Goal: Transaction & Acquisition: Purchase product/service

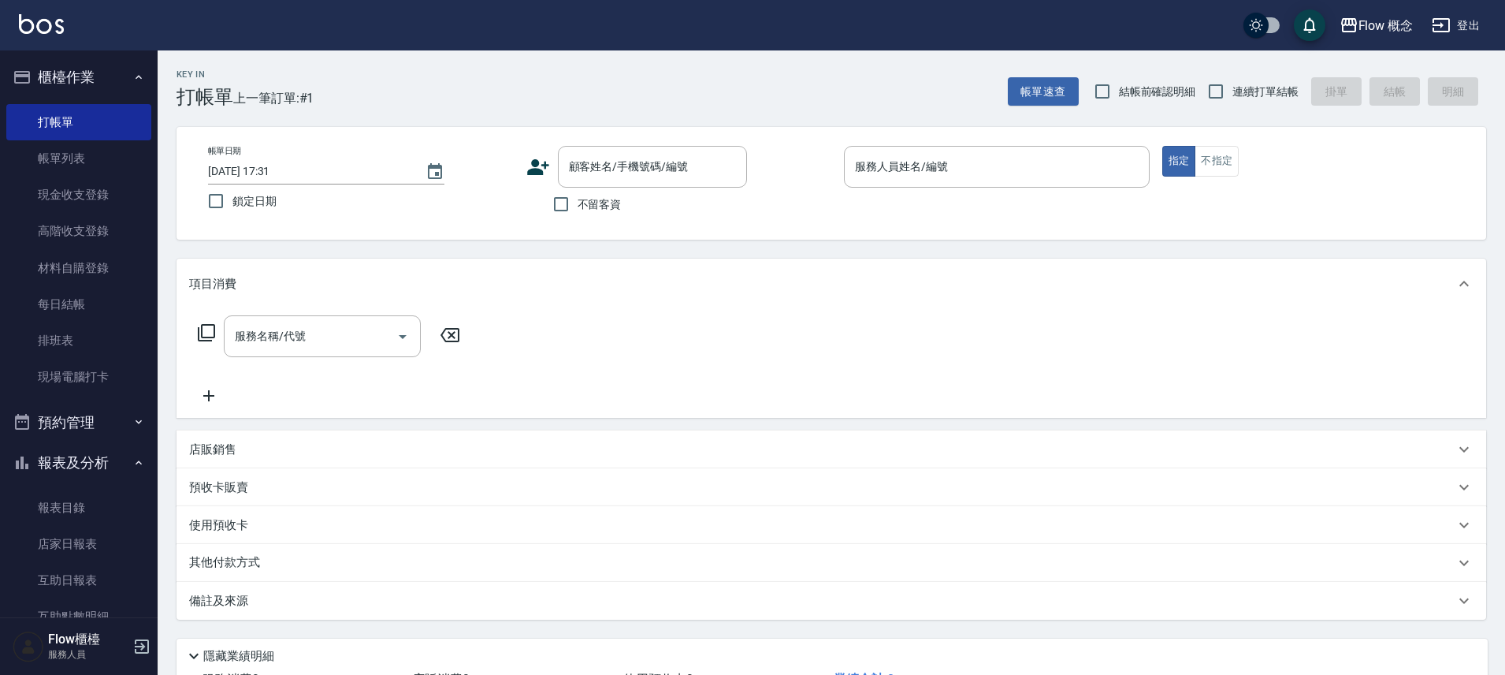
click at [614, 199] on span "不留客資" at bounding box center [600, 204] width 44 height 17
click at [578, 199] on input "不留客資" at bounding box center [561, 204] width 33 height 33
checkbox input "true"
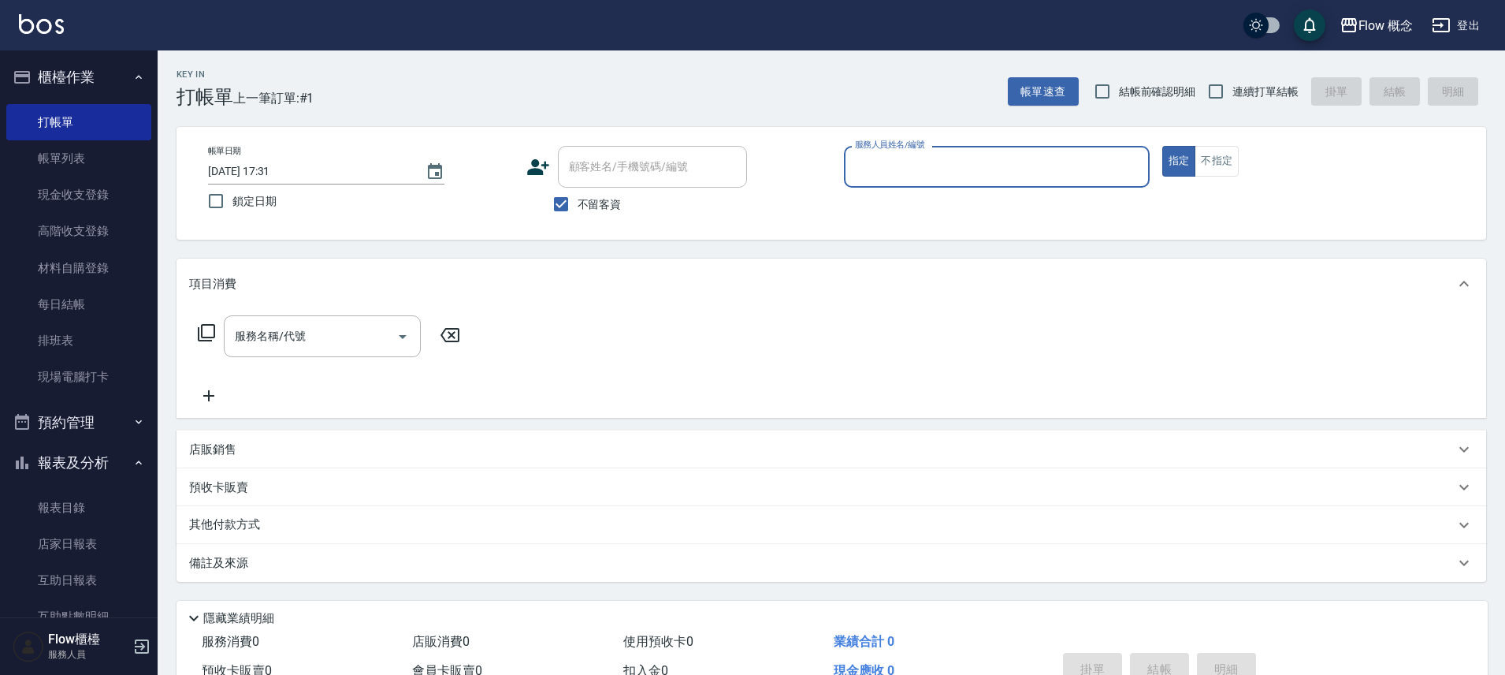
click at [1065, 158] on input "服務人員姓名/編號" at bounding box center [997, 167] width 292 height 28
type input "３"
click at [1162, 146] on button "指定" at bounding box center [1179, 161] width 34 height 31
type button "true"
click at [960, 195] on p at bounding box center [997, 196] width 306 height 17
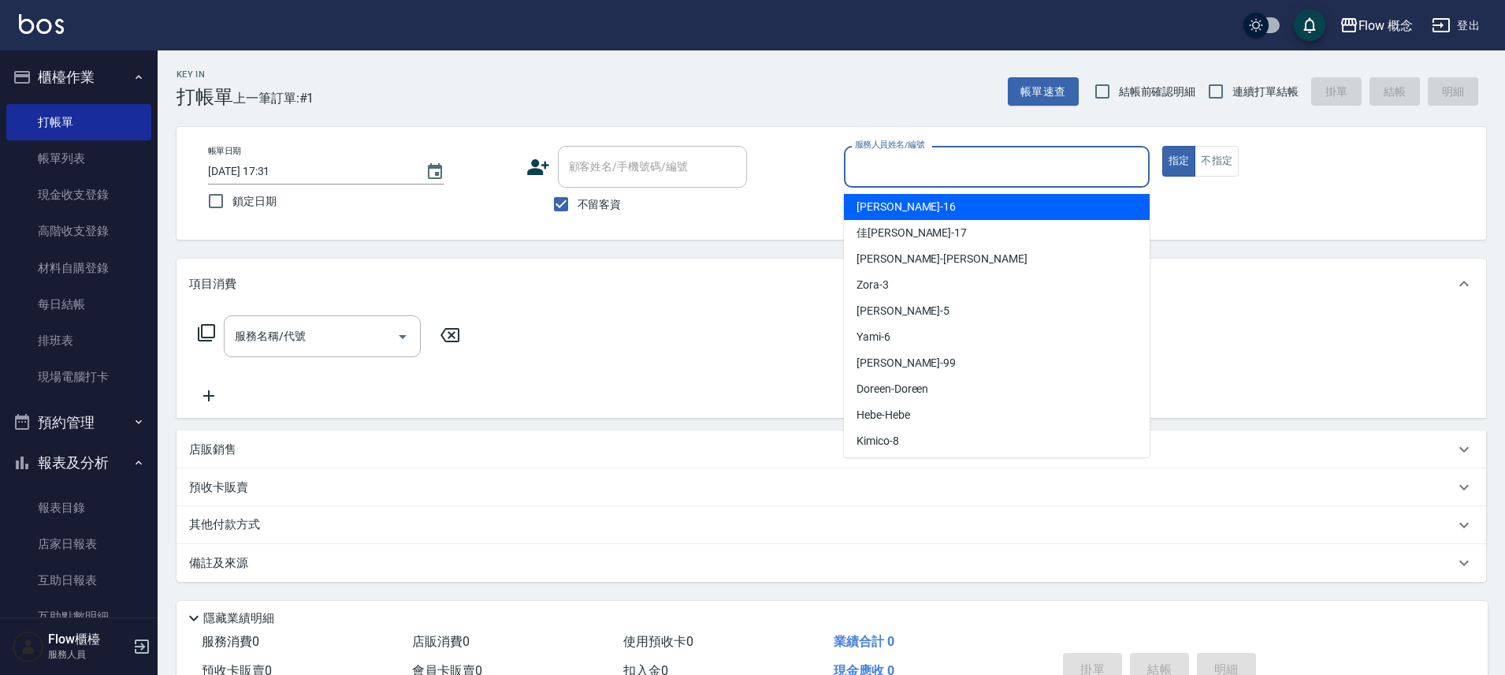
click at [969, 158] on input "服務人員姓名/編號" at bounding box center [997, 167] width 292 height 28
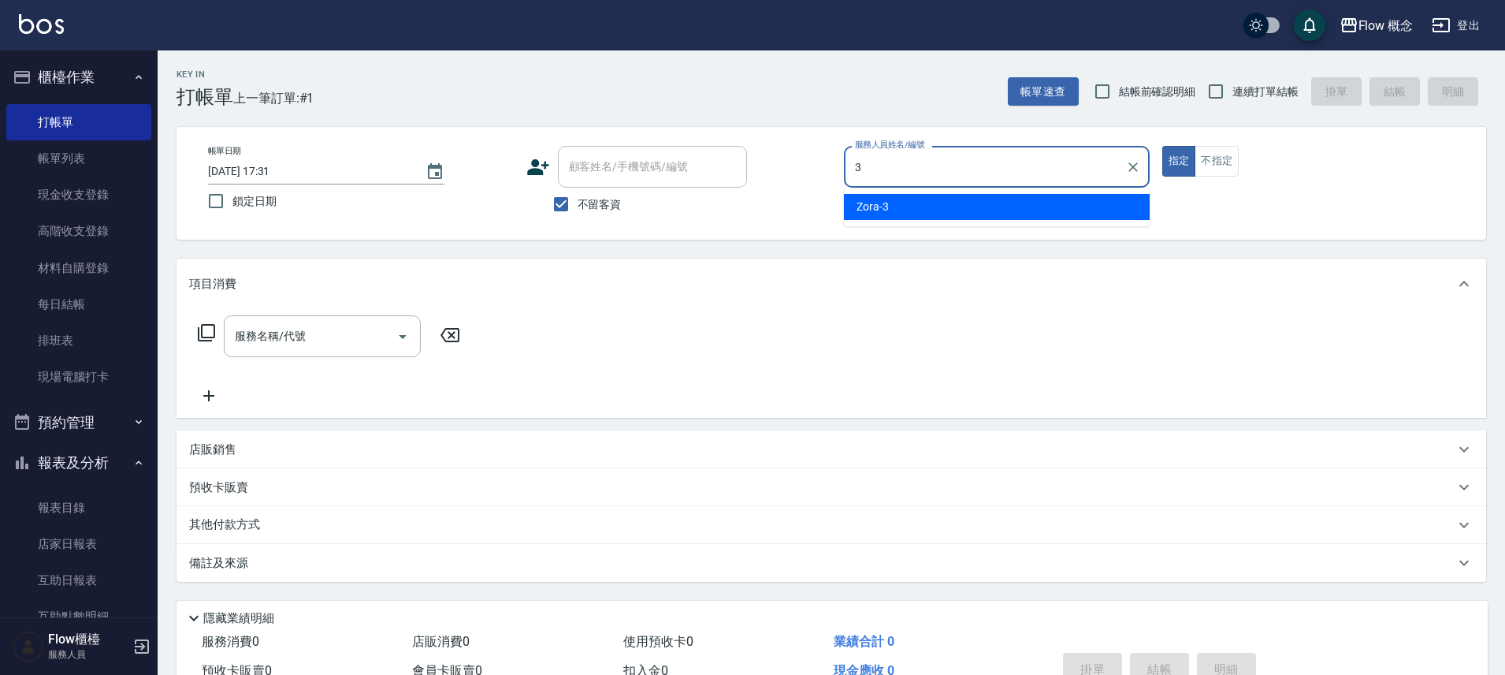
type input "Zora-3"
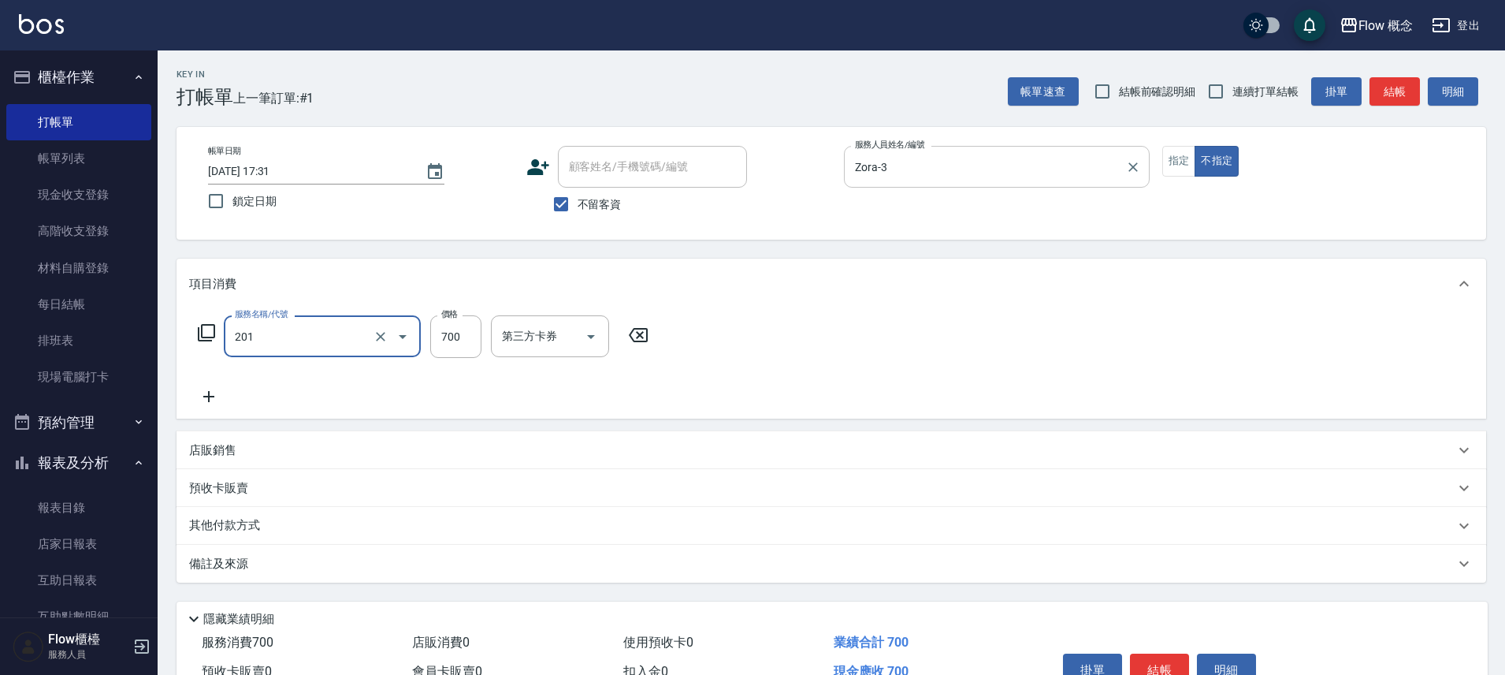
type input "剪髮(201)"
click at [1161, 654] on button "結帳" at bounding box center [1159, 669] width 59 height 33
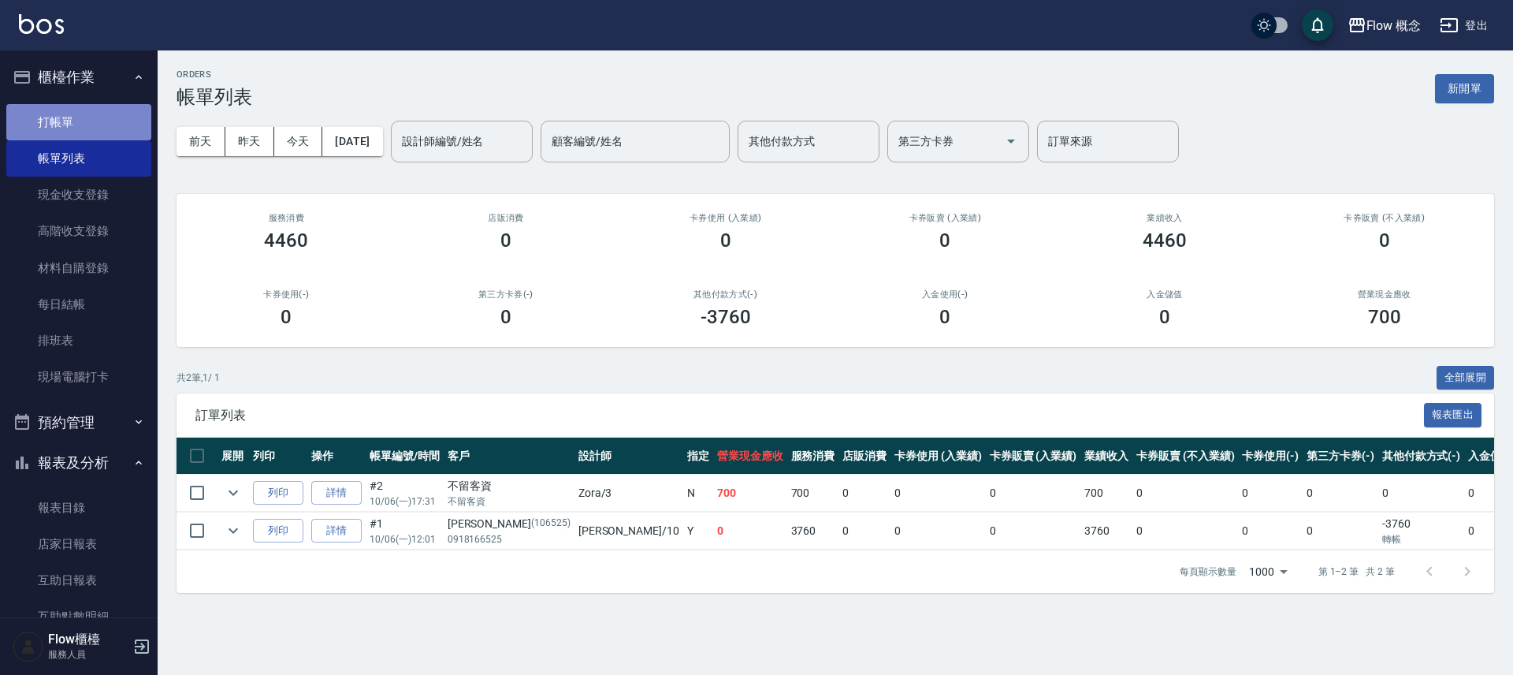
click at [106, 123] on link "打帳單" at bounding box center [78, 122] width 145 height 36
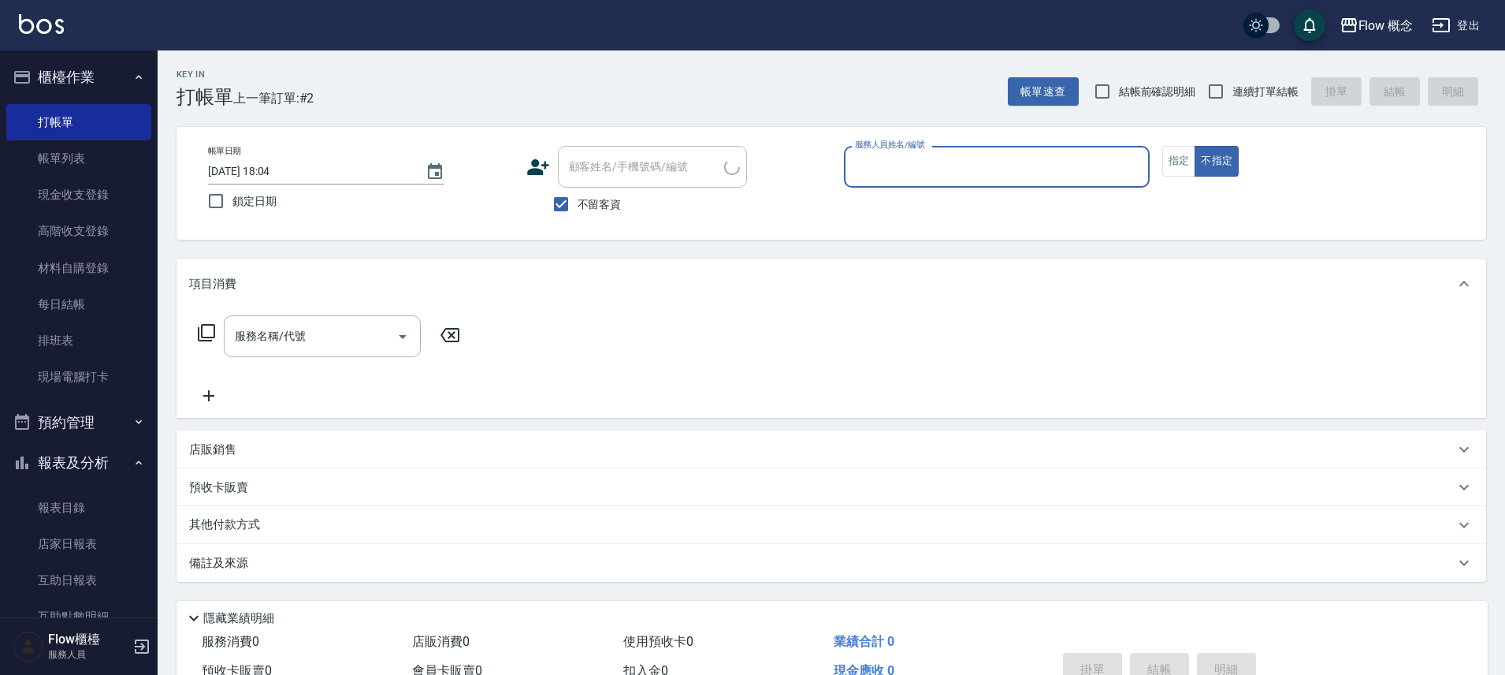
click at [1276, 95] on span "連續打單結帳" at bounding box center [1266, 92] width 66 height 17
click at [1233, 95] on input "連續打單結帳" at bounding box center [1215, 91] width 33 height 33
checkbox input "true"
click at [924, 149] on div "服務人員姓名/編號" at bounding box center [997, 167] width 306 height 42
click at [575, 229] on div "帳單日期 2025/10/06 18:04 鎖定日期 顧客姓名/手機號碼/編號 顧客姓名/手機號碼/編號 不留客資 服務人員姓名/編號 服務人員姓名/編號 指…" at bounding box center [832, 183] width 1310 height 113
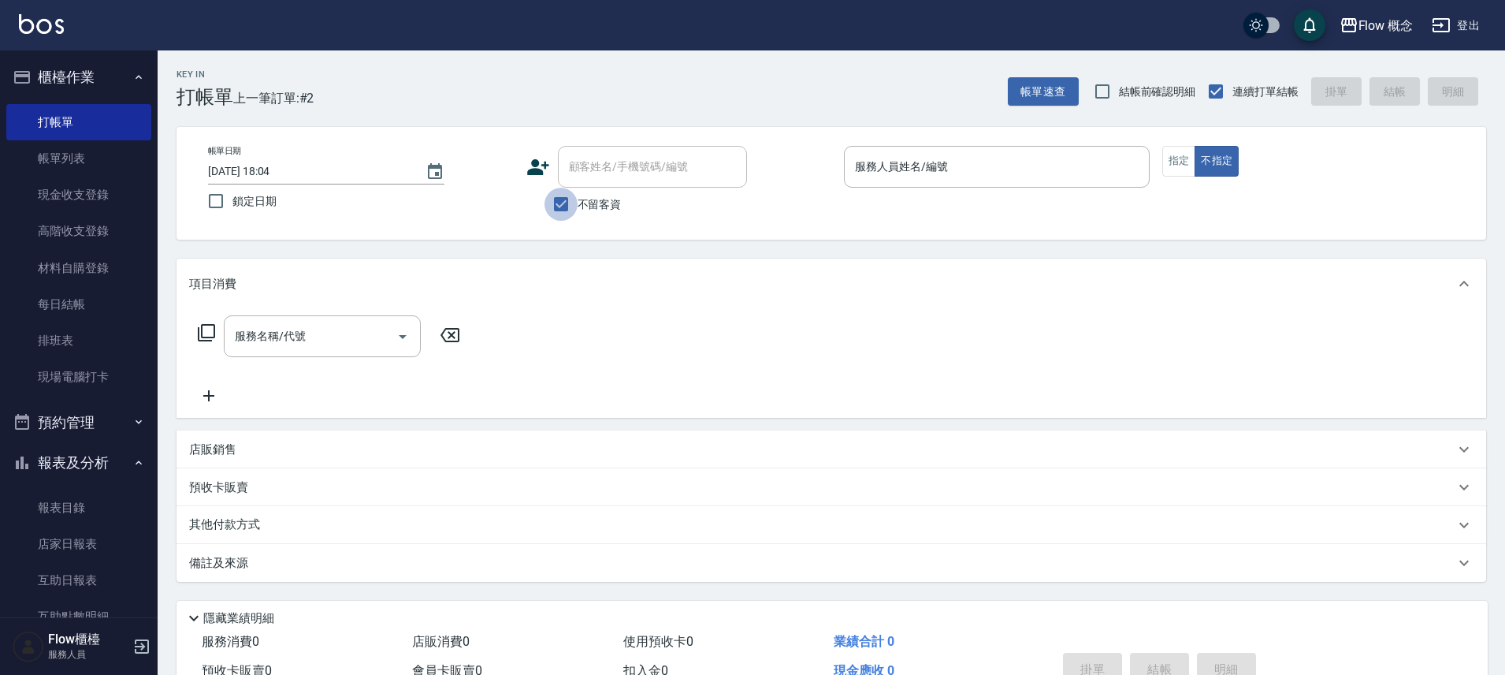
click at [573, 216] on input "不留客資" at bounding box center [561, 204] width 33 height 33
checkbox input "false"
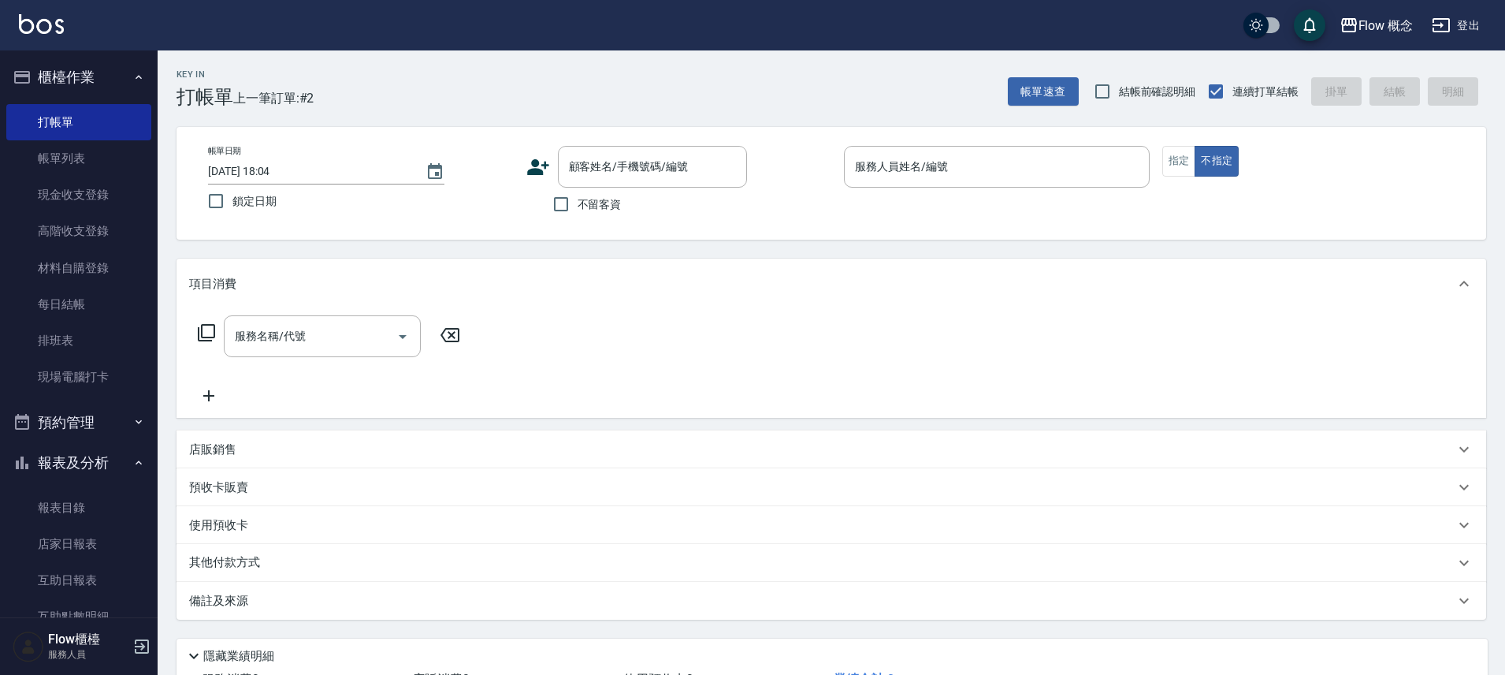
click at [539, 178] on div "顧客姓名/手機號碼/編號 顧客姓名/手機號碼/編號" at bounding box center [679, 167] width 306 height 42
click at [531, 172] on icon at bounding box center [538, 167] width 22 height 16
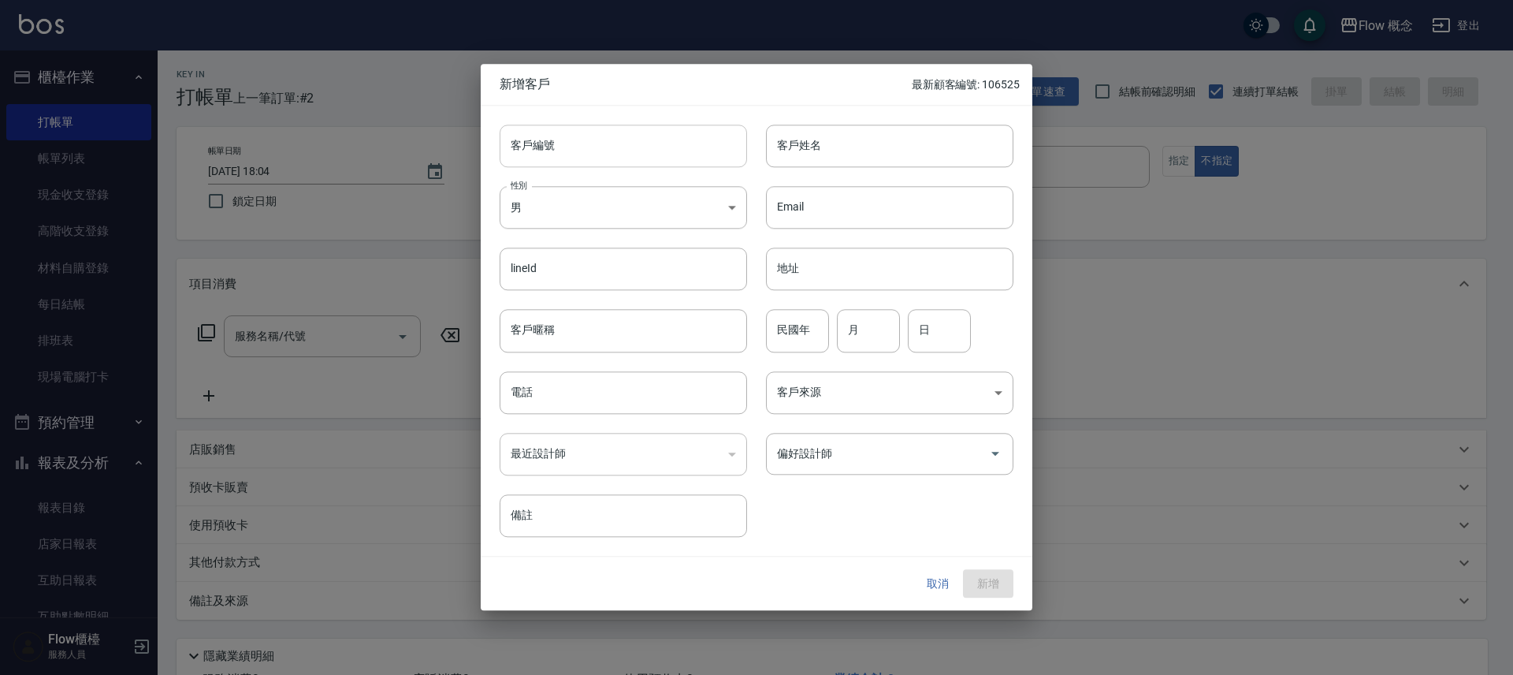
click at [616, 156] on input "客戶編號" at bounding box center [623, 146] width 247 height 43
type input "０"
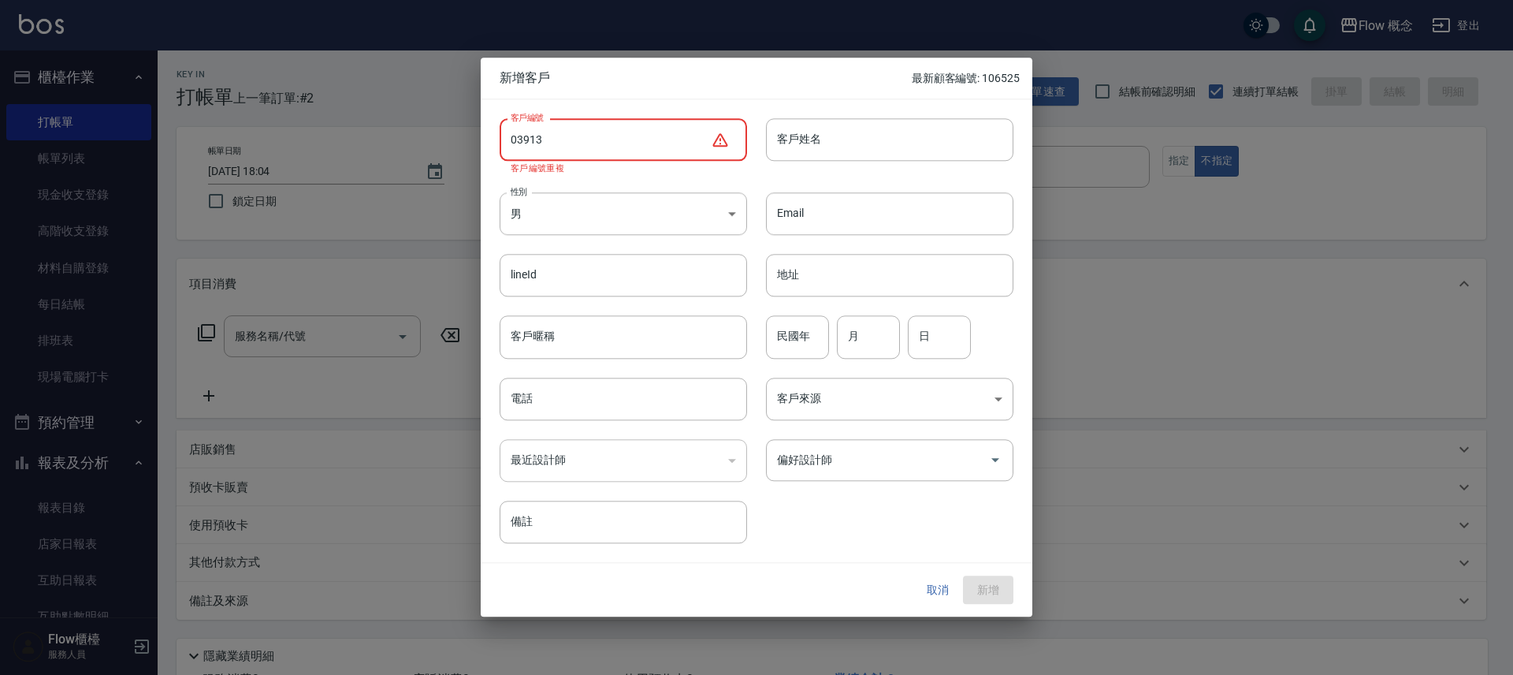
click at [522, 142] on input "03913" at bounding box center [605, 139] width 211 height 43
click at [616, 132] on input "039913" at bounding box center [605, 139] width 211 height 43
click at [526, 150] on input "039913" at bounding box center [605, 139] width 211 height 43
click at [530, 142] on input "039913" at bounding box center [605, 139] width 211 height 43
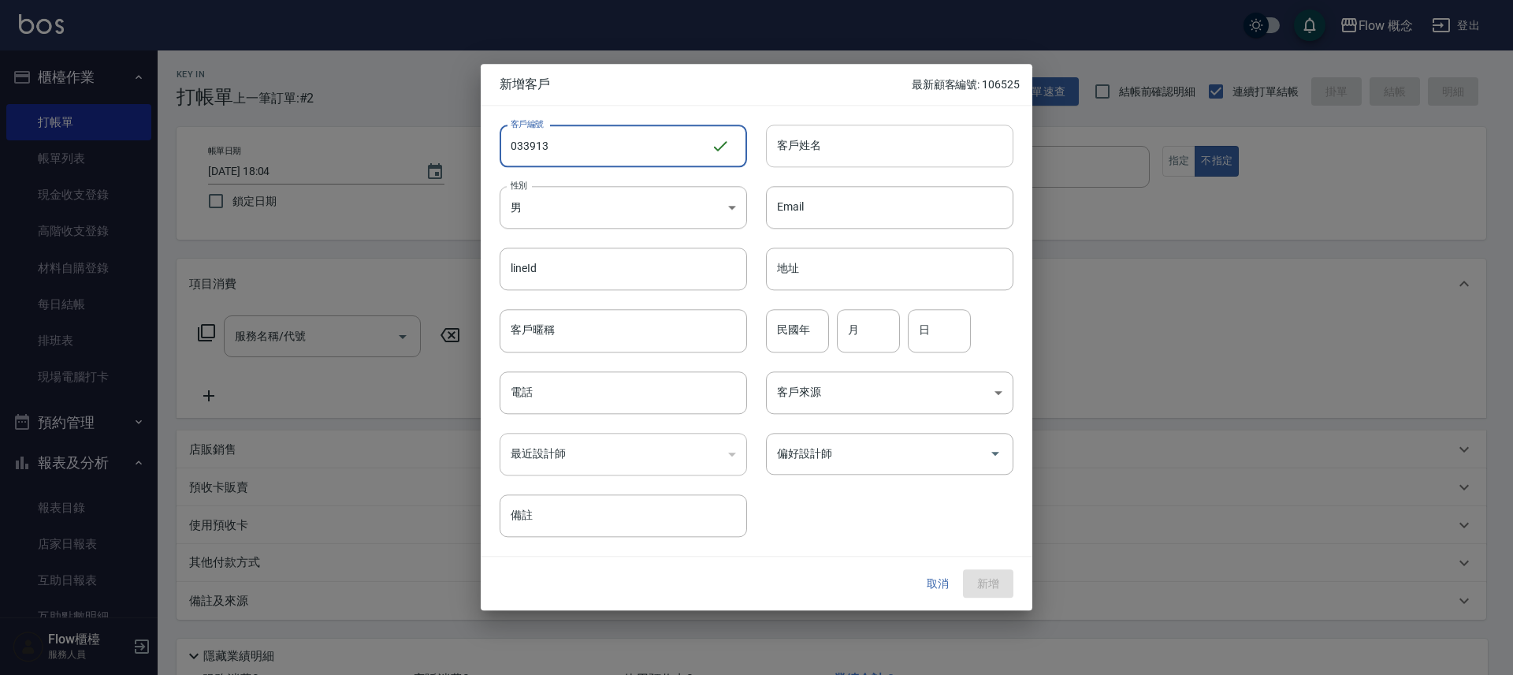
type input "033913"
click at [832, 157] on input "客戶姓名" at bounding box center [889, 146] width 247 height 43
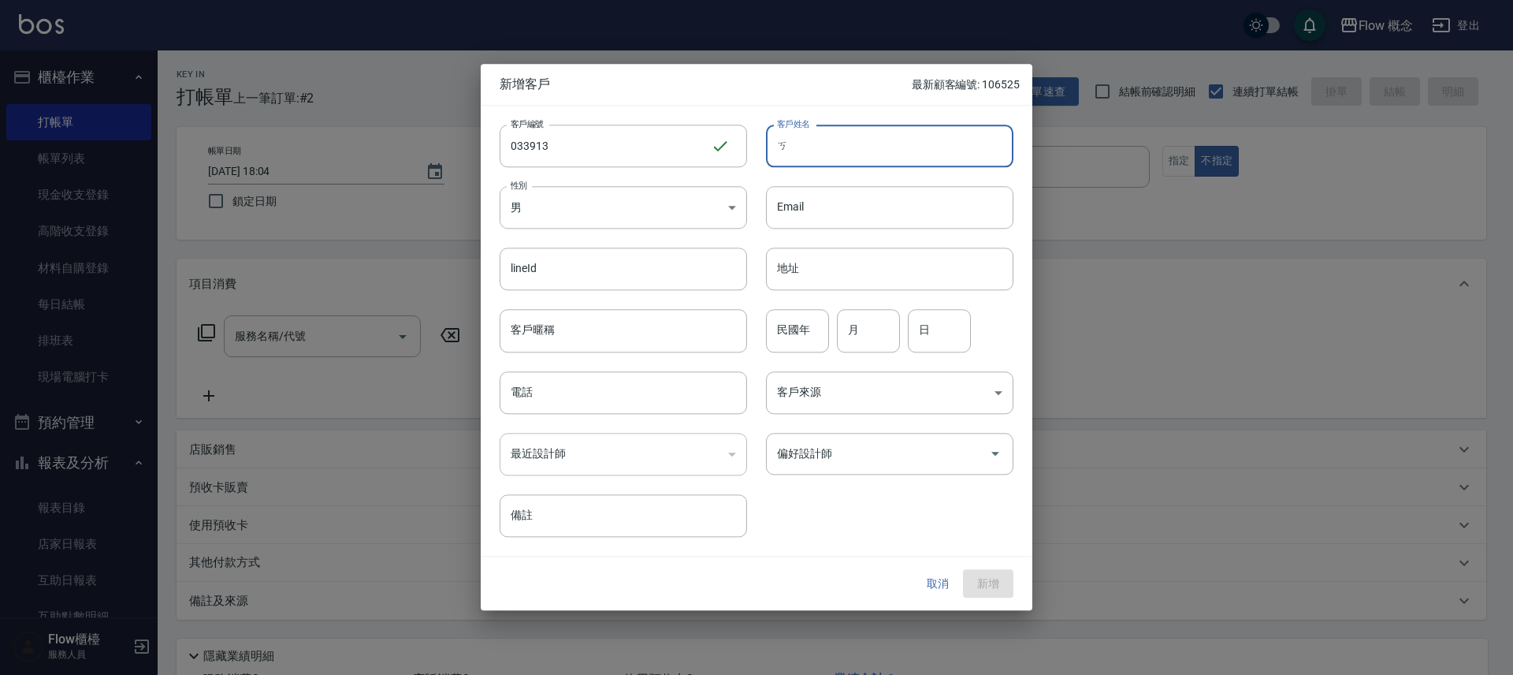
type input "ㄍ"
type input "劉小姐"
click at [638, 218] on body "Flow 概念 登出 櫃檯作業 打帳單 帳單列表 現金收支登錄 高階收支登錄 材料自購登錄 每日結帳 排班表 現場電腦打卡 預約管理 預約管理 單日預約紀錄 …" at bounding box center [756, 395] width 1513 height 790
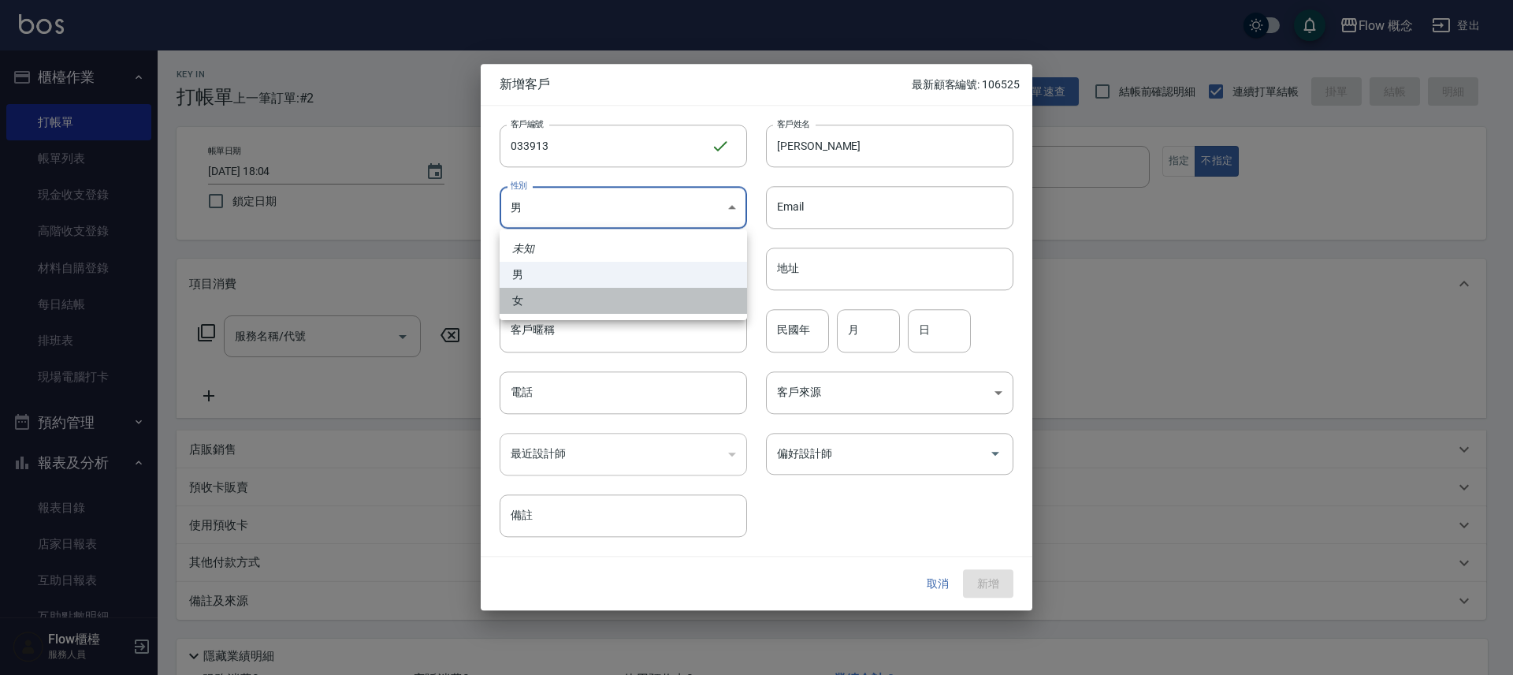
click at [617, 295] on li "女" at bounding box center [623, 301] width 247 height 26
type input "FEMALE"
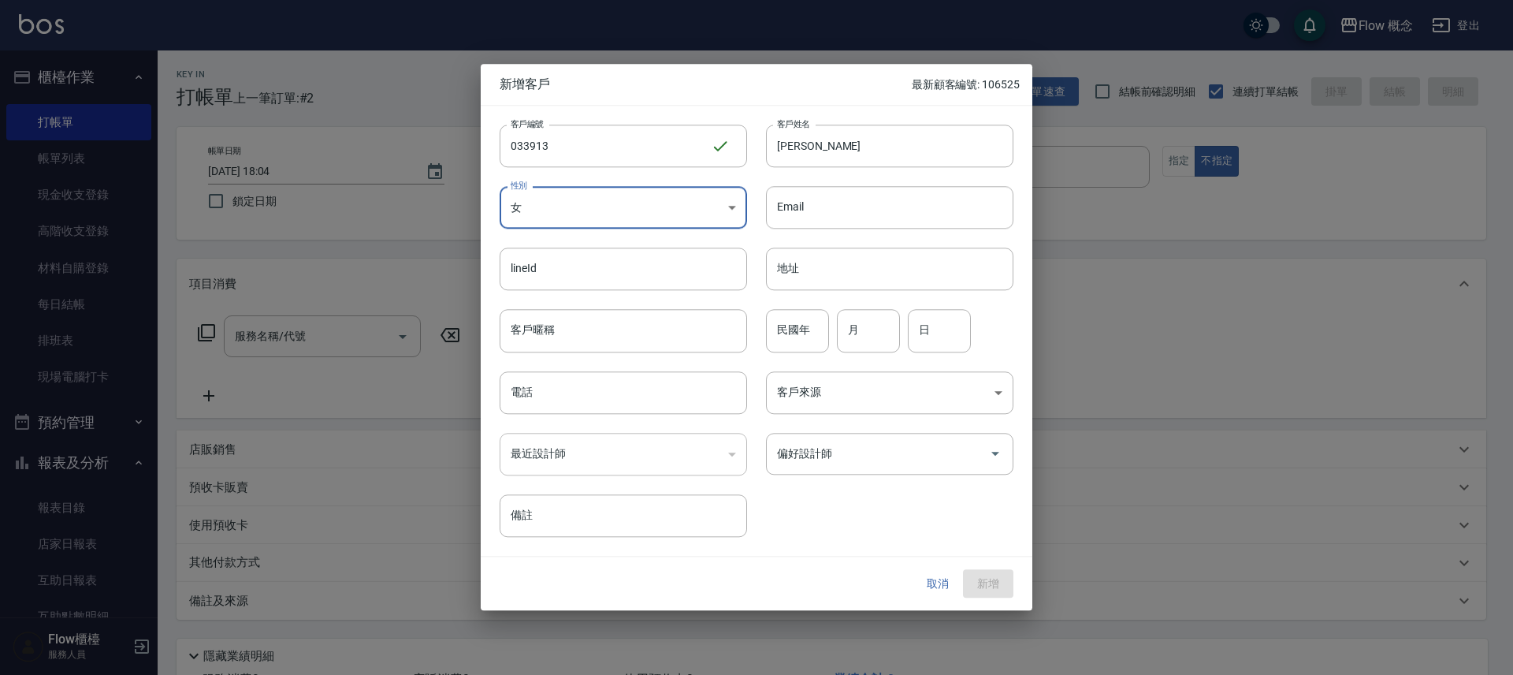
click at [614, 439] on div "​" at bounding box center [623, 454] width 247 height 43
drag, startPoint x: 630, startPoint y: 400, endPoint x: 765, endPoint y: 376, distance: 137.7
click at [630, 400] on input "電話" at bounding box center [623, 392] width 247 height 43
click at [872, 474] on div "偏好設計師" at bounding box center [889, 454] width 247 height 42
type input "0908339913"
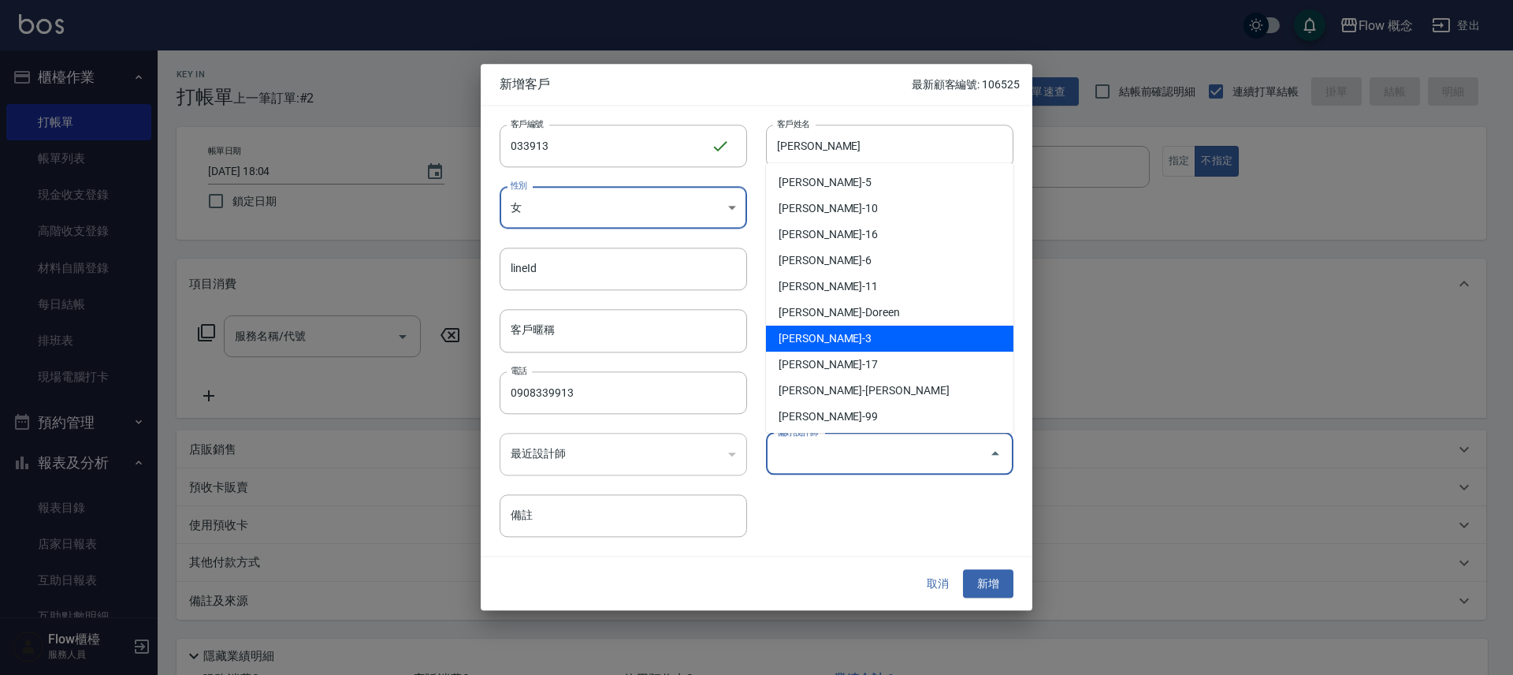
click at [844, 331] on li "陳怡君-3" at bounding box center [889, 338] width 247 height 26
type input "陳怡君"
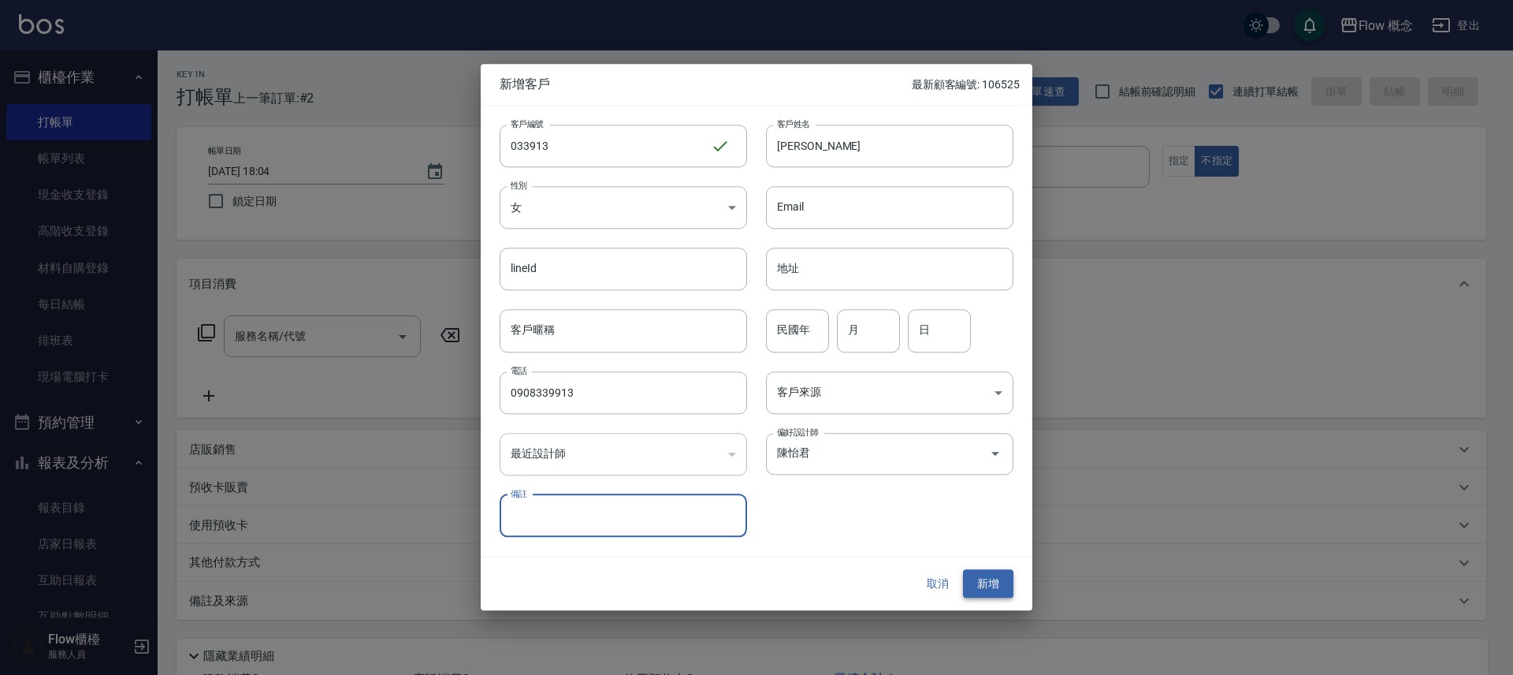
click at [971, 577] on button "新增" at bounding box center [988, 583] width 50 height 29
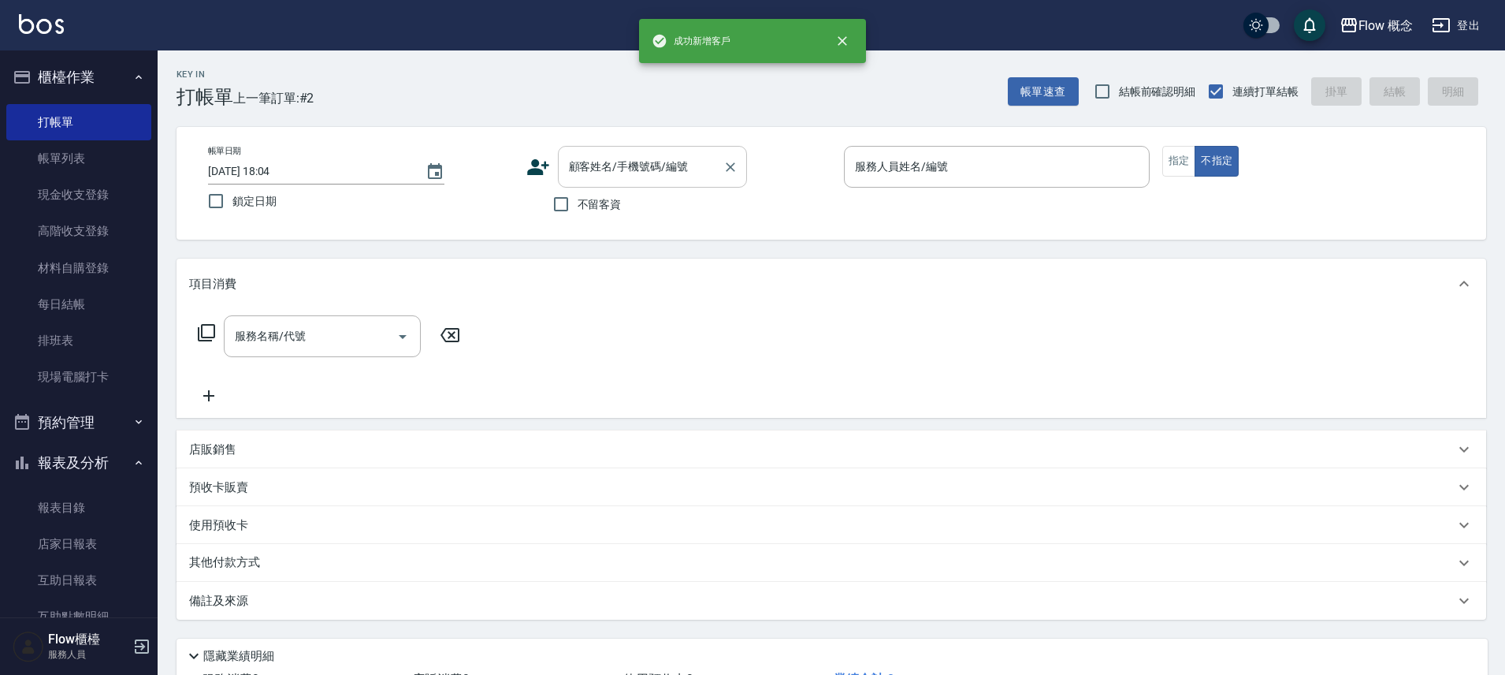
click at [662, 175] on input "顧客姓名/手機號碼/編號" at bounding box center [640, 167] width 151 height 28
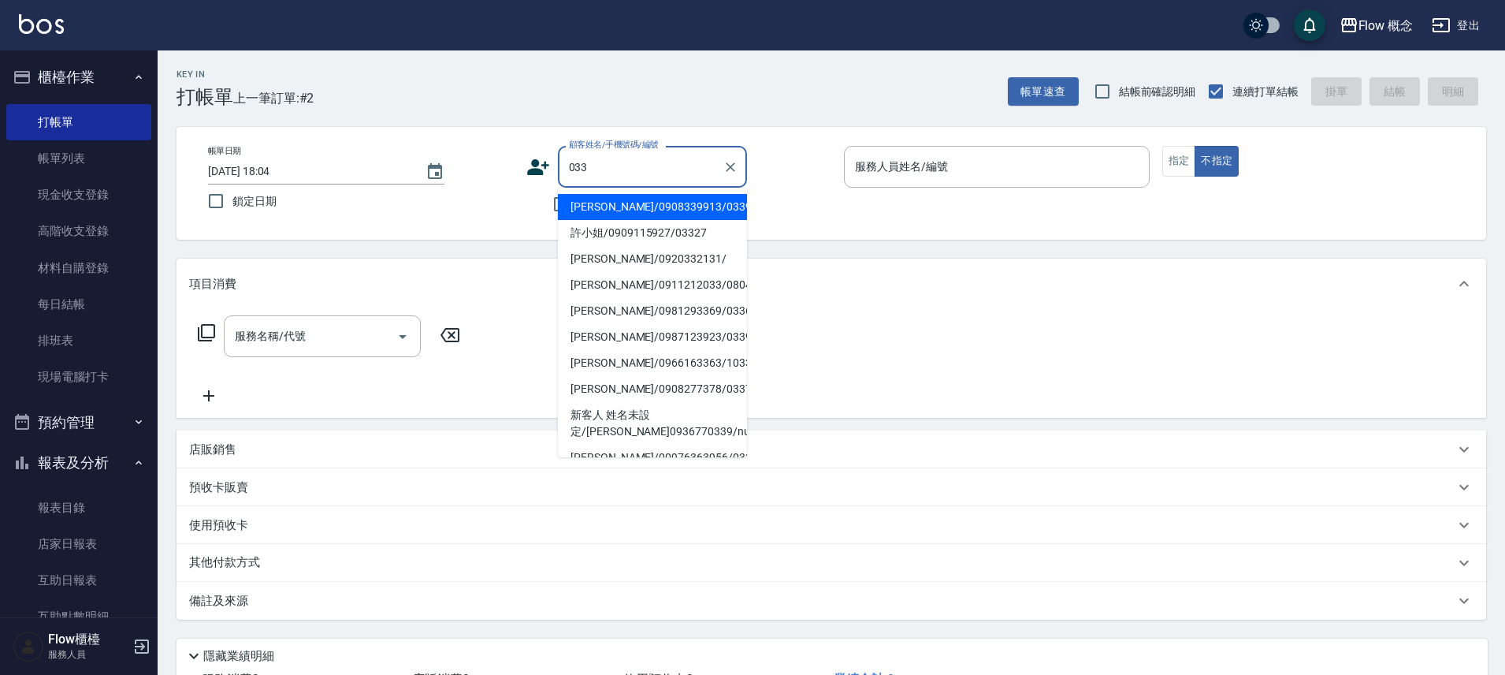
click at [625, 196] on li "[PERSON_NAME]/0908339913/033913" at bounding box center [652, 207] width 189 height 26
type input "[PERSON_NAME]/0908339913/033913"
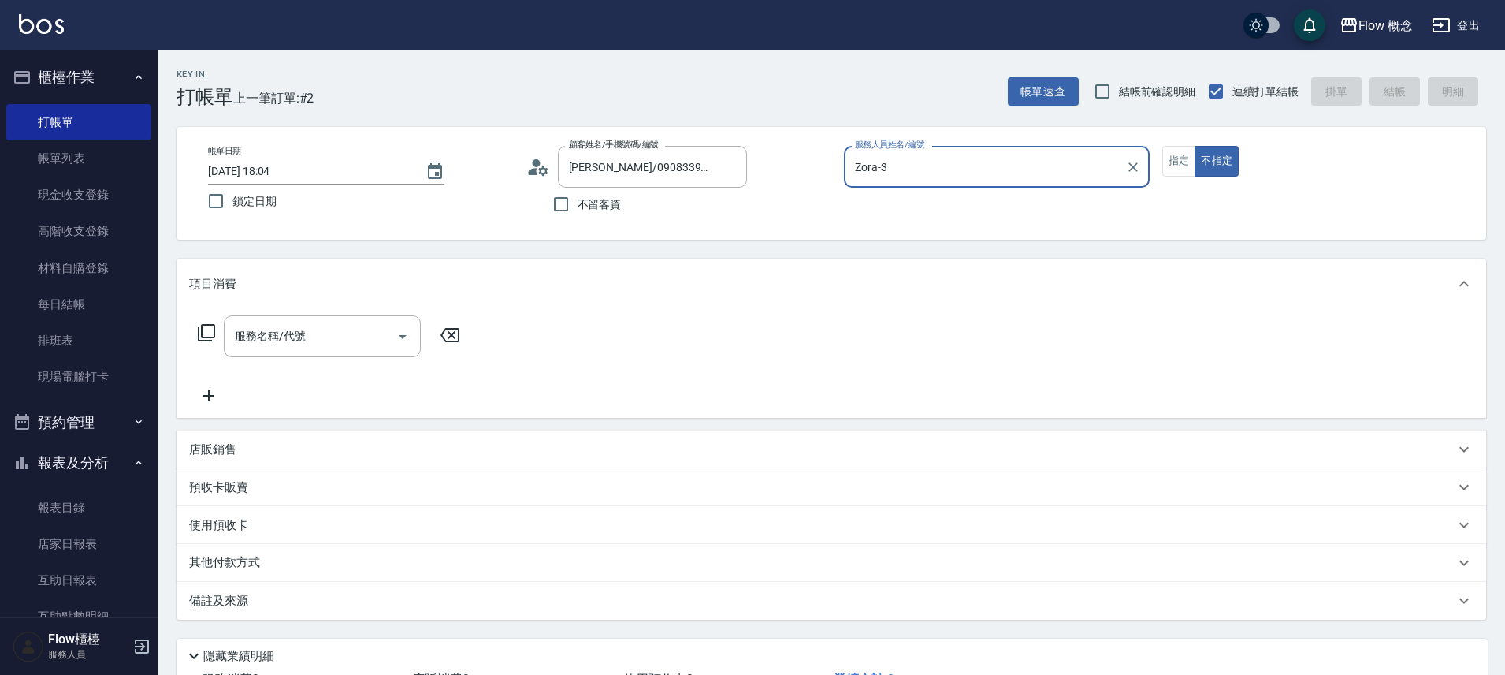
type input "Zora-3"
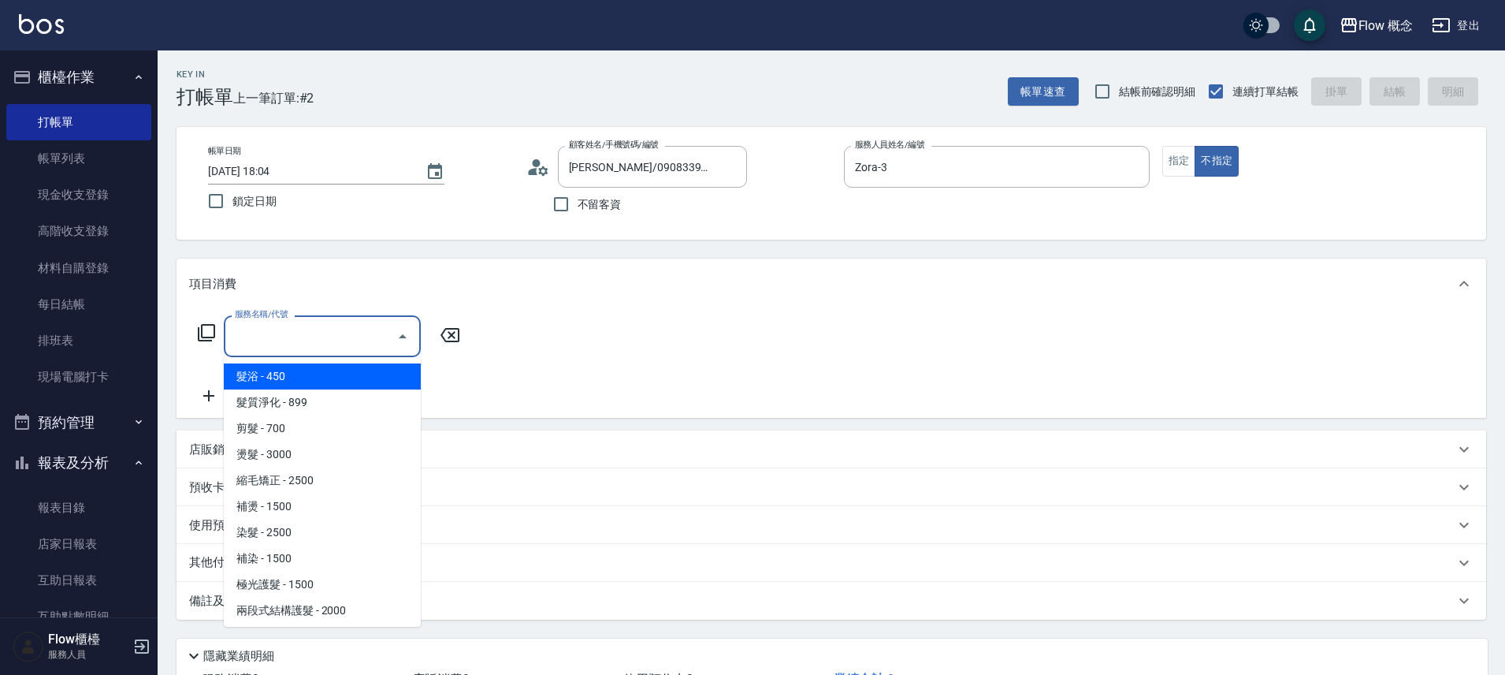
click at [349, 339] on input "服務名稱/代號" at bounding box center [310, 336] width 159 height 28
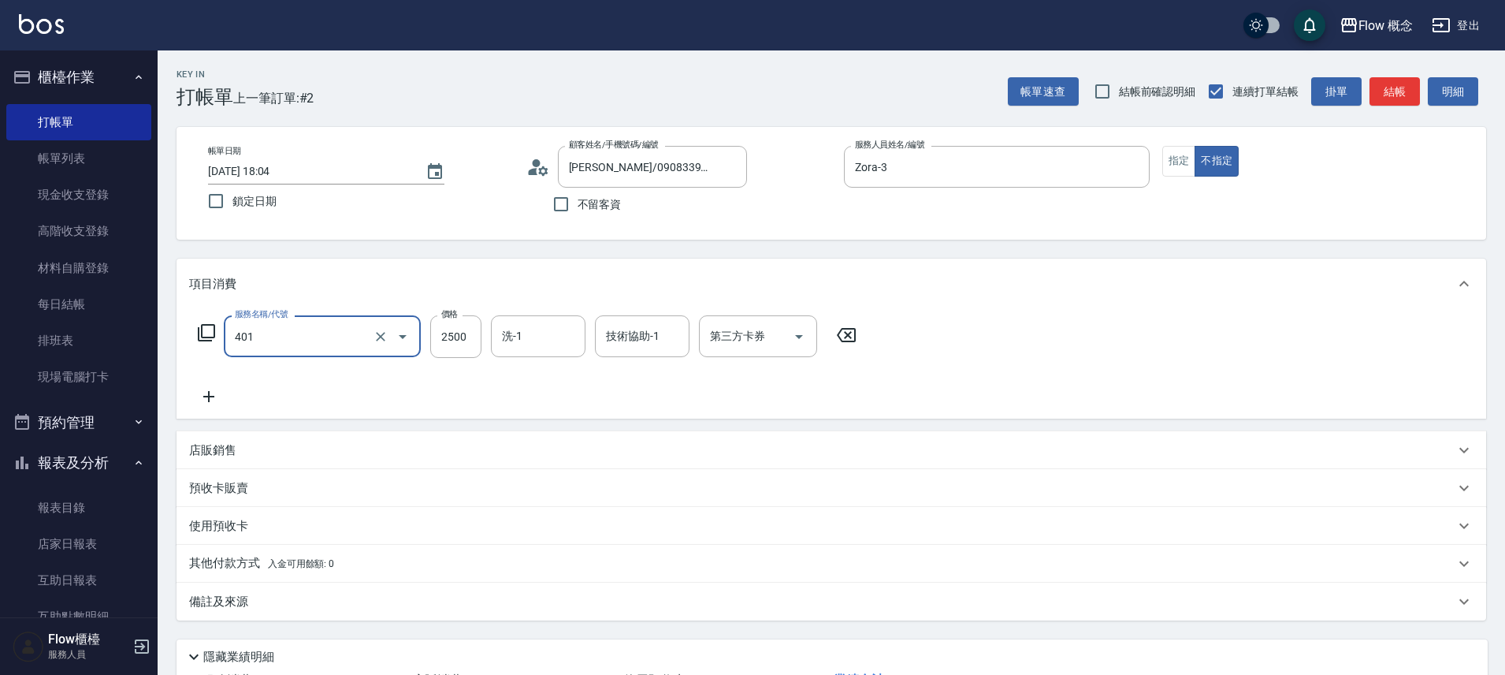
type input "染髮(401)"
type input "1380"
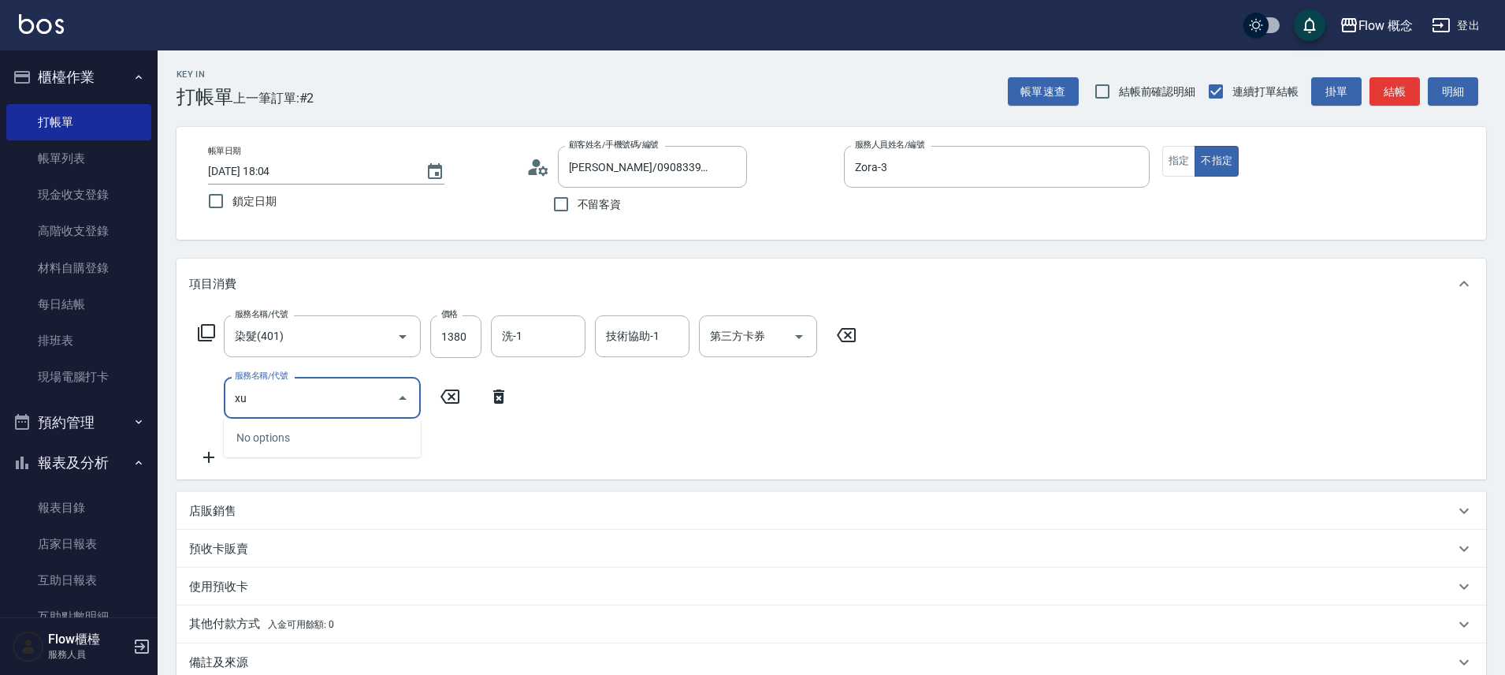
type input "x"
type input "u"
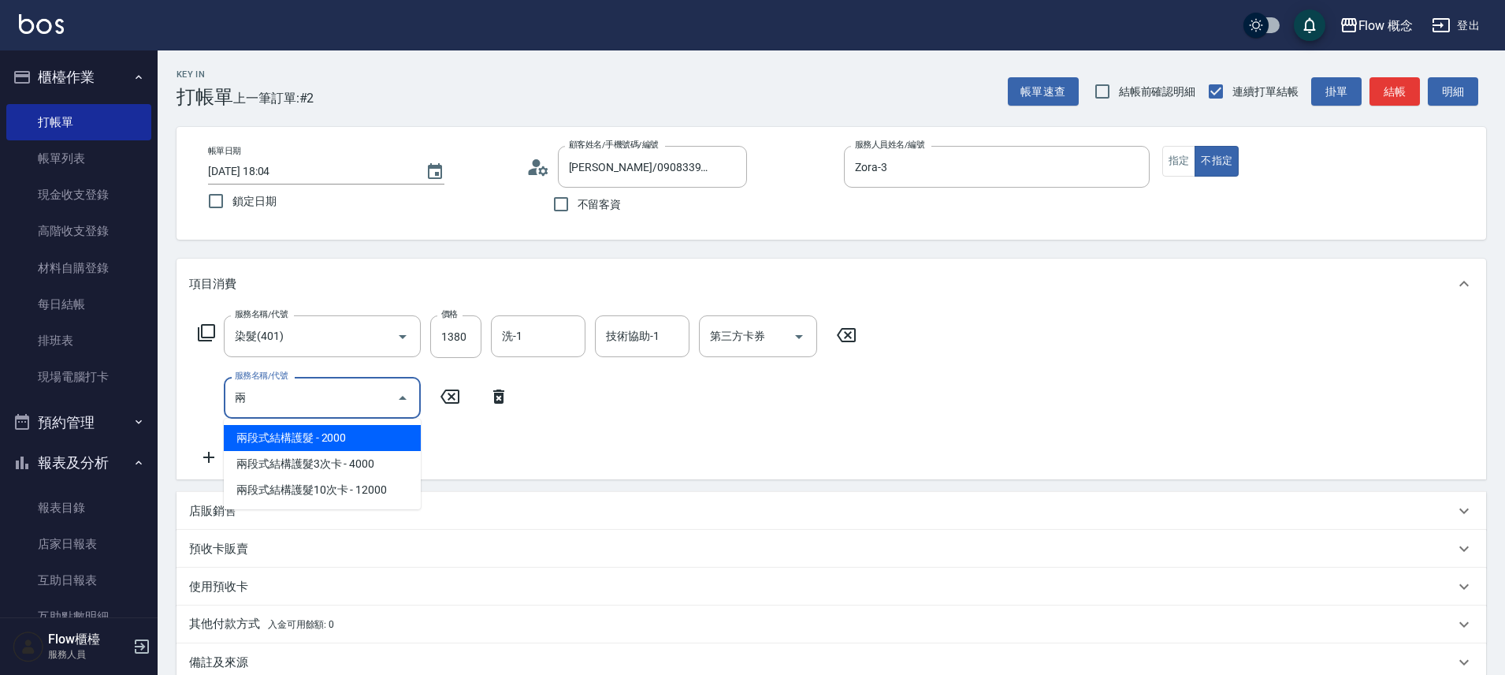
type input "兩段式結構護髮(502)"
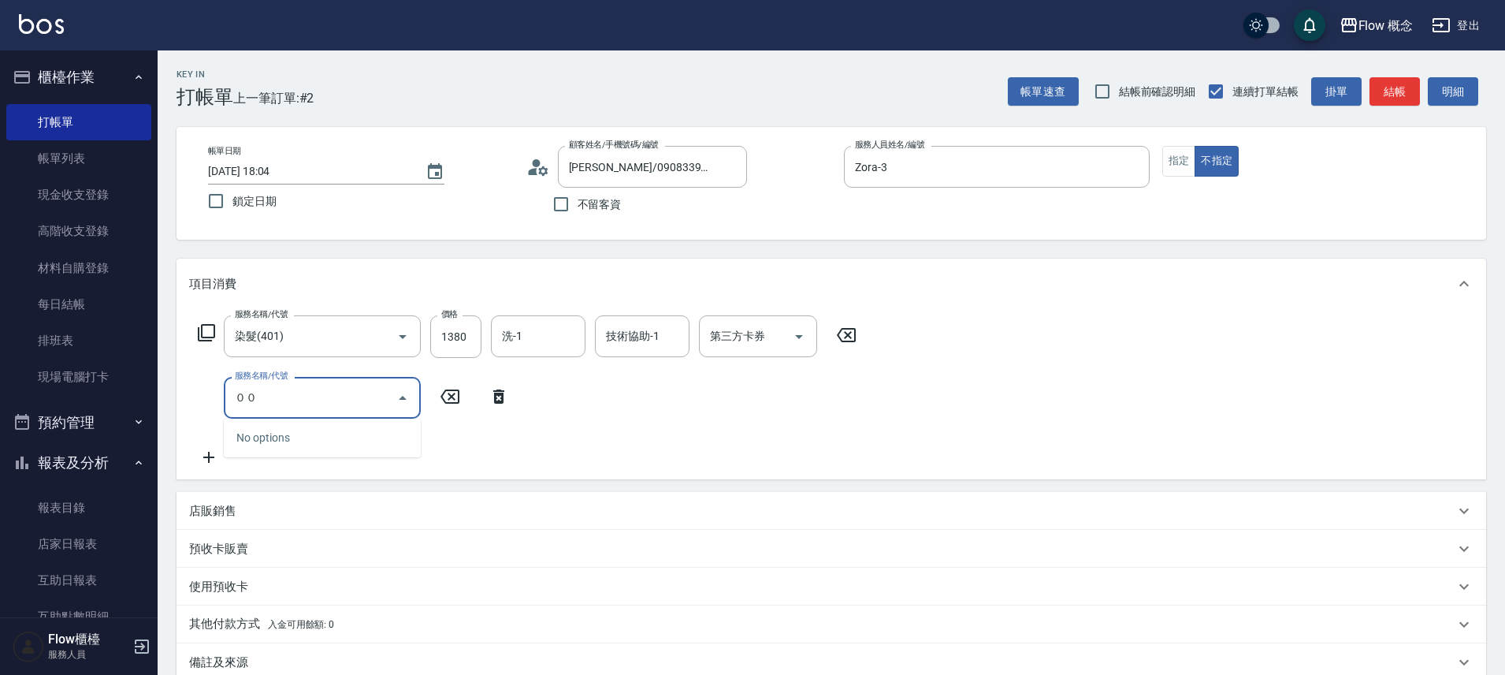
type input "０"
type input "x"
type input "兩段式結構護髮(502)"
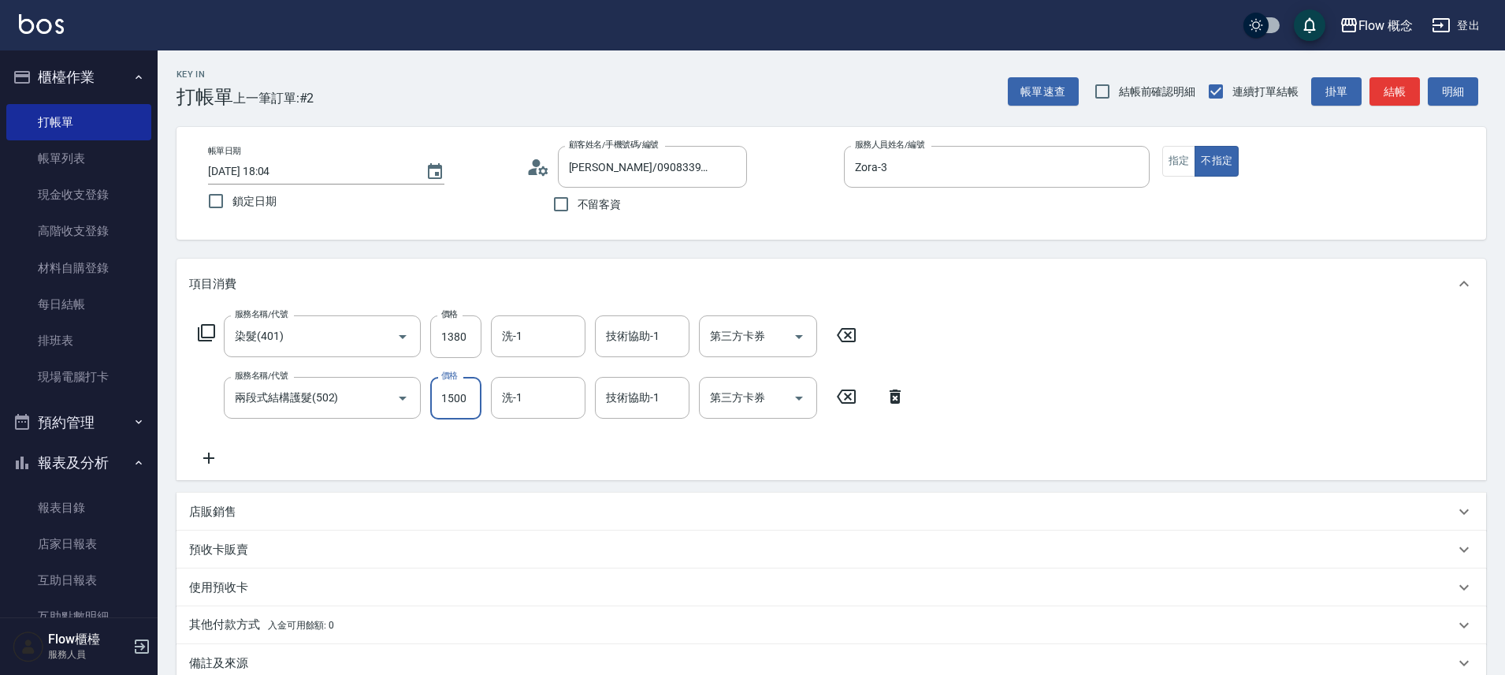
type input "1500"
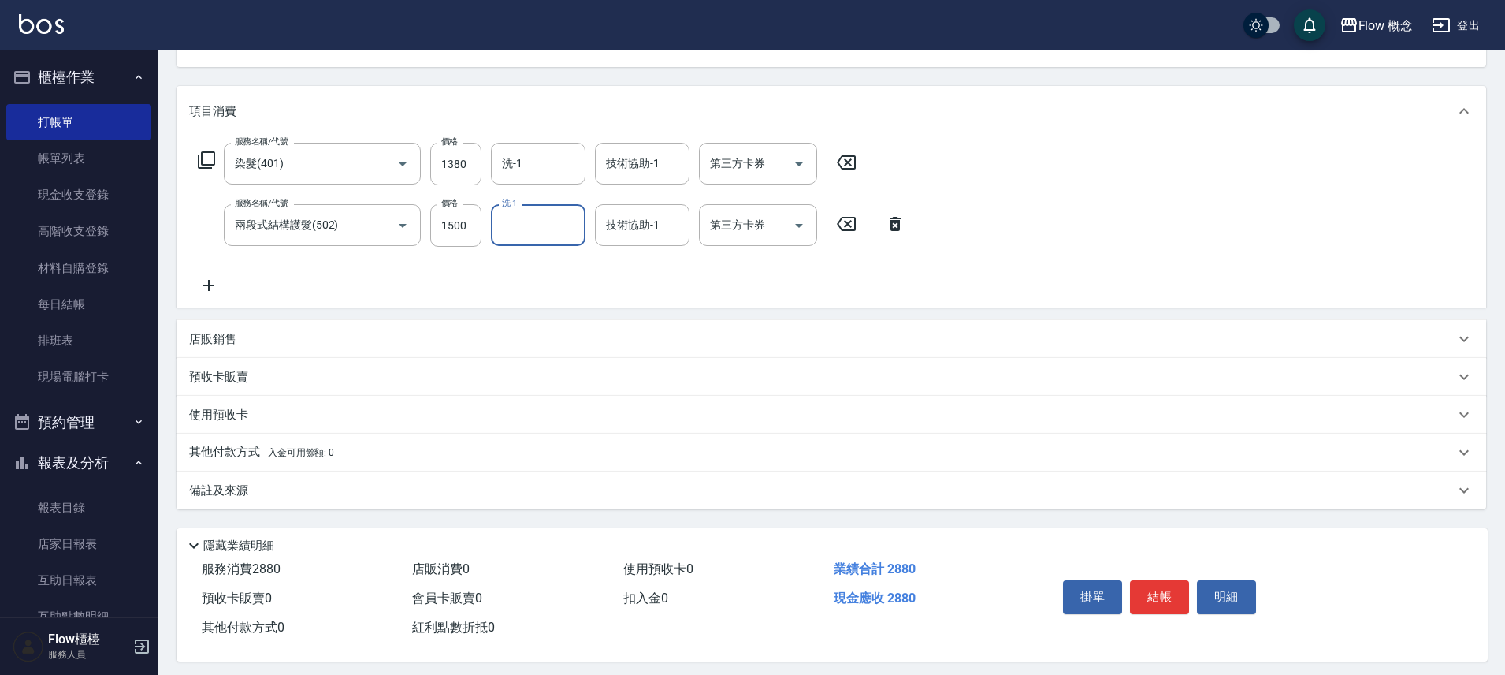
scroll to position [185, 0]
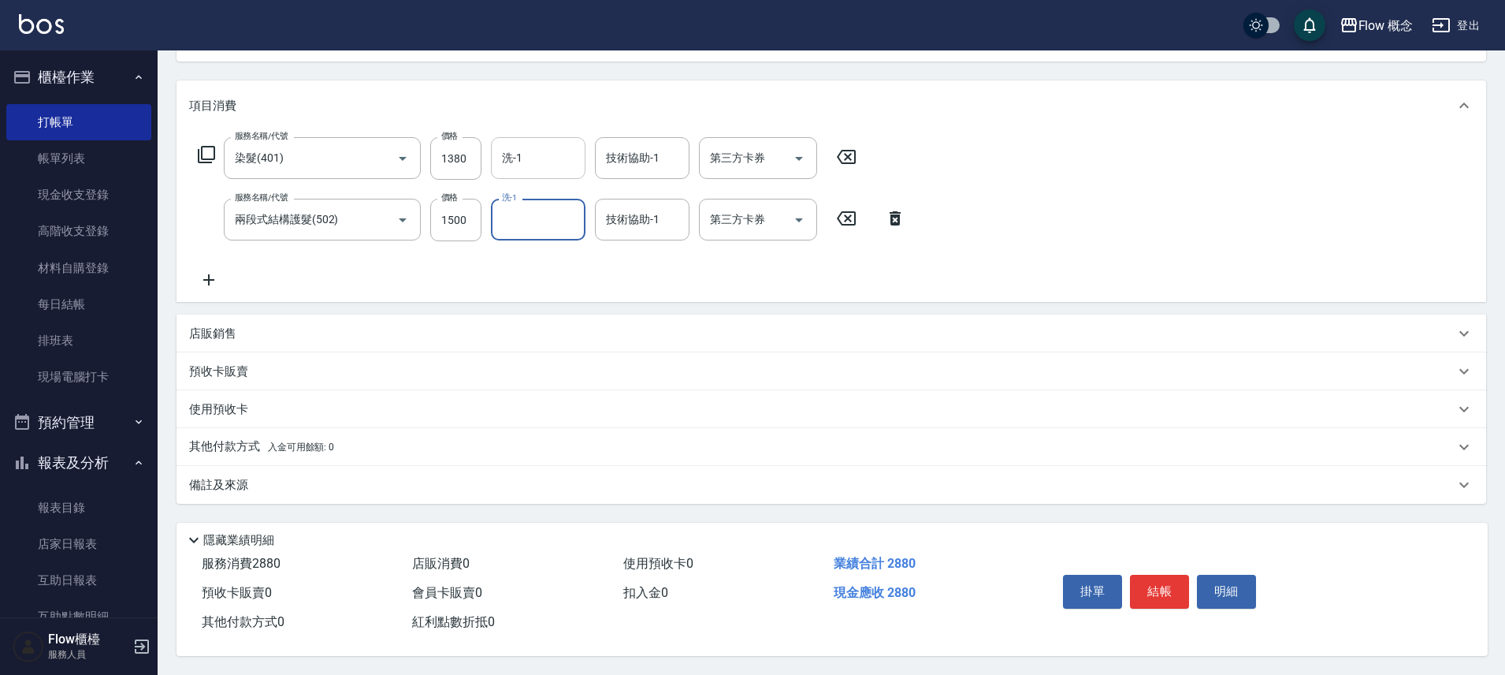
click at [545, 164] on div "洗-1" at bounding box center [538, 158] width 95 height 42
type input "佳[PERSON_NAME]-17"
click at [222, 407] on p "使用預收卡" at bounding box center [218, 409] width 59 height 17
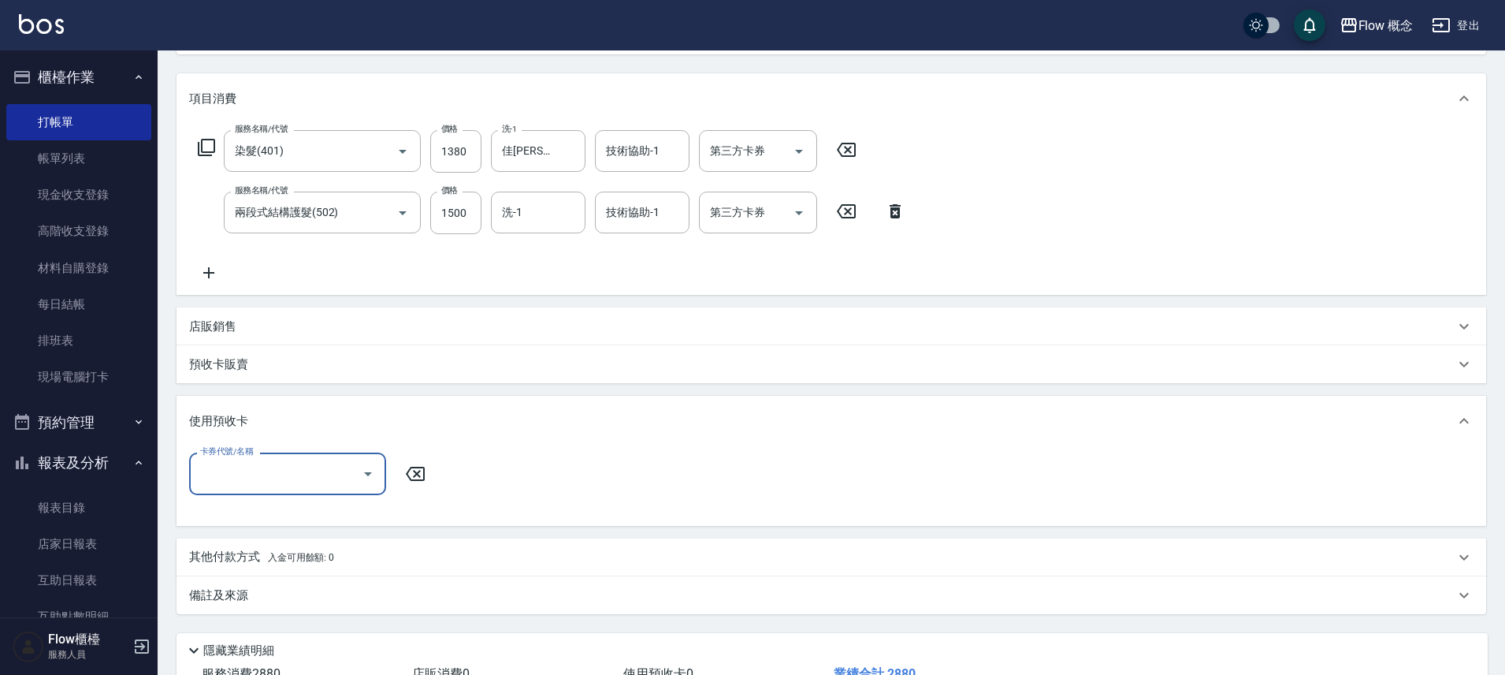
scroll to position [1, 0]
click at [236, 326] on div "店販銷售" at bounding box center [822, 326] width 1266 height 17
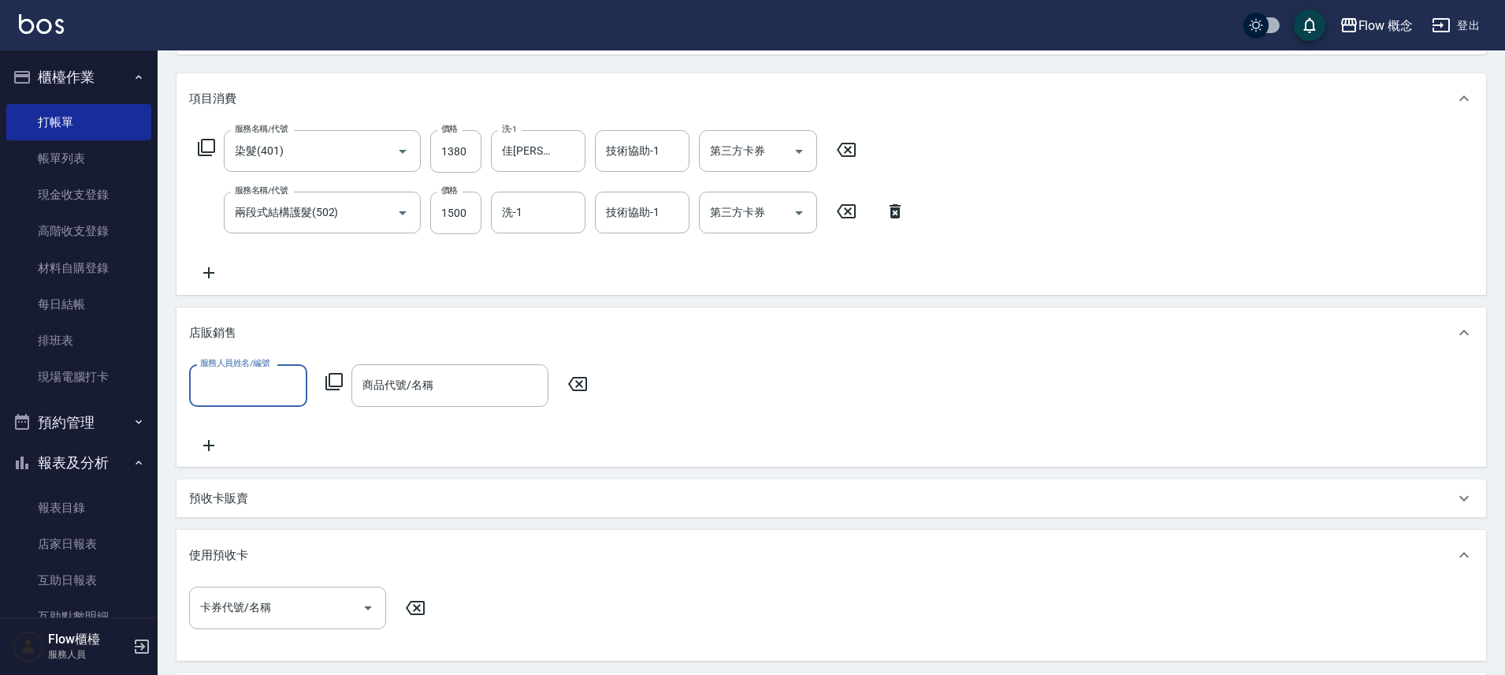
scroll to position [0, 0]
click at [239, 312] on div "店販銷售" at bounding box center [832, 332] width 1310 height 50
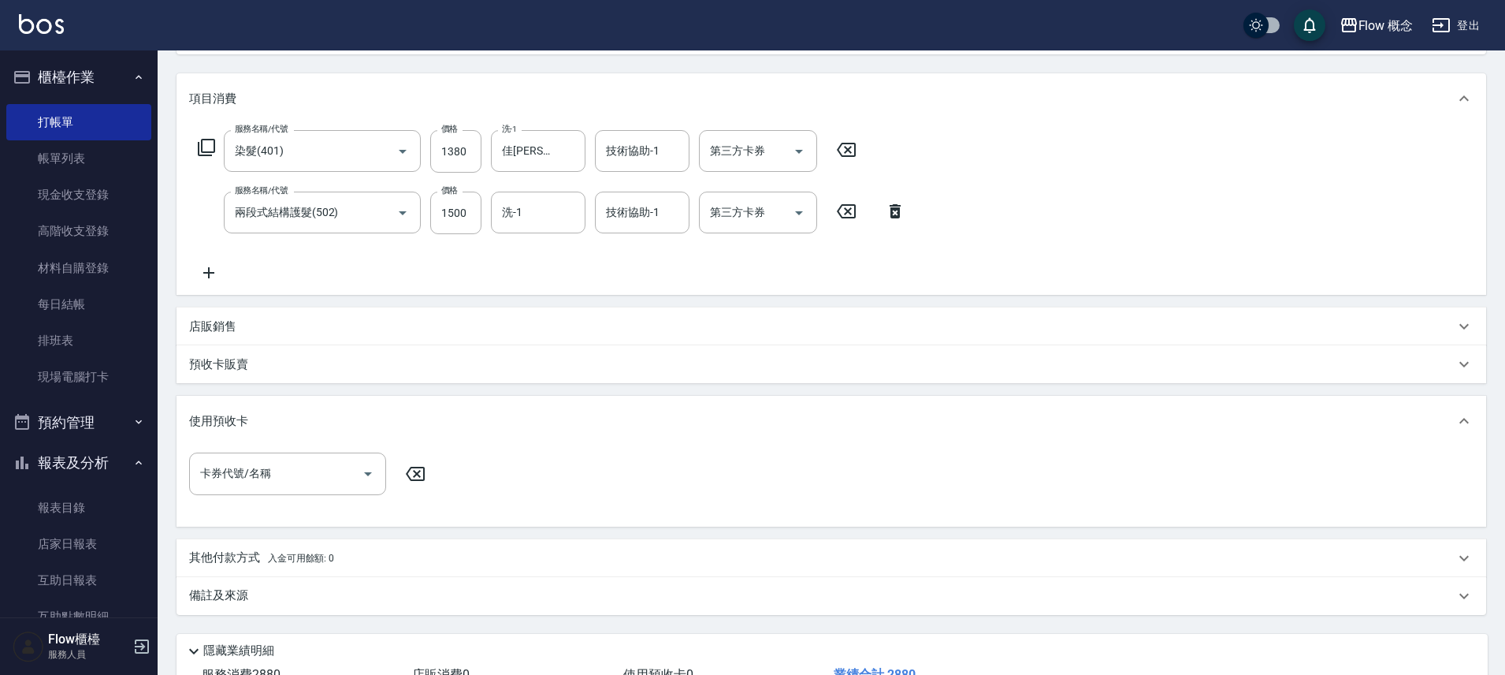
click at [244, 437] on div "使用預收卡" at bounding box center [832, 421] width 1310 height 50
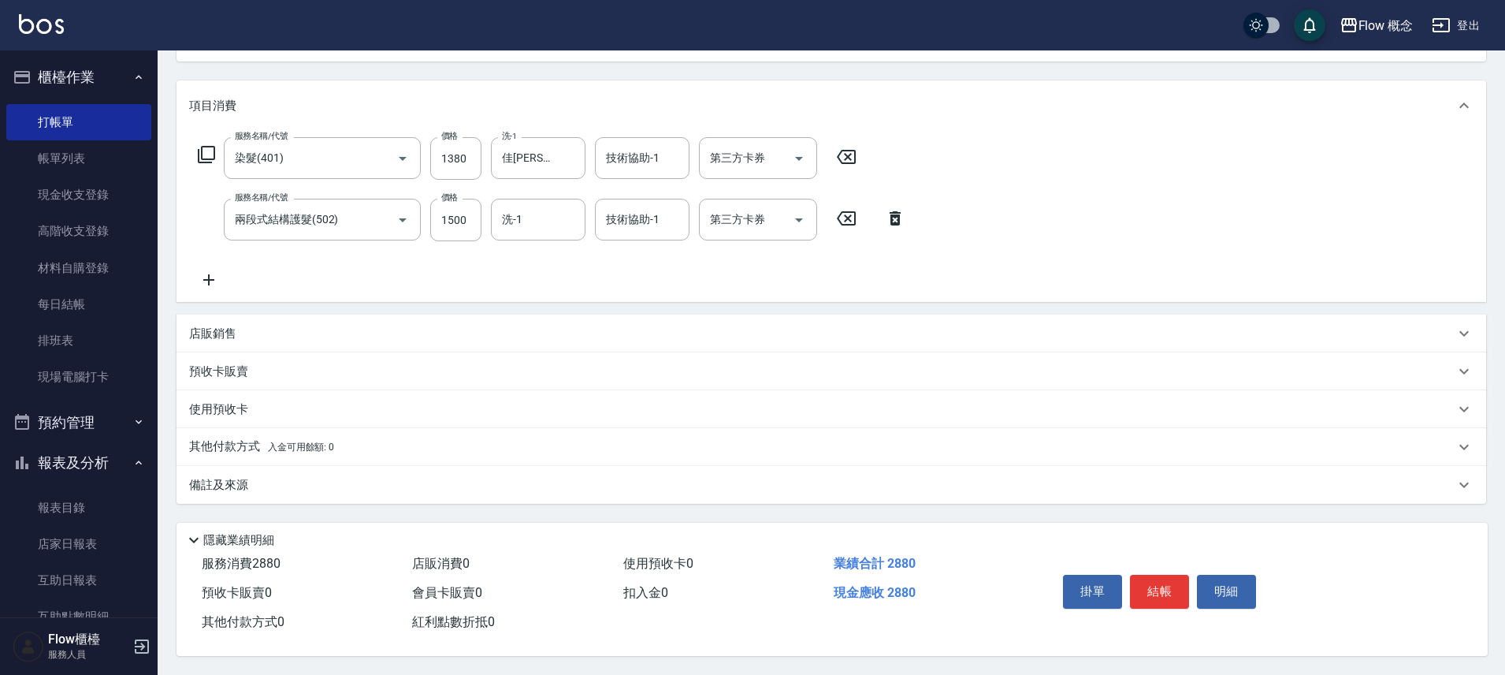
click at [273, 441] on span "入金可用餘額: 0" at bounding box center [301, 446] width 67 height 11
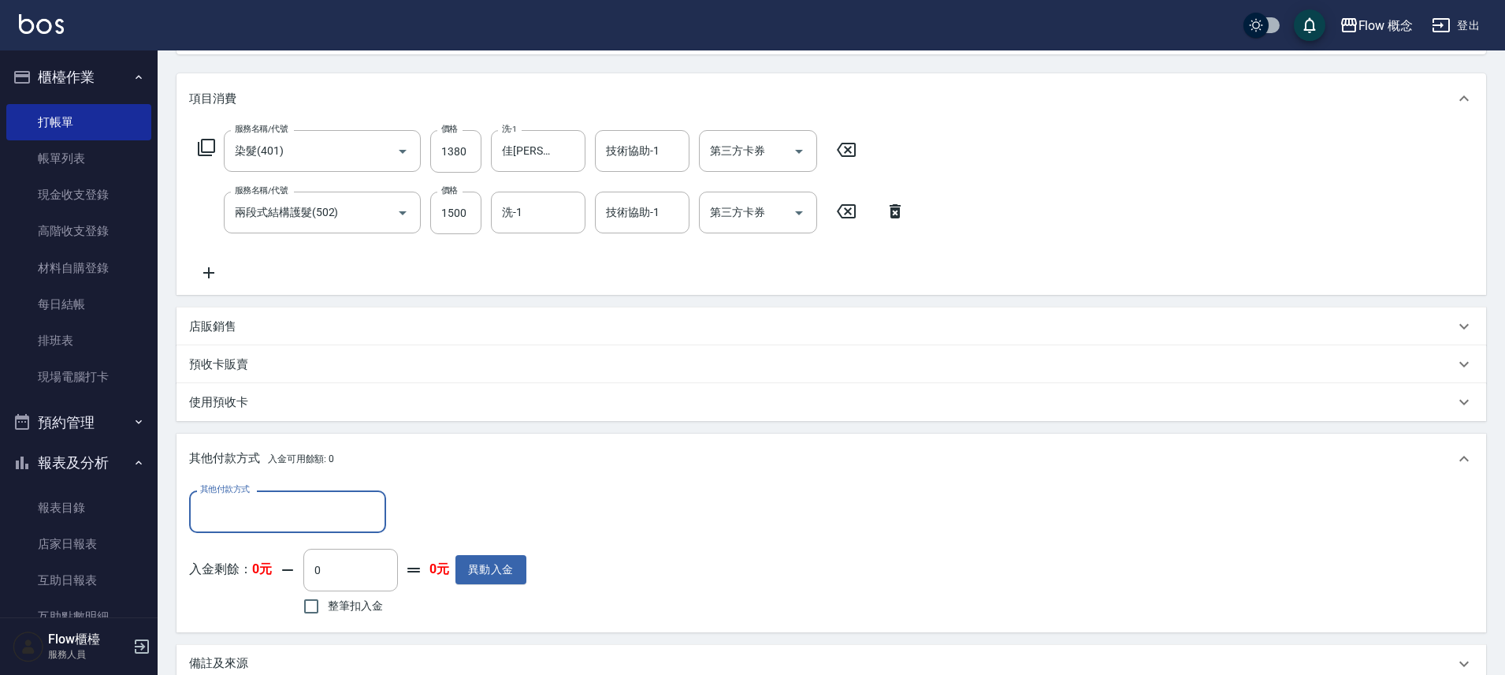
click at [251, 507] on input "其他付款方式" at bounding box center [287, 511] width 183 height 28
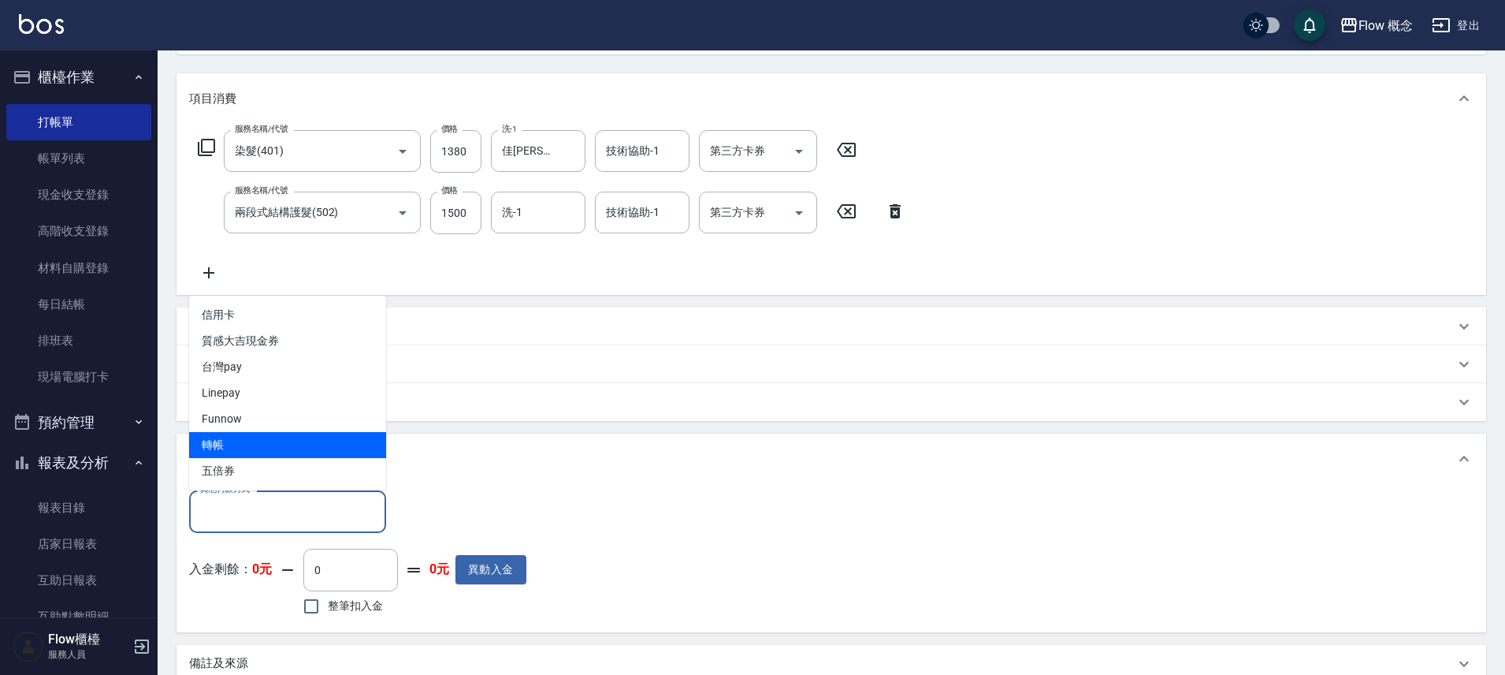
click at [277, 447] on span "轉帳" at bounding box center [287, 445] width 197 height 26
type input "轉帳"
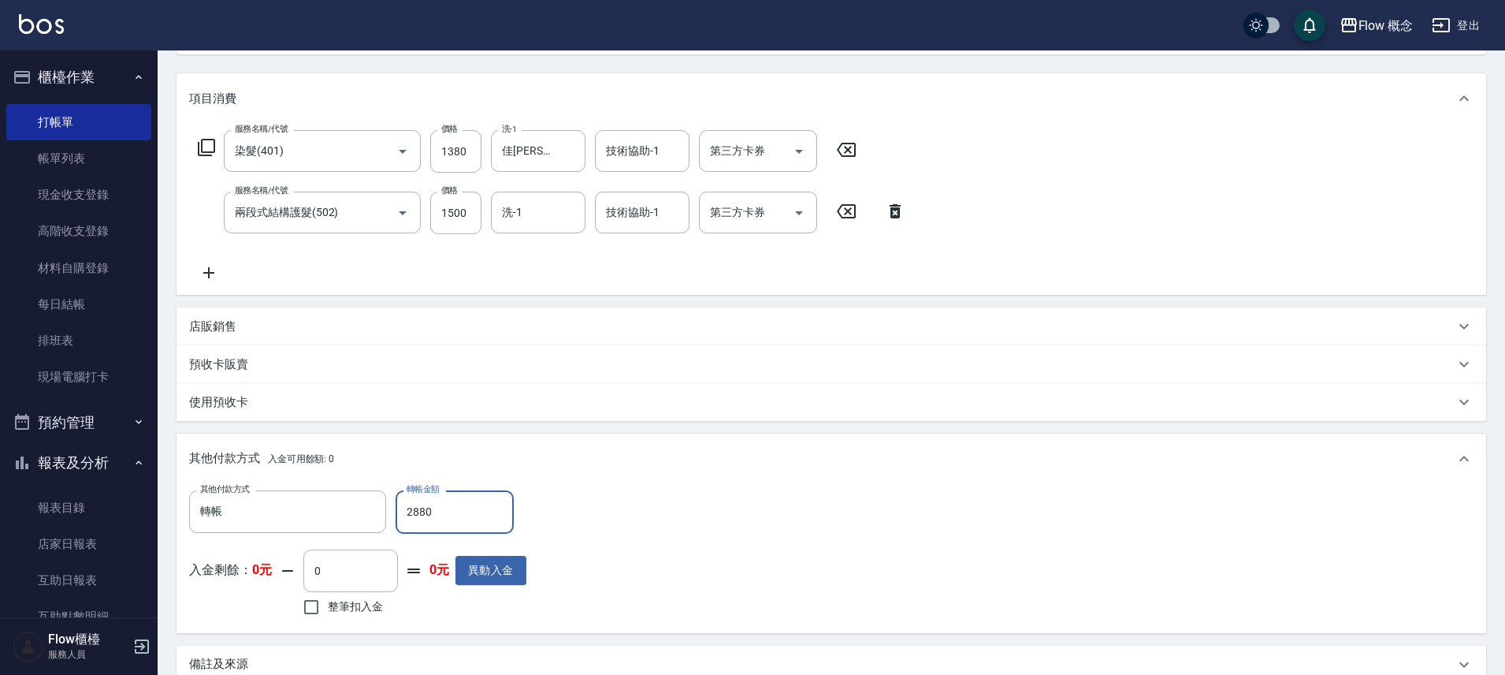
type input "2880"
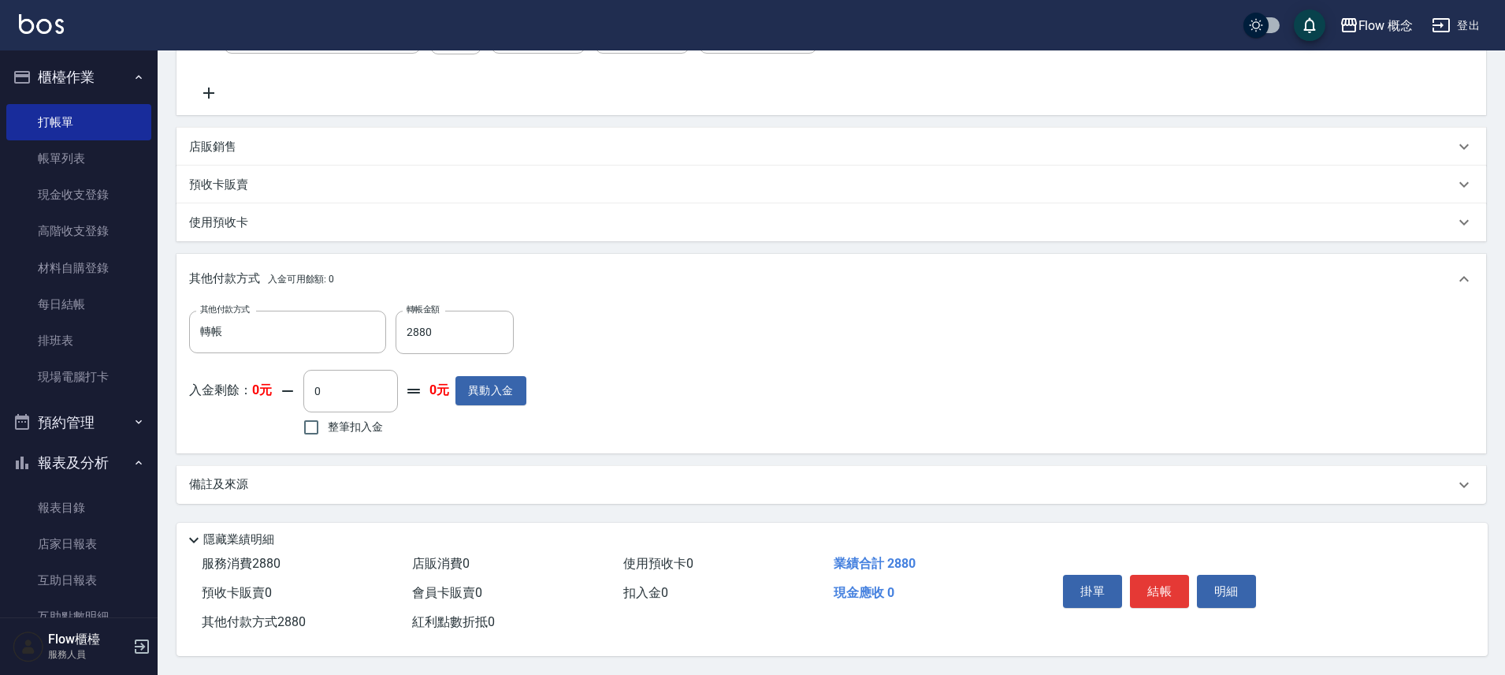
click at [346, 277] on div "其他付款方式 入金可用餘額: 0" at bounding box center [822, 278] width 1266 height 17
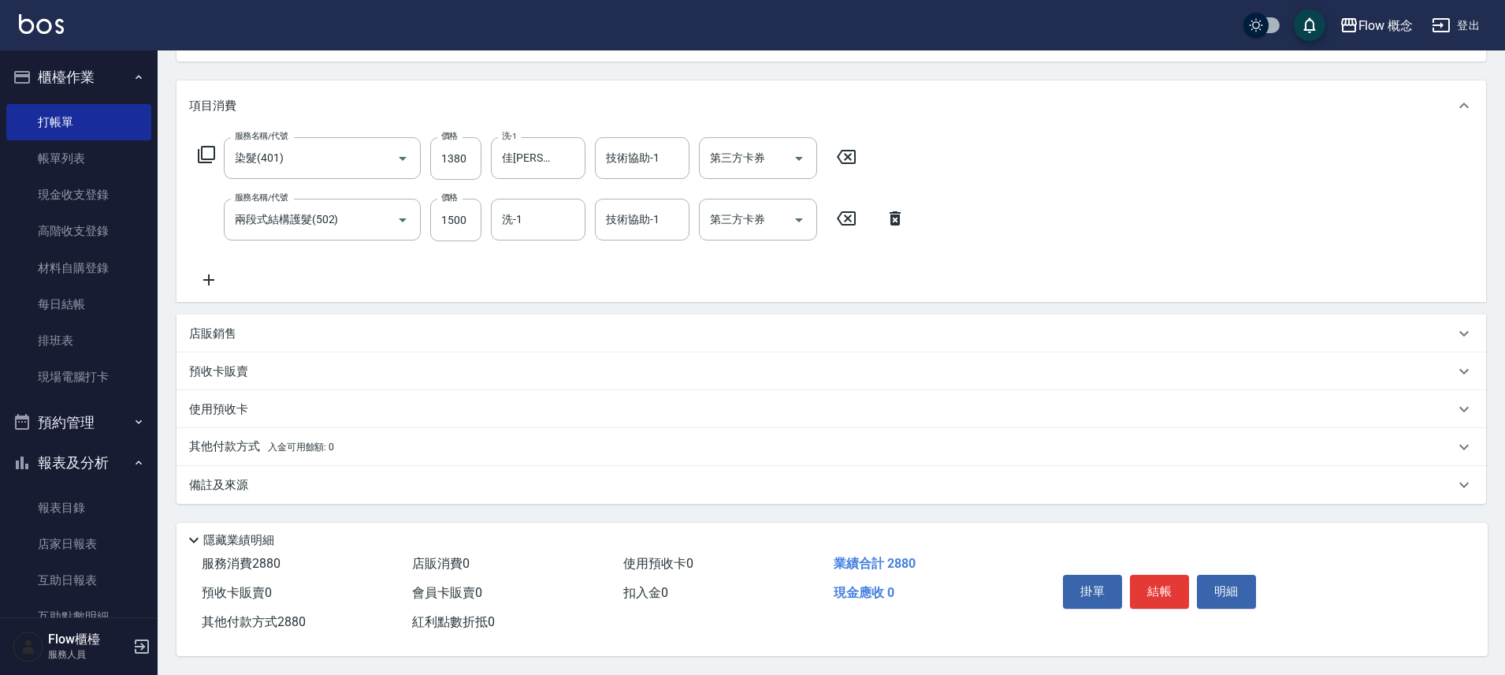
scroll to position [185, 0]
click at [339, 428] on div "其他付款方式 入金可用餘額: 0" at bounding box center [832, 447] width 1310 height 38
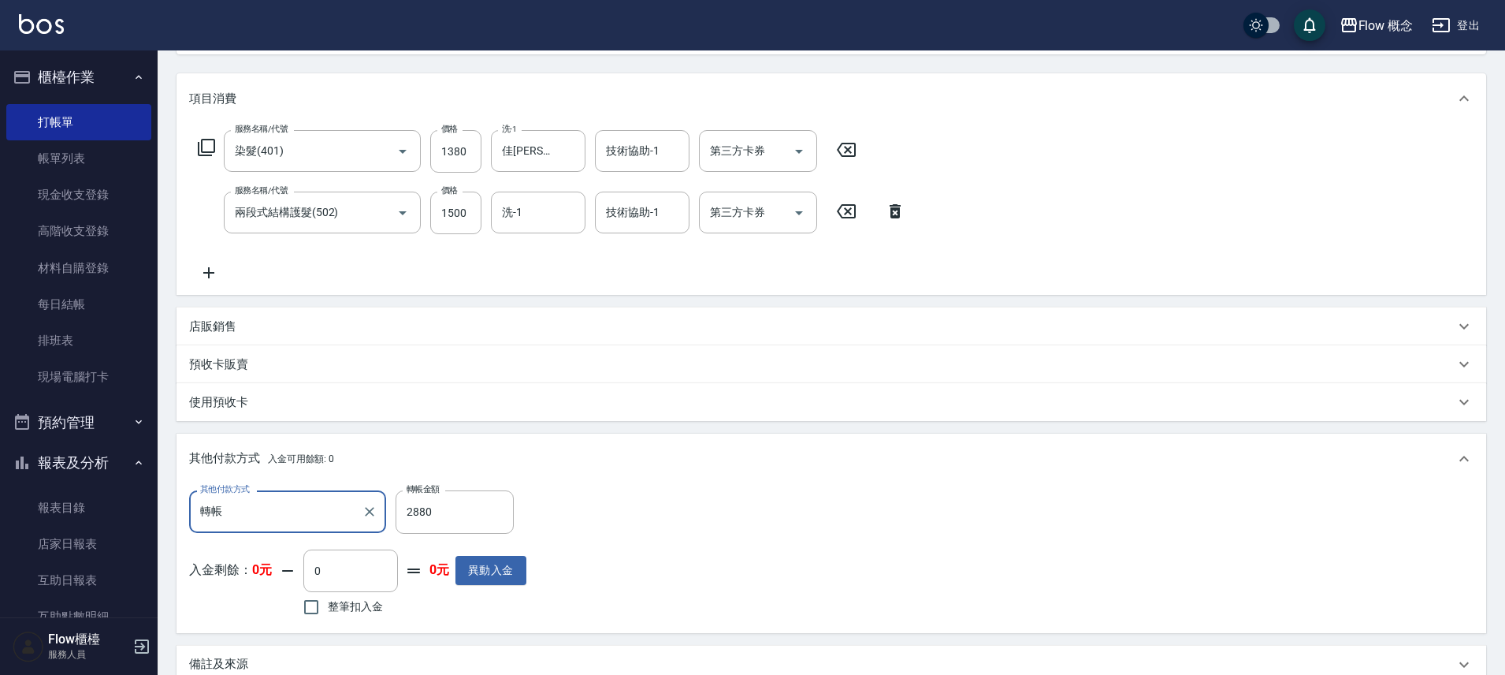
scroll to position [0, 0]
click at [374, 521] on button "Clear" at bounding box center [370, 511] width 22 height 22
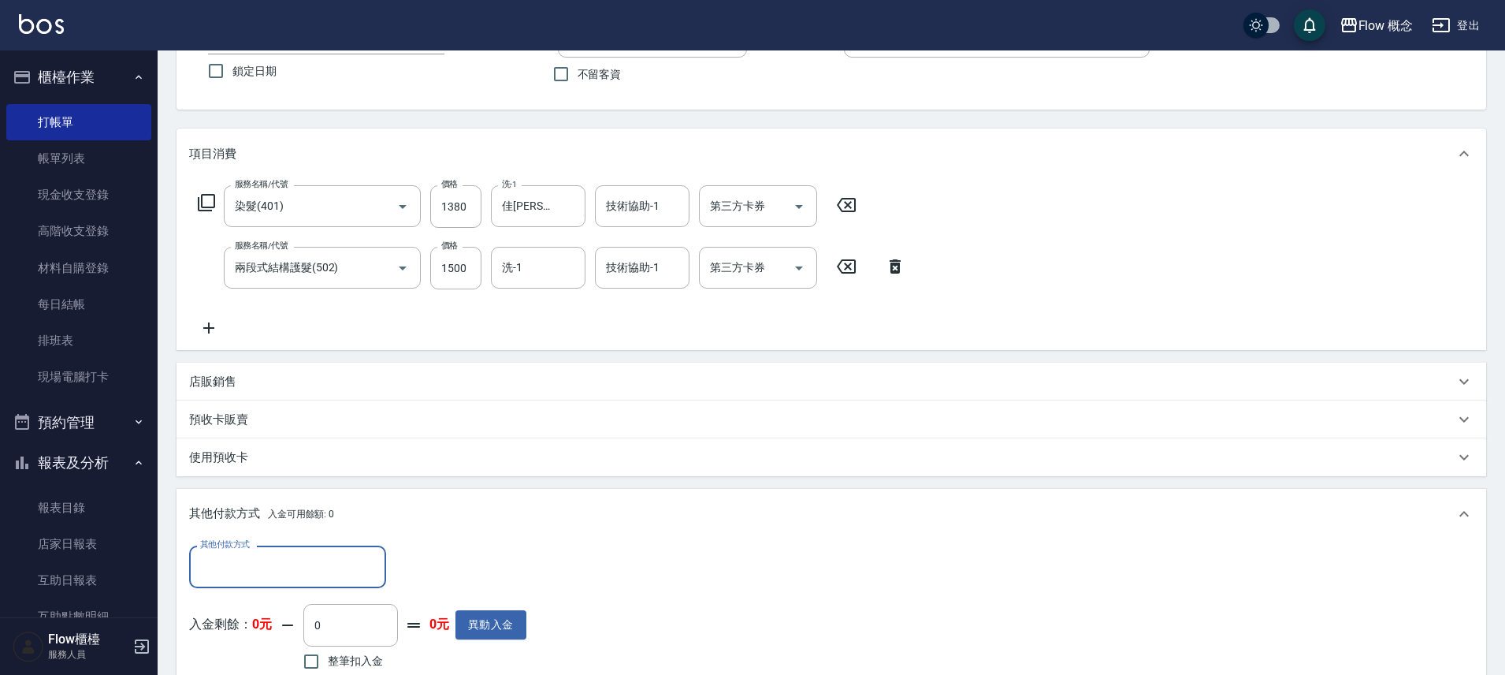
scroll to position [371, 0]
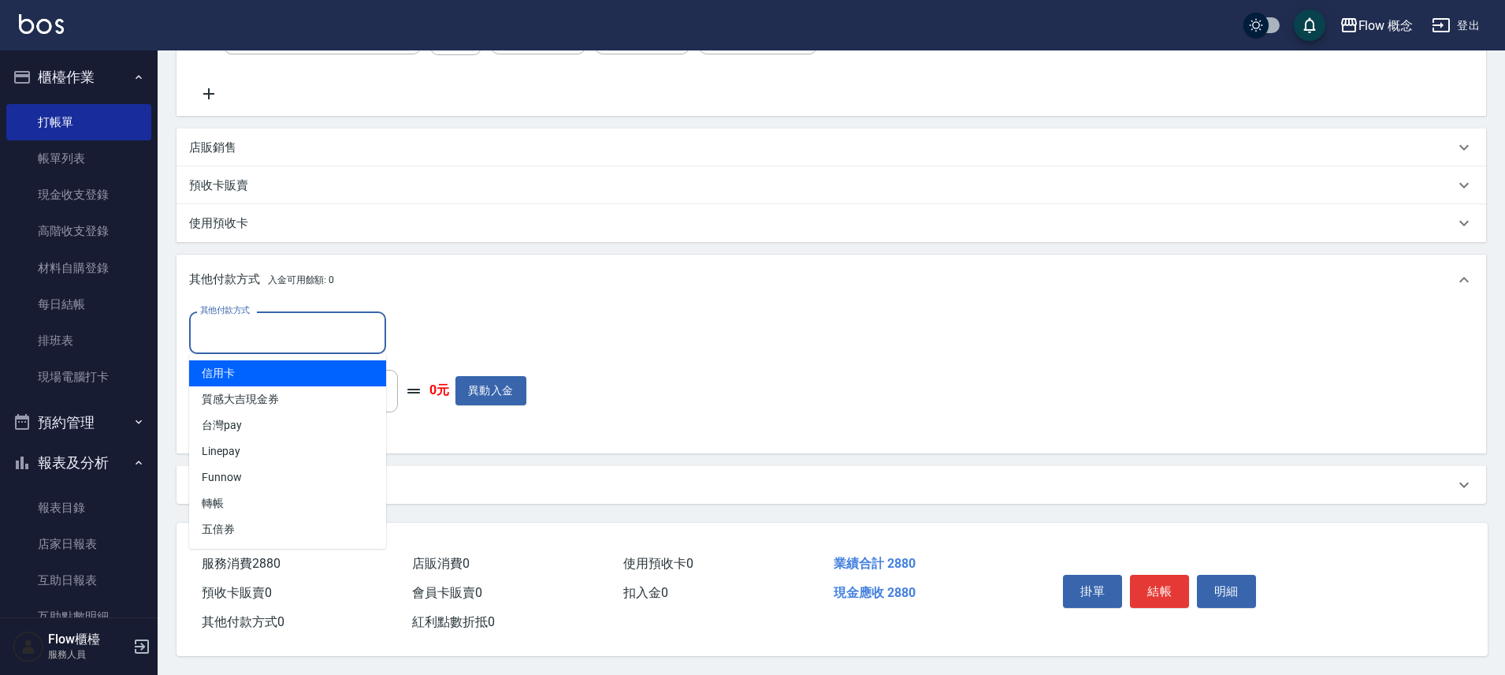
click at [312, 318] on input "其他付款方式" at bounding box center [287, 332] width 183 height 28
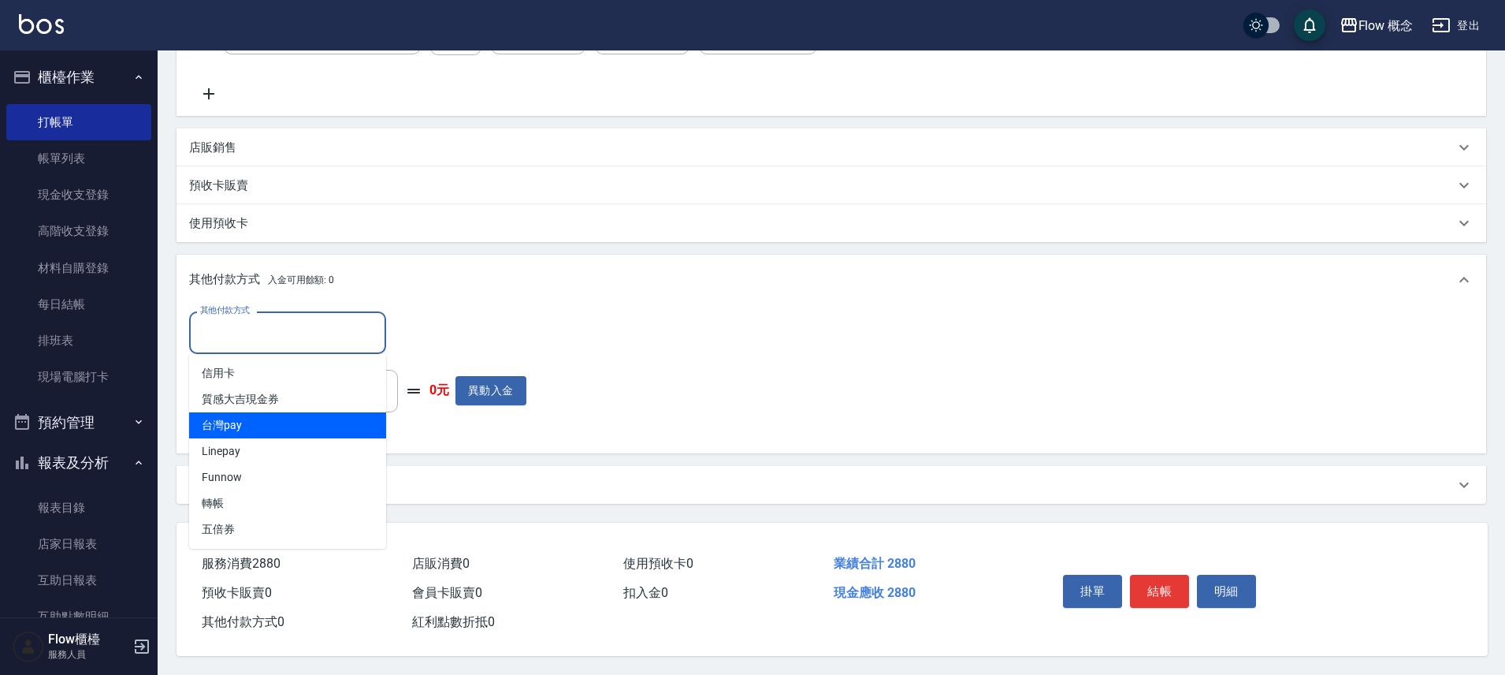
click at [284, 421] on span "台灣pay" at bounding box center [287, 425] width 197 height 26
type input "台灣pay"
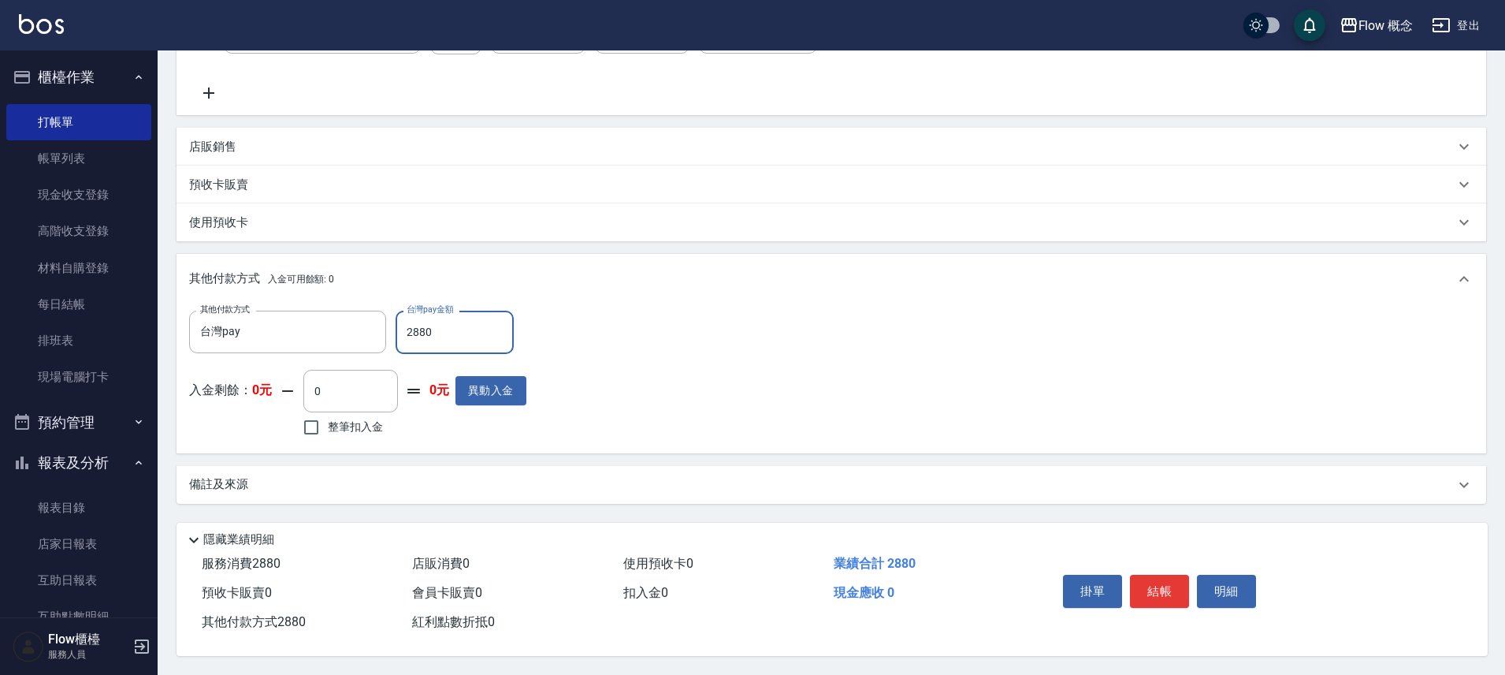
type input "2880"
click at [1152, 574] on button "結帳" at bounding box center [1159, 590] width 59 height 33
click at [1152, 574] on div "掛單 結帳 明細" at bounding box center [1160, 593] width 206 height 50
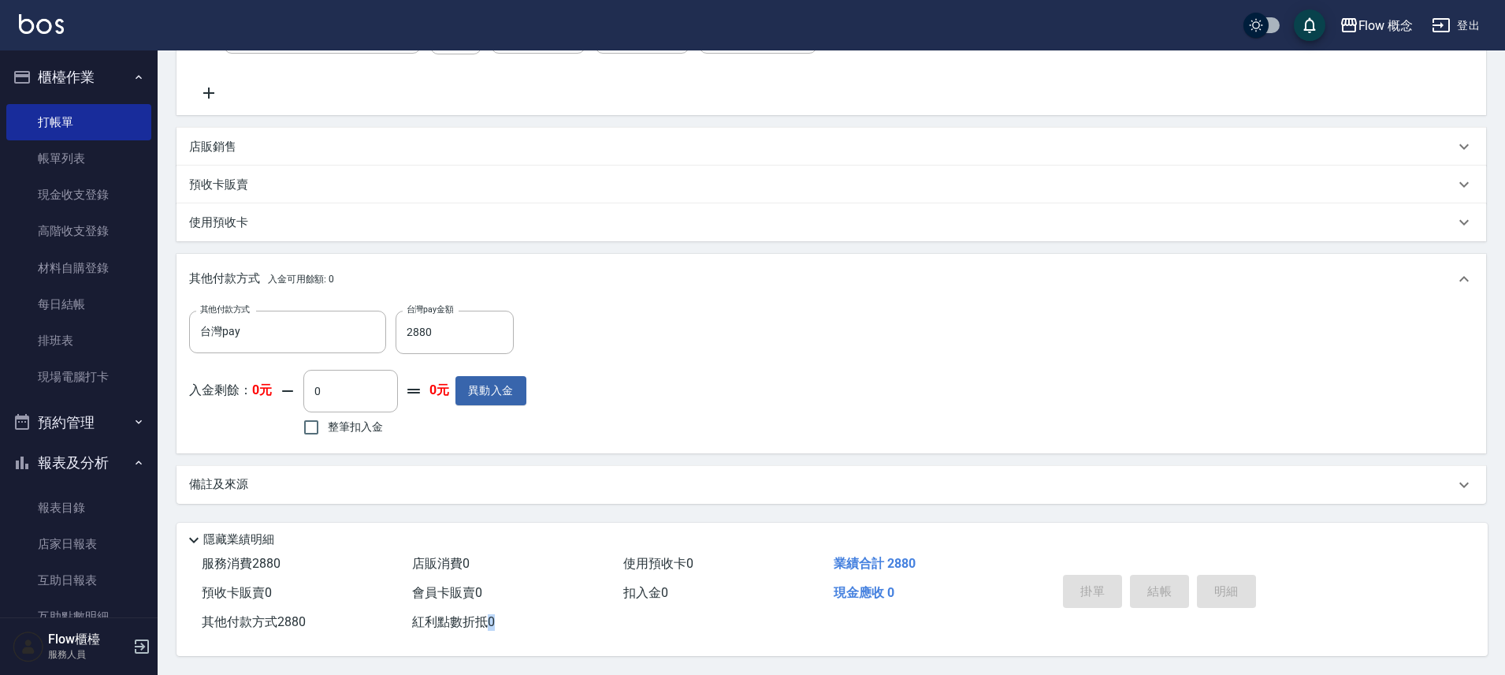
type input "2025/10/06 18:17"
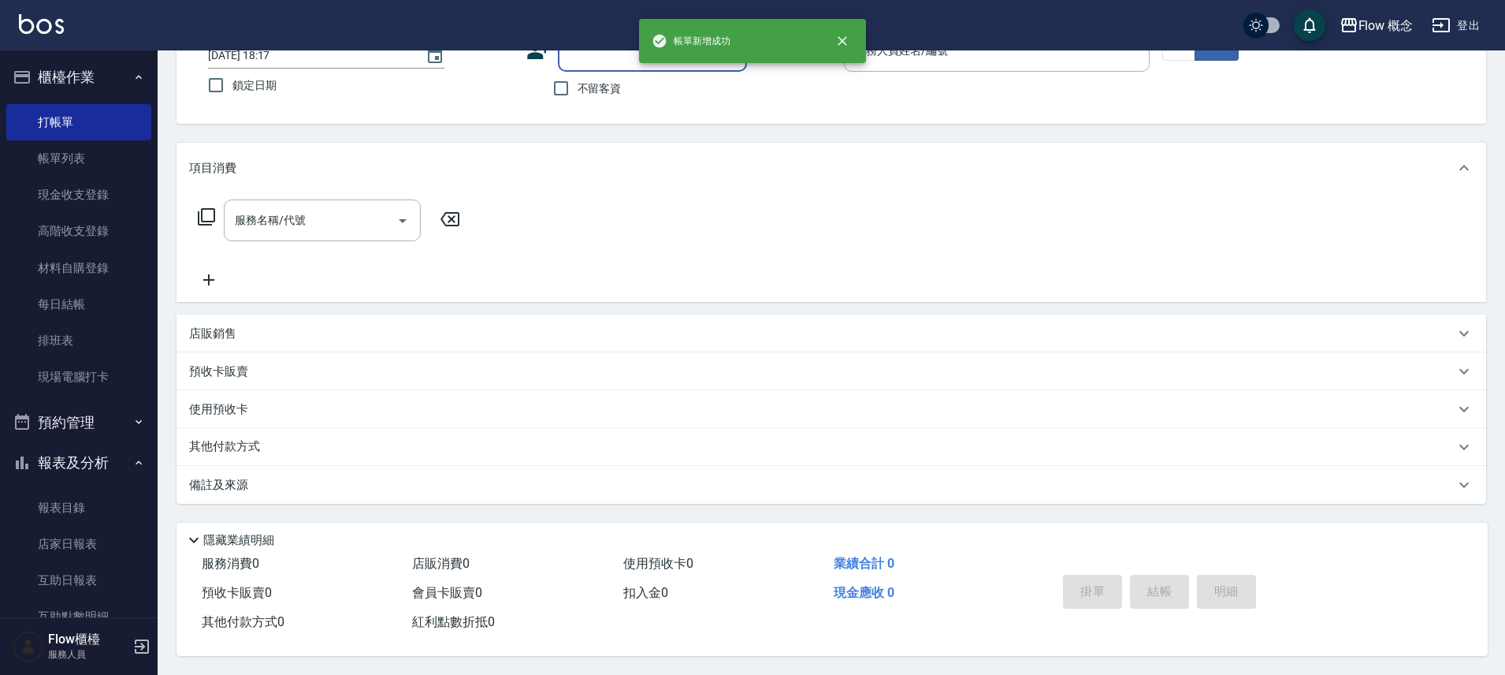
scroll to position [0, 0]
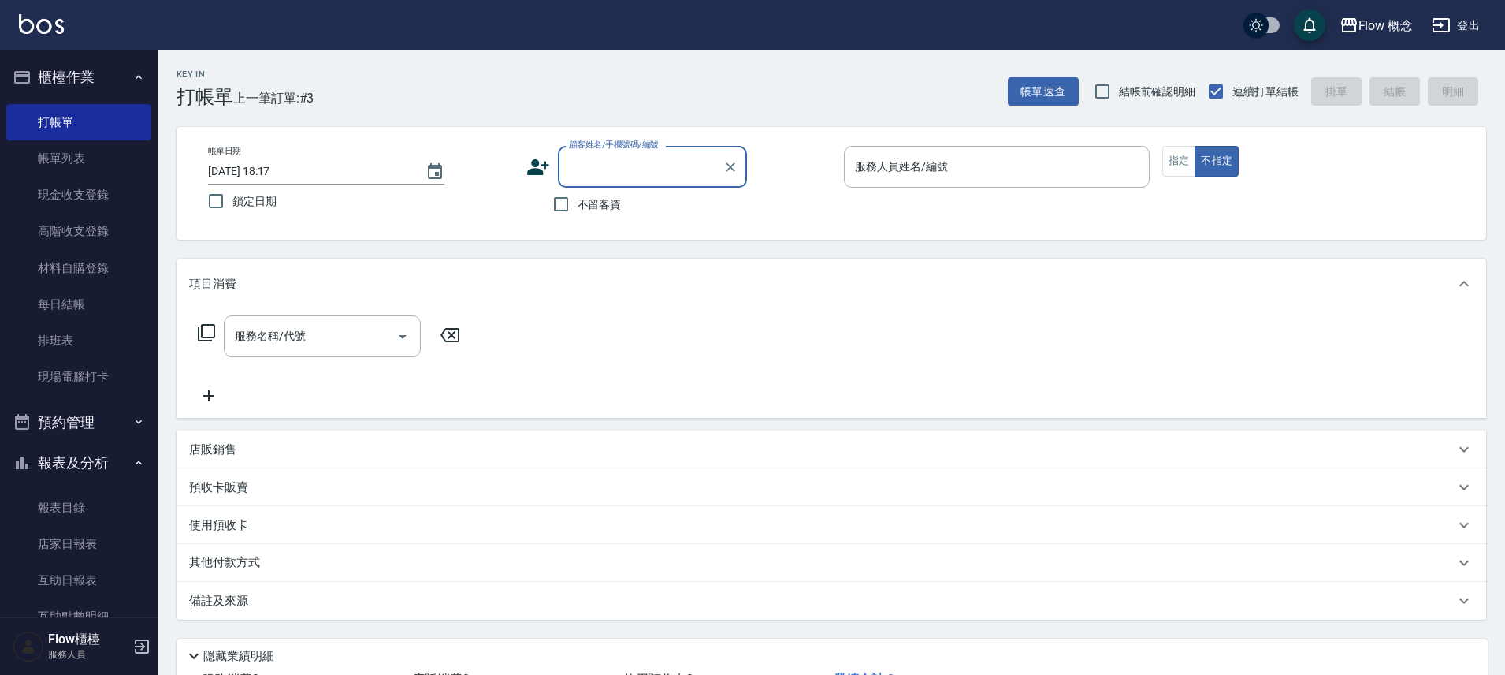
click at [528, 175] on icon at bounding box center [538, 167] width 24 height 24
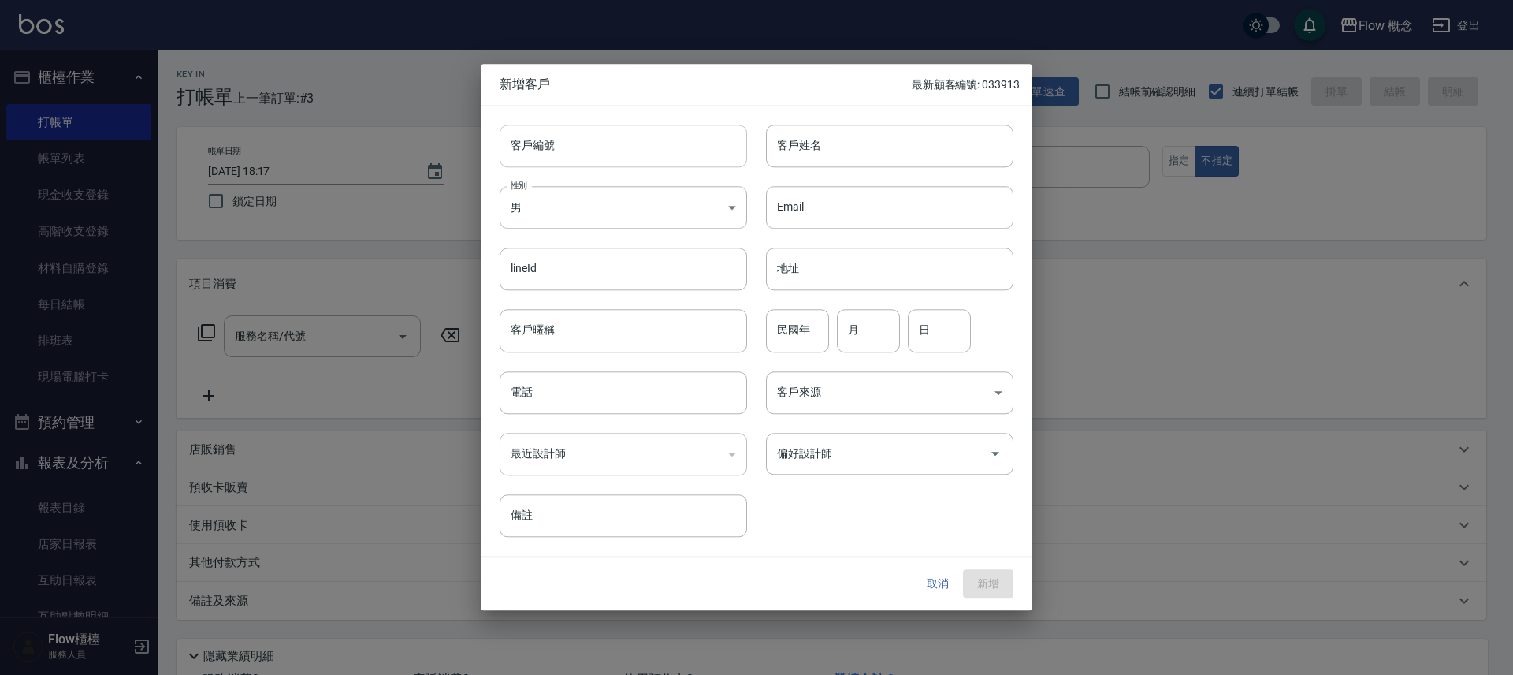
click at [598, 151] on input "客戶編號" at bounding box center [623, 146] width 247 height 43
click at [587, 154] on input "客戶編號" at bounding box center [623, 146] width 247 height 43
type input "s"
type input "038755"
drag, startPoint x: 1021, startPoint y: 148, endPoint x: 993, endPoint y: 149, distance: 28.4
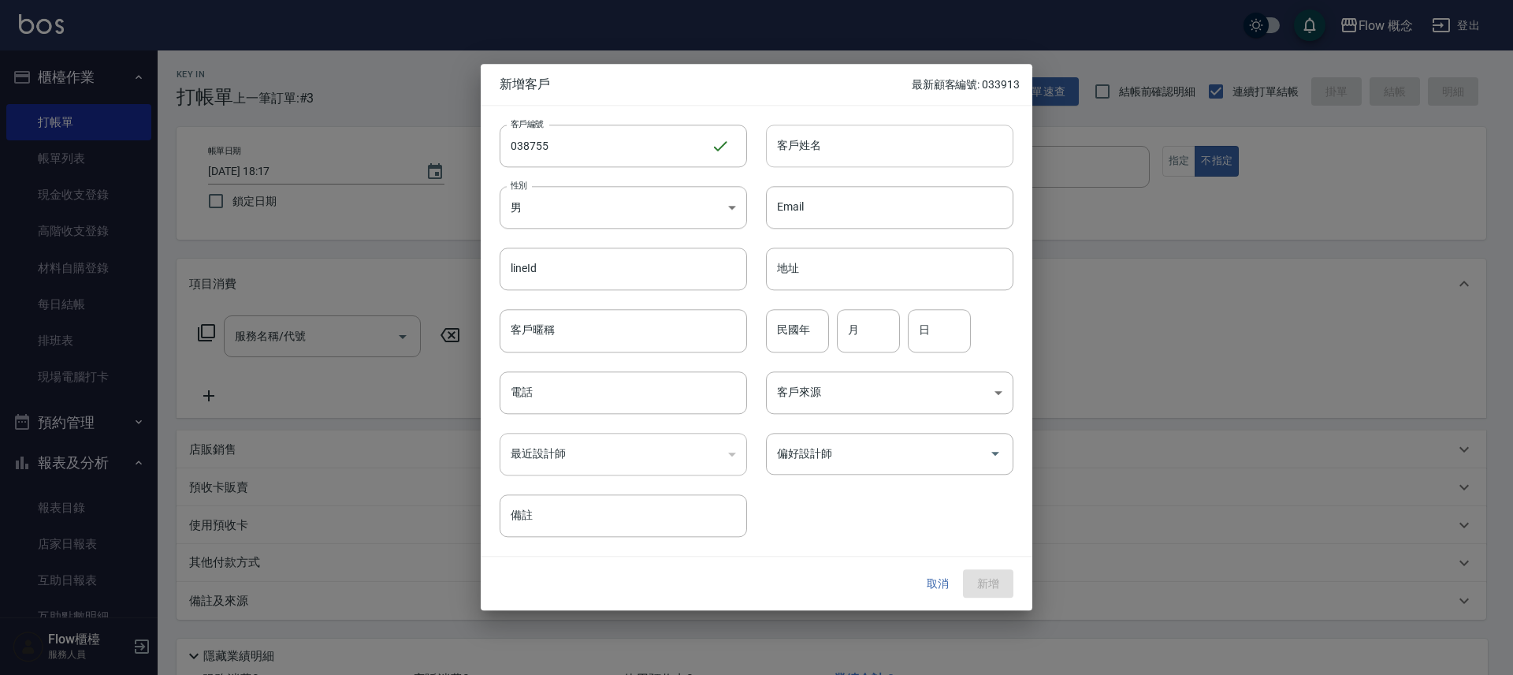
click at [1013, 149] on div "客戶編號 038755 ​ 客戶編號 客戶姓名 客戶姓名 性別 男 MALE 性別 Email Email lineId lineId 地址 地址 客戶暱稱 …" at bounding box center [757, 331] width 552 height 450
click at [990, 148] on input "客戶姓名" at bounding box center [889, 146] width 247 height 43
type input "ㄑ"
type input "d"
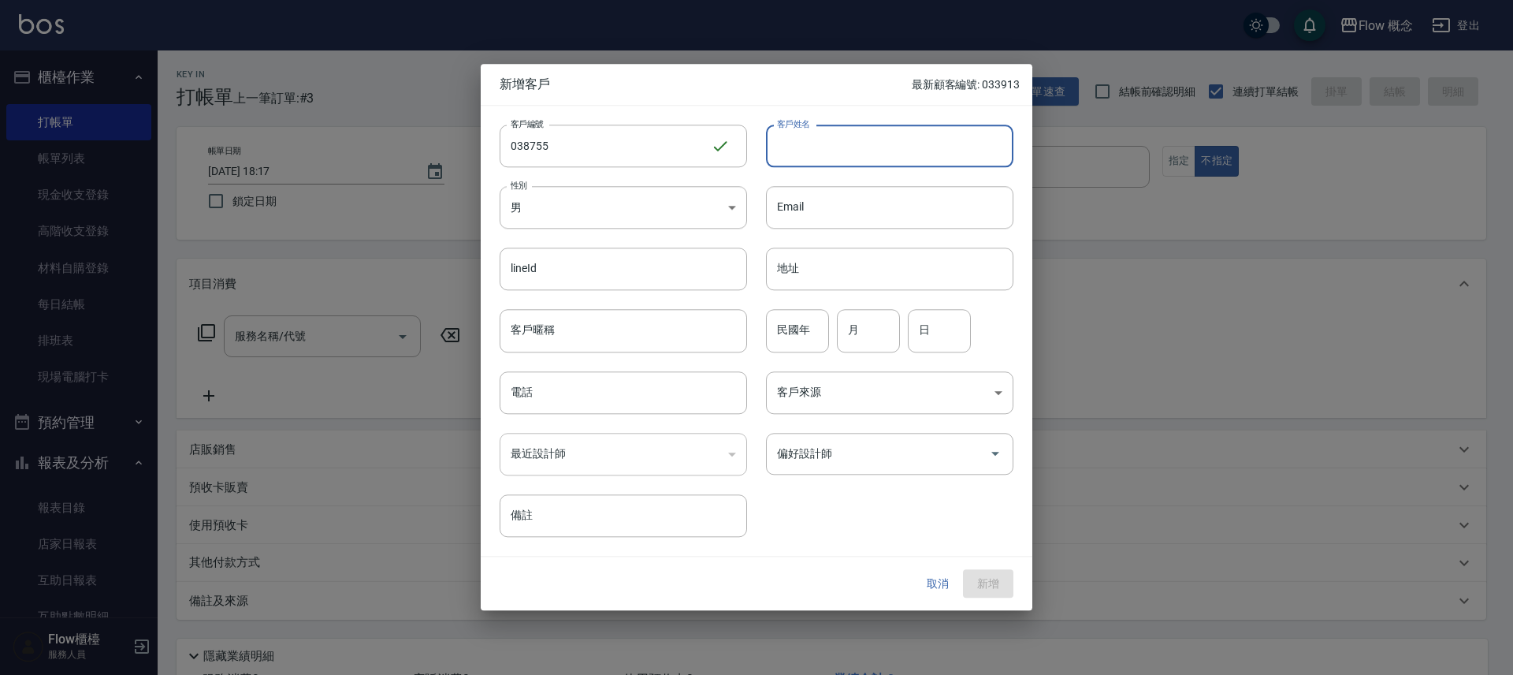
type input "d"
type input "q"
type input "潘萱銀"
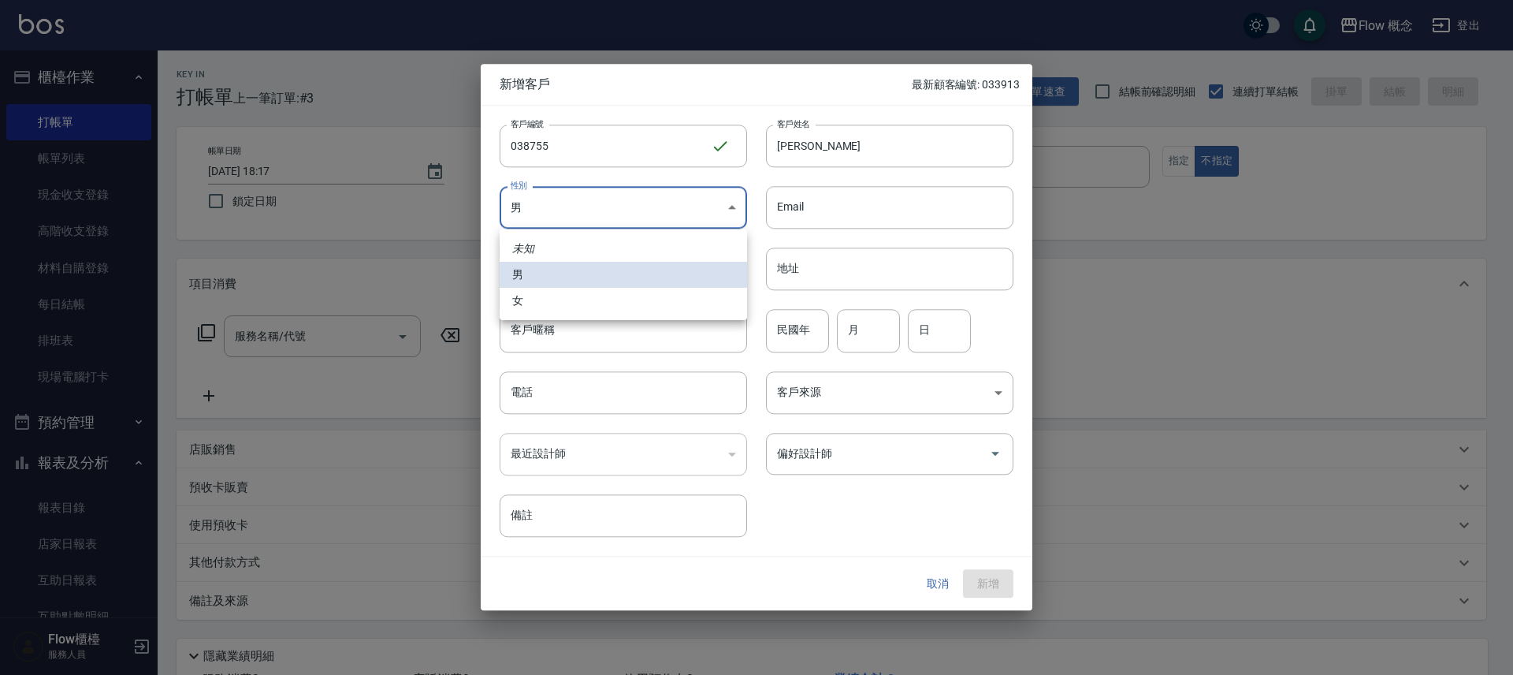
click at [672, 222] on body "Flow 概念 登出 櫃檯作業 打帳單 帳單列表 現金收支登錄 高階收支登錄 材料自購登錄 每日結帳 排班表 現場電腦打卡 預約管理 預約管理 單日預約紀錄 …" at bounding box center [756, 395] width 1513 height 790
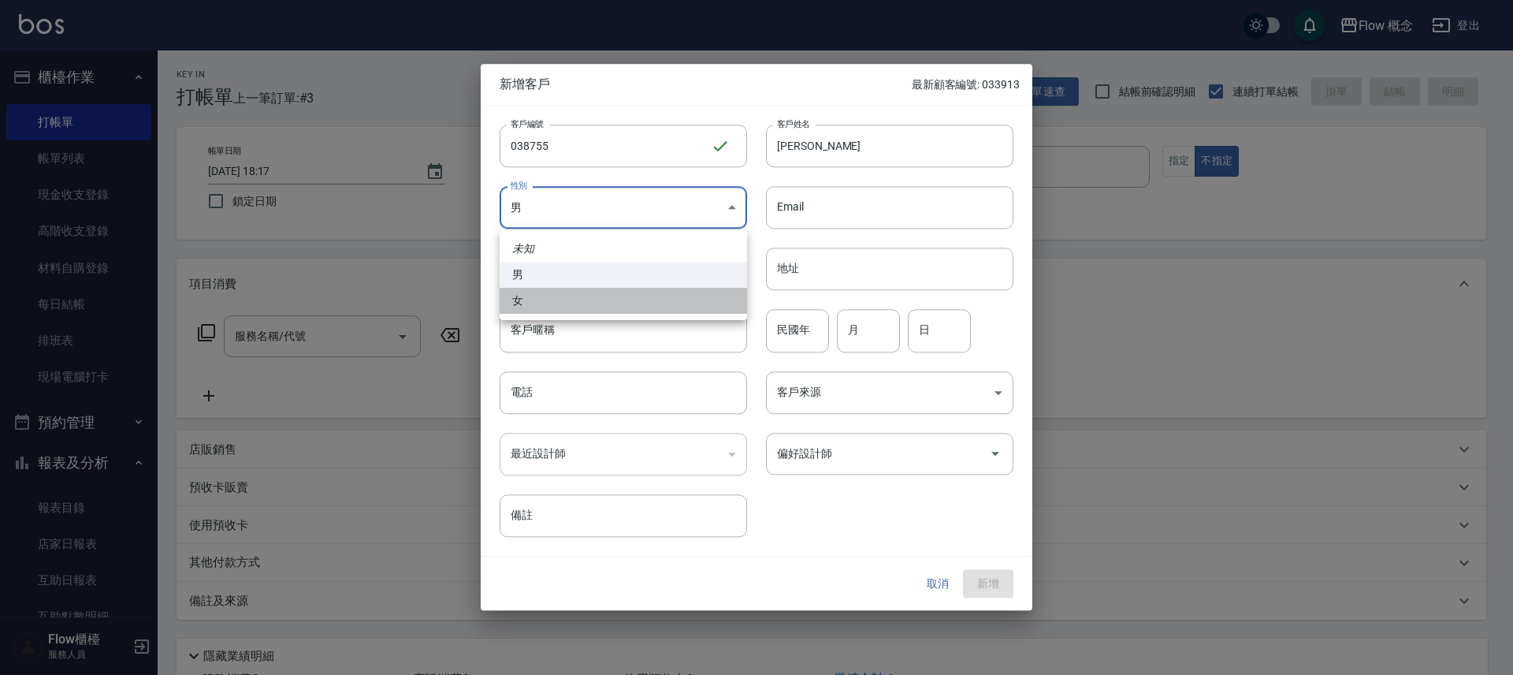
drag, startPoint x: 634, startPoint y: 292, endPoint x: 626, endPoint y: 351, distance: 59.7
click at [634, 293] on li "女" at bounding box center [623, 301] width 247 height 26
type input "FEMALE"
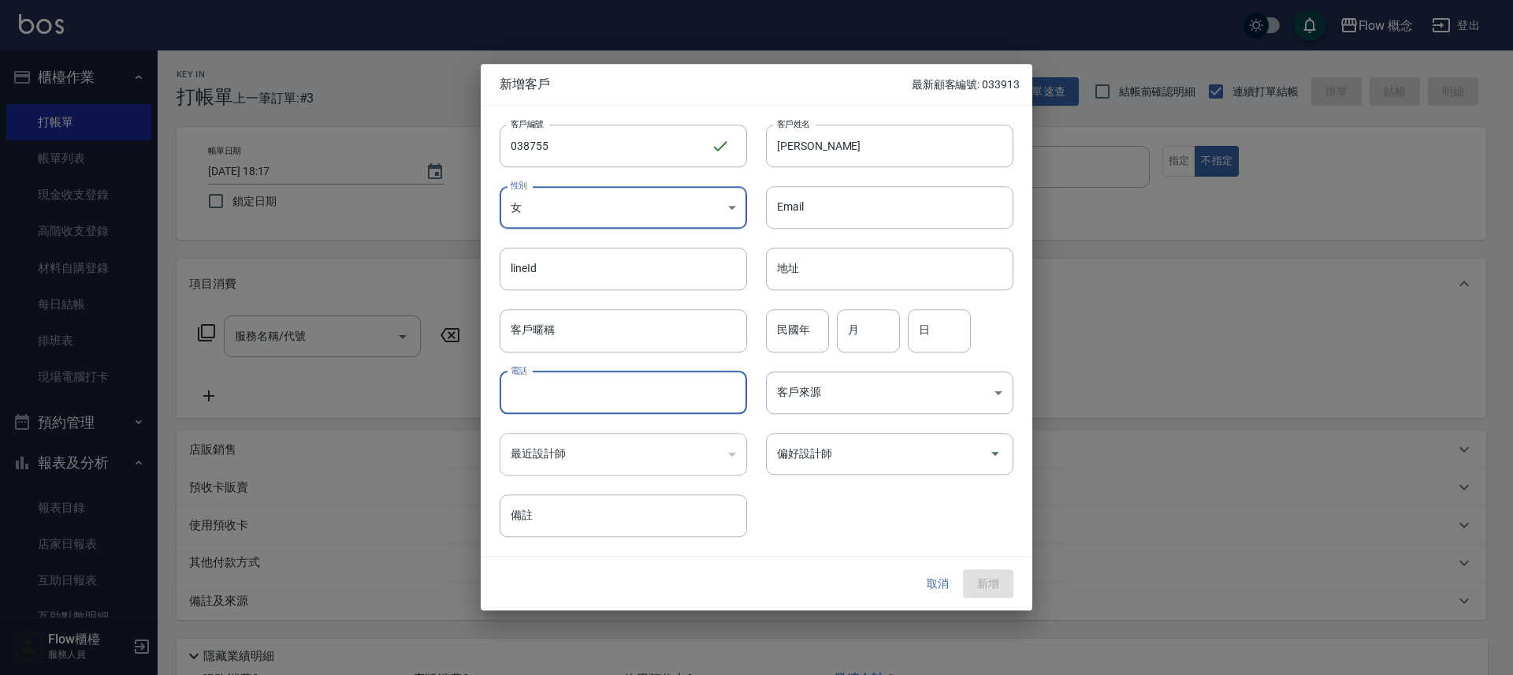
click at [678, 394] on input "電話" at bounding box center [623, 392] width 247 height 43
type input "０"
type input "0919268755"
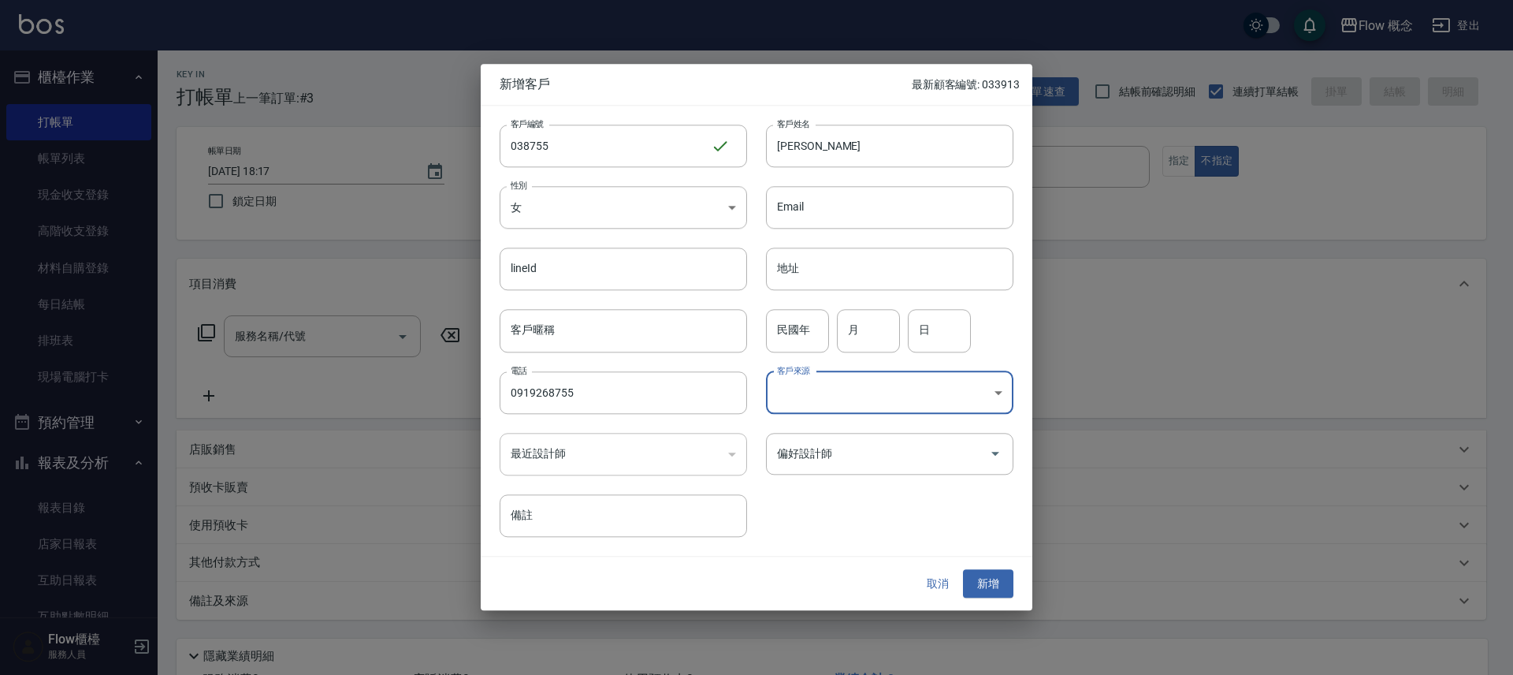
click at [814, 476] on div "客戶編號 038755 ​ 客戶編號 客戶姓名 潘萱銀 客戶姓名 性別 女 FEMALE 性別 Email Email lineId lineId 地址 地址…" at bounding box center [747, 321] width 533 height 431
click at [810, 444] on div "偏好設計師 偏好設計師" at bounding box center [889, 454] width 247 height 42
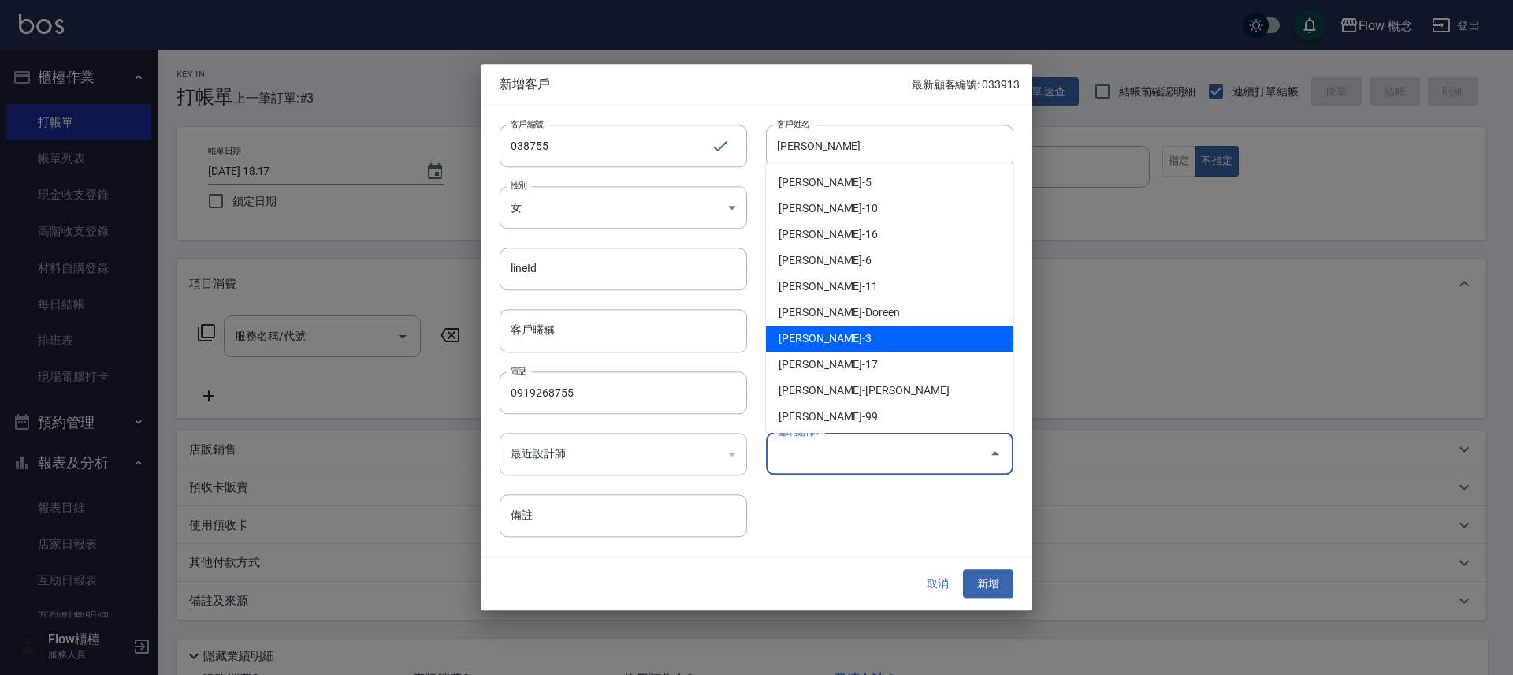
click at [863, 333] on li "陳怡君-3" at bounding box center [889, 338] width 247 height 26
type input "陳怡君"
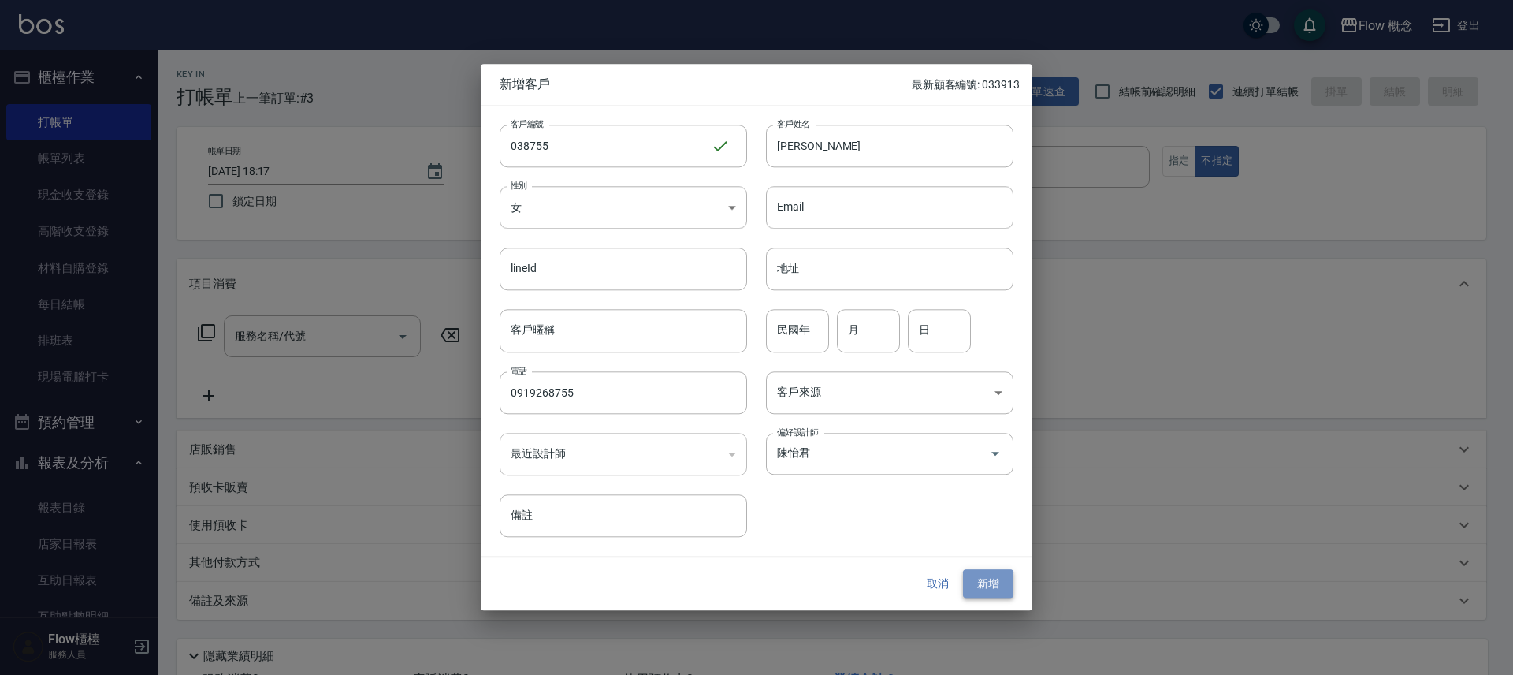
click at [1002, 574] on button "新增" at bounding box center [988, 583] width 50 height 29
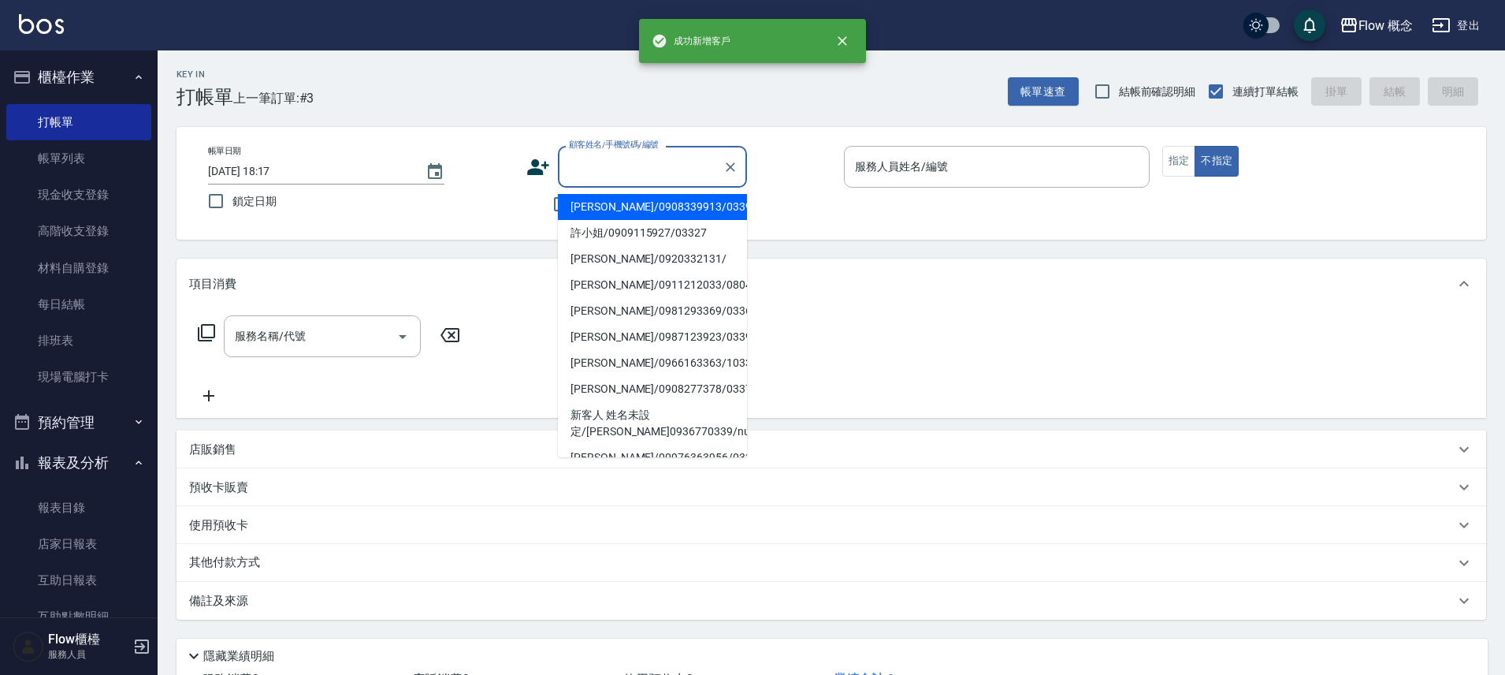
click at [683, 165] on input "顧客姓名/手機號碼/編號" at bounding box center [640, 167] width 151 height 28
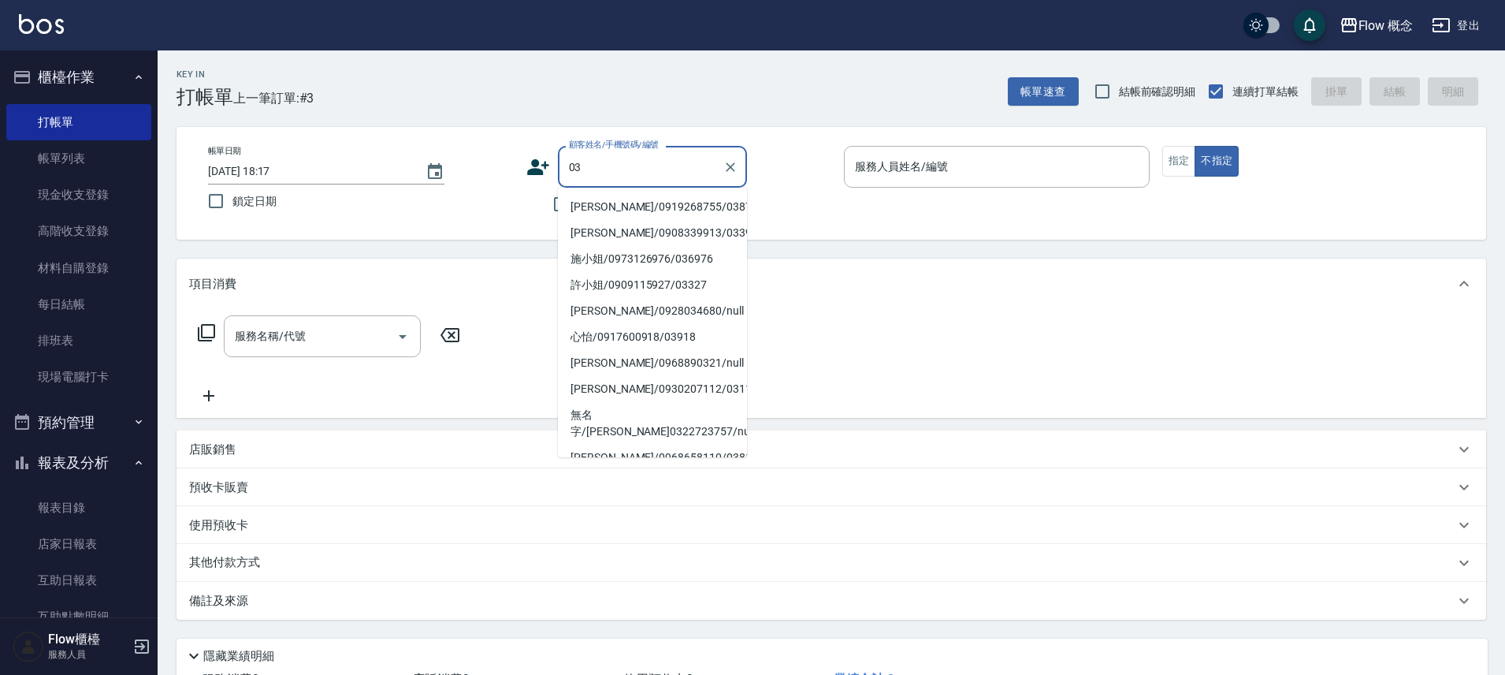
click at [666, 199] on li "潘萱銀/0919268755/038755" at bounding box center [652, 207] width 189 height 26
type input "潘萱銀/0919268755/038755"
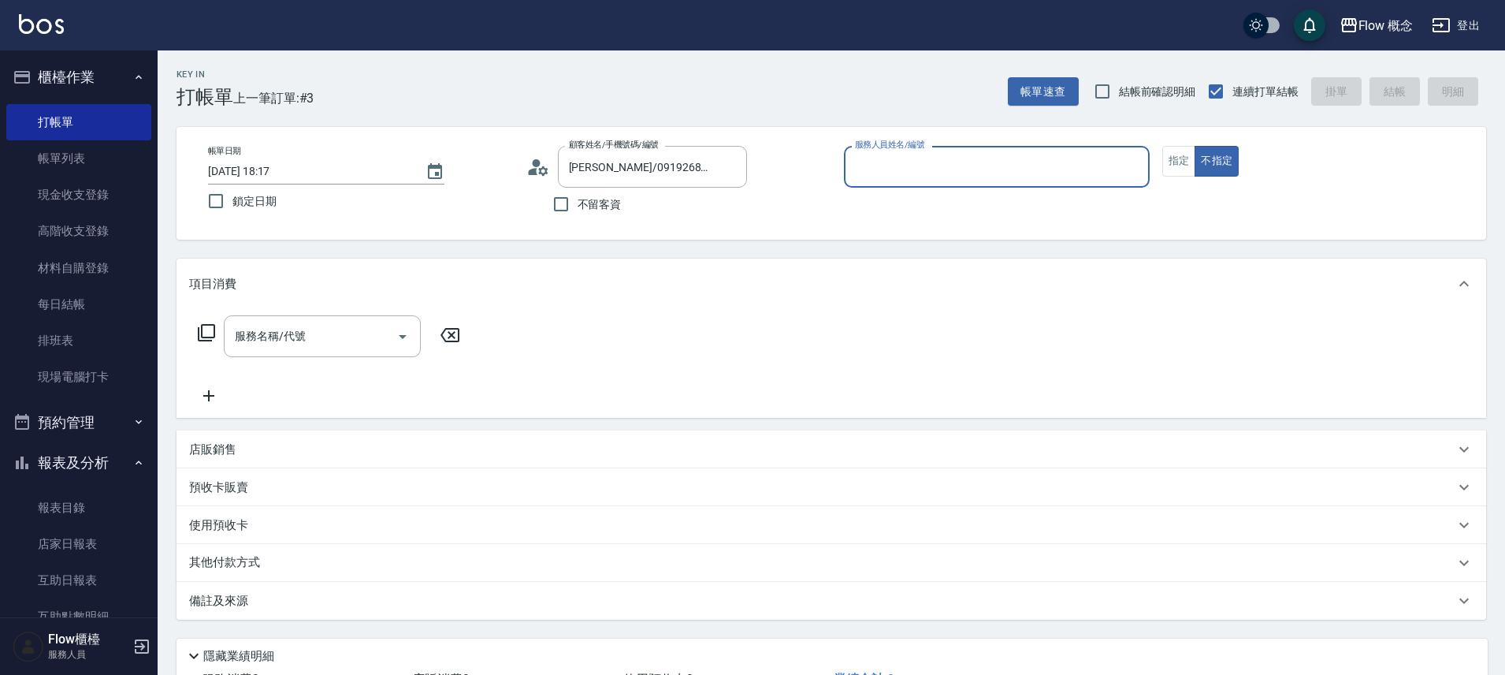
type input "Zora-3"
click at [1195, 146] on button "不指定" at bounding box center [1217, 161] width 44 height 31
type button "false"
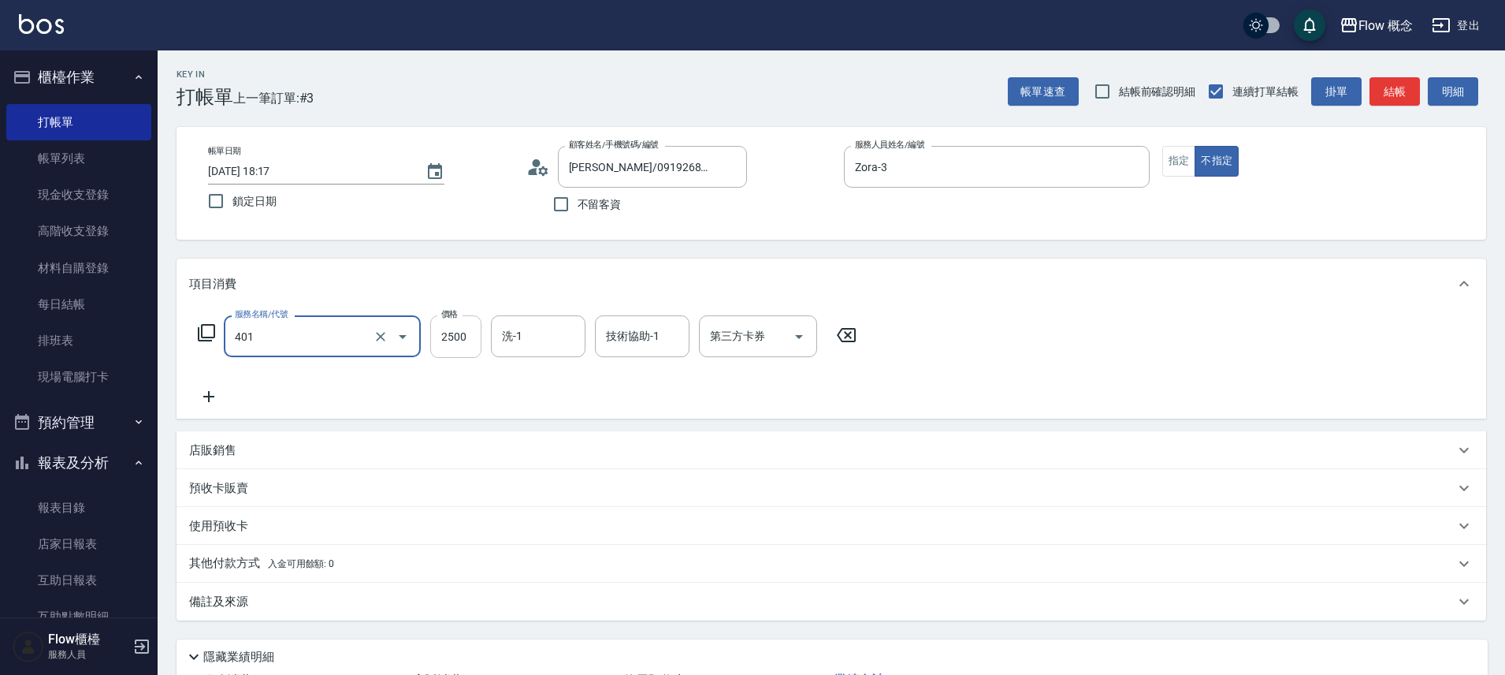
type input "染髮(401)"
click at [466, 338] on input "2500" at bounding box center [455, 336] width 51 height 43
type input "1000"
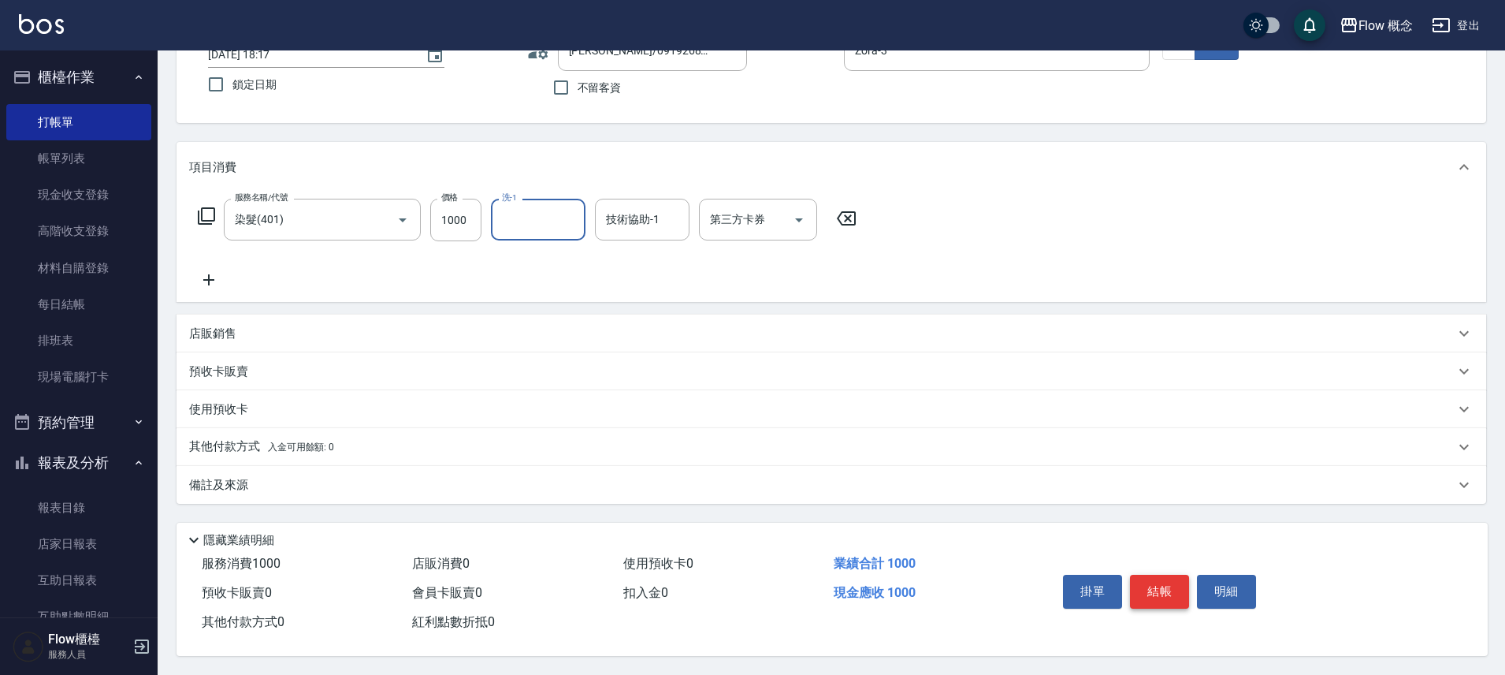
click at [1174, 591] on button "結帳" at bounding box center [1159, 590] width 59 height 33
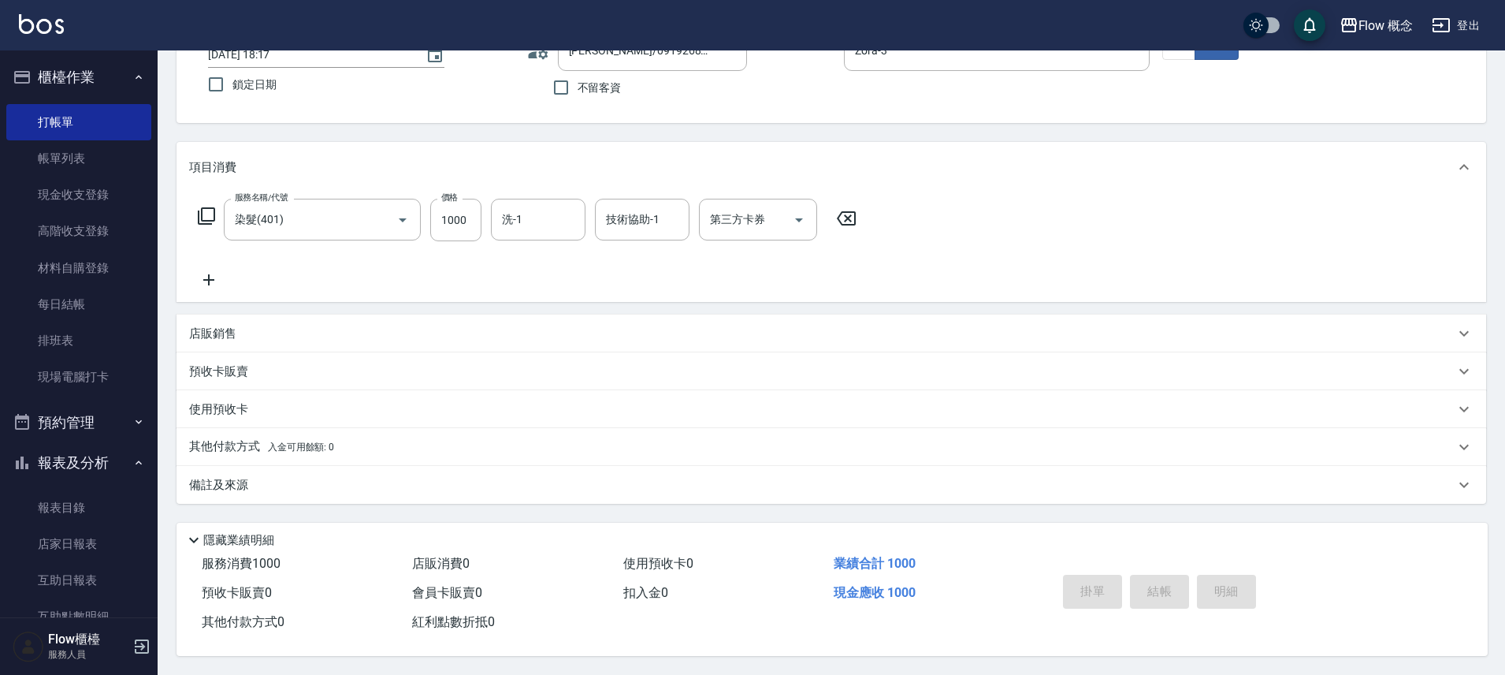
type input "2025/10/06 18:21"
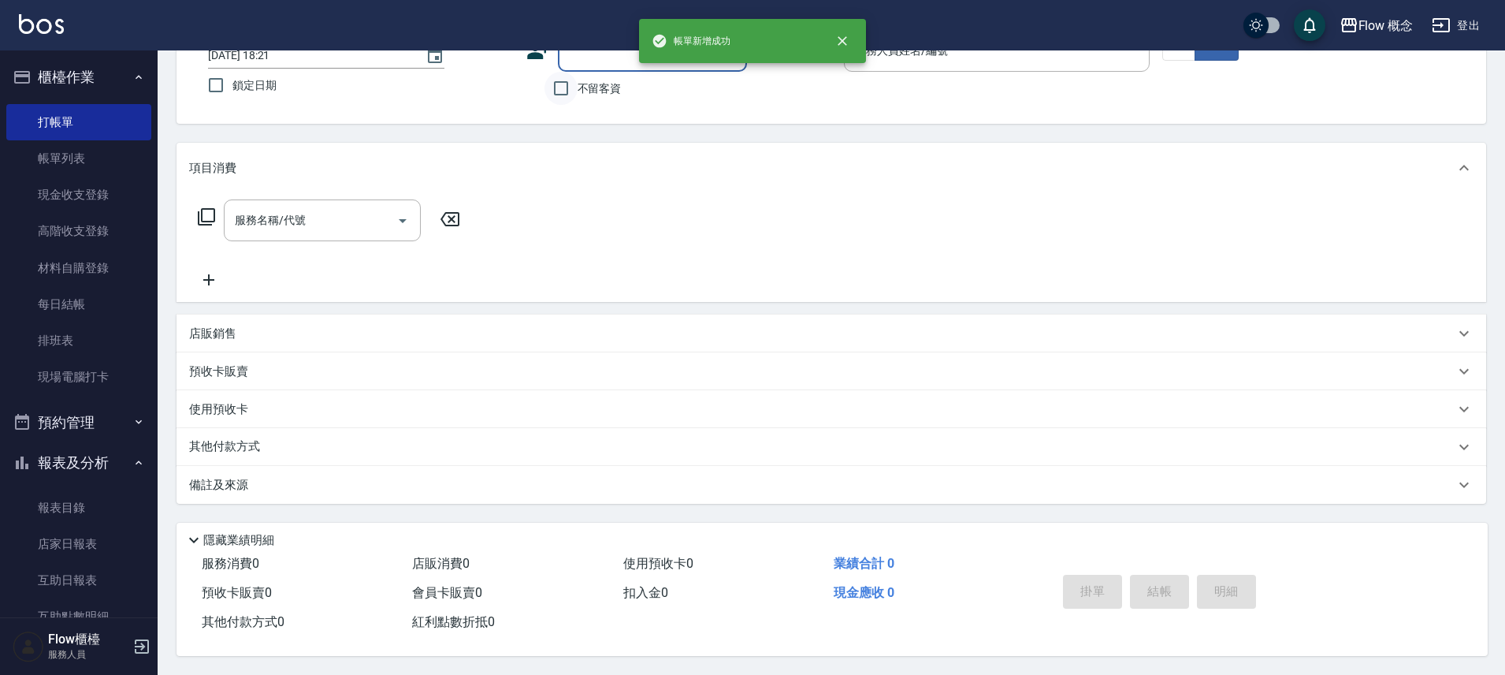
click at [562, 91] on input "不留客資" at bounding box center [561, 88] width 33 height 33
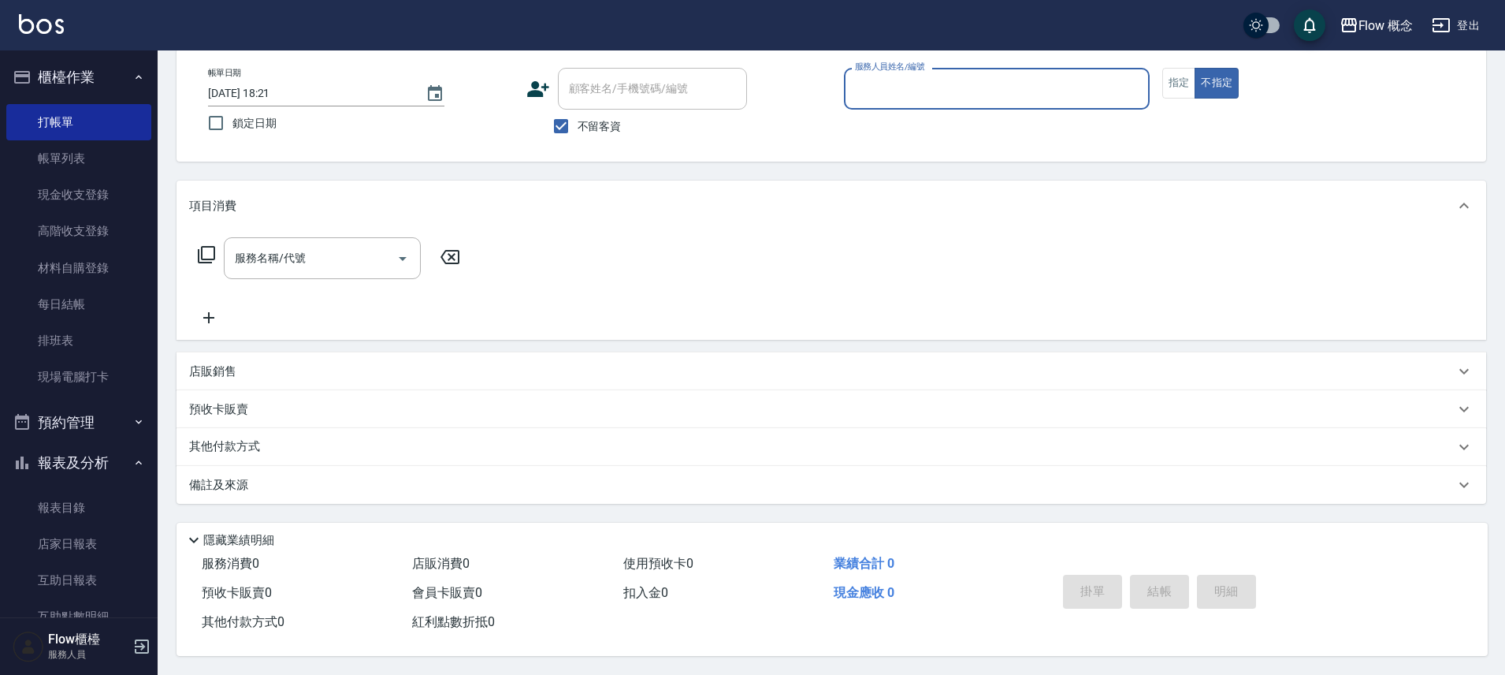
scroll to position [85, 0]
click at [982, 97] on div "服務人員姓名/編號" at bounding box center [997, 89] width 306 height 42
drag, startPoint x: 516, startPoint y: 133, endPoint x: 563, endPoint y: 117, distance: 49.1
click at [517, 133] on div "帳單日期 2025/10/06 18:21 鎖定日期 顧客姓名/手機號碼/編號 顧客姓名/手機號碼/編號 不留客資 服務人員姓名/編號 服務人員姓名/編號 指…" at bounding box center [831, 105] width 1272 height 75
click at [563, 117] on input "不留客資" at bounding box center [561, 126] width 33 height 33
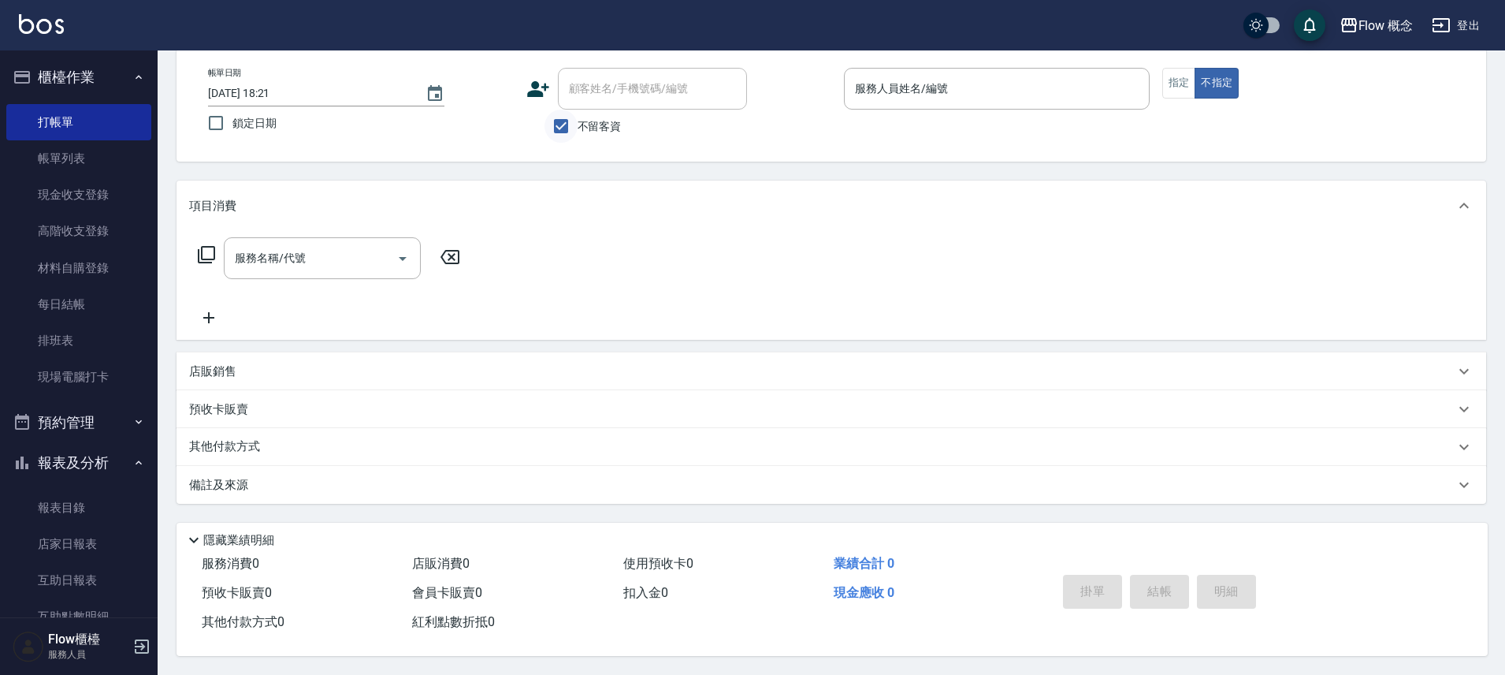
checkbox input "false"
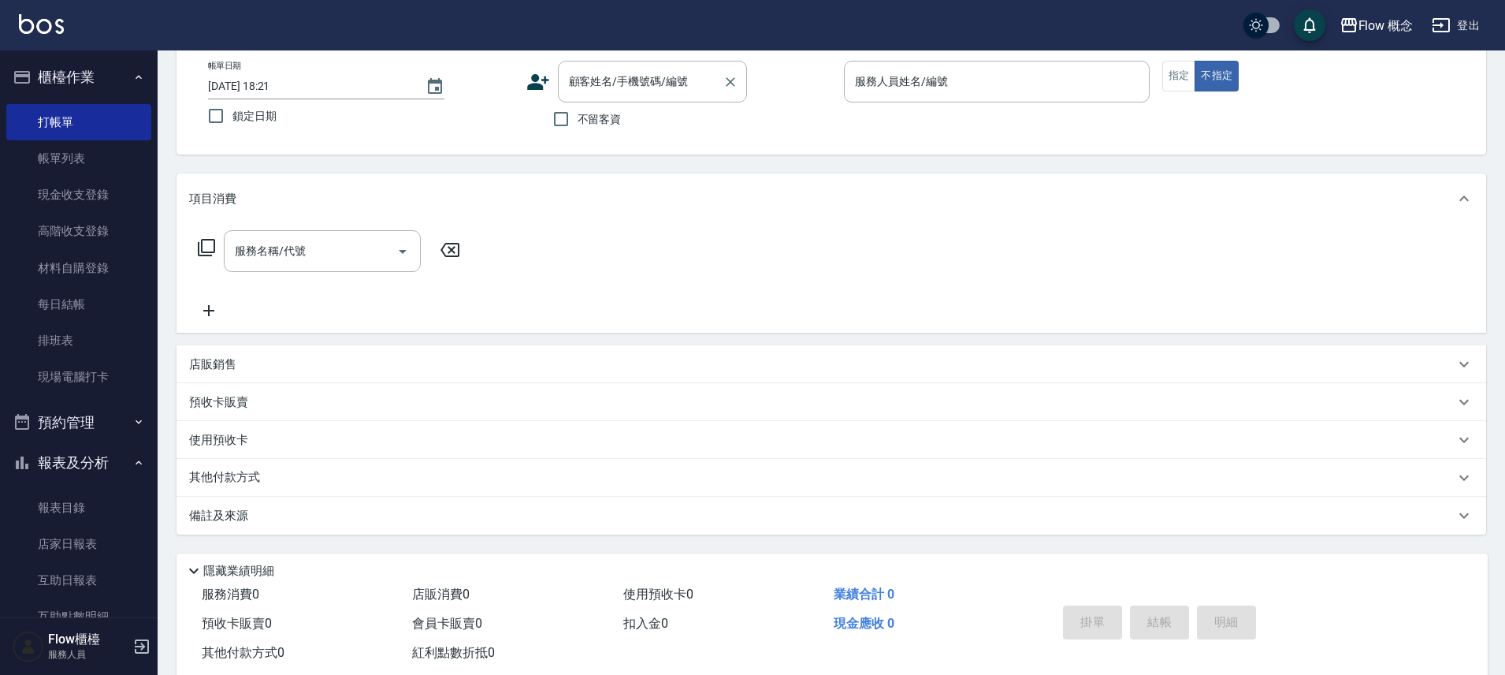
click at [612, 79] on input "顧客姓名/手機號碼/編號" at bounding box center [640, 82] width 151 height 28
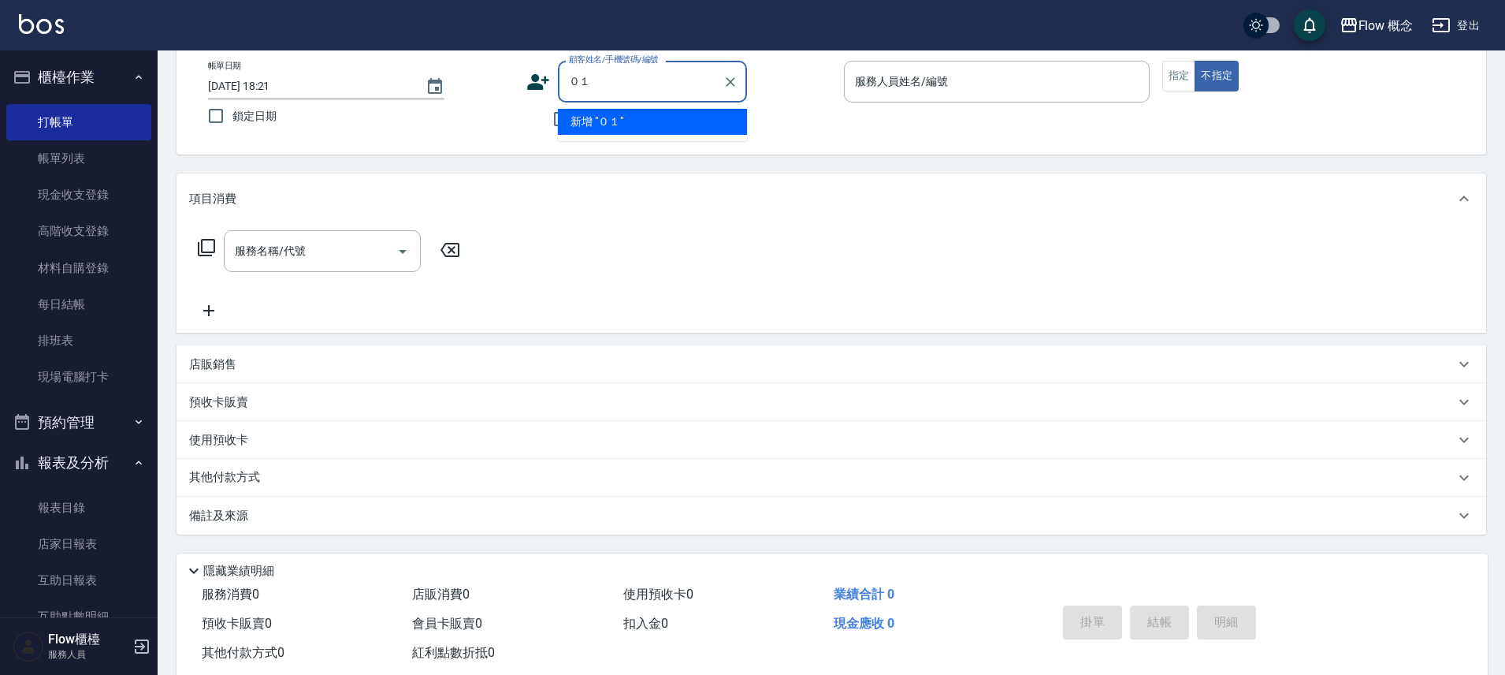
type input "０"
type input "0966701"
click at [540, 76] on icon at bounding box center [538, 82] width 24 height 24
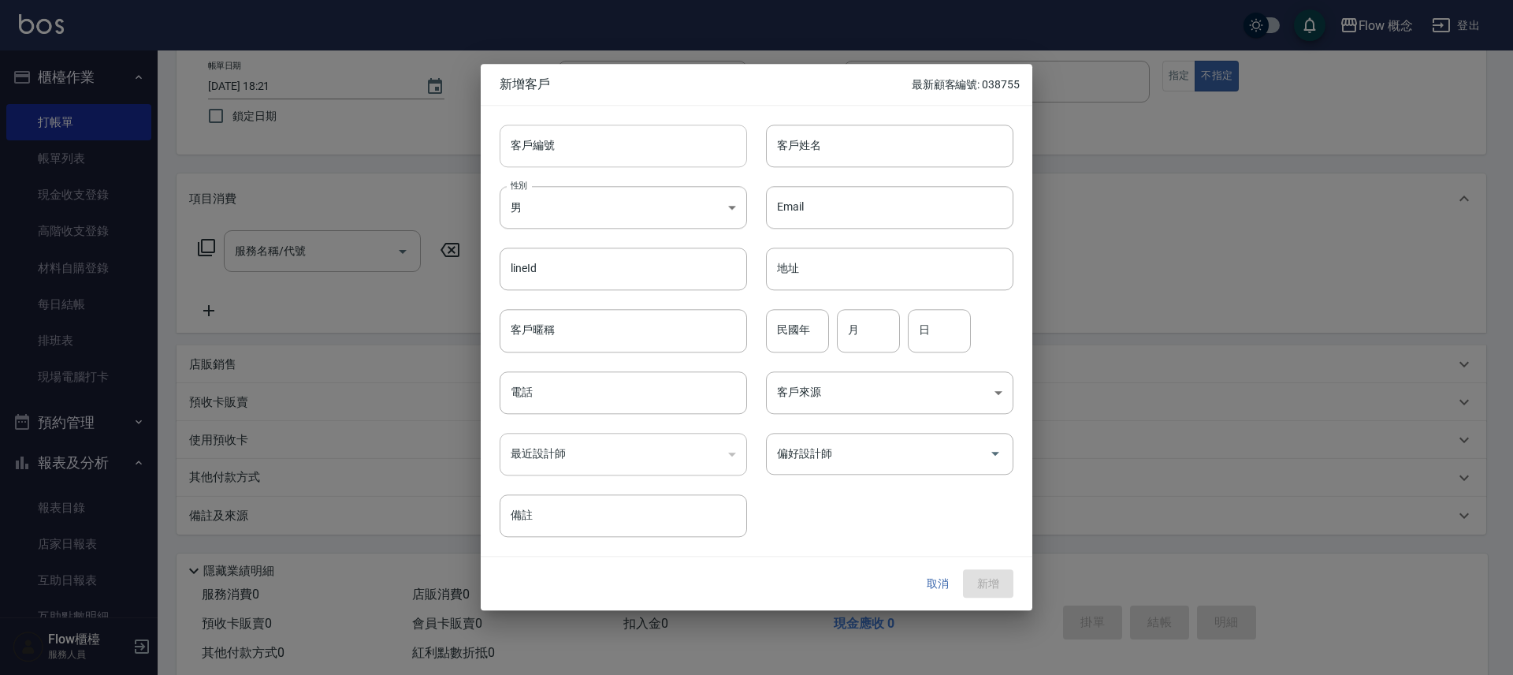
click at [602, 139] on input "客戶編號" at bounding box center [623, 146] width 247 height 43
type input "031193"
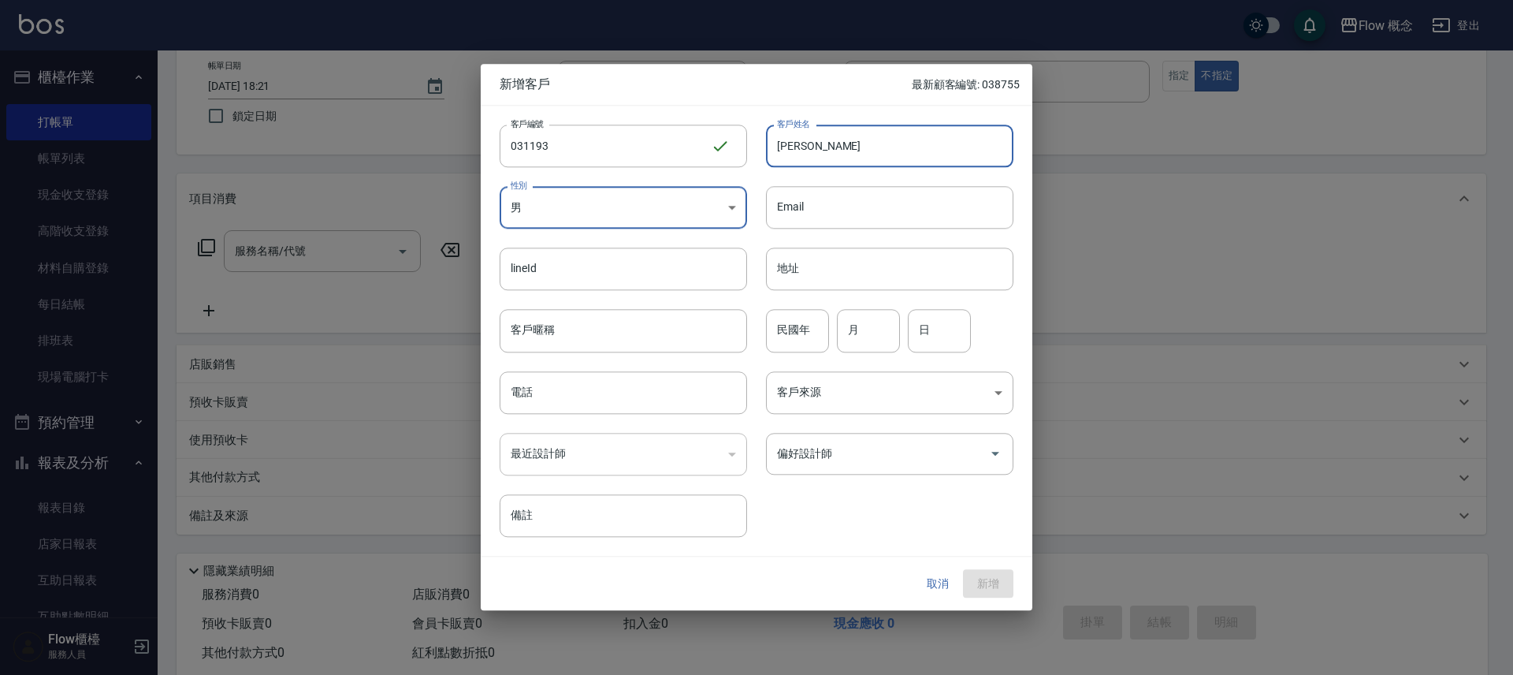
type input "楊紘"
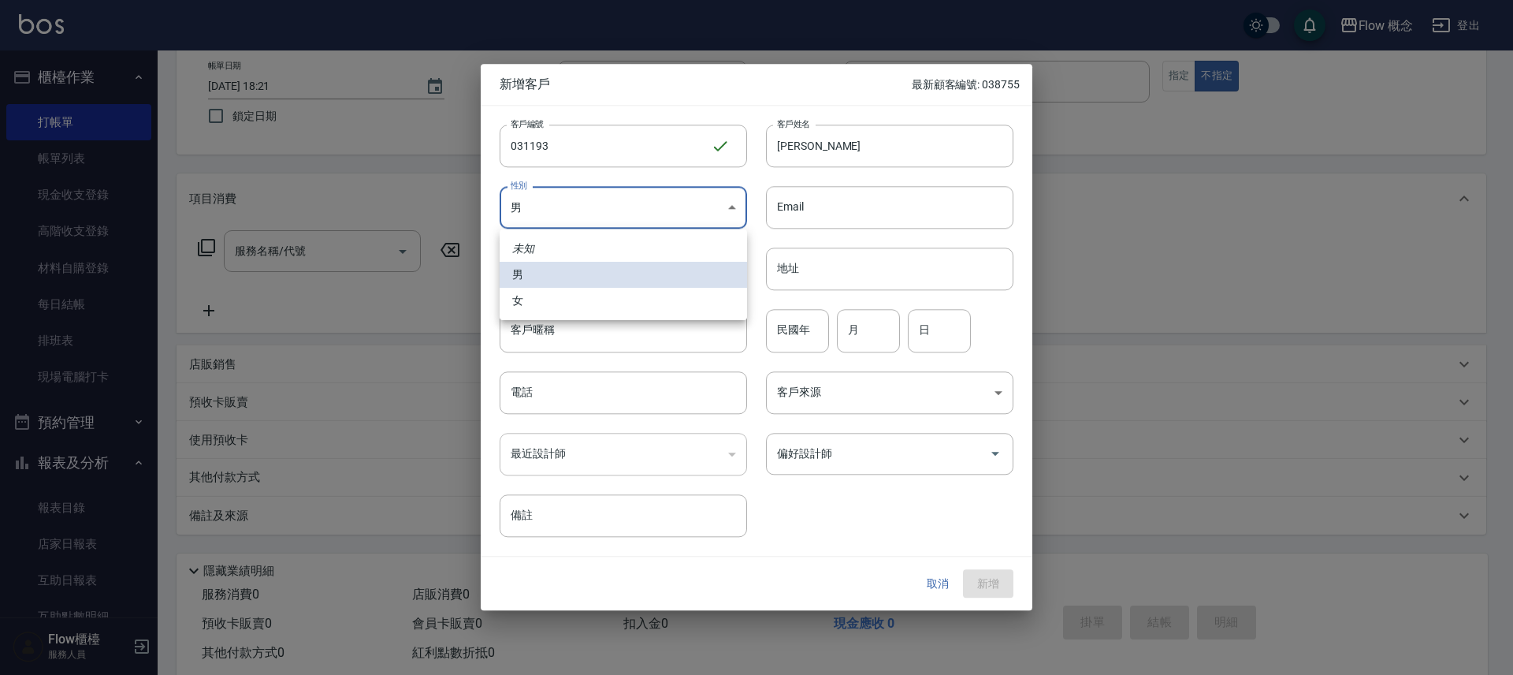
click at [536, 195] on body "Flow 概念 登出 櫃檯作業 打帳單 帳單列表 現金收支登錄 高階收支登錄 材料自購登錄 每日結帳 排班表 現場電腦打卡 預約管理 預約管理 單日預約紀錄 …" at bounding box center [756, 310] width 1513 height 790
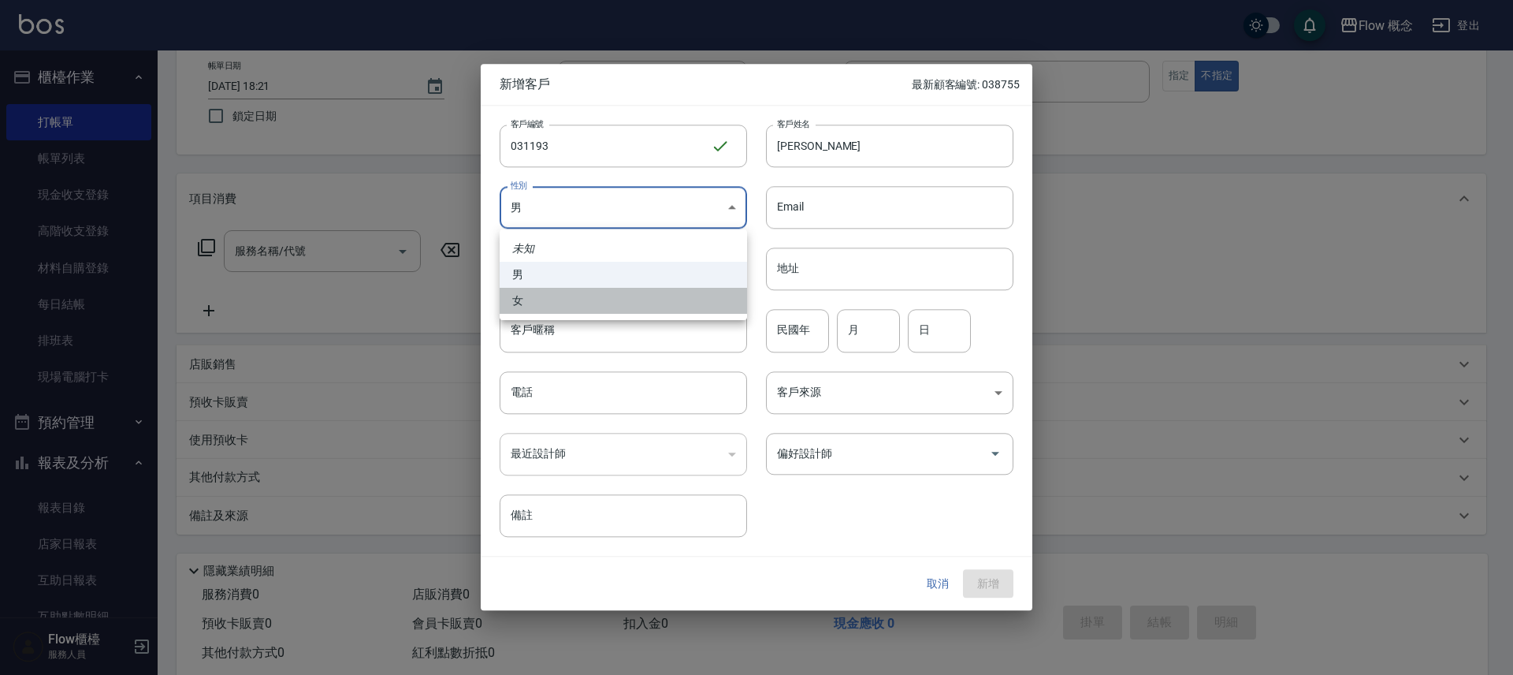
click at [564, 302] on li "女" at bounding box center [623, 301] width 247 height 26
type input "FEMALE"
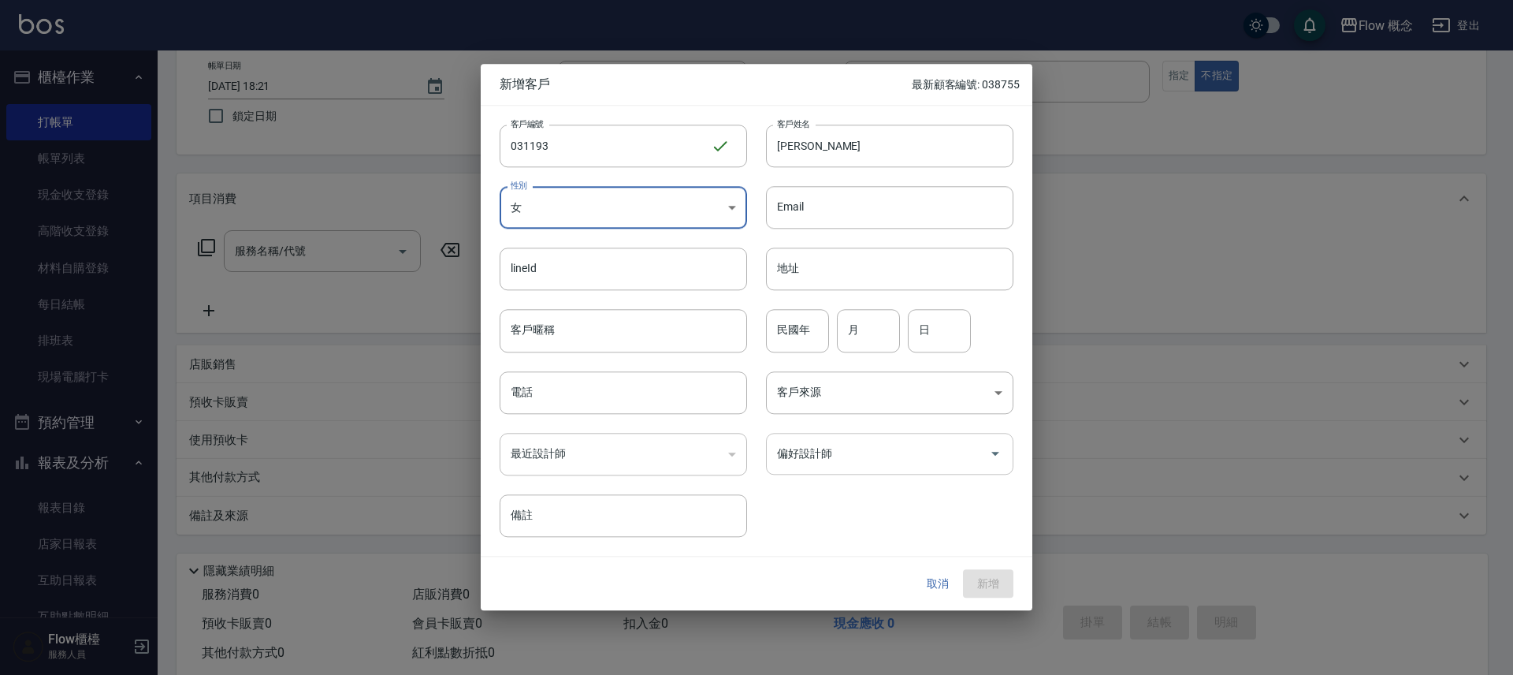
click at [909, 467] on input "偏好設計師" at bounding box center [878, 454] width 210 height 28
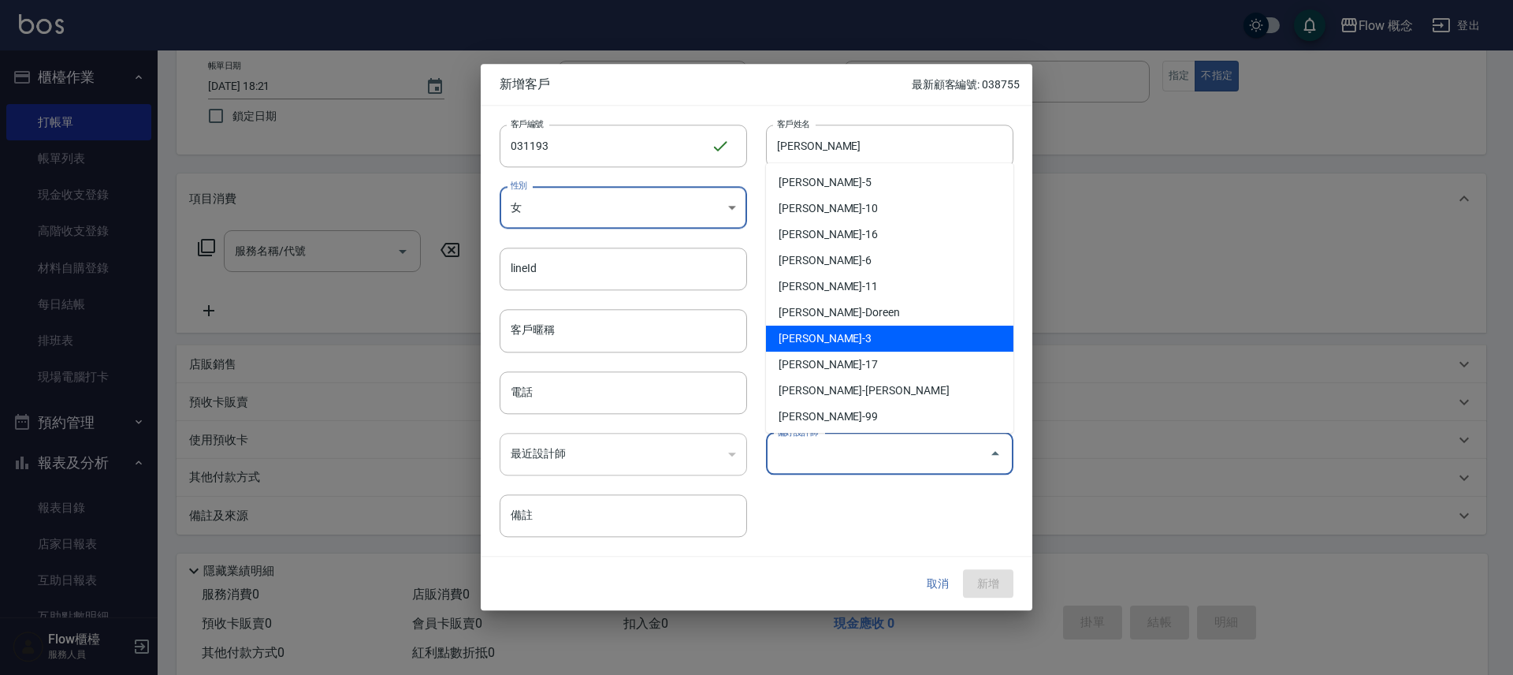
click at [816, 336] on li "陳怡君-3" at bounding box center [889, 338] width 247 height 26
type input "陳怡君"
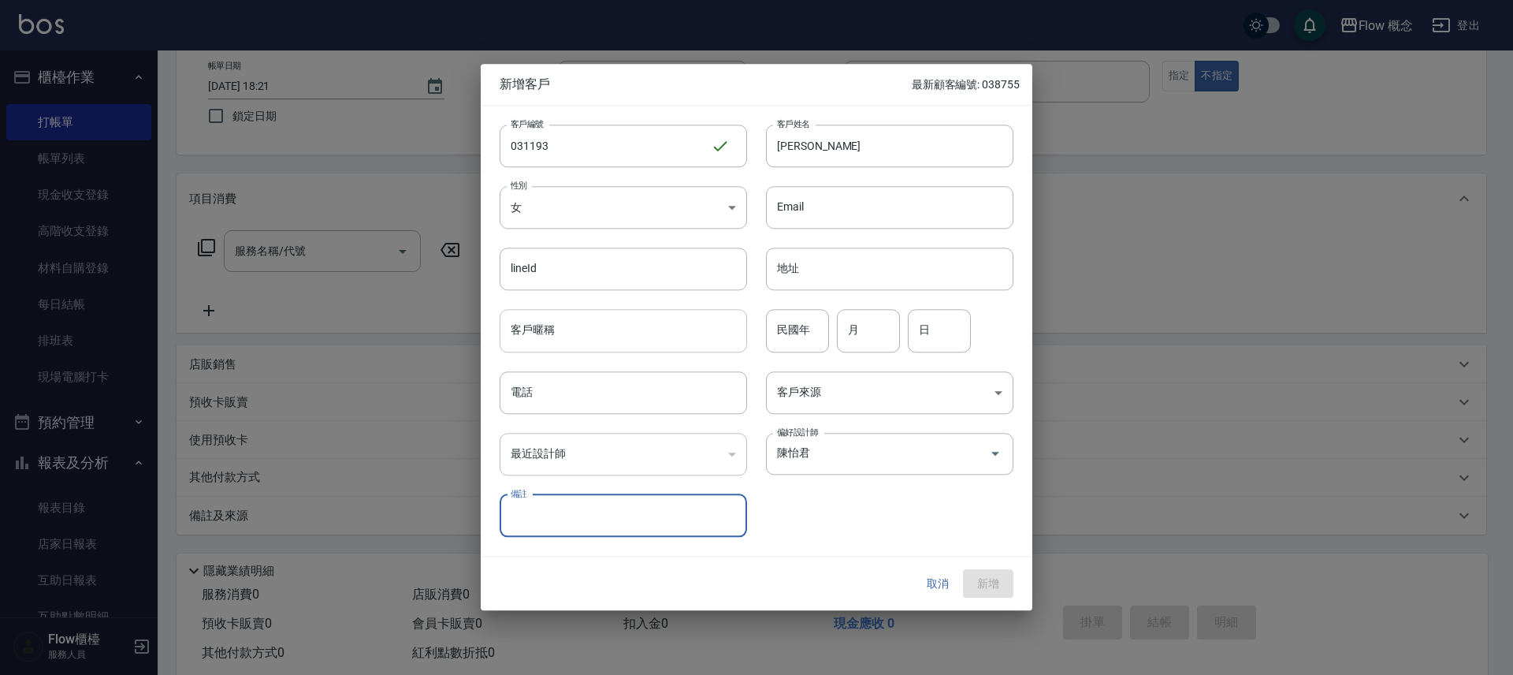
click at [568, 345] on input "客戶暱稱" at bounding box center [623, 331] width 247 height 43
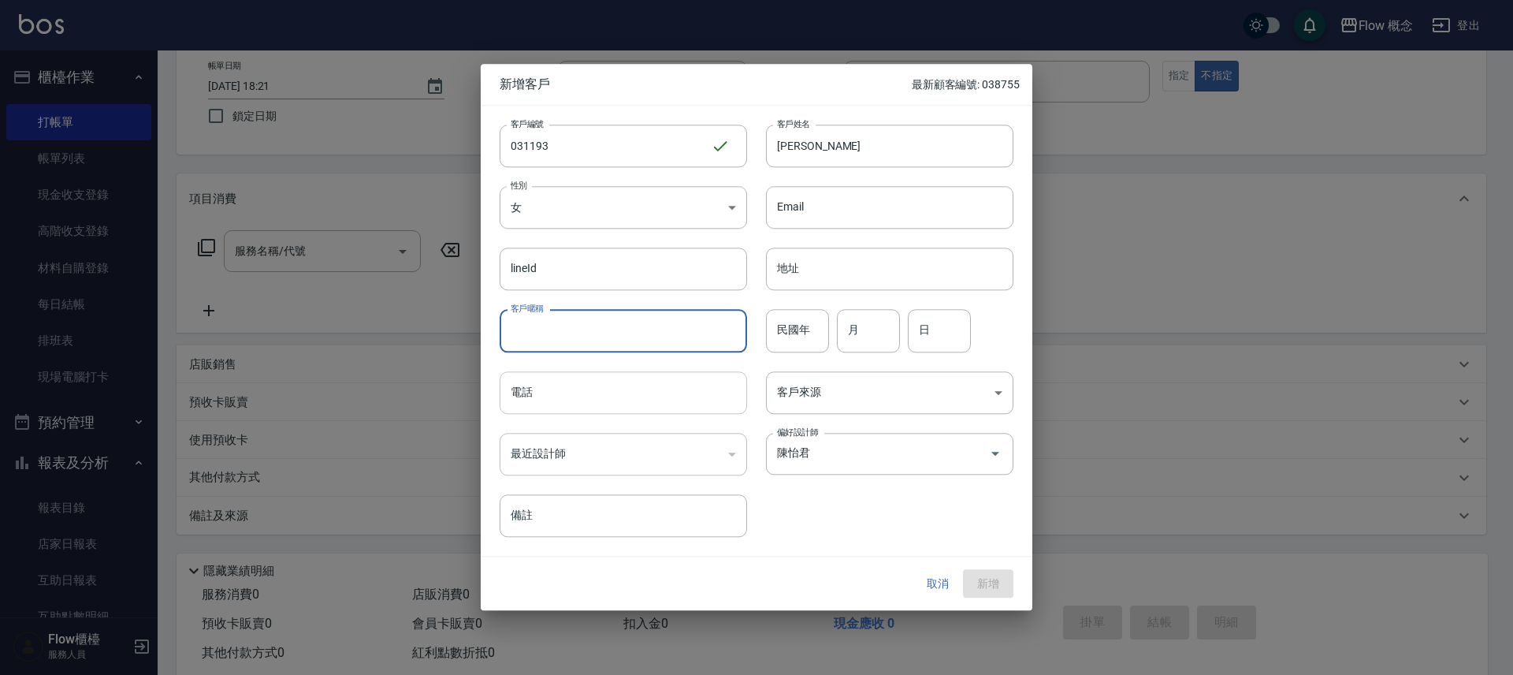
click at [533, 406] on input "電話" at bounding box center [623, 392] width 247 height 43
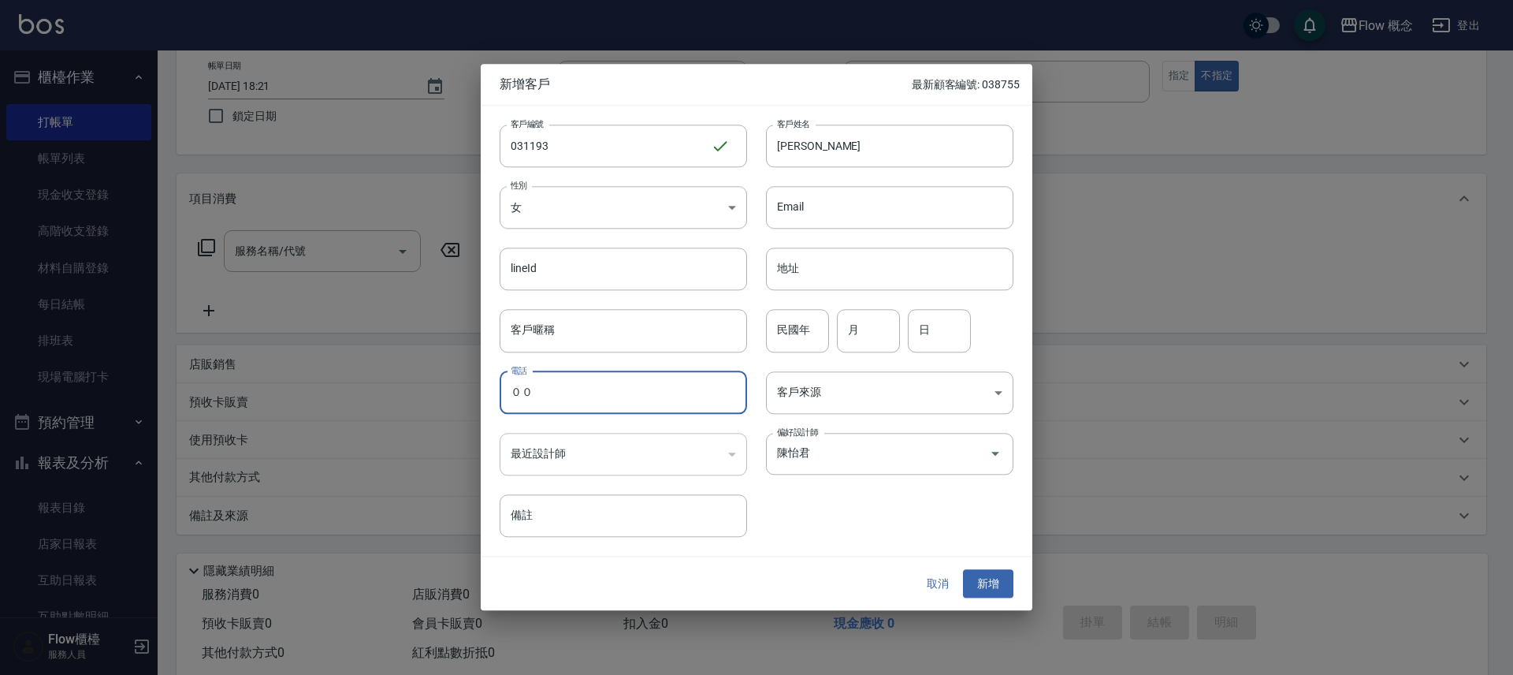
type input "０"
type input "0966701193"
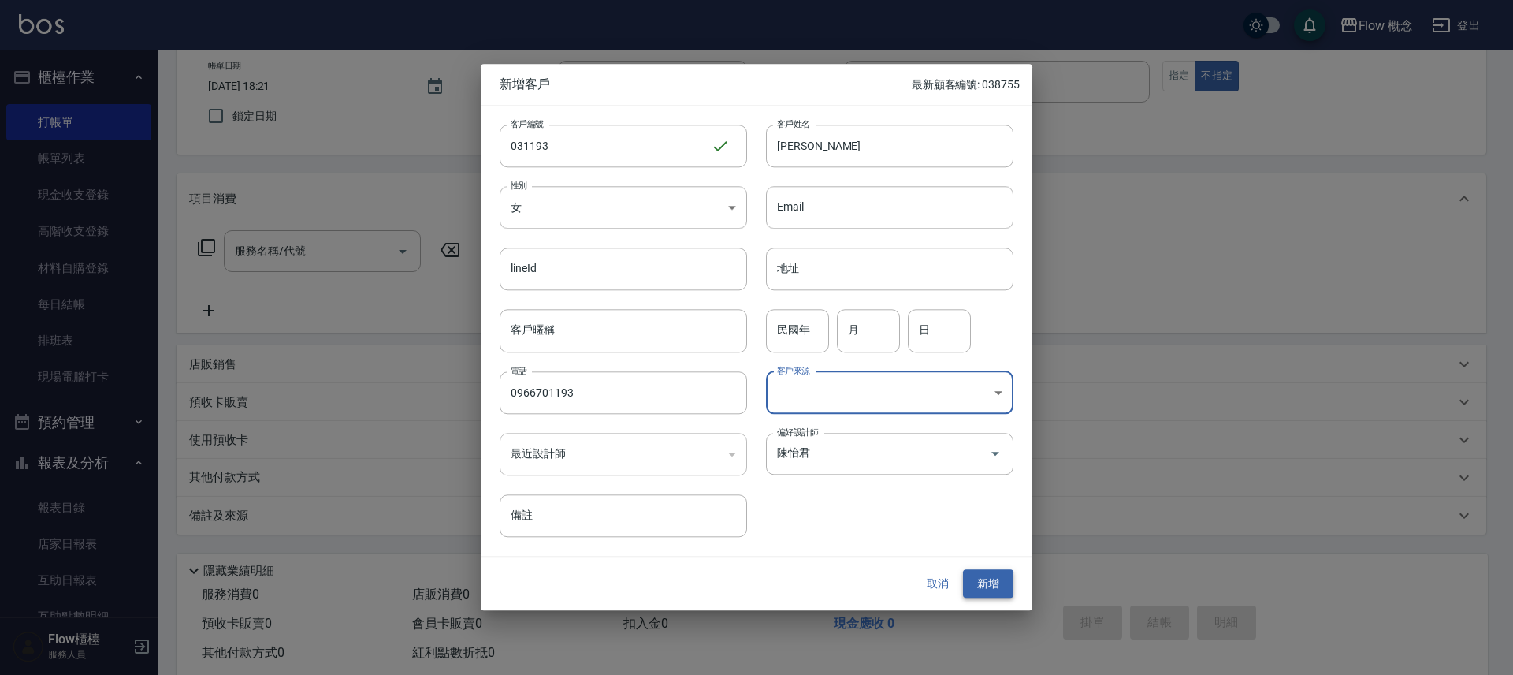
click at [987, 575] on button "新增" at bounding box center [988, 583] width 50 height 29
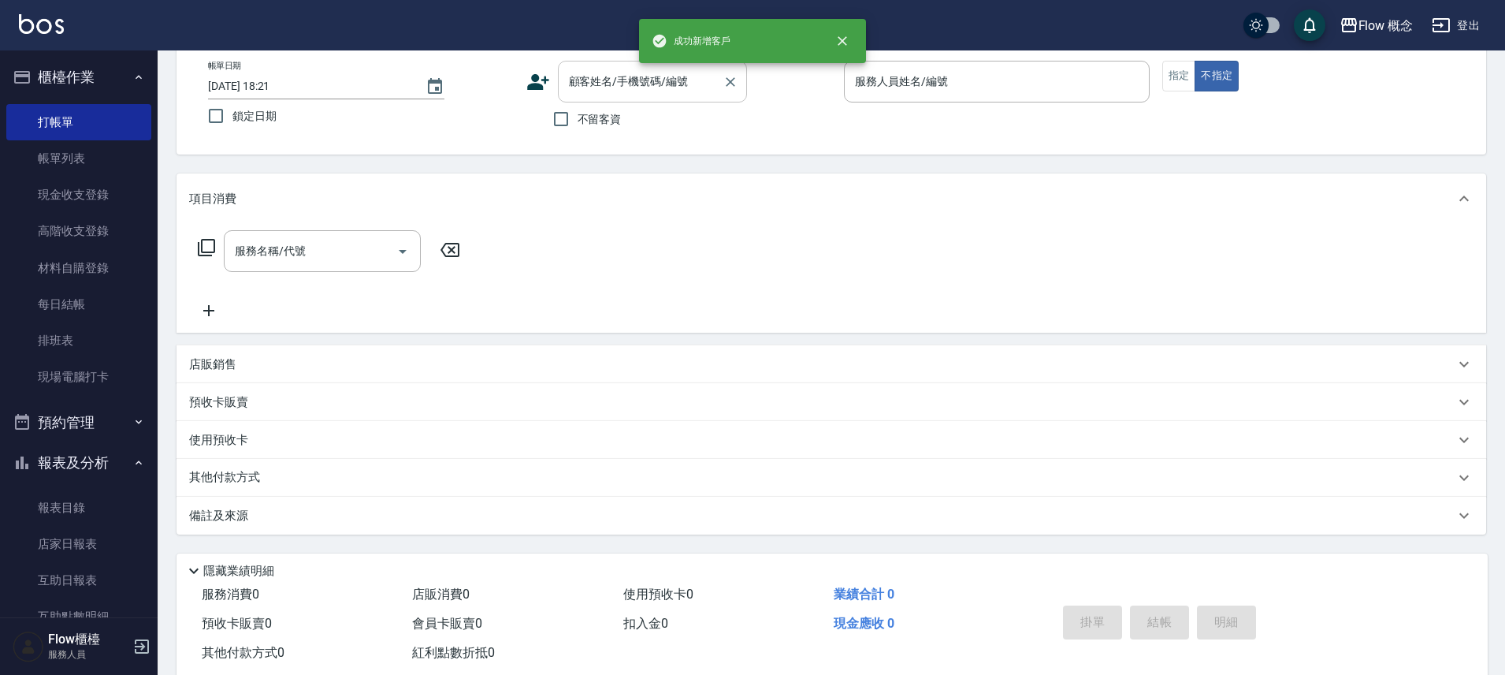
click at [586, 67] on div "顧客姓名/手機號碼/編號 顧客姓名/手機號碼/編號" at bounding box center [652, 82] width 189 height 42
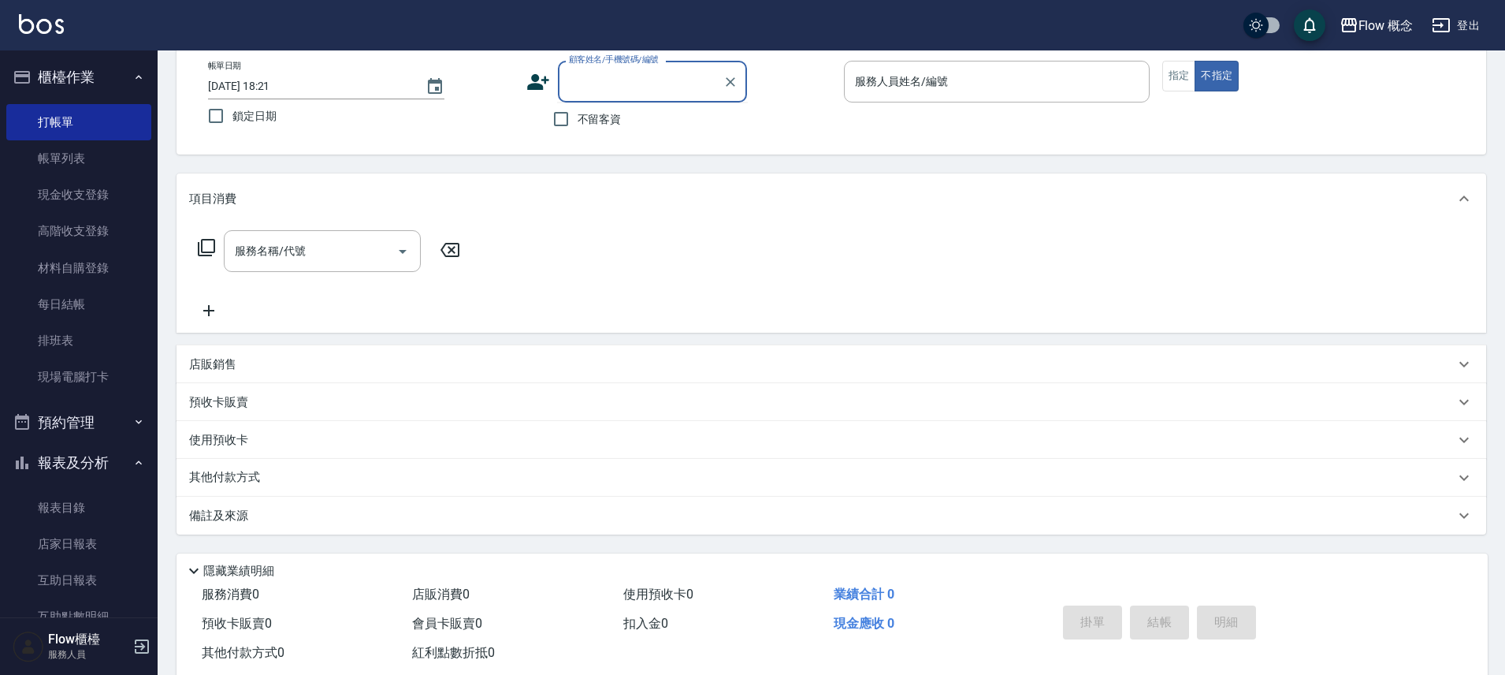
click at [597, 77] on input "顧客姓名/手機號碼/編號" at bounding box center [640, 82] width 151 height 28
paste input "剪黃郁雯0938943860"
type input "剪黃郁雯0938943860"
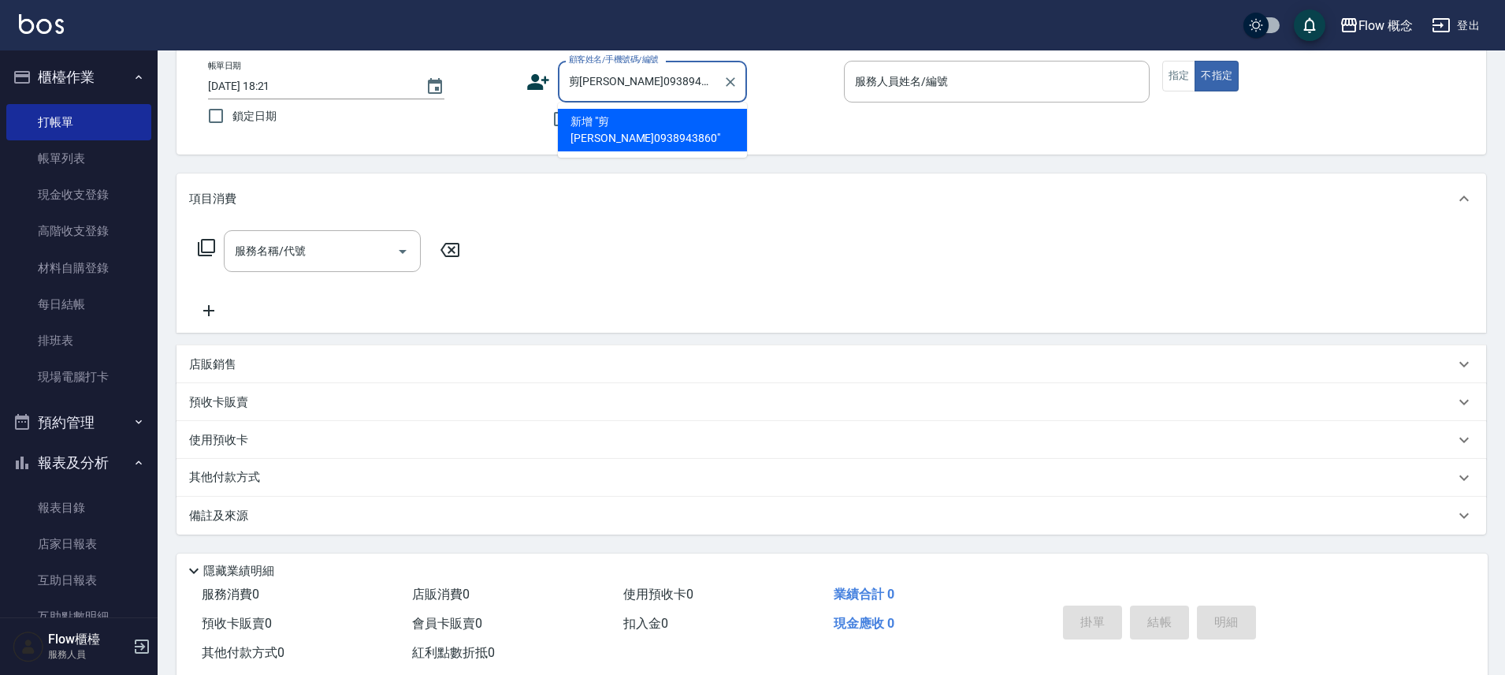
click at [634, 76] on input "剪黃郁雯0938943860" at bounding box center [640, 82] width 151 height 28
click at [731, 84] on icon "Clear" at bounding box center [730, 81] width 9 height 9
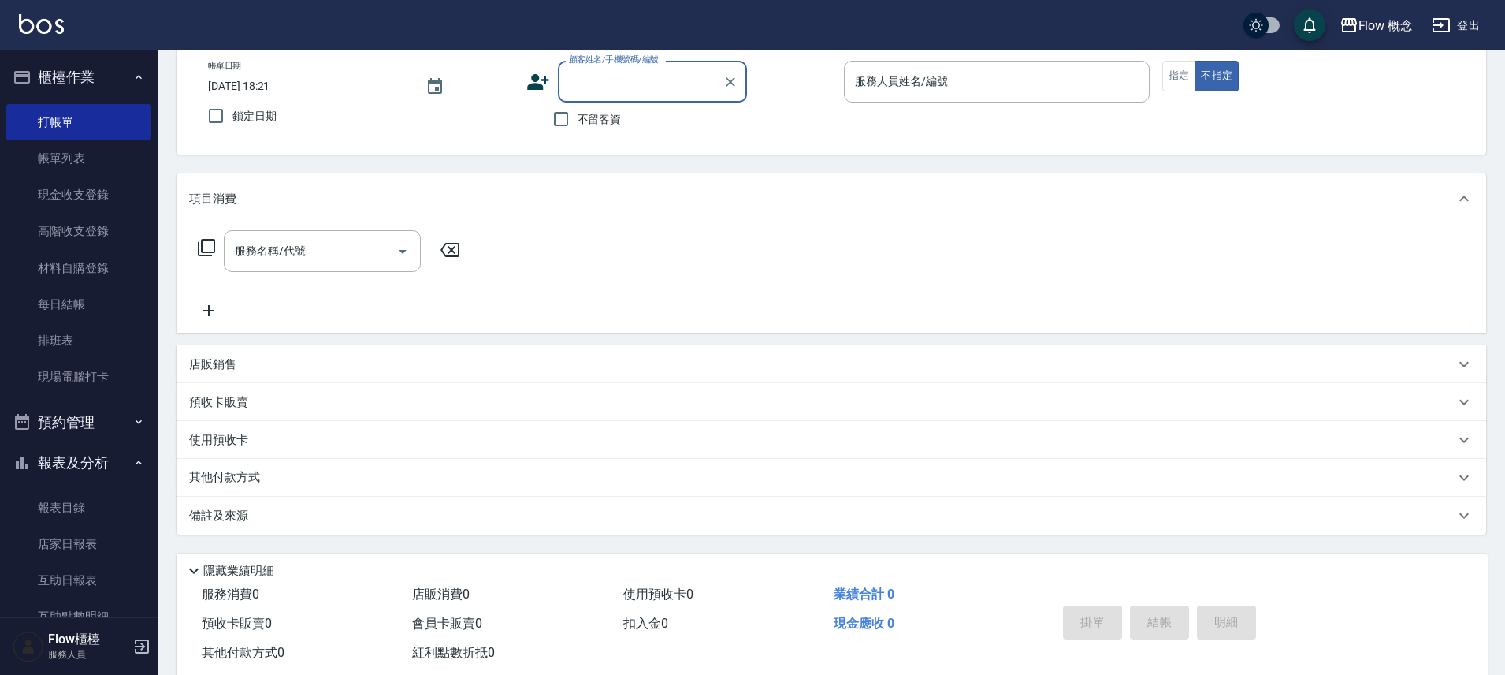
click at [654, 91] on input "顧客姓名/手機號碼/編號" at bounding box center [640, 82] width 151 height 28
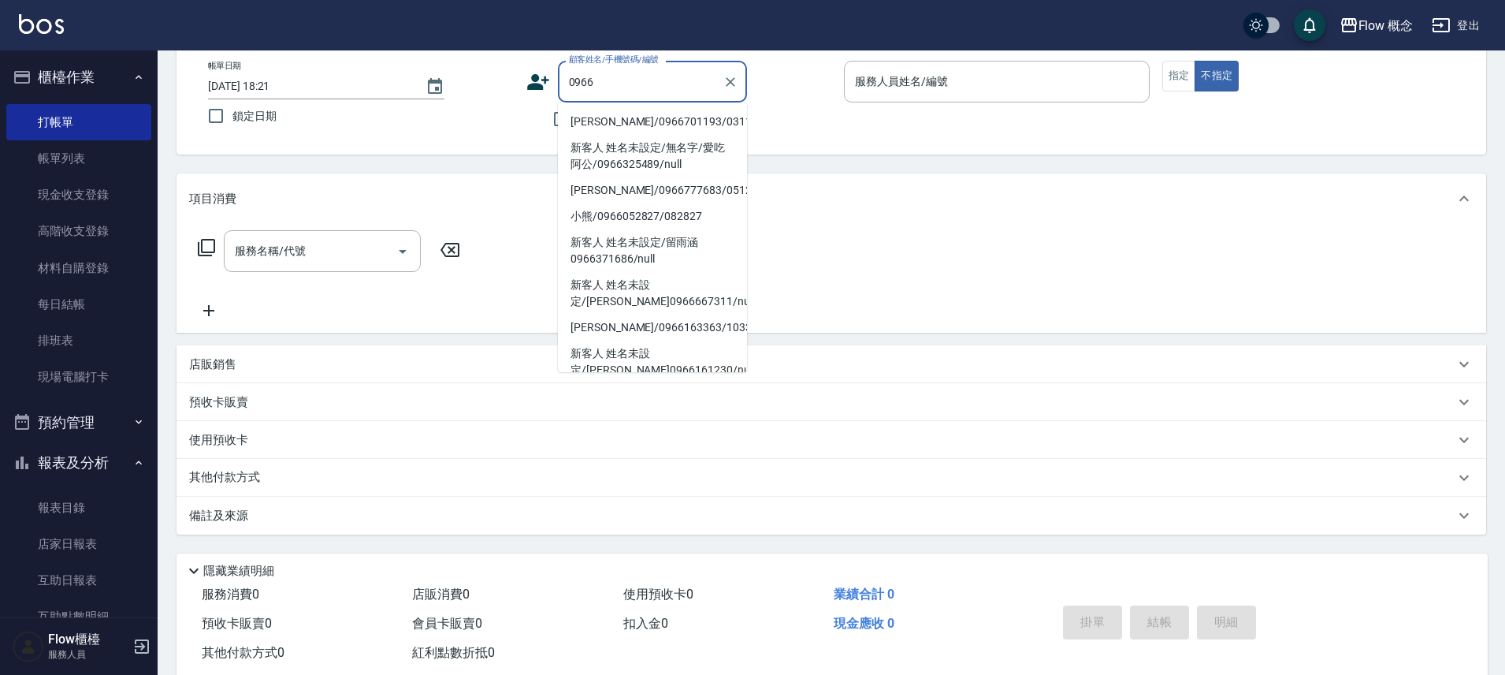
click at [632, 110] on li "楊紘/0966701193/031193" at bounding box center [652, 122] width 189 height 26
type input "楊紘/0966701193/031193"
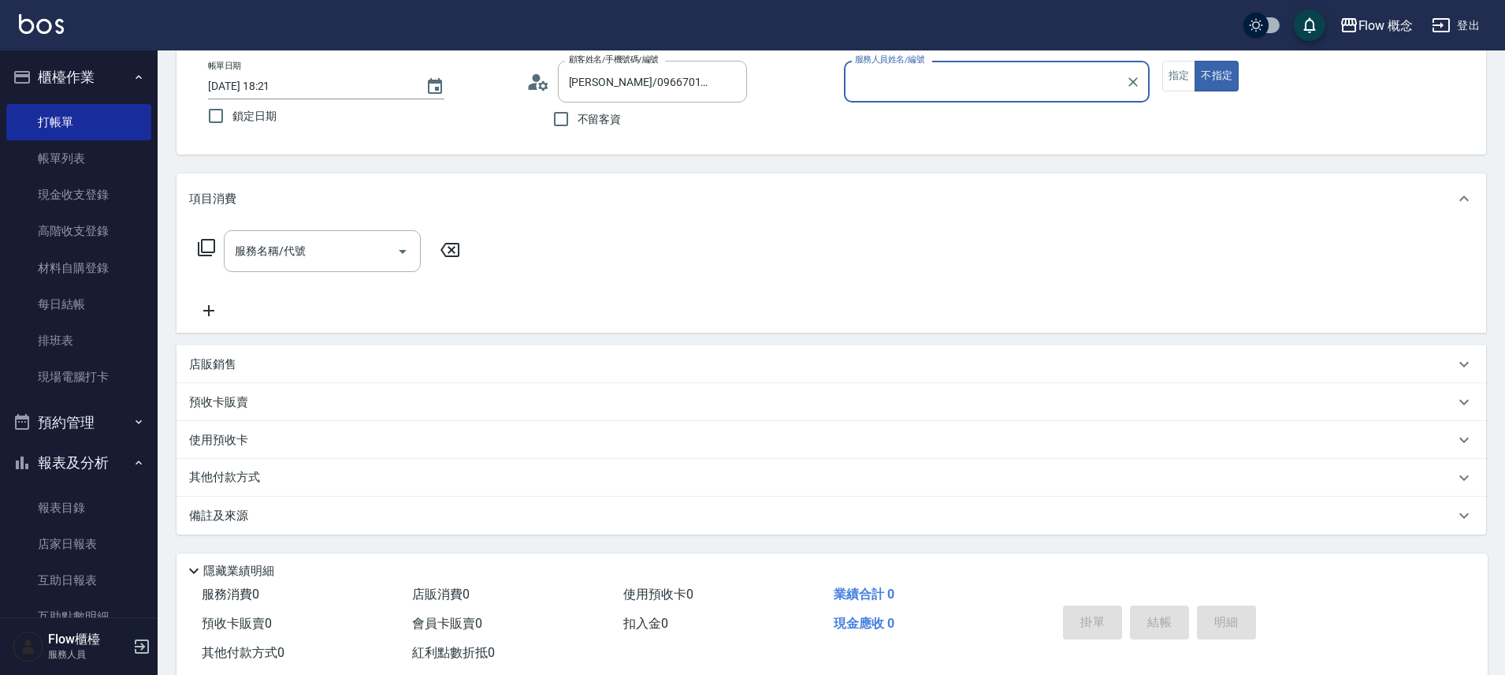
type input "Zora-3"
click at [331, 237] on div "服務名稱/代號" at bounding box center [322, 251] width 197 height 42
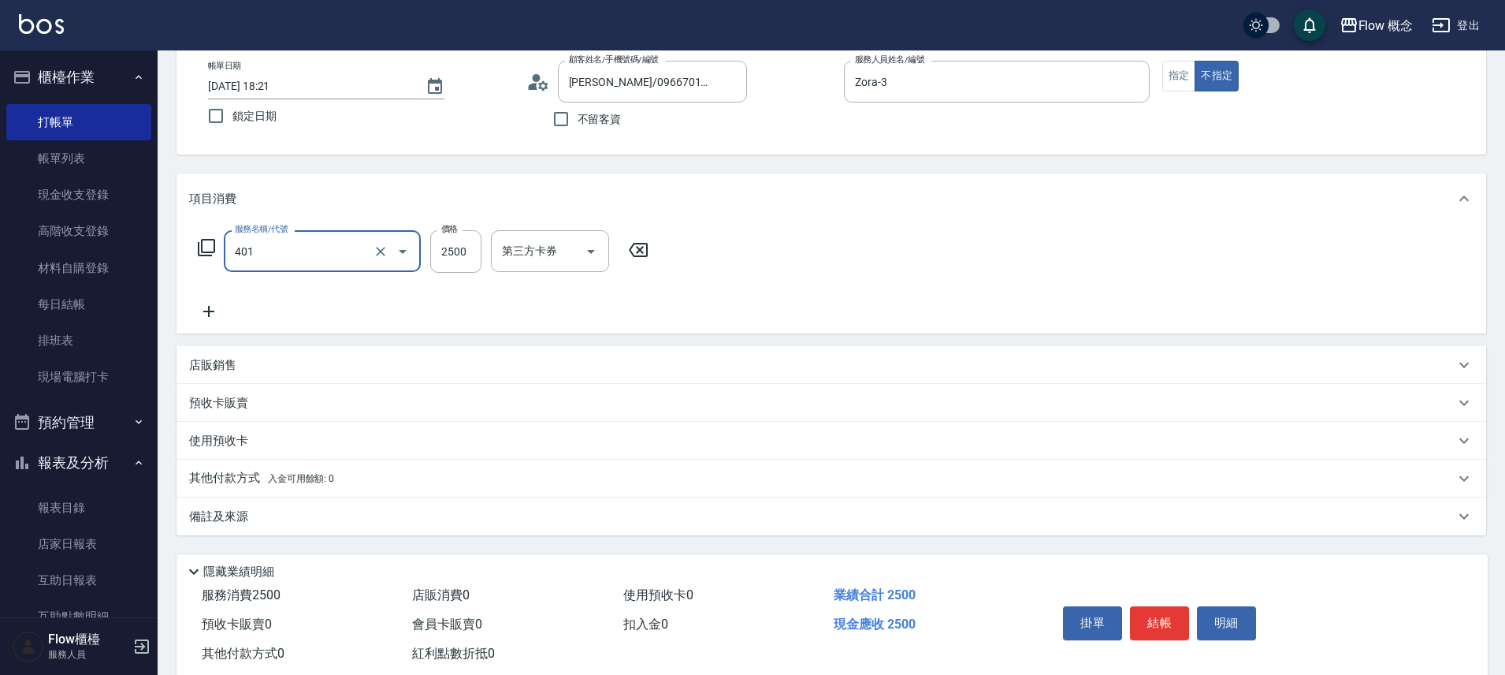
type input "染髮(401)"
type input "1000"
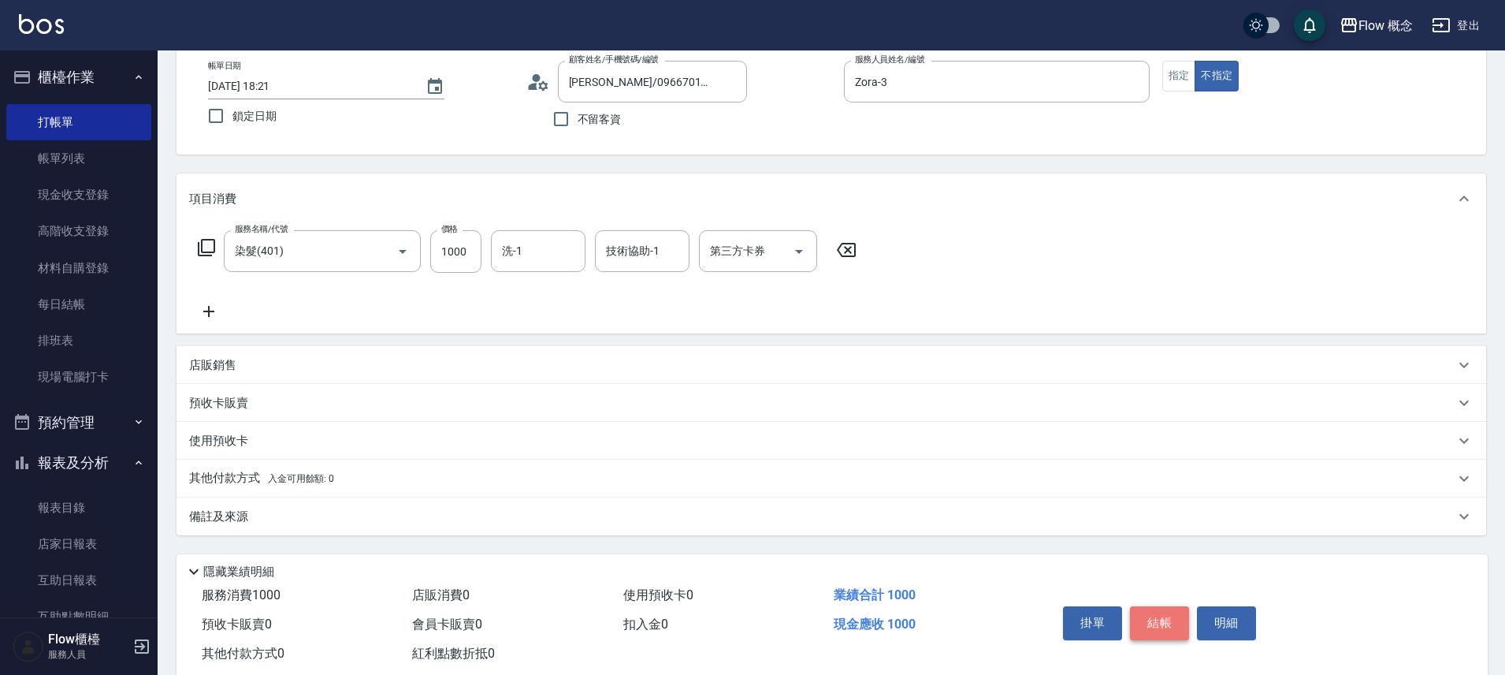
click at [1182, 626] on button "結帳" at bounding box center [1159, 622] width 59 height 33
type input "2025/10/06 18:22"
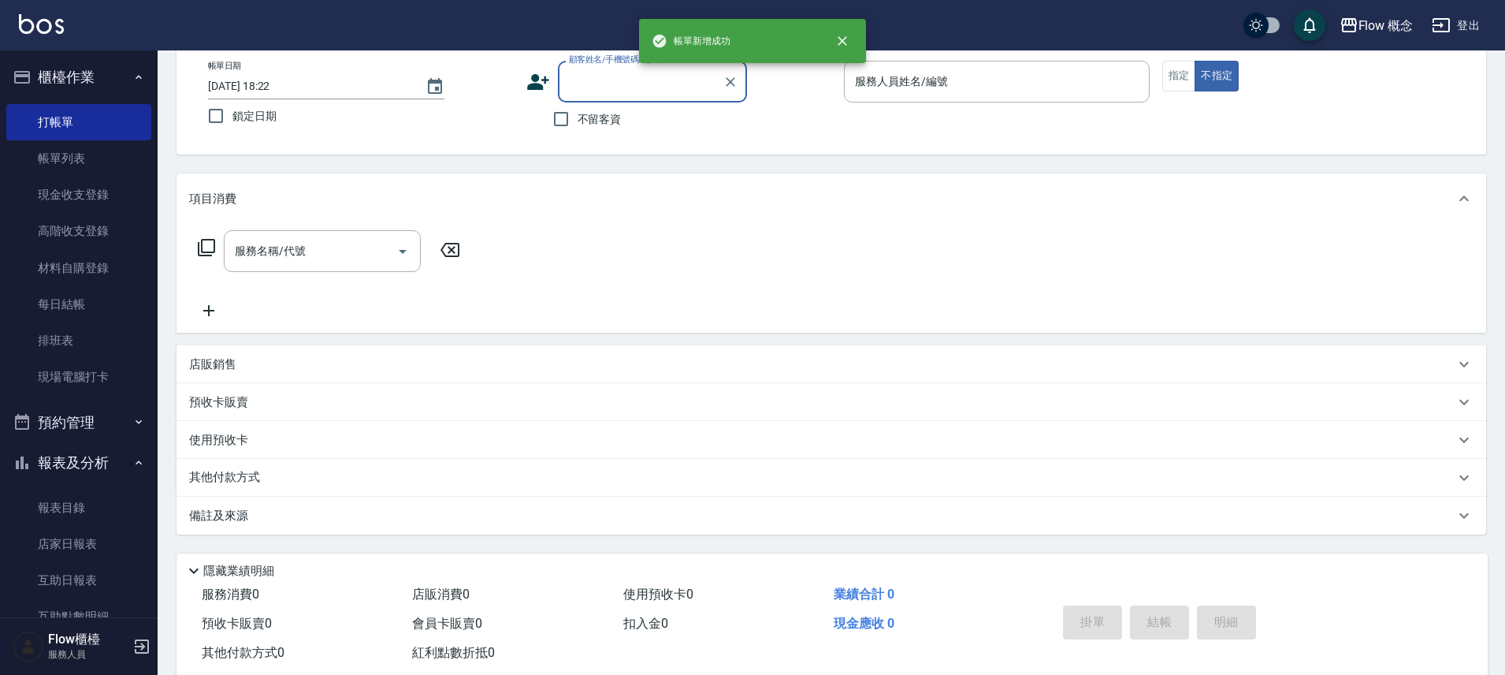
scroll to position [233, 0]
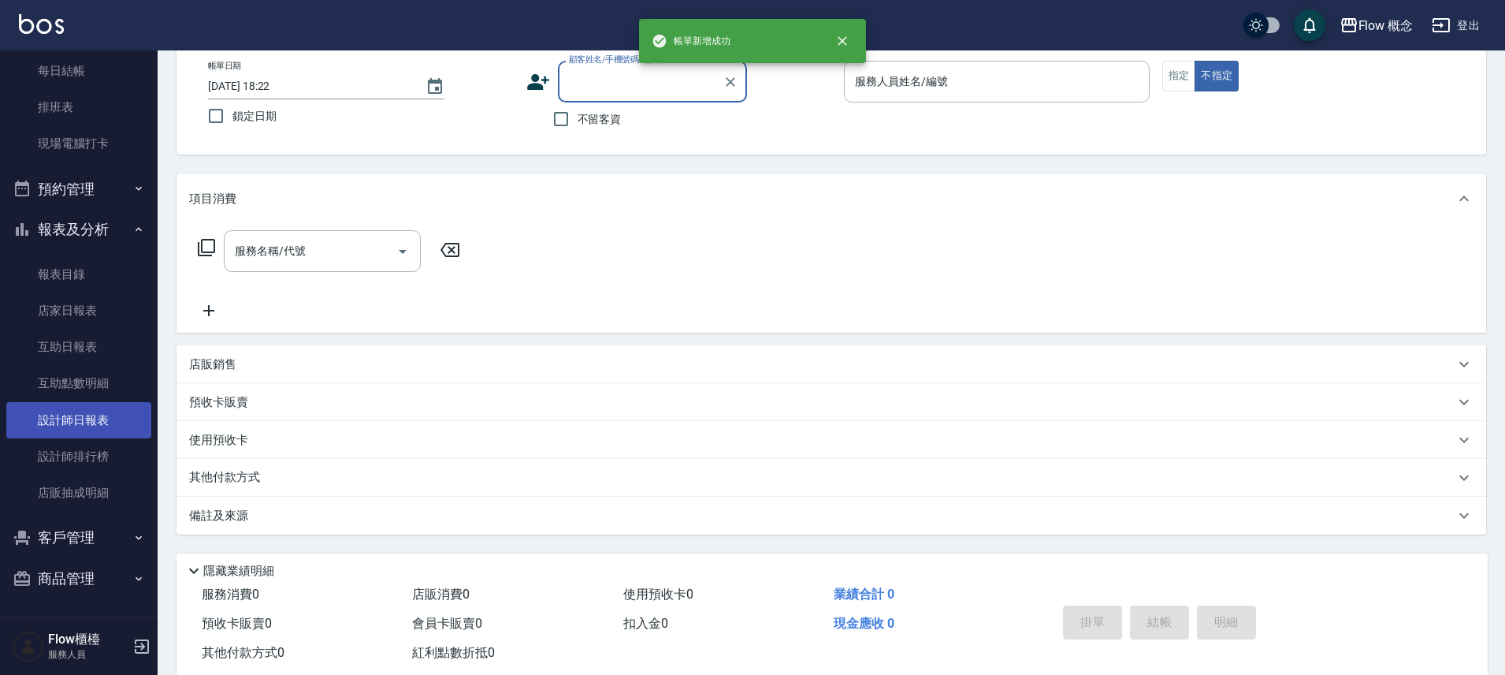
click at [99, 415] on link "設計師日報表" at bounding box center [78, 420] width 145 height 36
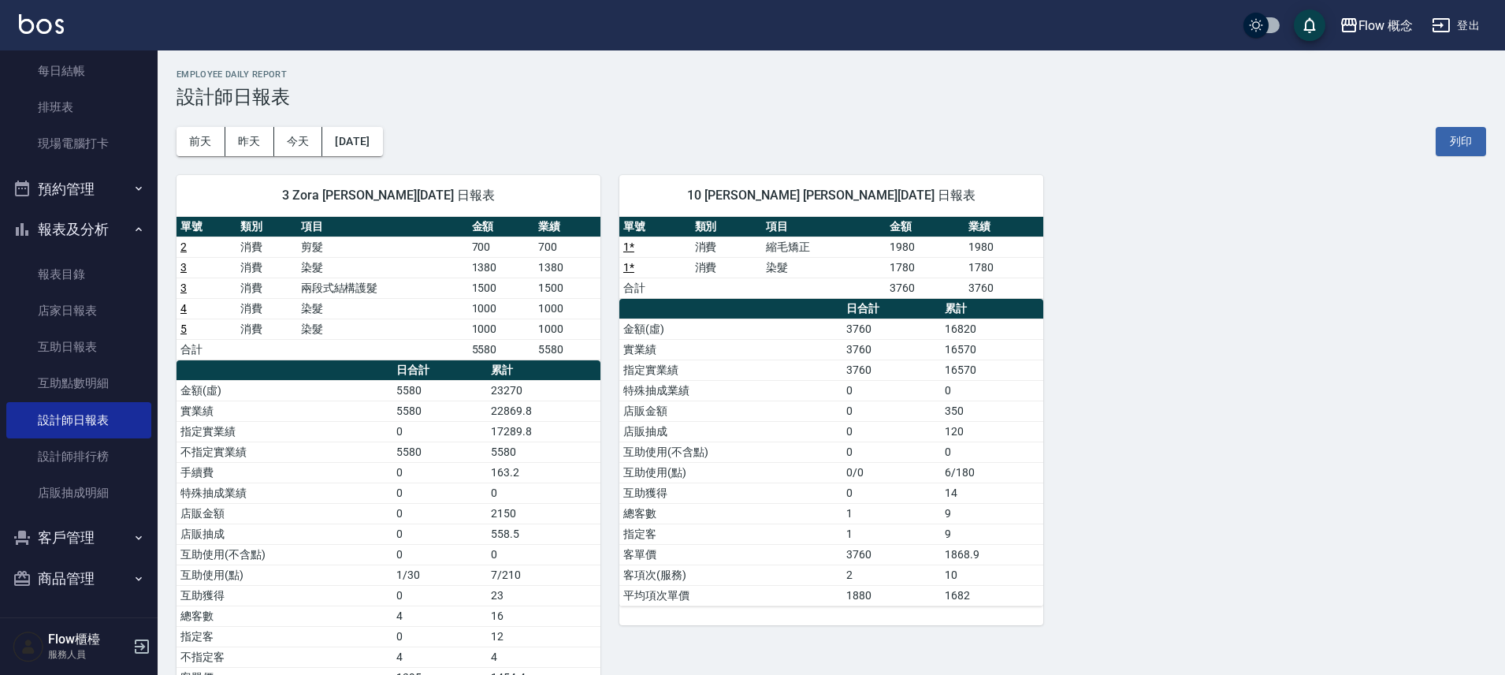
click at [184, 268] on link "3" at bounding box center [183, 267] width 6 height 13
click at [250, 303] on td "消費" at bounding box center [266, 308] width 60 height 20
click at [187, 314] on td "4" at bounding box center [207, 308] width 60 height 20
click at [185, 308] on link "4" at bounding box center [183, 308] width 6 height 13
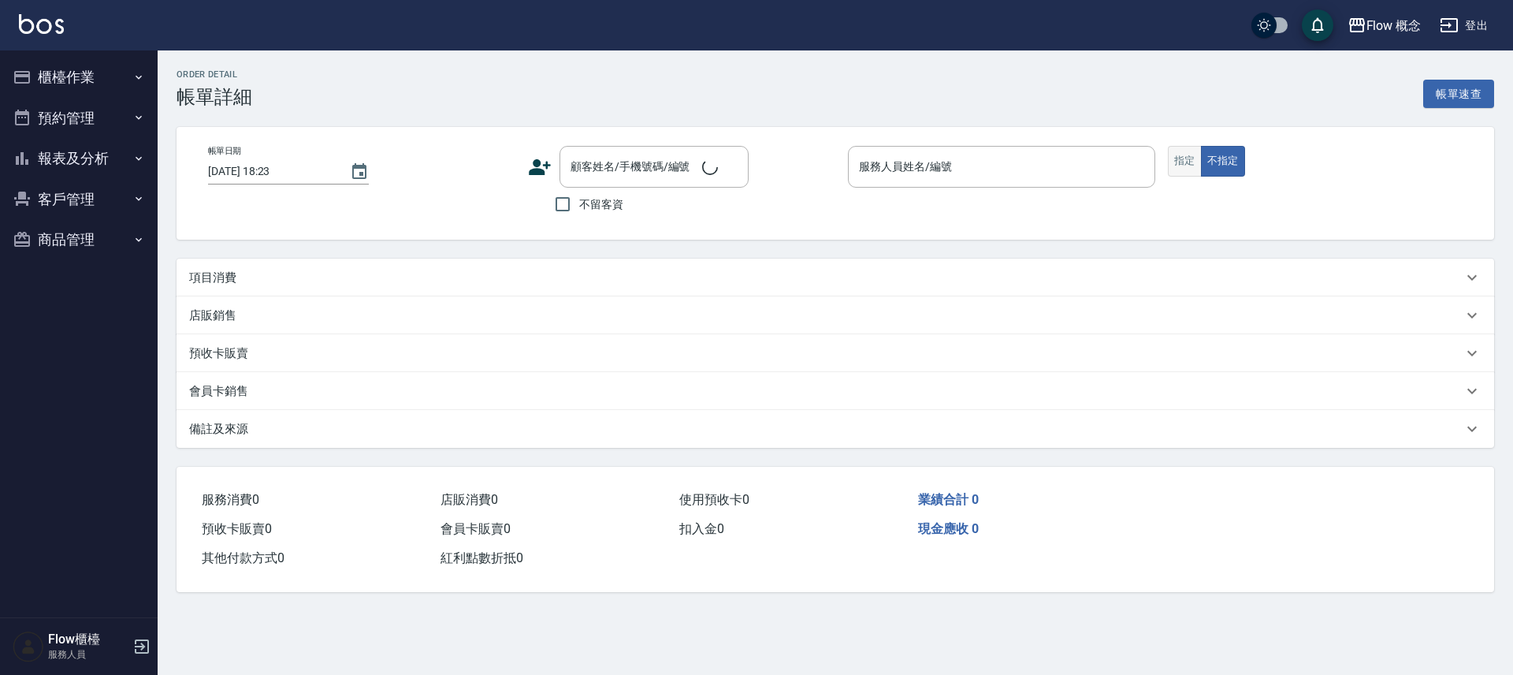
type input "[DATE] 18:04"
type input "Zora-3"
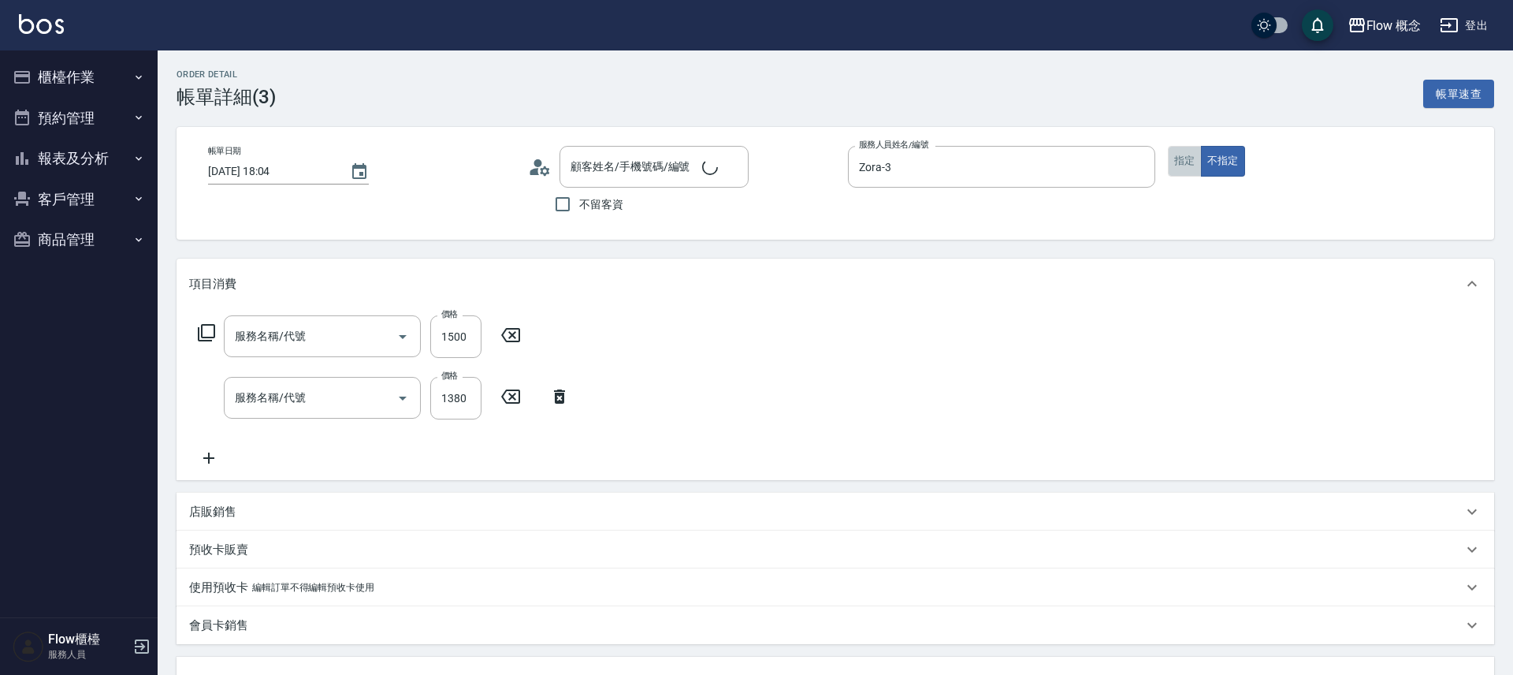
drag, startPoint x: 1184, startPoint y: 154, endPoint x: 1190, endPoint y: 260, distance: 105.7
click at [1184, 155] on button "指定" at bounding box center [1185, 161] width 34 height 31
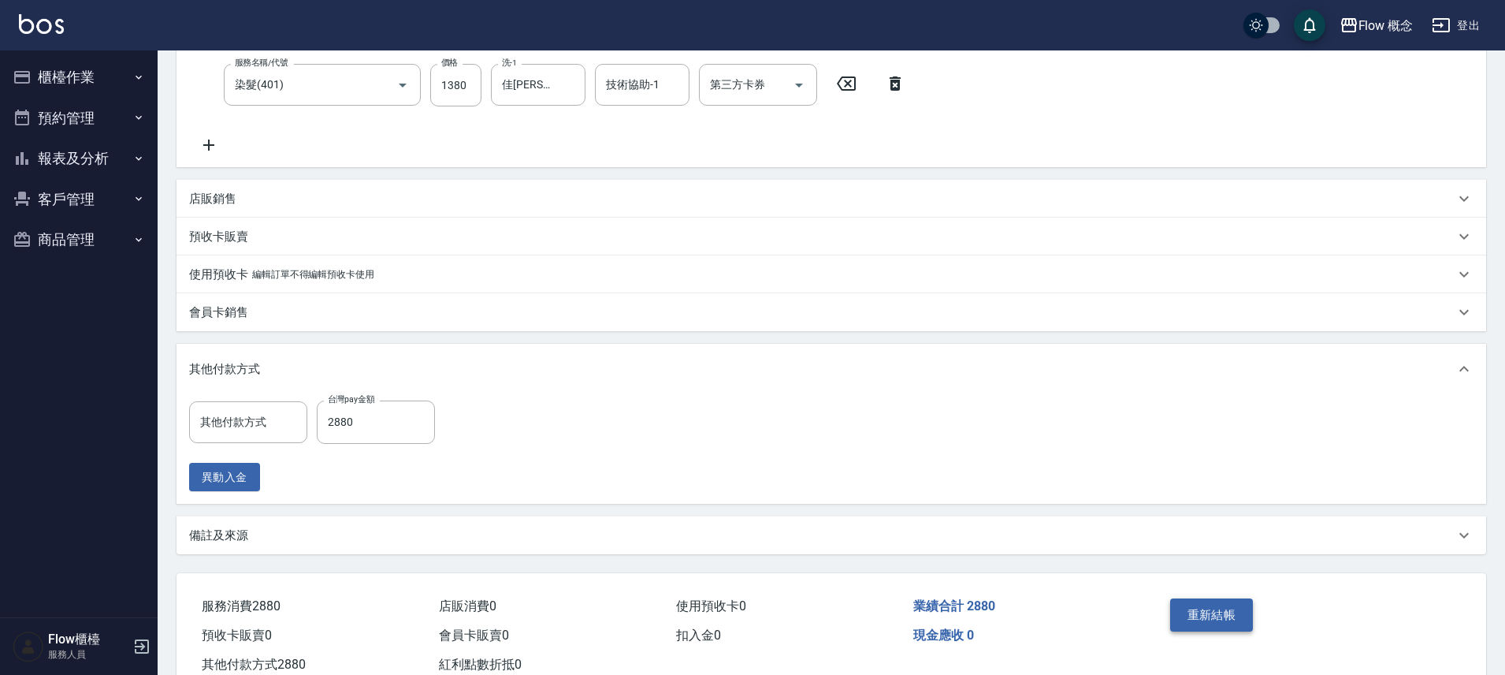
type input "[PERSON_NAME]/0908339913/033913"
type input "兩段式結構護髮(502)"
type input "染髮(401)"
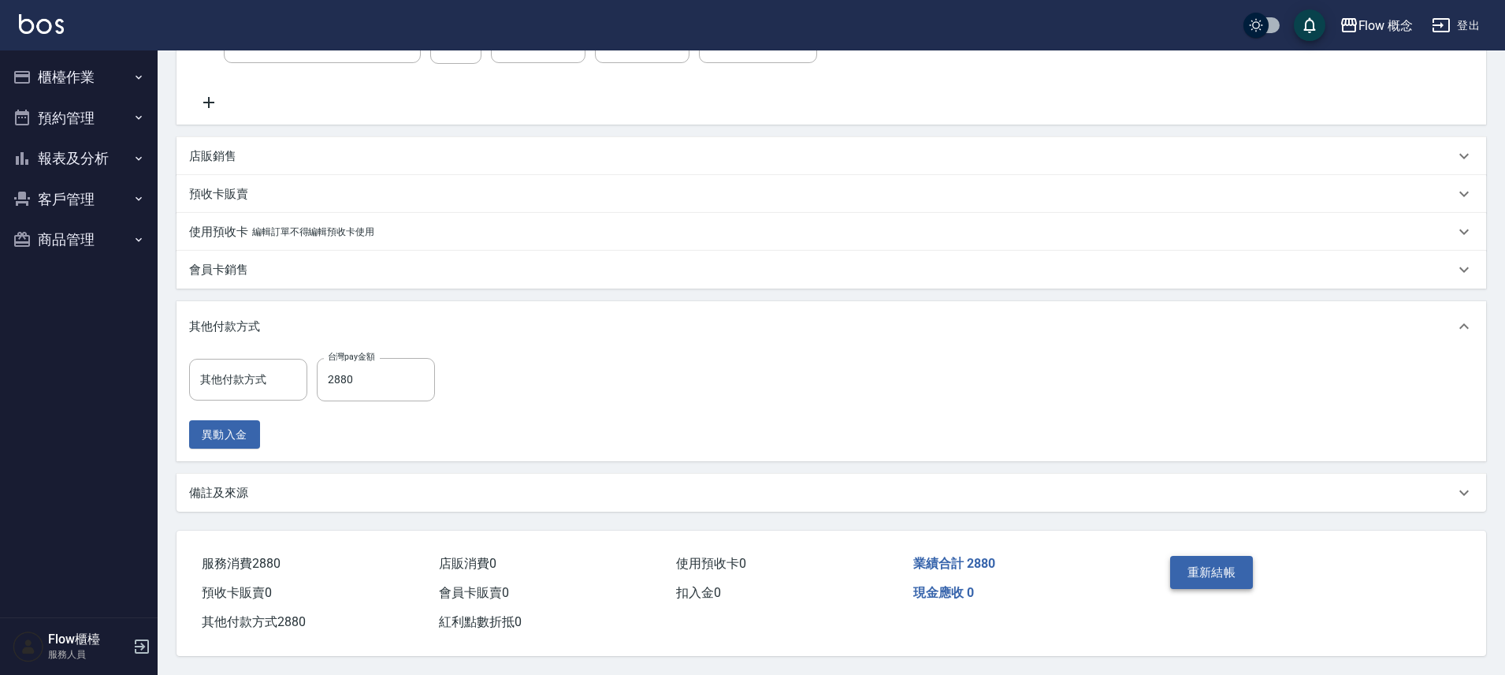
click at [1178, 556] on button "重新結帳" at bounding box center [1212, 572] width 84 height 33
type input "台灣pay"
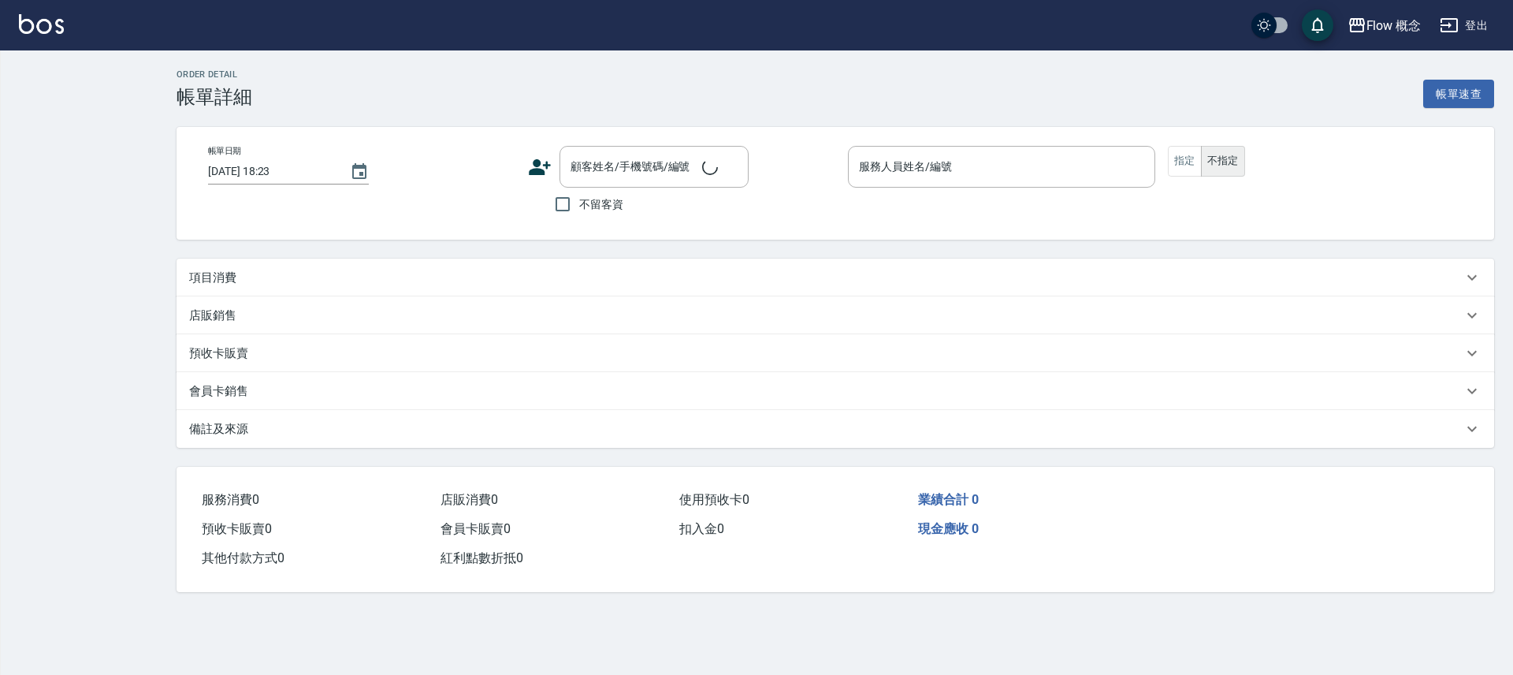
click at [1182, 151] on button "指定" at bounding box center [1185, 161] width 34 height 31
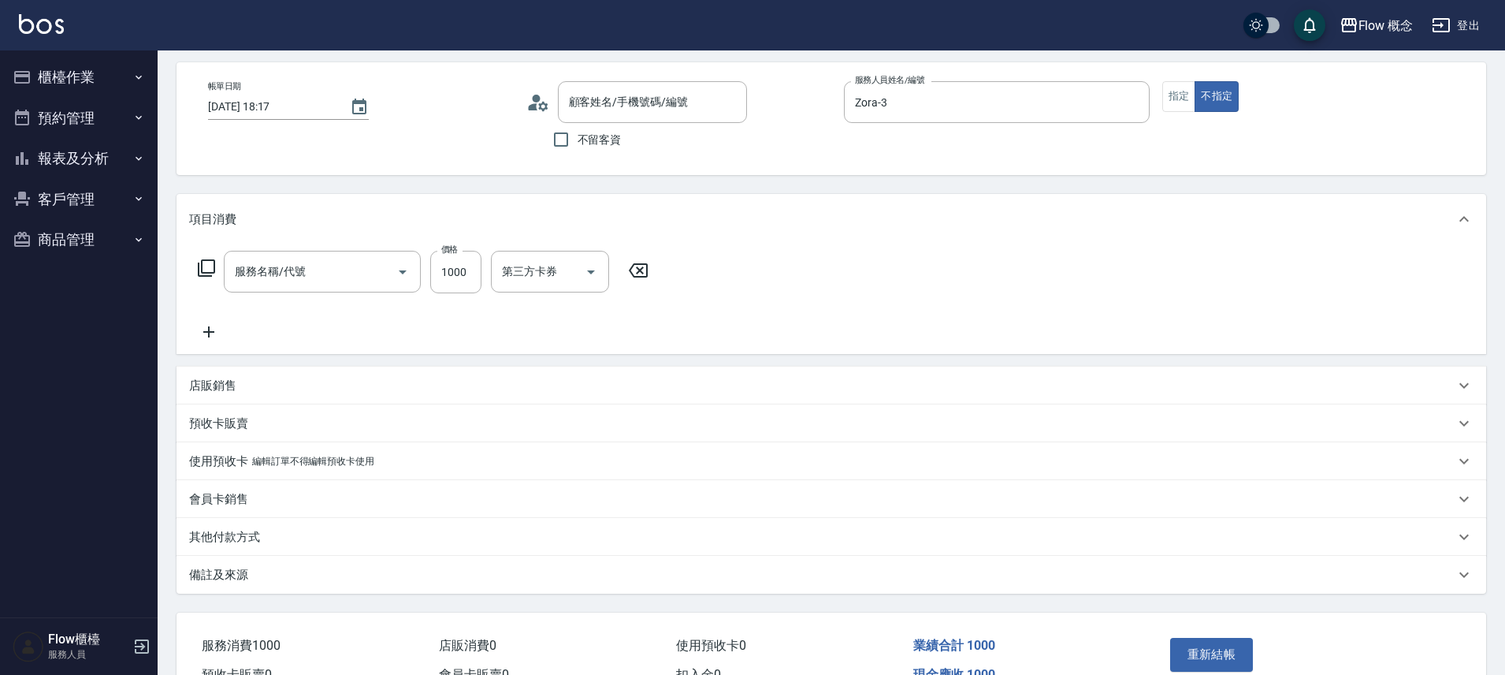
type input "2025/10/06 18:17"
type input "Zora-3"
type input "染髮(401)"
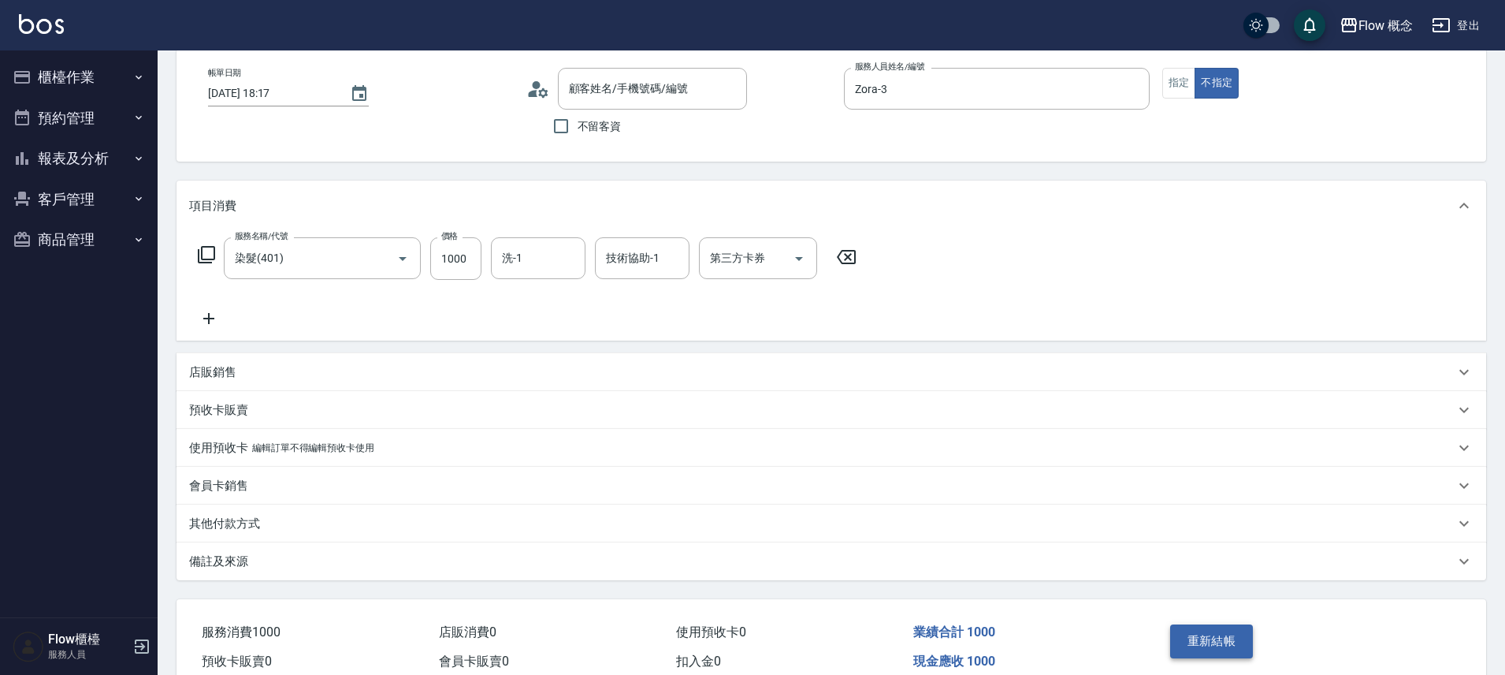
type input "潘萱銀/0919268755/038755"
click at [1247, 623] on div "重新結帳" at bounding box center [1235, 652] width 143 height 69
click at [1240, 634] on button "重新結帳" at bounding box center [1212, 640] width 84 height 33
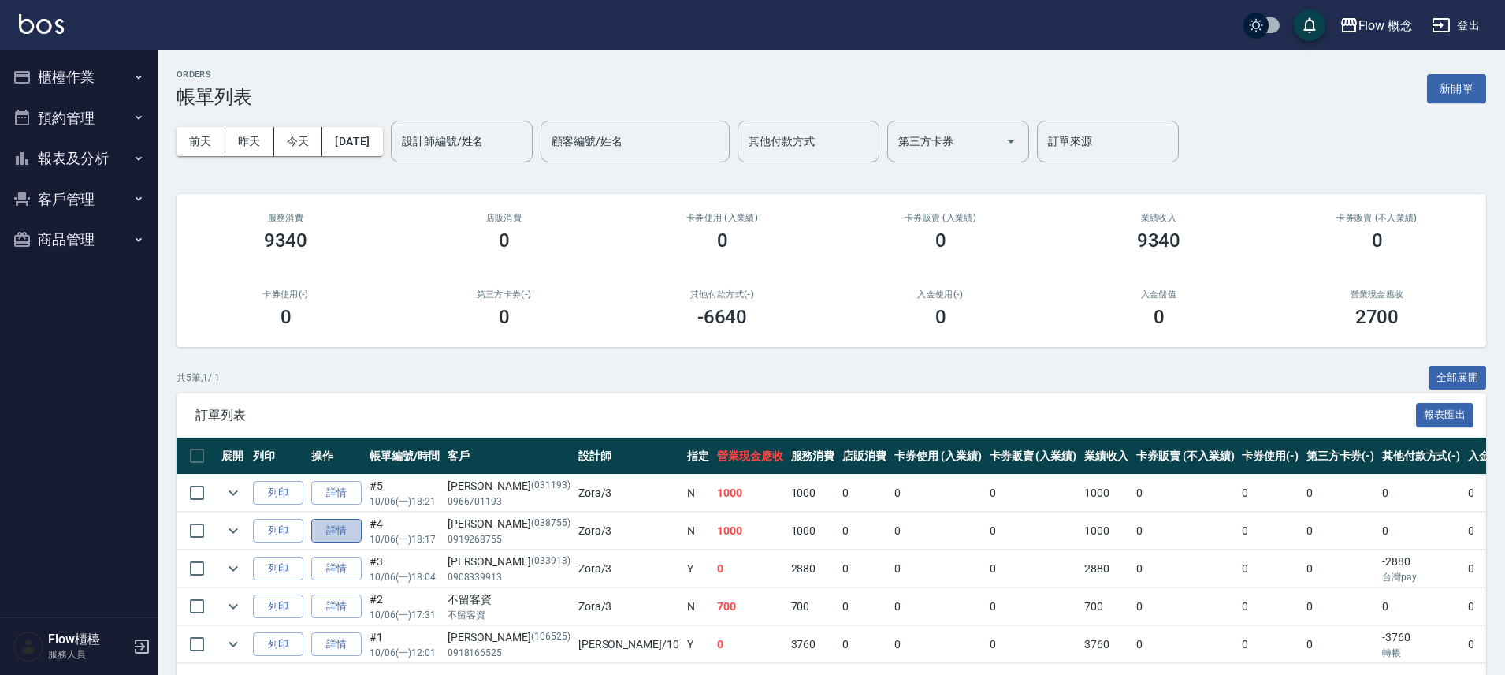
click at [327, 536] on link "詳情" at bounding box center [336, 531] width 50 height 24
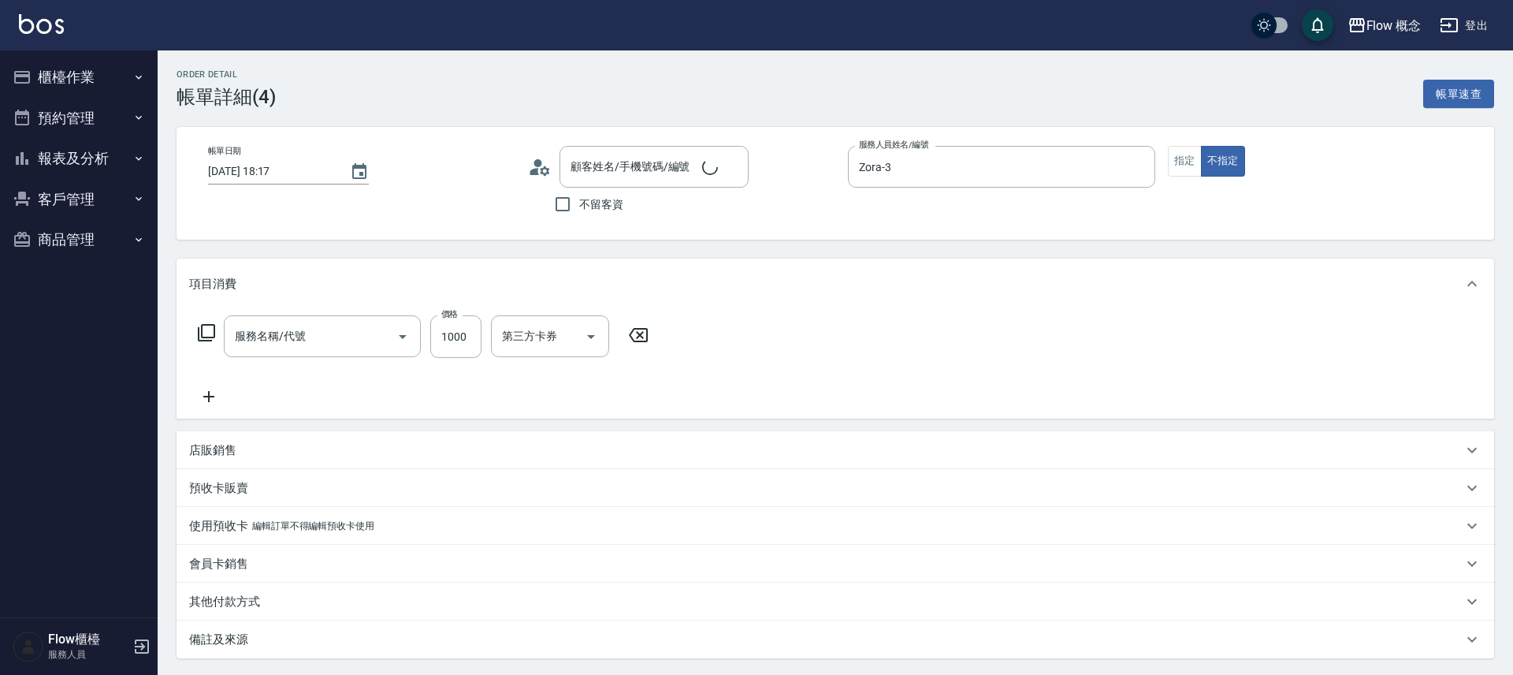
type input "2025/10/06 18:17"
type input "Zora-3"
type input "潘萱銀/0919268755/038755"
type input "染髮(401)"
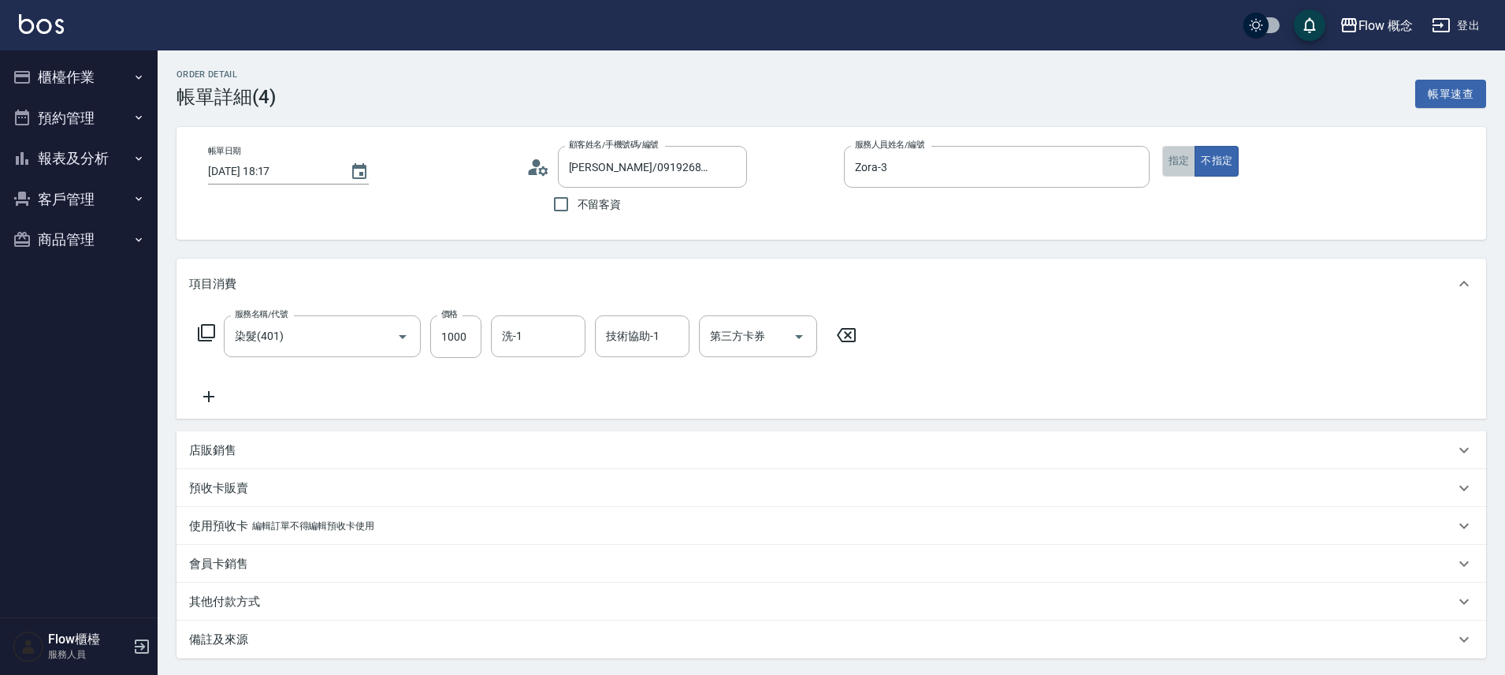
click at [1170, 165] on button "指定" at bounding box center [1179, 161] width 34 height 31
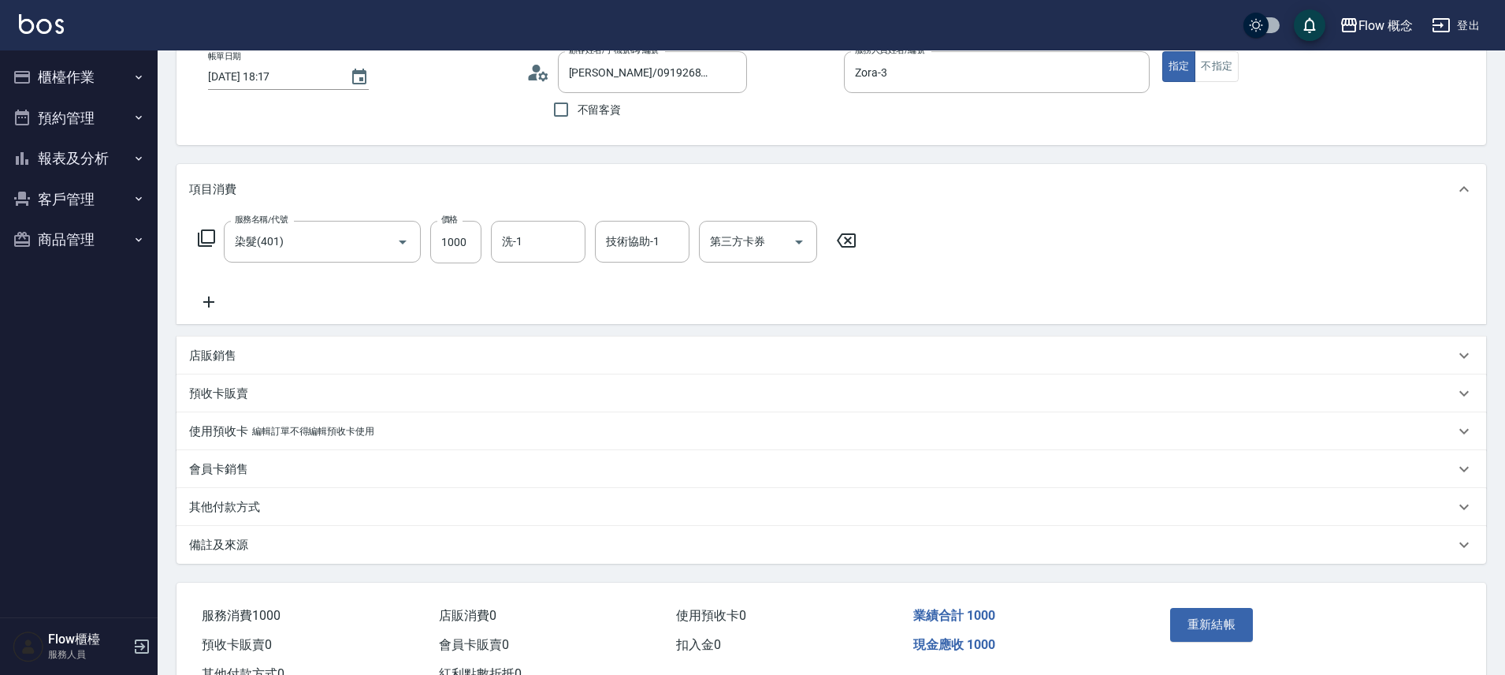
scroll to position [154, 0]
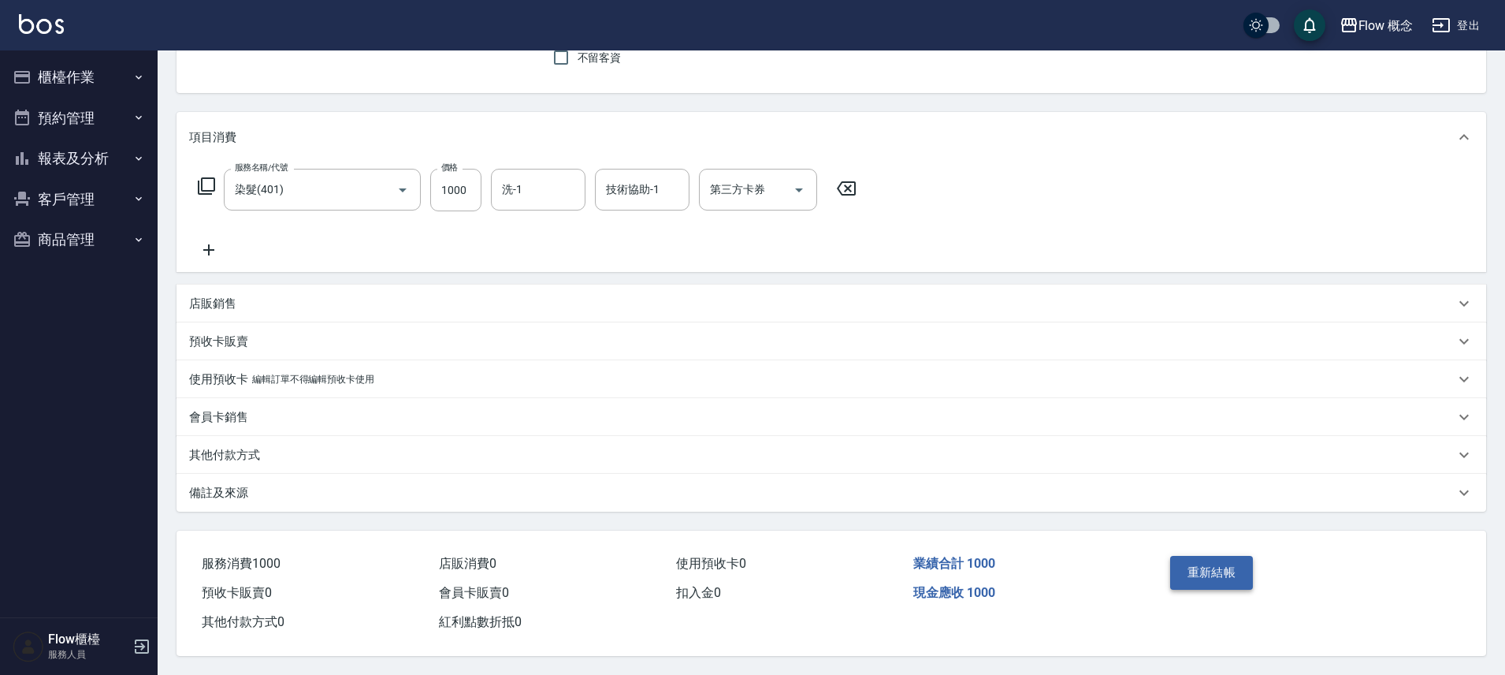
click at [1218, 556] on button "重新結帳" at bounding box center [1212, 572] width 84 height 33
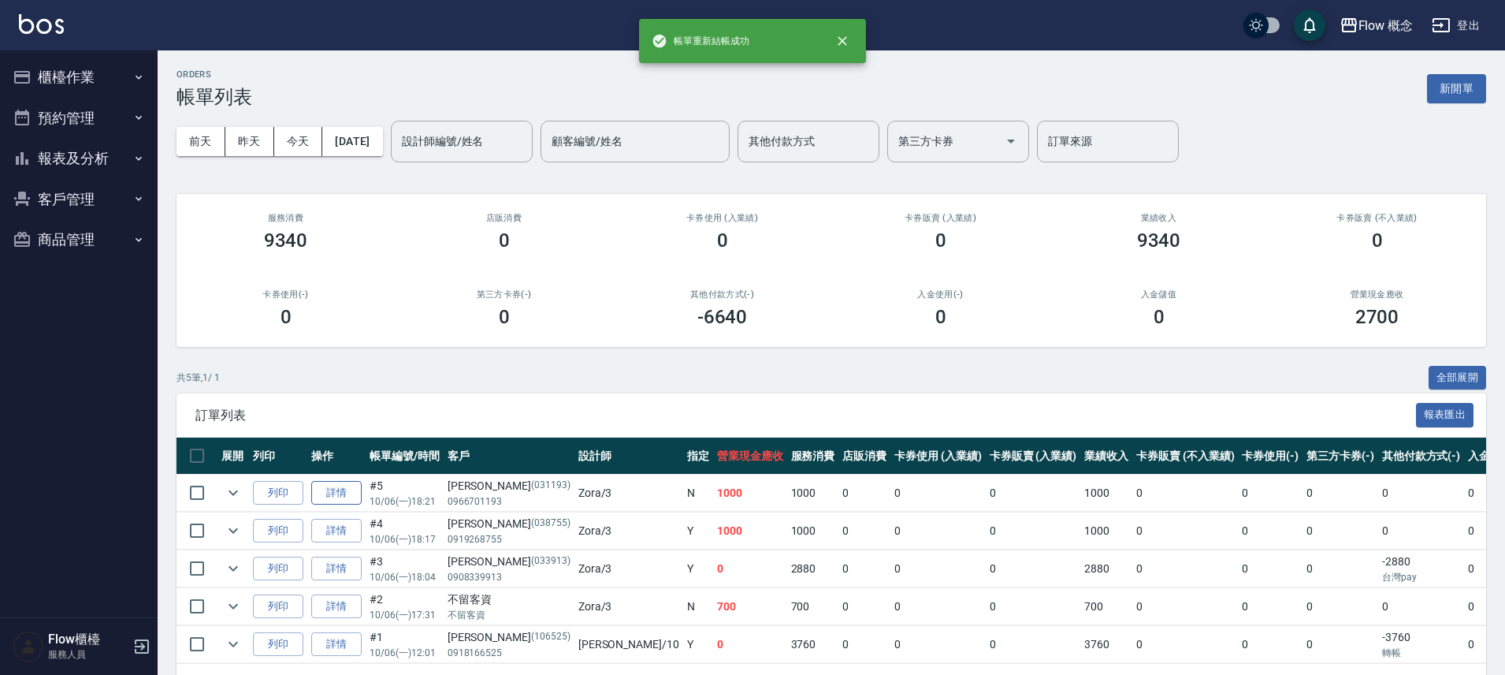
click at [325, 489] on link "詳情" at bounding box center [336, 493] width 50 height 24
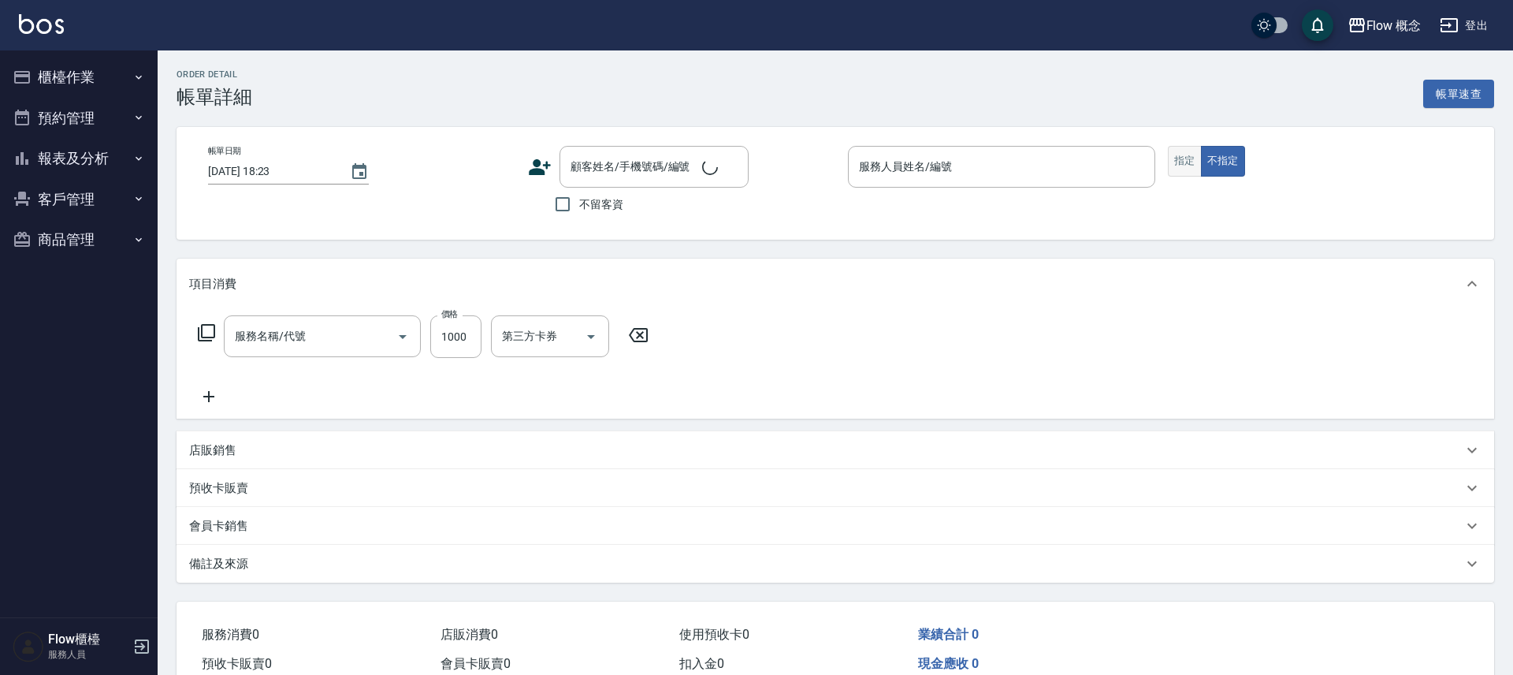
type input "2025/10/06 18:21"
type input "Zora-3"
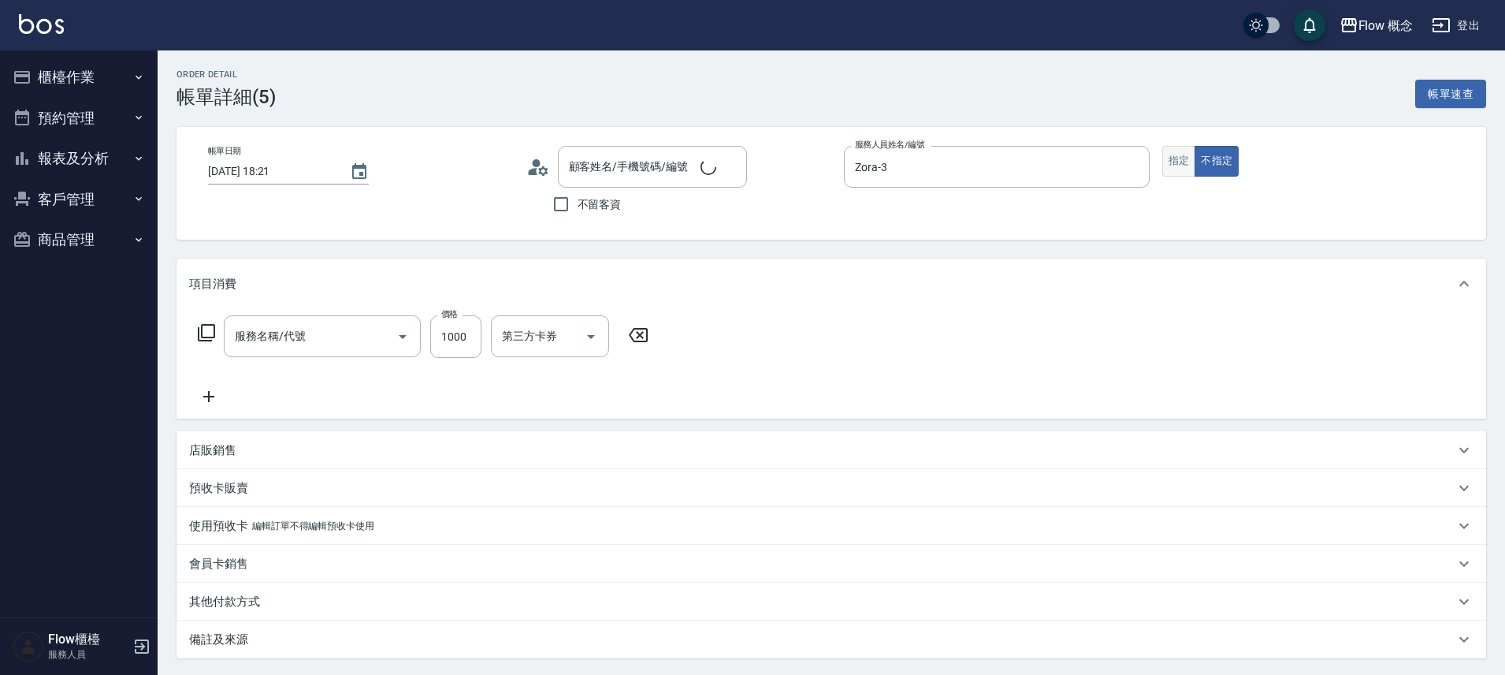
click at [1173, 151] on button "指定" at bounding box center [1179, 161] width 34 height 31
type input "楊紘/0966701193/031193"
type input "染髮(401)"
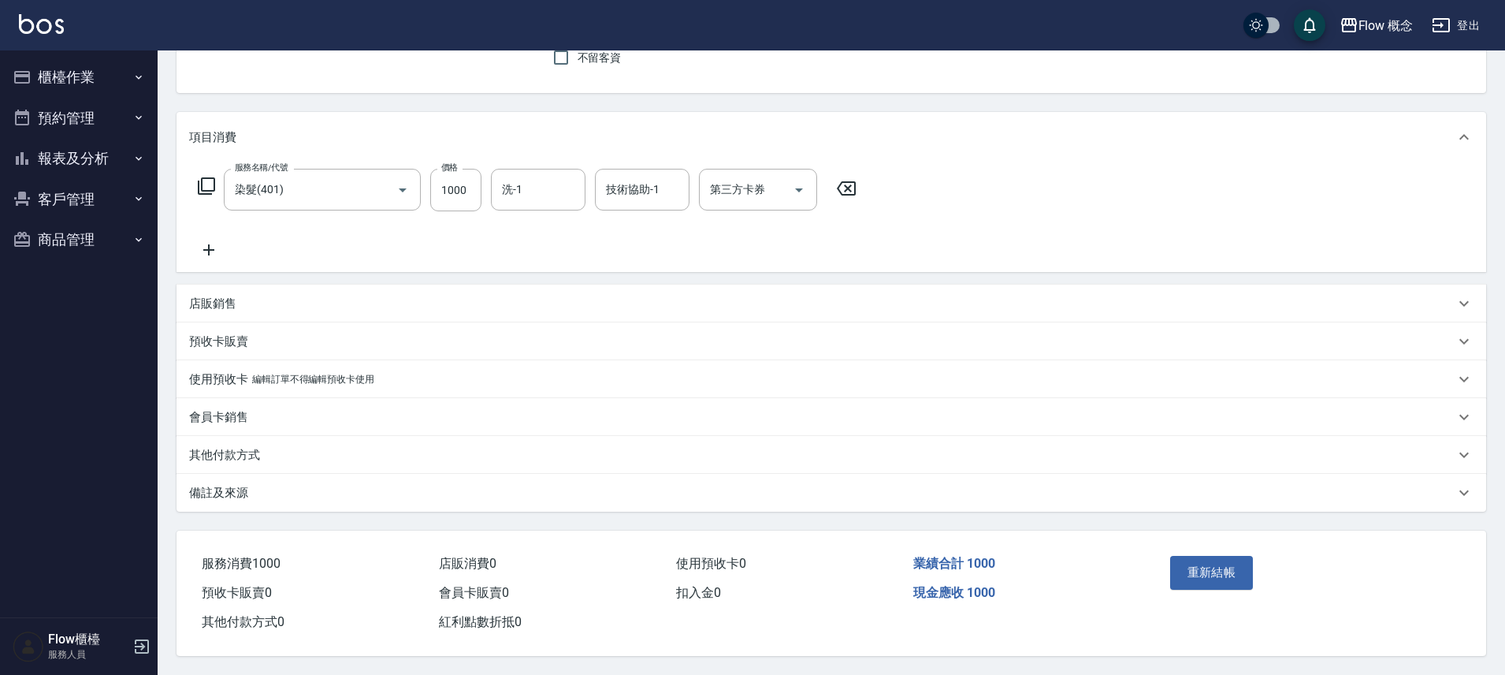
scroll to position [154, 0]
click at [1213, 549] on div "重新結帳" at bounding box center [1235, 583] width 143 height 69
click at [1205, 556] on button "重新結帳" at bounding box center [1212, 572] width 84 height 33
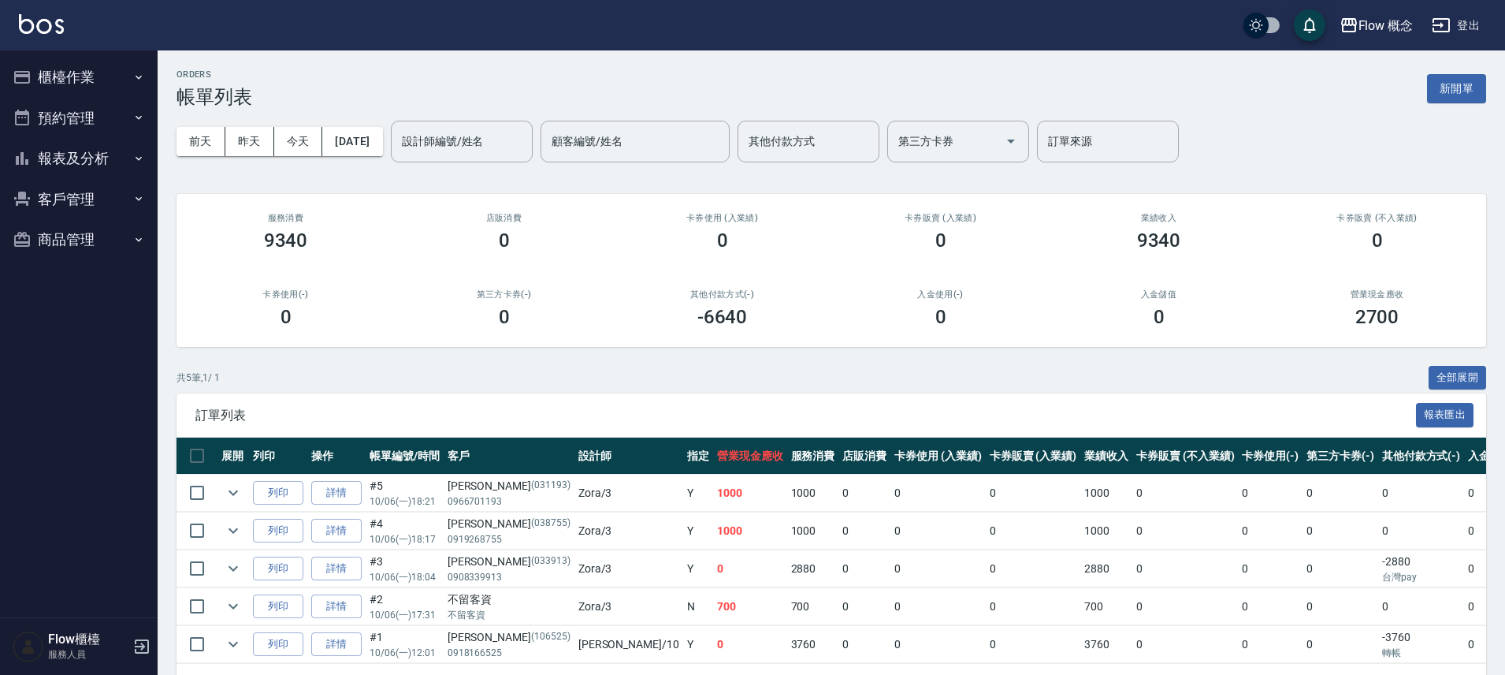
click at [40, 65] on button "櫃檯作業" at bounding box center [78, 77] width 145 height 41
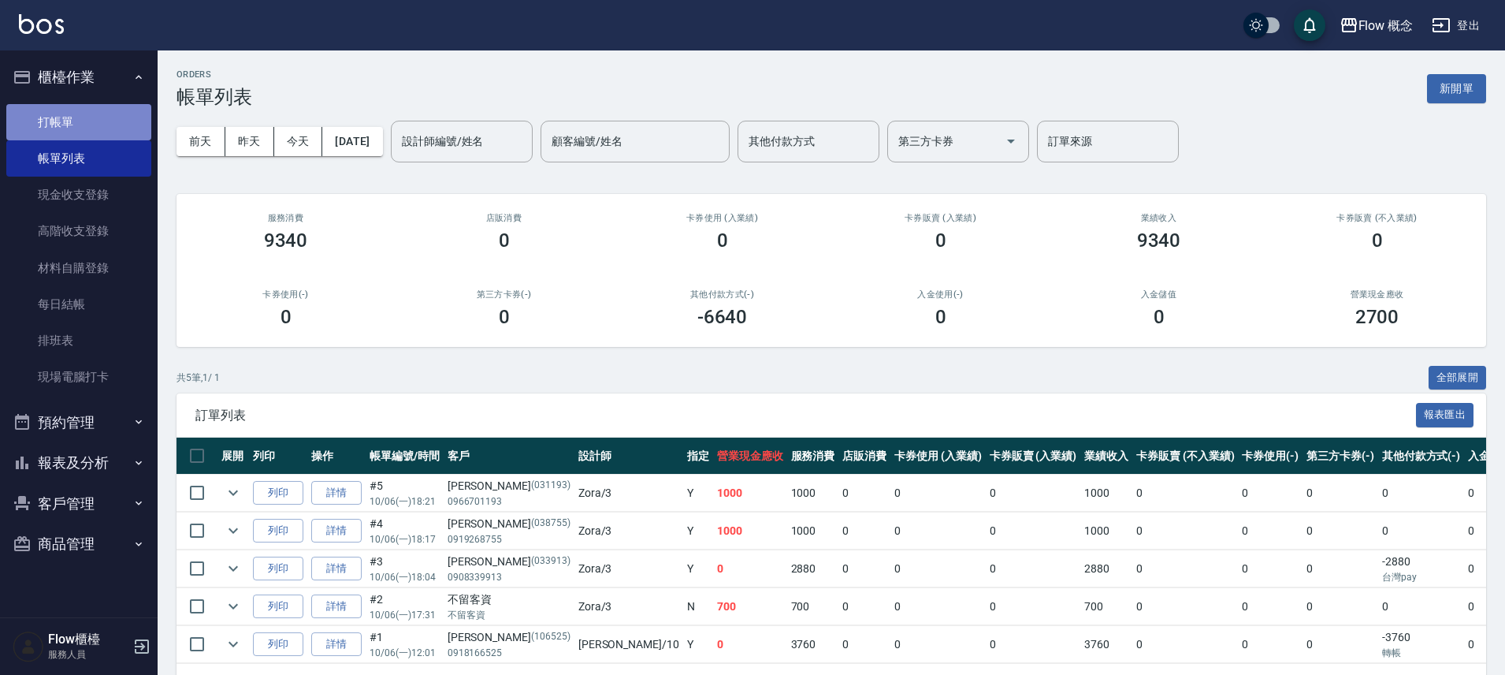
click at [46, 120] on link "打帳單" at bounding box center [78, 122] width 145 height 36
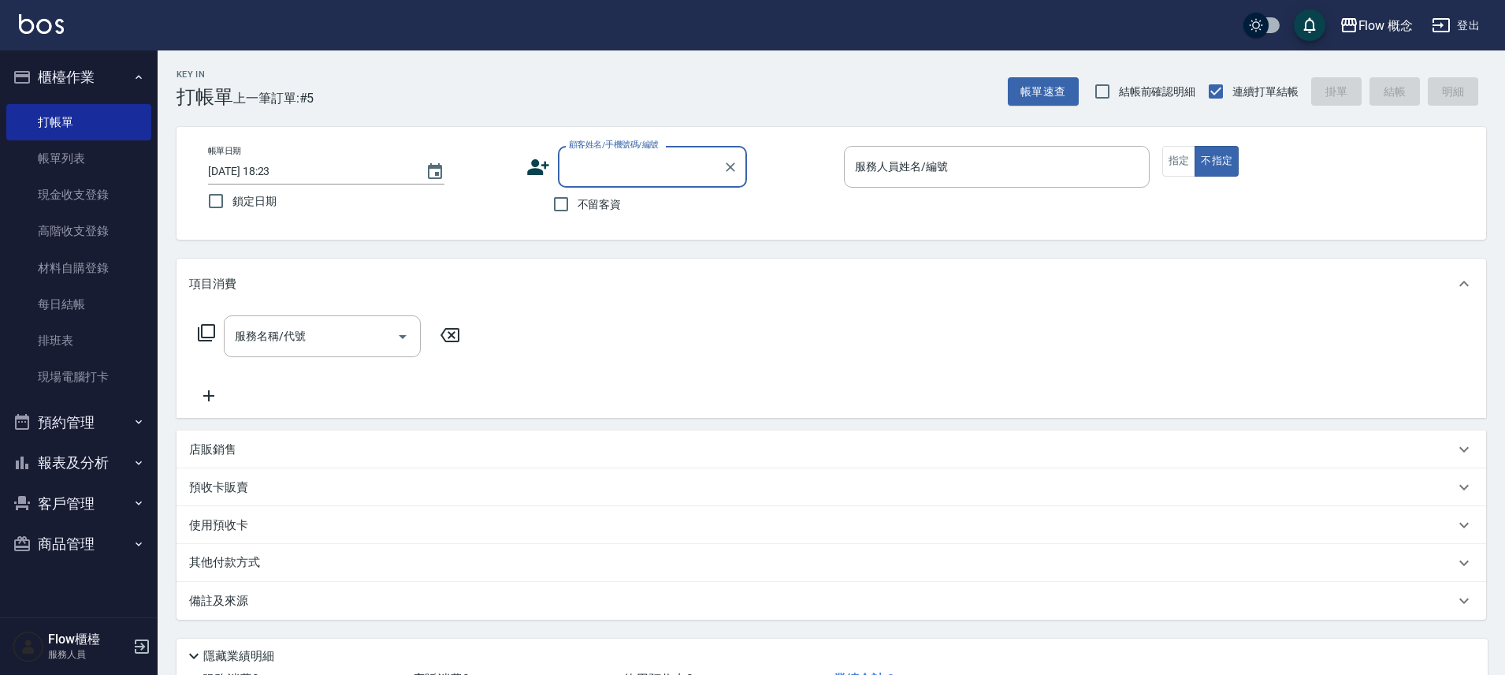
drag, startPoint x: 568, startPoint y: 211, endPoint x: 617, endPoint y: 190, distance: 53.3
click at [568, 210] on input "不留客資" at bounding box center [561, 204] width 33 height 33
checkbox input "true"
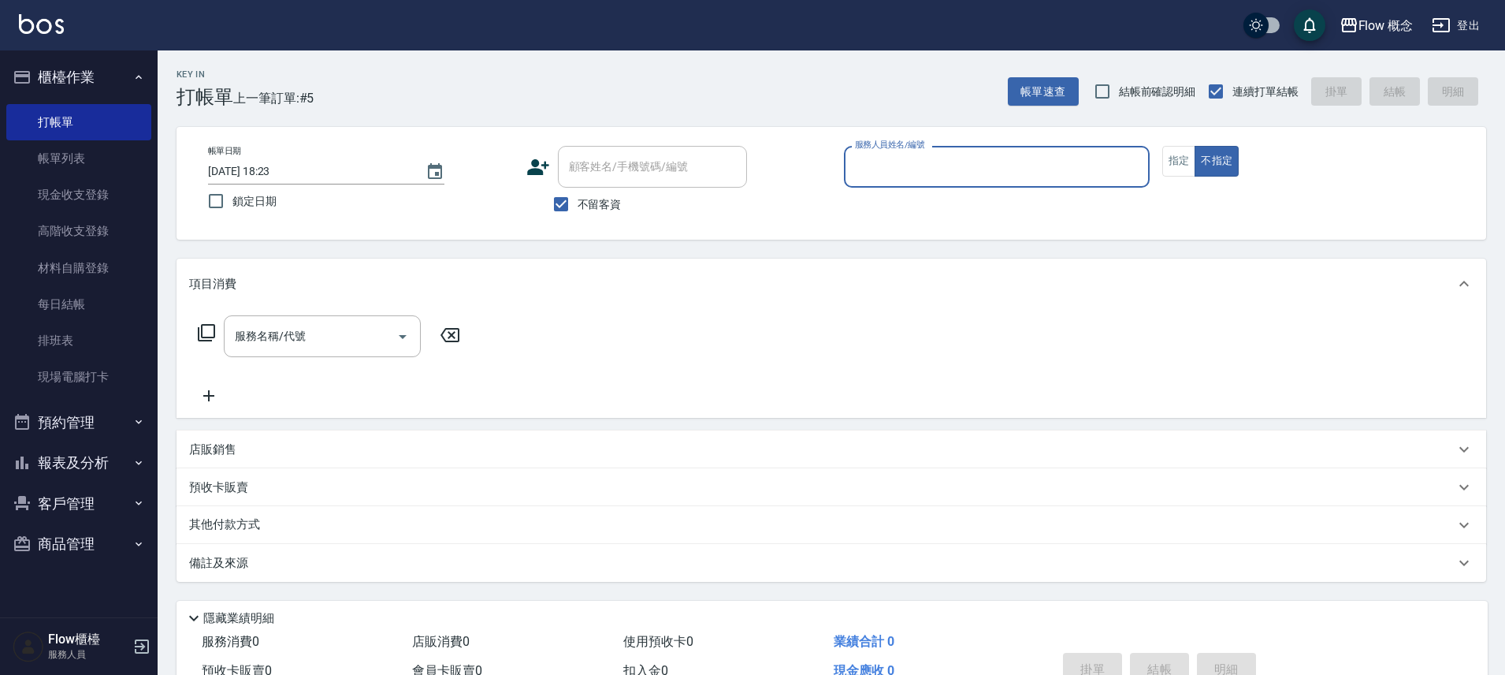
click at [1037, 195] on p at bounding box center [997, 196] width 306 height 17
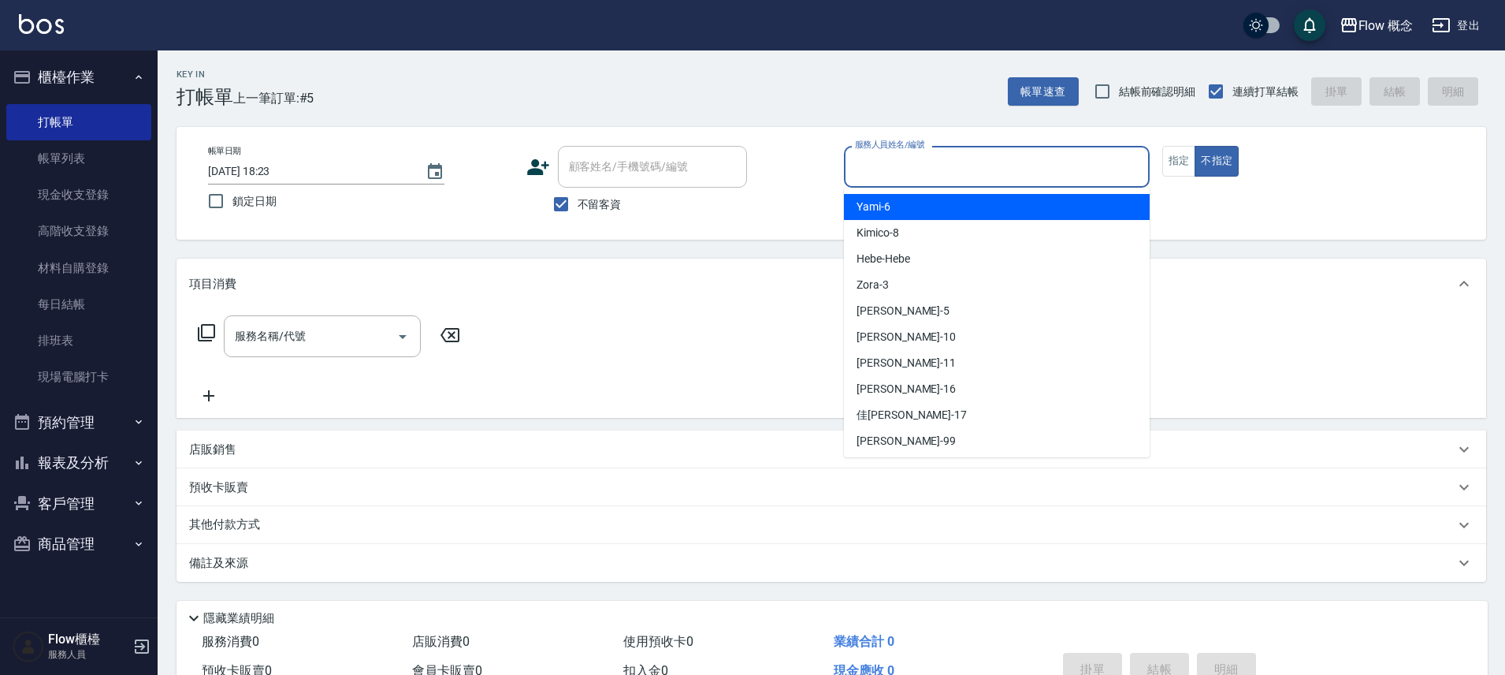
click at [1033, 178] on input "服務人員姓名/編號" at bounding box center [997, 167] width 292 height 28
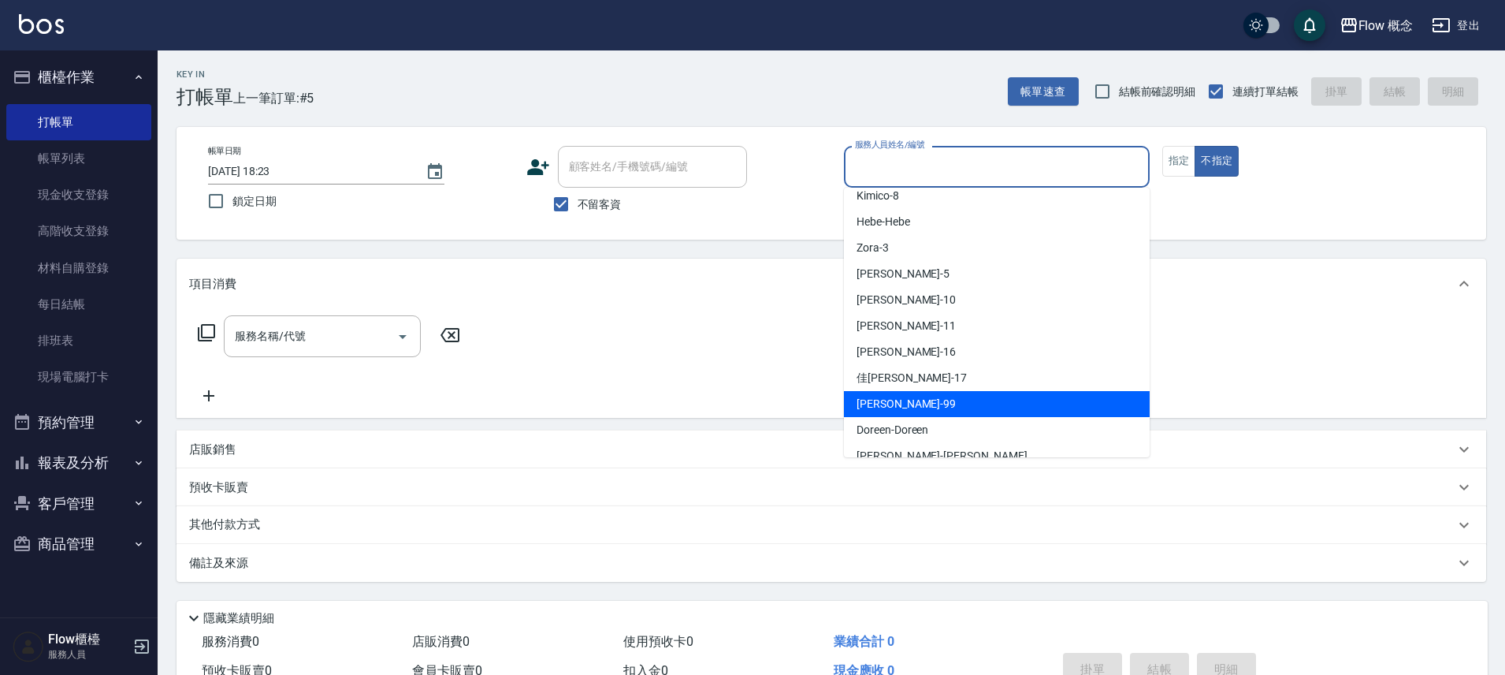
scroll to position [55, 0]
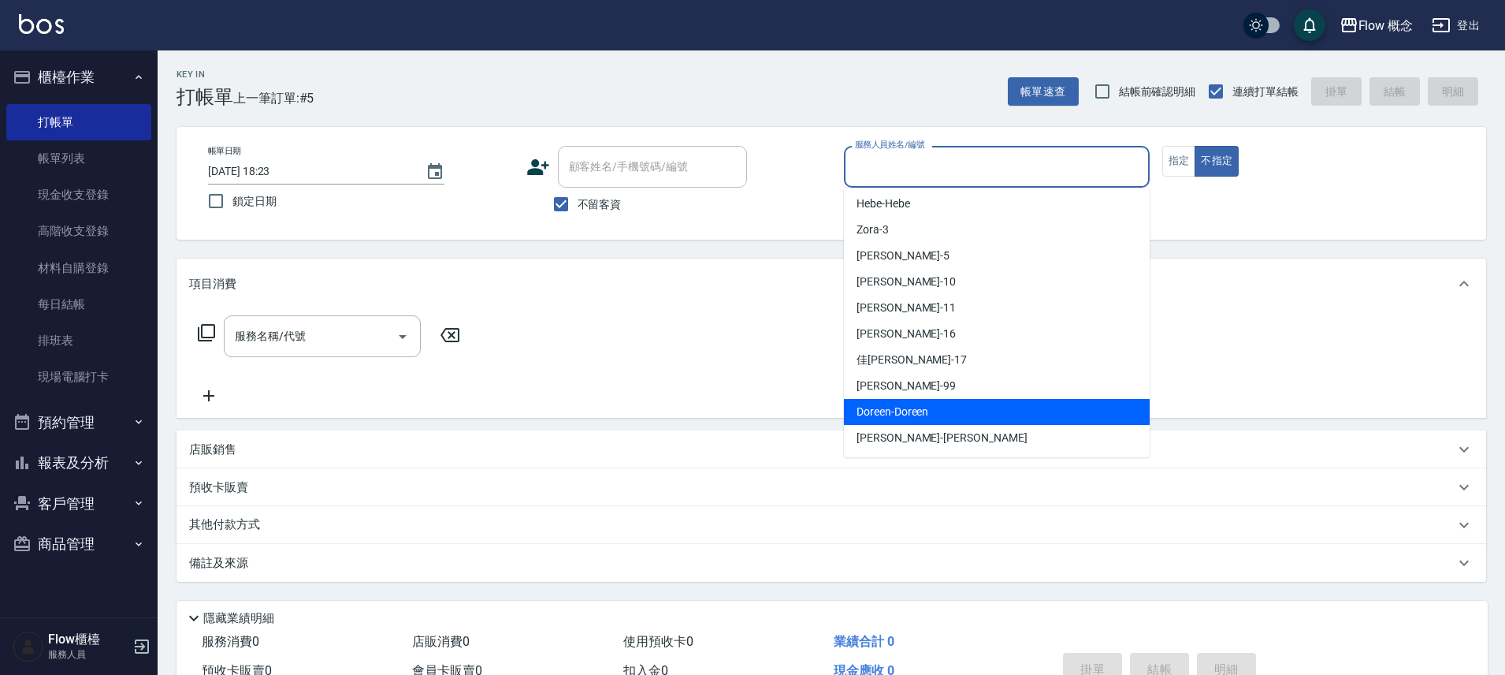
click at [915, 410] on span "Doreen -Doreen" at bounding box center [893, 411] width 72 height 17
type input "Doreen-Doreen"
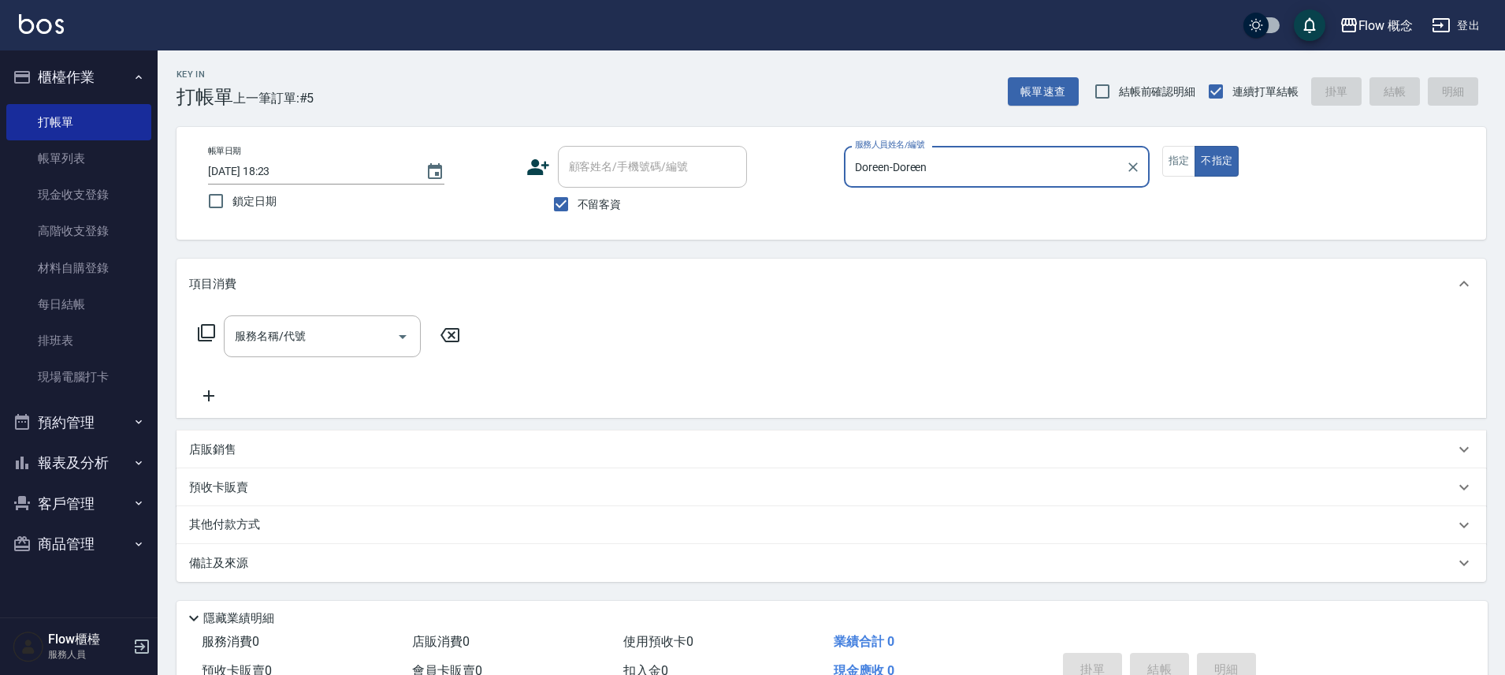
click at [304, 341] on input "服務名稱/代號" at bounding box center [310, 336] width 159 height 28
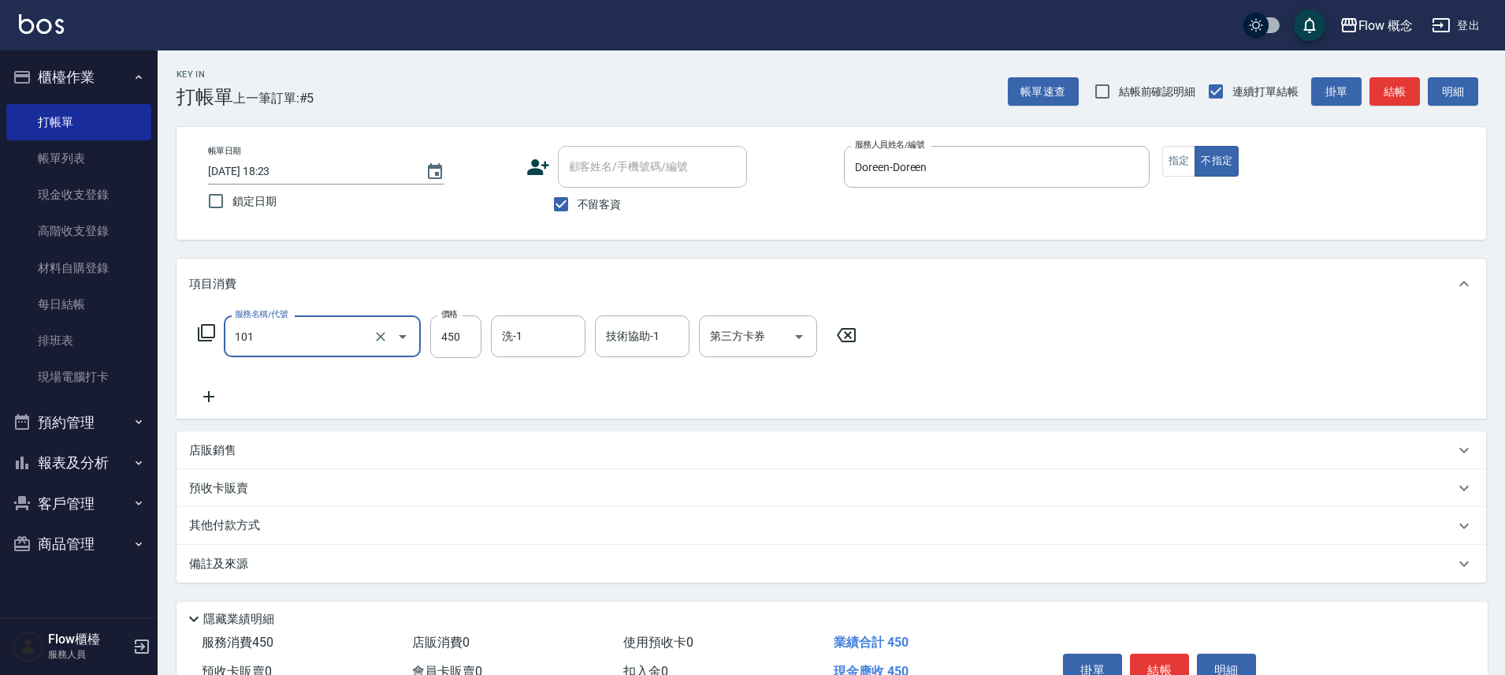
type input "髮浴 (101)"
type input "700"
click at [1151, 666] on button "結帳" at bounding box center [1159, 669] width 59 height 33
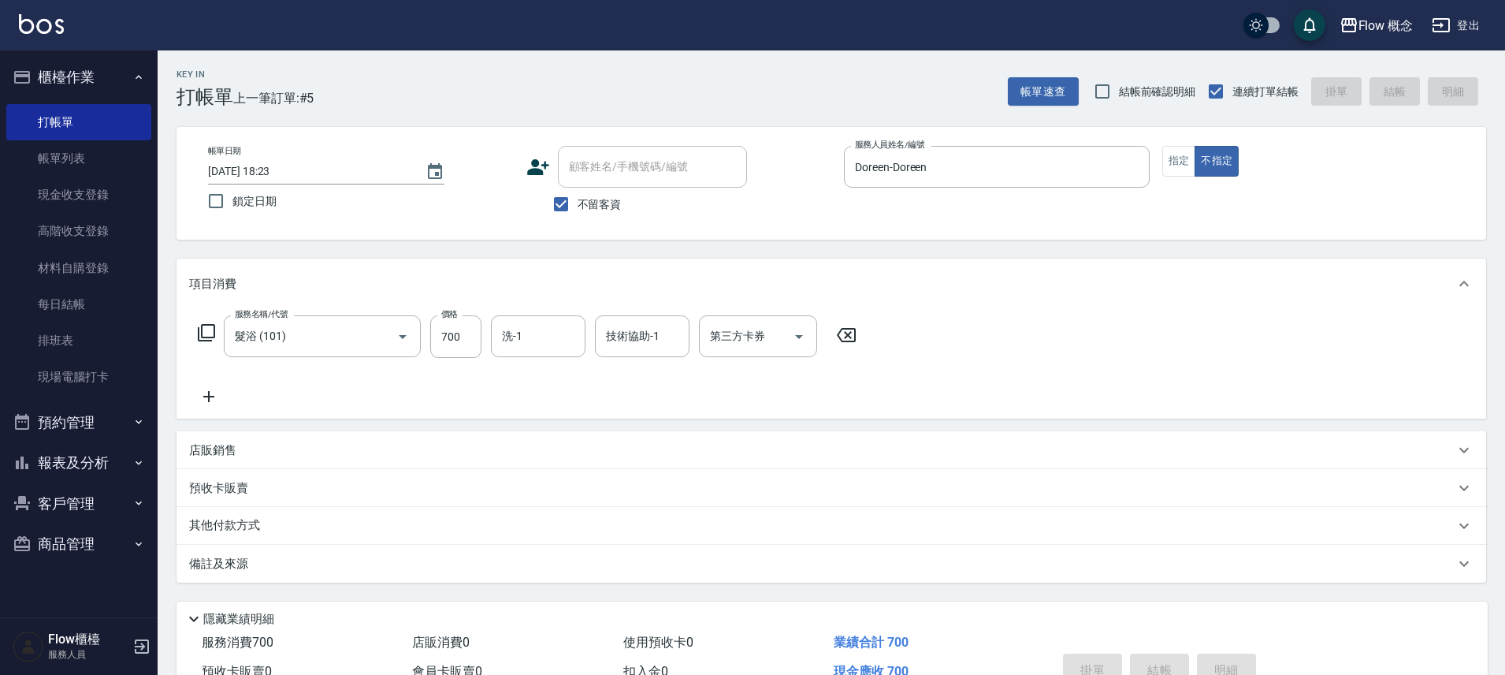
type input "2025/10/06 18:24"
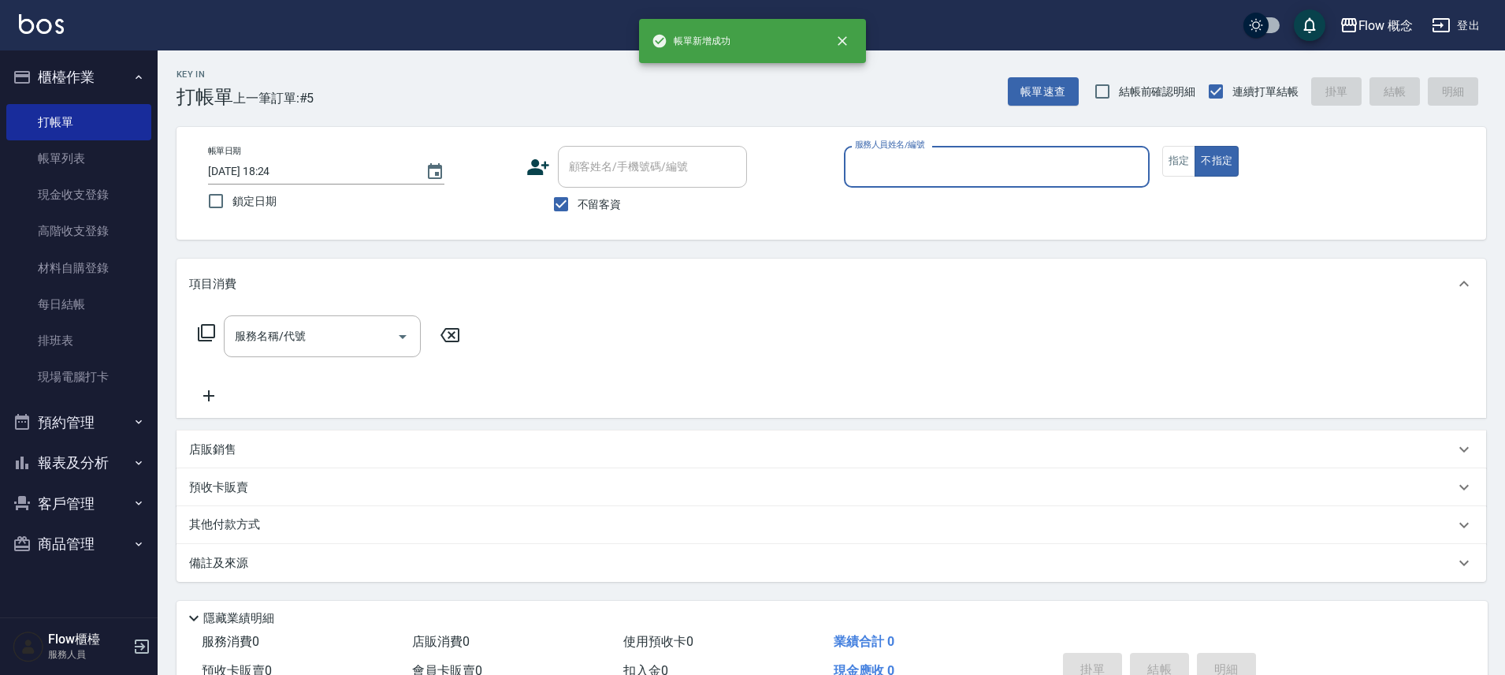
click at [957, 170] on input "服務人員姓名/編號" at bounding box center [997, 167] width 292 height 28
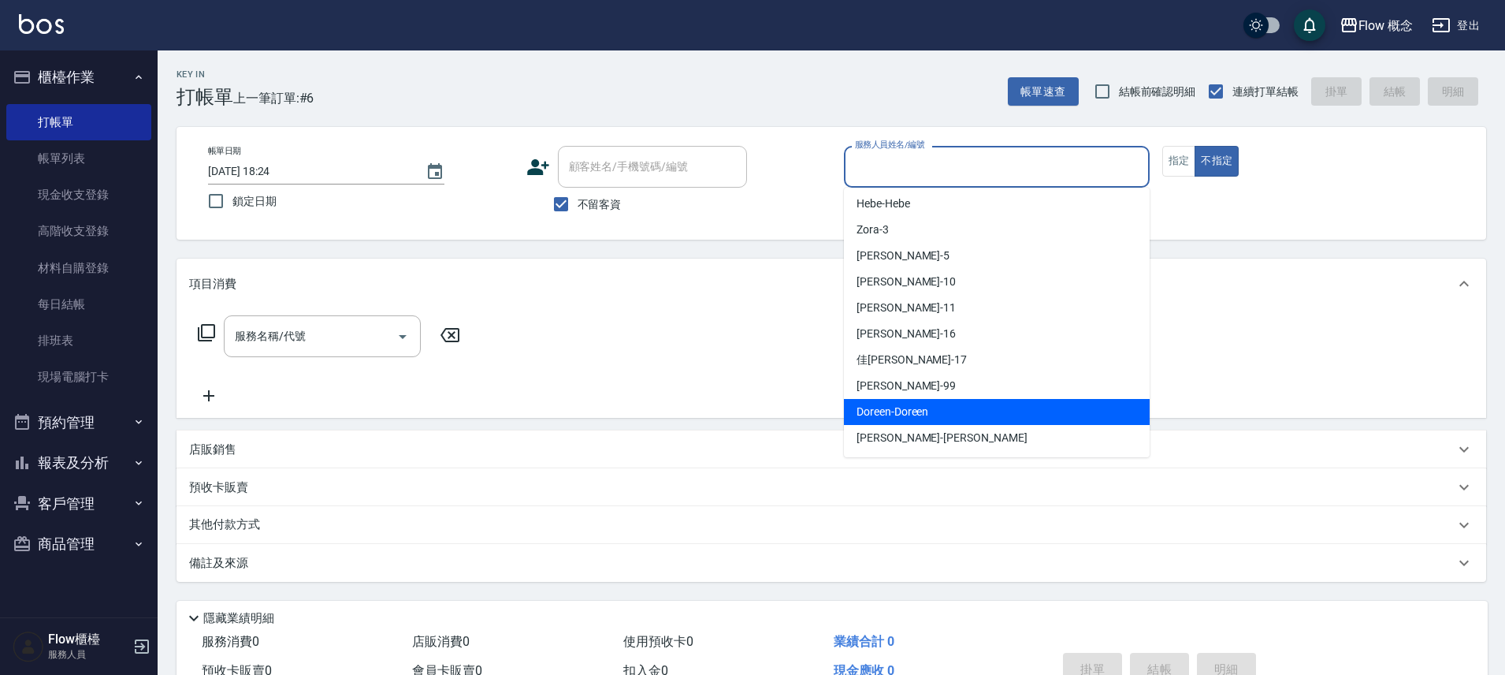
click at [898, 407] on span "Doreen -Doreen" at bounding box center [893, 411] width 72 height 17
type input "Doreen-Doreen"
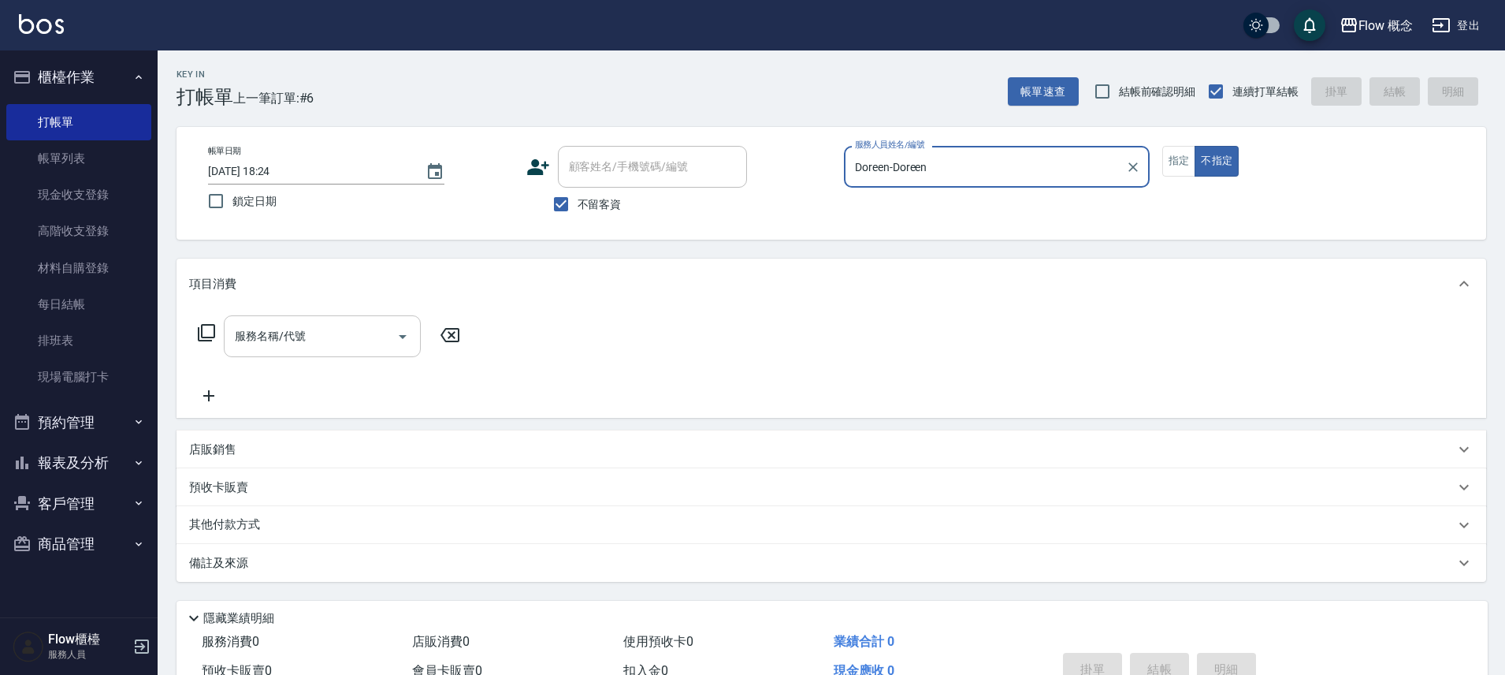
click at [301, 325] on input "服務名稱/代號" at bounding box center [310, 336] width 159 height 28
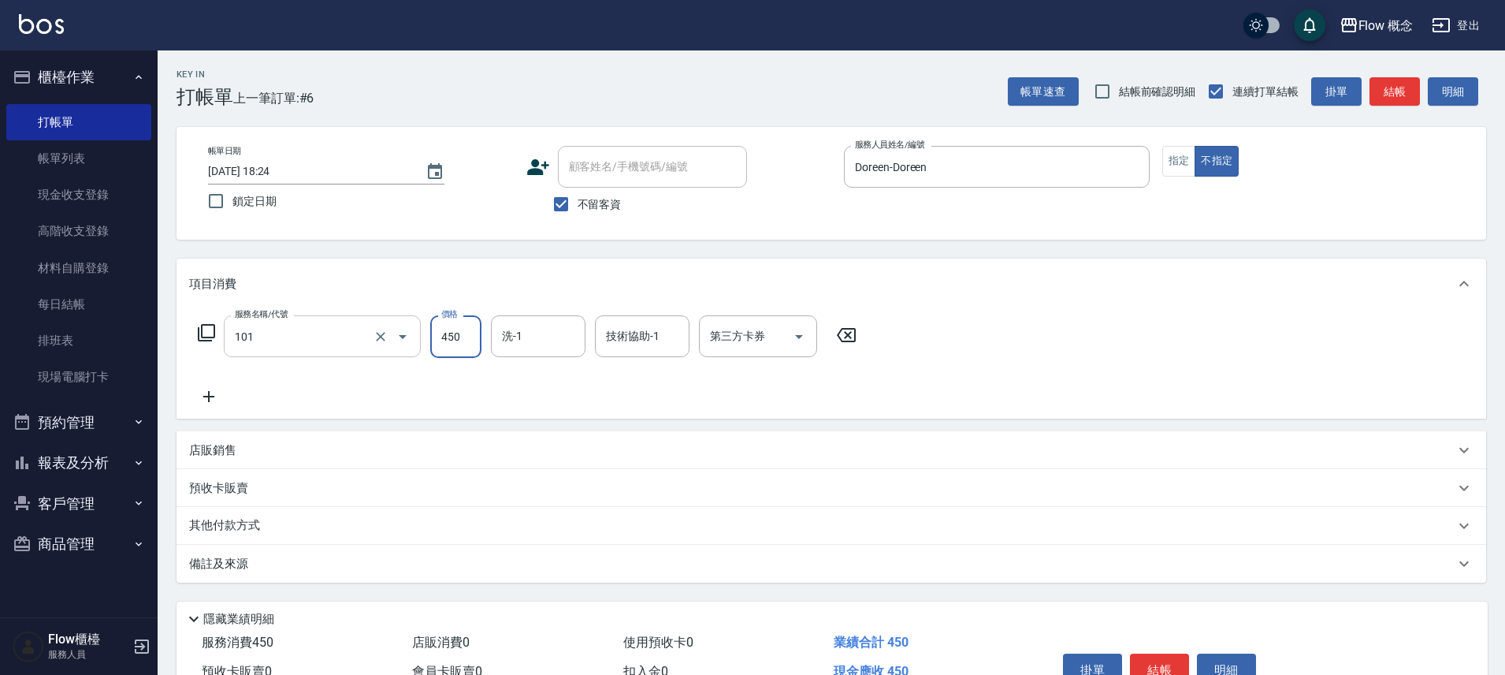
type input "髮浴 (101)"
type input "1000"
click at [1143, 664] on button "結帳" at bounding box center [1159, 669] width 59 height 33
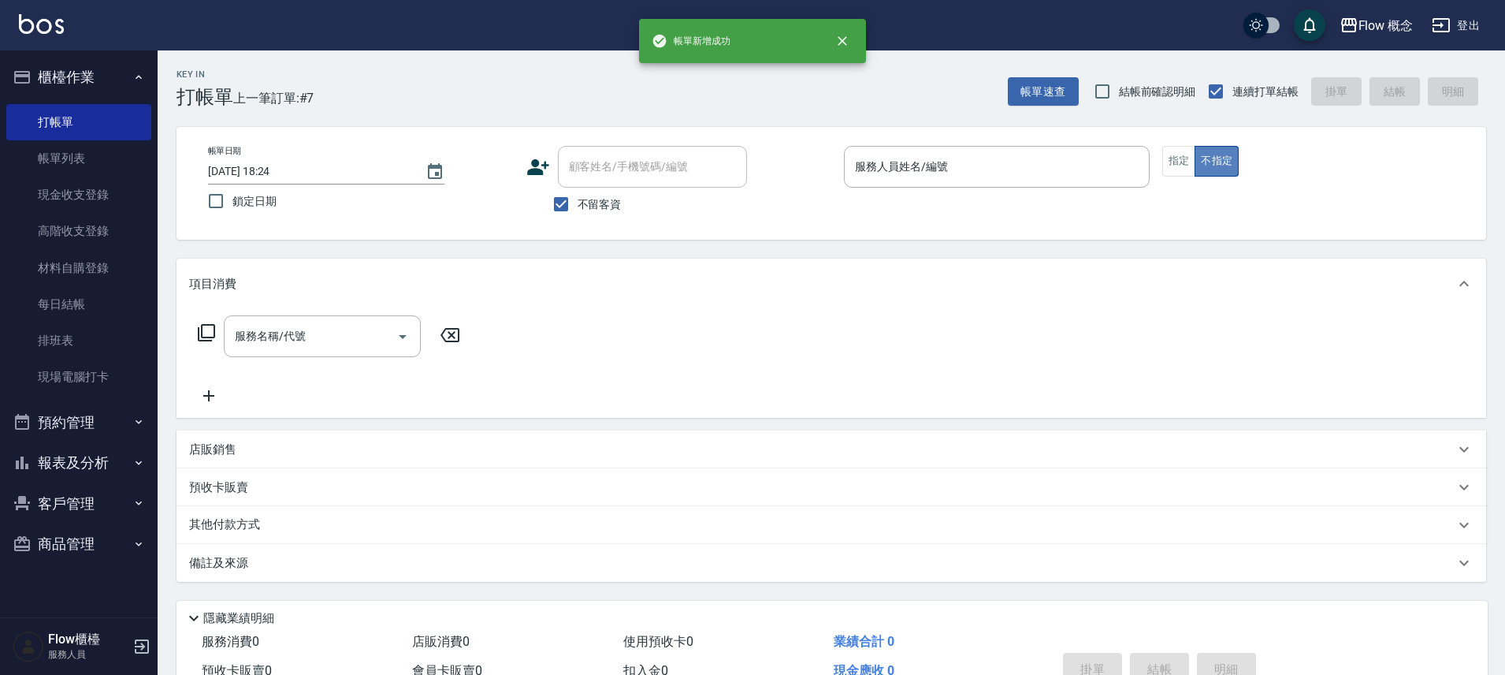
click at [1195, 158] on button "不指定" at bounding box center [1217, 161] width 44 height 31
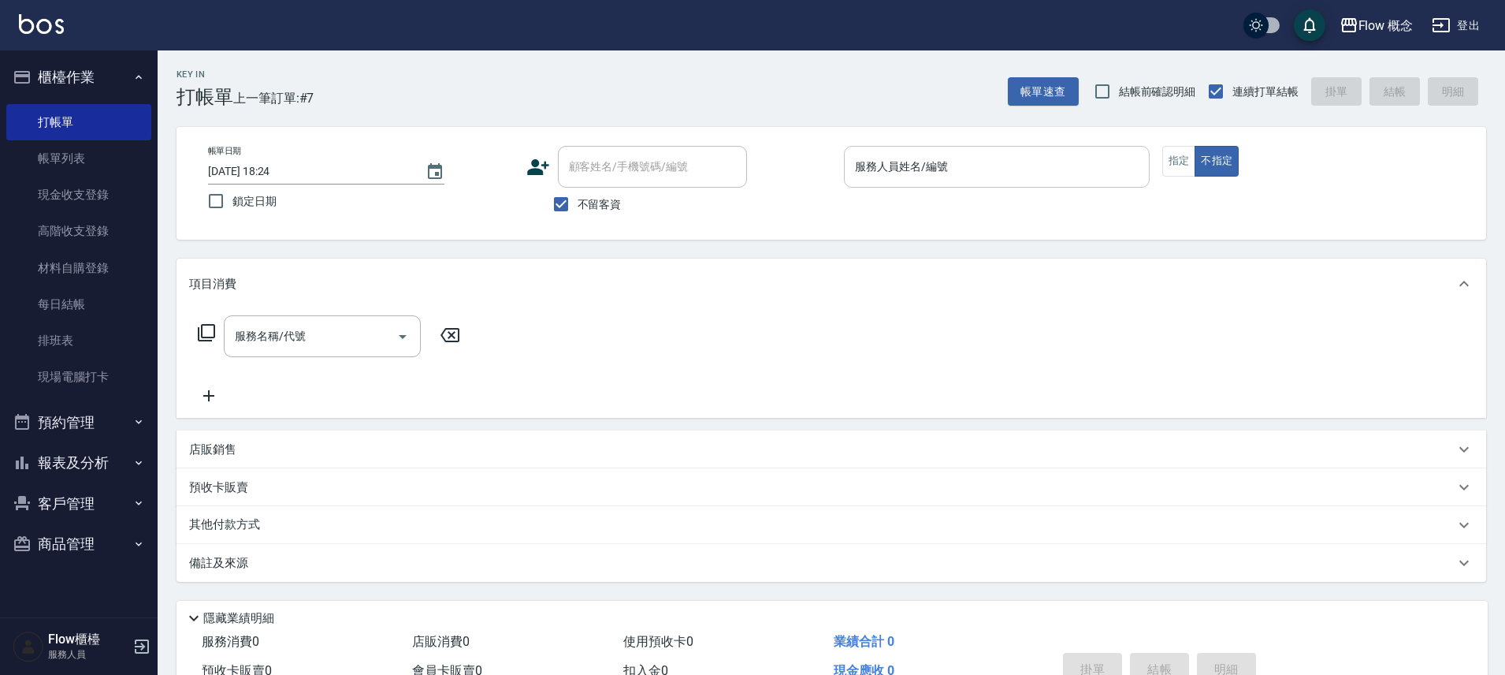
click at [1073, 167] on input "服務人員姓名/編號" at bounding box center [997, 167] width 292 height 28
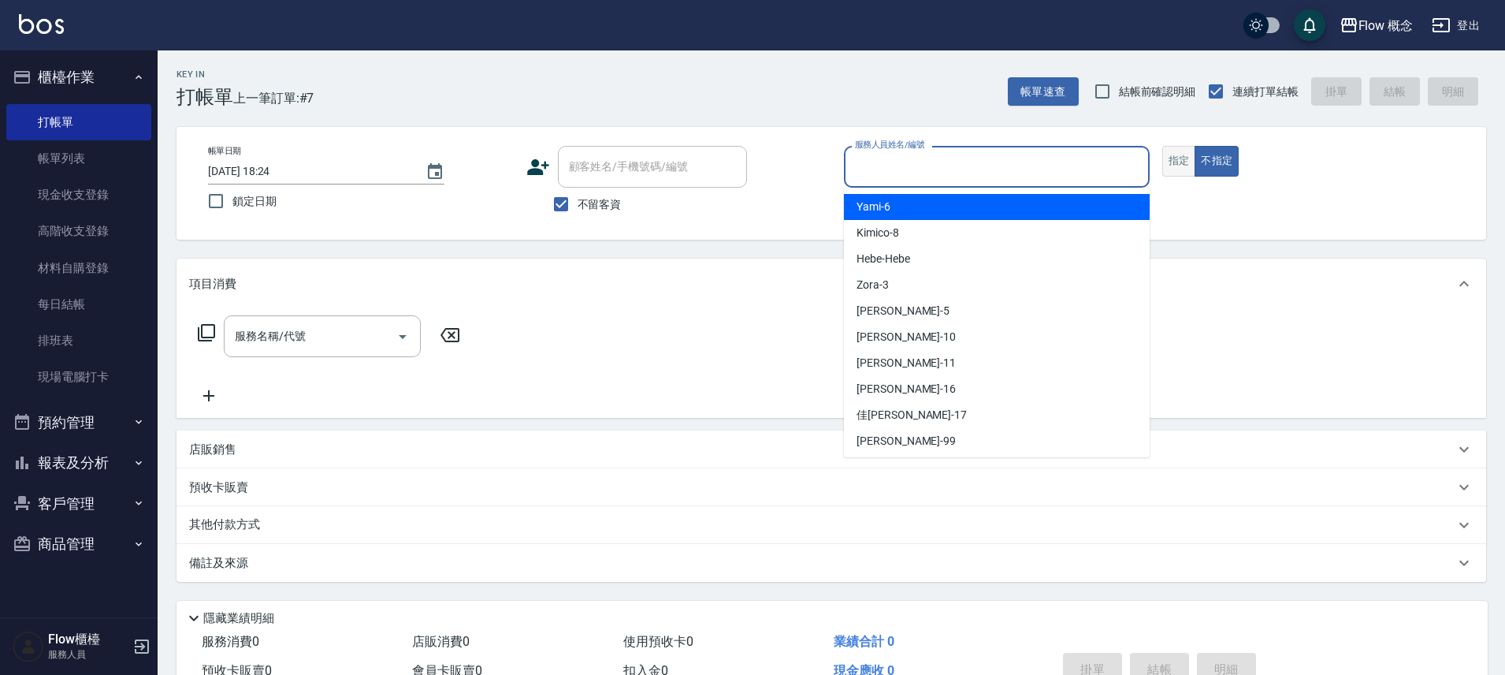
click at [1162, 162] on div "帳單日期 2025/10/06 18:24 鎖定日期 顧客姓名/手機號碼/編號 顧客姓名/手機號碼/編號 不留客資 服務人員姓名/編號 服務人員姓名/編號 指…" at bounding box center [831, 183] width 1272 height 75
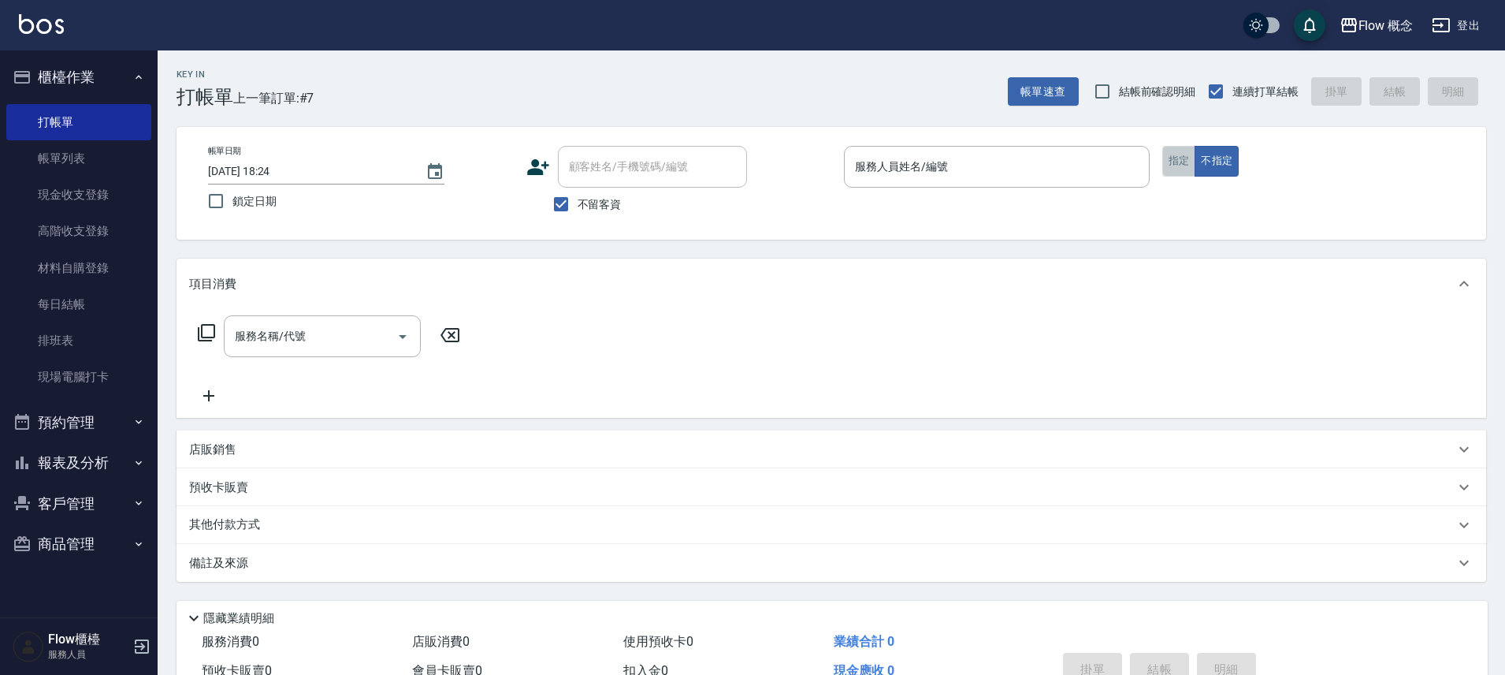
click at [1169, 164] on button "指定" at bounding box center [1179, 161] width 34 height 31
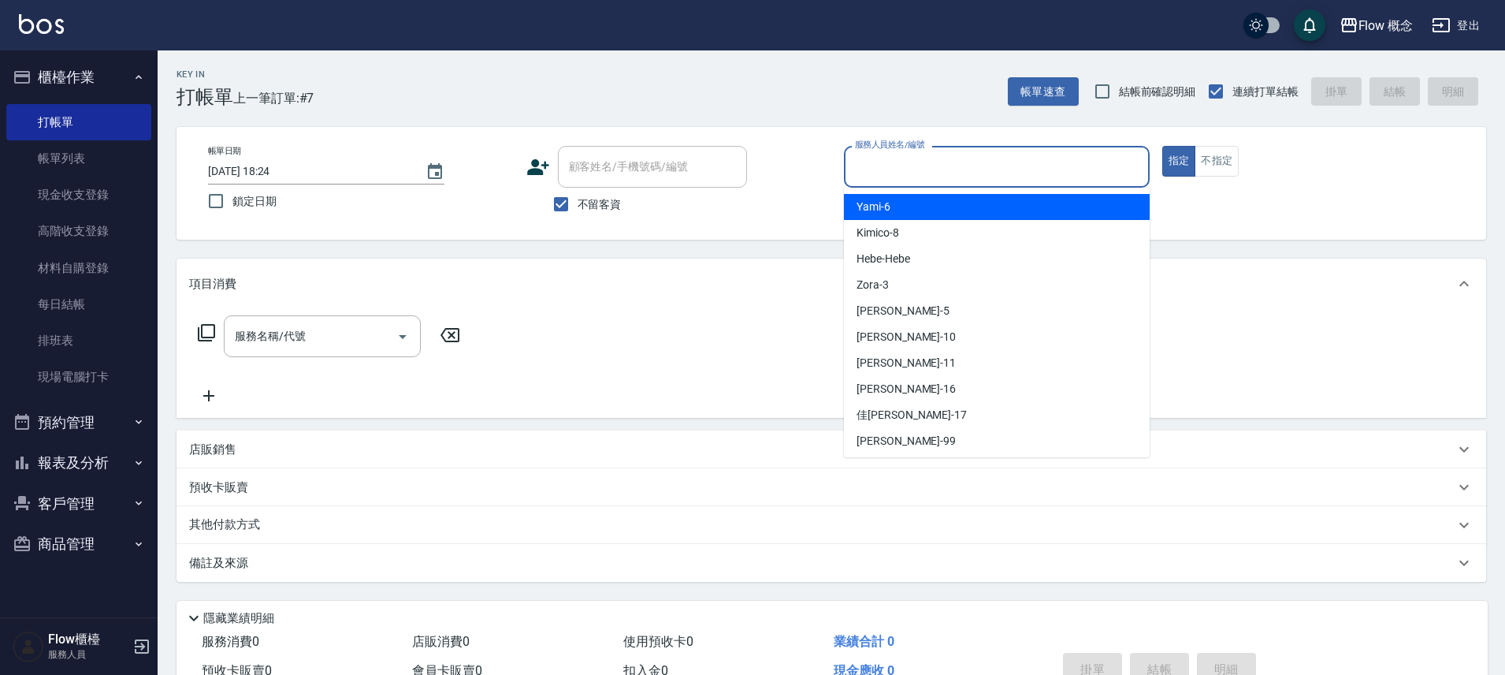
click at [1084, 172] on input "服務人員姓名/編號" at bounding box center [997, 167] width 292 height 28
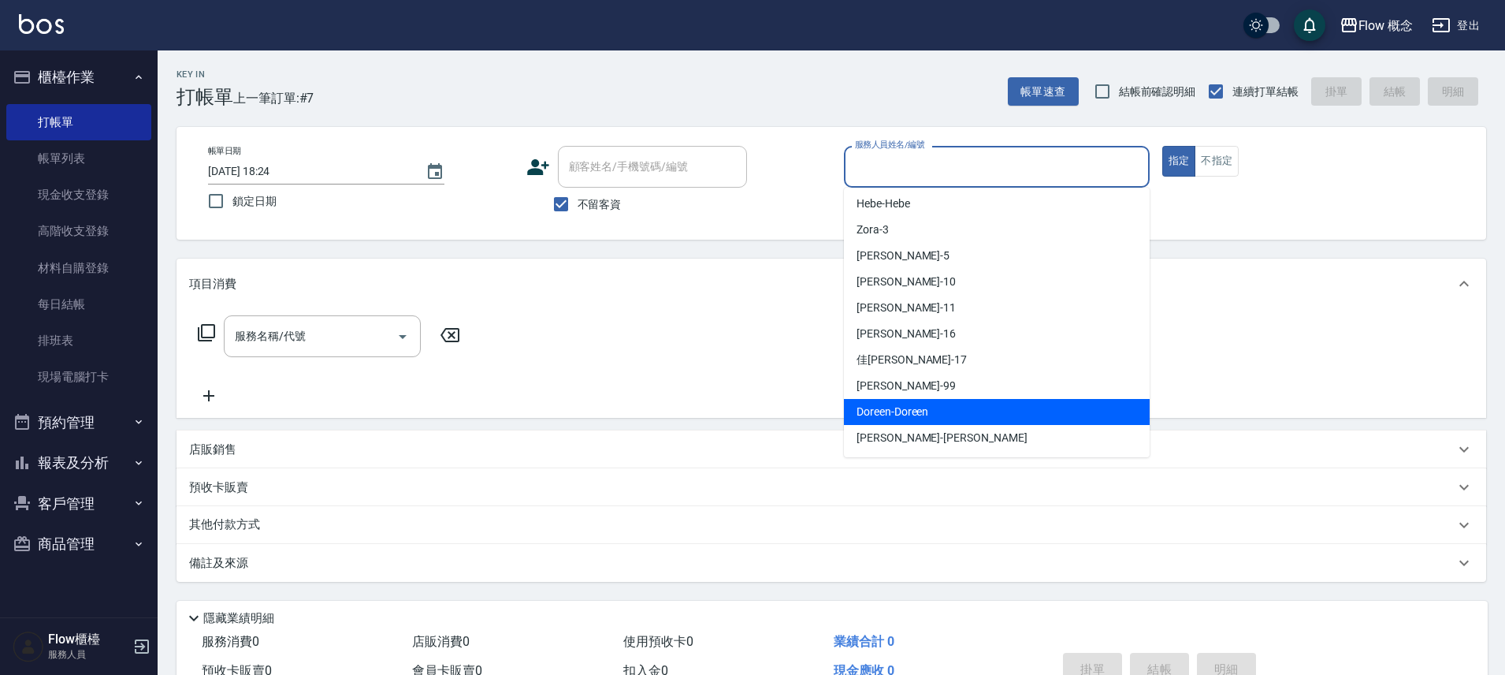
click at [889, 409] on span "Doreen -Doreen" at bounding box center [893, 411] width 72 height 17
type input "Doreen-Doreen"
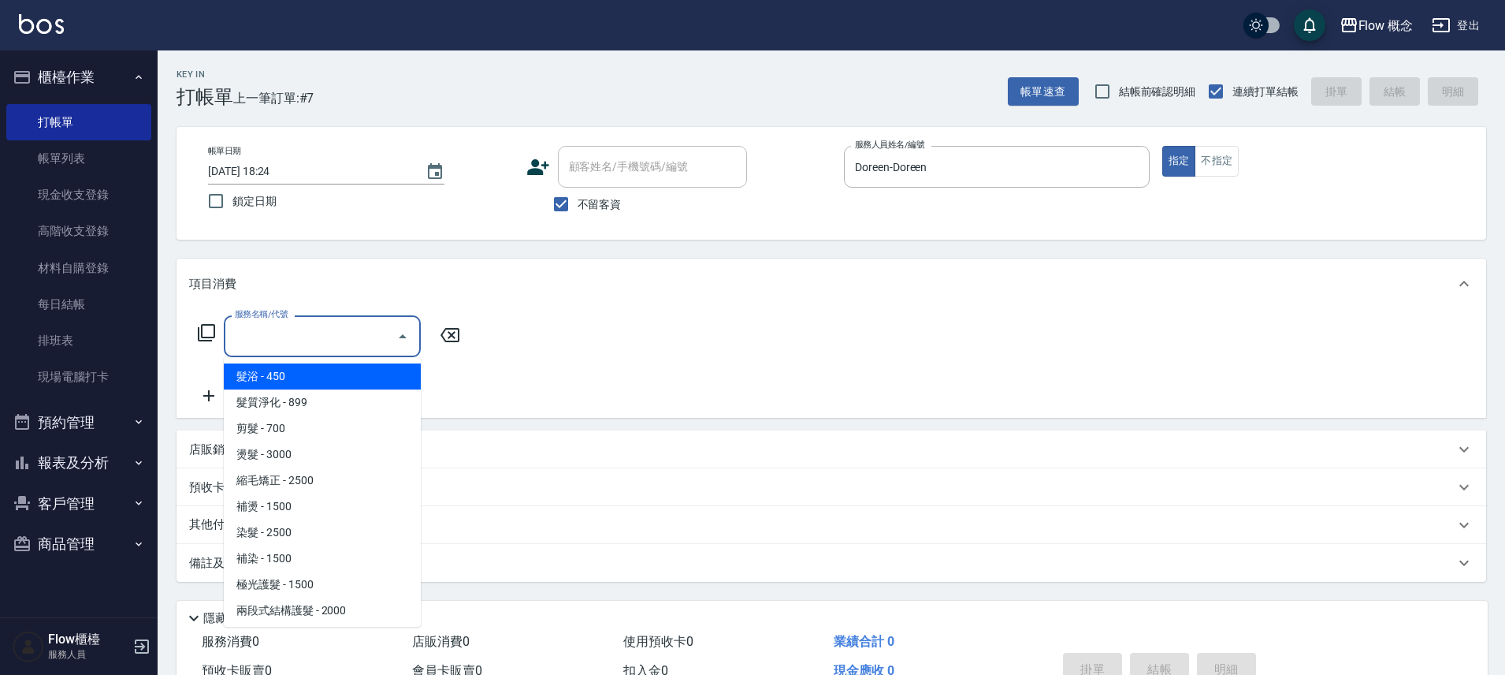
click at [325, 324] on input "服務名稱/代號" at bounding box center [310, 336] width 159 height 28
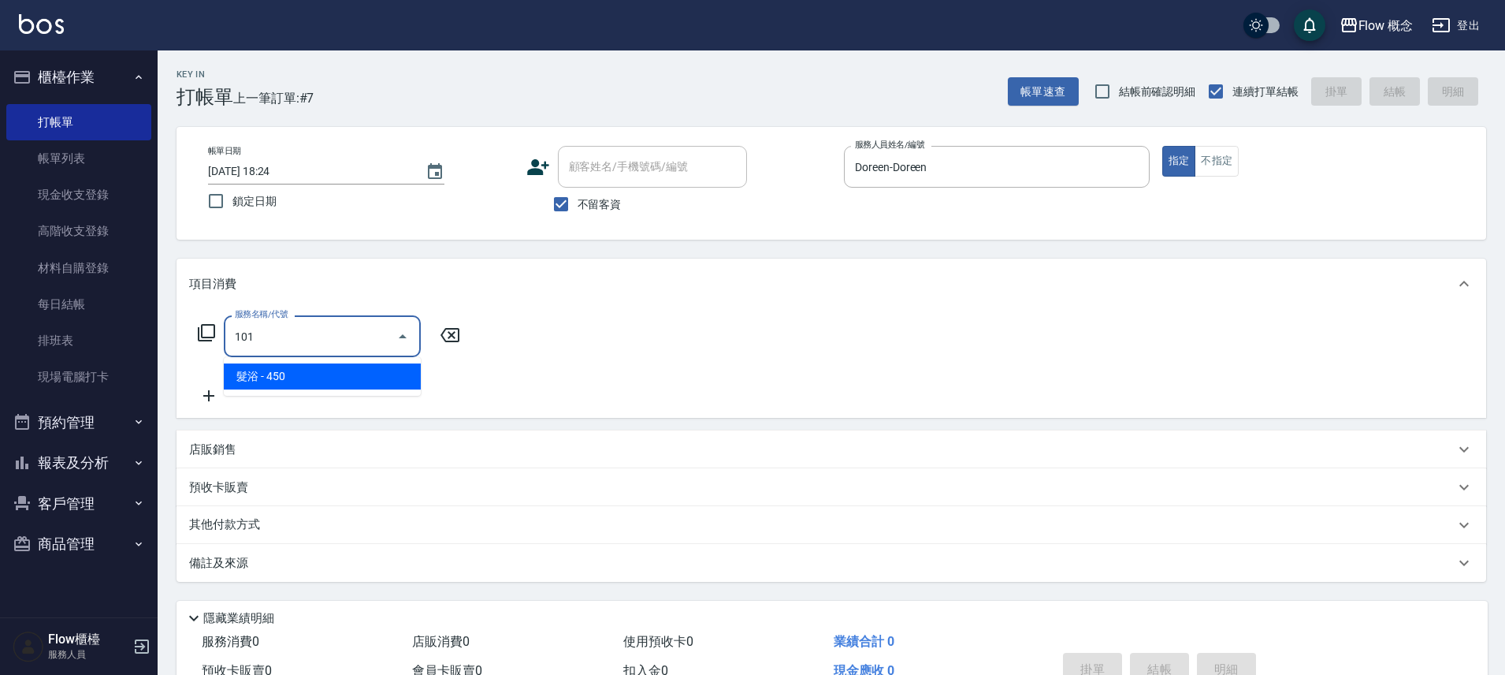
type input "髮浴 (101)"
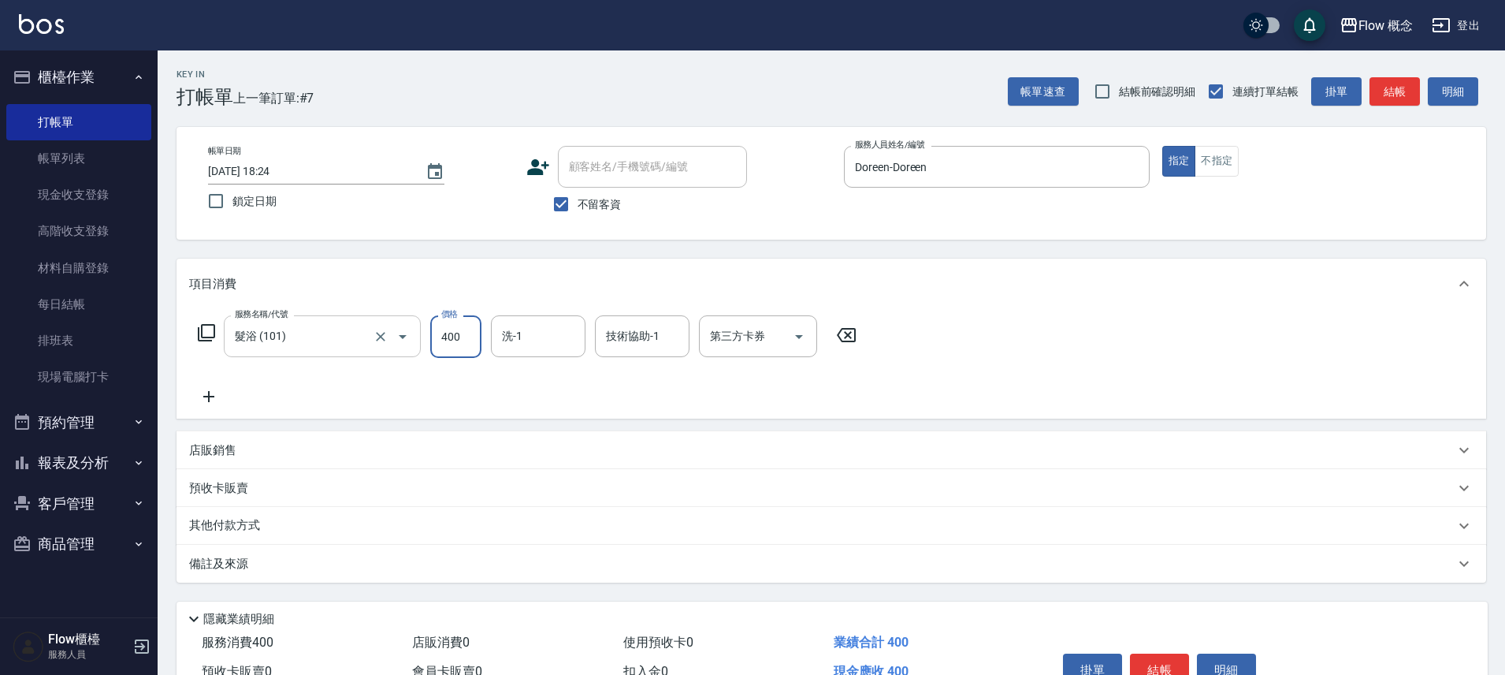
type input "400"
click at [1151, 667] on button "結帳" at bounding box center [1159, 669] width 59 height 33
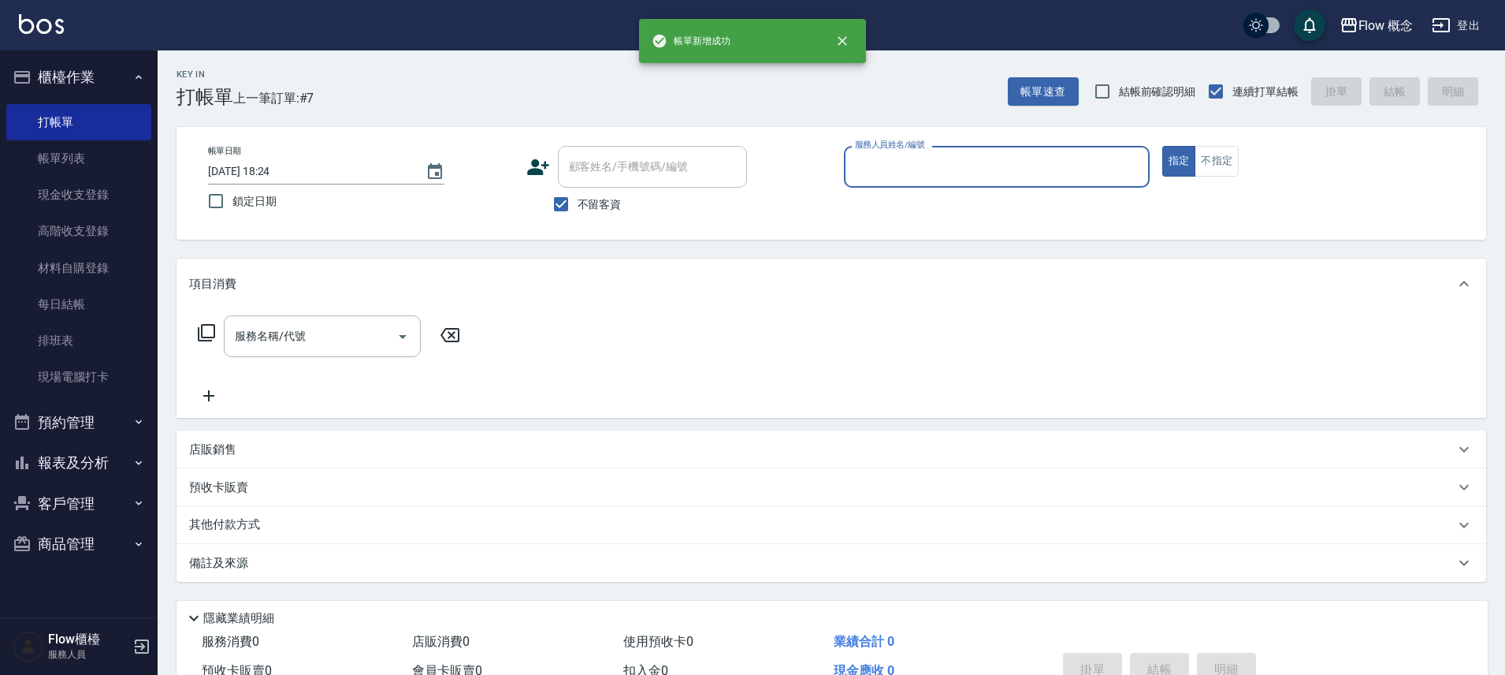
click at [981, 175] on input "服務人員姓名/編號" at bounding box center [997, 167] width 292 height 28
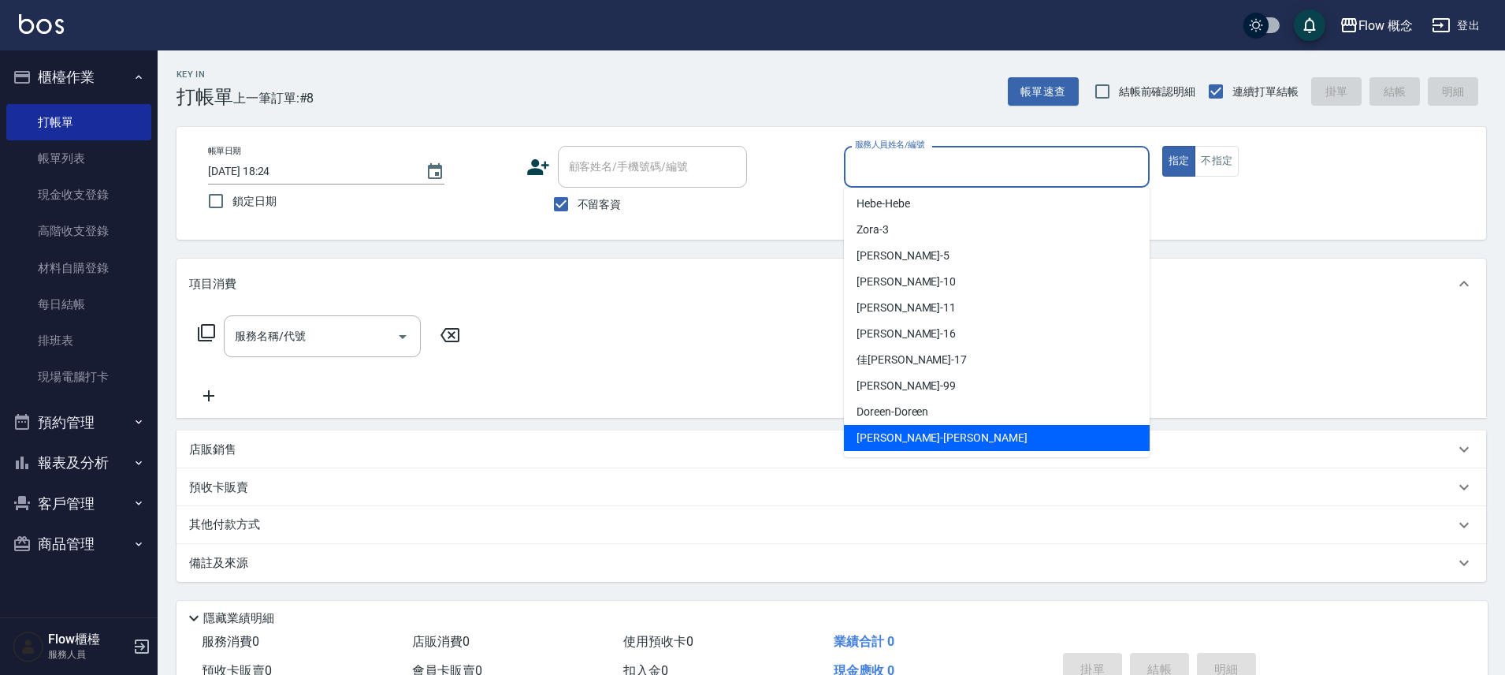
drag, startPoint x: 902, startPoint y: 433, endPoint x: 904, endPoint y: 422, distance: 10.5
click at [902, 432] on span "Irene -Irene" at bounding box center [942, 437] width 171 height 17
type input "Irene-Irene"
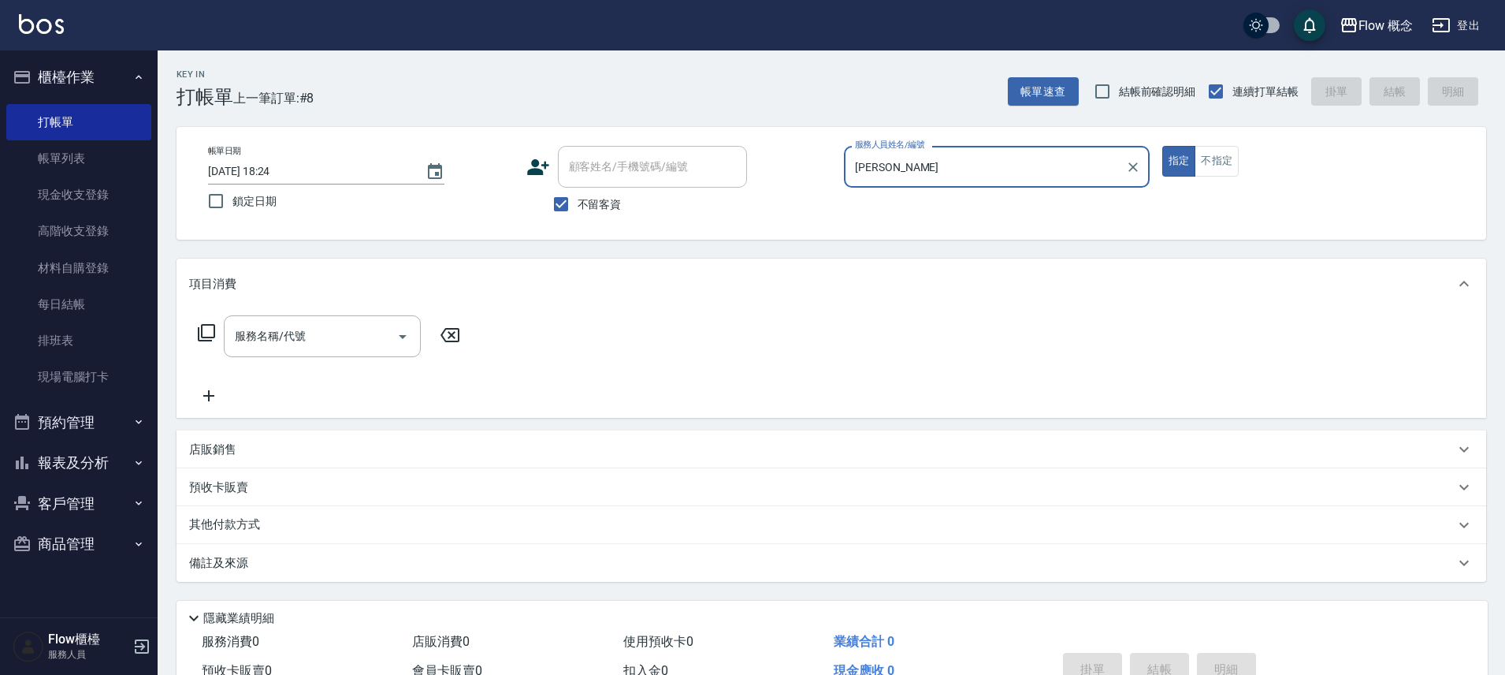
click at [936, 168] on input "Irene-Irene" at bounding box center [985, 167] width 268 height 28
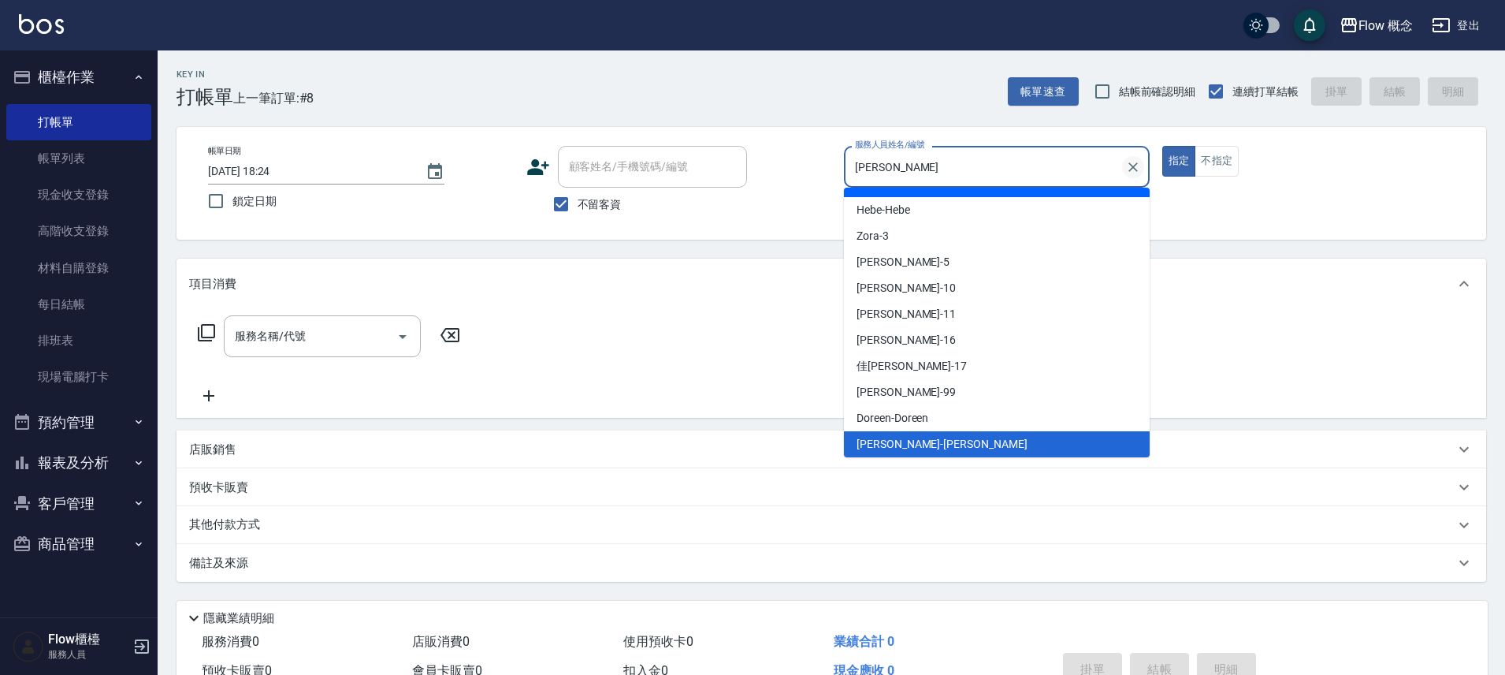
click at [1140, 165] on icon "Clear" at bounding box center [1133, 167] width 16 height 16
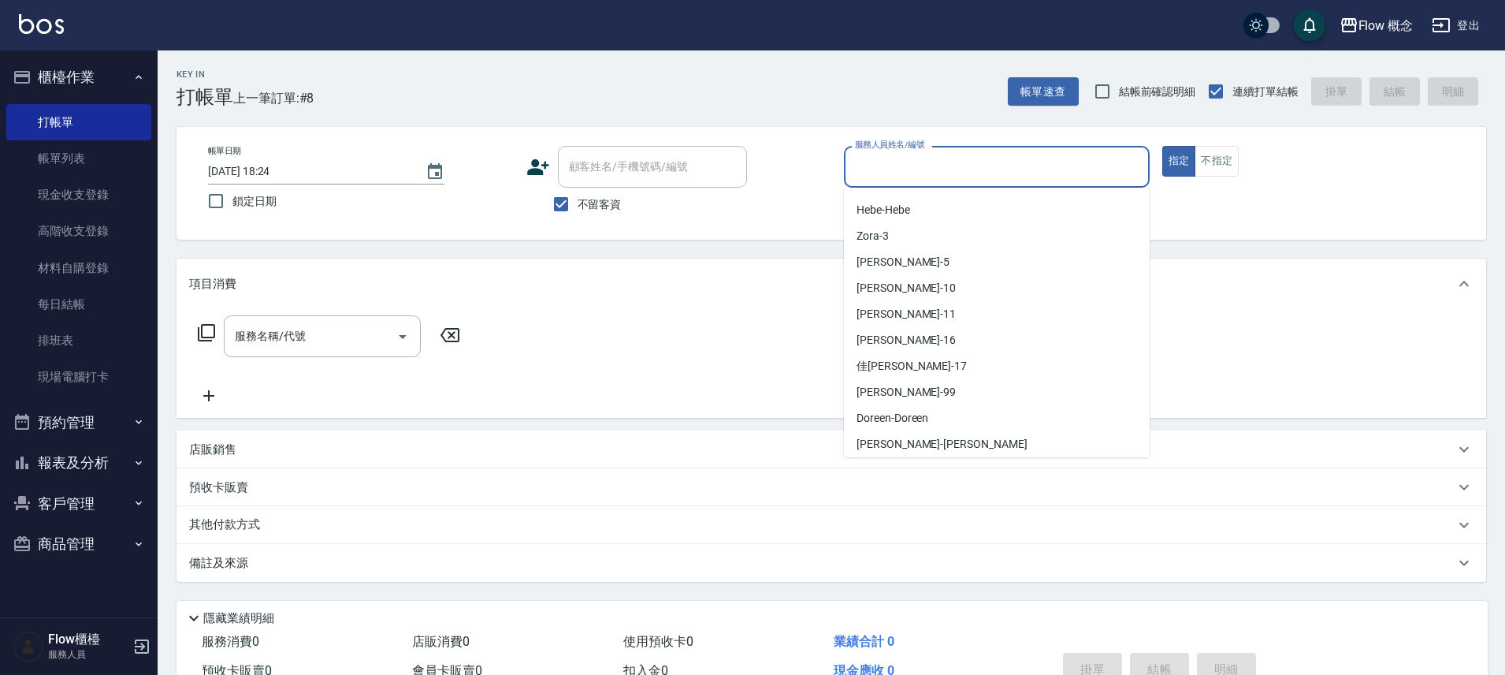
scroll to position [6, 0]
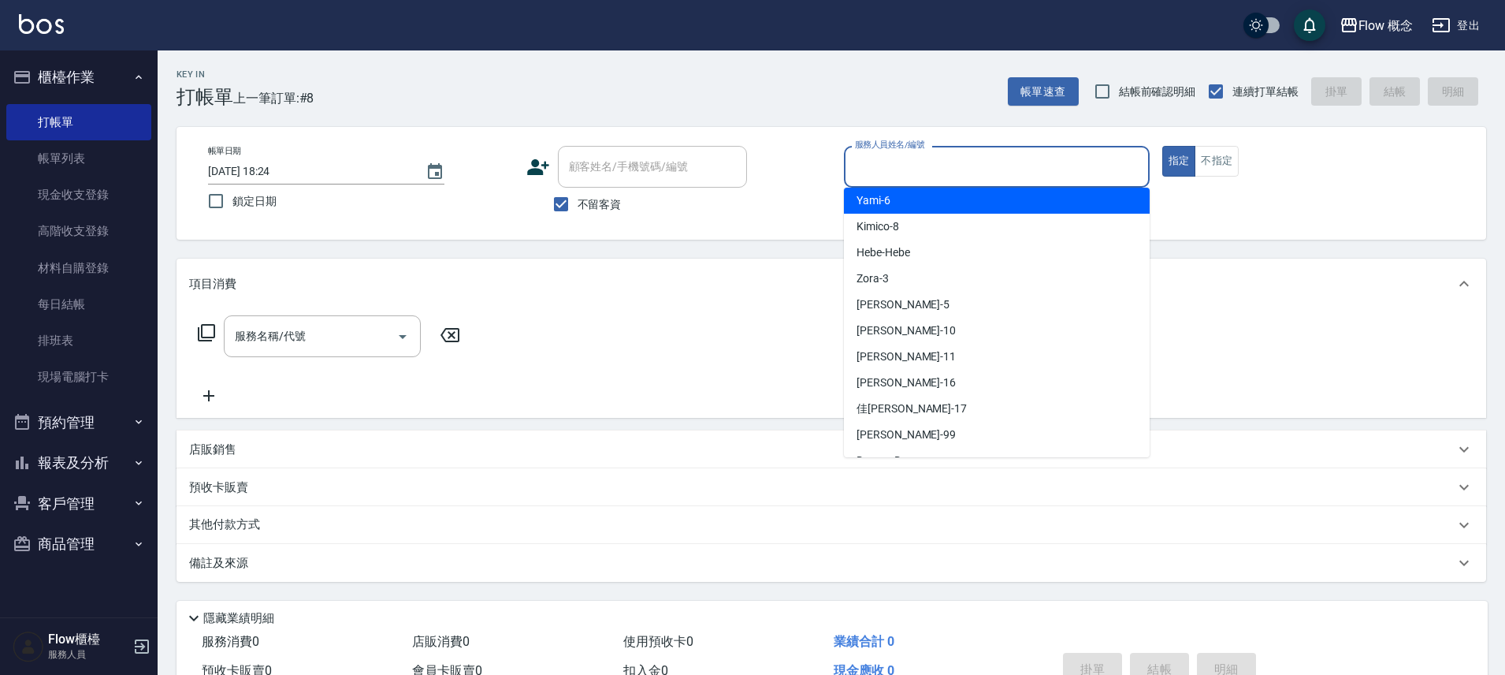
click at [1058, 171] on input "服務人員姓名/編號" at bounding box center [997, 167] width 292 height 28
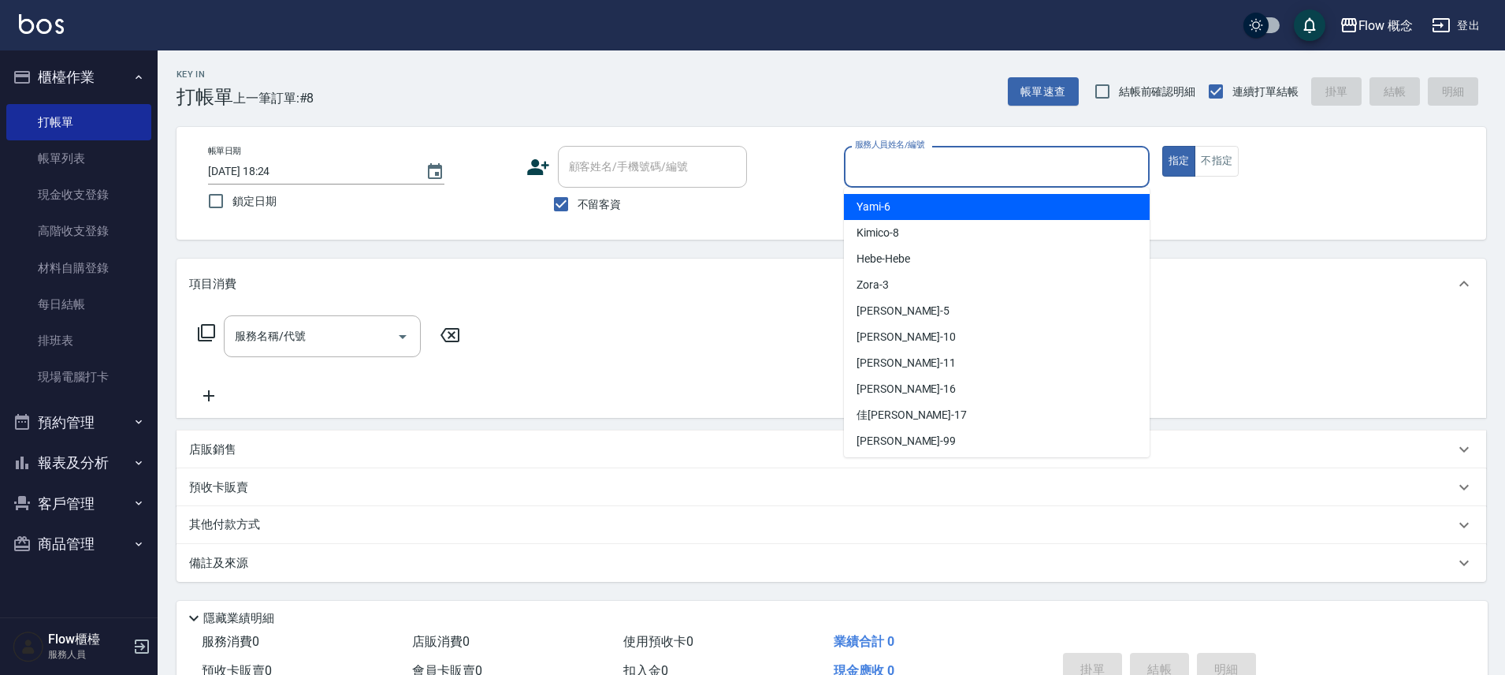
click at [937, 169] on input "服務人員姓名/編號" at bounding box center [997, 167] width 292 height 28
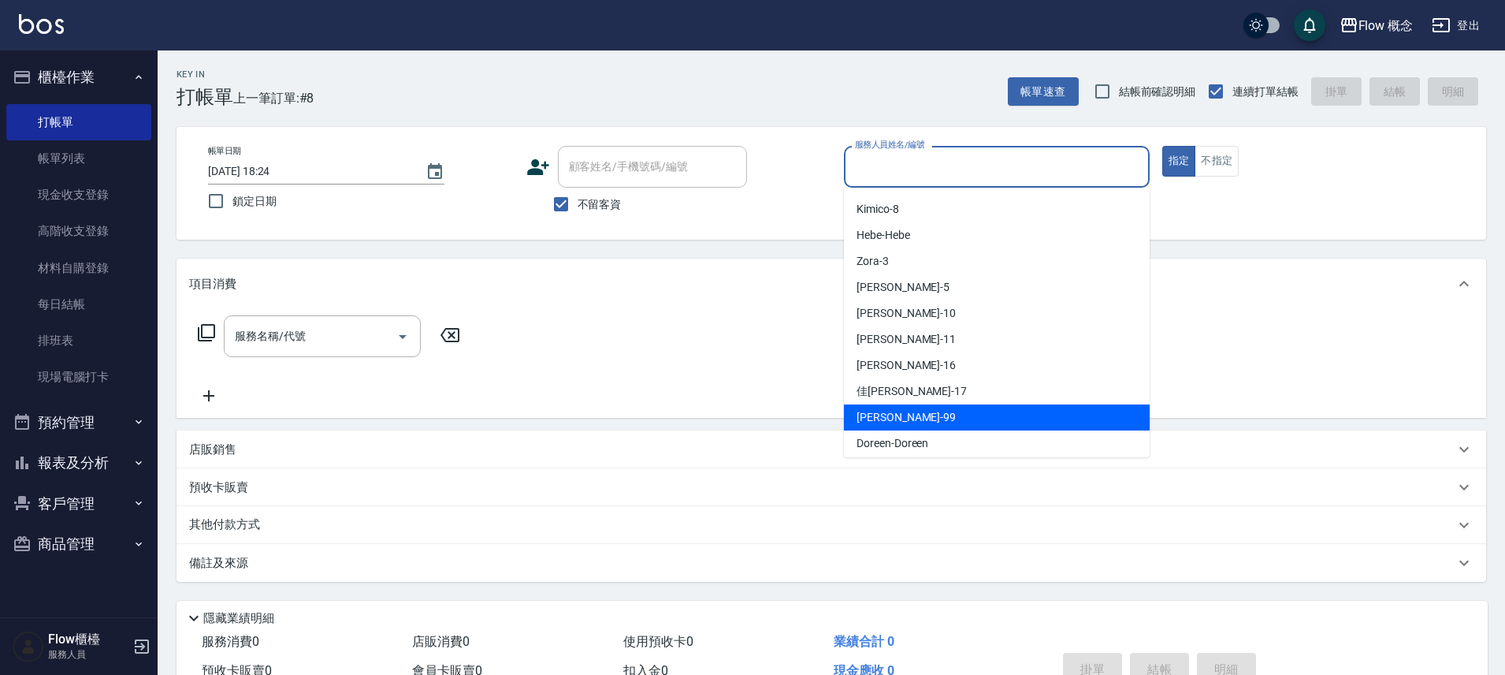
scroll to position [55, 0]
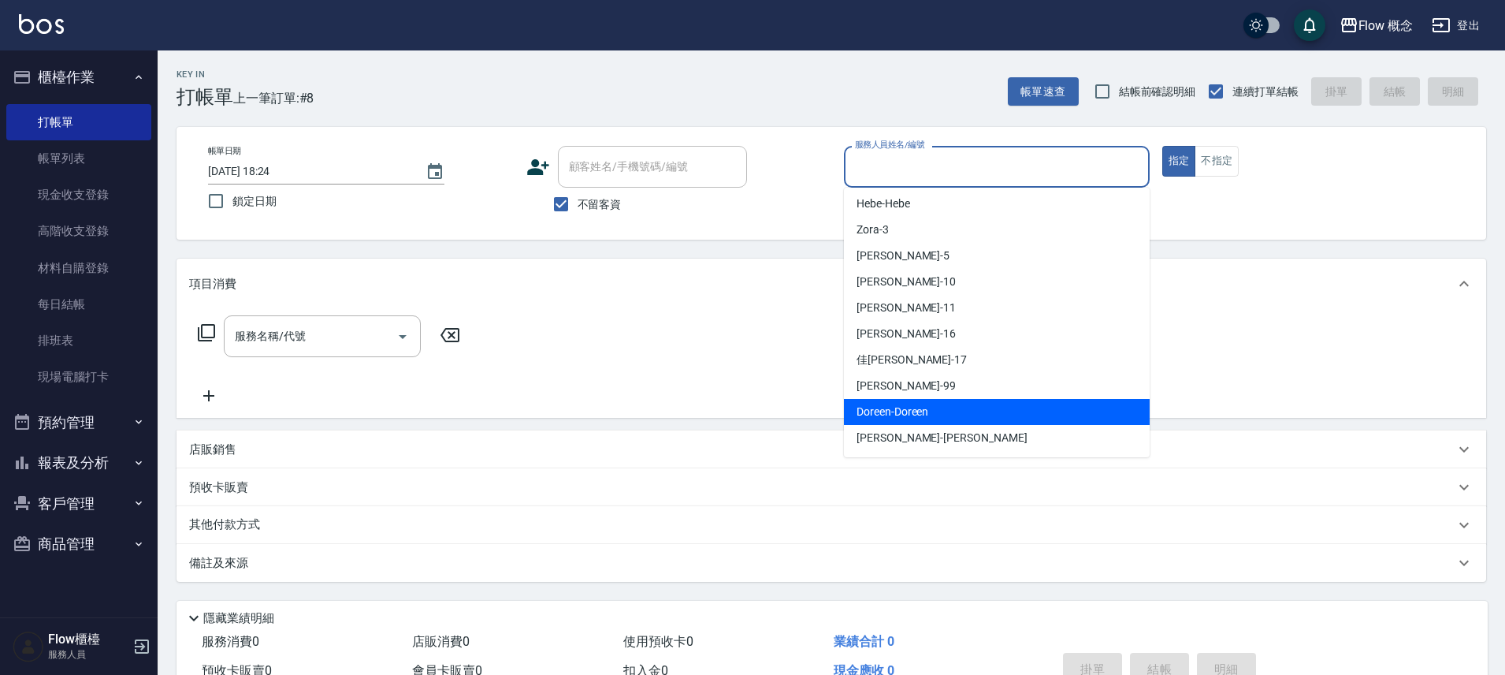
click at [884, 416] on span "Doreen -Doreen" at bounding box center [893, 411] width 72 height 17
type input "Doreen-Doreen"
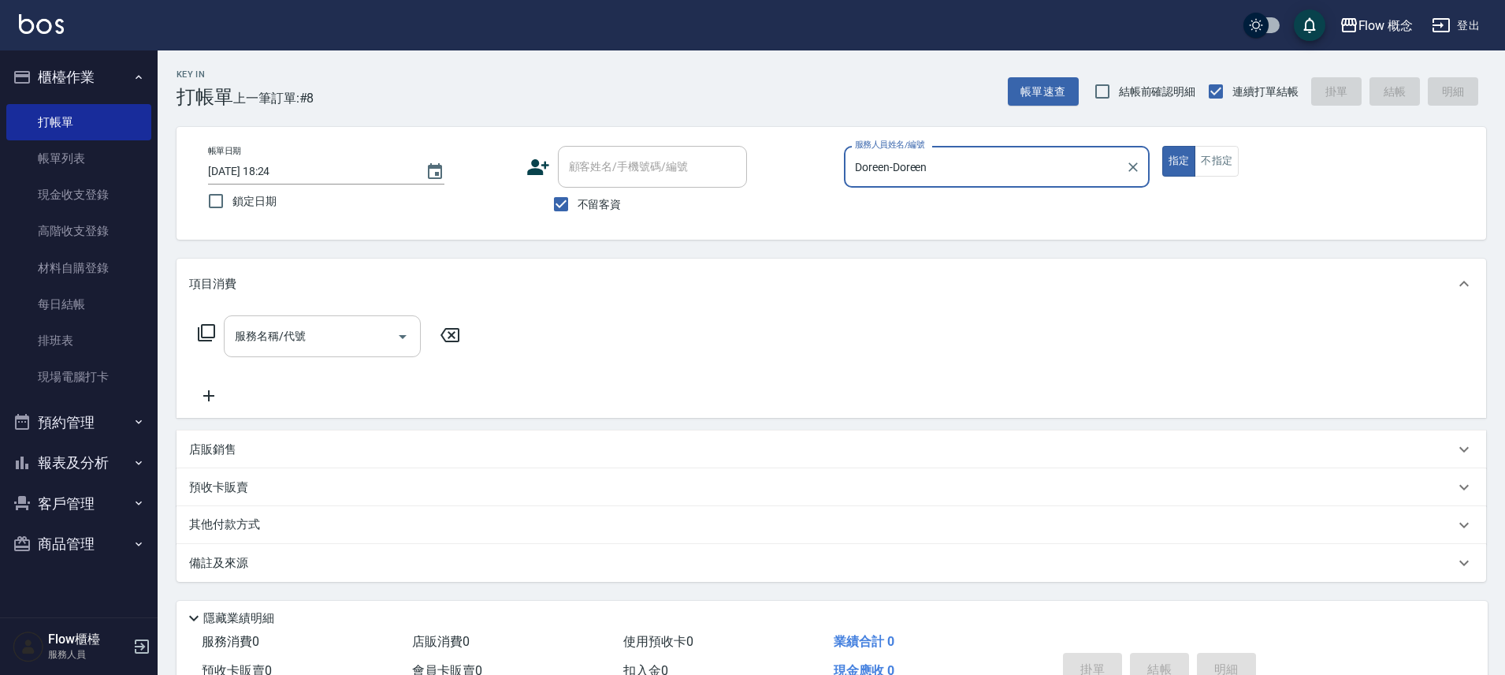
click at [251, 354] on div "服務名稱/代號" at bounding box center [322, 336] width 197 height 42
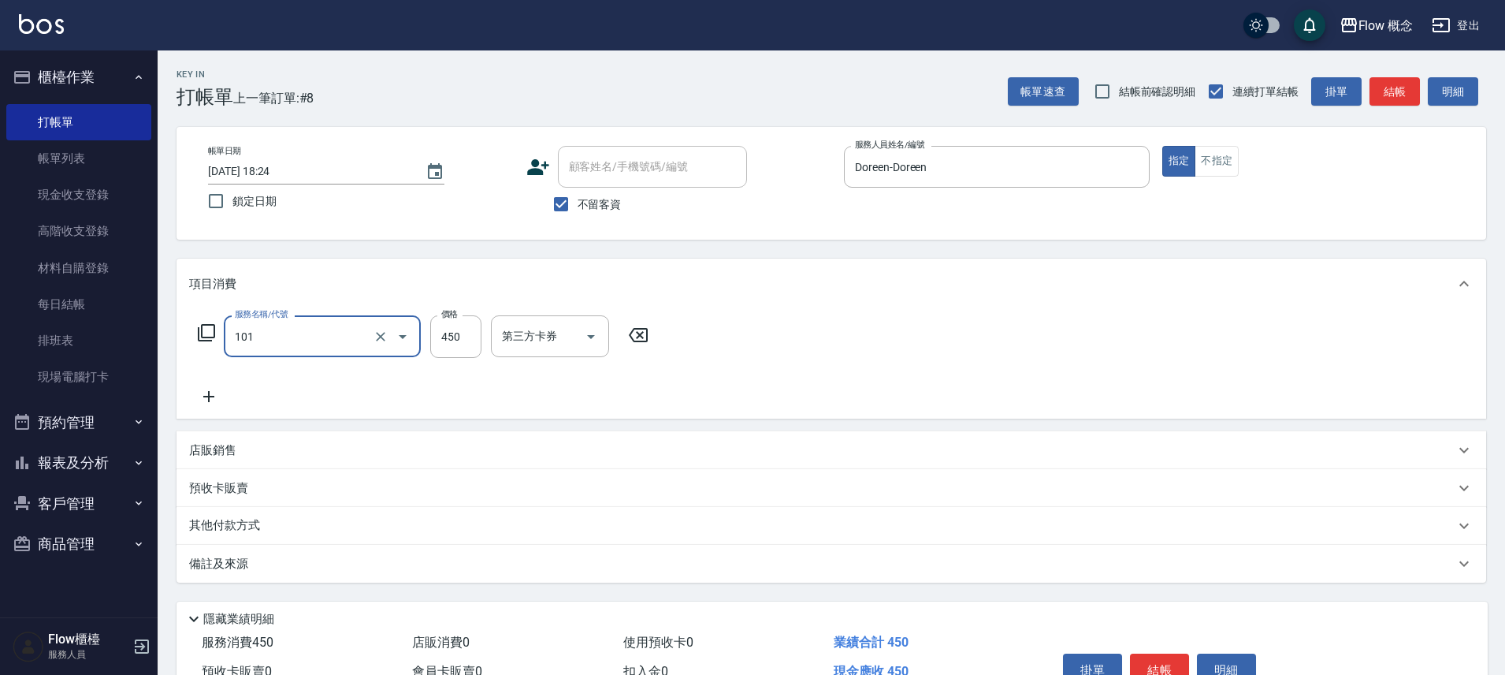
type input "髮浴 (101)"
type input "700"
click at [1162, 664] on button "結帳" at bounding box center [1159, 669] width 59 height 33
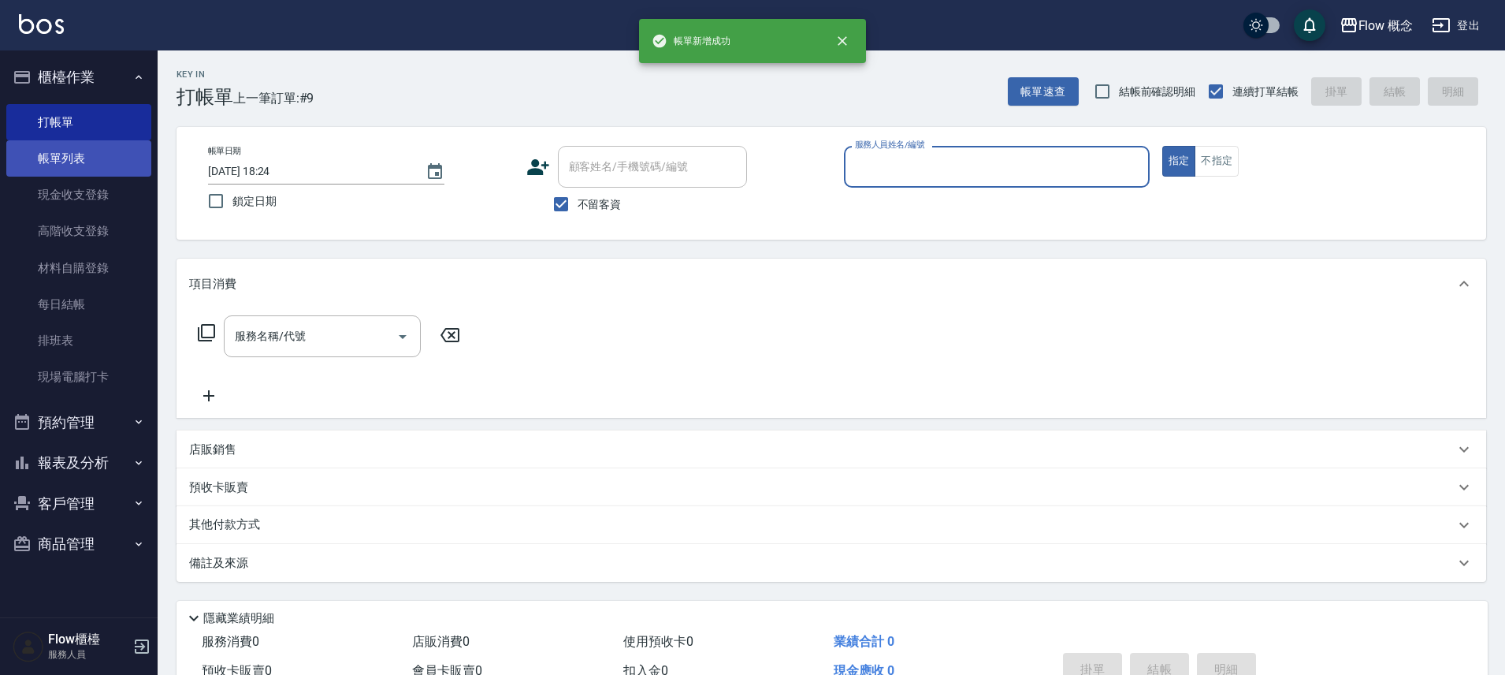
click at [66, 147] on link "帳單列表" at bounding box center [78, 158] width 145 height 36
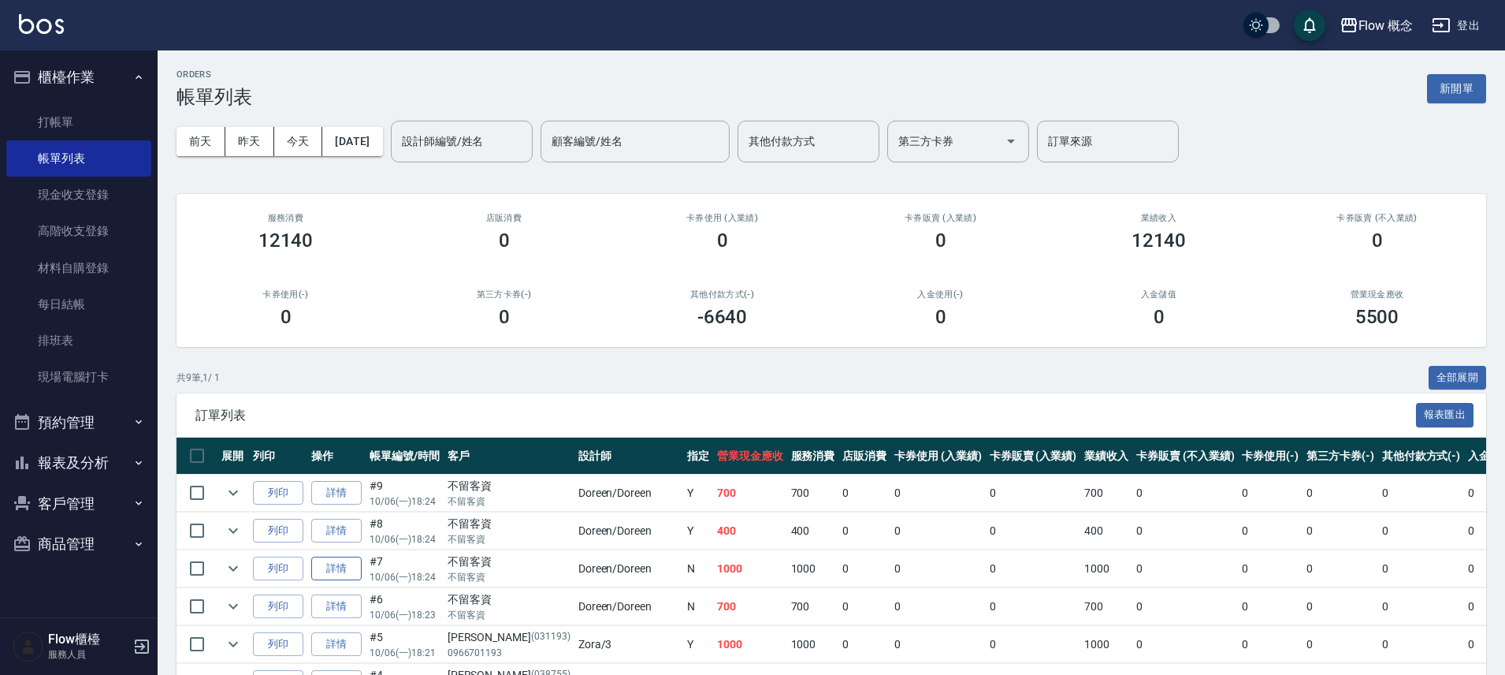
click at [334, 575] on link "詳情" at bounding box center [336, 568] width 50 height 24
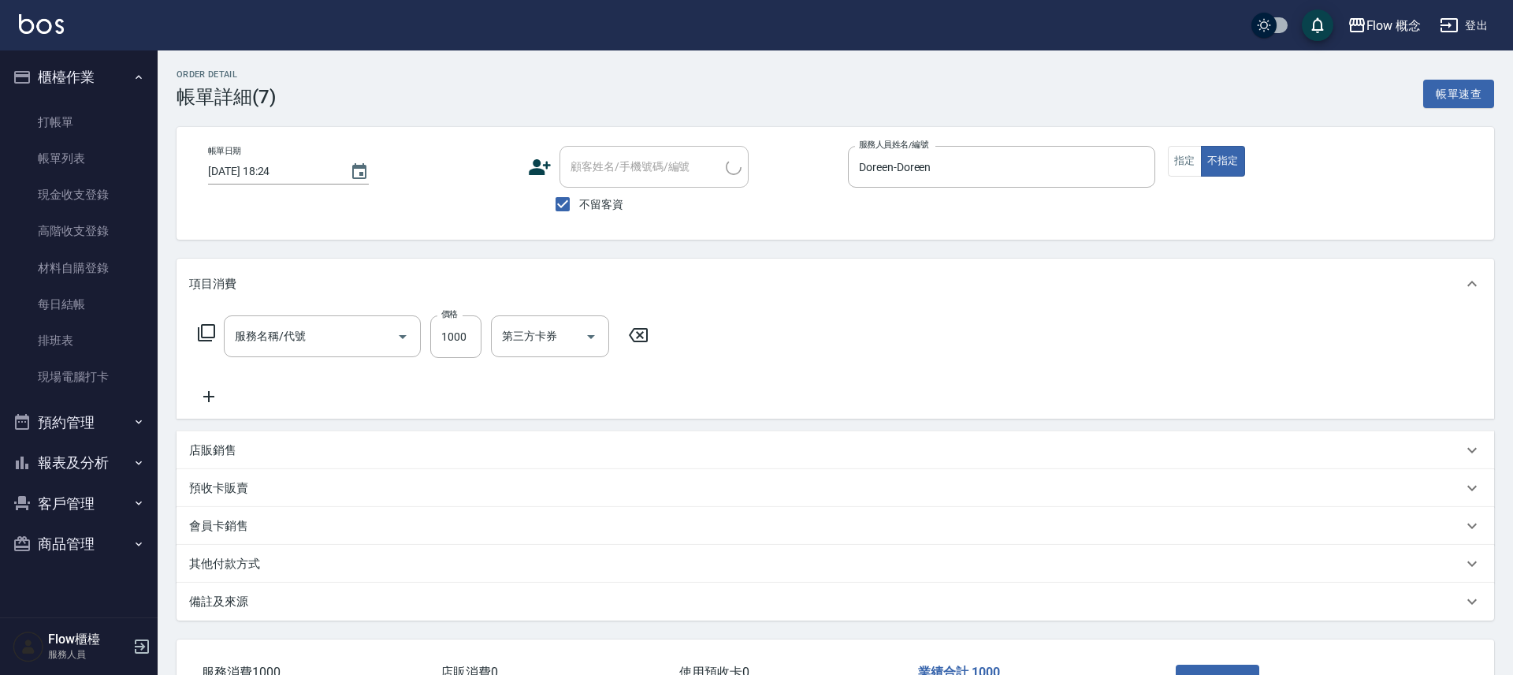
checkbox input "true"
type input "Doreen-Doreen"
type input "髮浴 (101)"
click at [1177, 173] on button "指定" at bounding box center [1179, 161] width 34 height 31
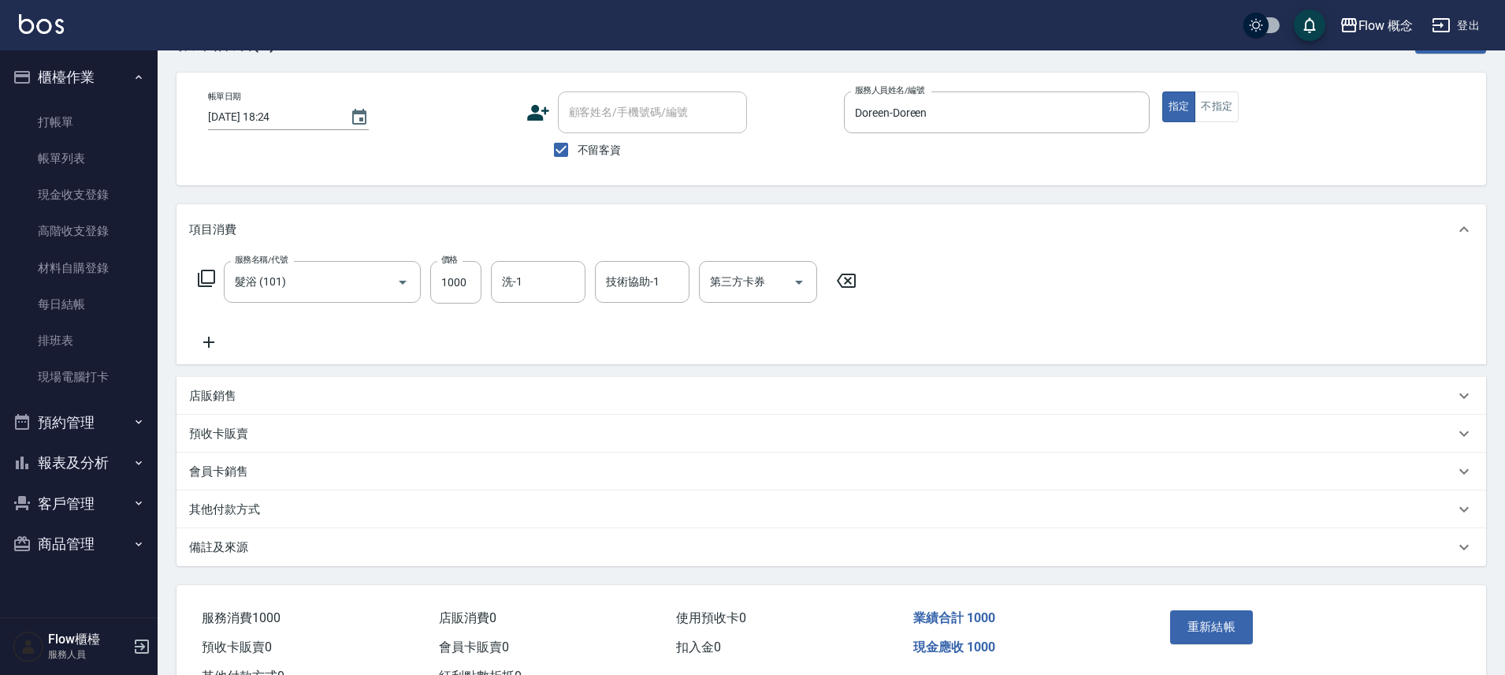
scroll to position [116, 0]
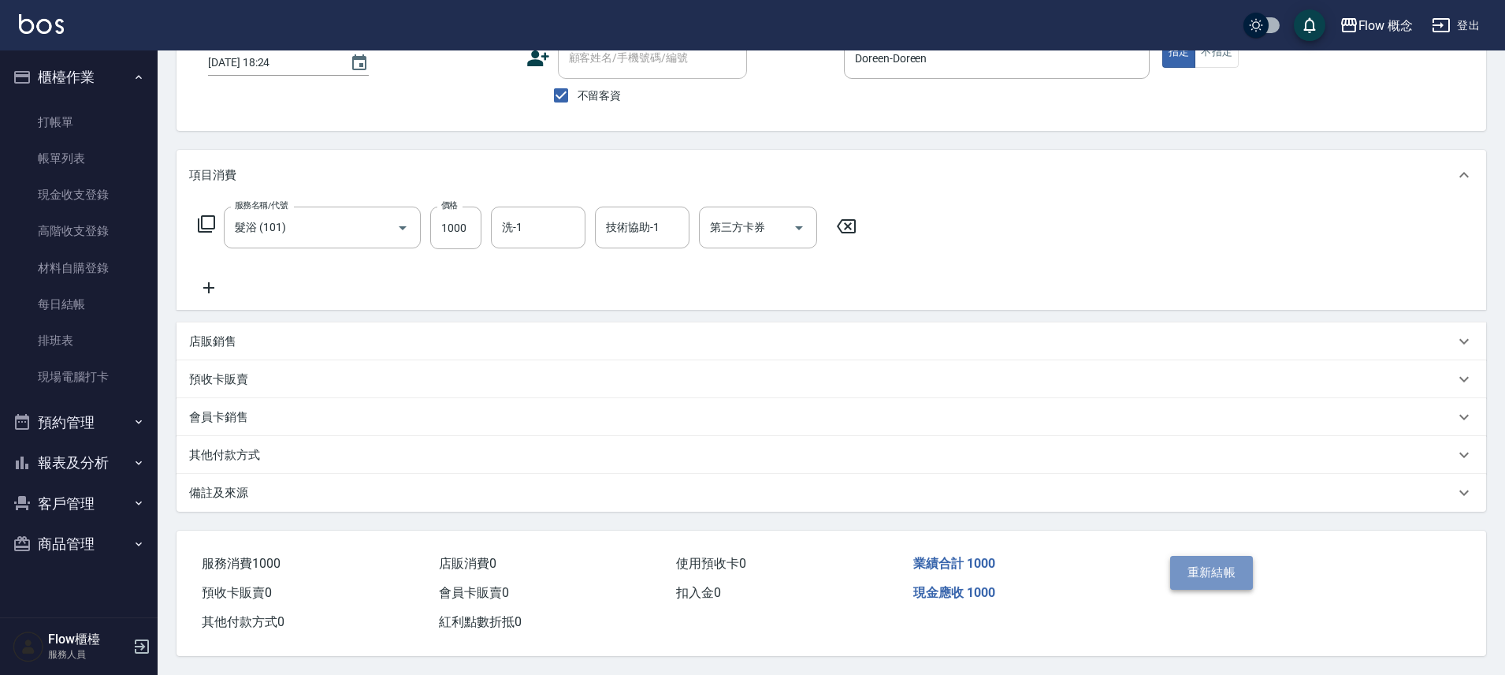
click at [1231, 565] on button "重新結帳" at bounding box center [1212, 572] width 84 height 33
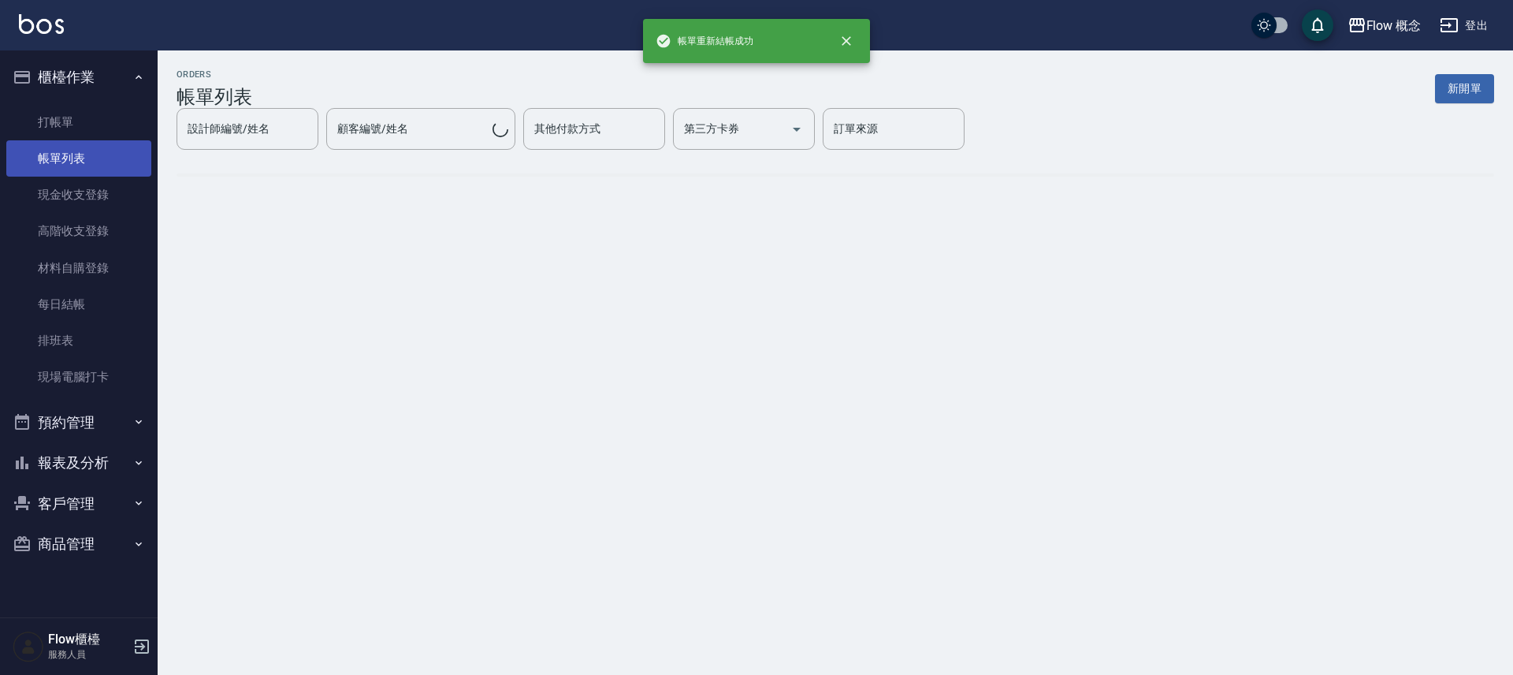
click at [89, 167] on link "帳單列表" at bounding box center [78, 158] width 145 height 36
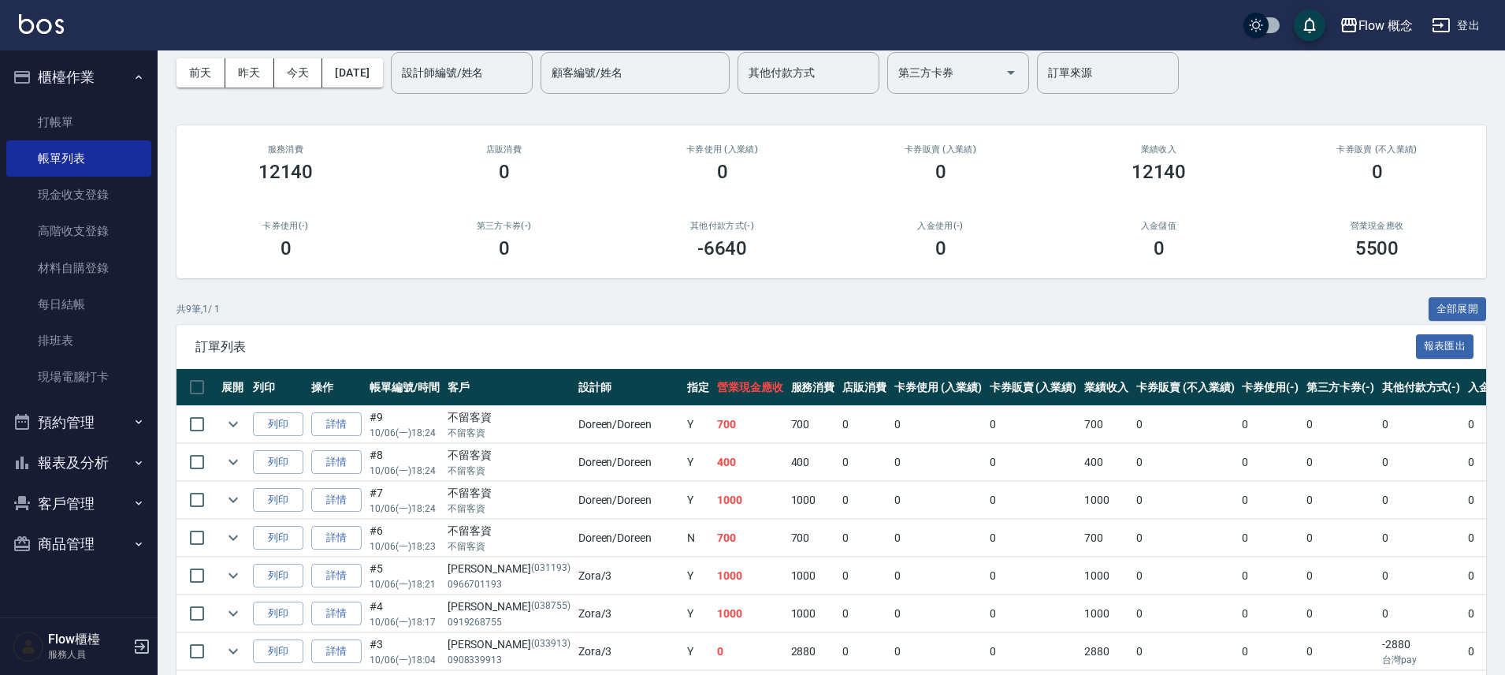
scroll to position [214, 0]
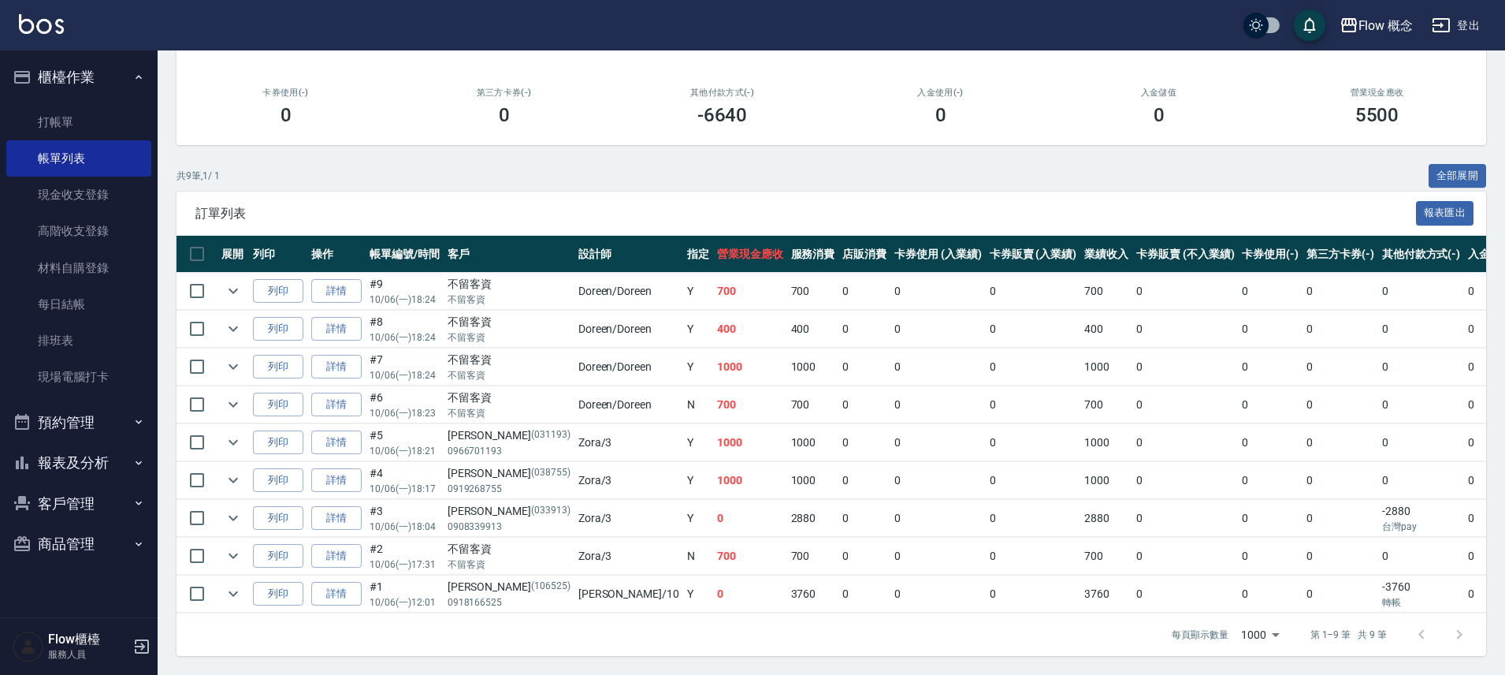
click at [132, 442] on button "報表及分析" at bounding box center [78, 462] width 145 height 41
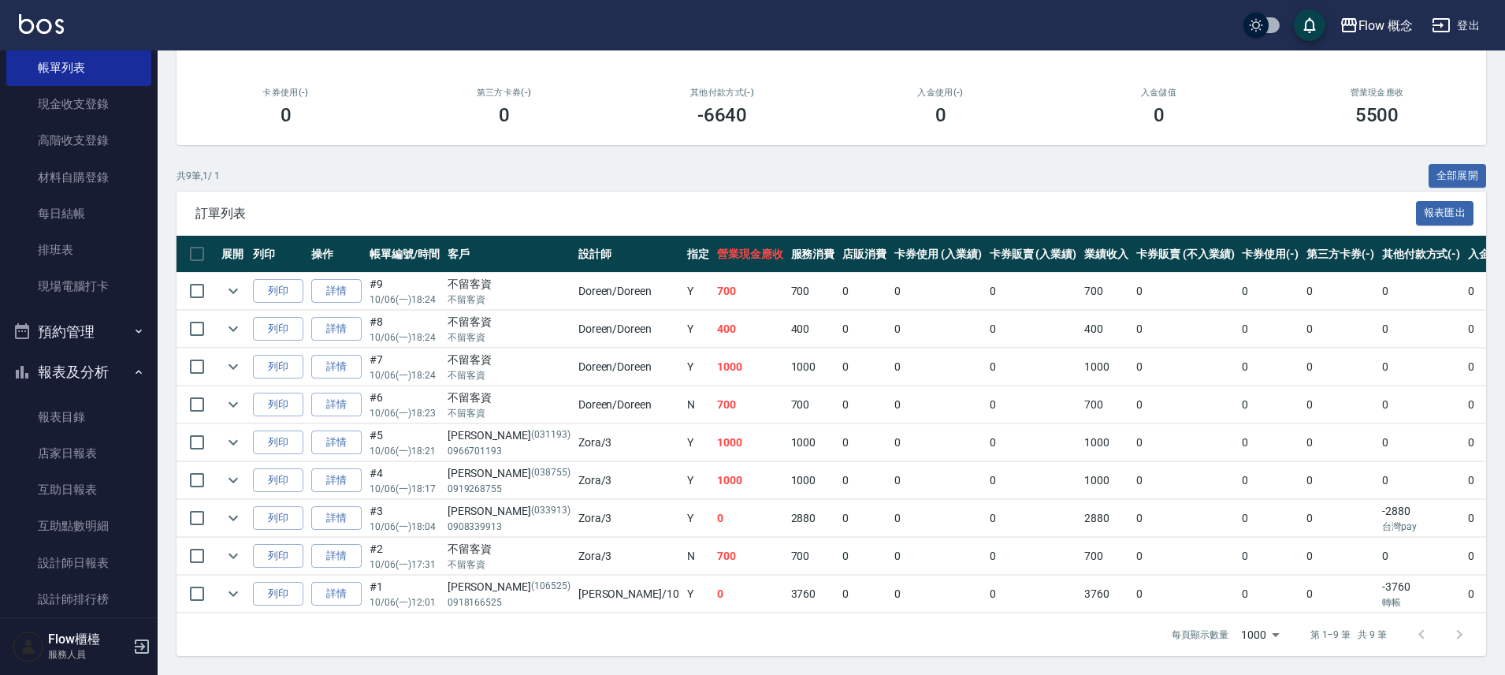
scroll to position [233, 0]
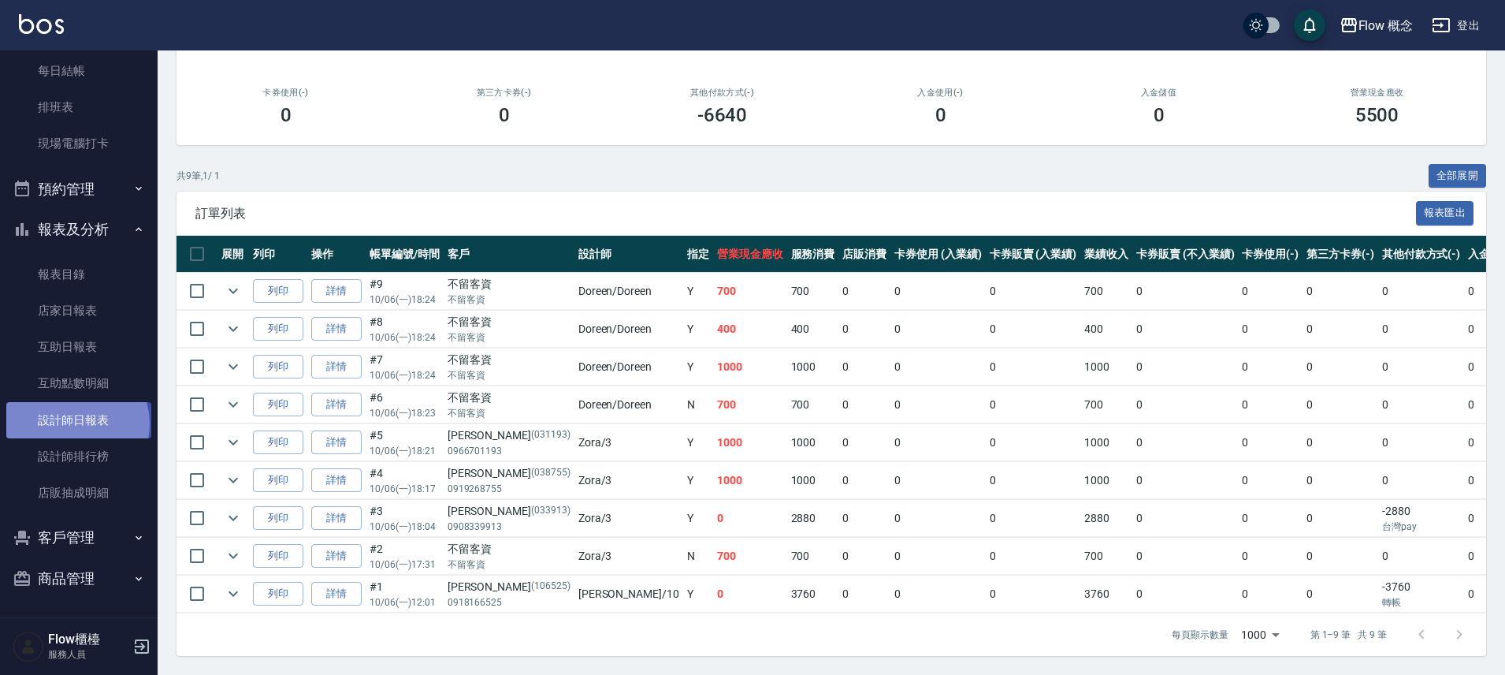
click at [76, 423] on link "設計師日報表" at bounding box center [78, 420] width 145 height 36
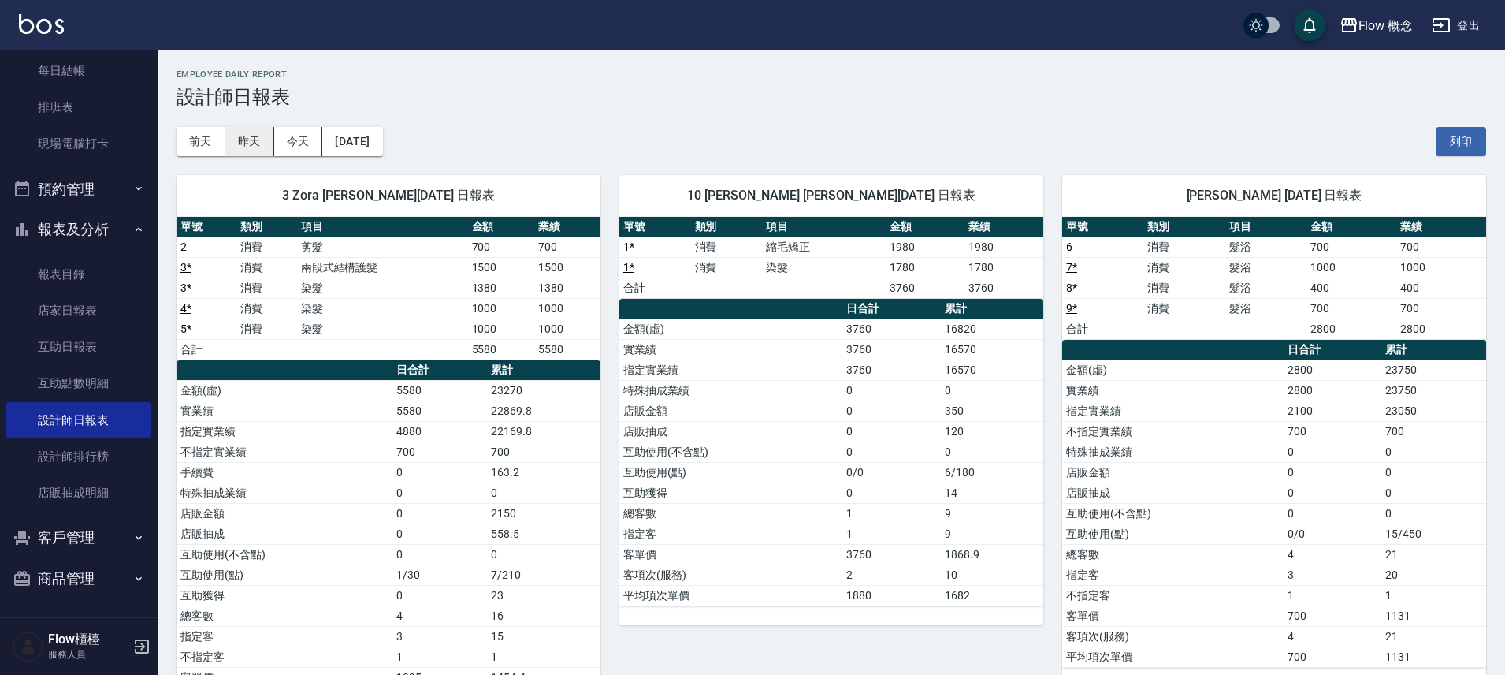
click at [262, 134] on button "昨天" at bounding box center [249, 141] width 49 height 29
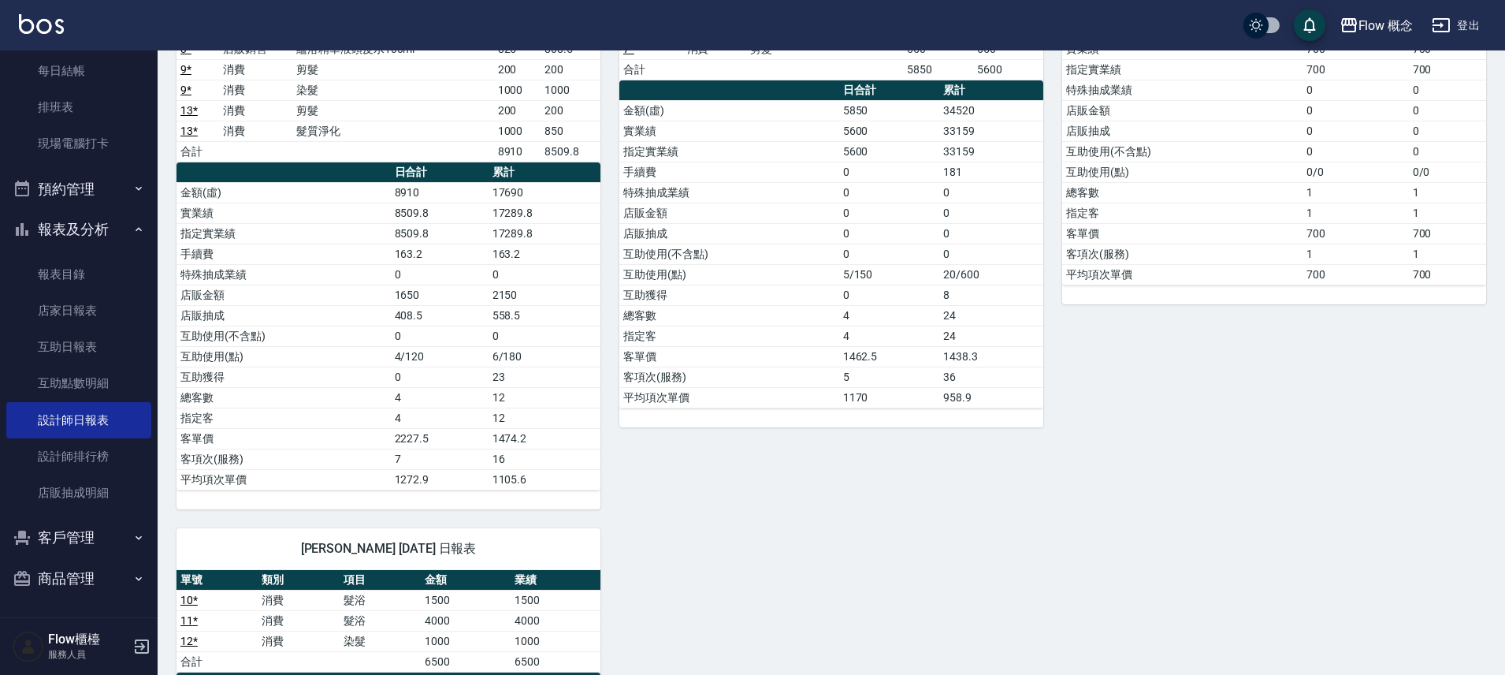
scroll to position [8, 0]
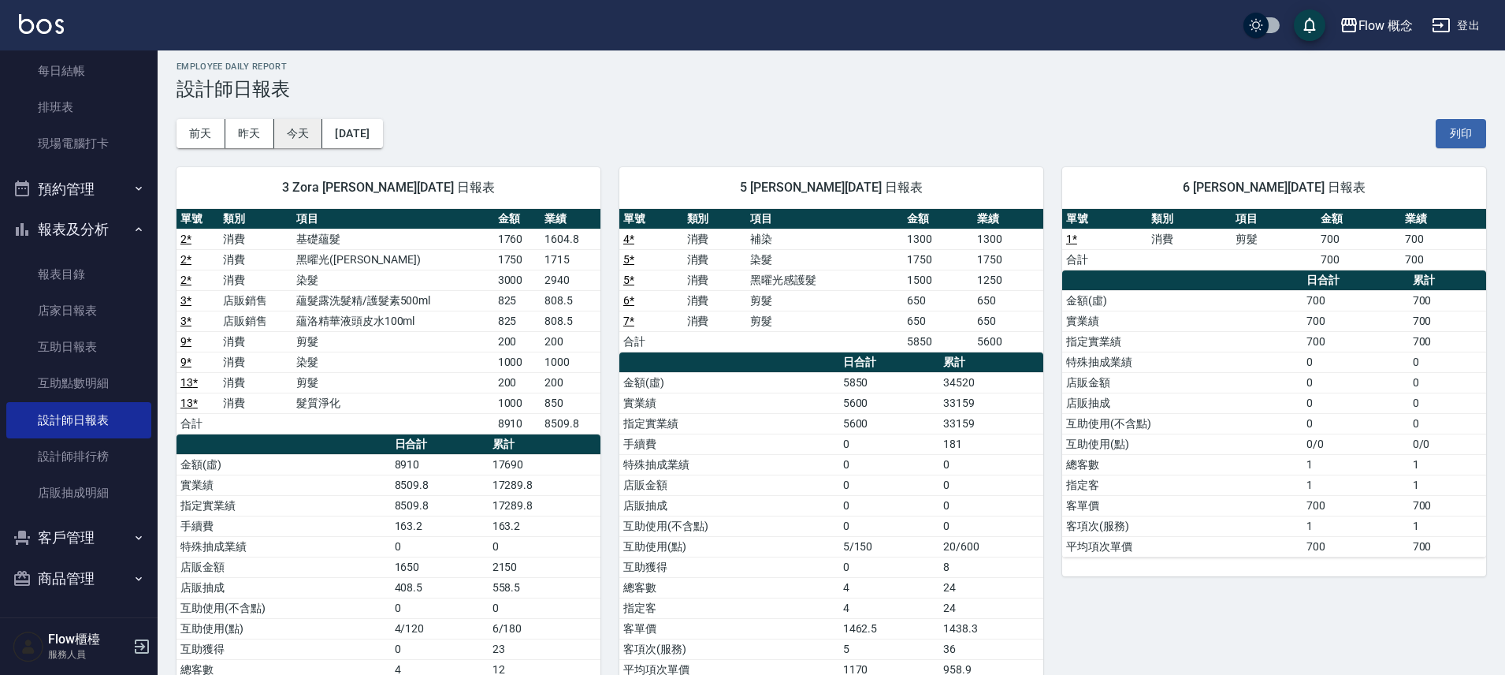
click at [307, 143] on button "今天" at bounding box center [298, 133] width 49 height 29
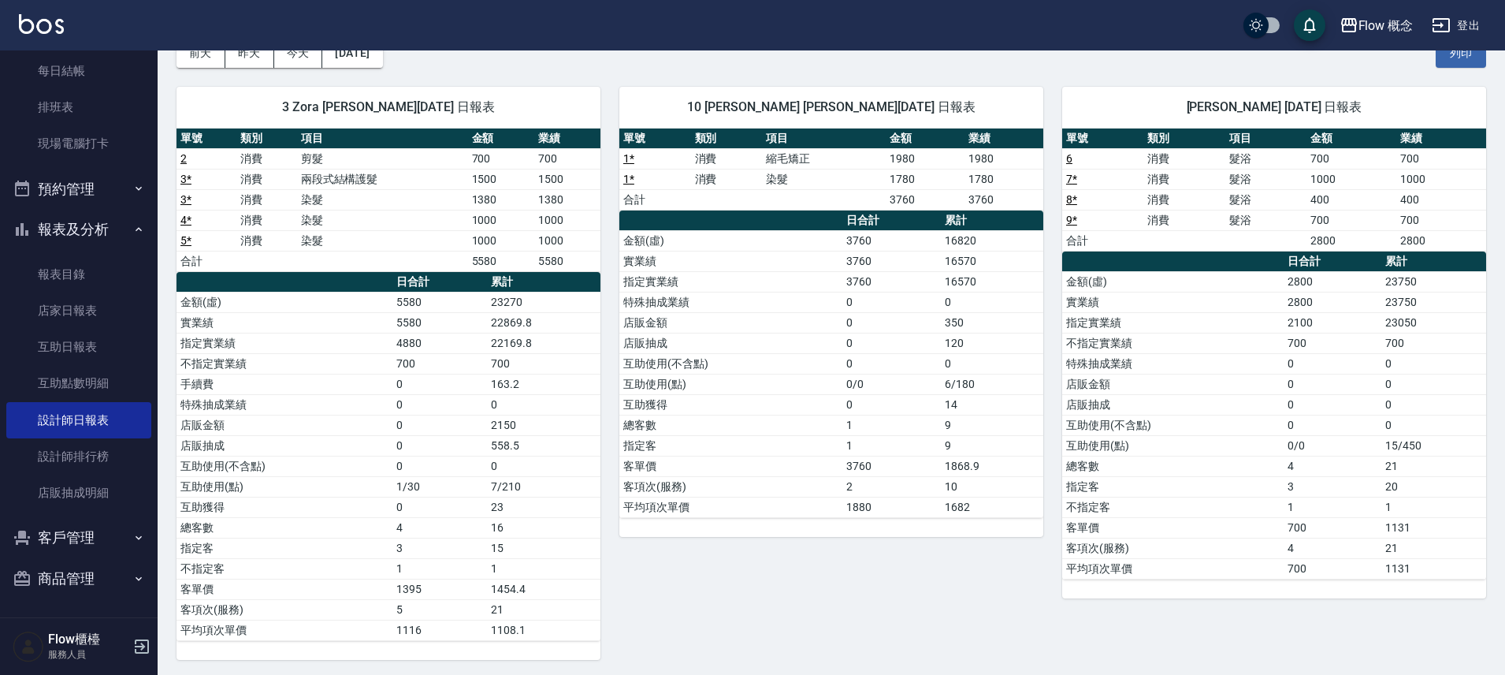
scroll to position [92, 0]
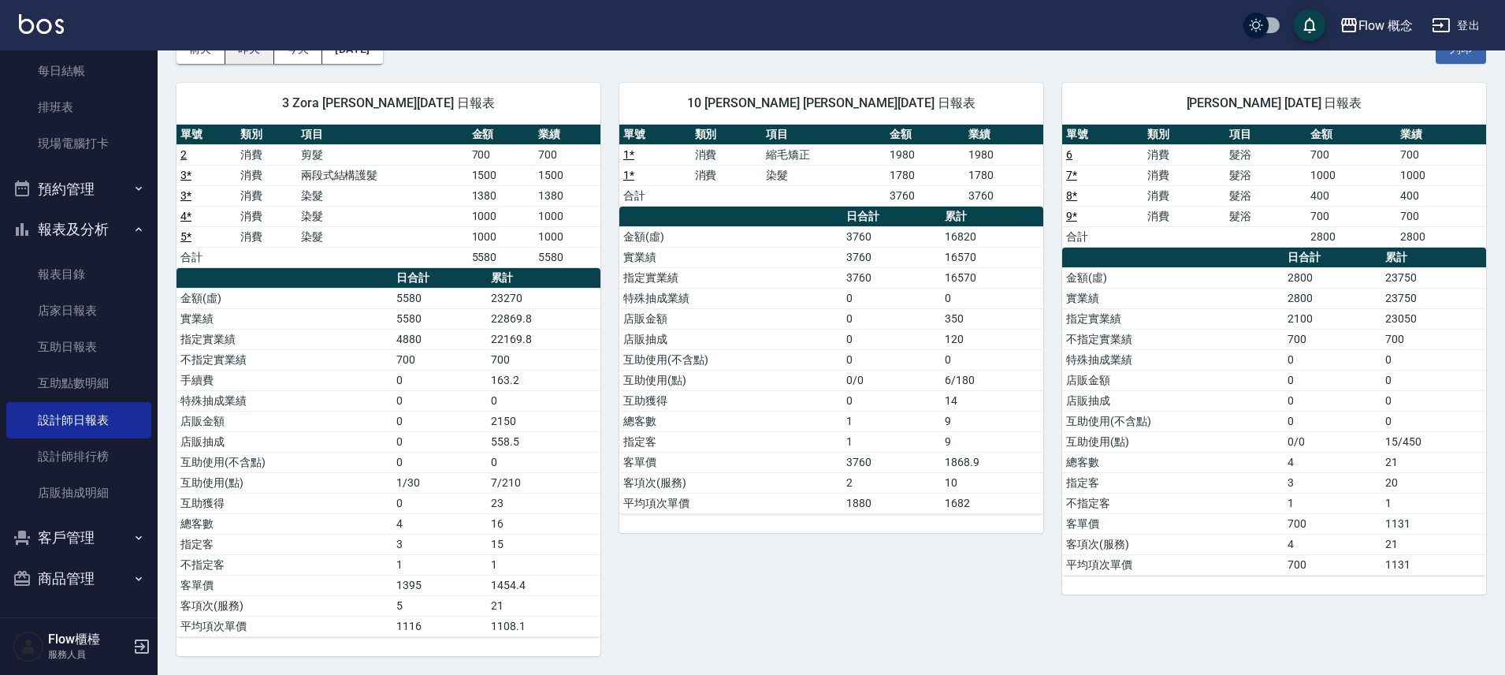
click at [258, 54] on button "昨天" at bounding box center [249, 49] width 49 height 29
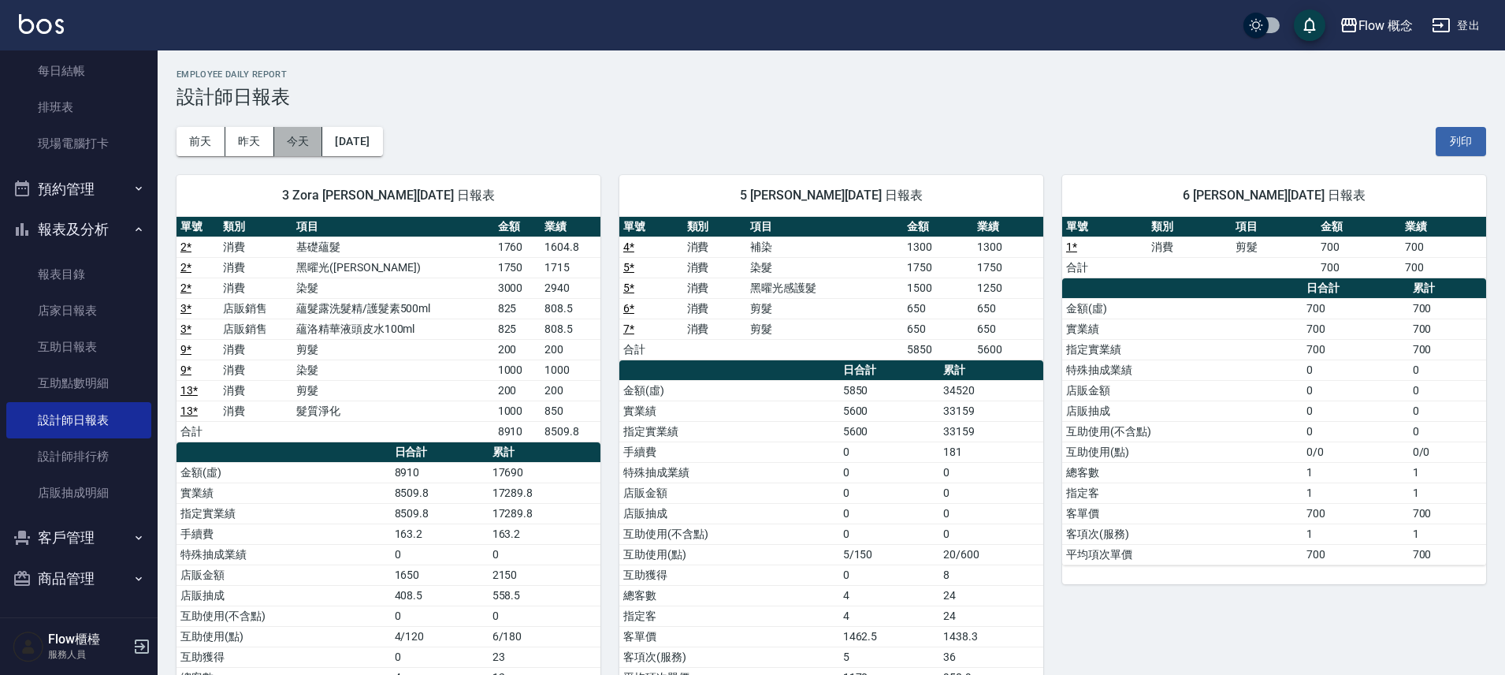
click at [282, 139] on button "今天" at bounding box center [298, 141] width 49 height 29
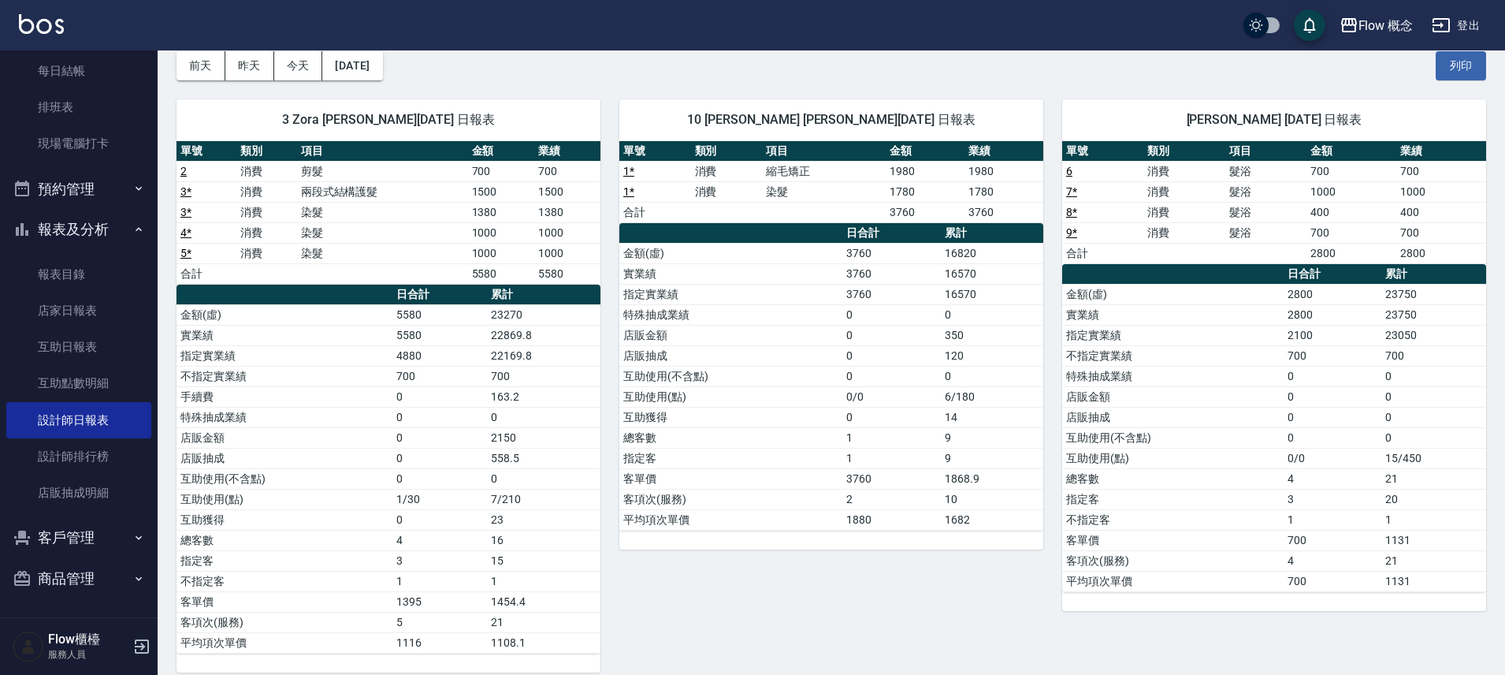
scroll to position [92, 0]
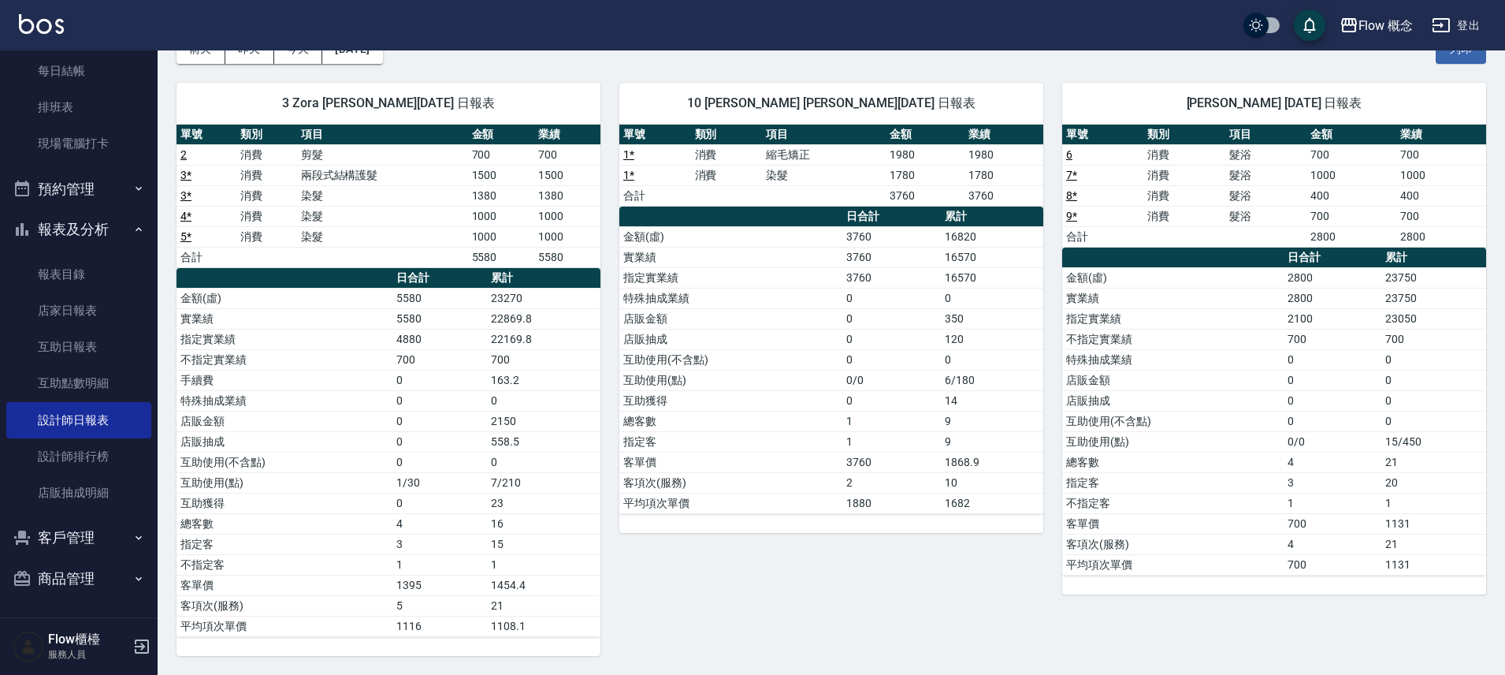
click at [274, 35] on button "今天" at bounding box center [298, 49] width 49 height 29
click at [69, 138] on link "現場電腦打卡" at bounding box center [78, 143] width 145 height 36
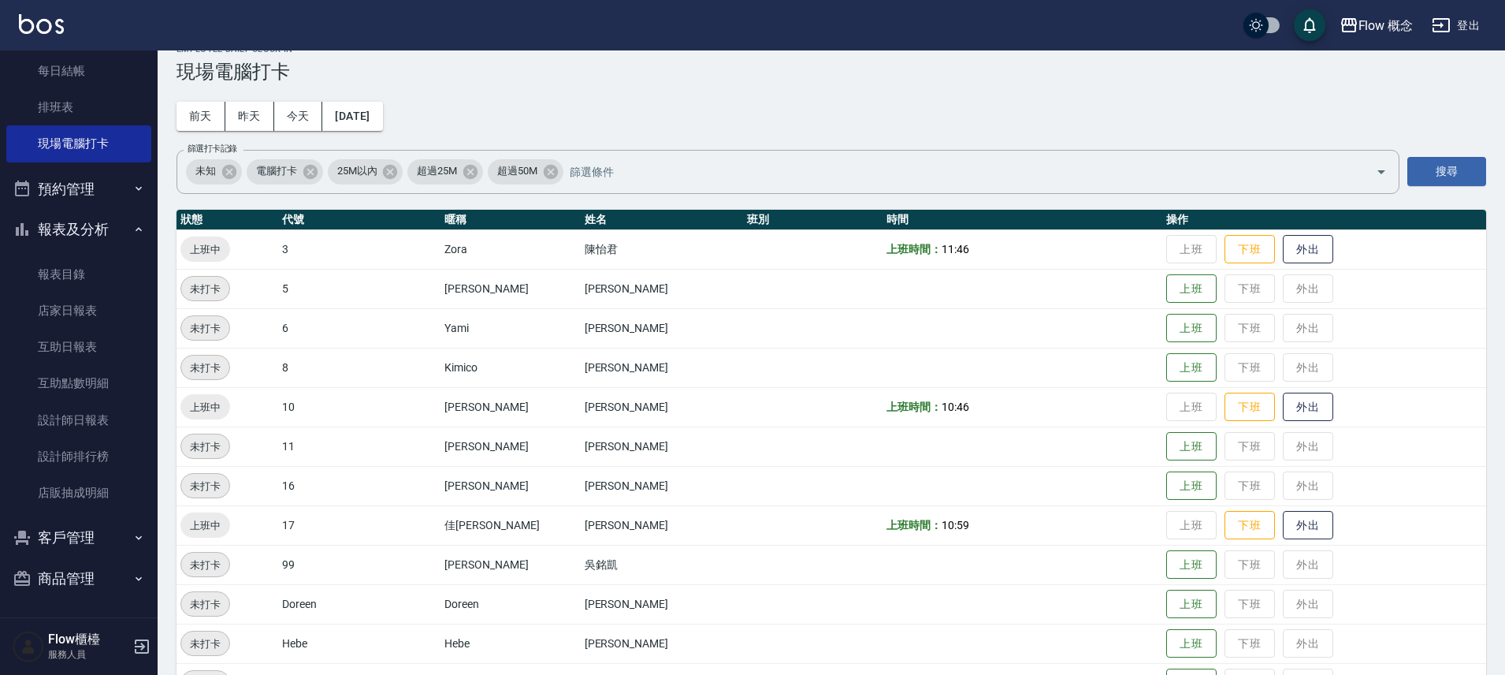
scroll to position [24, 0]
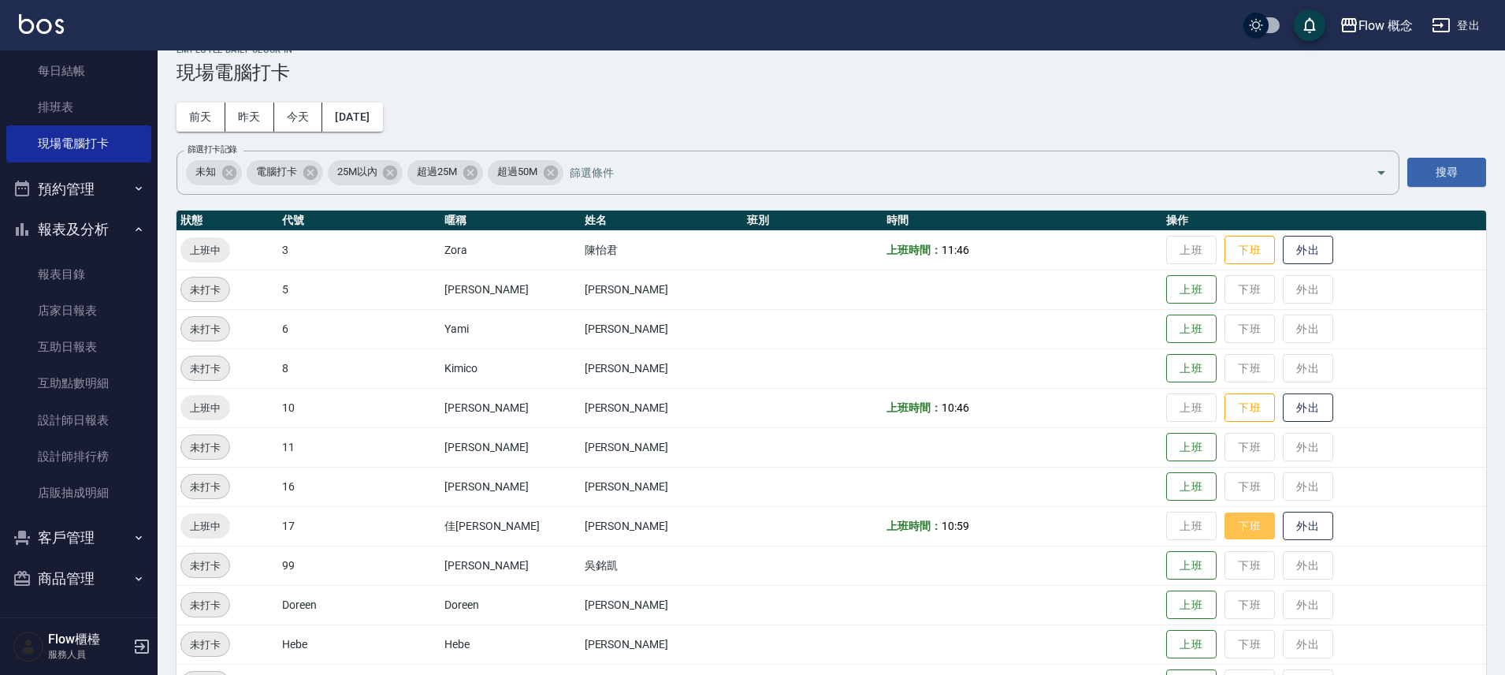
click at [1225, 522] on button "下班" at bounding box center [1250, 526] width 50 height 28
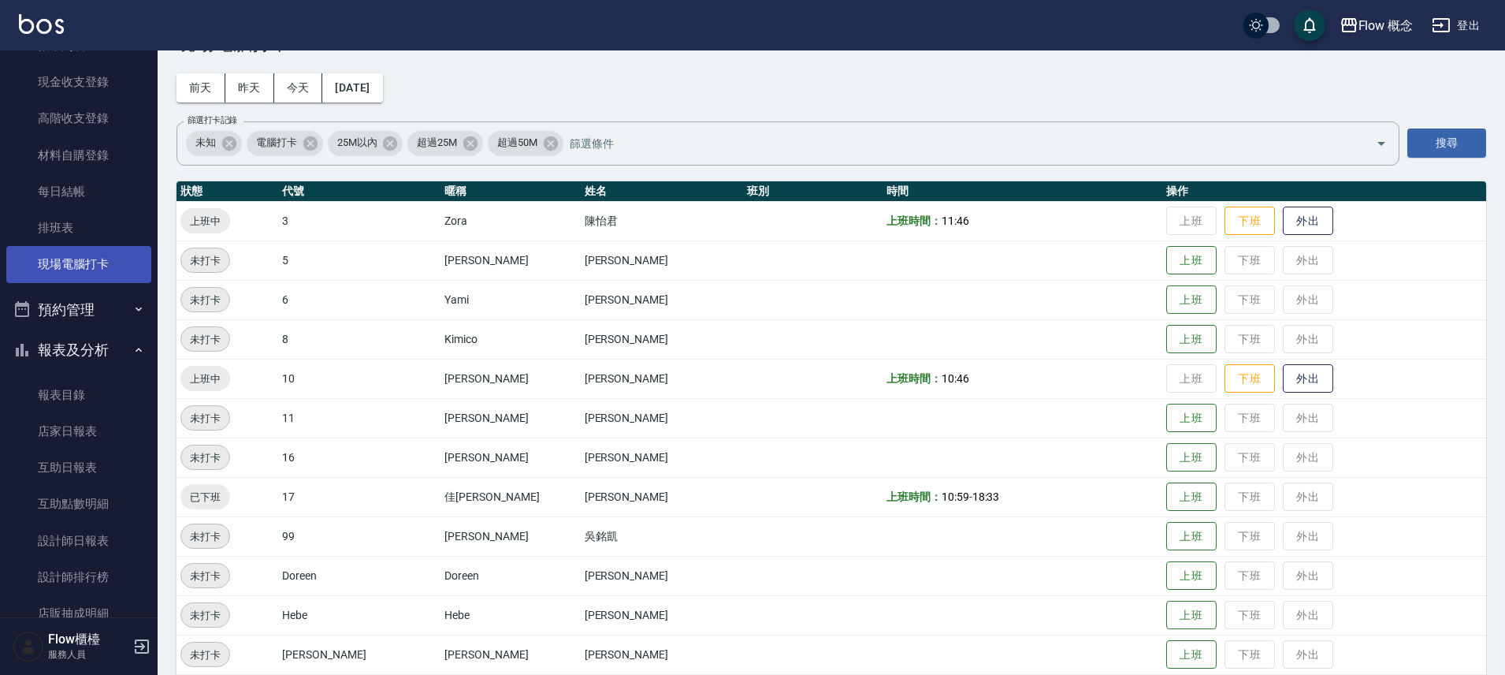
scroll to position [0, 0]
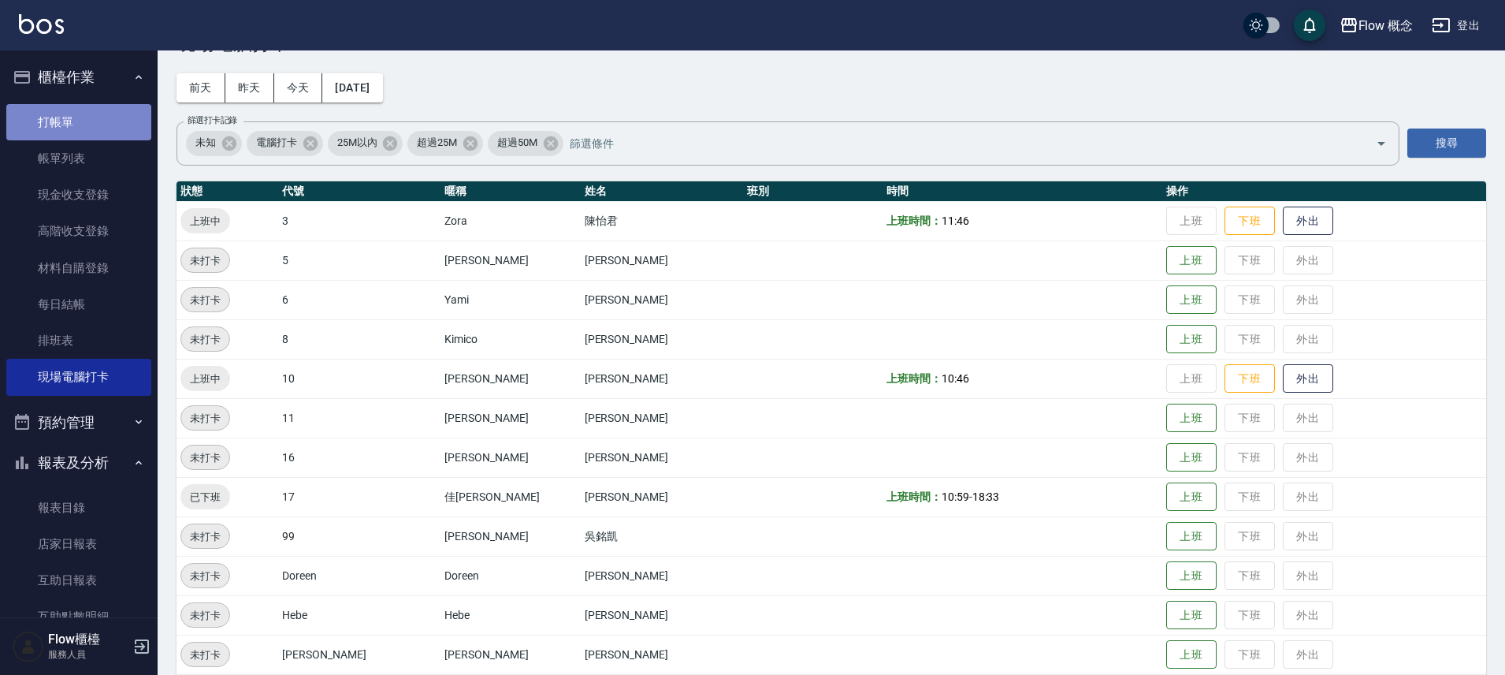
click at [87, 115] on link "打帳單" at bounding box center [78, 122] width 145 height 36
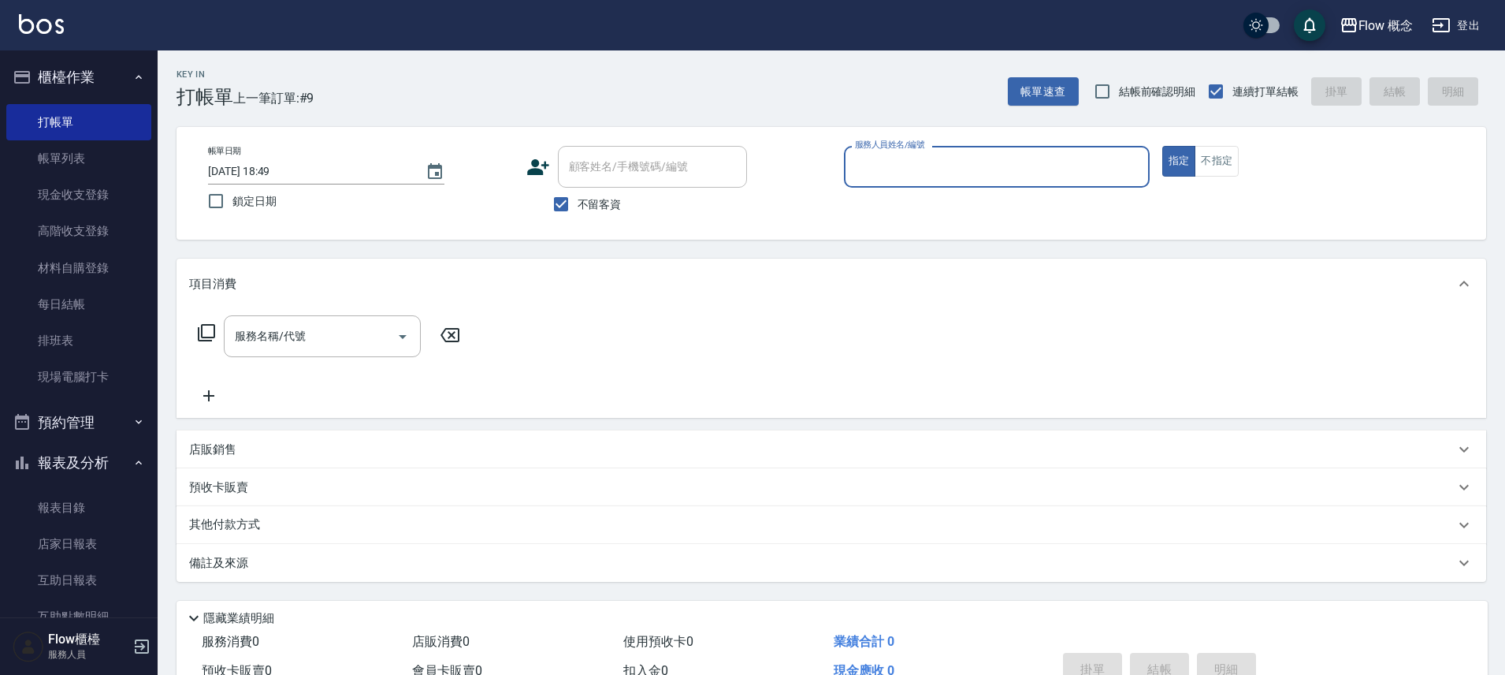
drag, startPoint x: 586, startPoint y: 215, endPoint x: 587, endPoint y: 206, distance: 9.5
click at [586, 215] on label "不留客資" at bounding box center [583, 204] width 77 height 33
click at [578, 215] on input "不留客資" at bounding box center [561, 204] width 33 height 33
checkbox input "false"
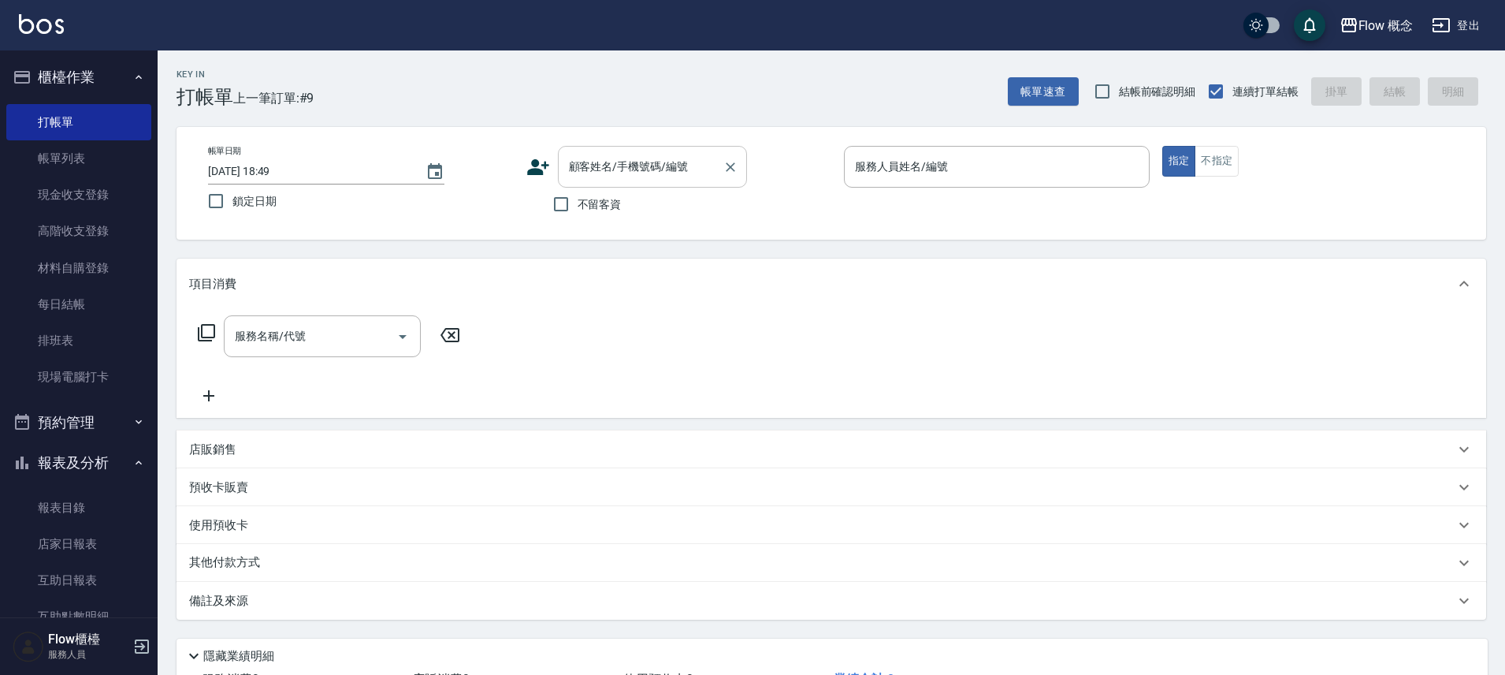
click at [623, 153] on div "顧客姓名/手機號碼/編號 顧客姓名/手機號碼/編號" at bounding box center [652, 167] width 189 height 42
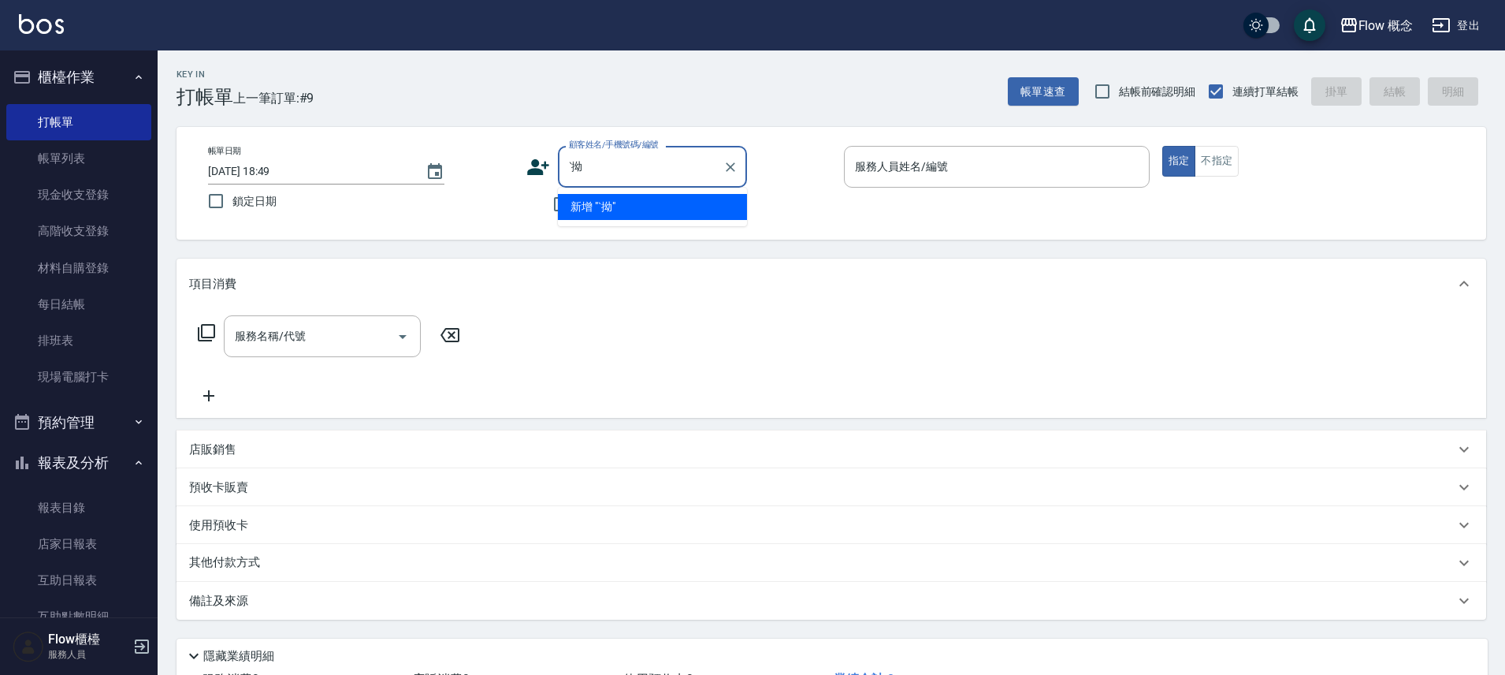
type input "ˋ"
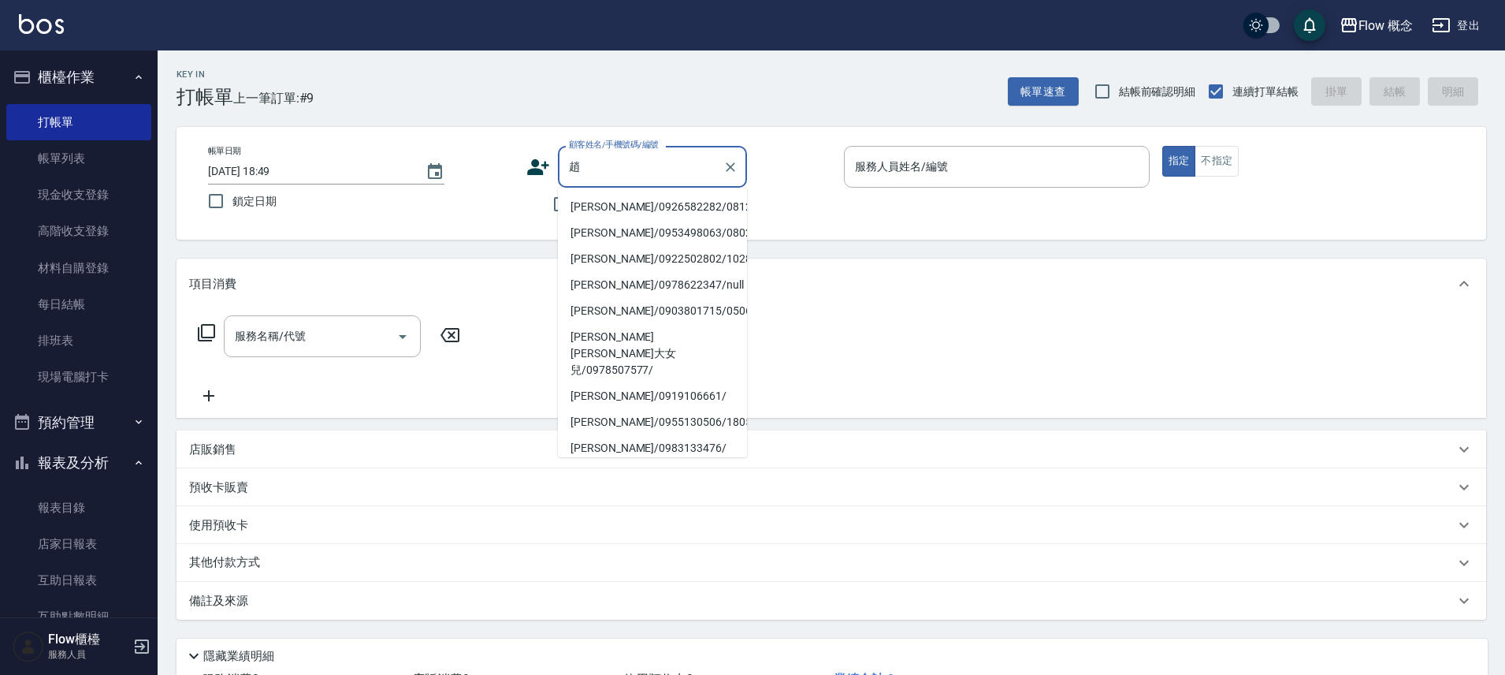
click at [644, 210] on li "趙珮珊/0926582282/081208" at bounding box center [652, 207] width 189 height 26
type input "趙珮珊/0926582282/081208"
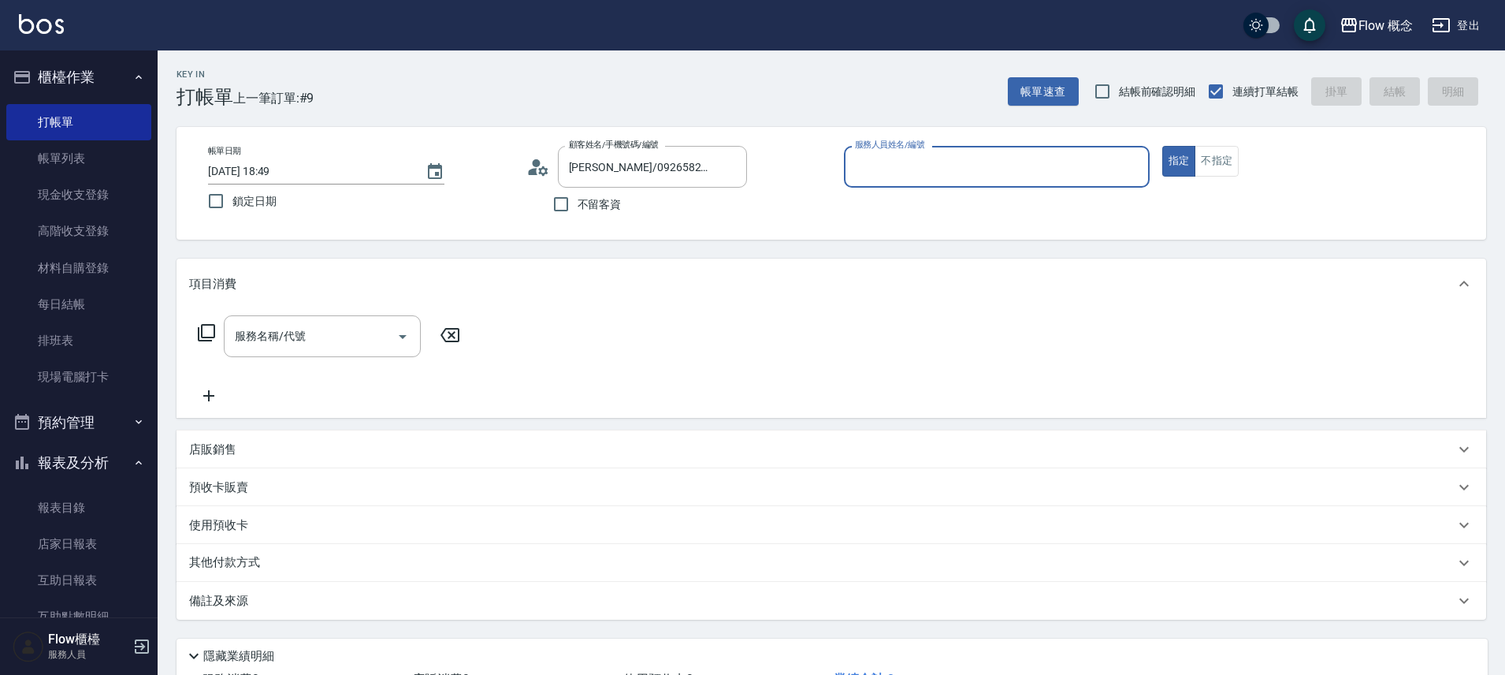
type input "Kimico-8"
click at [312, 341] on input "服務名稱/代號" at bounding box center [310, 336] width 159 height 28
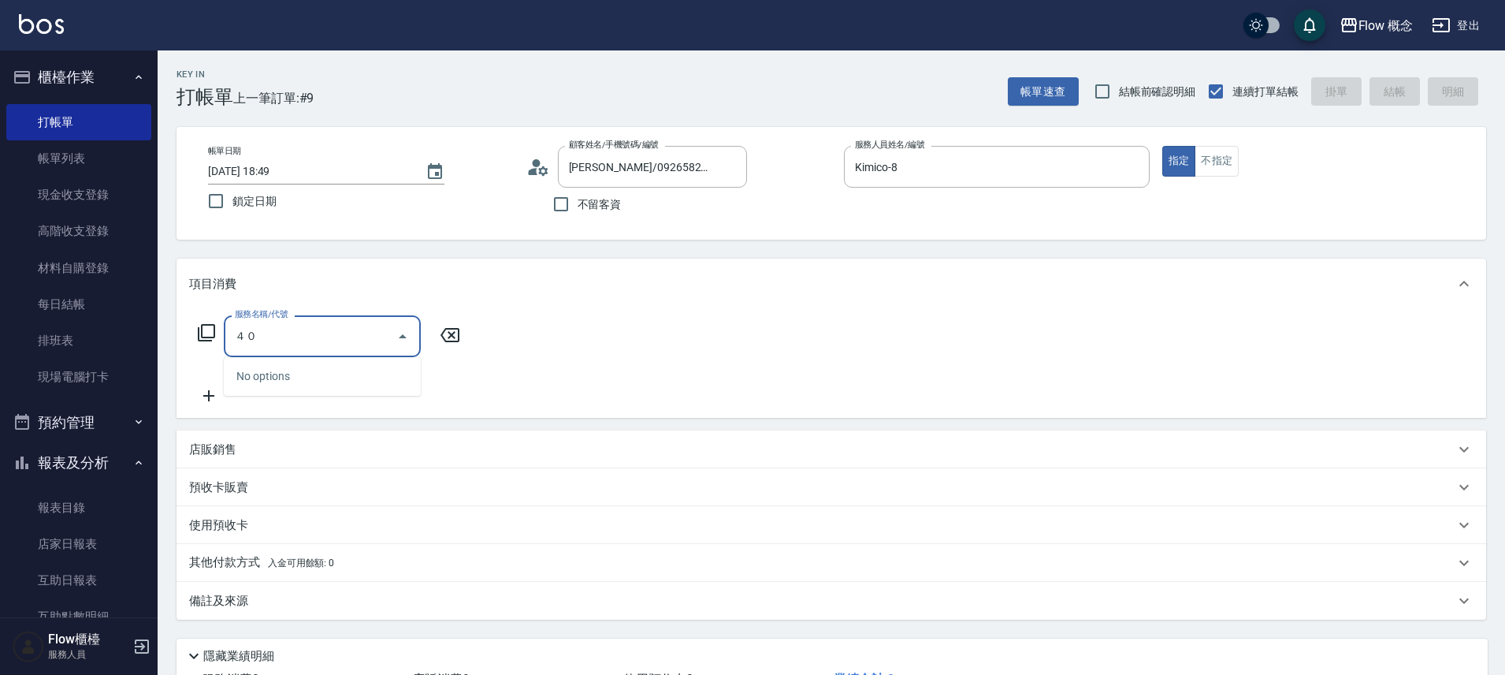
type input "４"
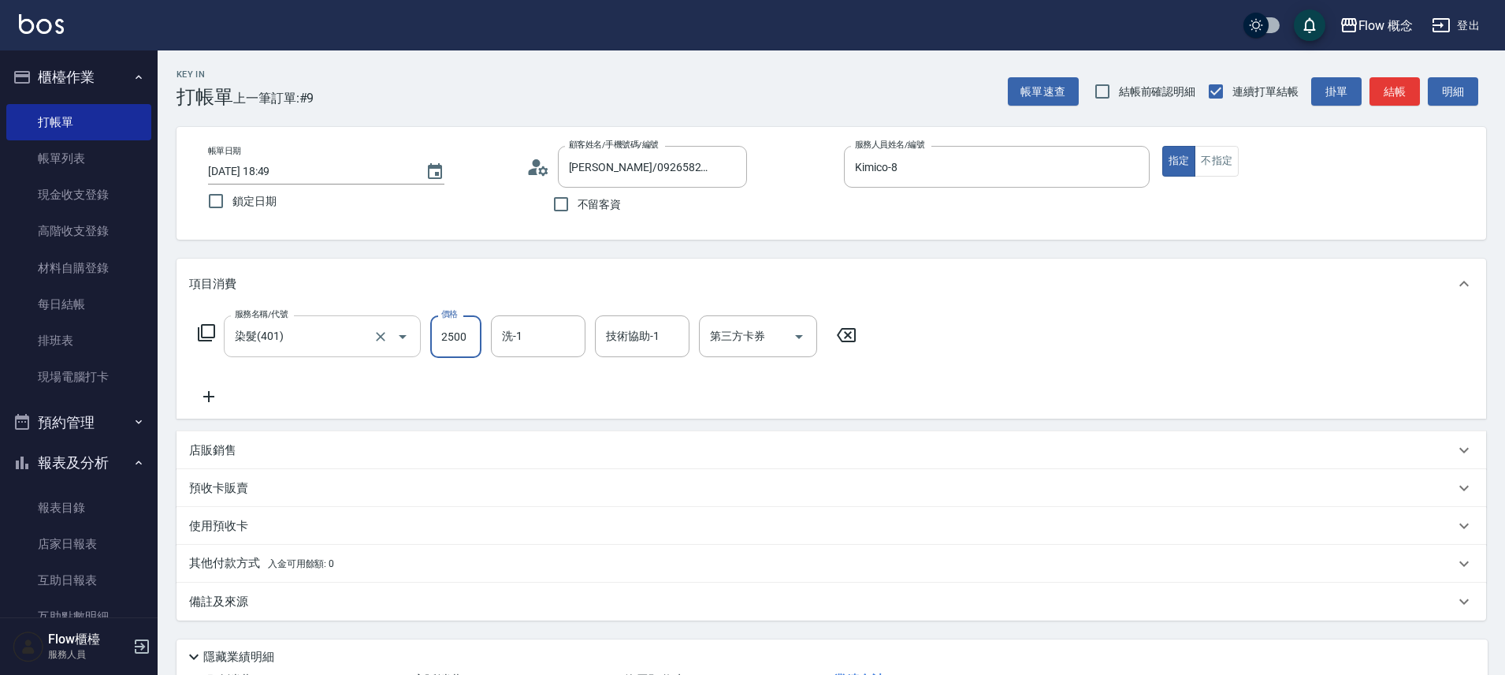
click at [296, 340] on input "染髮(401)" at bounding box center [300, 336] width 139 height 28
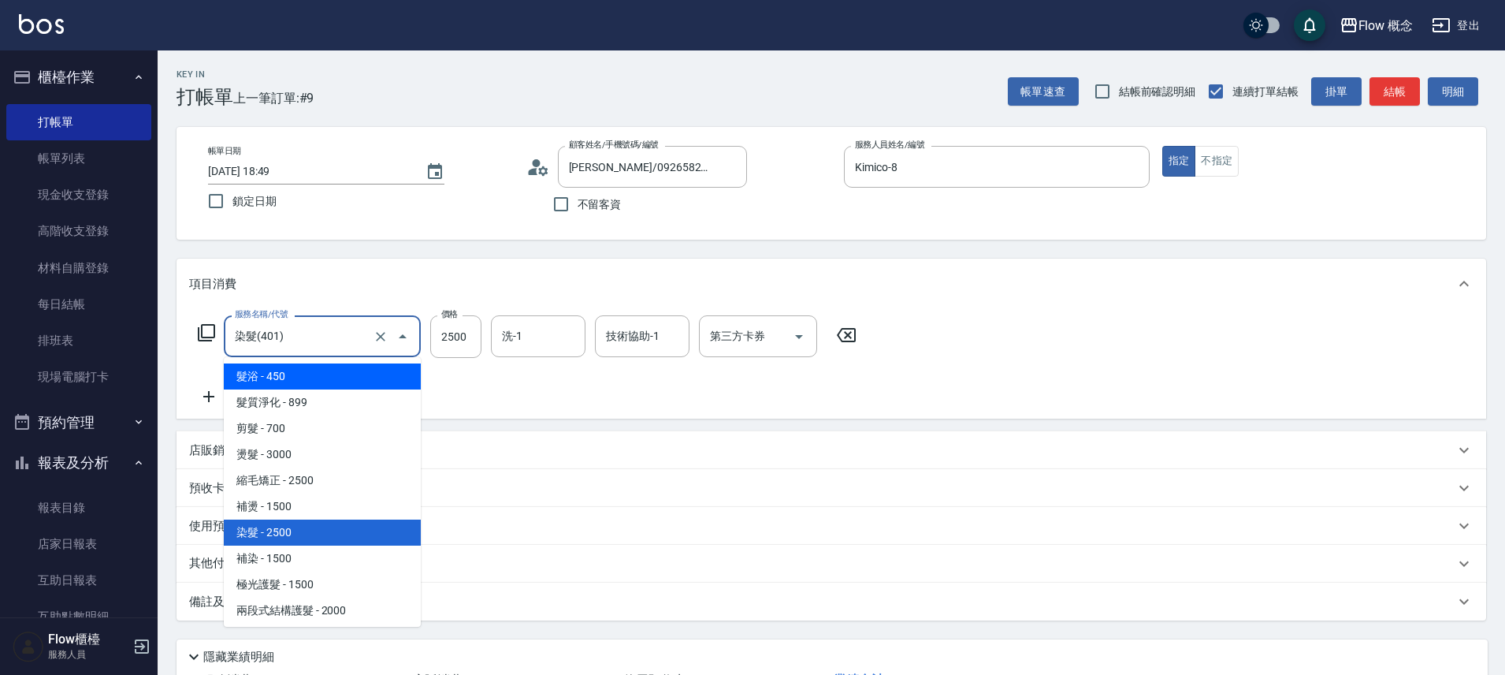
click at [292, 368] on span "髮浴 - 450" at bounding box center [322, 376] width 197 height 26
type input "髮浴 (101)"
type input "450"
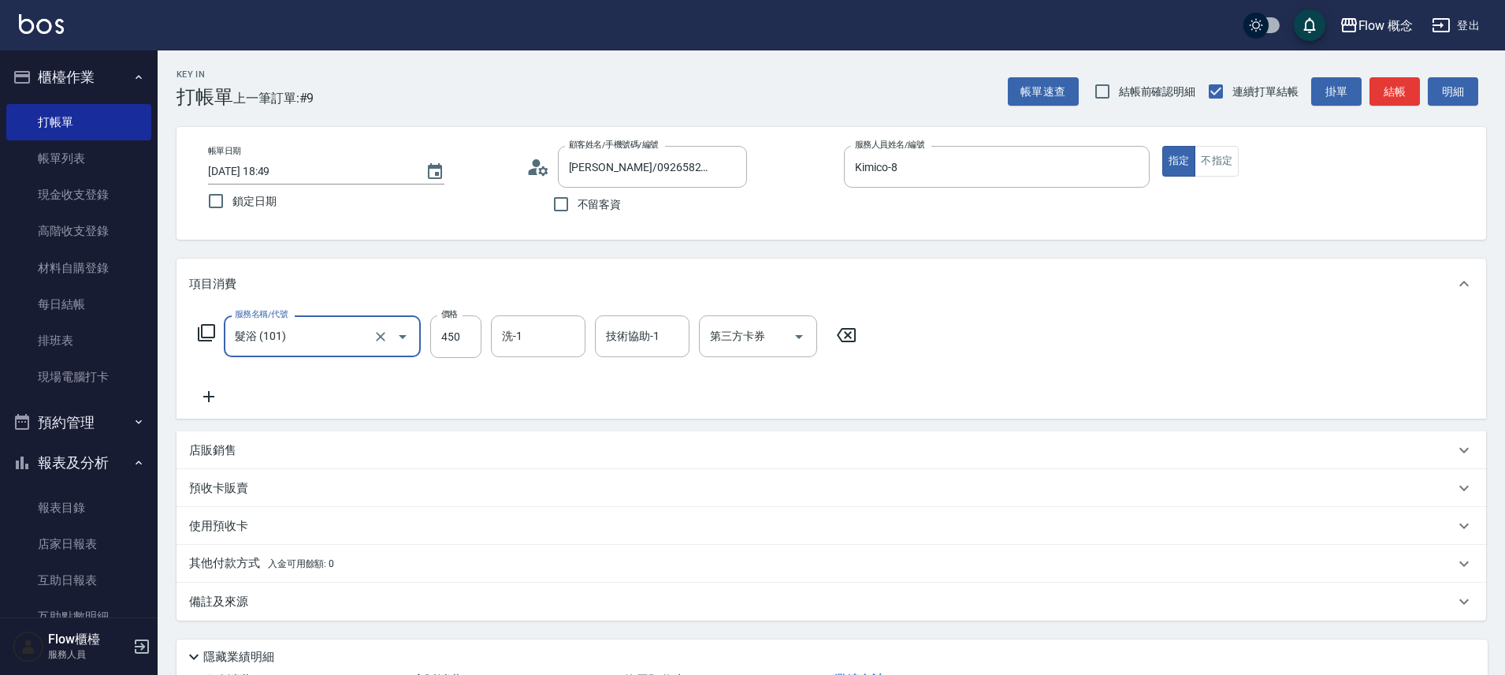
click at [205, 392] on icon at bounding box center [208, 396] width 39 height 19
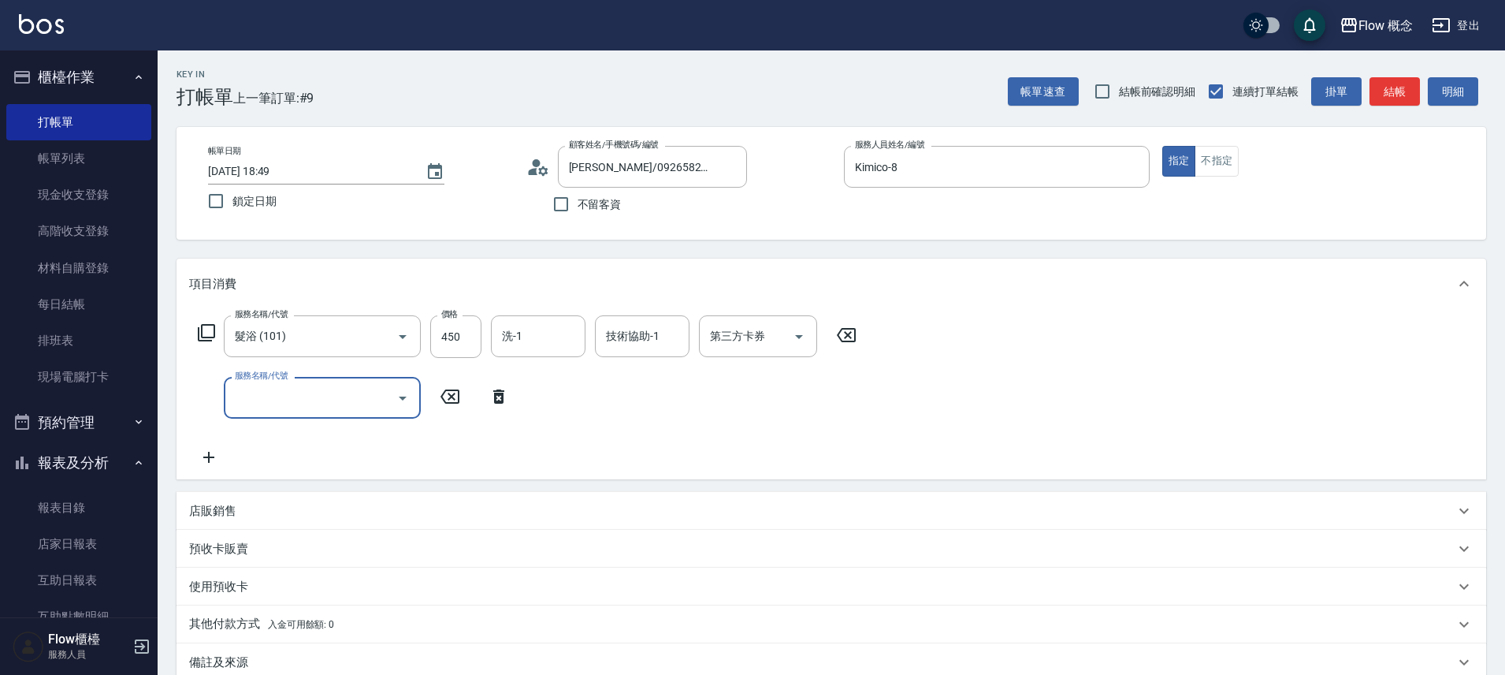
click at [318, 399] on input "服務名稱/代號" at bounding box center [310, 398] width 159 height 28
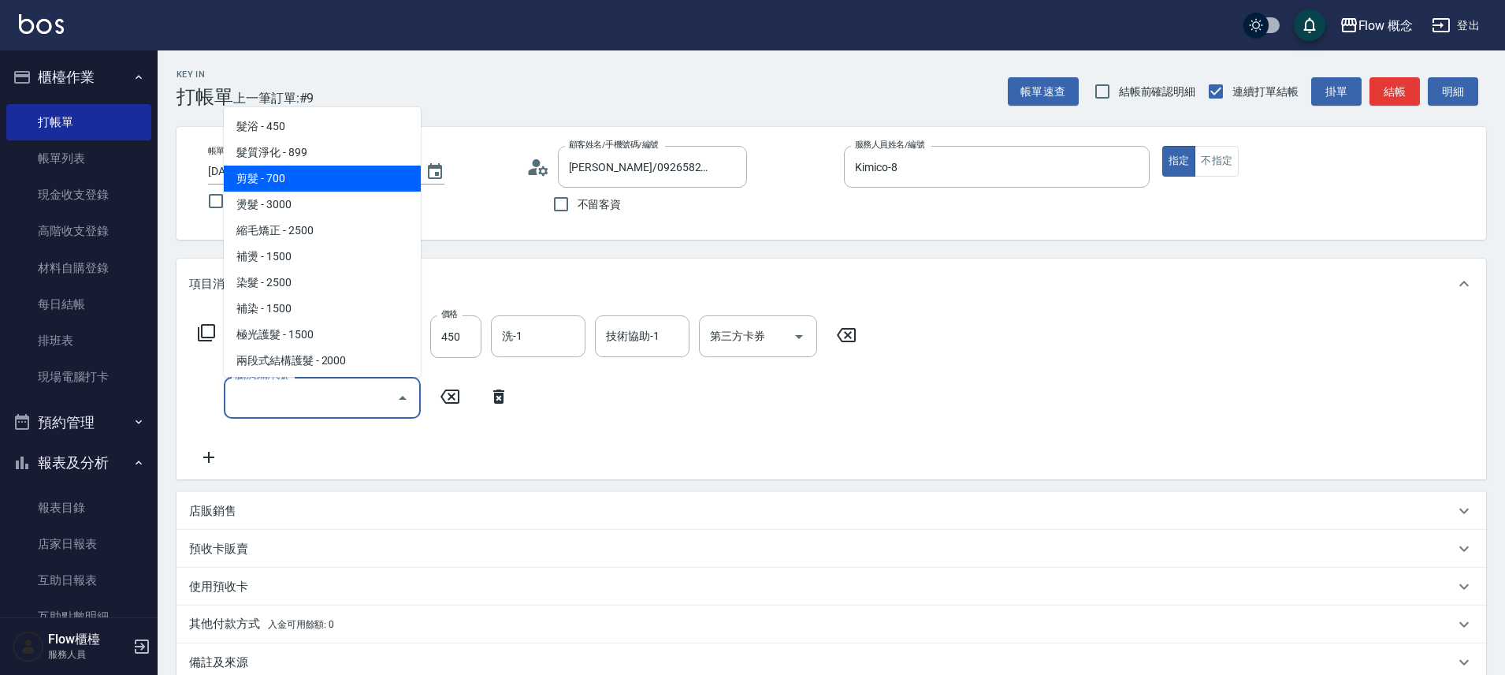
click at [303, 178] on span "剪髮 - 700" at bounding box center [322, 178] width 197 height 26
type input "剪髮(201)"
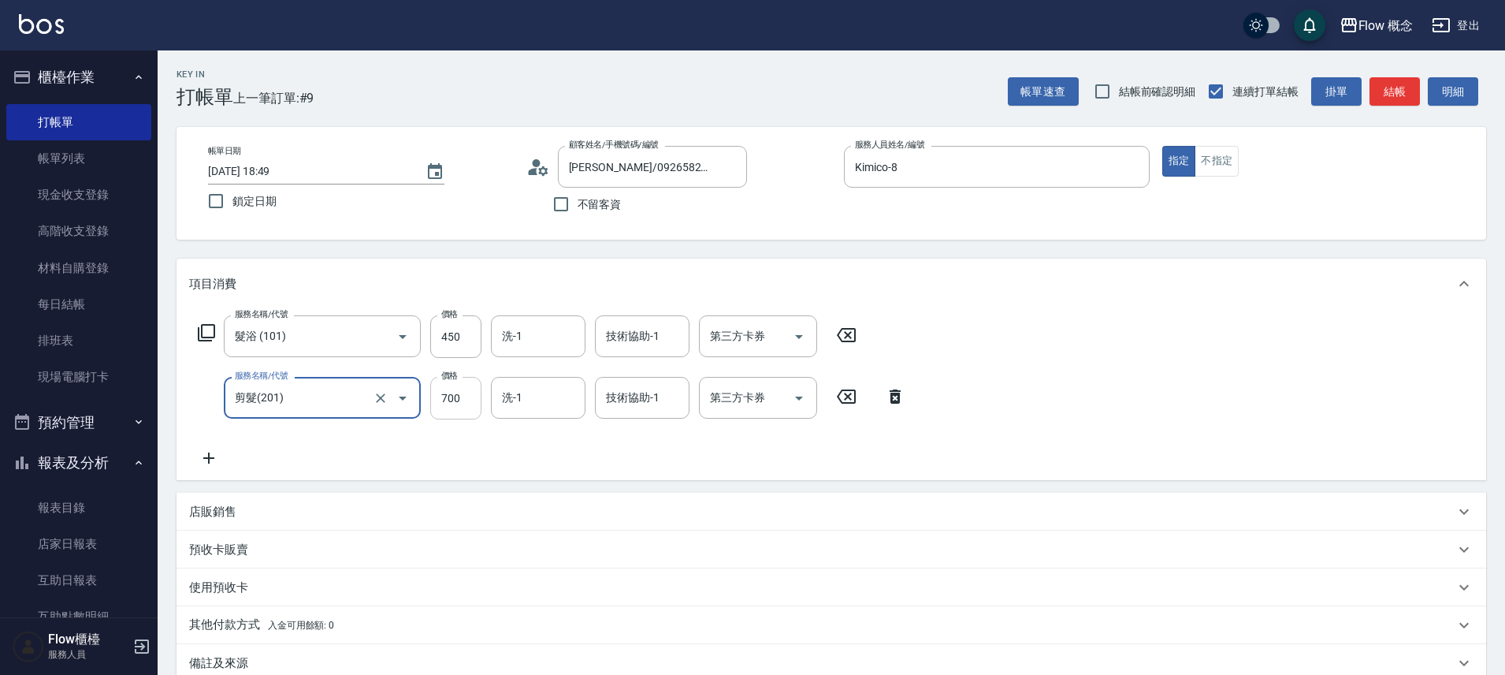
click at [452, 398] on input "700" at bounding box center [455, 398] width 51 height 43
click at [543, 317] on div "洗-1" at bounding box center [538, 336] width 95 height 42
type input "600"
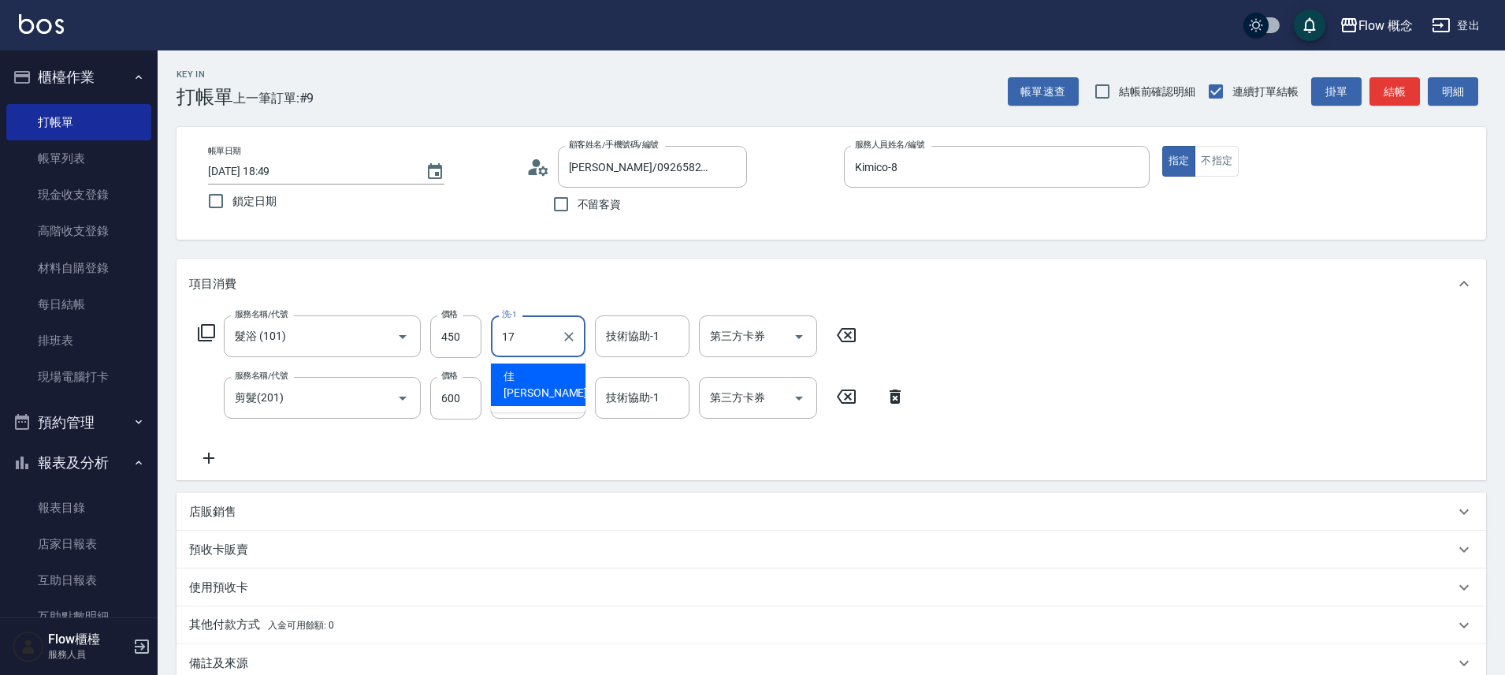
type input "佳[PERSON_NAME]-17"
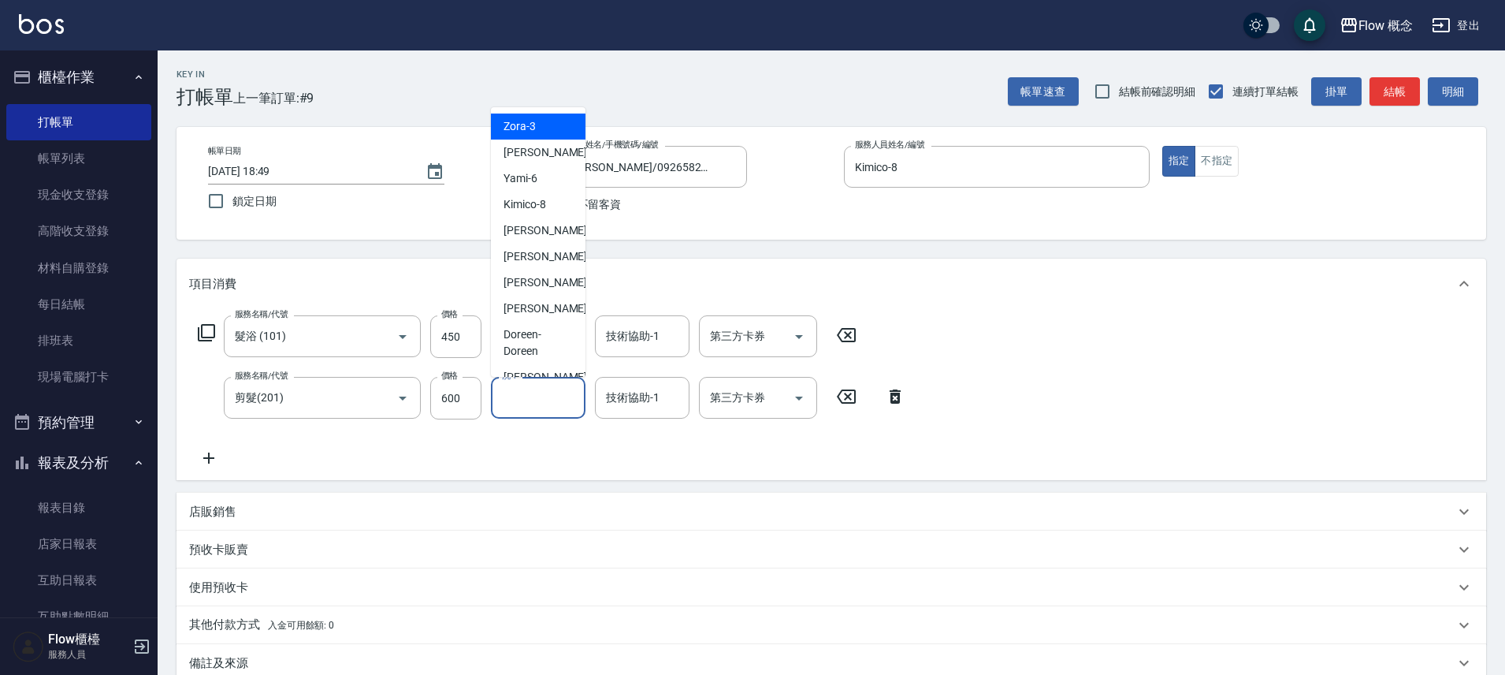
click at [545, 402] on input "洗-1" at bounding box center [538, 398] width 80 height 28
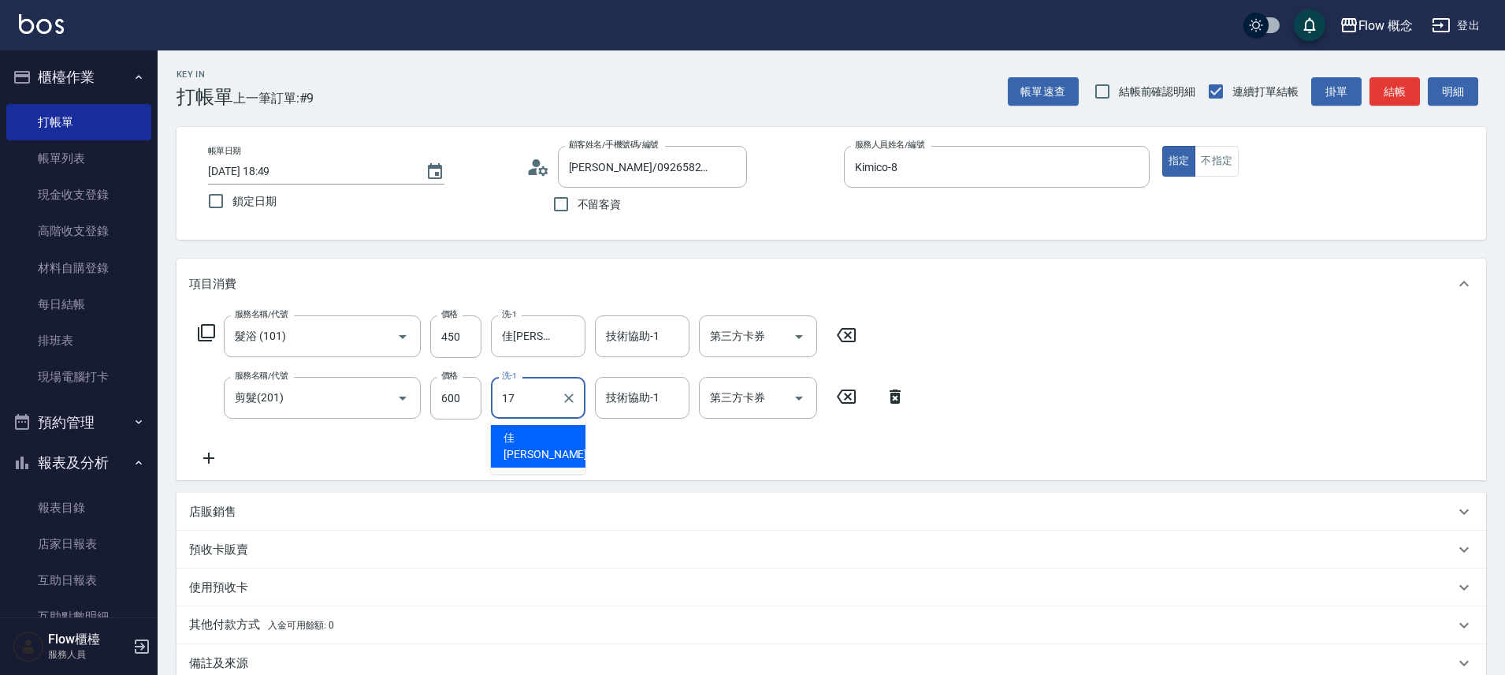
type input "佳[PERSON_NAME]-17"
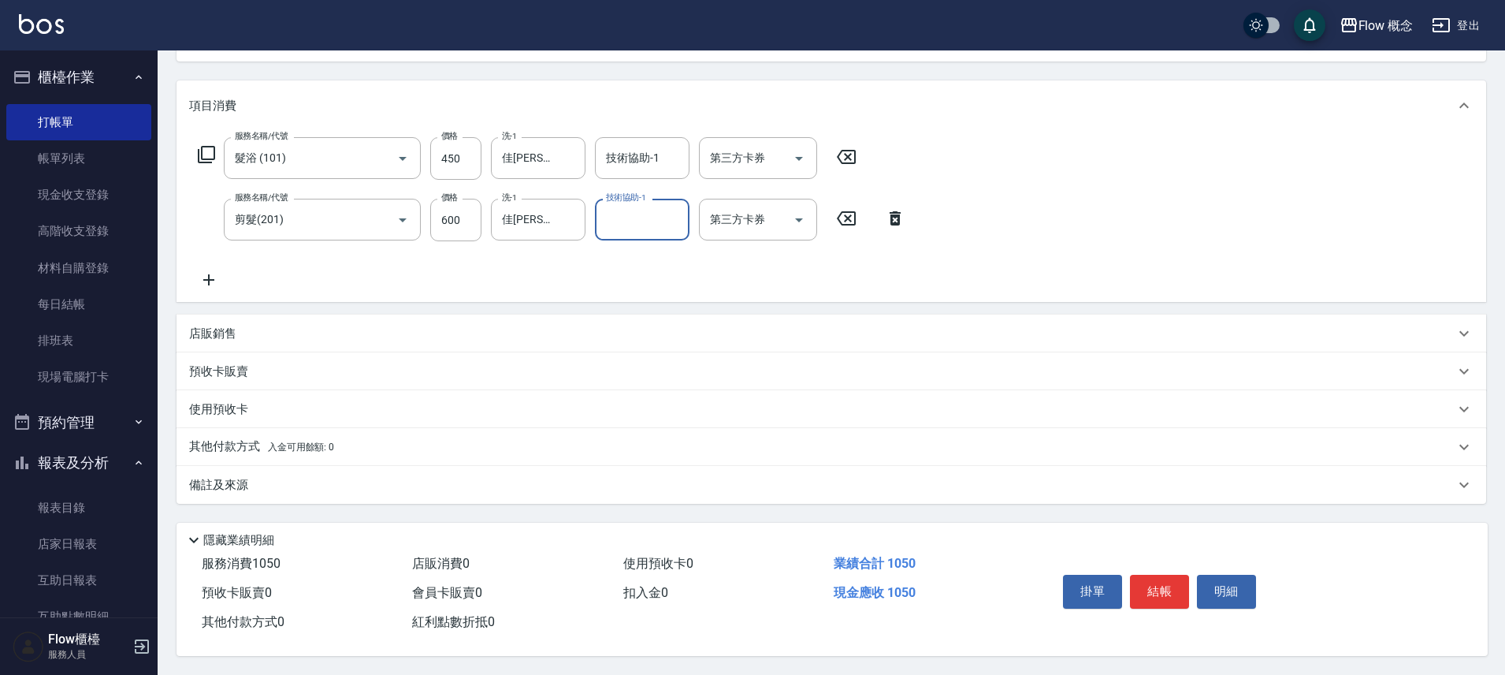
scroll to position [185, 0]
click at [1168, 586] on button "結帳" at bounding box center [1159, 590] width 59 height 33
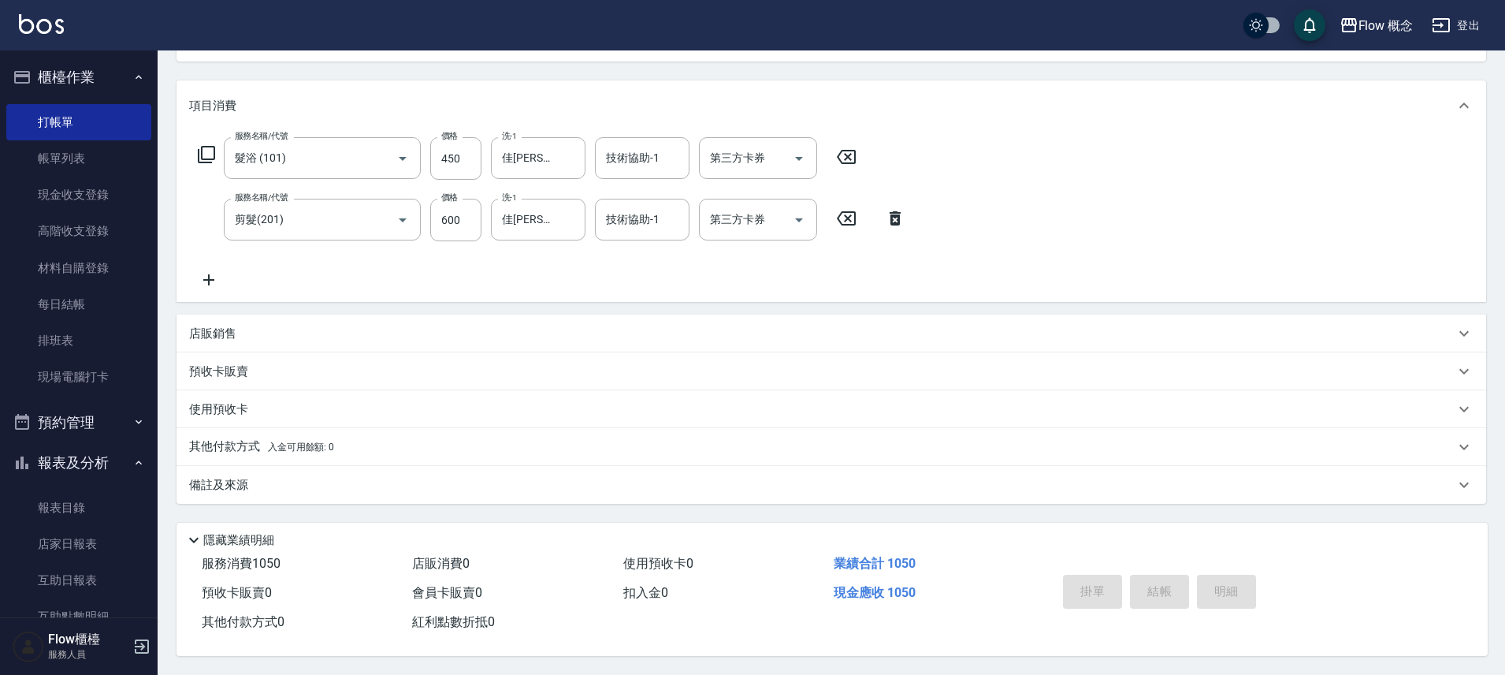
type input "2025/10/06 18:50"
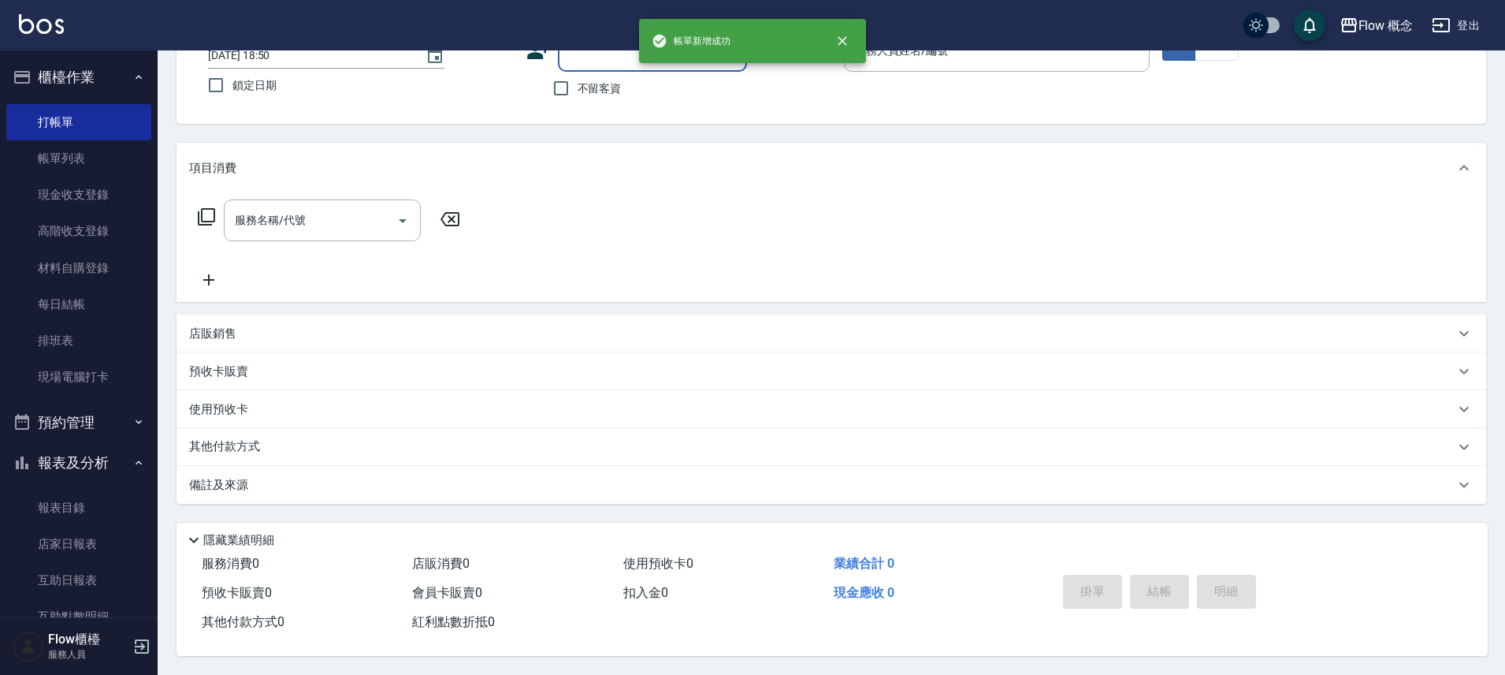
scroll to position [0, 0]
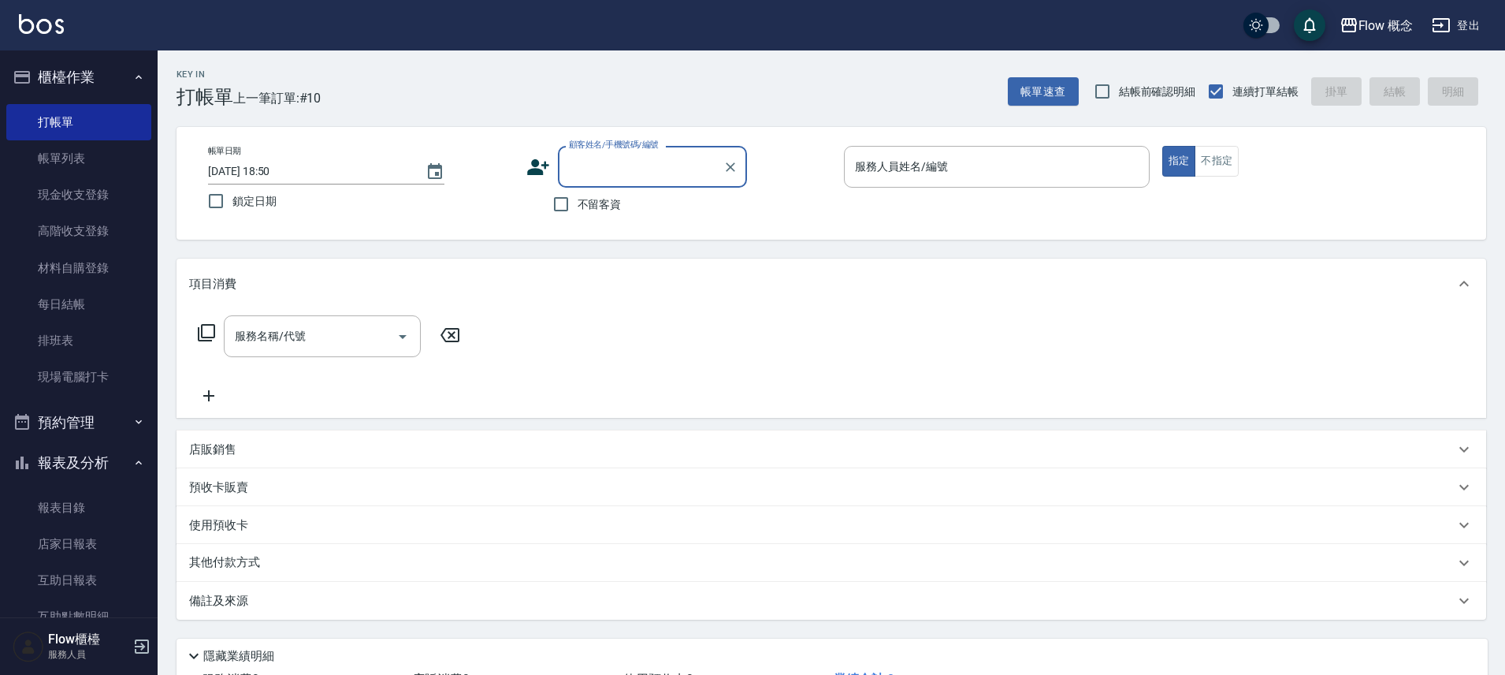
type input "5"
click at [637, 209] on li "張琇茗/0970217911/" at bounding box center [652, 207] width 189 height 26
type input "張琇茗/0970217911/"
type input "Kimico-8"
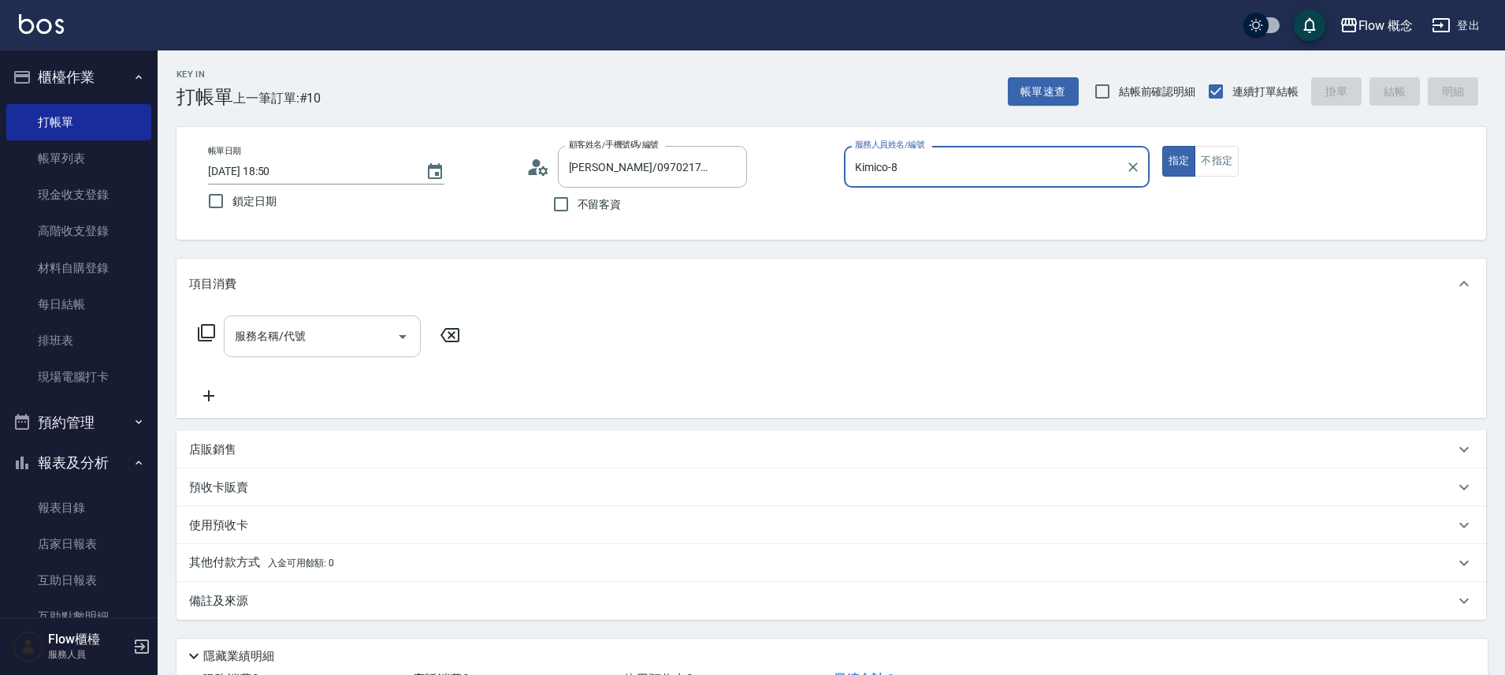
click at [288, 348] on input "服務名稱/代號" at bounding box center [310, 336] width 159 height 28
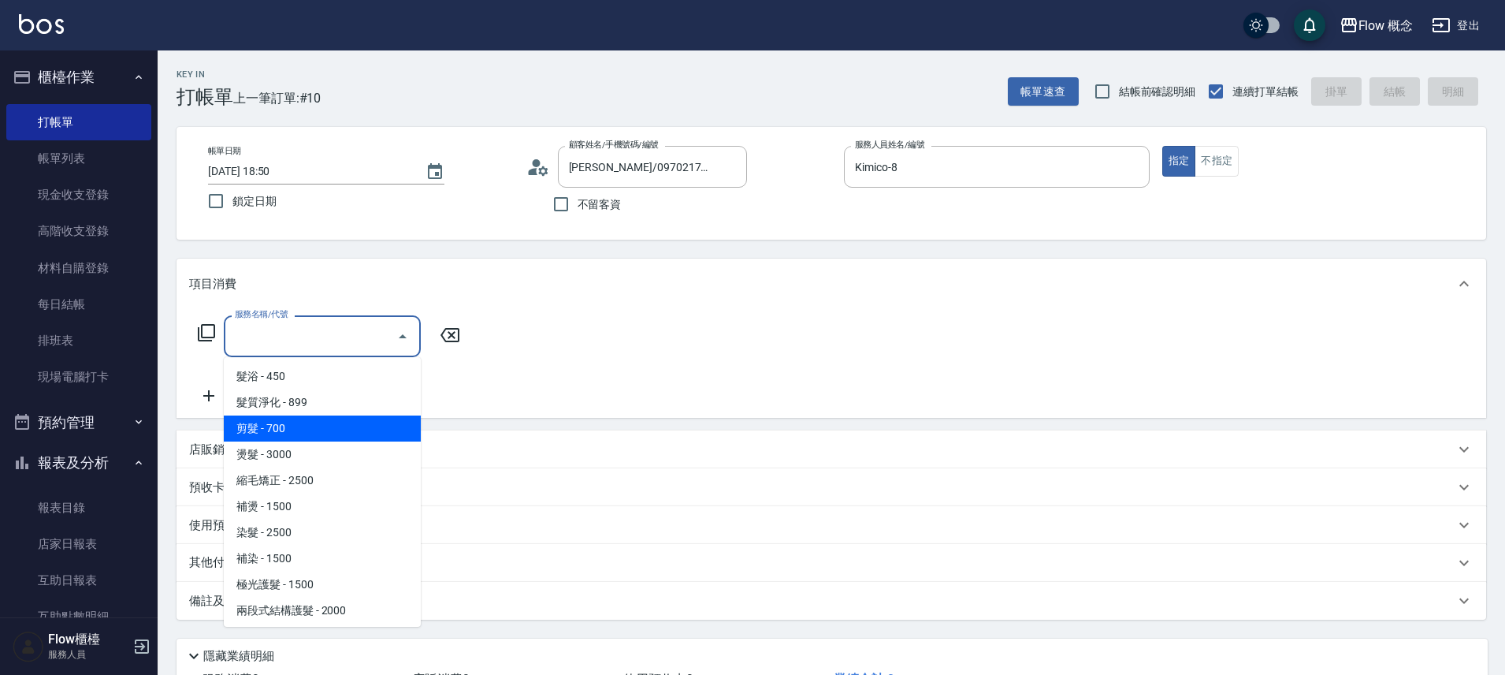
click at [277, 422] on span "剪髮 - 700" at bounding box center [322, 428] width 197 height 26
type input "剪髮(201)"
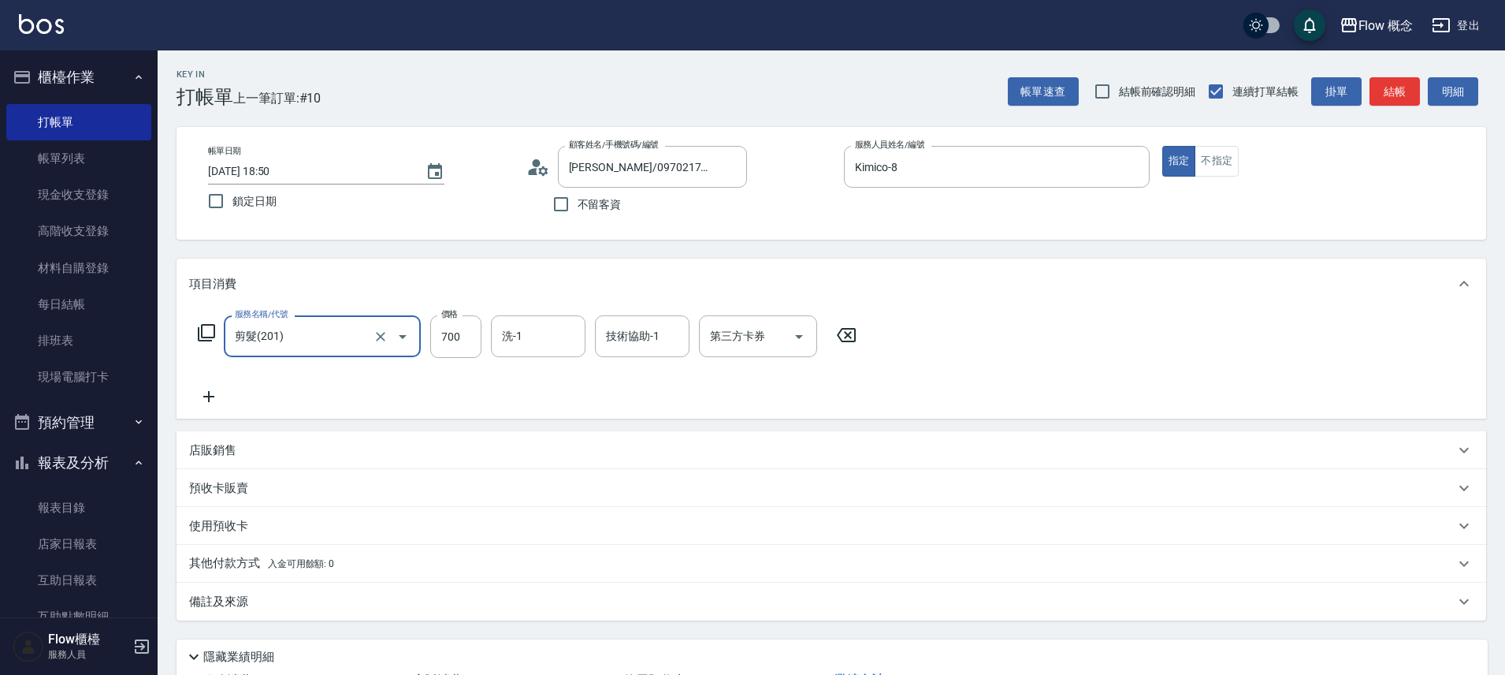
click at [206, 392] on icon at bounding box center [208, 396] width 39 height 19
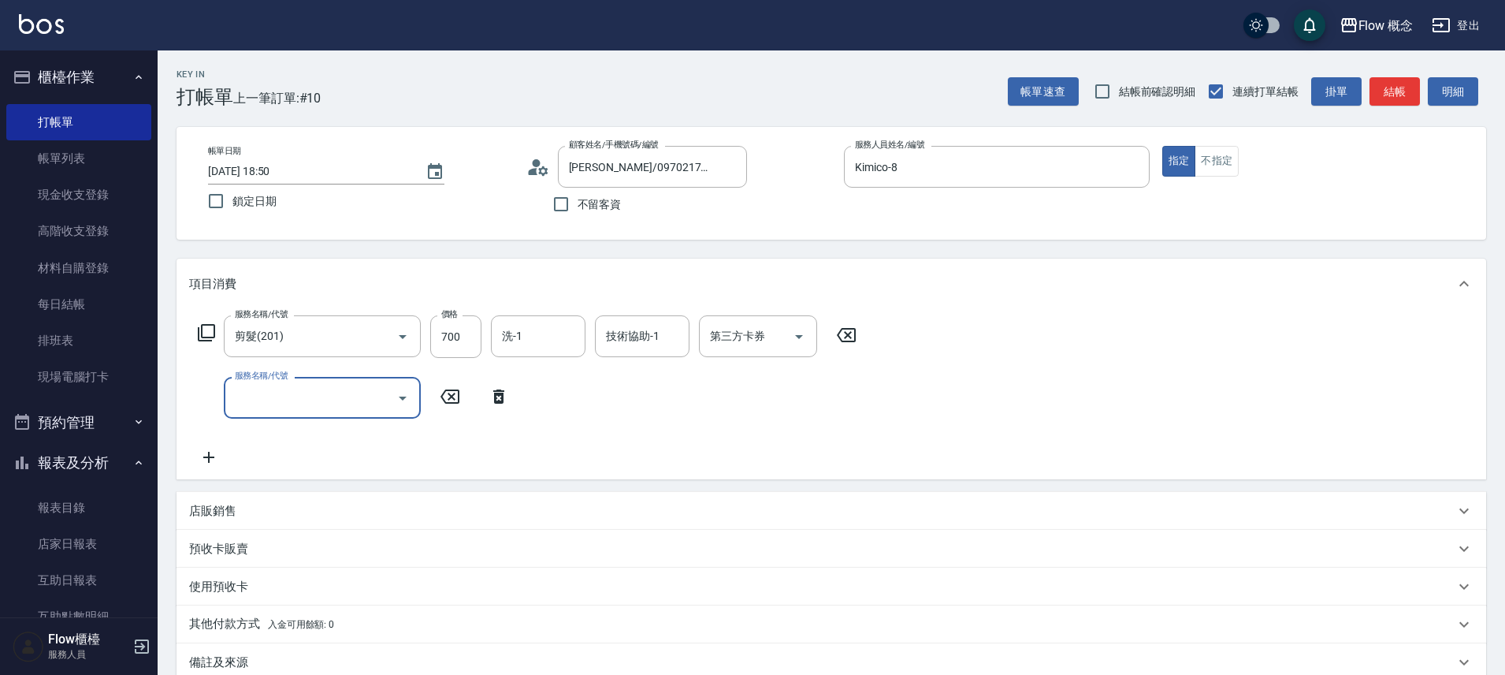
click at [292, 393] on input "服務名稱/代號" at bounding box center [310, 398] width 159 height 28
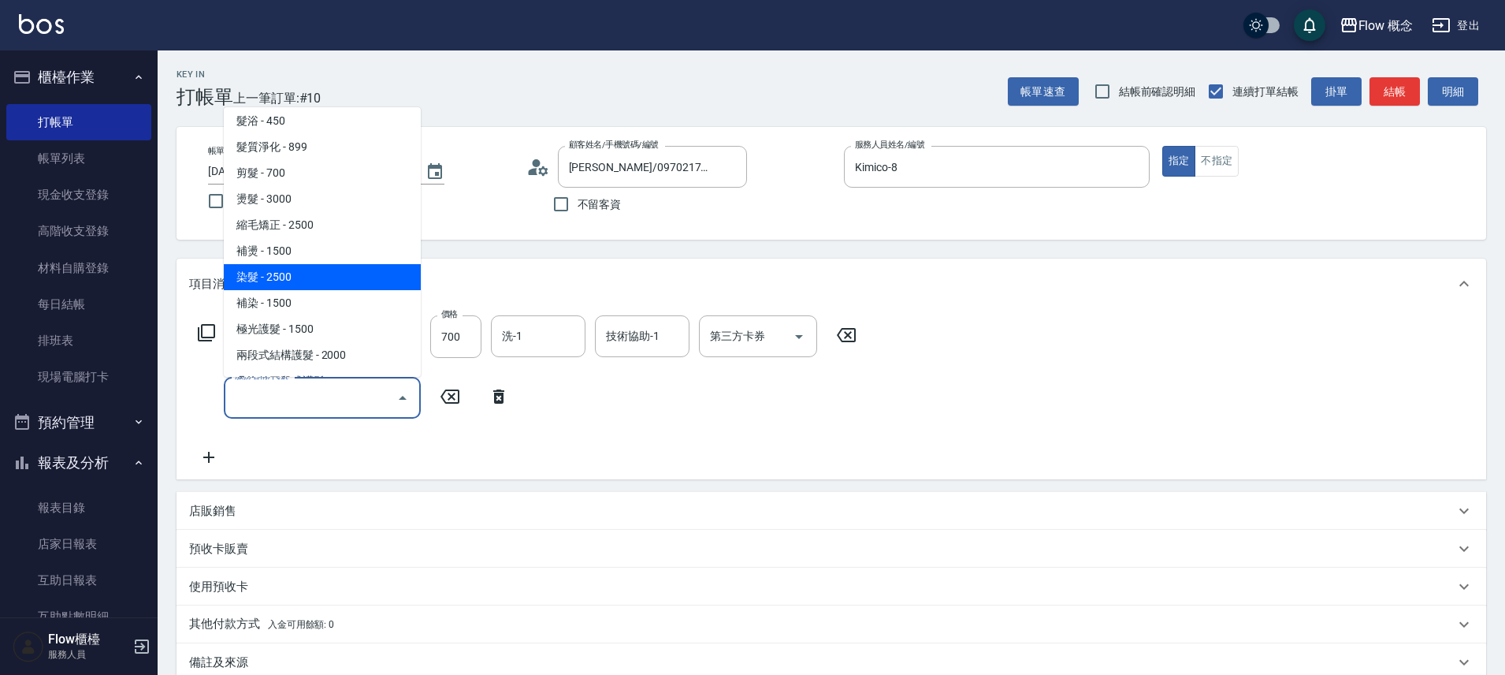
scroll to position [14, 0]
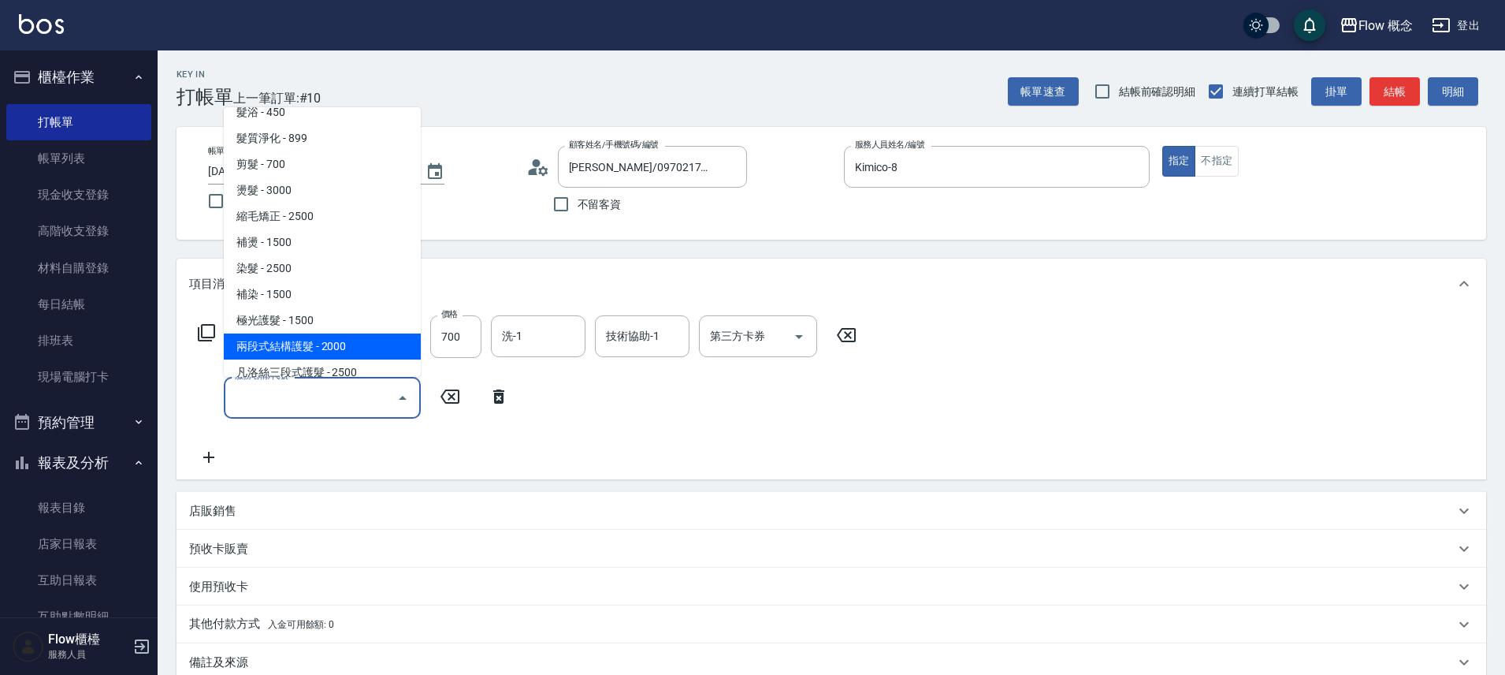
click at [359, 340] on span "兩段式結構護髮 - 2000" at bounding box center [322, 346] width 197 height 26
type input "兩段式結構護髮(502)"
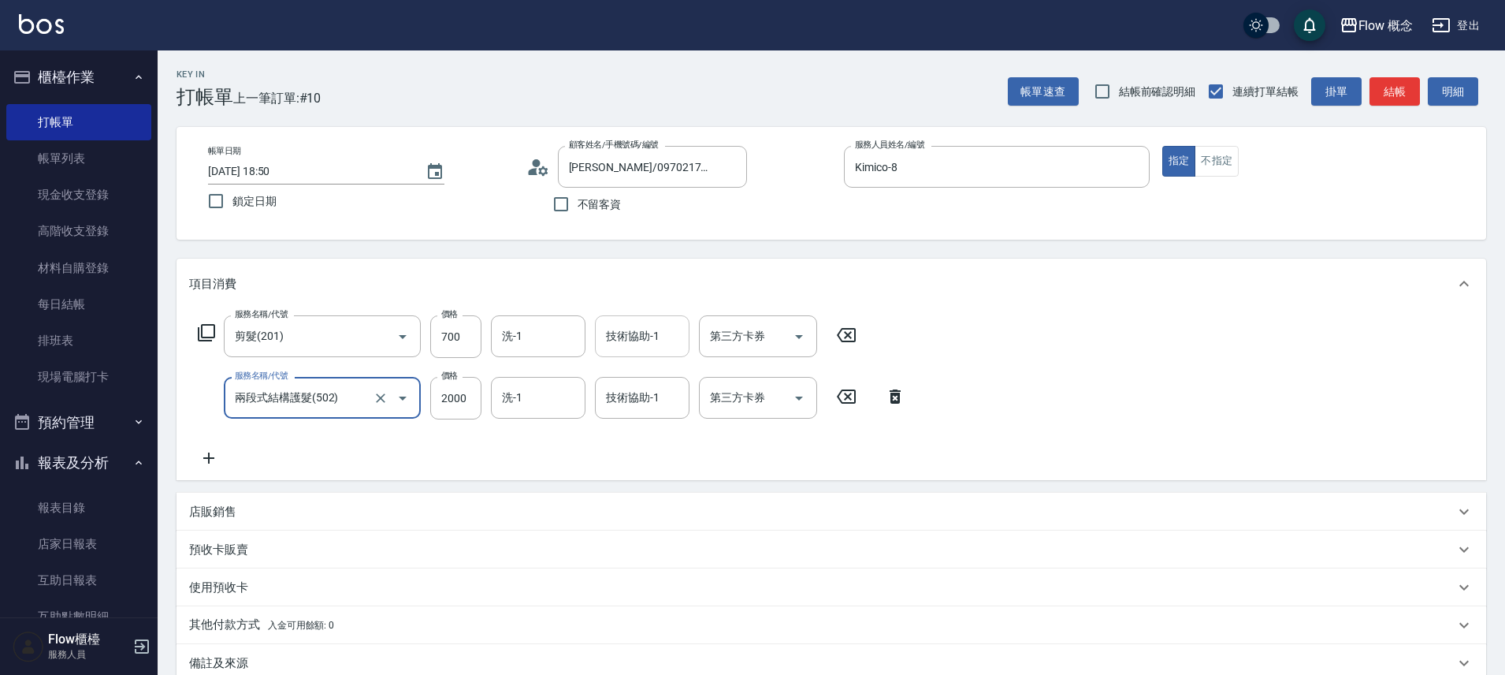
click at [618, 337] on input "技術協助-1" at bounding box center [642, 336] width 80 height 28
type input "１７"
type input "FUNNOW"
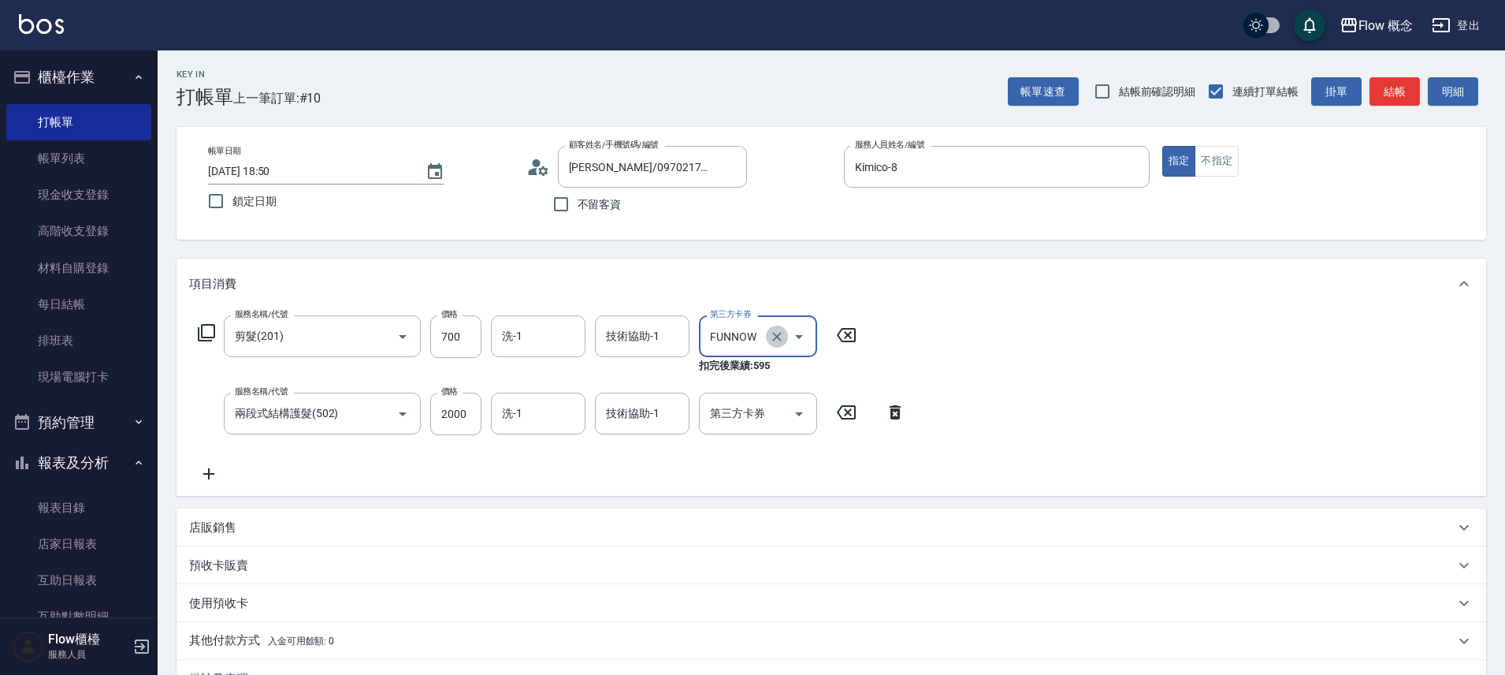
click at [777, 334] on icon "Clear" at bounding box center [777, 337] width 16 height 16
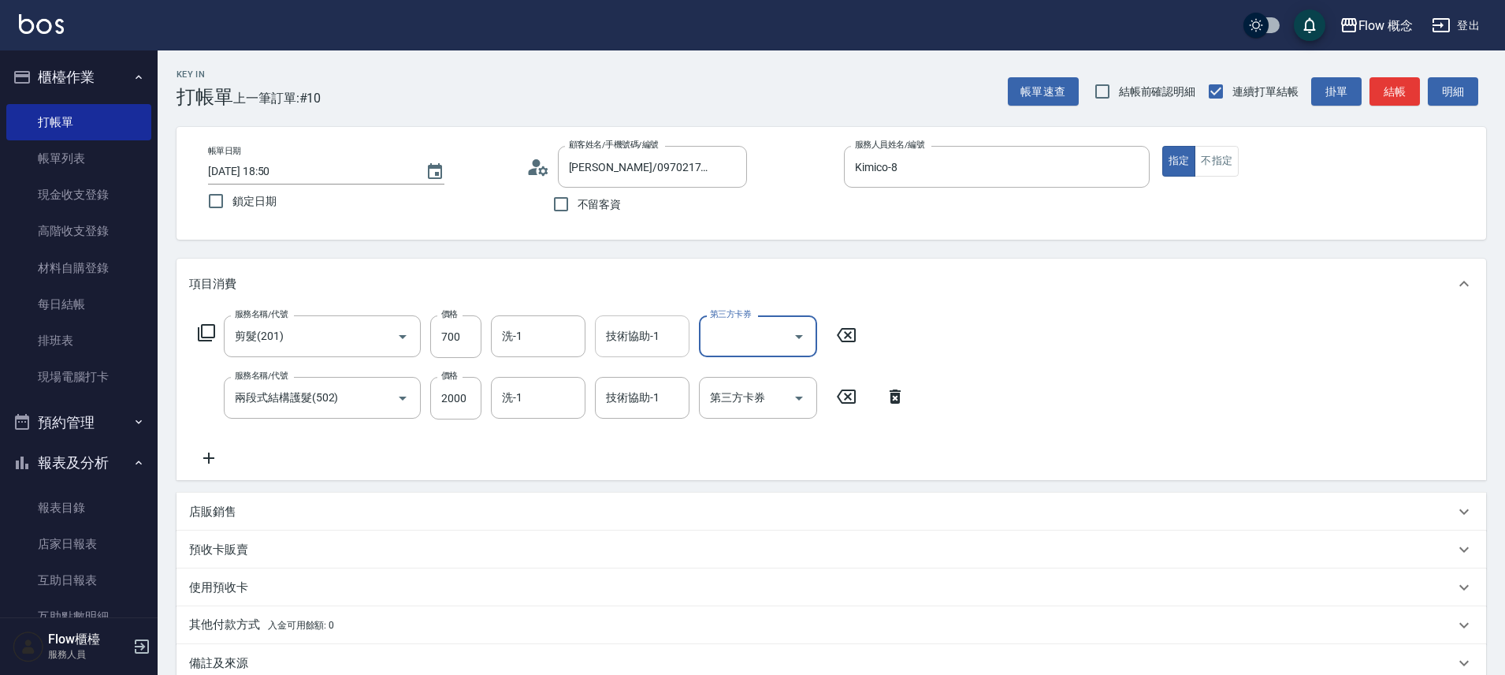
click at [627, 336] on input "技術協助-1" at bounding box center [642, 336] width 80 height 28
type input "１"
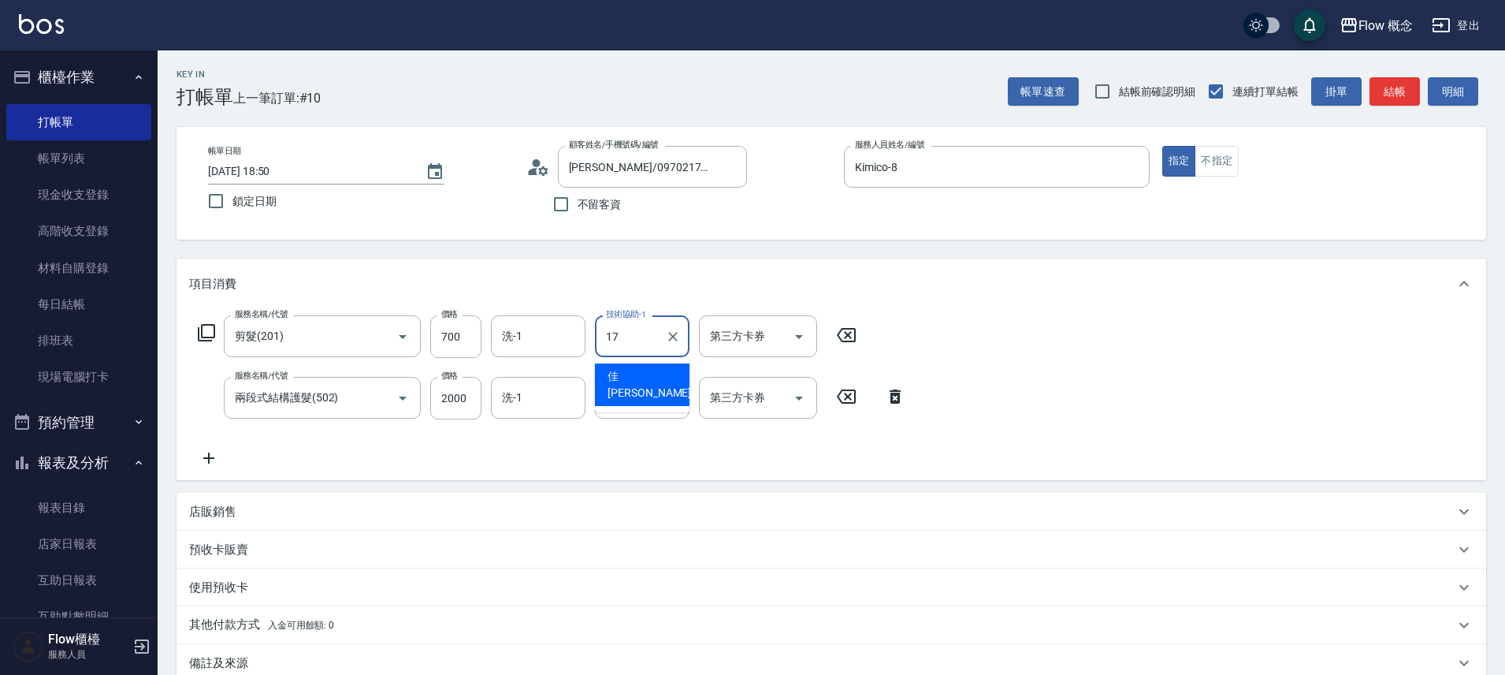
type input "佳[PERSON_NAME]-17"
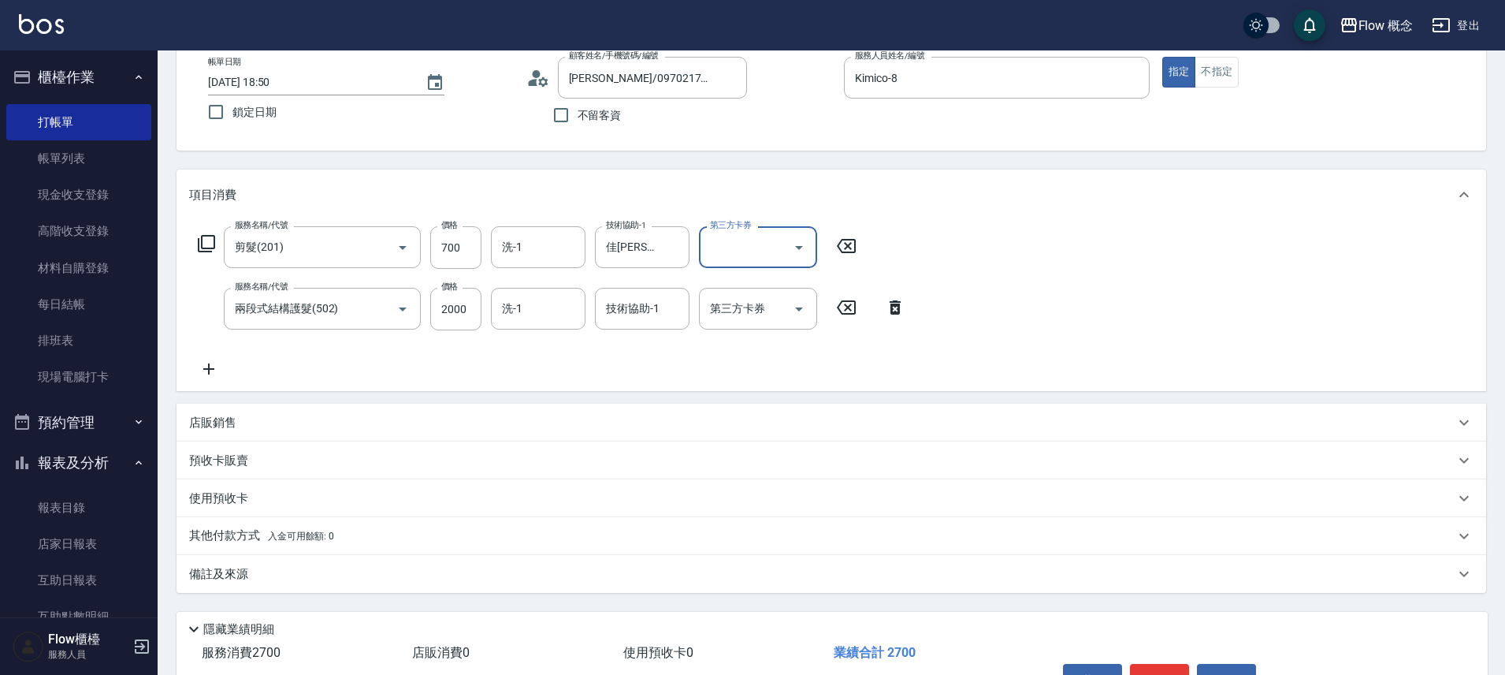
scroll to position [160, 0]
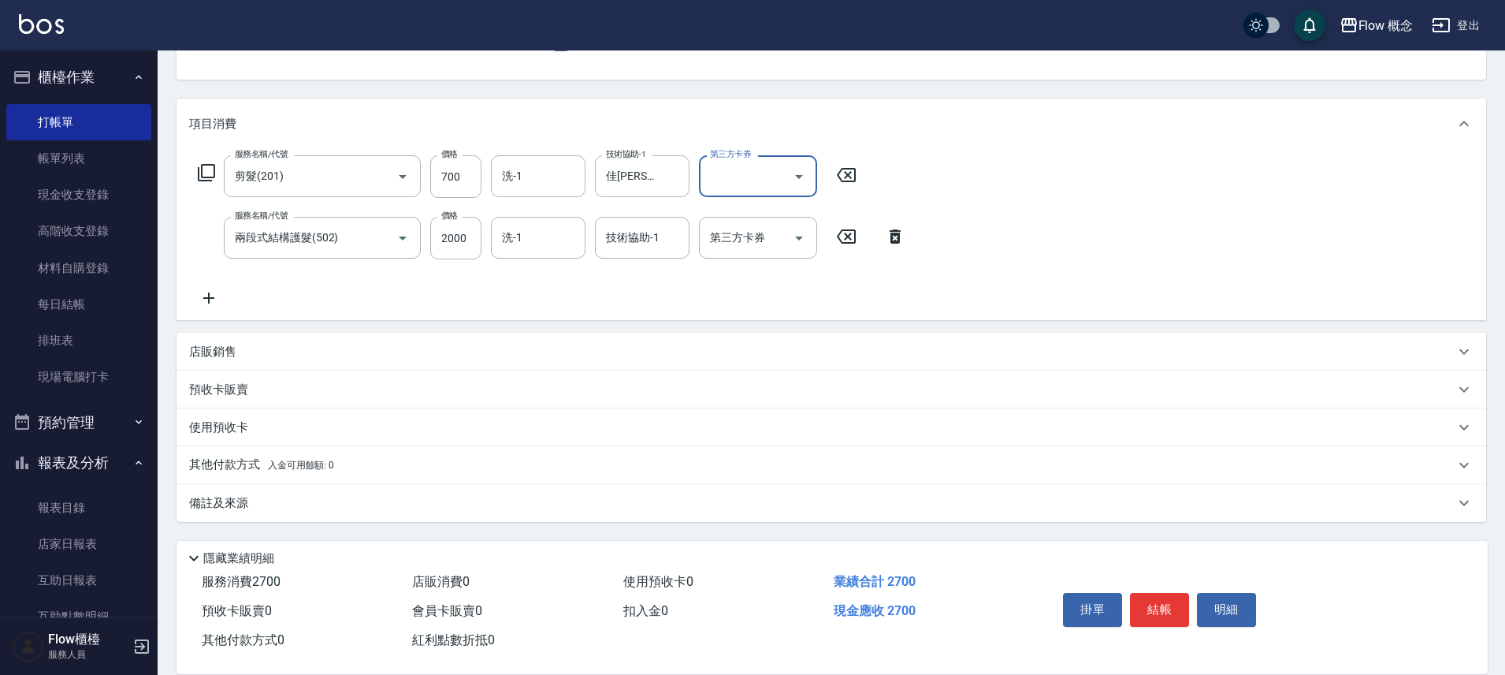
click at [411, 463] on div "其他付款方式 入金可用餘額: 0" at bounding box center [822, 464] width 1266 height 17
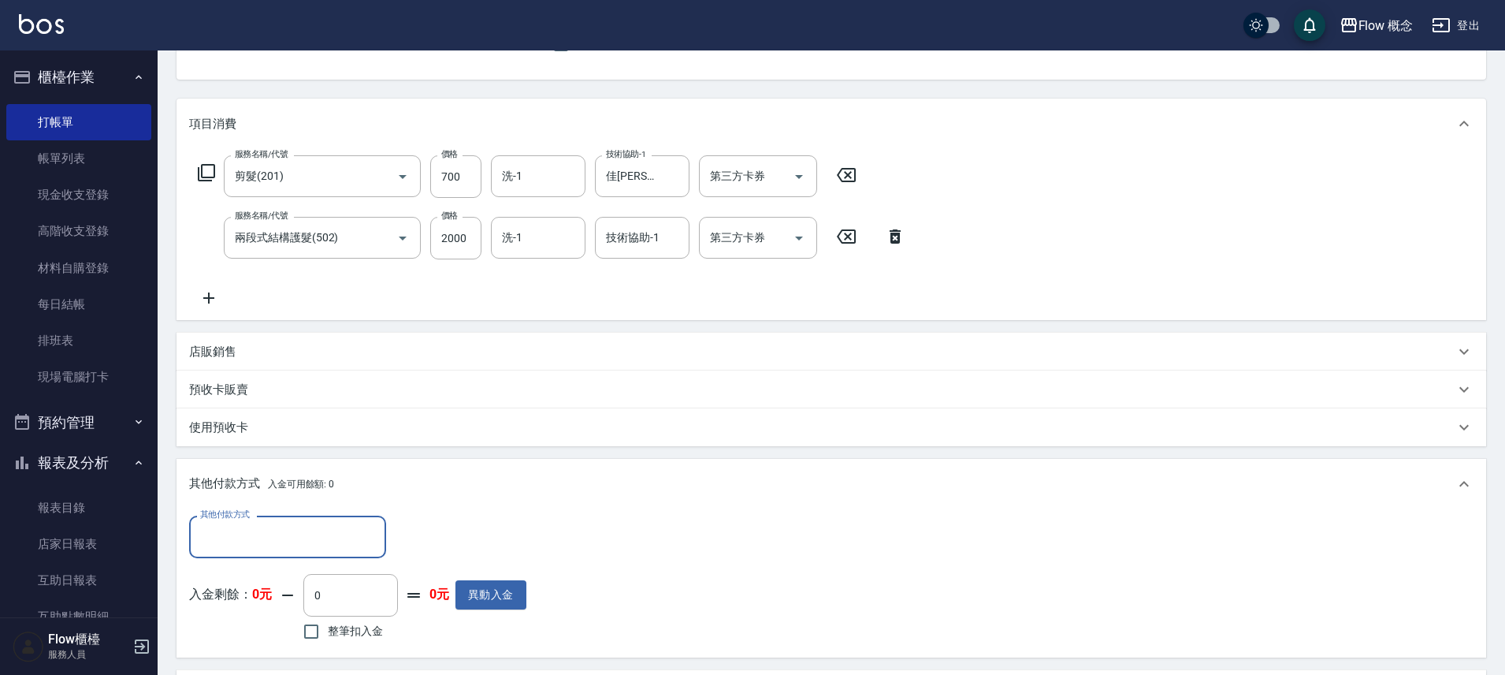
scroll to position [0, 0]
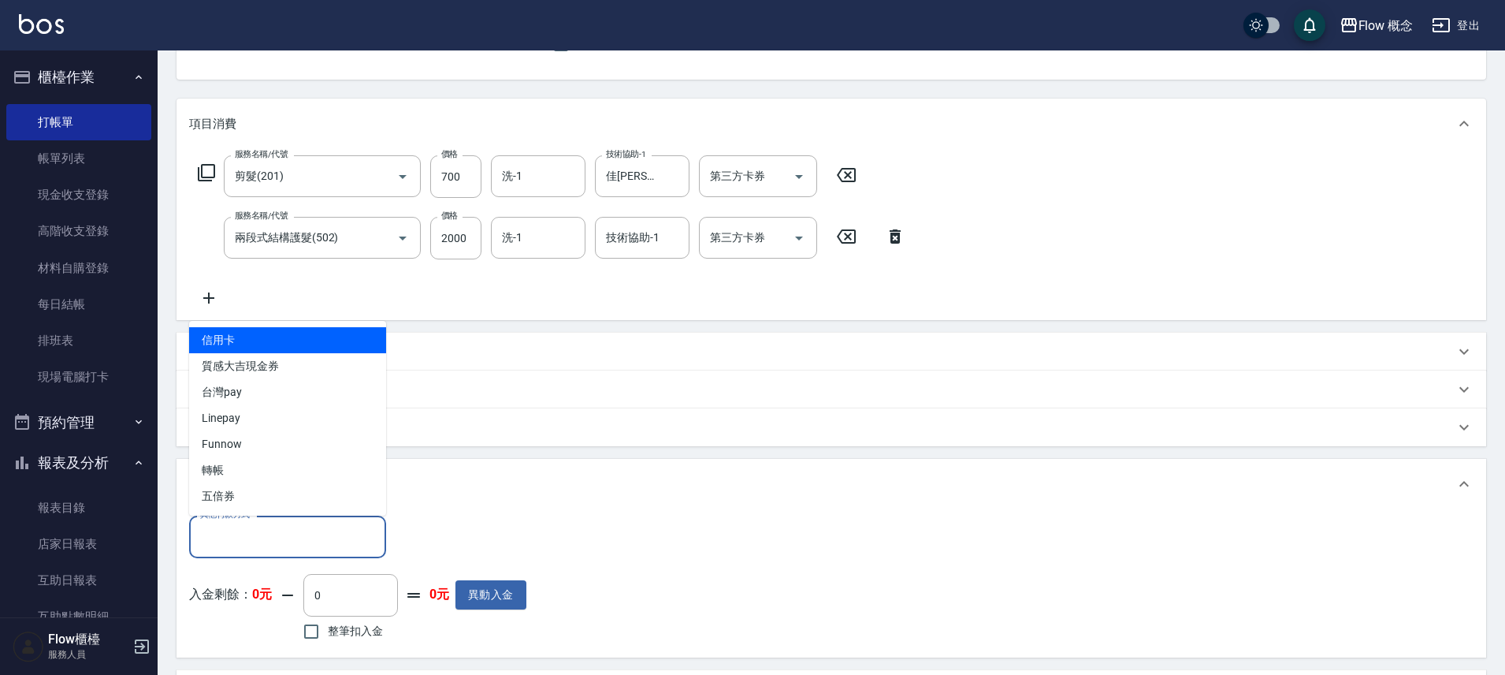
click at [295, 534] on input "其他付款方式" at bounding box center [287, 536] width 183 height 28
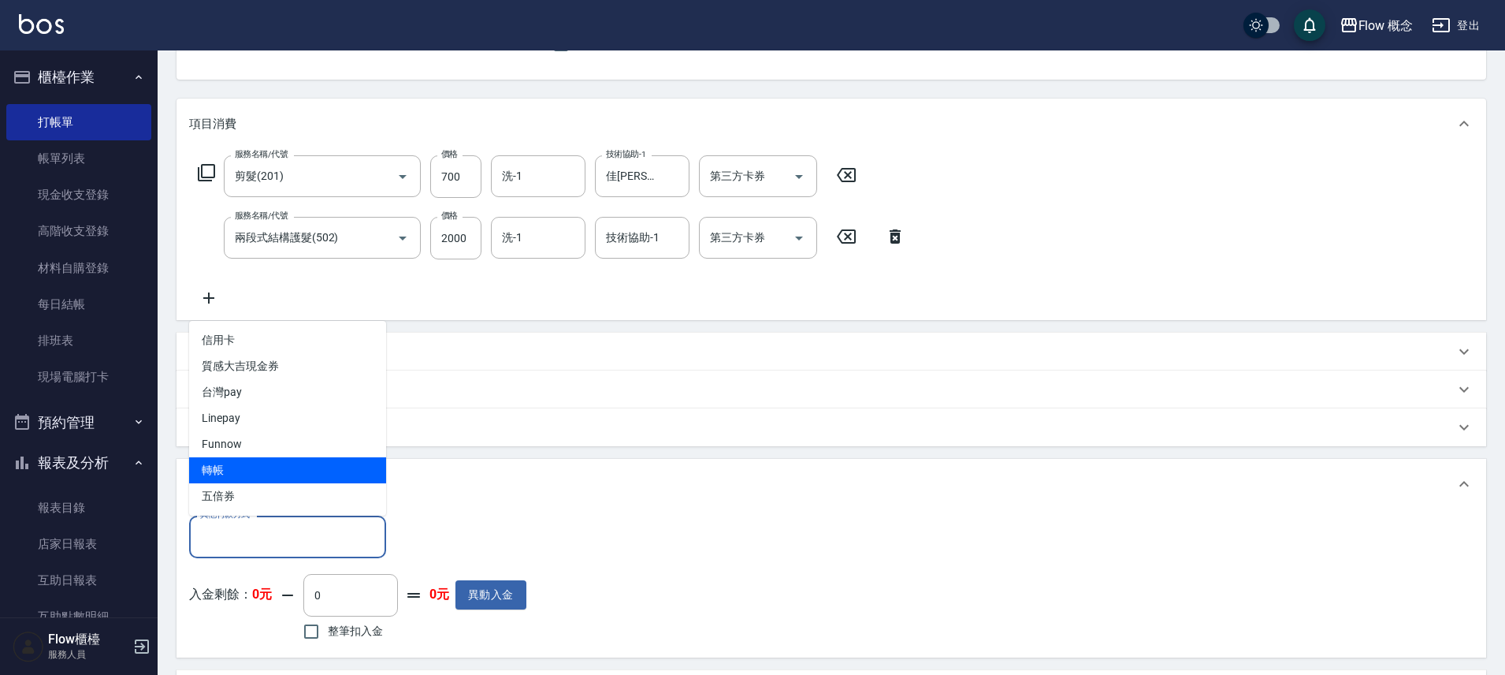
click at [251, 471] on span "轉帳" at bounding box center [287, 470] width 197 height 26
type input "轉帳"
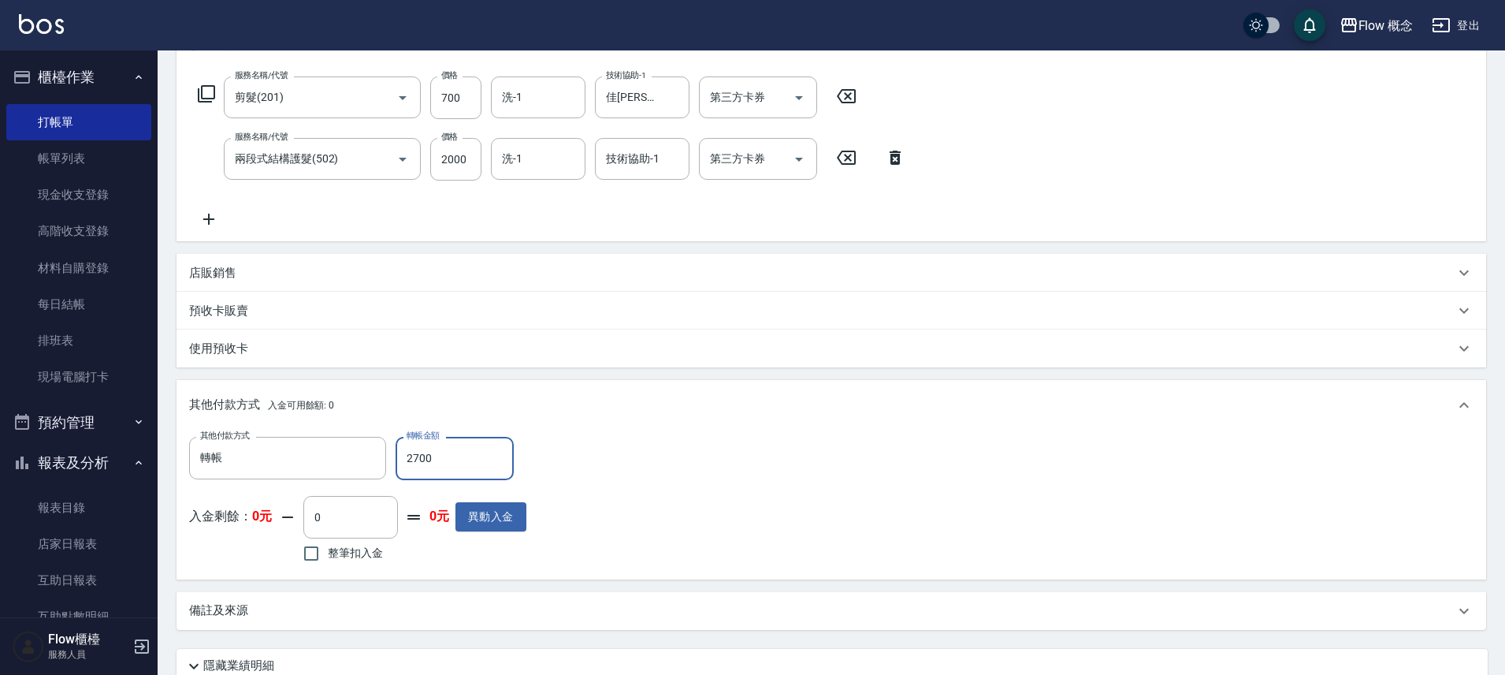
scroll to position [372, 0]
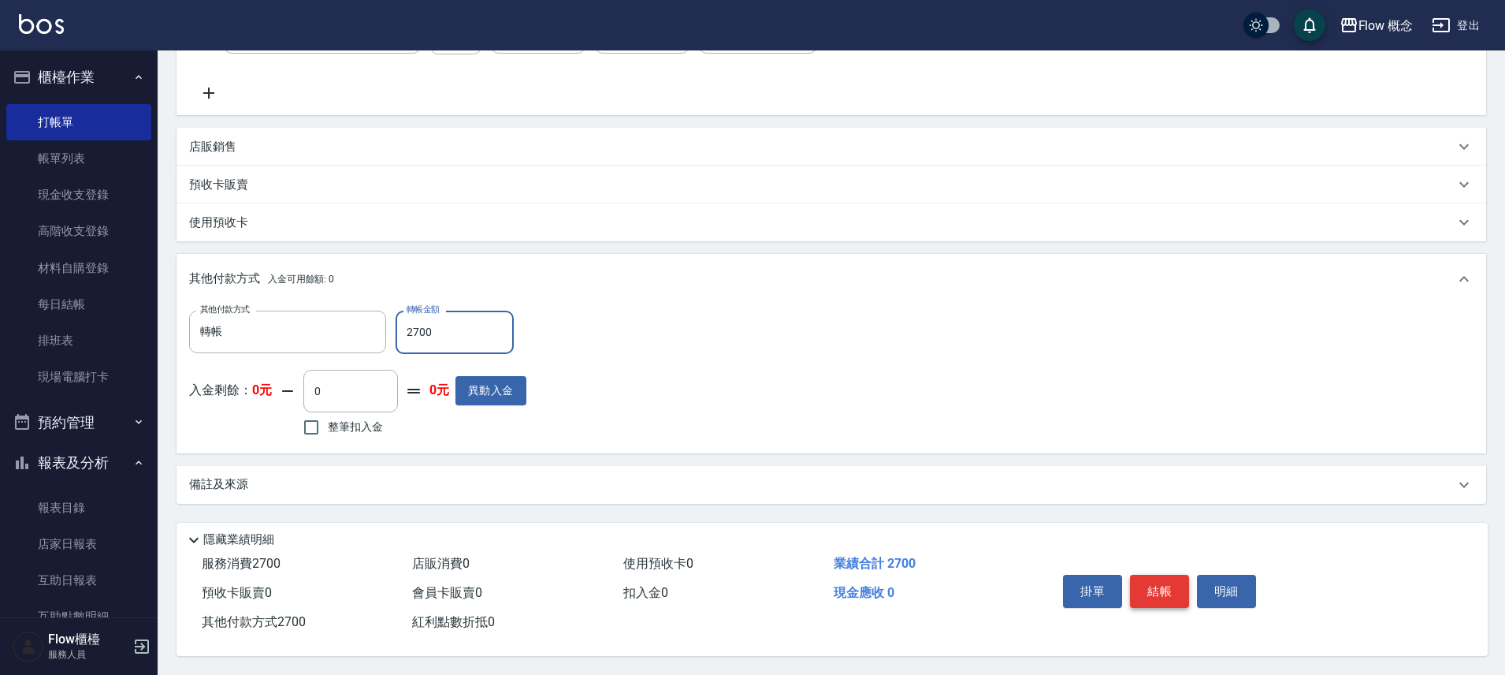
type input "2700"
click at [1169, 580] on button "結帳" at bounding box center [1159, 590] width 59 height 33
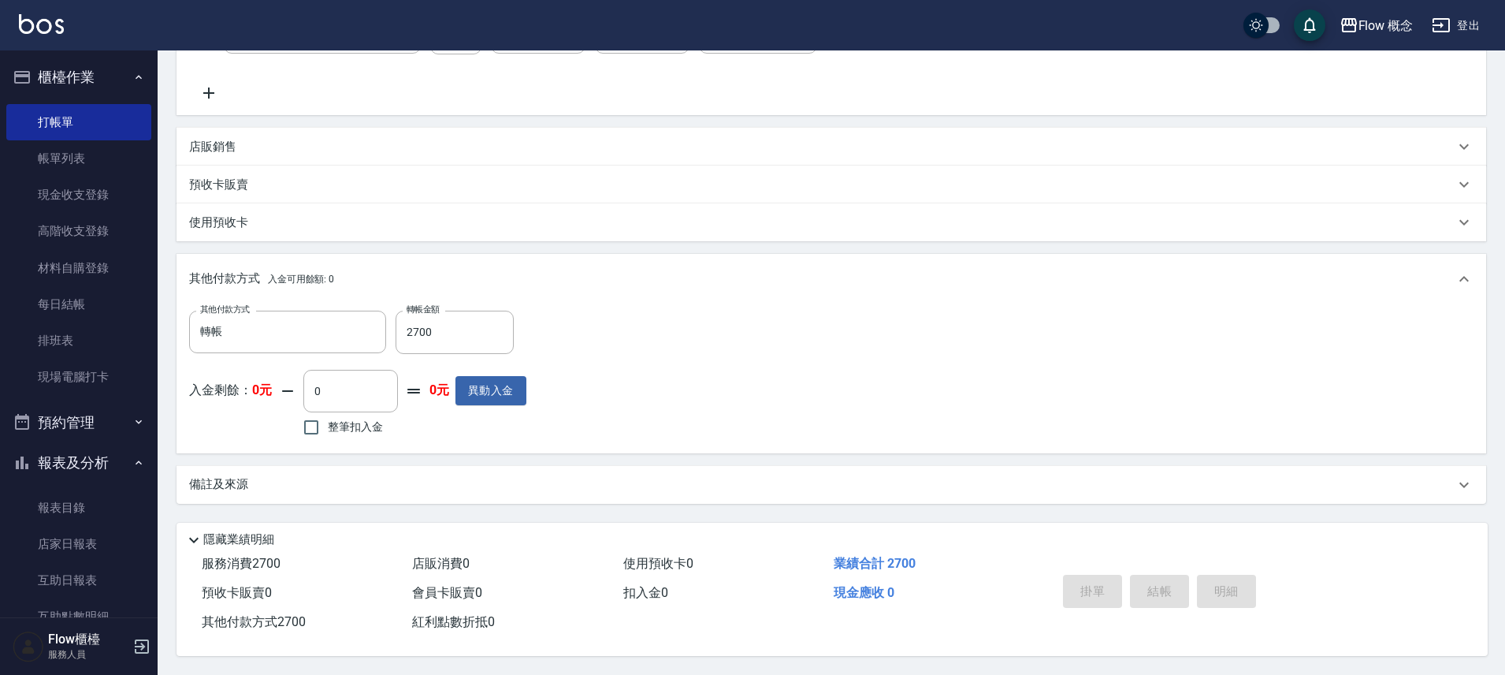
type input "2025/10/06 18:51"
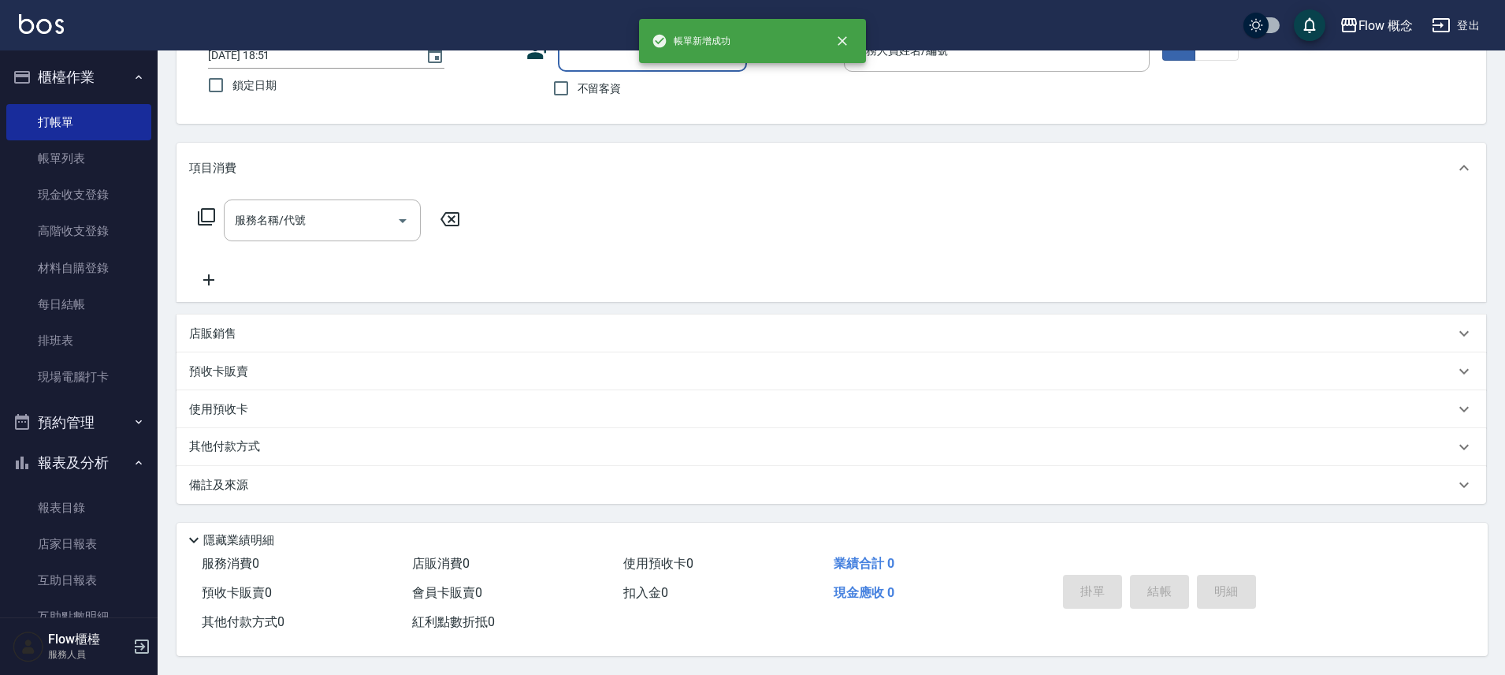
scroll to position [0, 0]
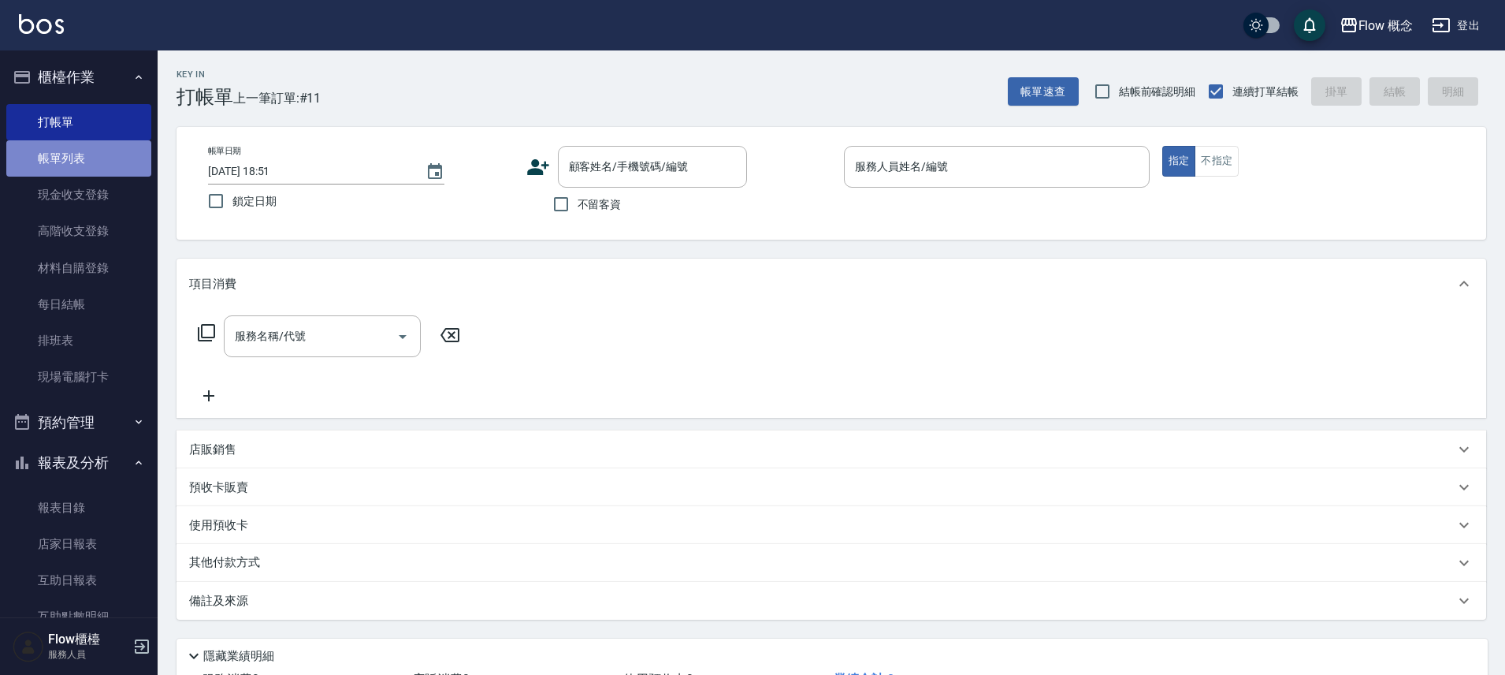
click at [84, 163] on link "帳單列表" at bounding box center [78, 158] width 145 height 36
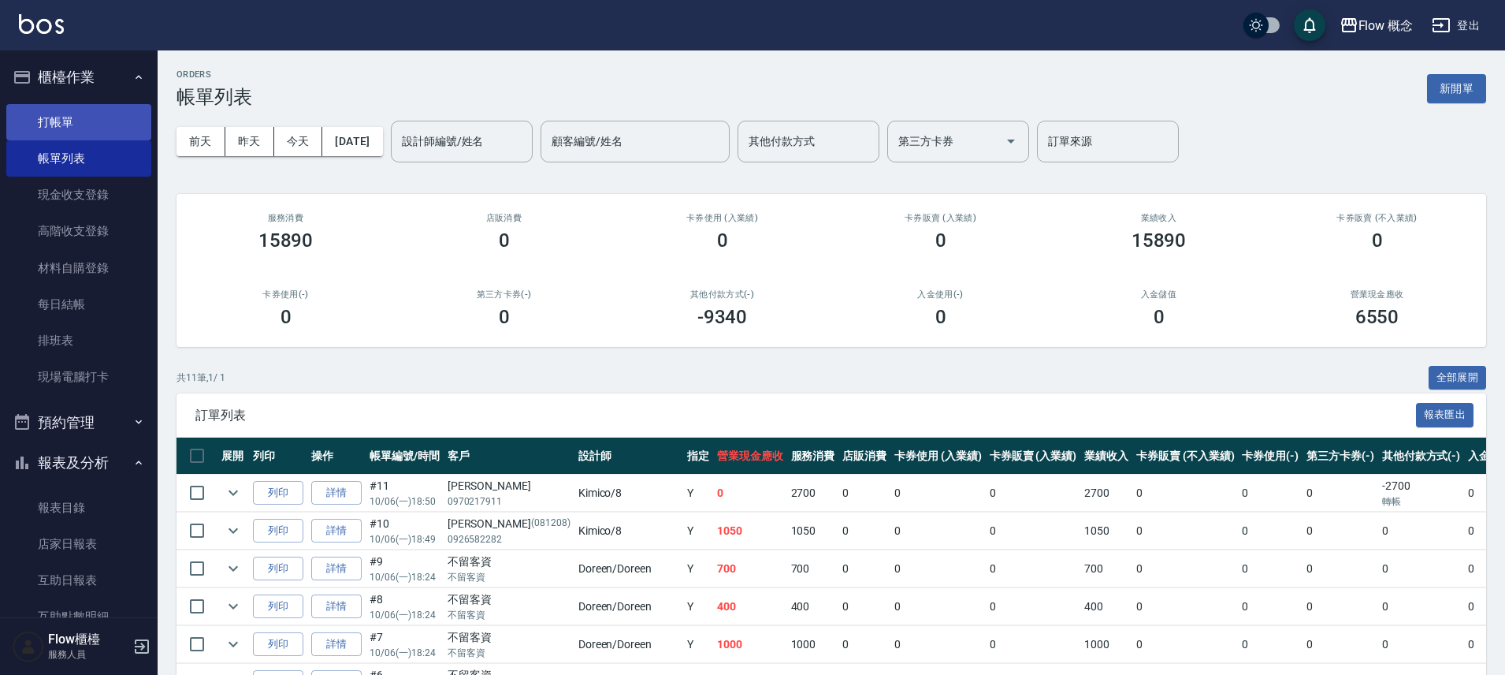
click at [66, 115] on link "打帳單" at bounding box center [78, 122] width 145 height 36
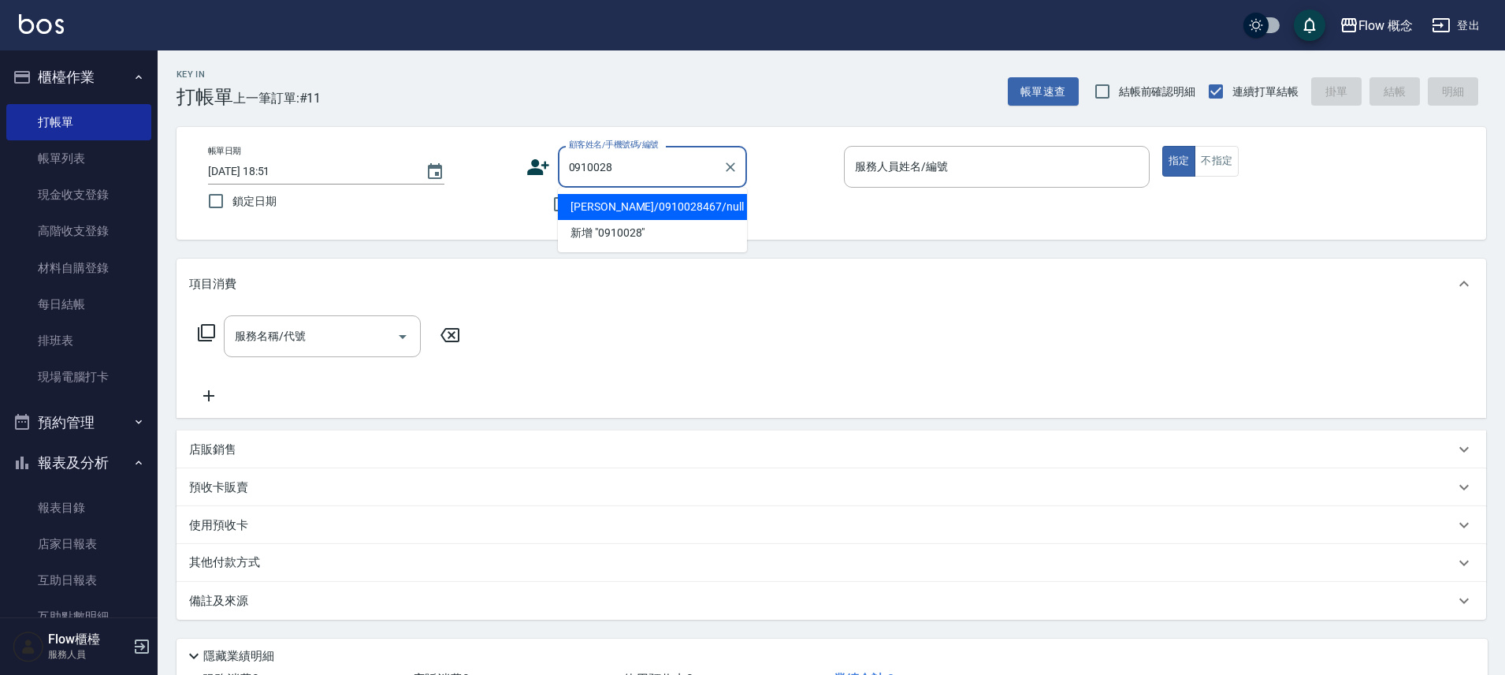
click at [662, 203] on li "黃筱涵/0910028467/null" at bounding box center [652, 207] width 189 height 26
type input "黃筱涵/0910028467/null"
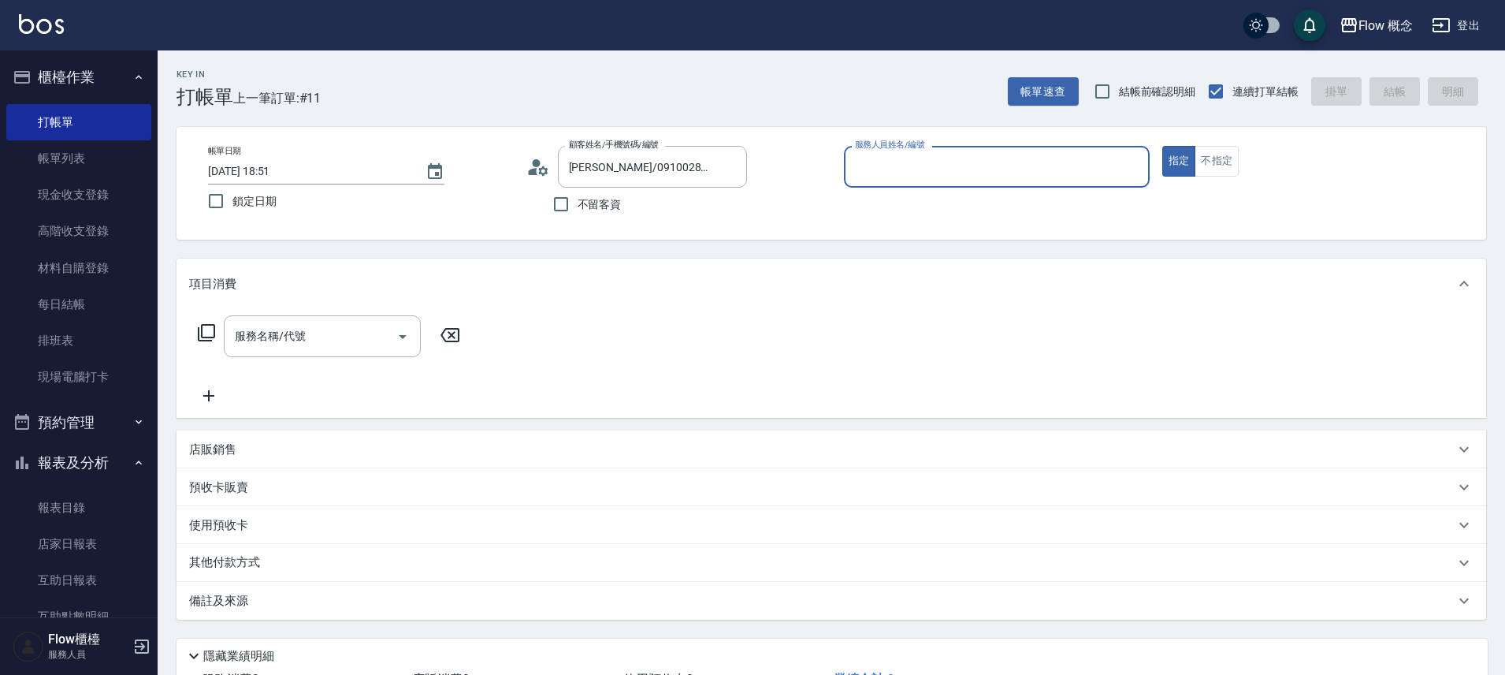
type input "Kimico-8"
click at [337, 344] on input "服務名稱/代號" at bounding box center [310, 336] width 159 height 28
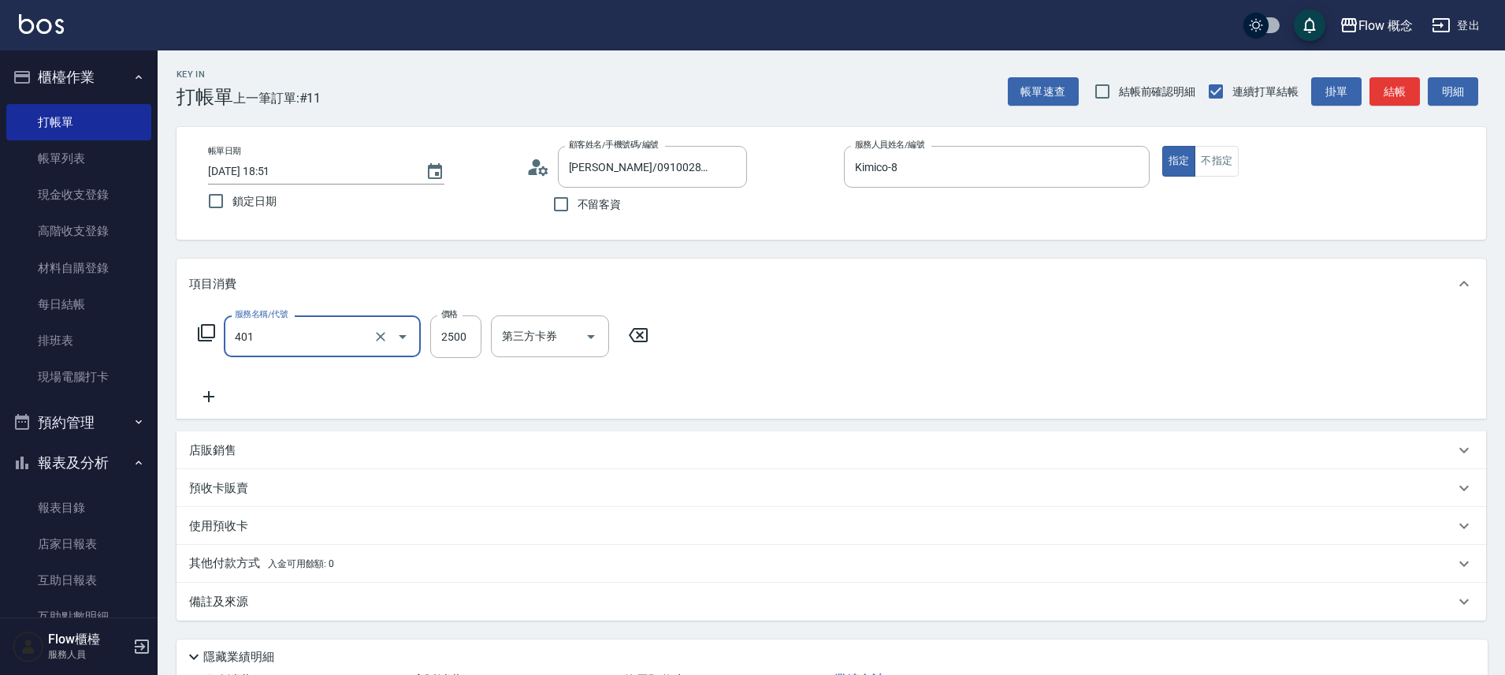
type input "染髮(401)"
type input "4500"
click at [199, 407] on div "服務名稱/代號 染髮(401) 服務名稱/代號 價格 4500 價格 洗-1 洗-1 技術協助-1 技術協助-1 第三方卡券 第三方卡券" at bounding box center [832, 364] width 1310 height 110
click at [207, 399] on icon at bounding box center [208, 396] width 39 height 19
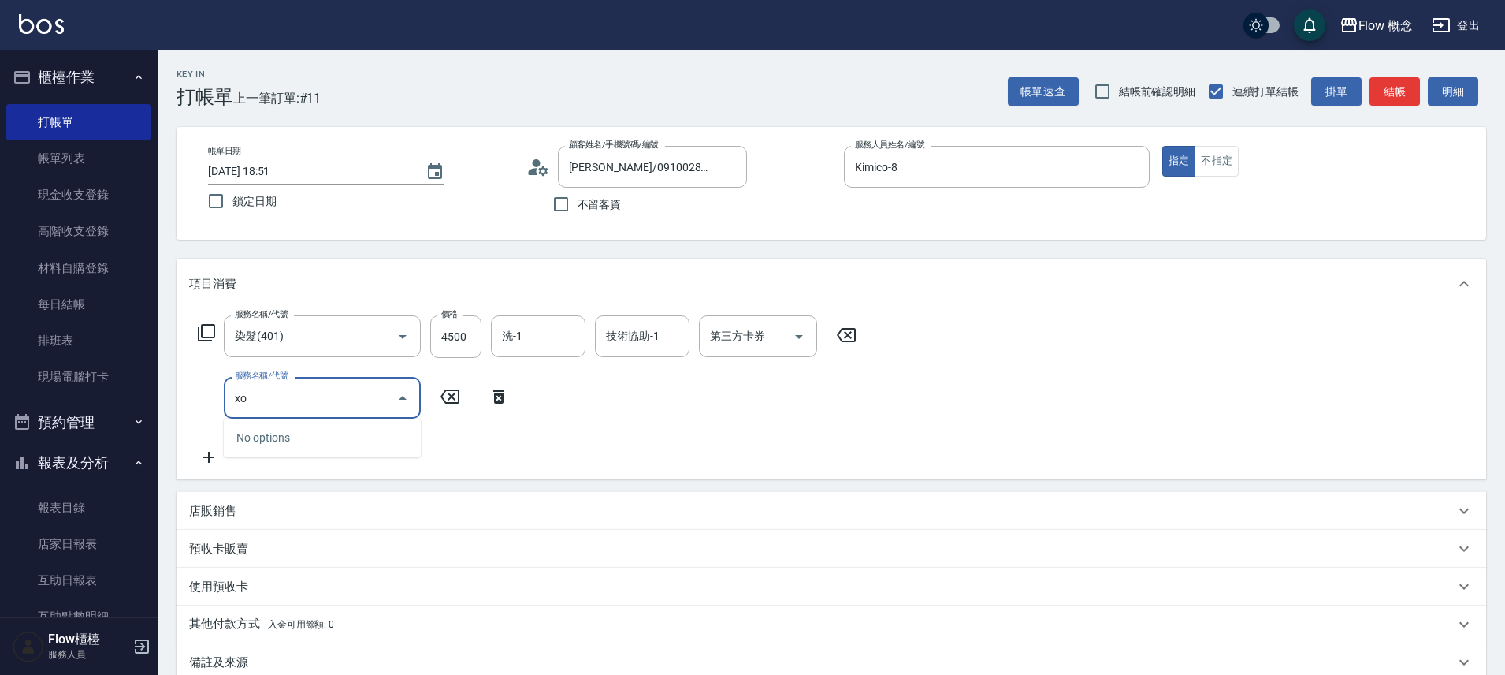
type input "x"
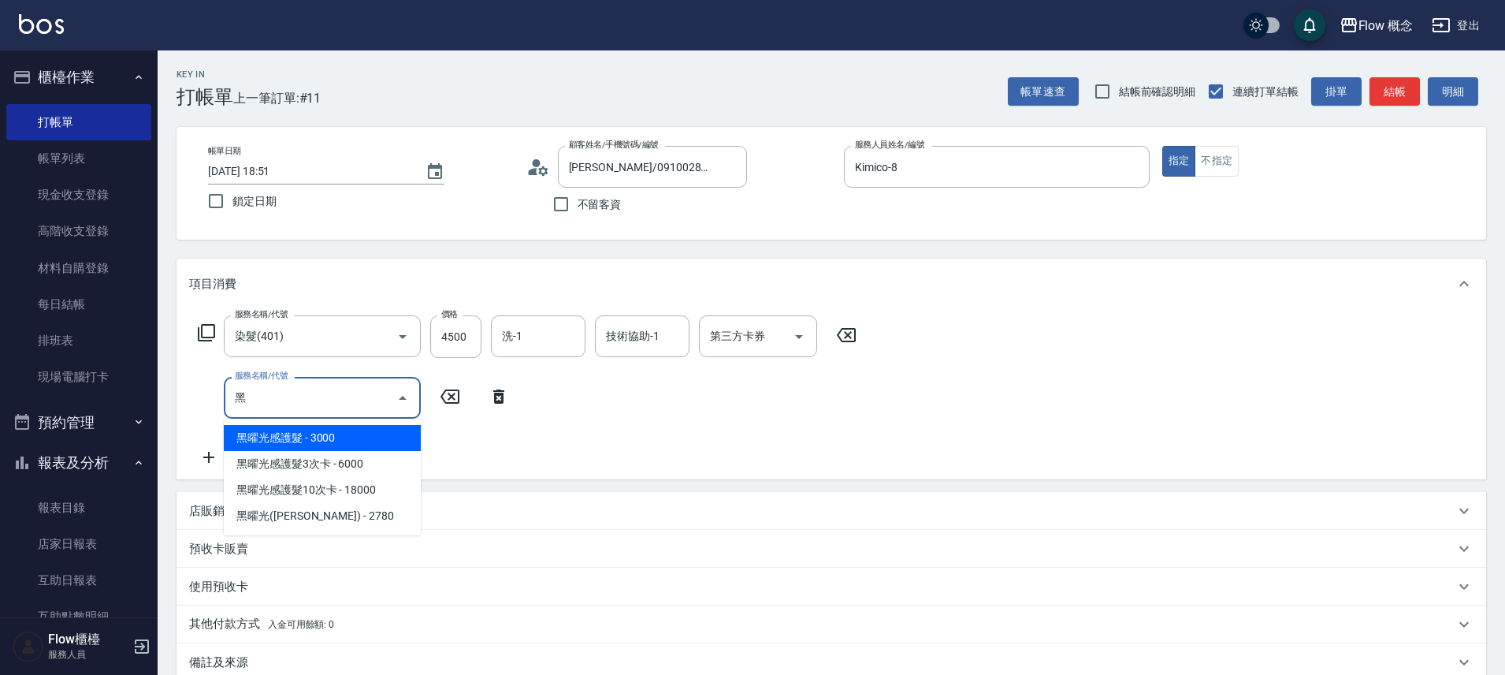
click at [333, 443] on span "黑曜光感護髮 - 3000" at bounding box center [322, 438] width 197 height 26
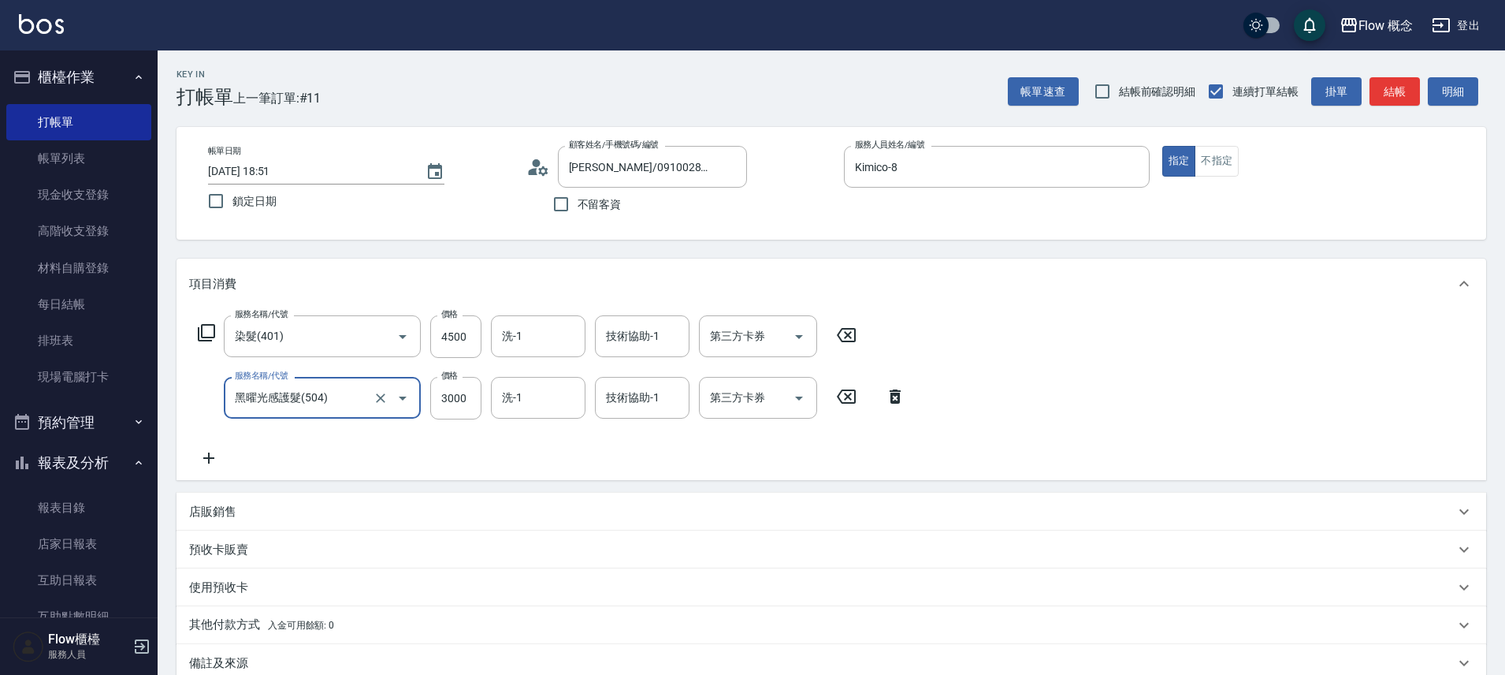
type input "黑曜光感護髮(504)"
type input "1600"
click at [668, 327] on input "技術協助-1" at bounding box center [642, 336] width 80 height 28
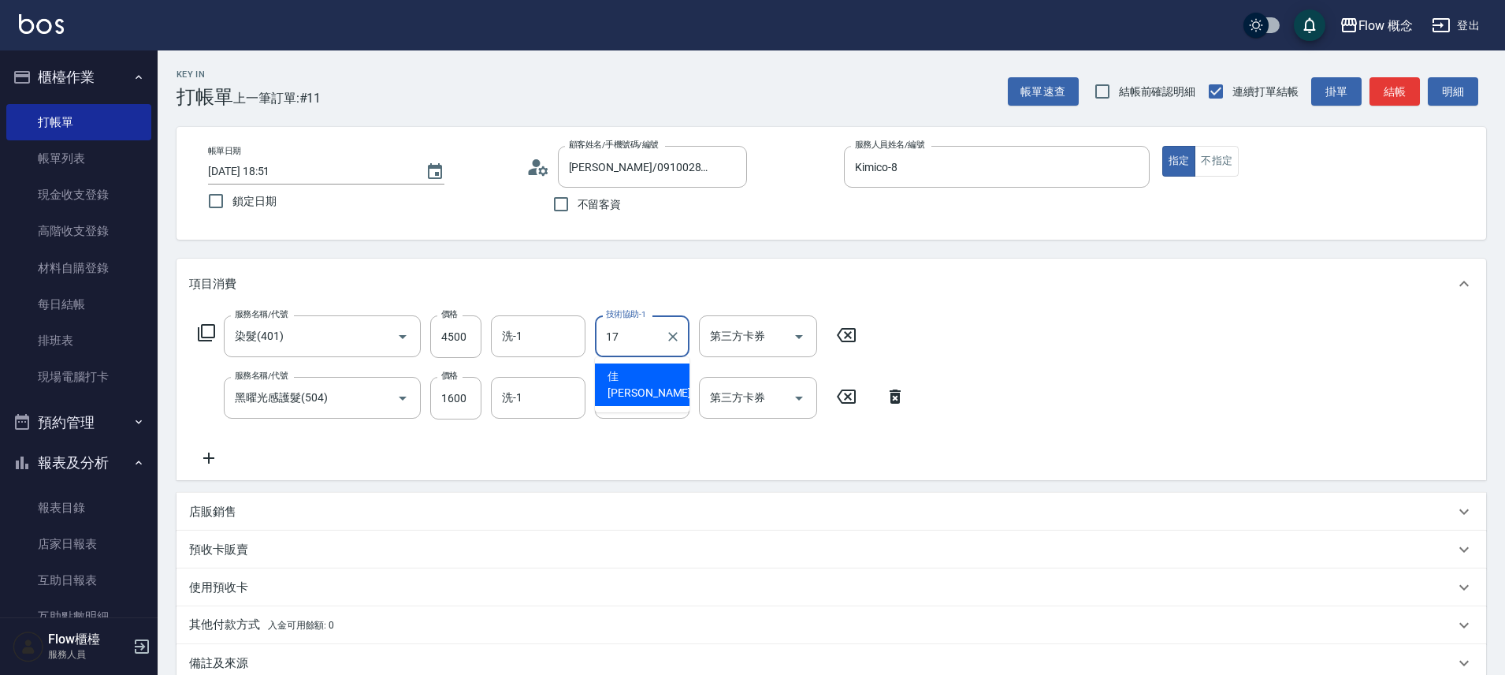
type input "佳[PERSON_NAME]-17"
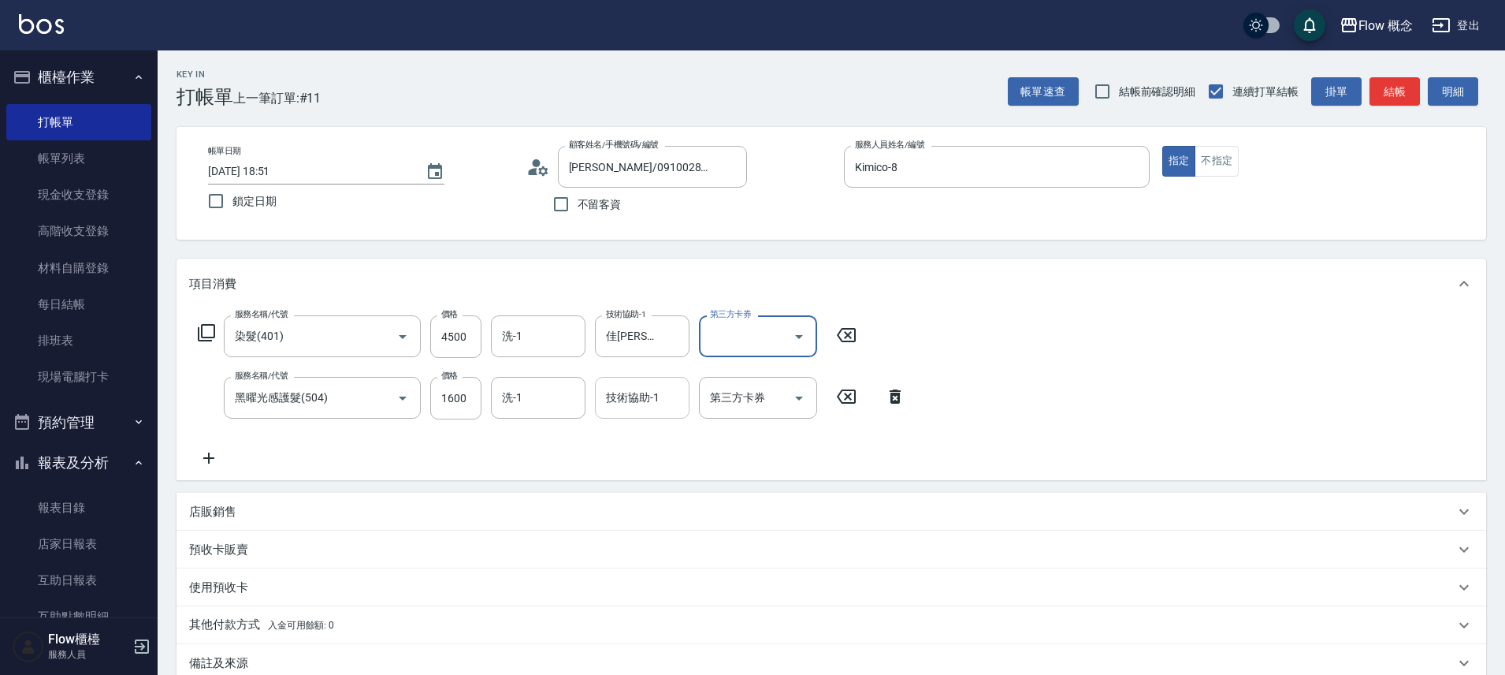
click at [615, 411] on div "技術協助-1" at bounding box center [642, 398] width 95 height 42
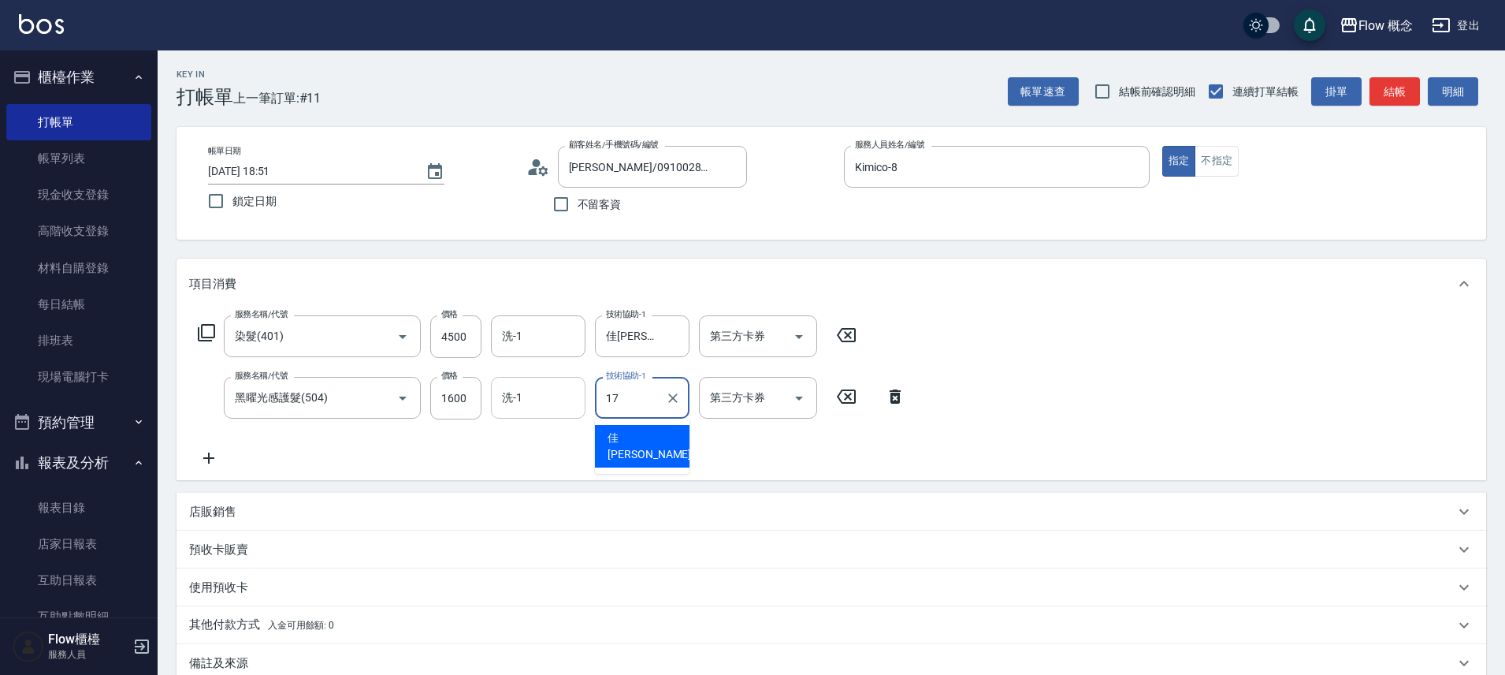
type input "佳[PERSON_NAME]-17"
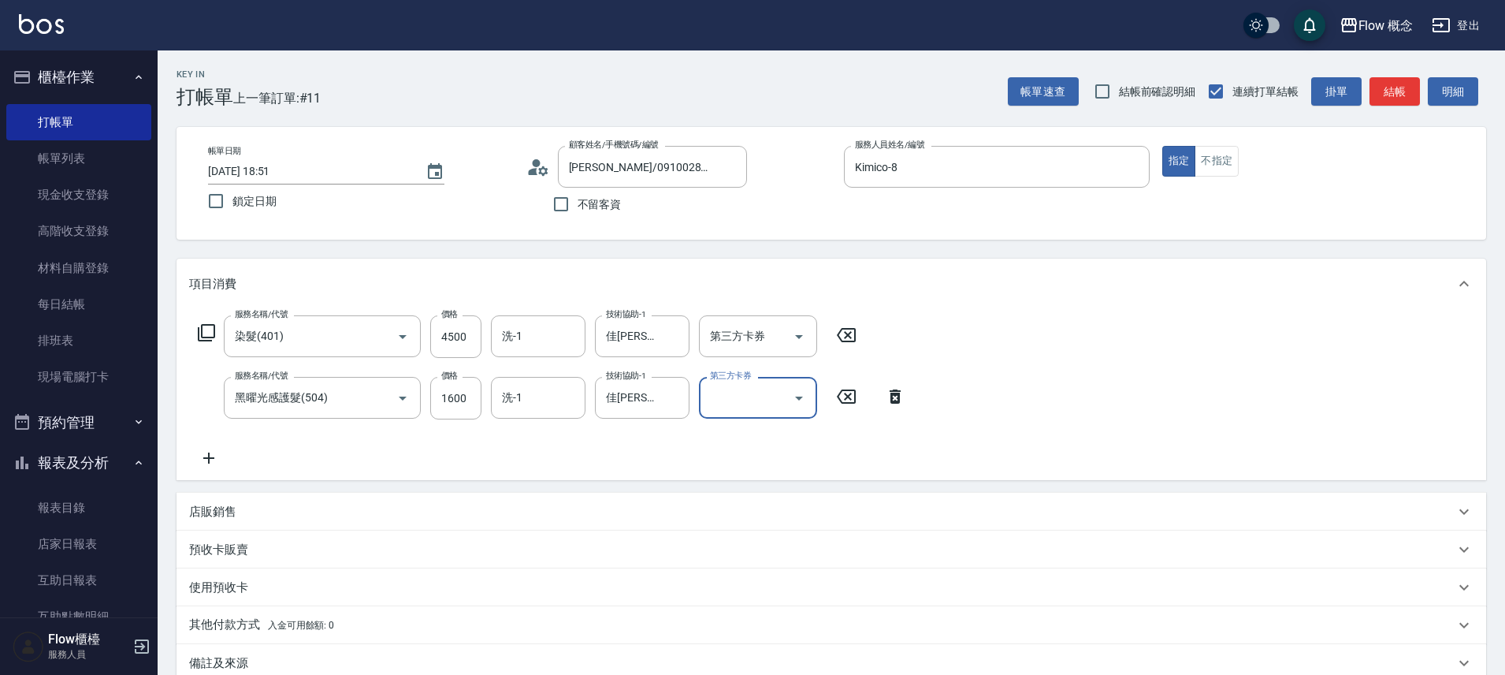
click at [258, 631] on p "其他付款方式 入金可用餘額: 0" at bounding box center [261, 624] width 145 height 17
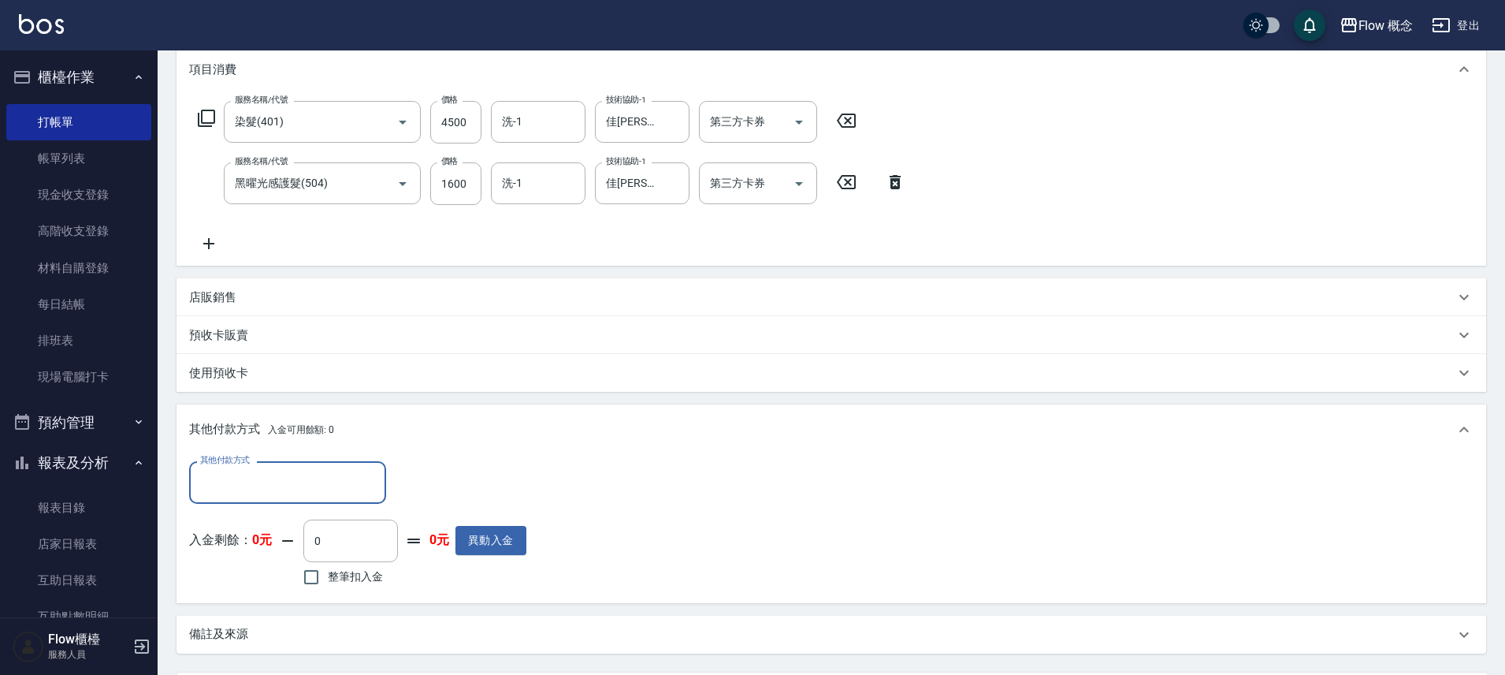
scroll to position [257, 0]
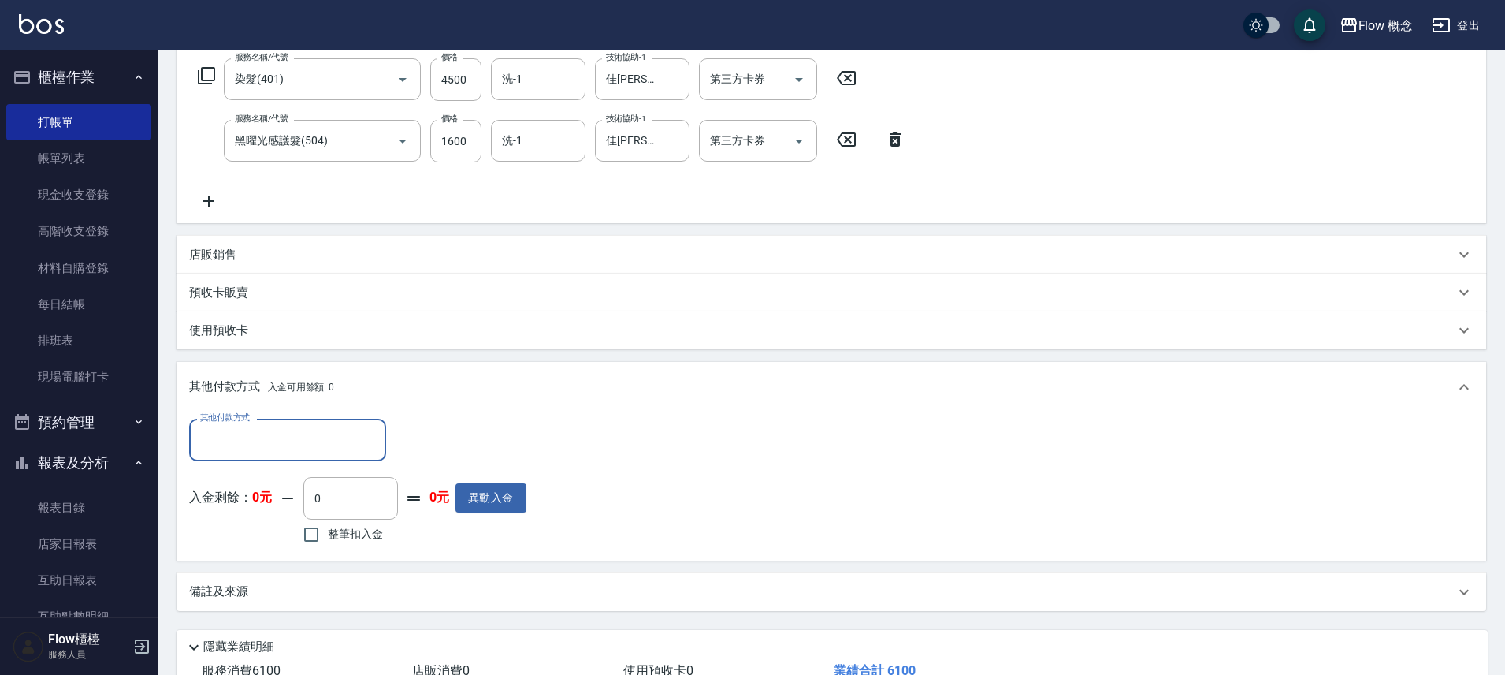
click at [277, 459] on div "其他付款方式" at bounding box center [287, 439] width 197 height 42
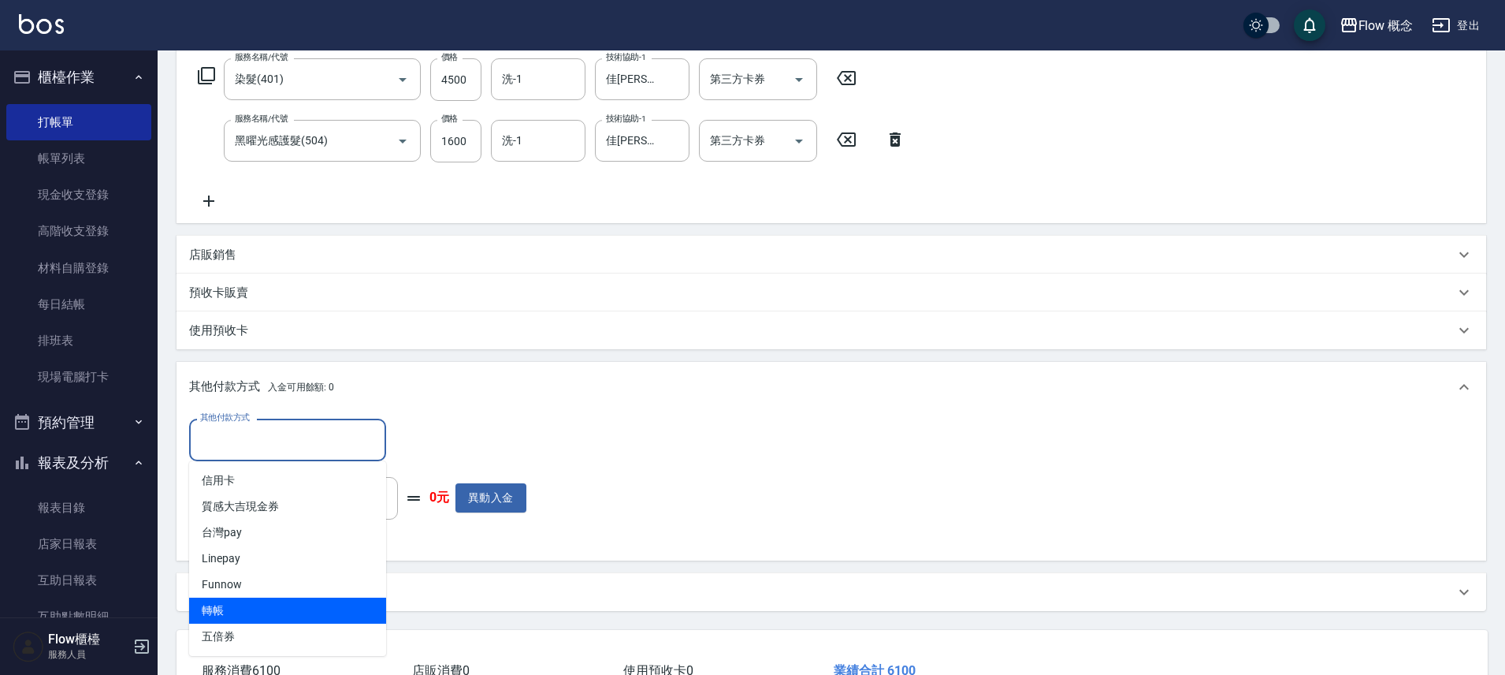
click at [262, 614] on span "轉帳" at bounding box center [287, 610] width 197 height 26
type input "轉帳"
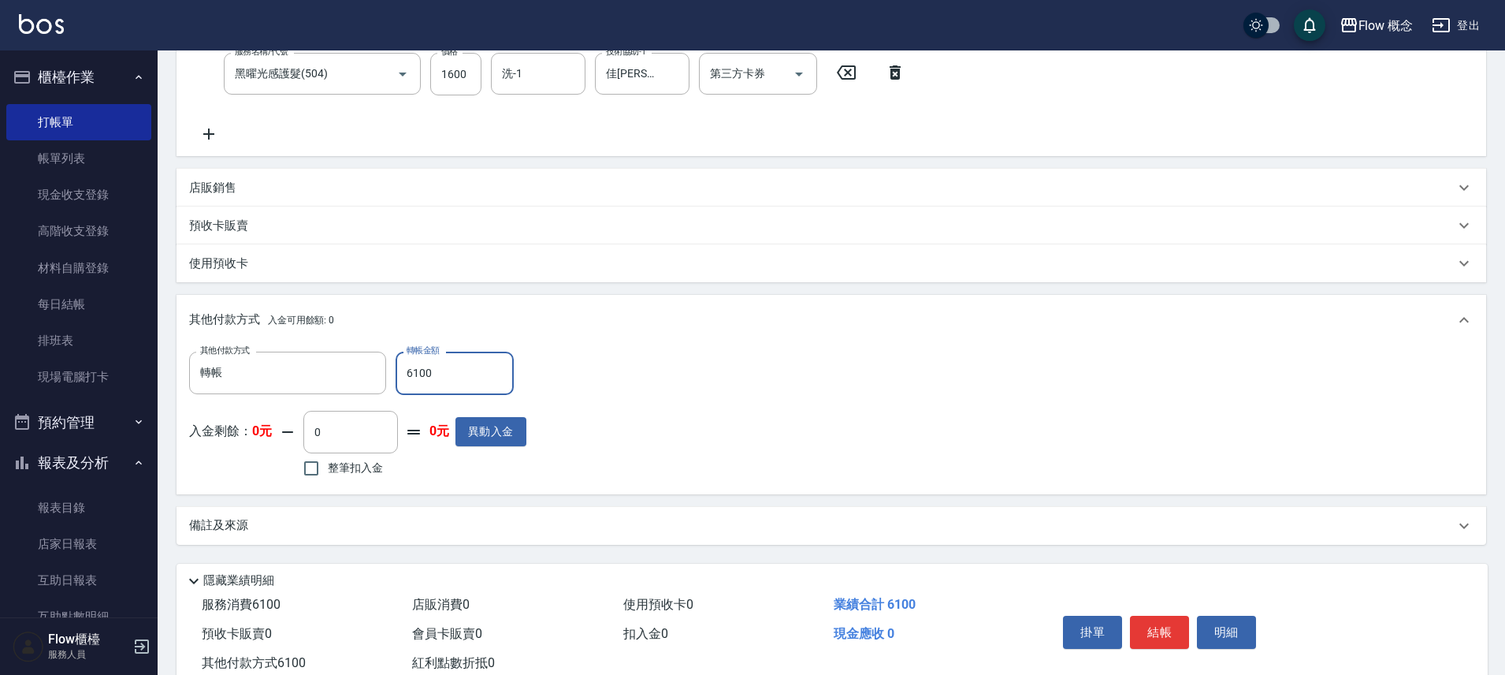
scroll to position [327, 0]
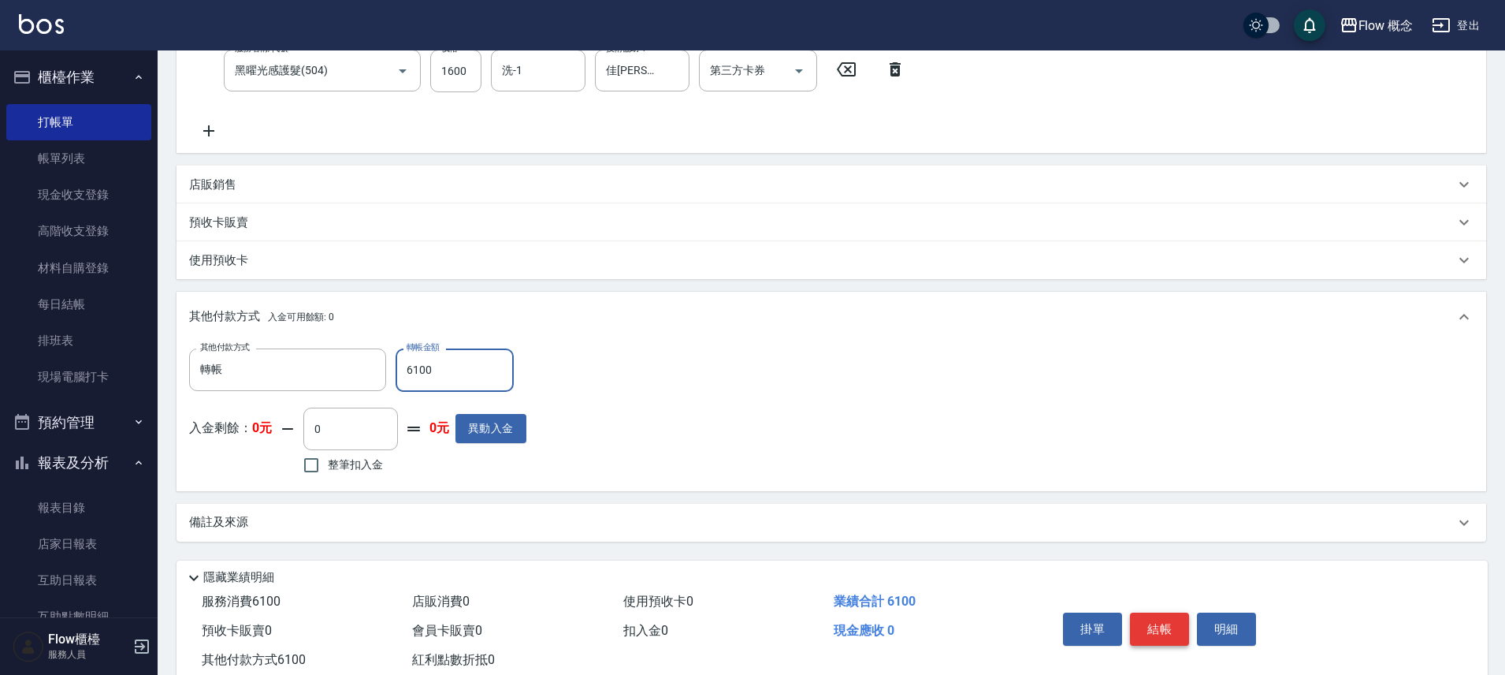
type input "6100"
click at [1167, 623] on button "結帳" at bounding box center [1159, 628] width 59 height 33
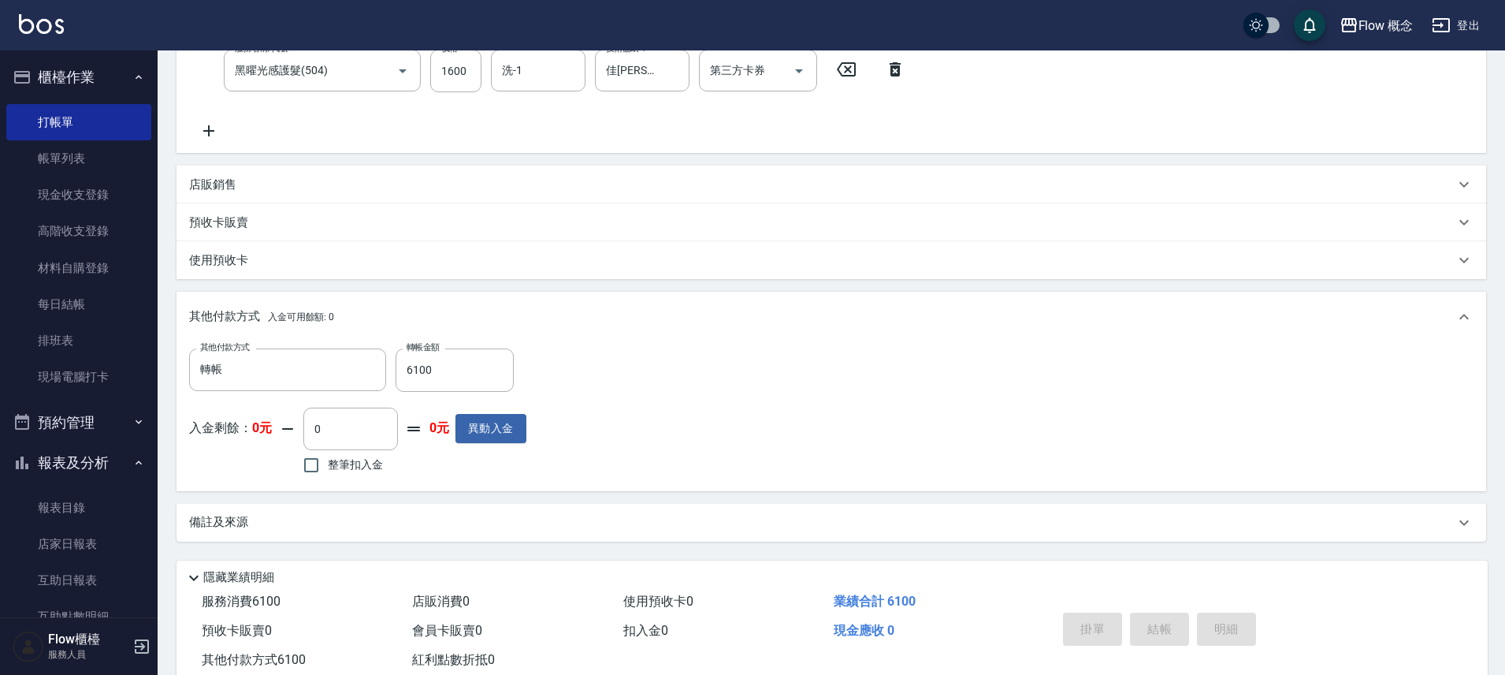
type input "2025/10/06 18:52"
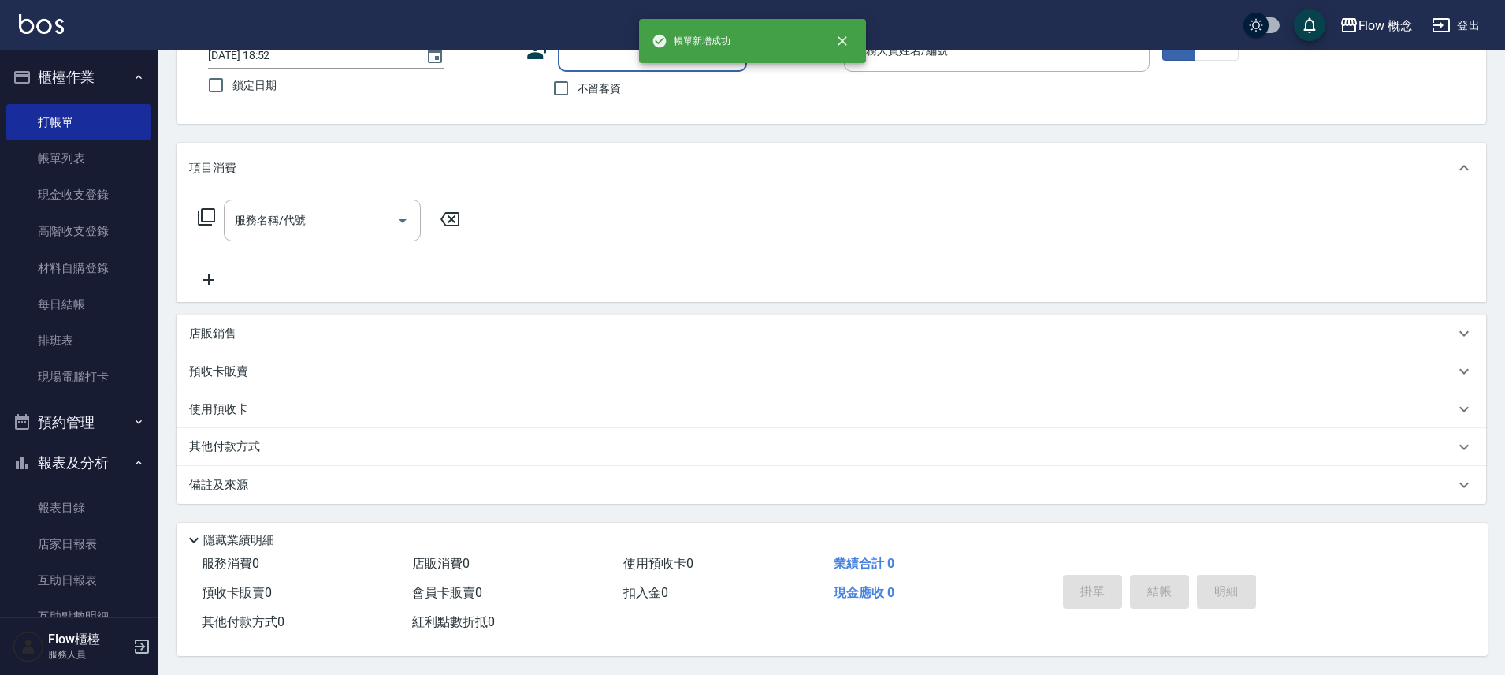
scroll to position [0, 0]
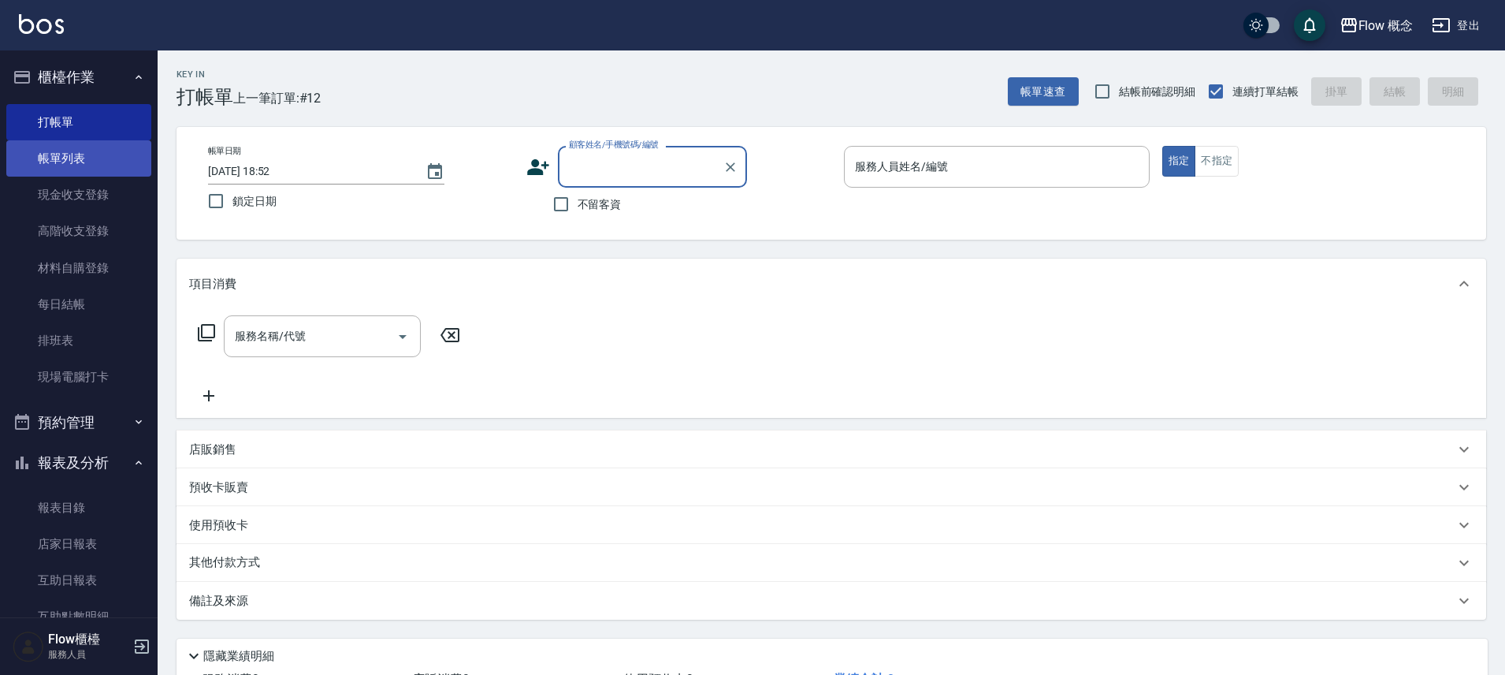
click at [115, 162] on link "帳單列表" at bounding box center [78, 158] width 145 height 36
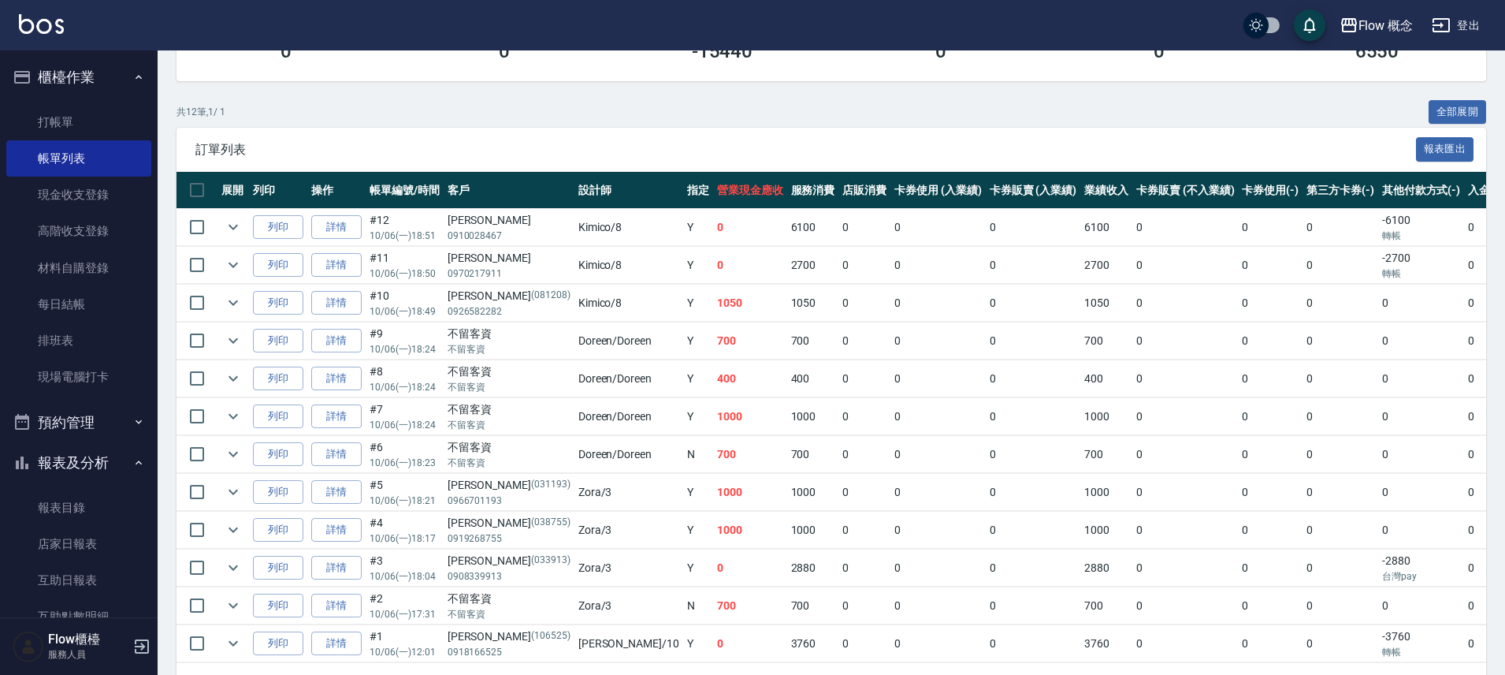
scroll to position [327, 0]
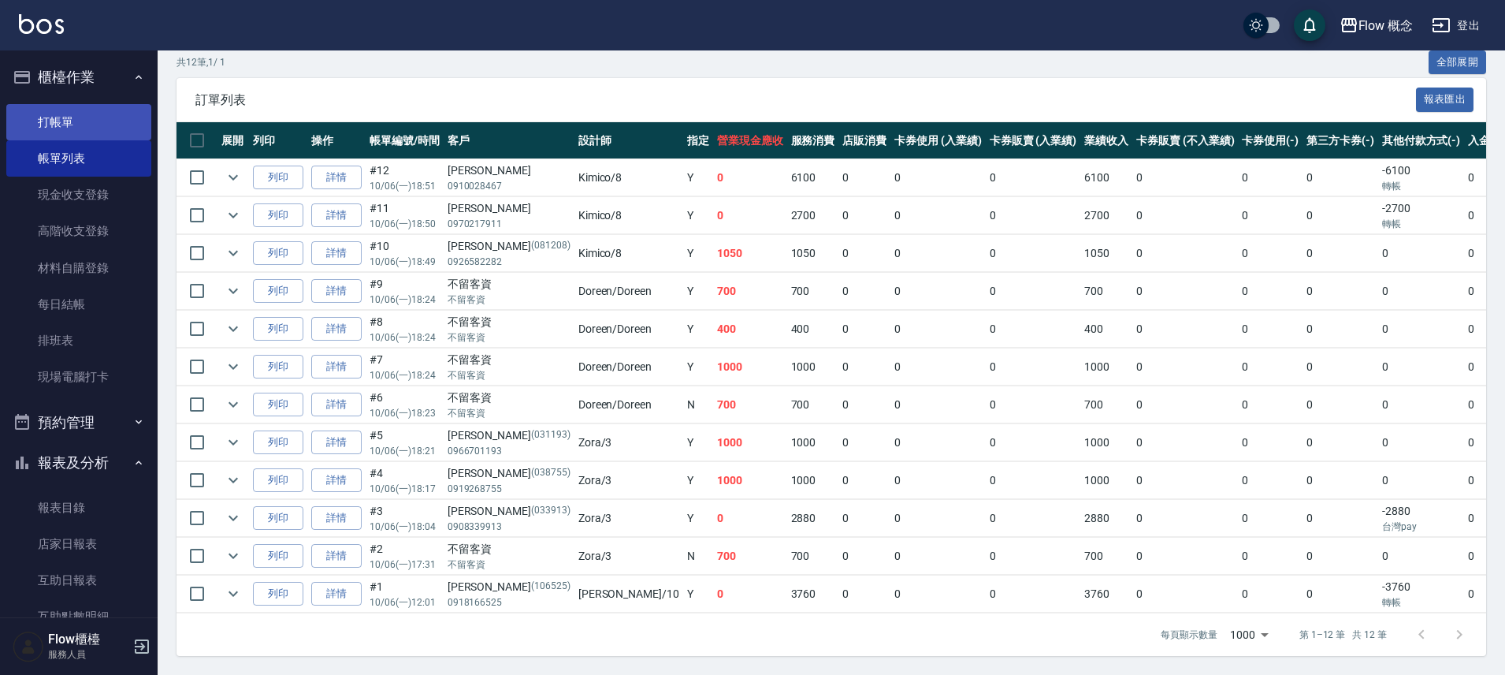
click at [60, 114] on link "打帳單" at bounding box center [78, 122] width 145 height 36
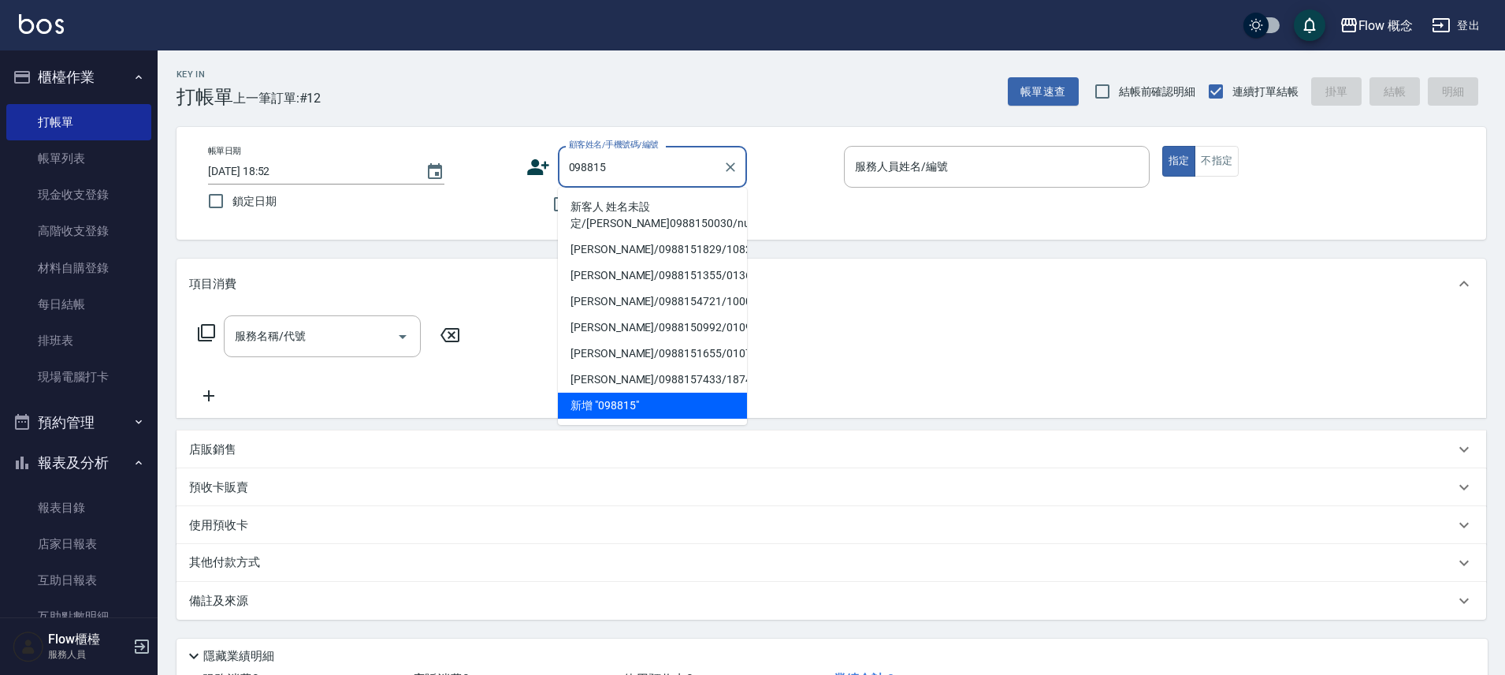
click at [622, 209] on li "新客人 姓名未設定/林昱綺0988150030/null" at bounding box center [652, 215] width 189 height 43
click at [622, 209] on div "不留客資" at bounding box center [636, 204] width 221 height 33
type input "新客人 姓名未設定/林昱綺0988150030/null"
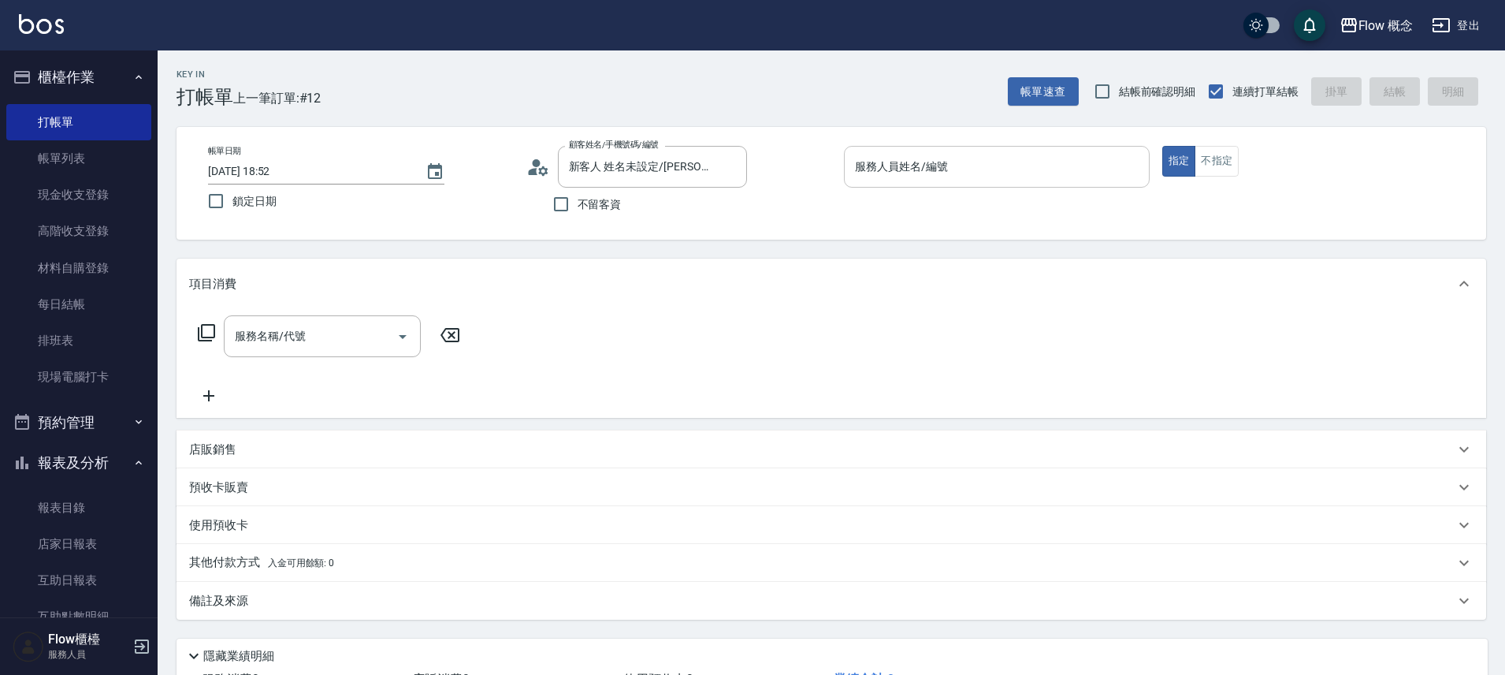
click at [910, 158] on input "服務人員姓名/編號" at bounding box center [997, 167] width 292 height 28
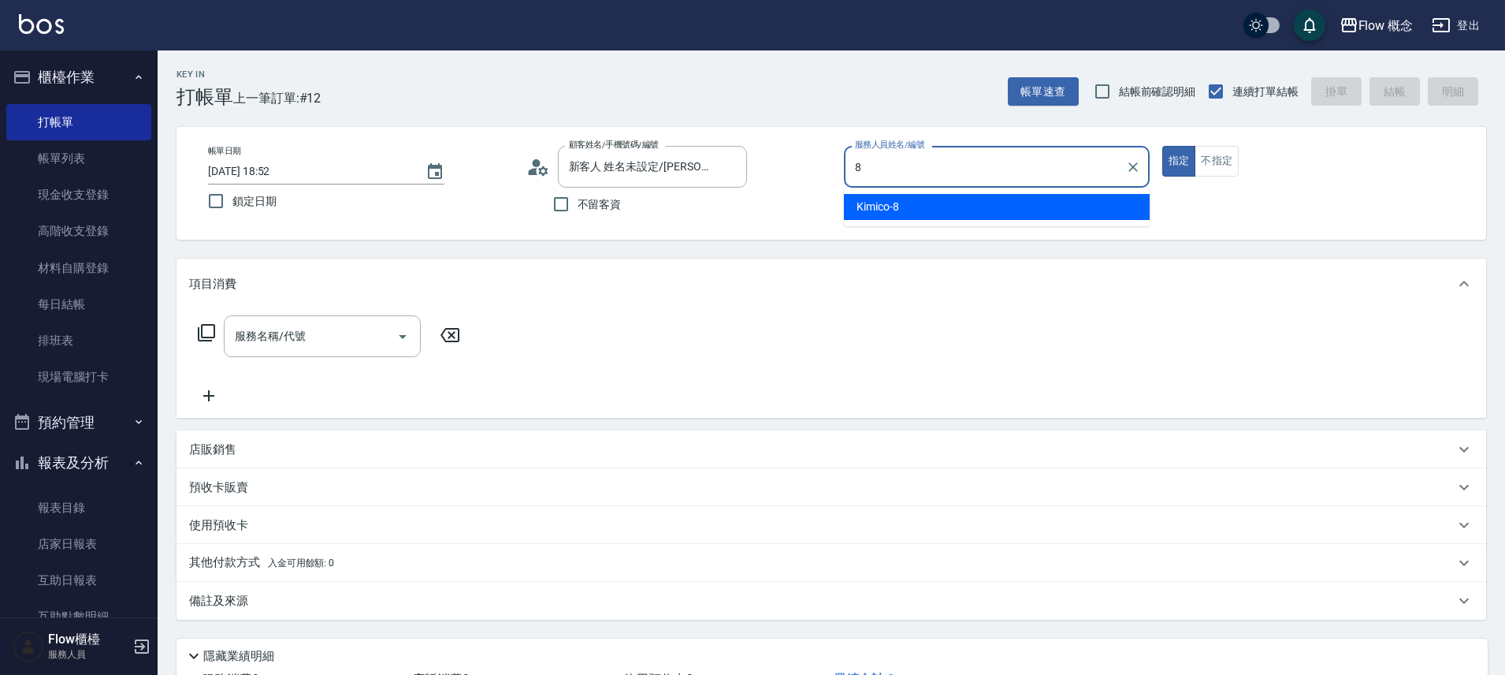
type input "Kimico-8"
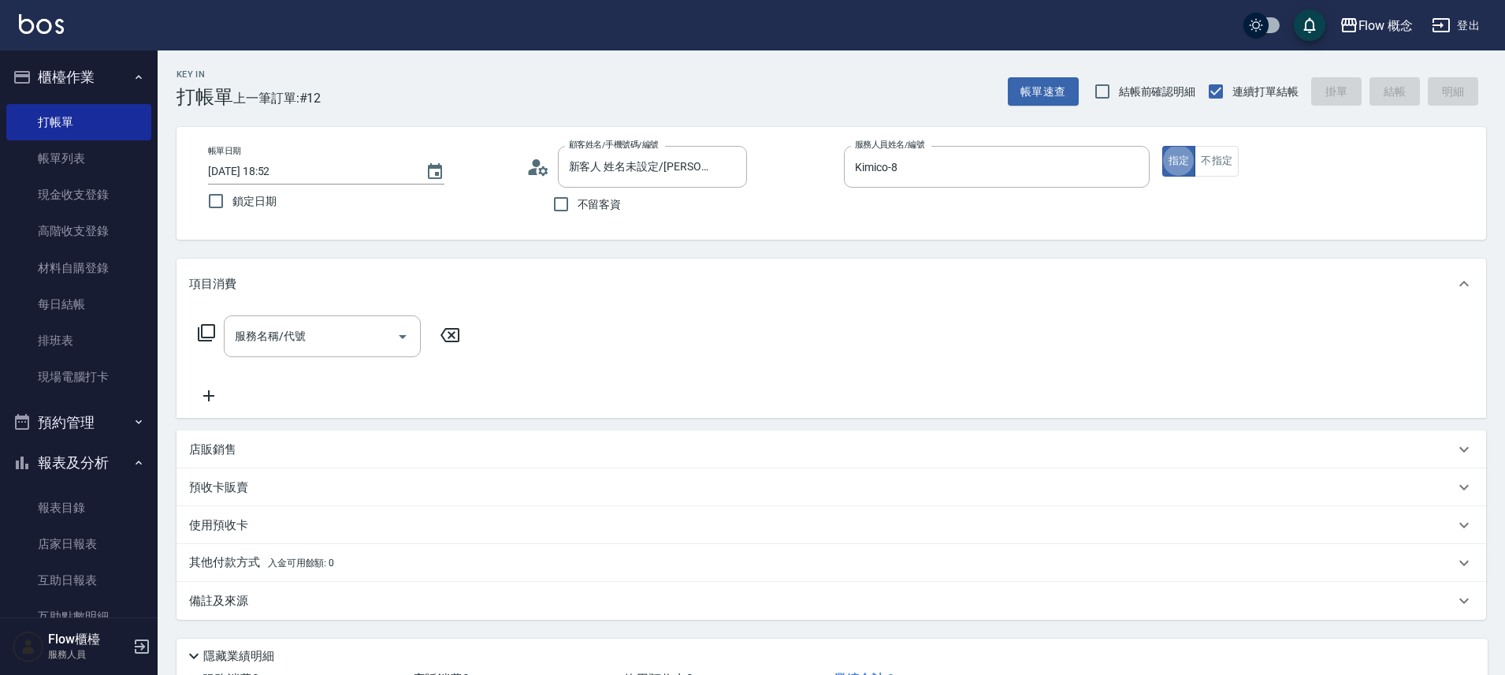
type button "true"
click at [712, 169] on input "新客人 姓名未設定/林昱綺0988150030/null" at bounding box center [640, 167] width 151 height 28
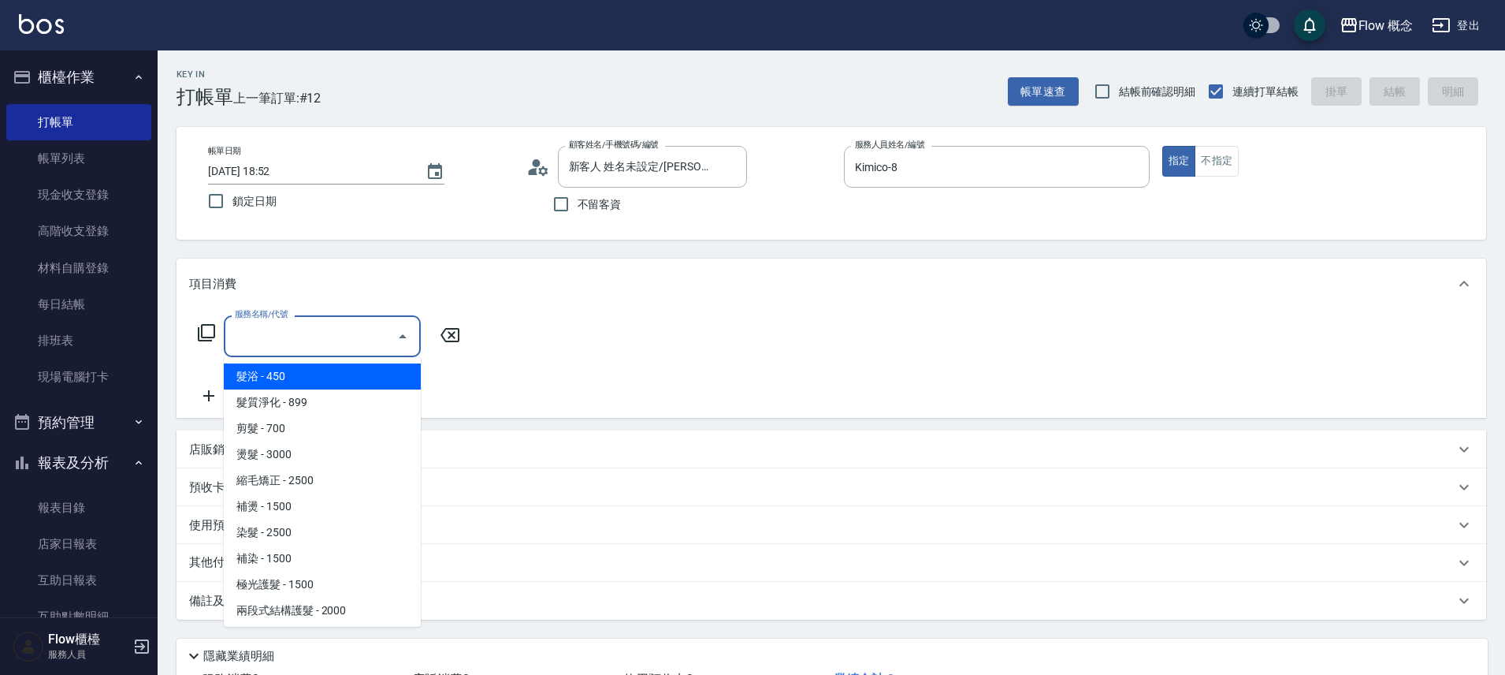
click at [309, 344] on input "服務名稱/代號" at bounding box center [310, 336] width 159 height 28
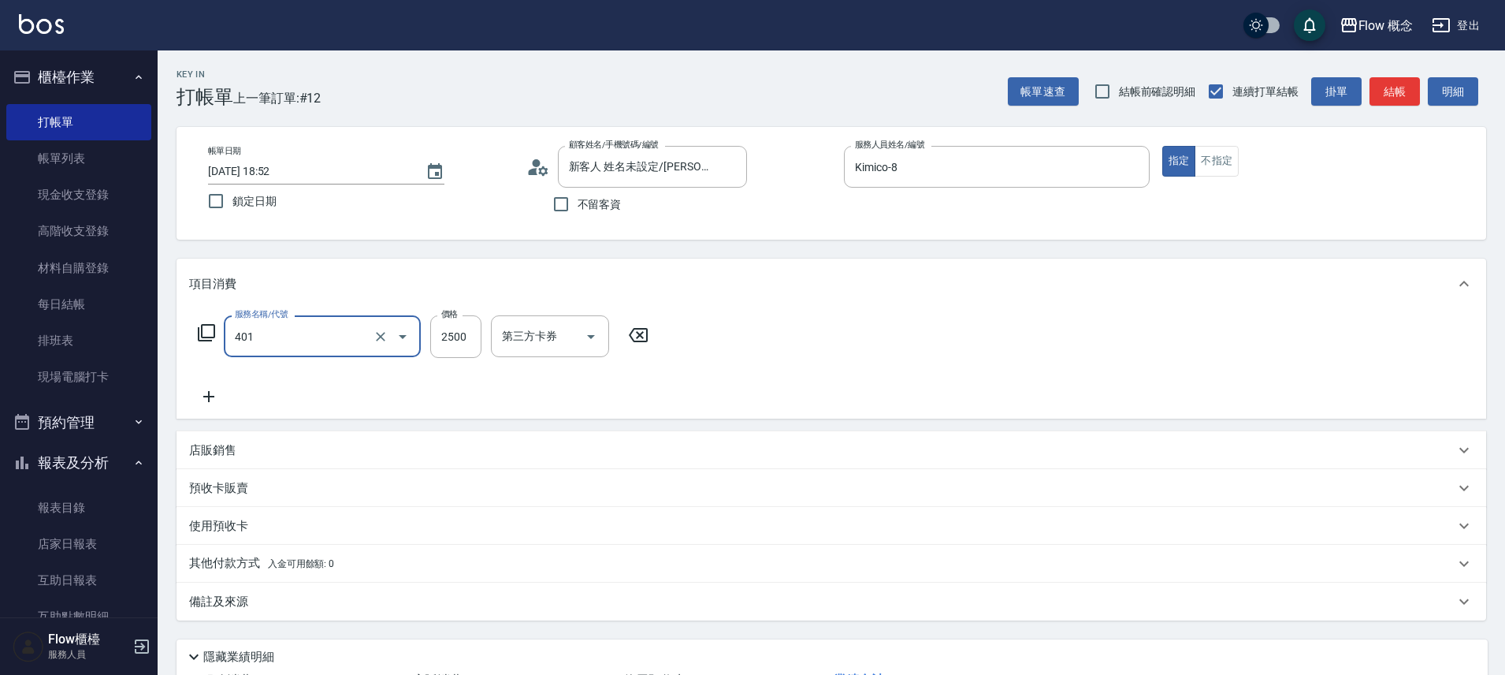
type input "染髮(401)"
click at [632, 315] on div "技術協助-1" at bounding box center [642, 336] width 95 height 42
type input "2000"
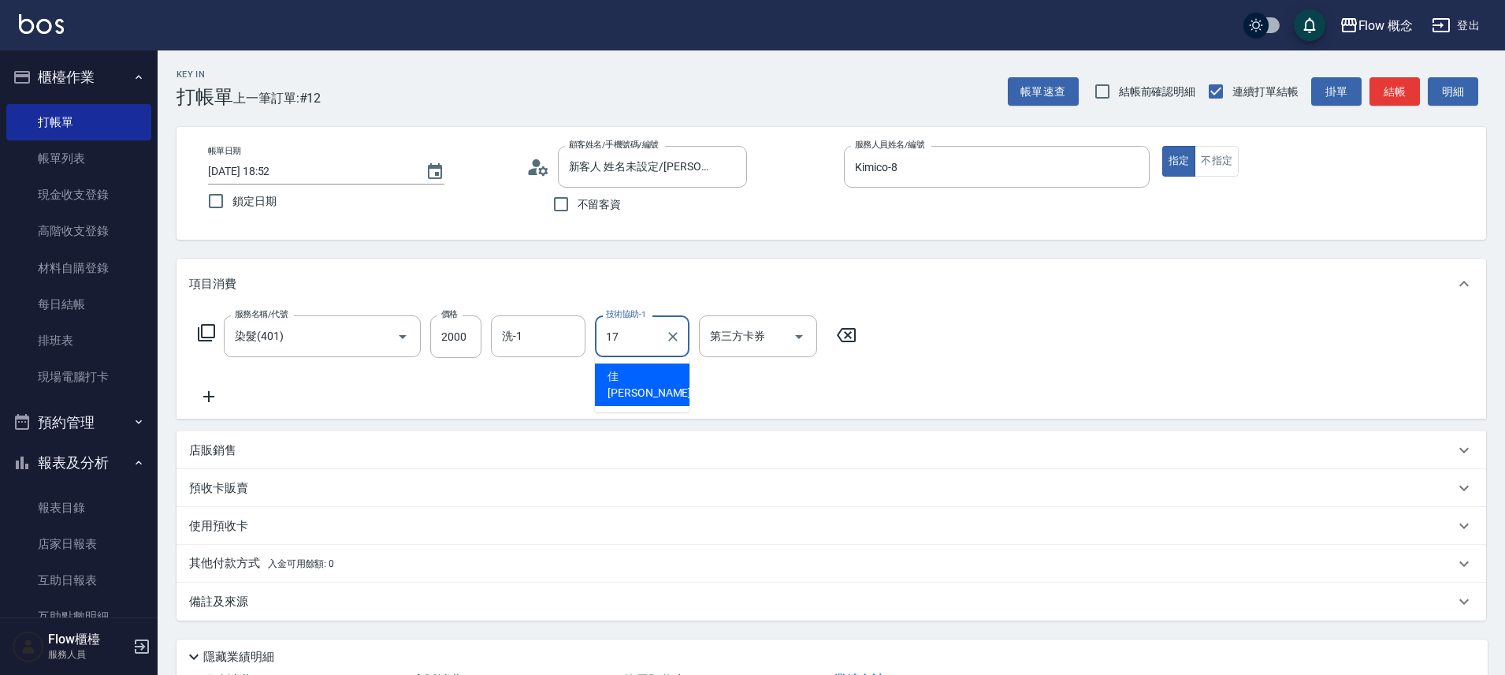
type input "佳[PERSON_NAME]-17"
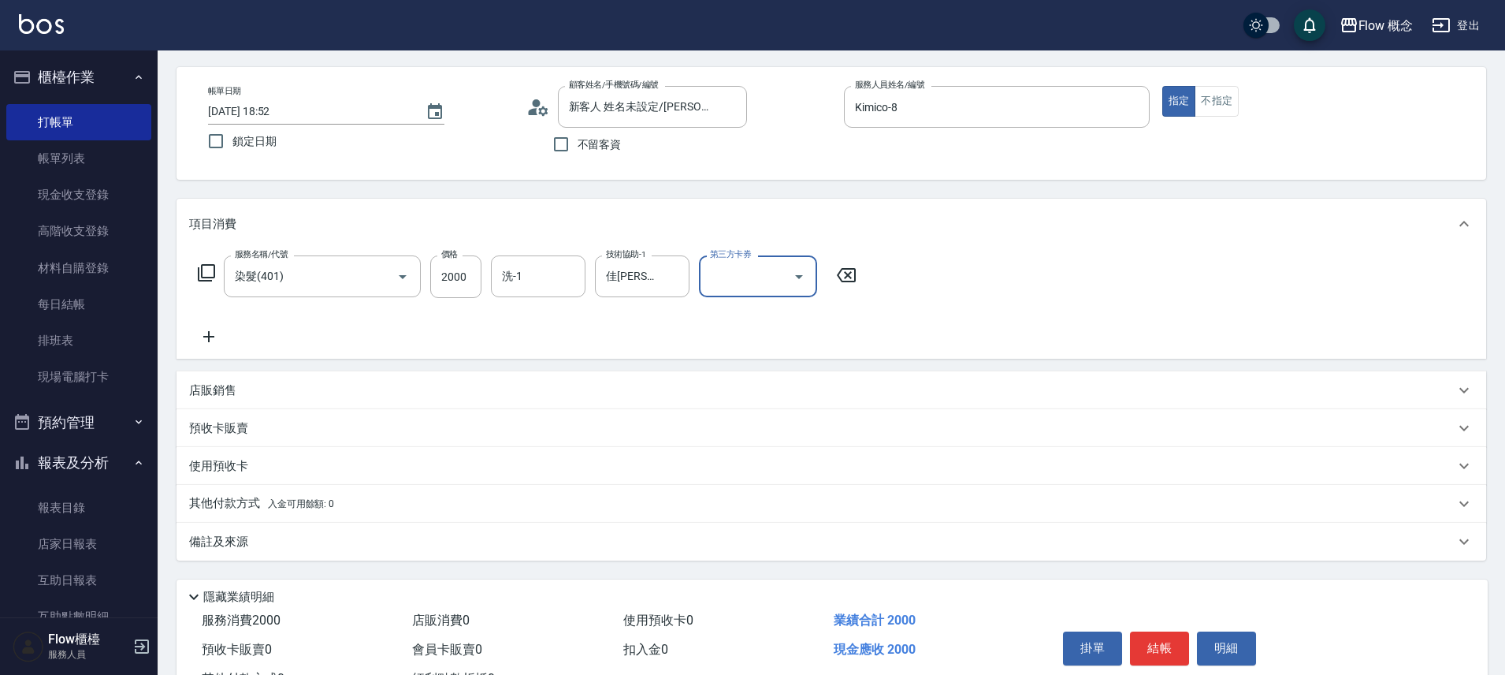
scroll to position [124, 0]
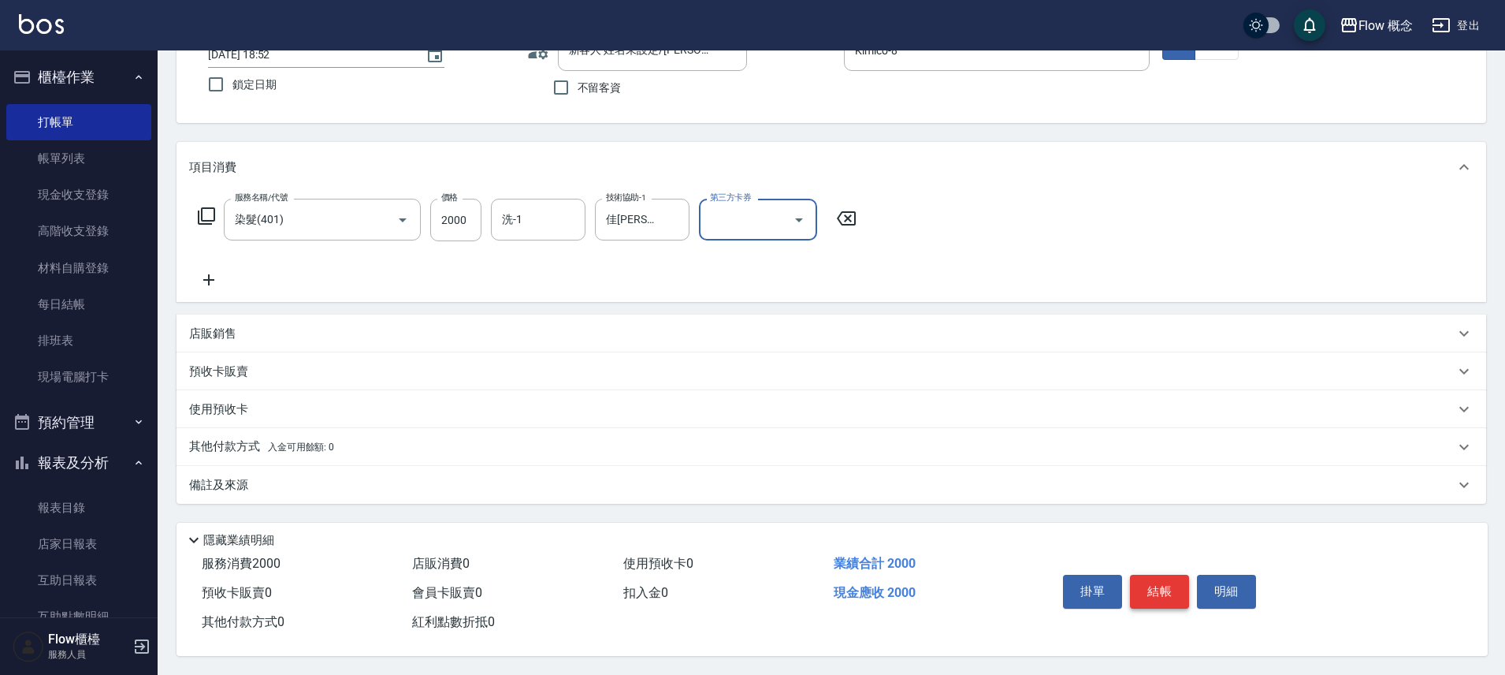
click at [1170, 578] on button "結帳" at bounding box center [1159, 590] width 59 height 33
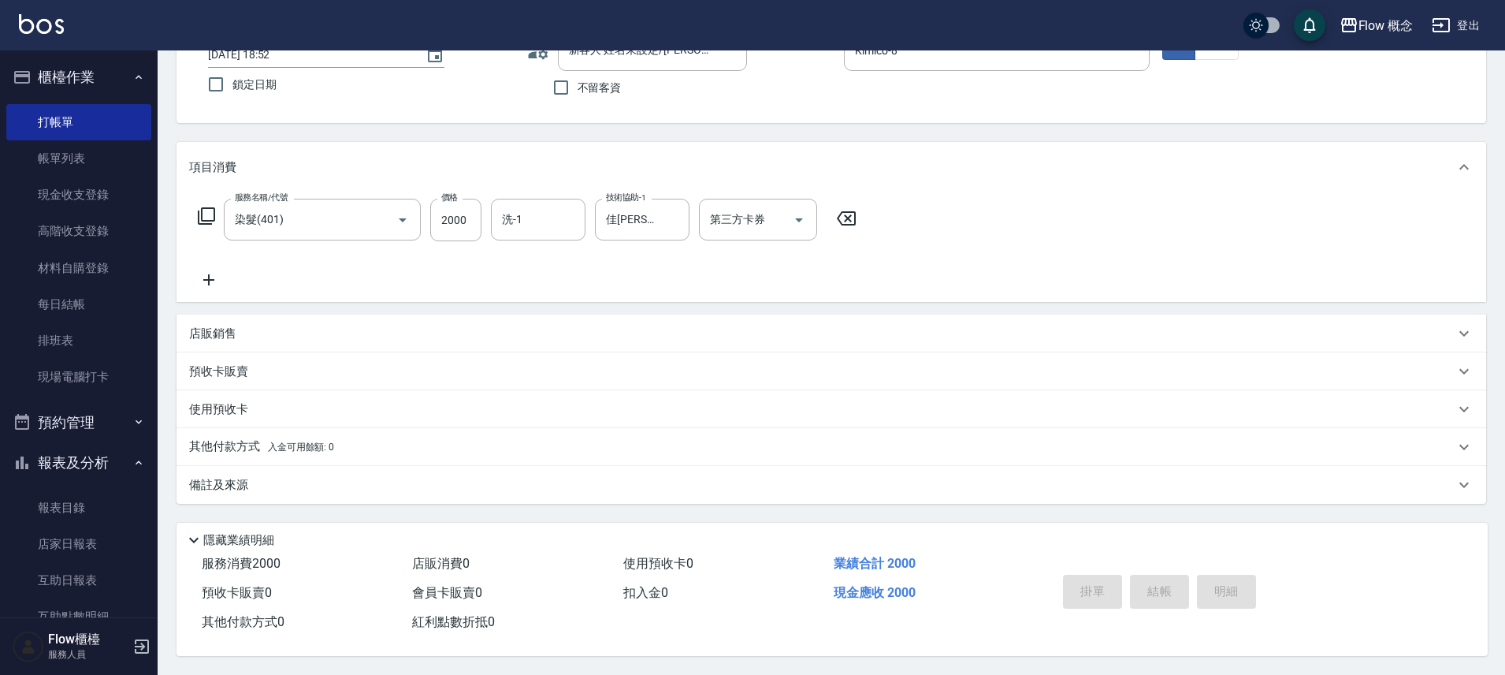
type input "2025/10/06 18:53"
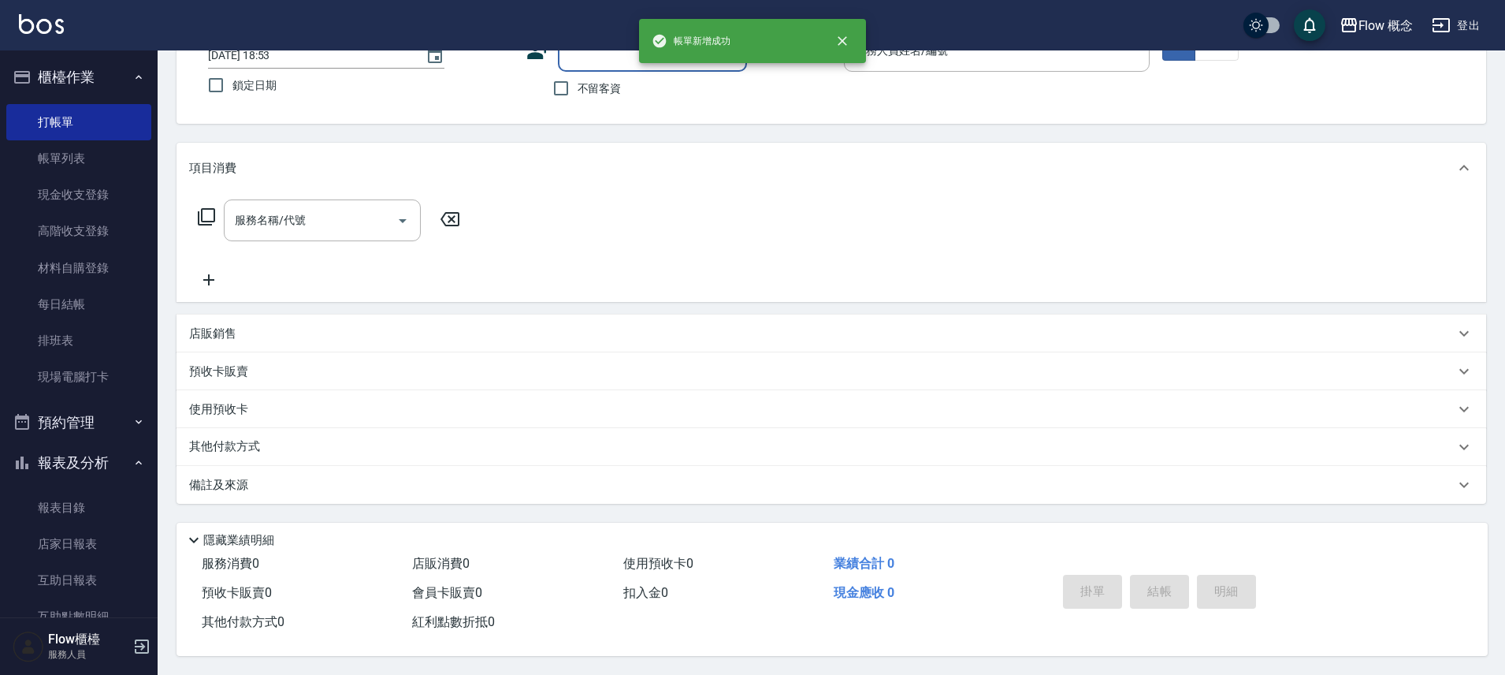
scroll to position [0, 0]
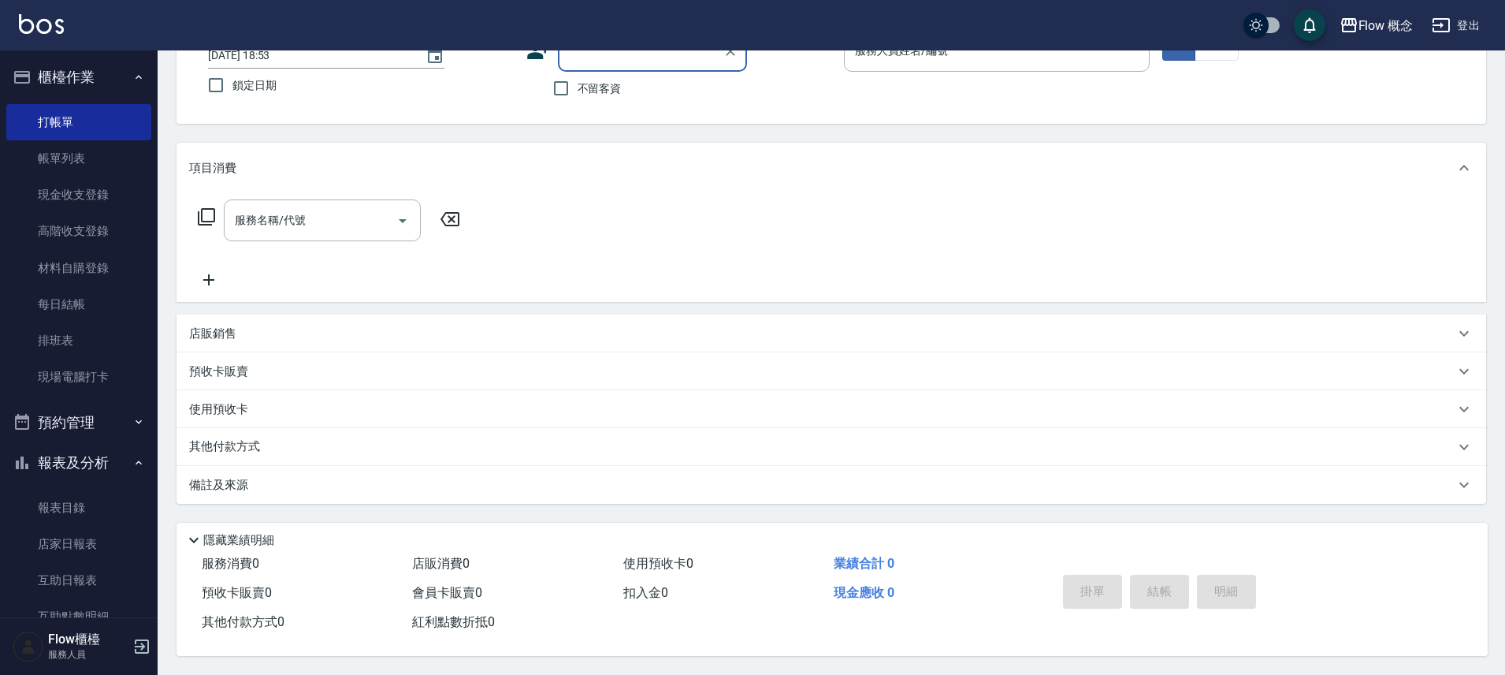
click at [625, 63] on div "顧客姓名/手機號碼/編號" at bounding box center [652, 51] width 189 height 42
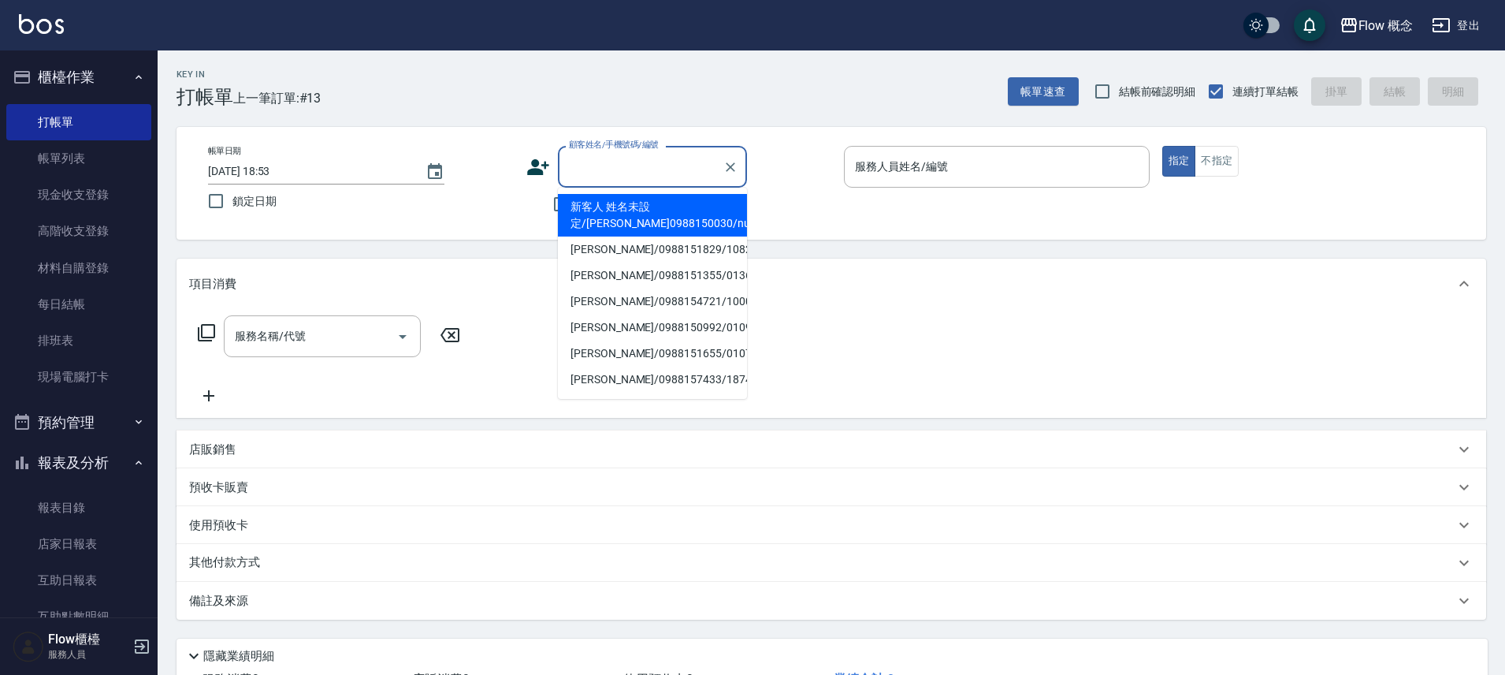
type input "u"
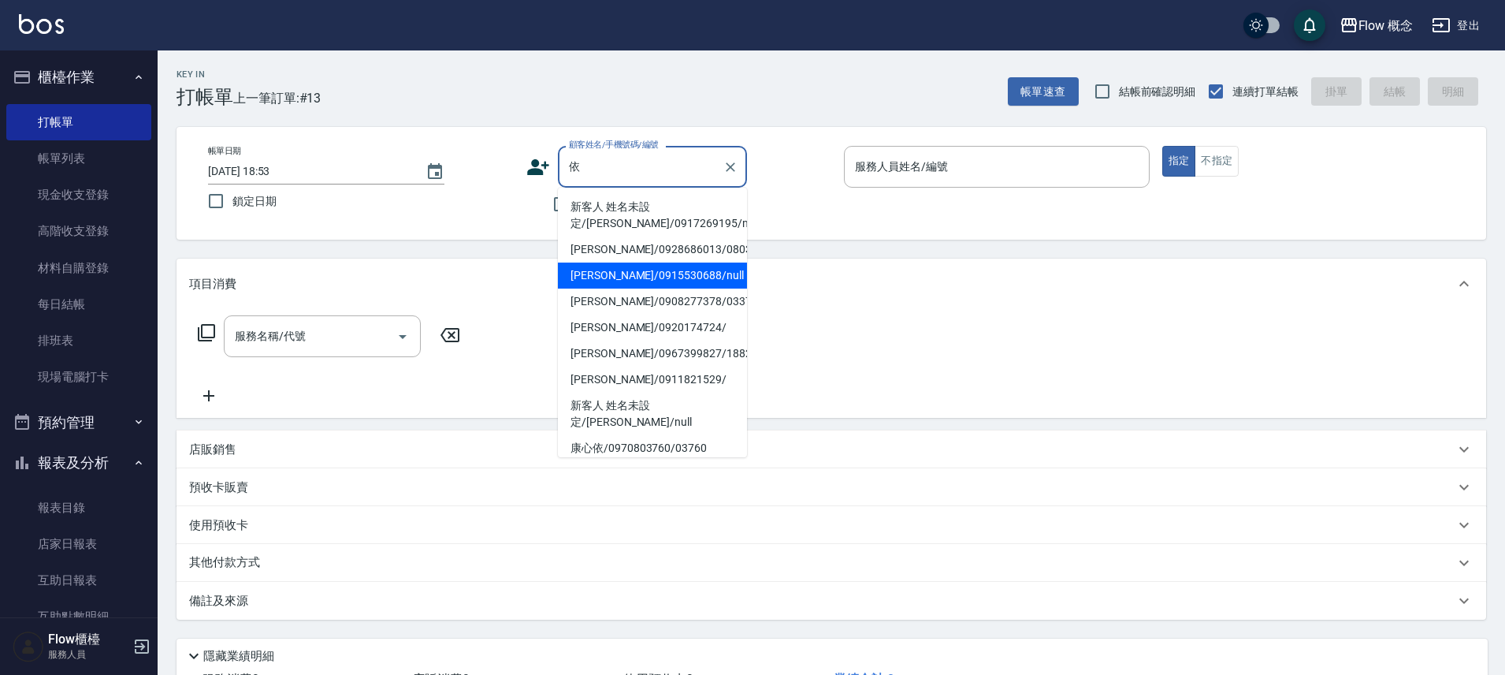
click at [634, 278] on li "林依慧/0915530688/null" at bounding box center [652, 275] width 189 height 26
type input "林依慧/0915530688/null"
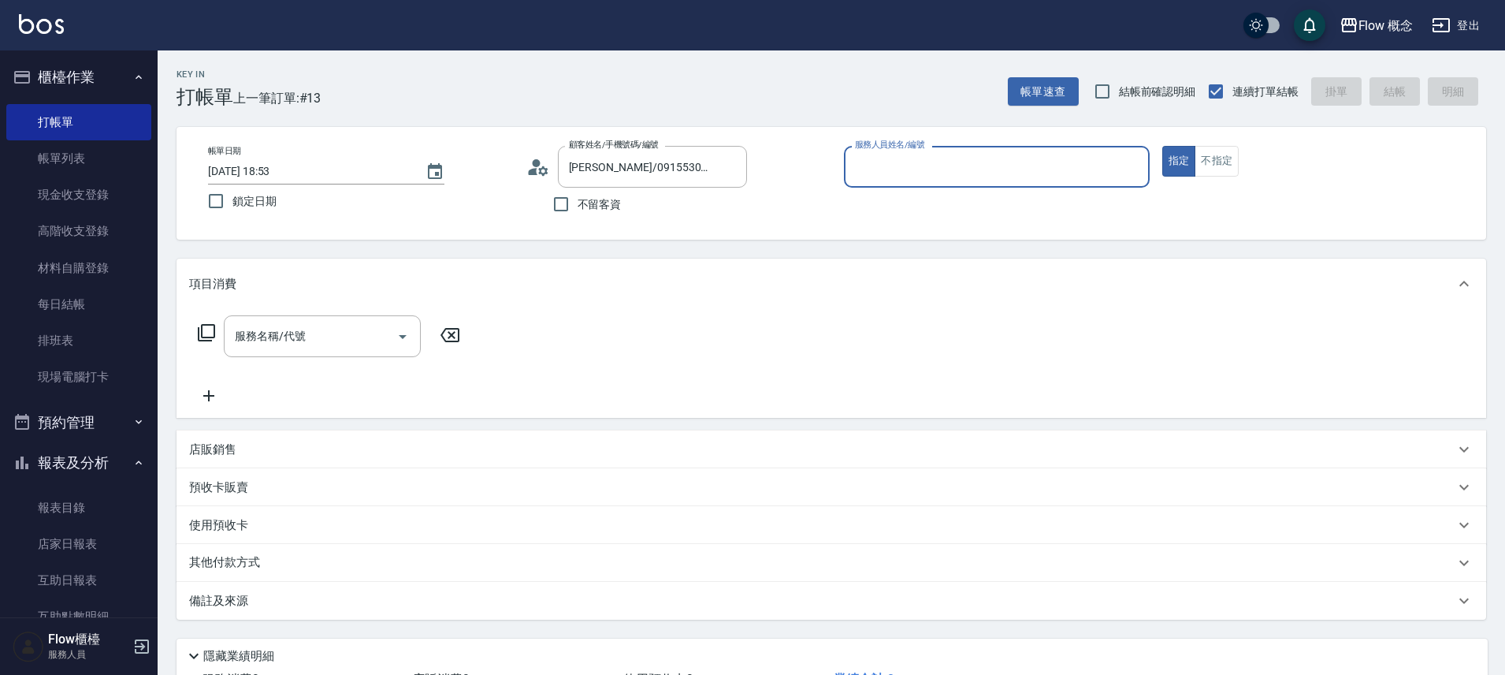
type input "Kimico-8"
click at [321, 339] on input "服務名稱/代號" at bounding box center [310, 336] width 159 height 28
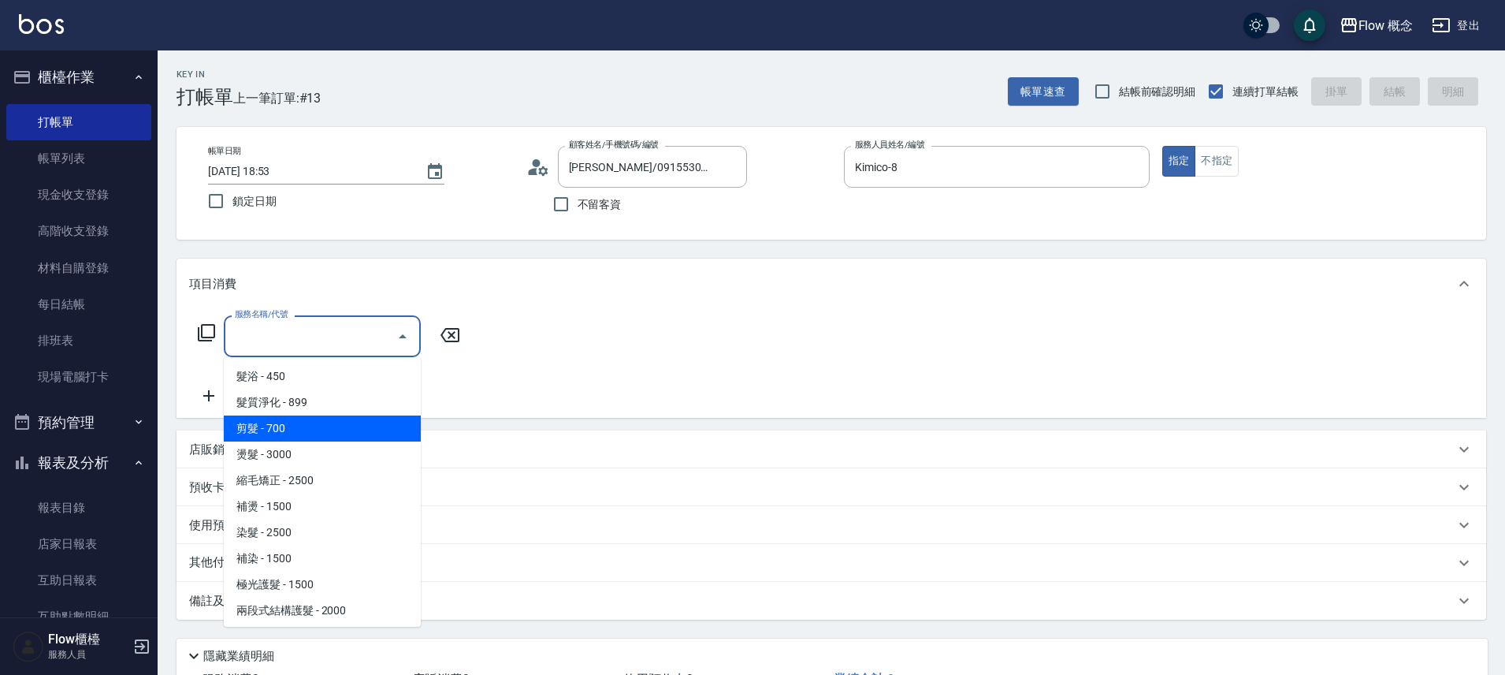
click at [297, 420] on span "剪髮 - 700" at bounding box center [322, 428] width 197 height 26
type input "剪髮(201)"
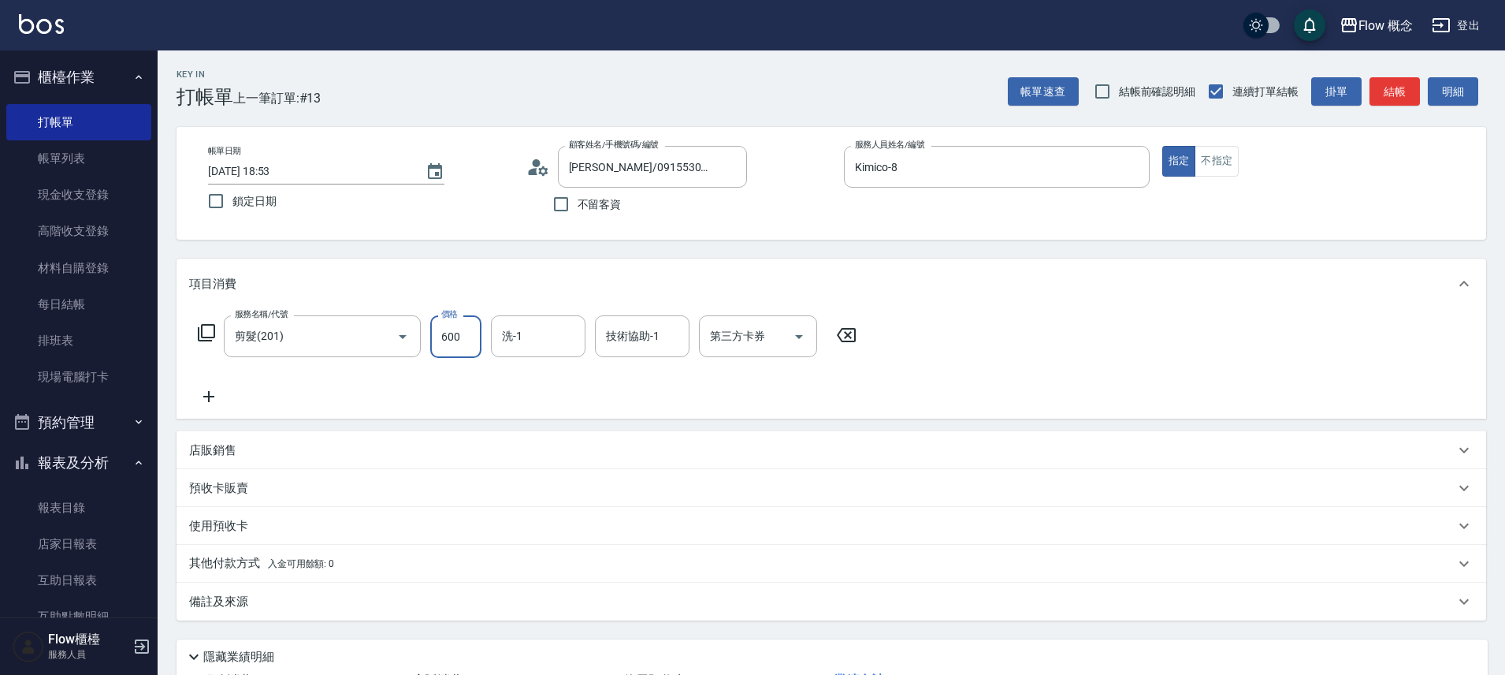
type input "600"
click at [203, 398] on icon at bounding box center [208, 396] width 39 height 19
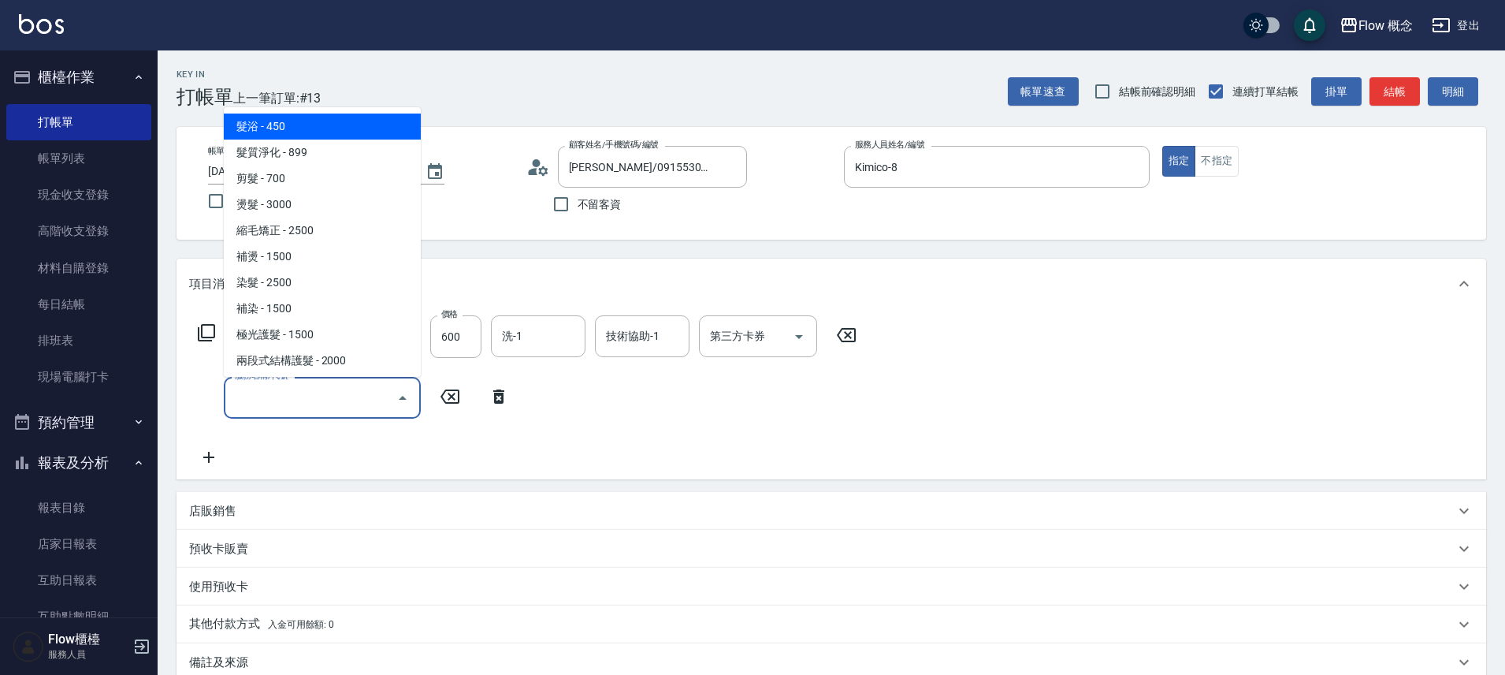
click at [311, 406] on input "服務名稱/代號" at bounding box center [310, 398] width 159 height 28
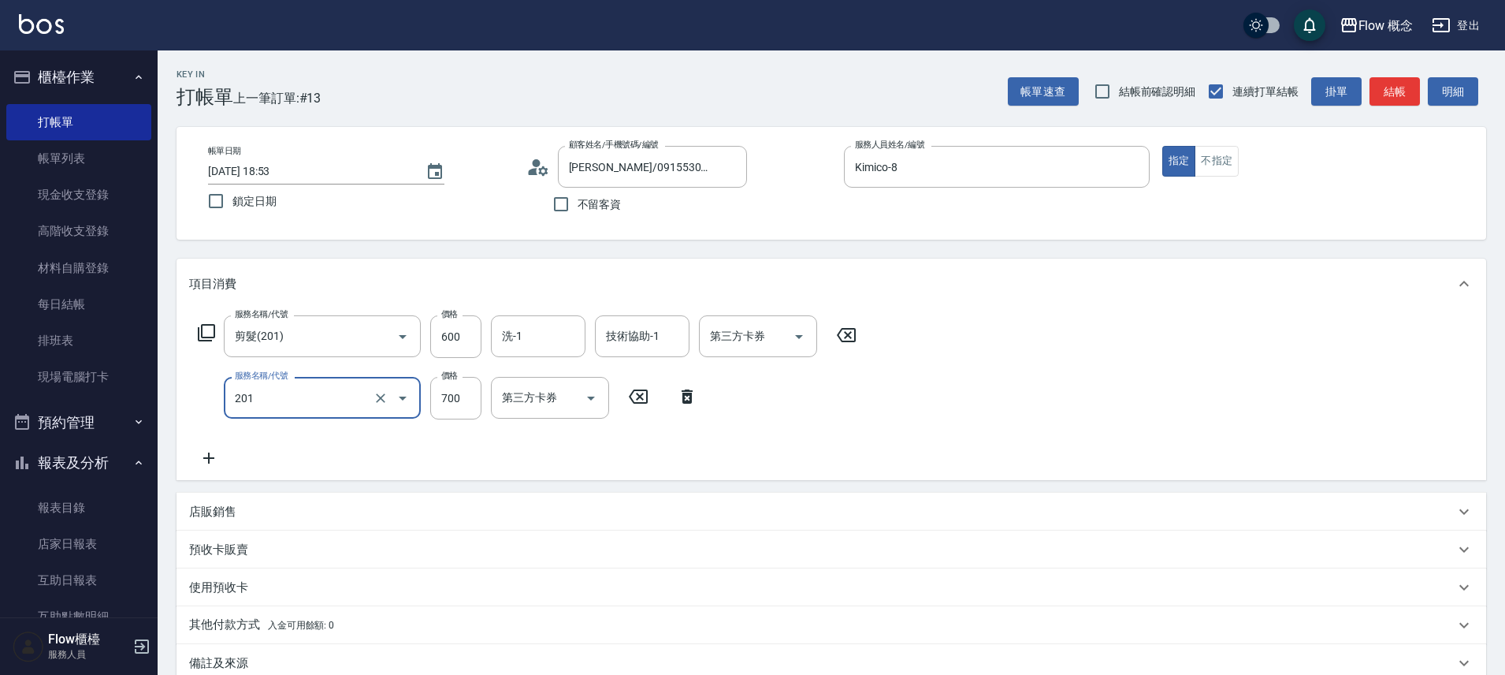
type input "剪髮(201)"
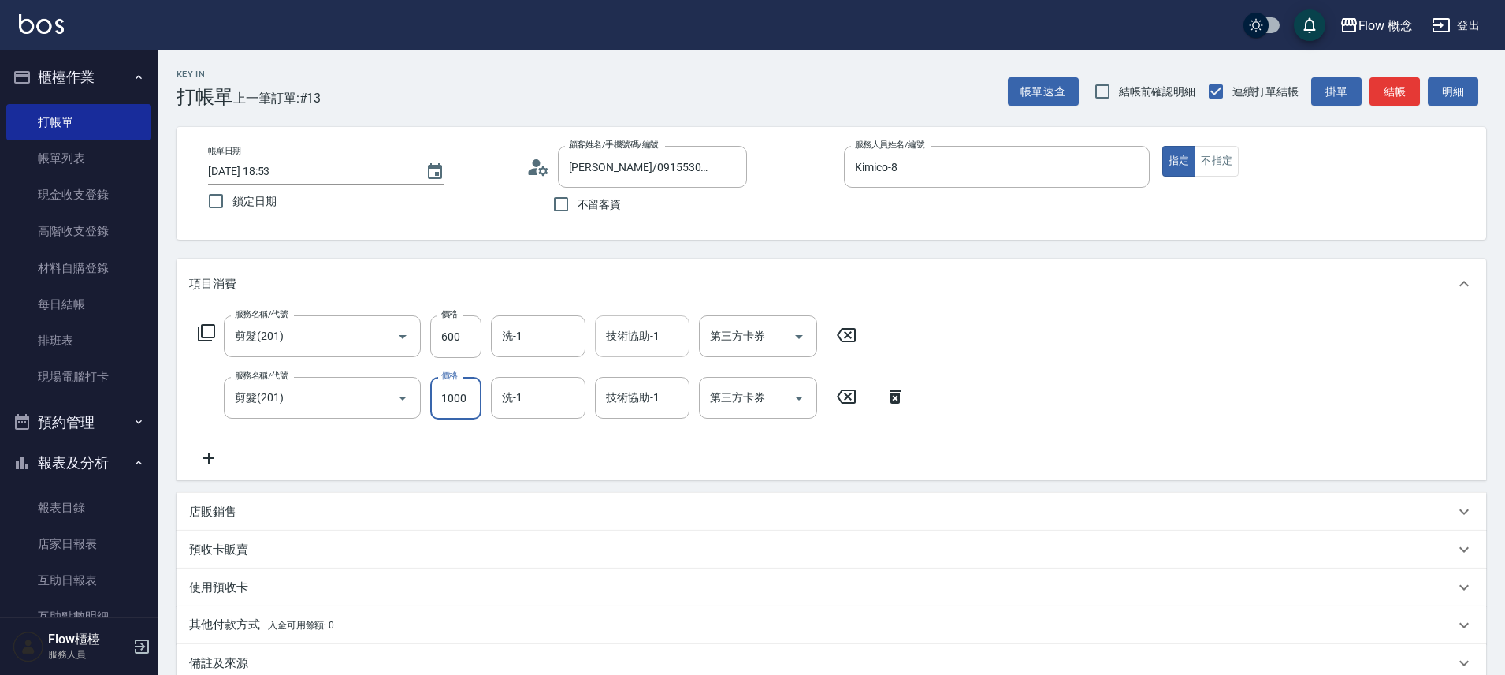
type input "1000"
click at [627, 343] on input "技術協助-1" at bounding box center [642, 336] width 80 height 28
type input "佳[PERSON_NAME]-17"
click at [614, 384] on div "技術協助-1 技術協助-1" at bounding box center [642, 398] width 95 height 42
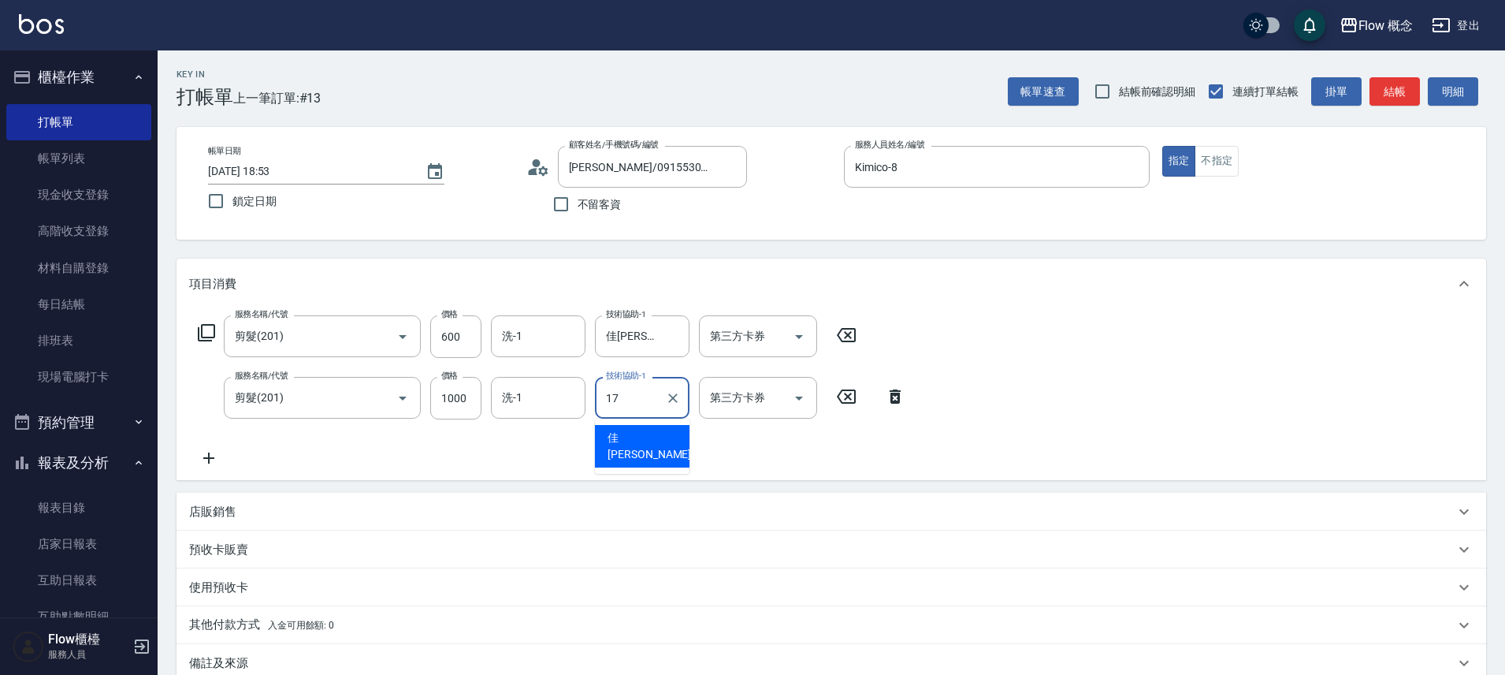
type input "佳[PERSON_NAME]-17"
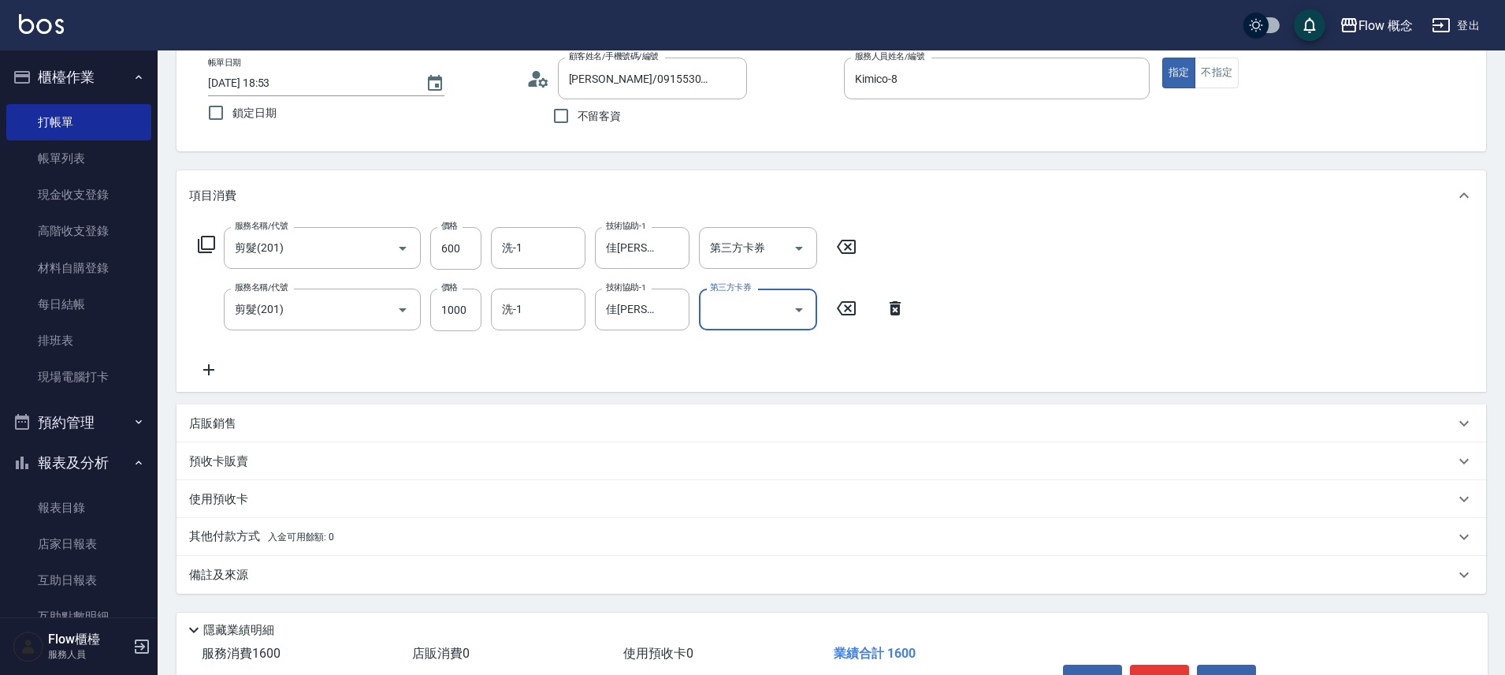
scroll to position [185, 0]
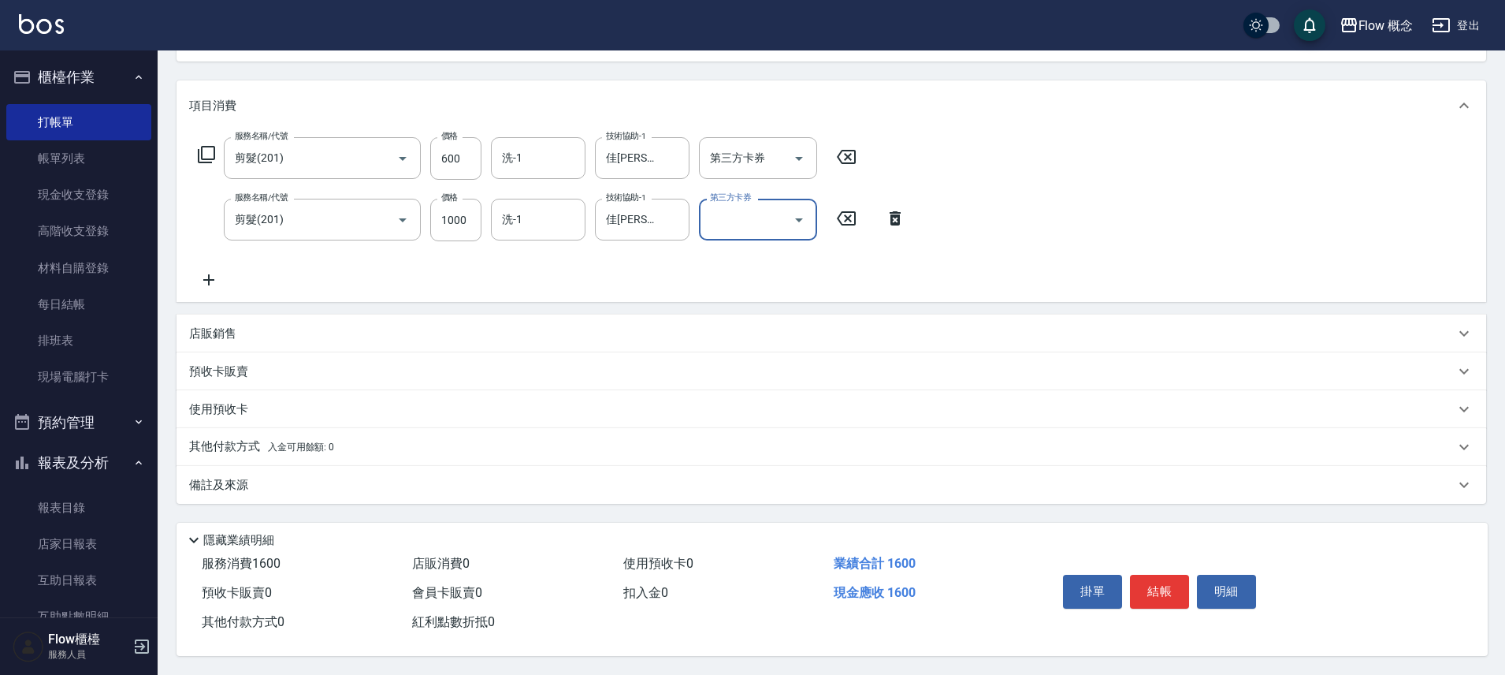
click at [309, 429] on div "其他付款方式 入金可用餘額: 0" at bounding box center [832, 447] width 1310 height 38
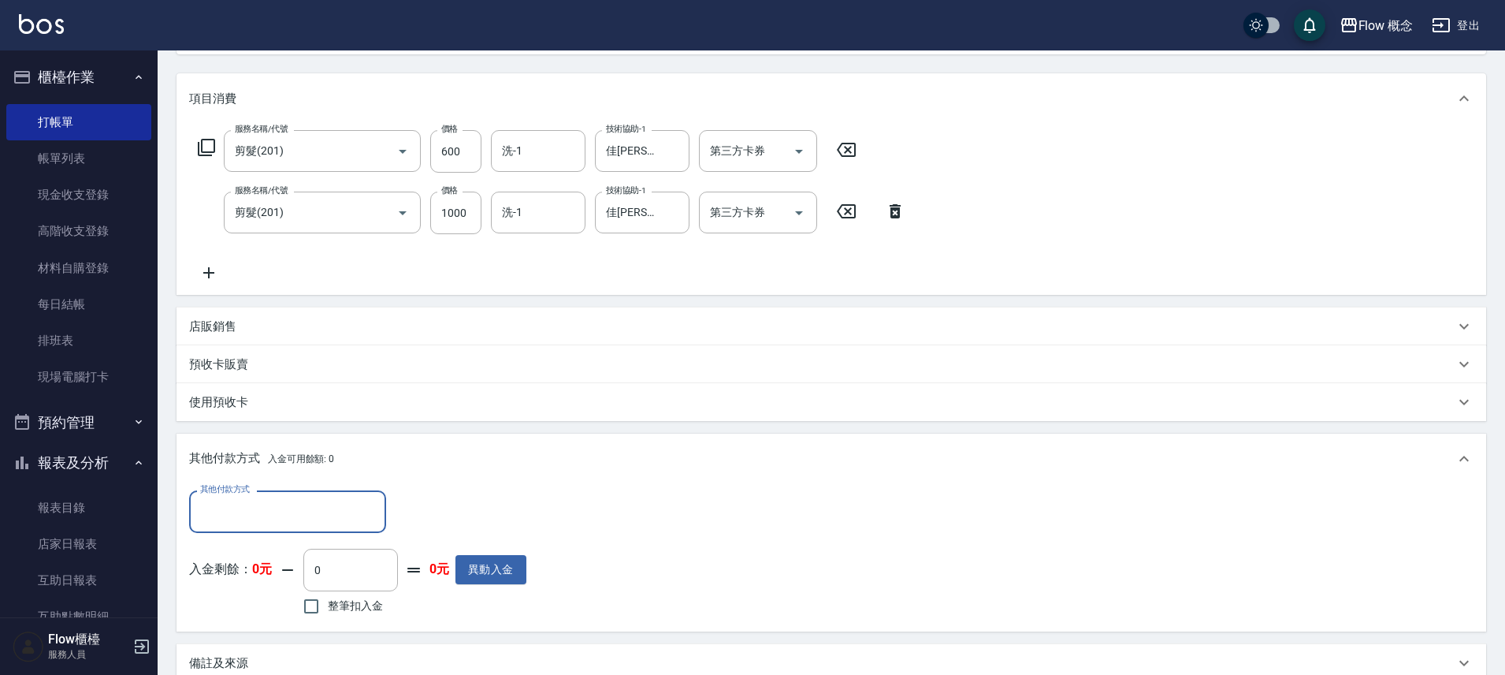
scroll to position [0, 0]
click at [259, 508] on input "其他付款方式" at bounding box center [287, 511] width 183 height 28
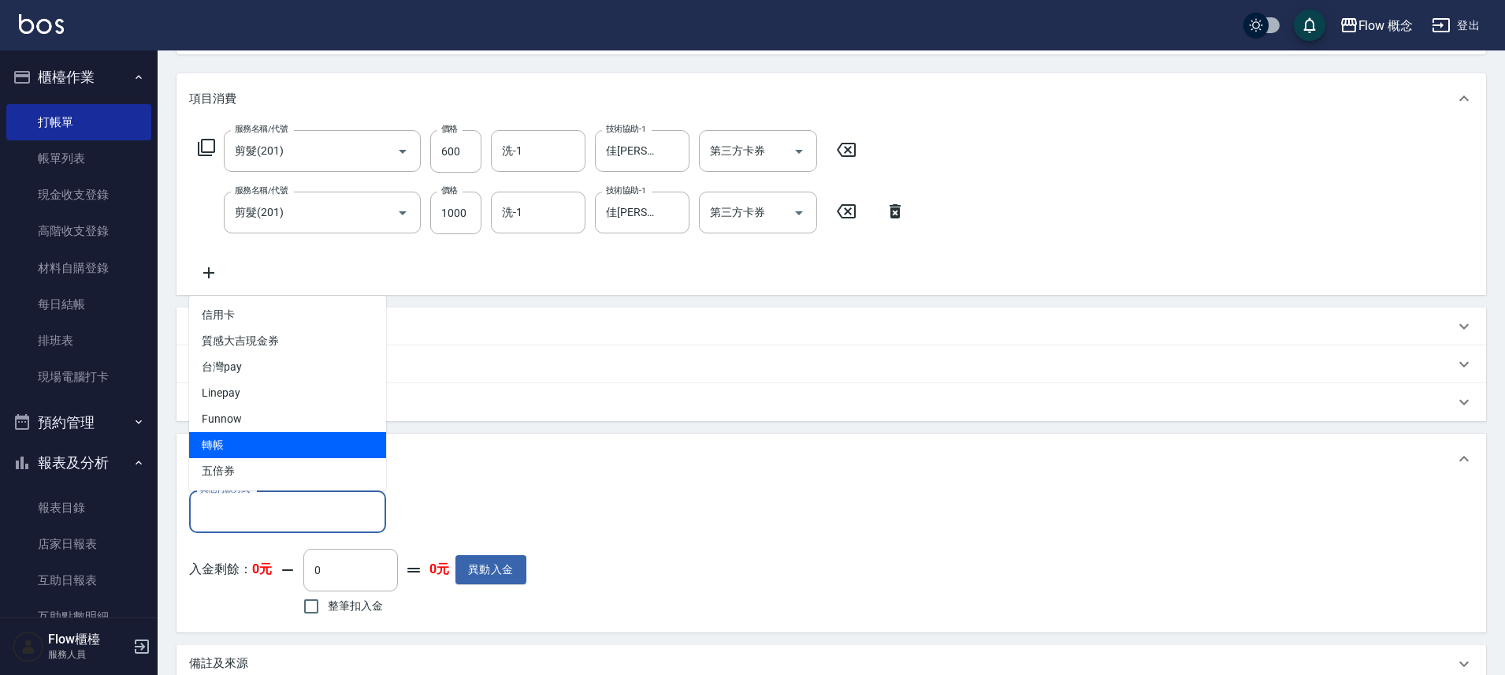
click at [249, 446] on span "轉帳" at bounding box center [287, 445] width 197 height 26
type input "轉帳"
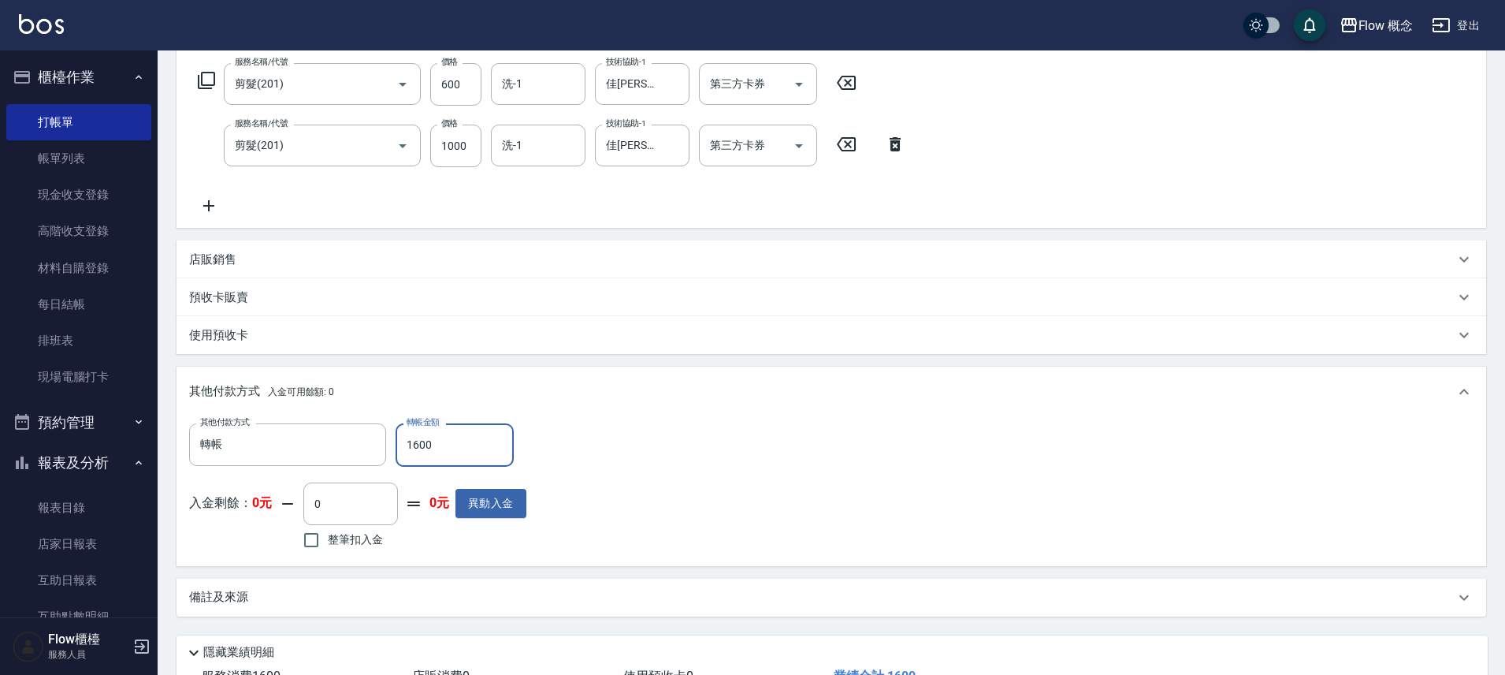
scroll to position [372, 0]
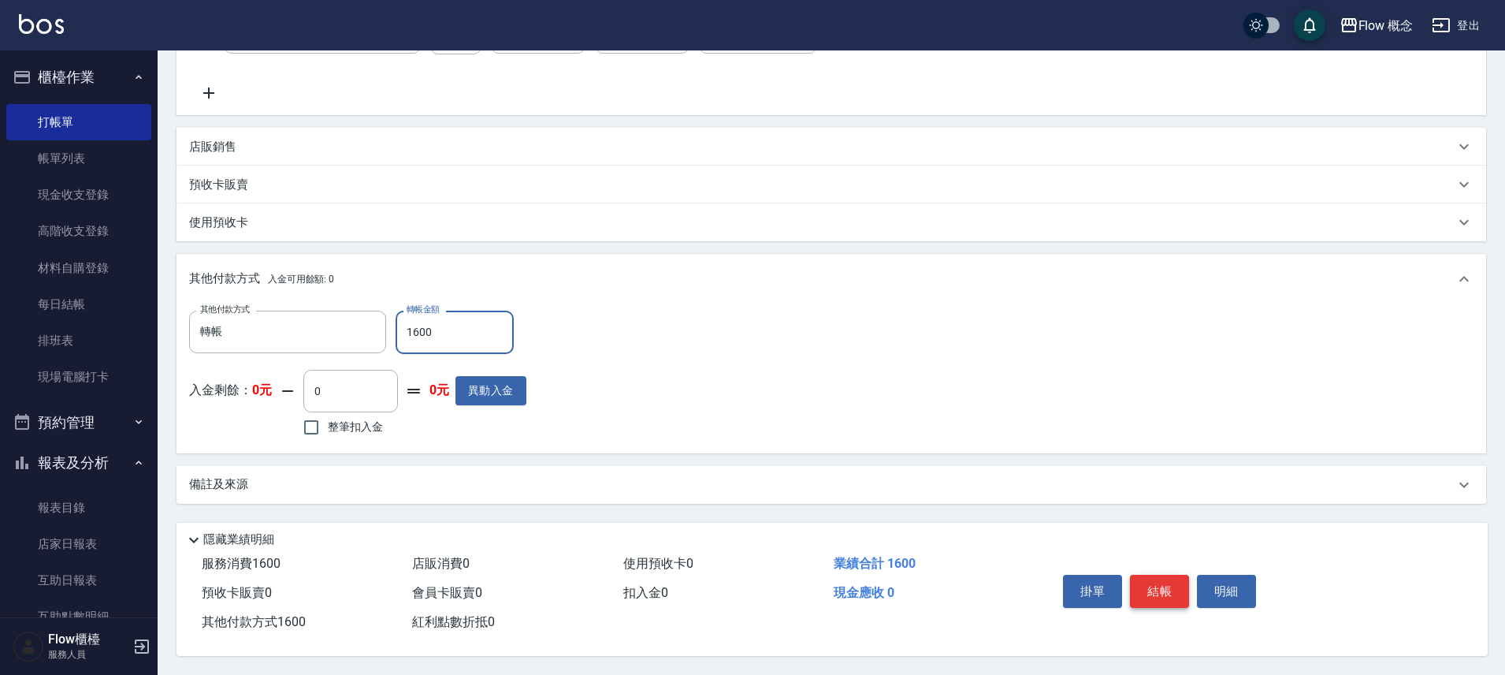
type input "1600"
click at [1159, 582] on button "結帳" at bounding box center [1159, 590] width 59 height 33
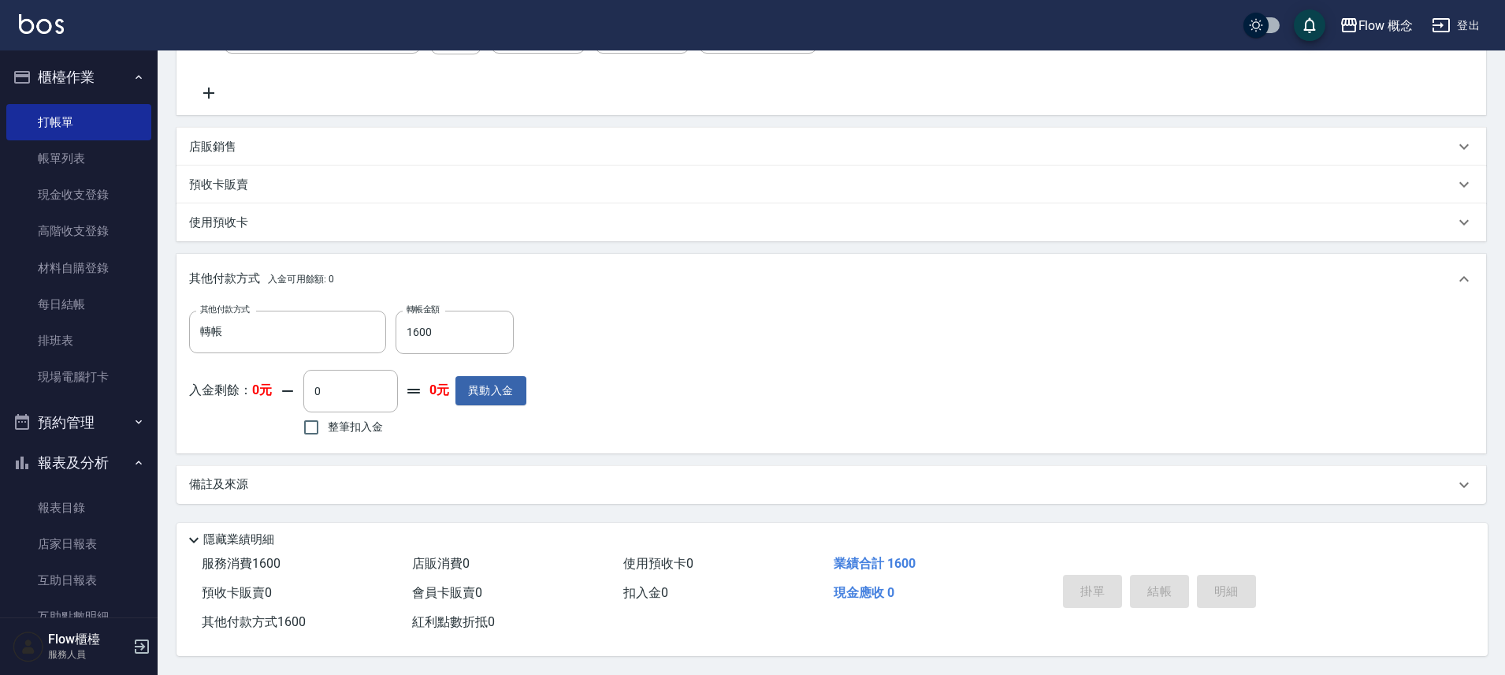
type input "2025/10/06 18:54"
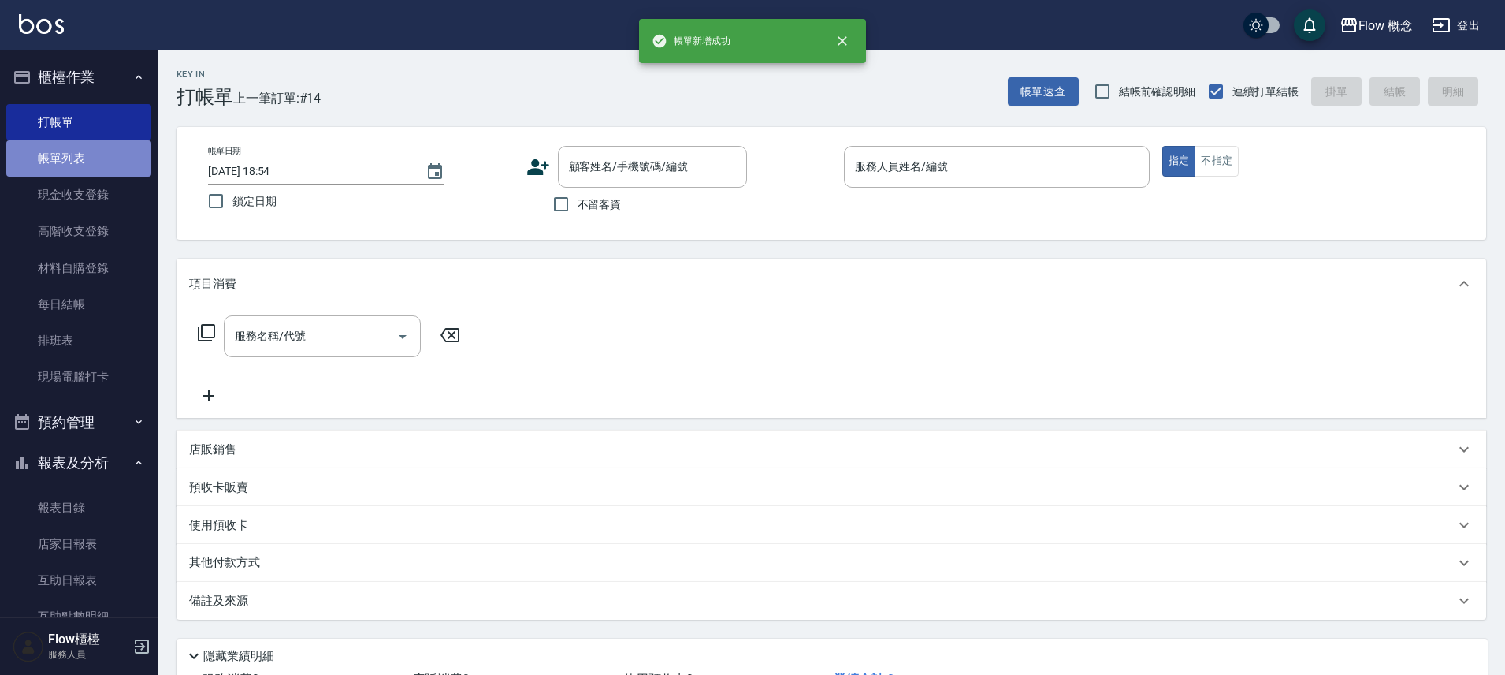
click at [84, 154] on link "帳單列表" at bounding box center [78, 158] width 145 height 36
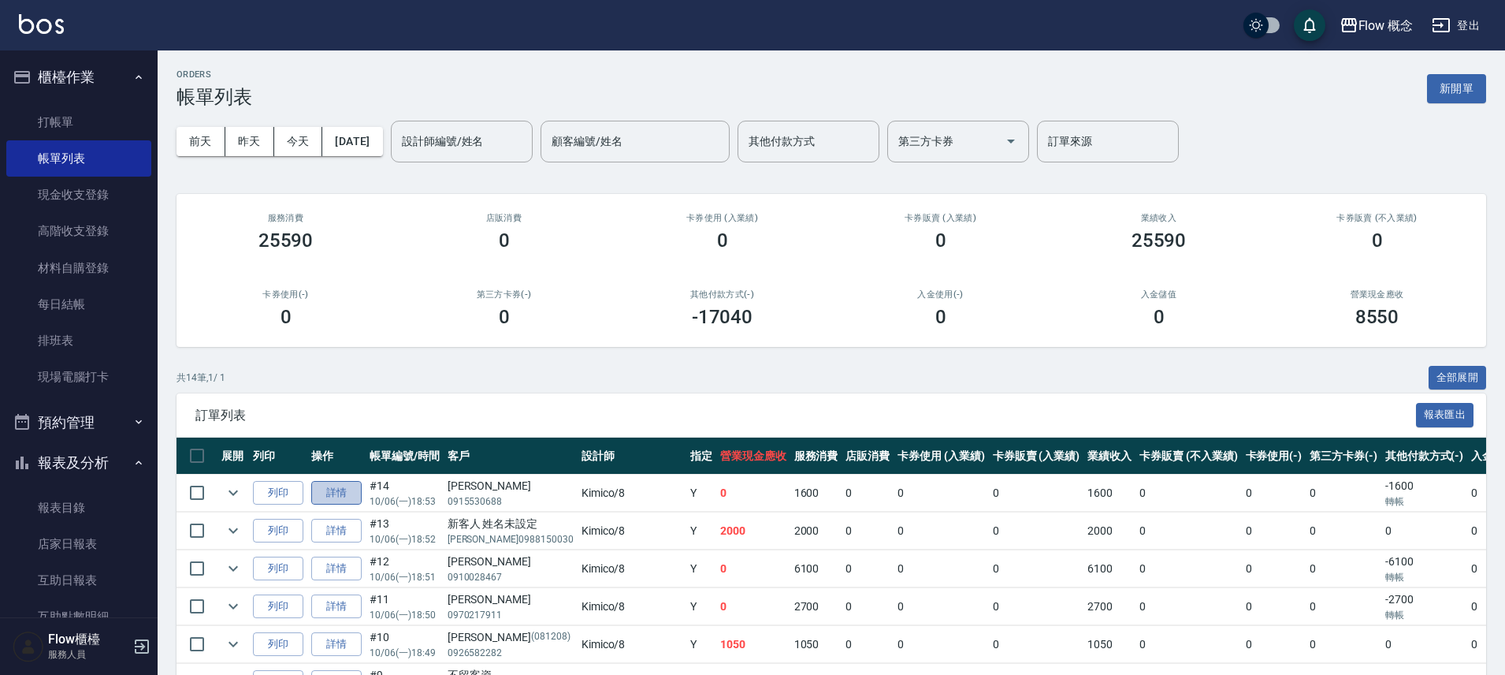
click at [336, 498] on link "詳情" at bounding box center [336, 493] width 50 height 24
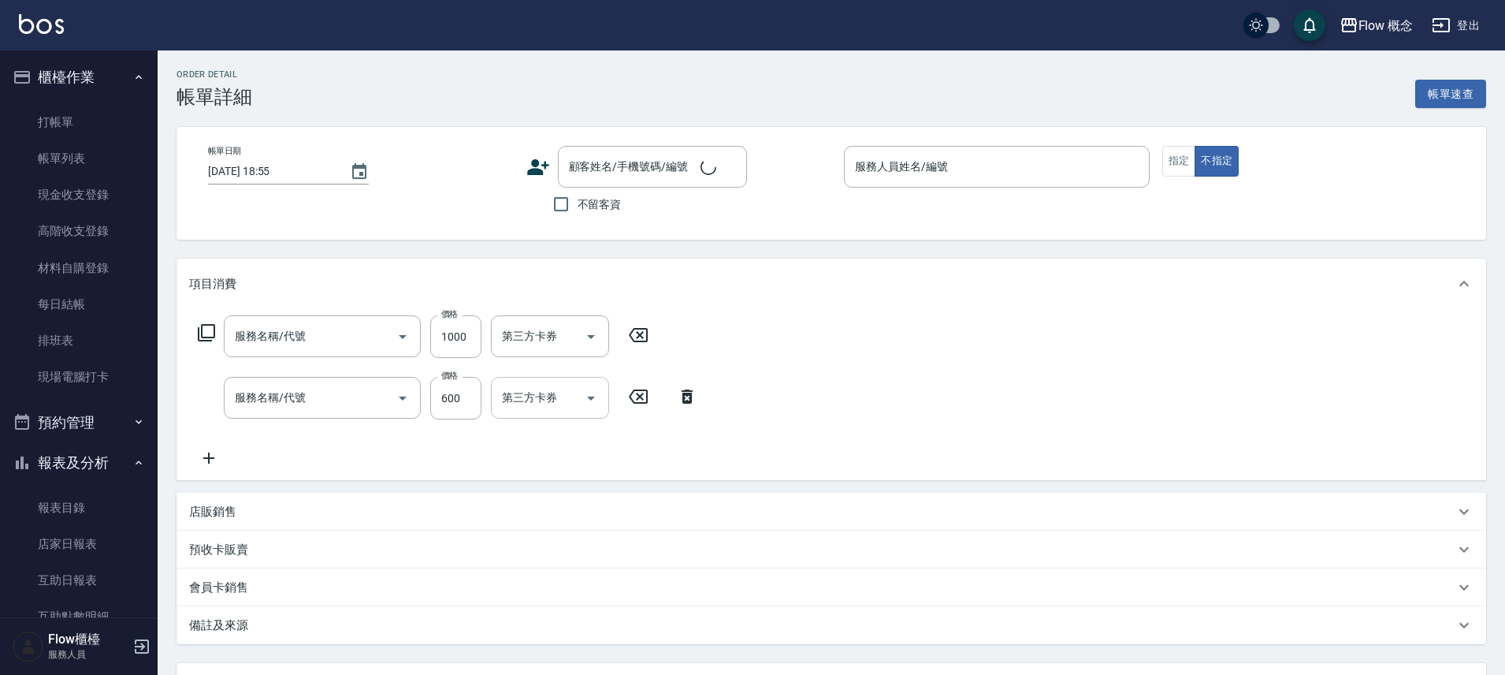
type input "剪髮(201)"
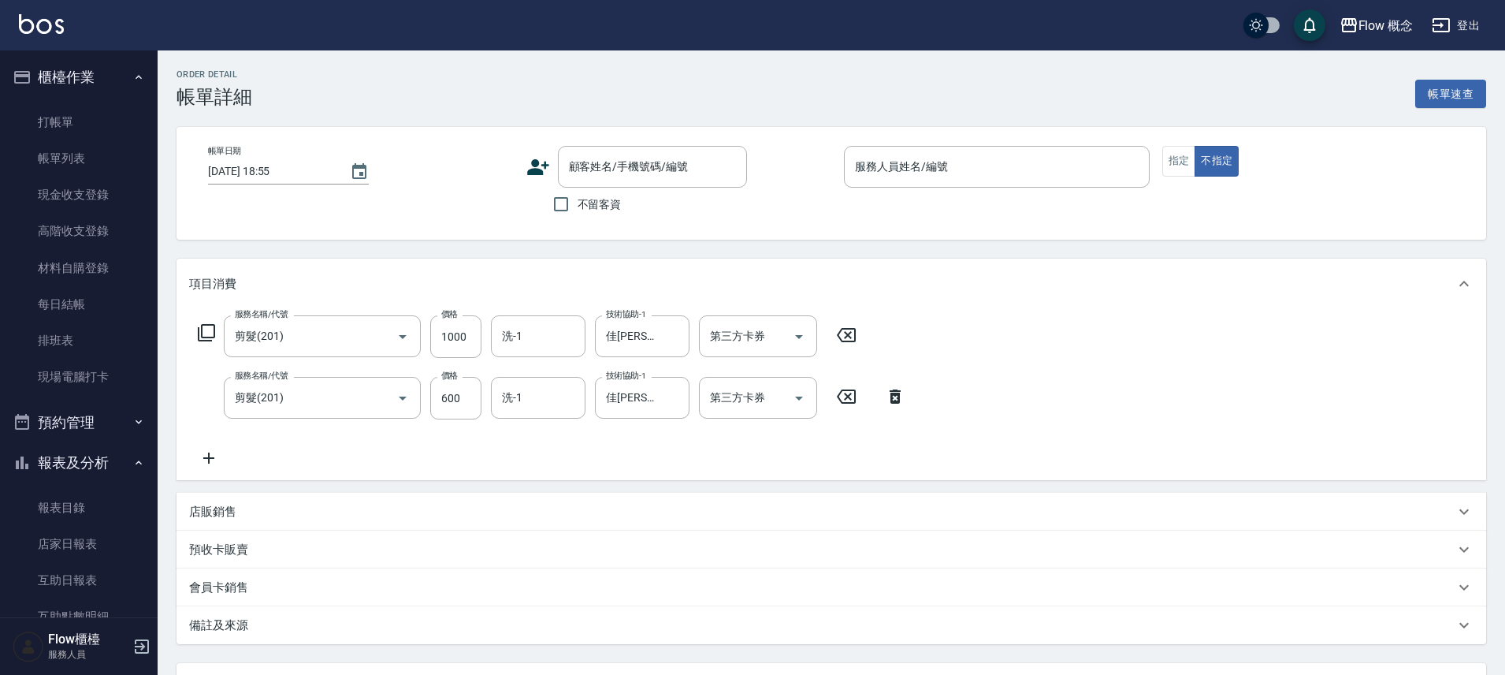
type input "2025/10/06 18:53"
type input "Kimico-8"
type input "林依慧/0915530688/null"
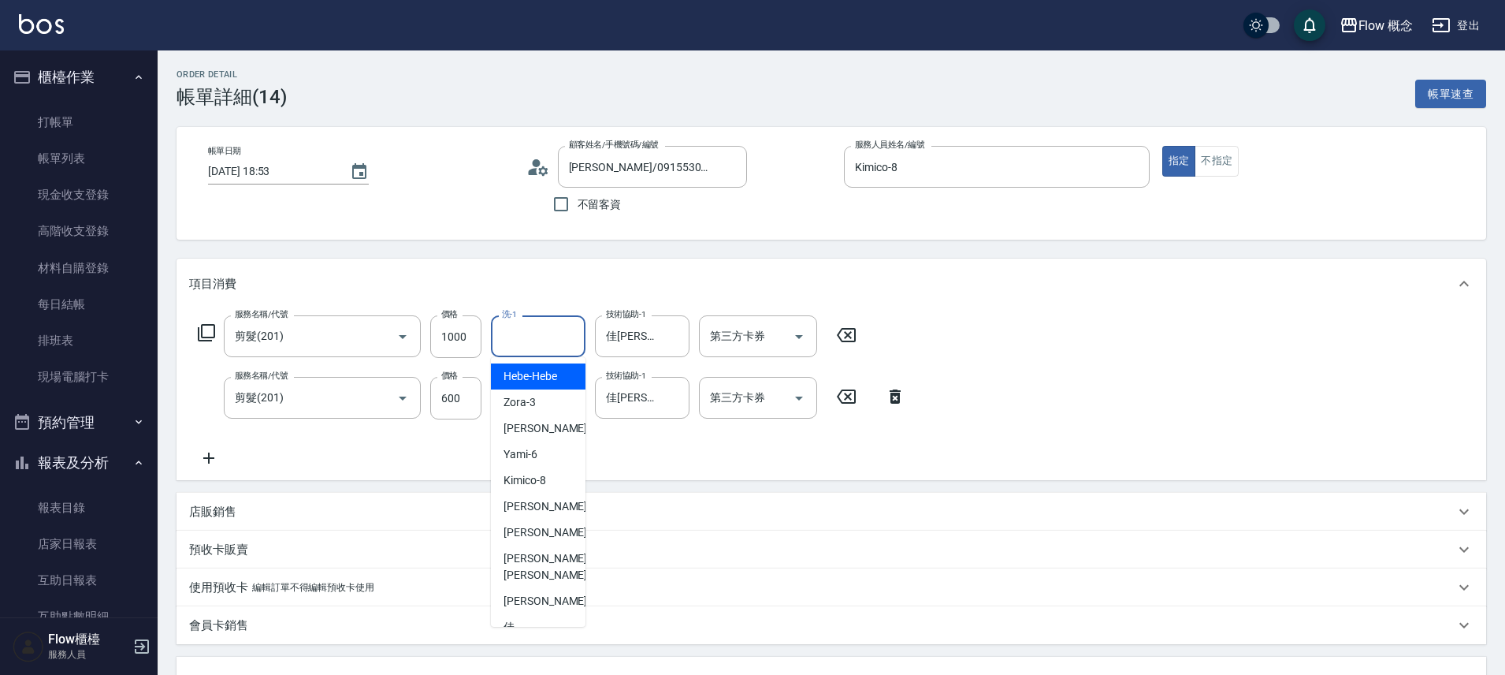
click at [530, 329] on input "洗-1" at bounding box center [538, 336] width 80 height 28
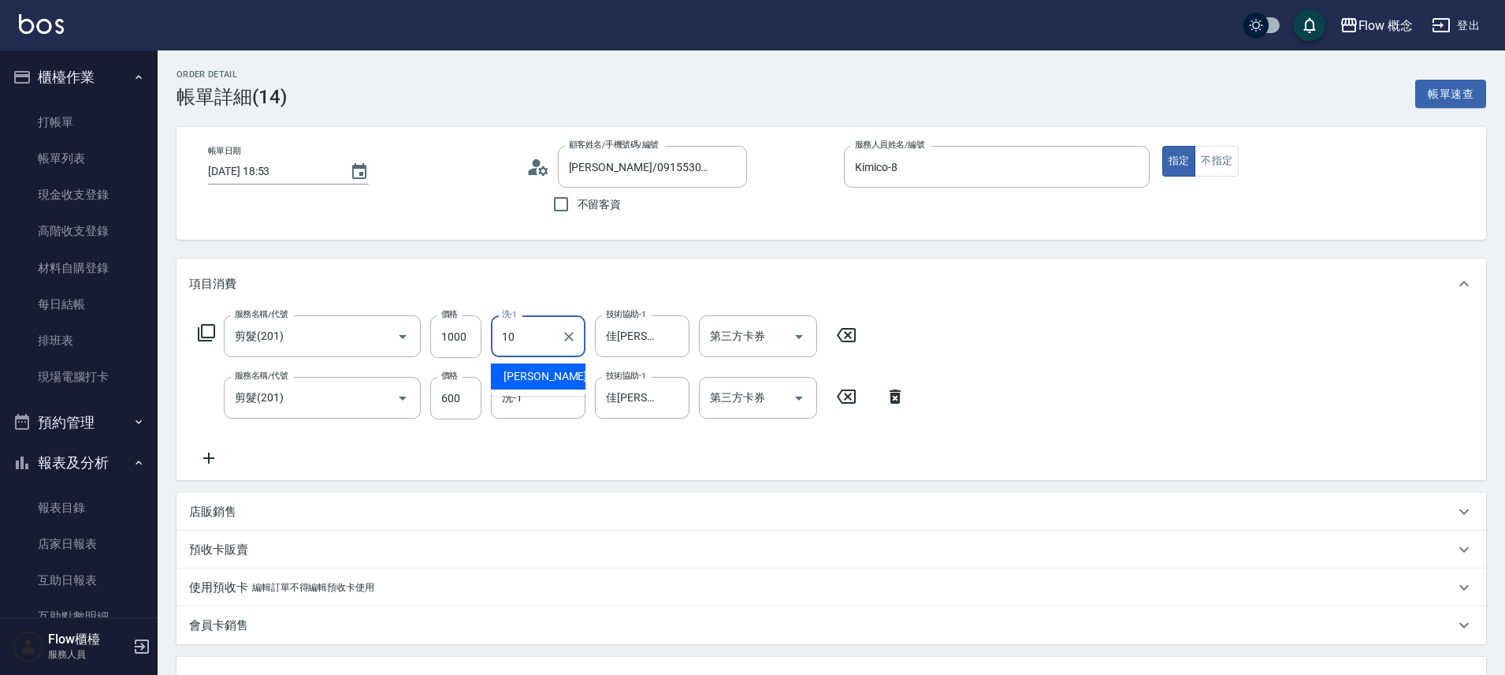
type input "Rita-10"
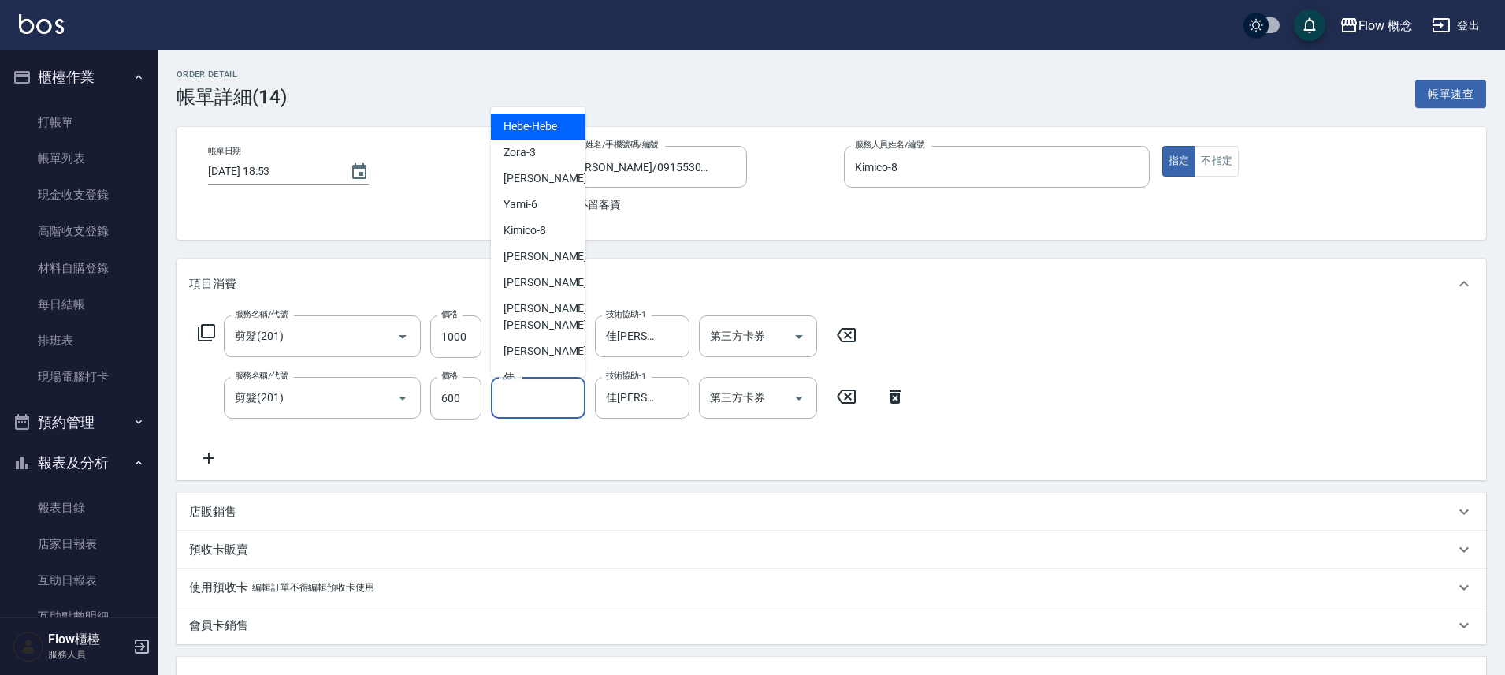
click at [541, 410] on input "洗-1" at bounding box center [538, 398] width 80 height 28
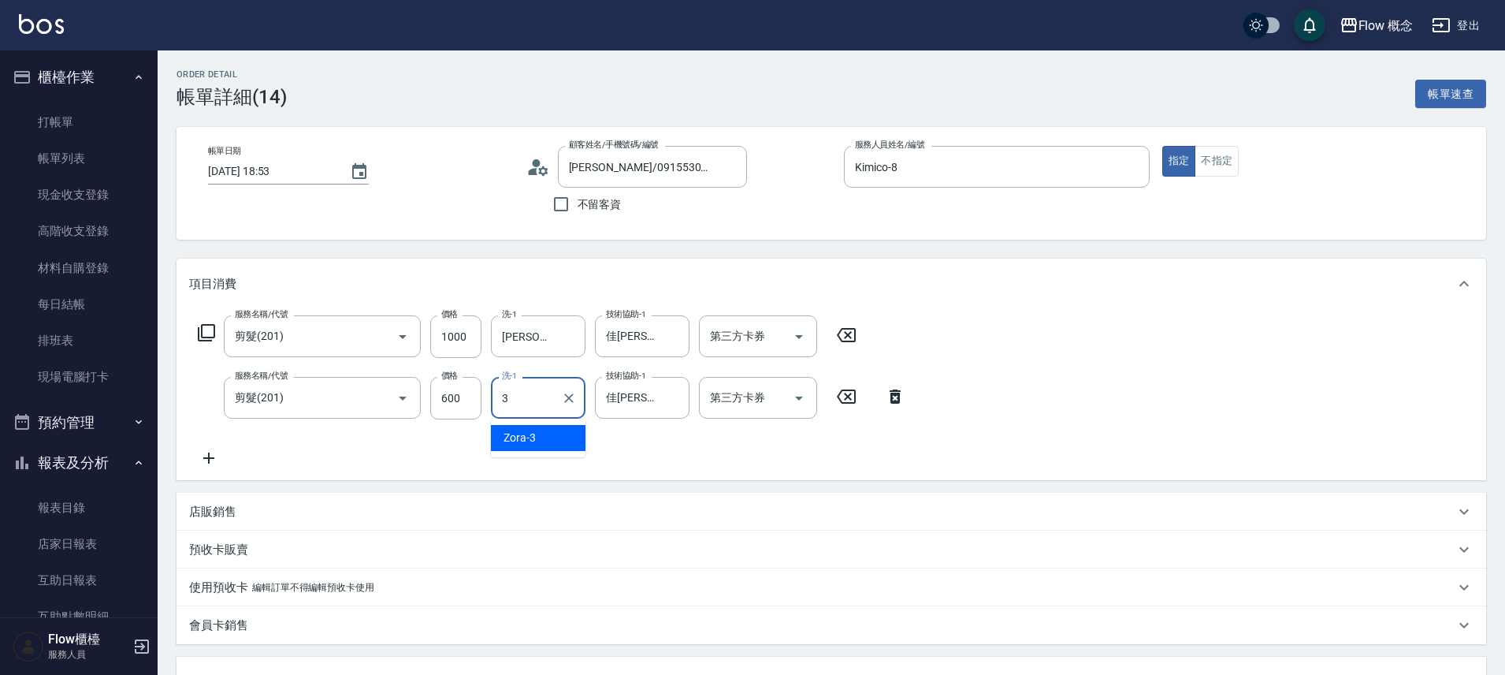
type input "Zora-3"
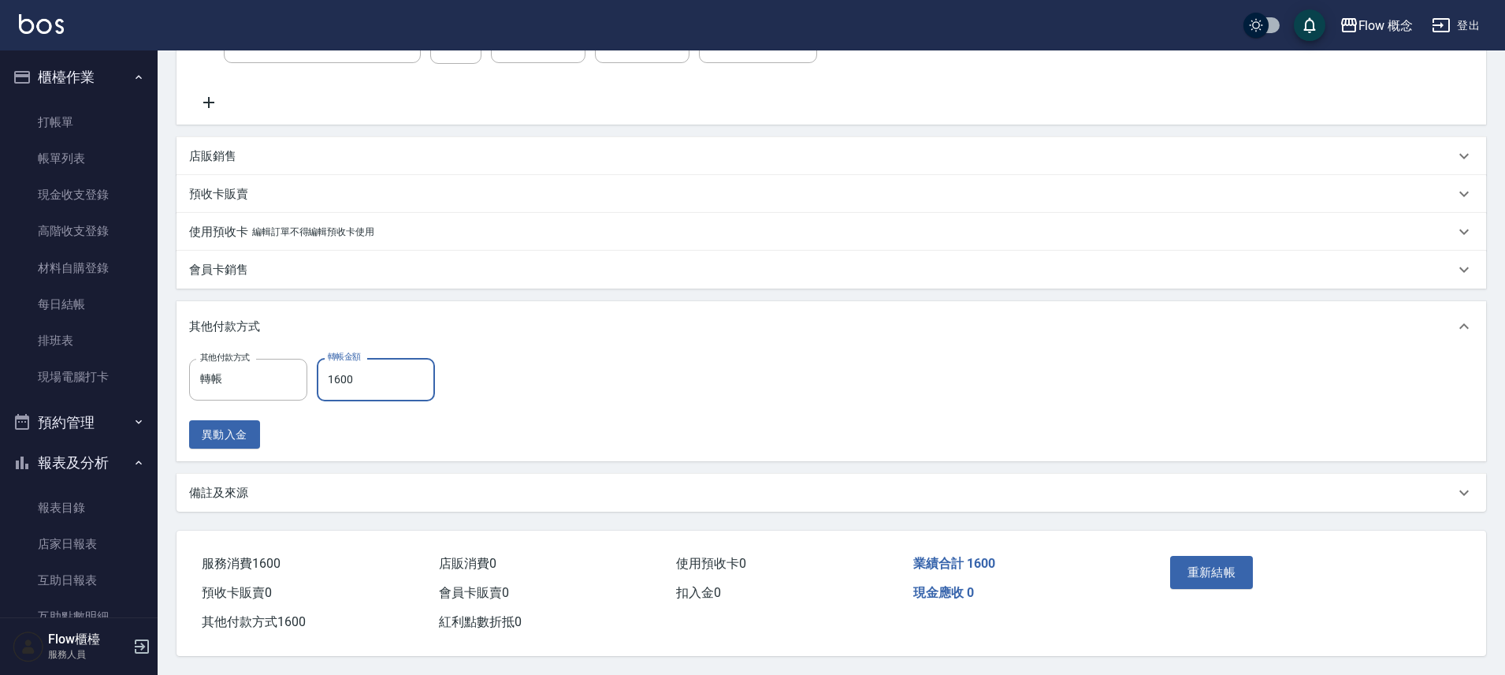
click at [383, 370] on input "1600" at bounding box center [376, 379] width 118 height 43
click at [478, 327] on div "其他付款方式" at bounding box center [822, 326] width 1266 height 17
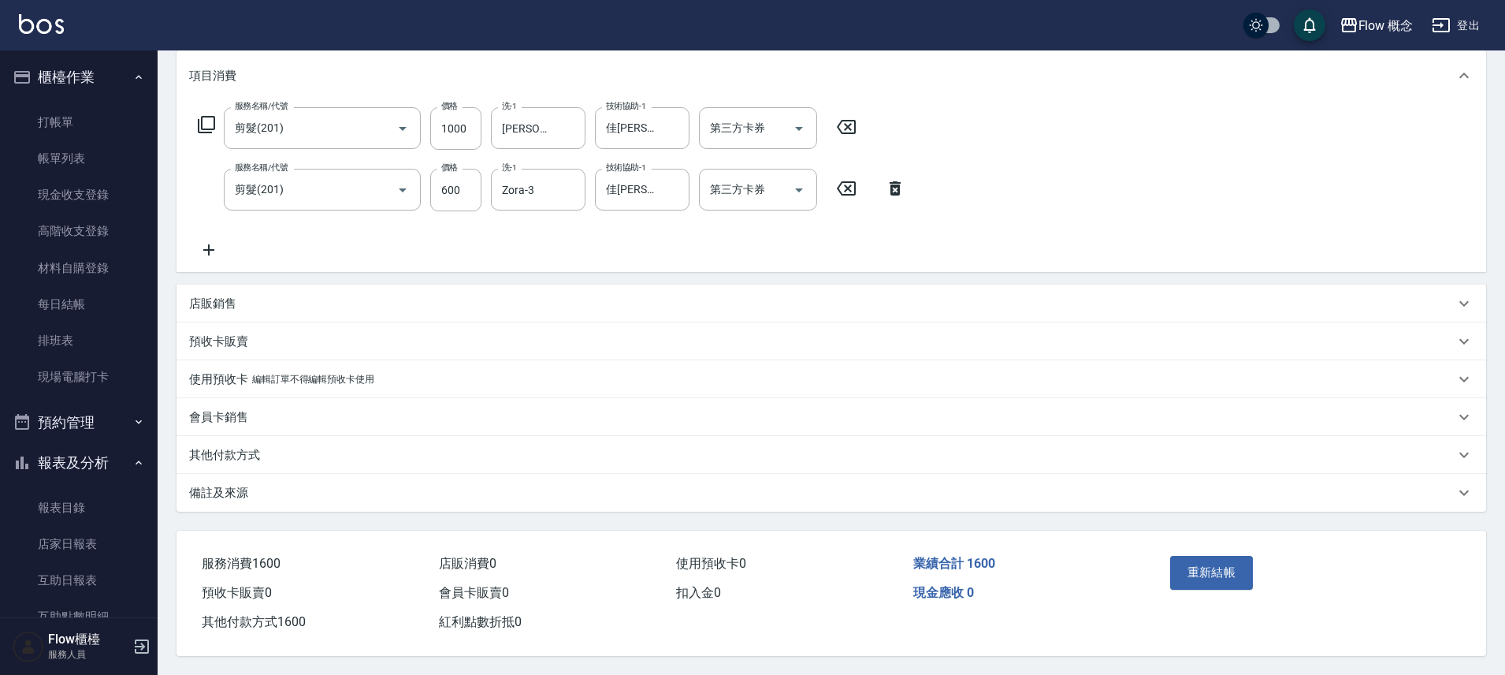
scroll to position [215, 0]
click at [292, 450] on div "其他付款方式" at bounding box center [822, 455] width 1266 height 17
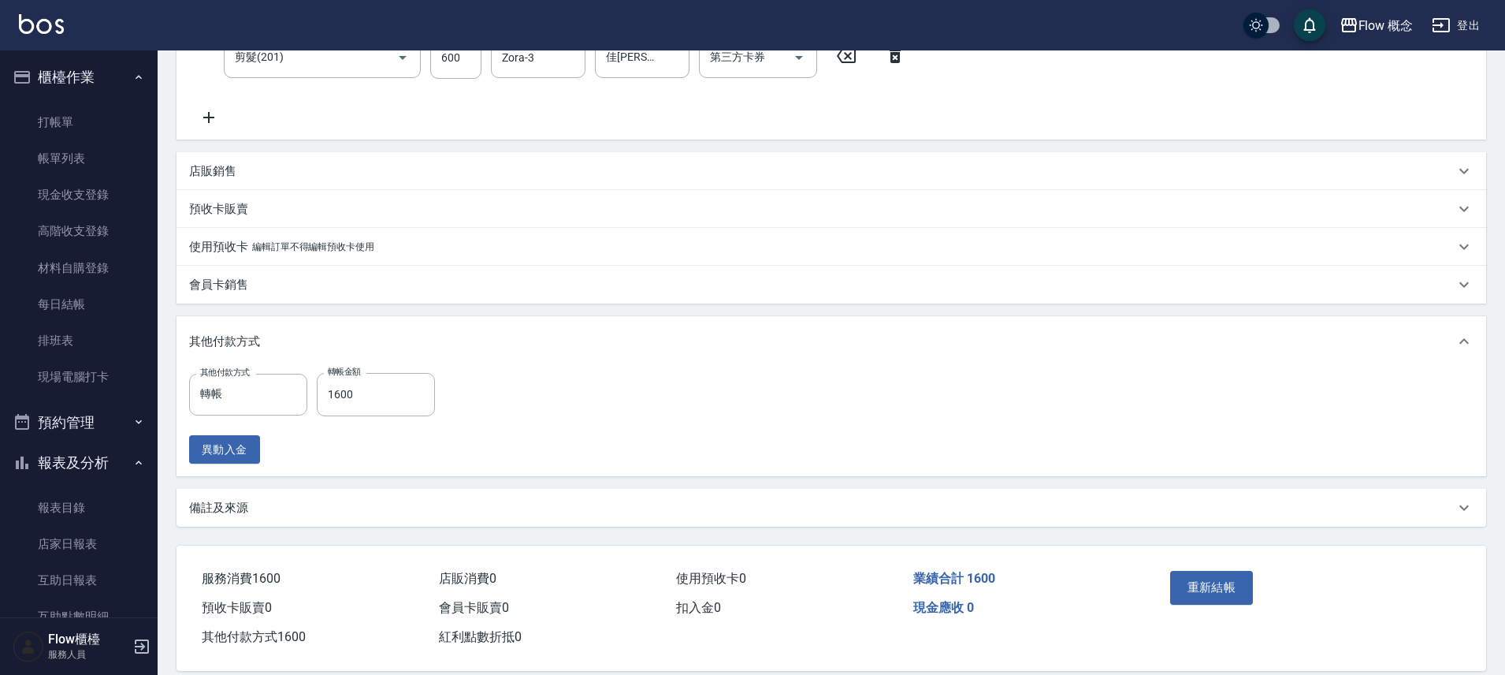
scroll to position [363, 0]
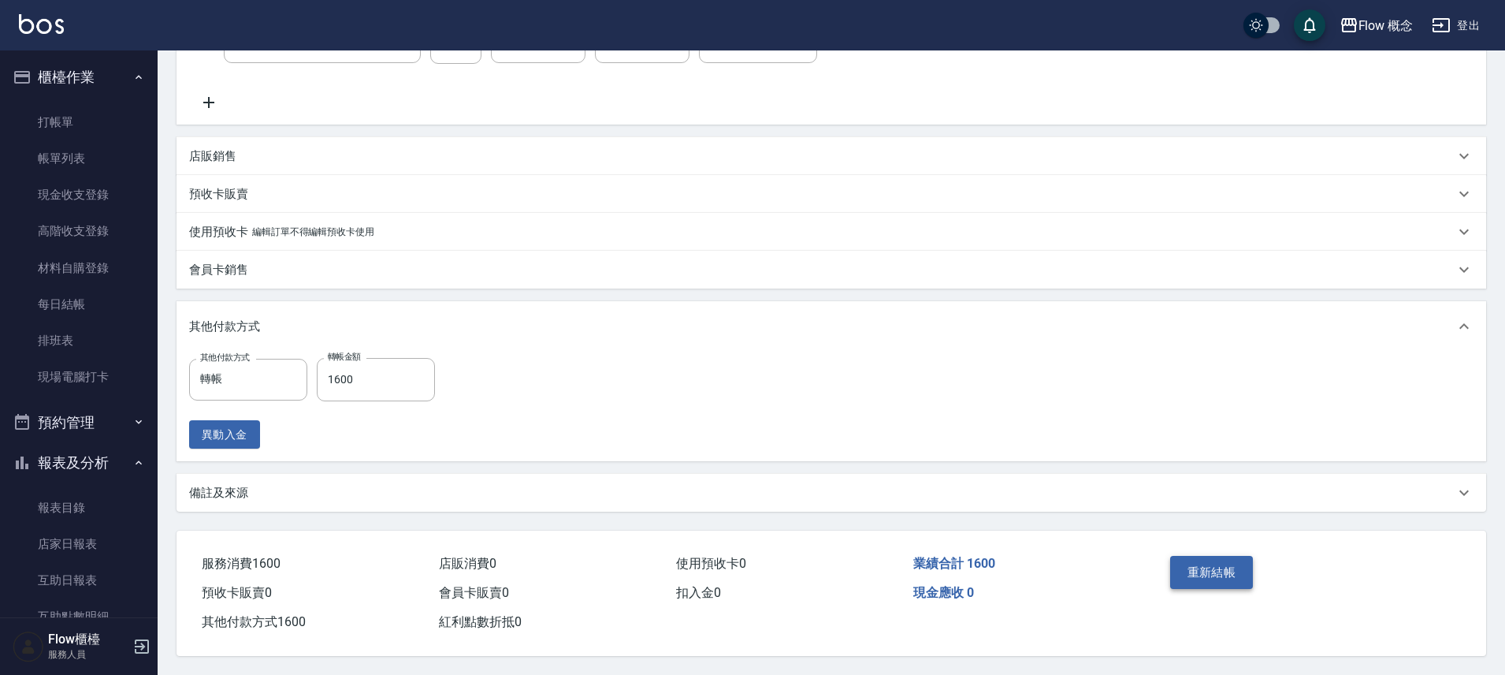
click at [1221, 571] on button "重新結帳" at bounding box center [1212, 572] width 84 height 33
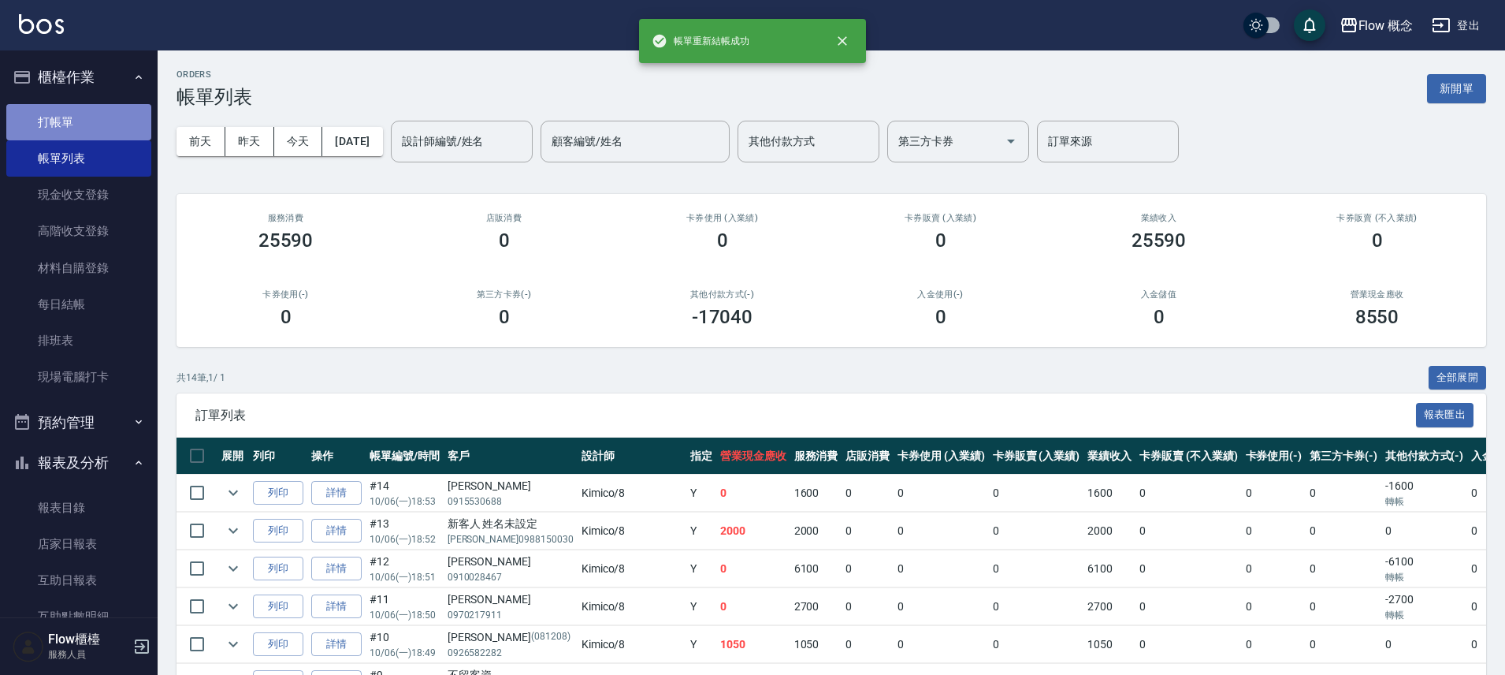
click at [87, 125] on link "打帳單" at bounding box center [78, 122] width 145 height 36
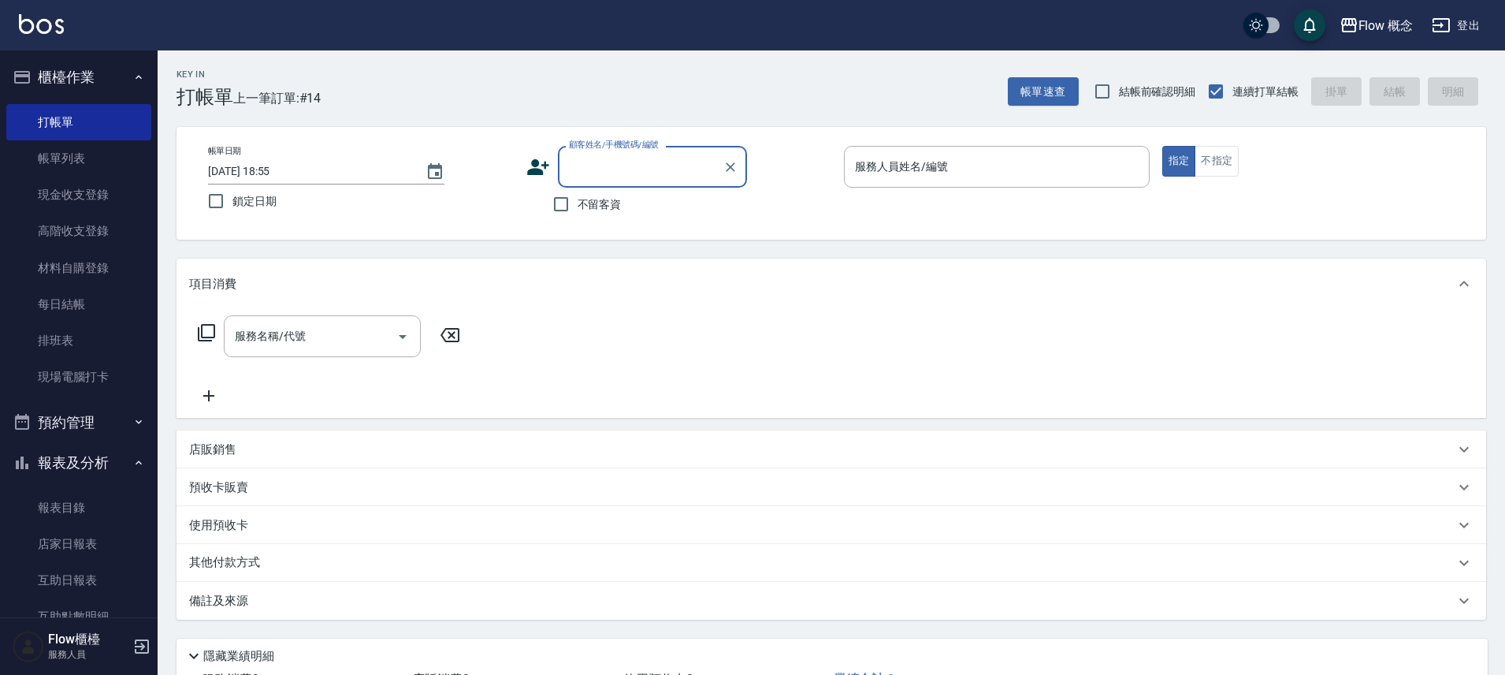
click at [673, 154] on input "顧客姓名/手機號碼/編號" at bounding box center [640, 167] width 151 height 28
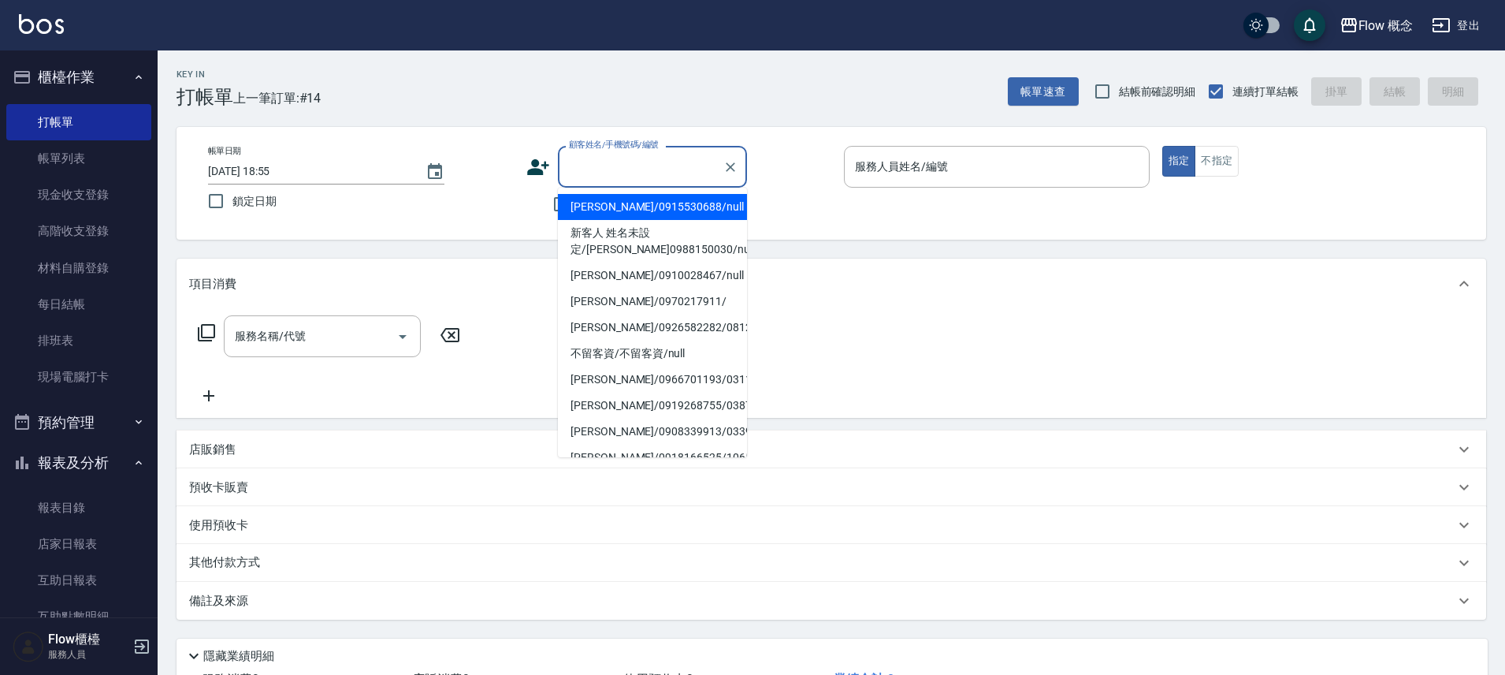
type input "g"
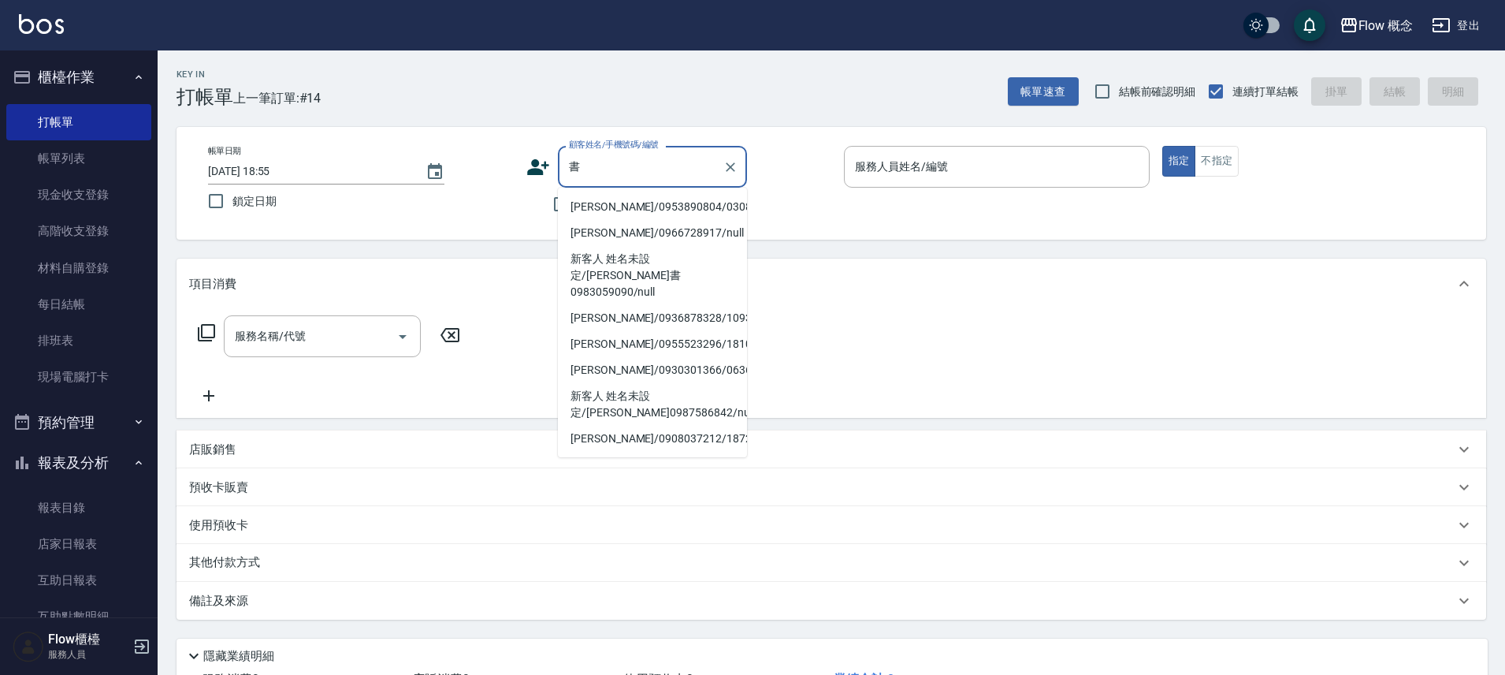
click at [692, 198] on li "許書夢/0953890804/030804" at bounding box center [652, 207] width 189 height 26
type input "許書夢/0953890804/030804"
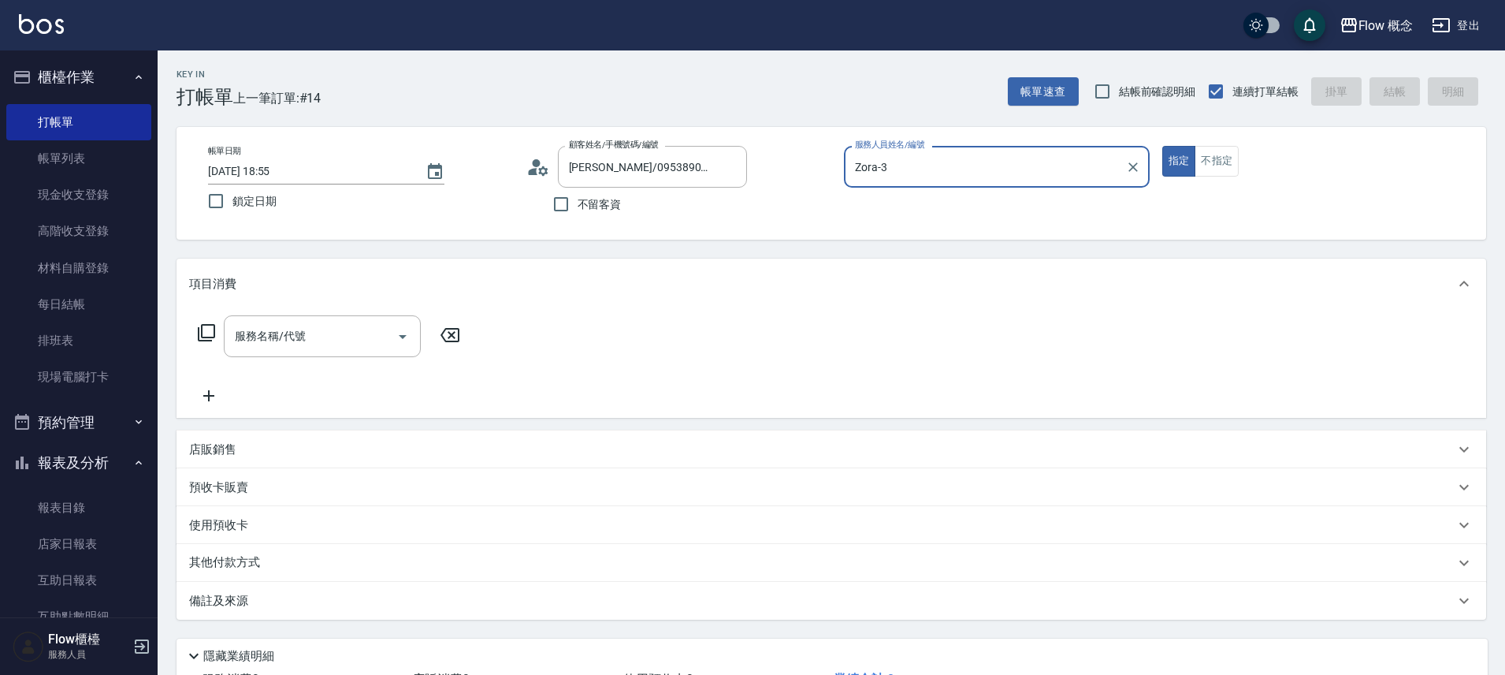
type input "Zora-3"
click at [1140, 171] on icon "Clear" at bounding box center [1133, 167] width 16 height 16
type input "８"
click at [1162, 146] on button "指定" at bounding box center [1179, 161] width 34 height 31
type button "true"
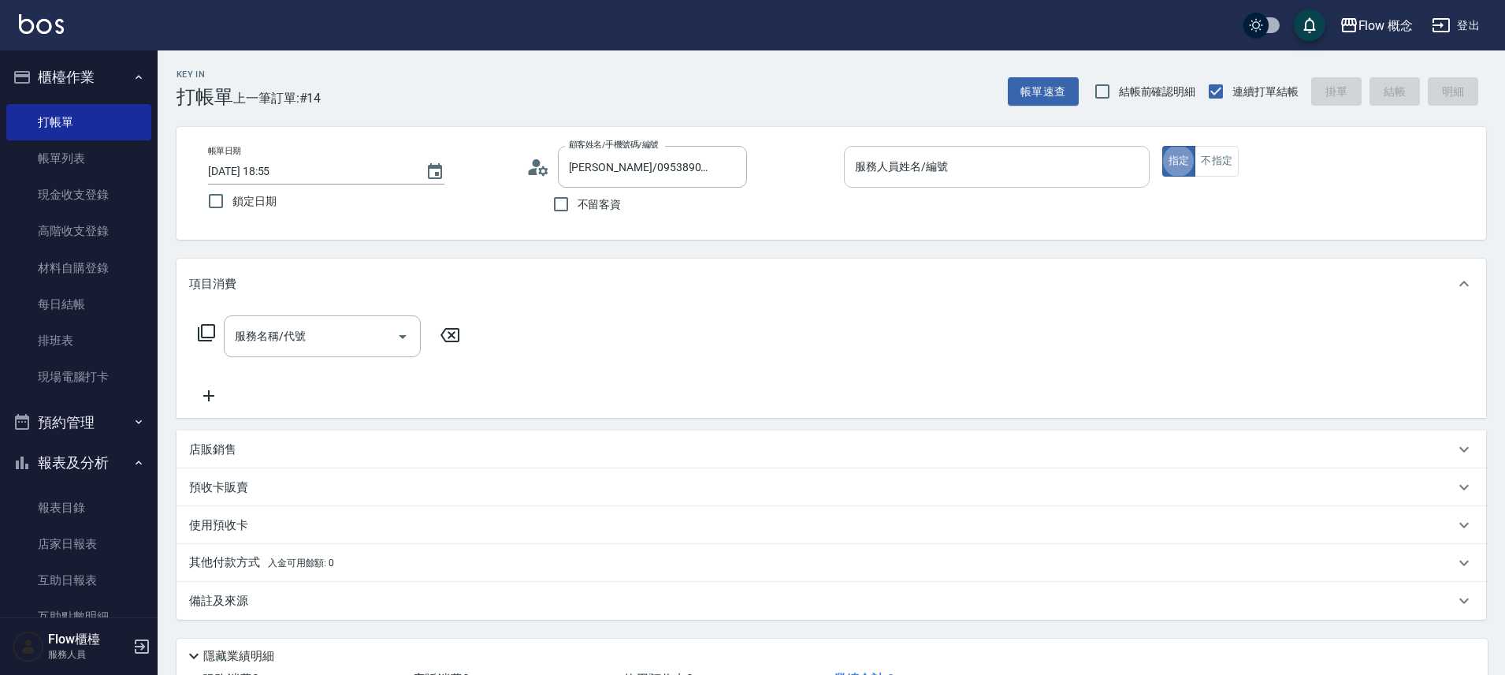
click at [1006, 179] on input "服務人員姓名/編號" at bounding box center [997, 167] width 292 height 28
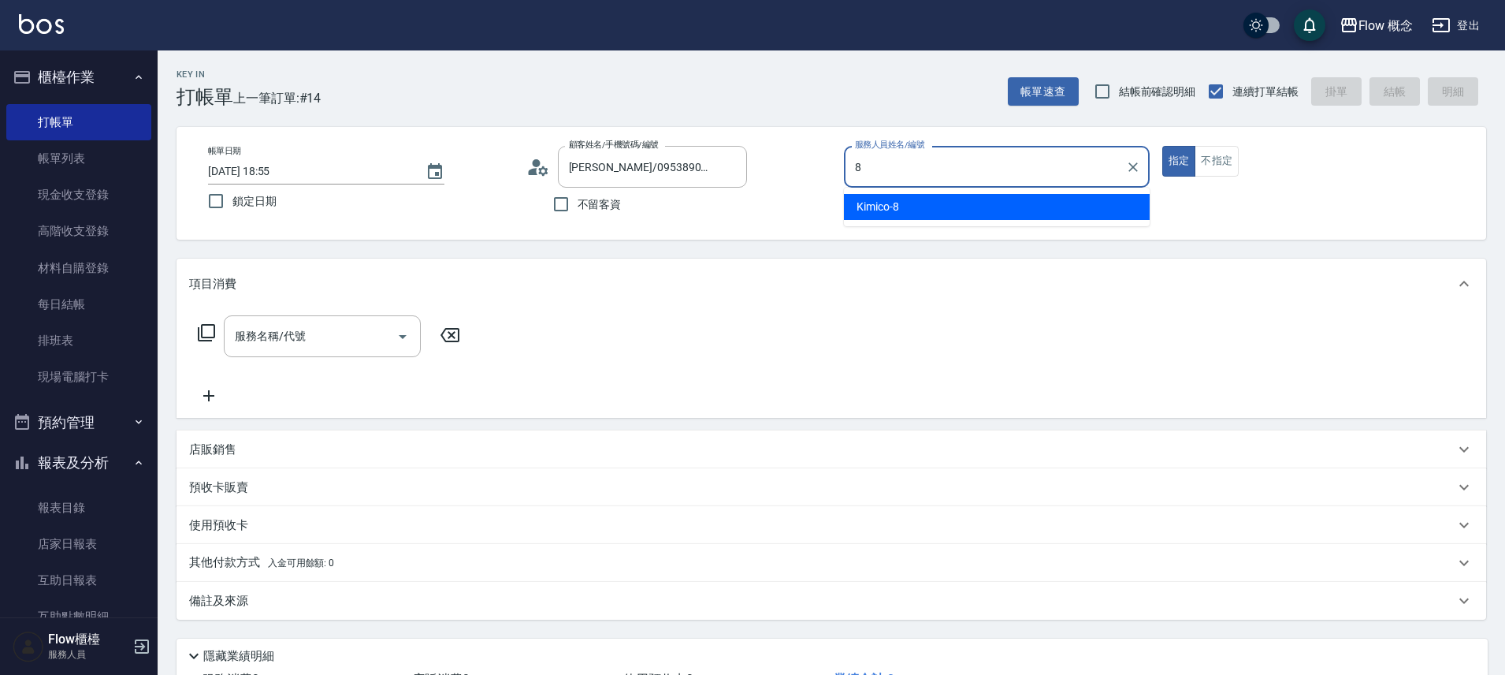
type input "Kimico-8"
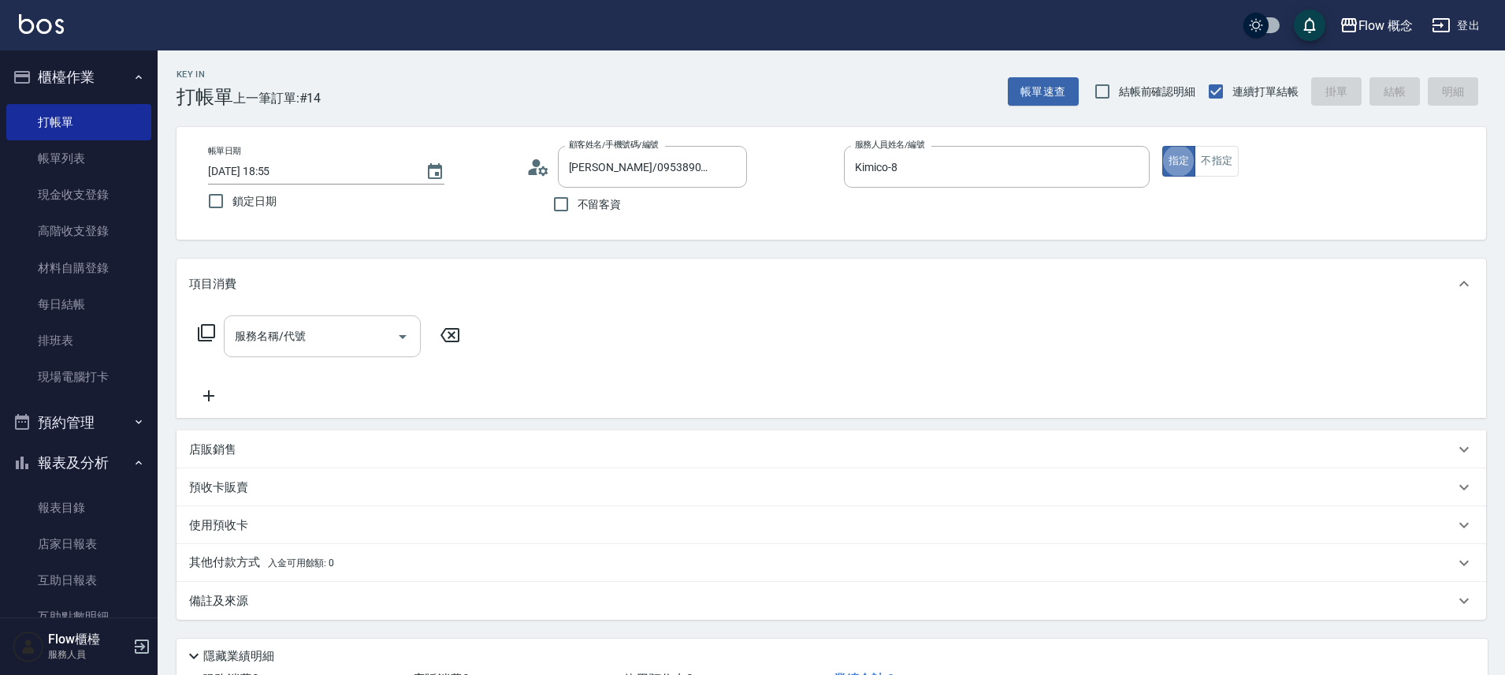
click at [364, 334] on input "服務名稱/代號" at bounding box center [310, 336] width 159 height 28
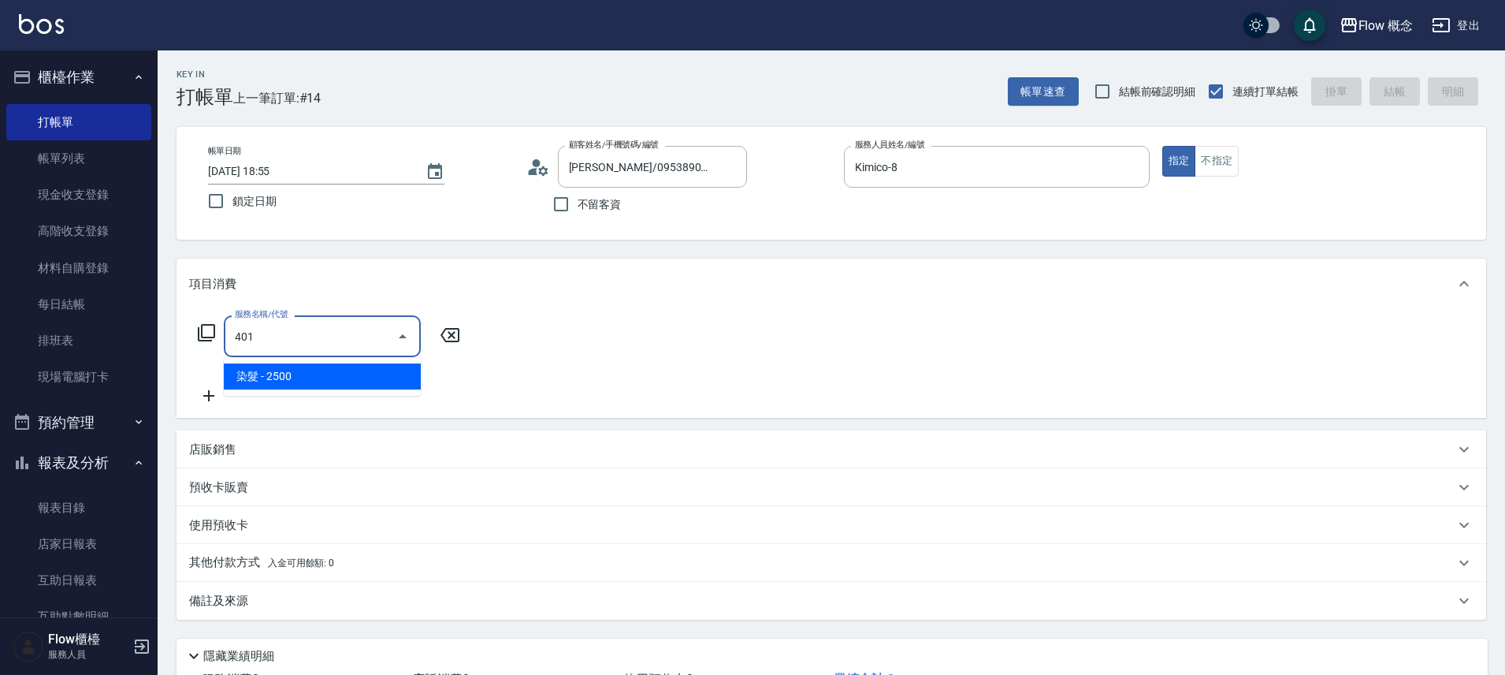
type input "染髮(401)"
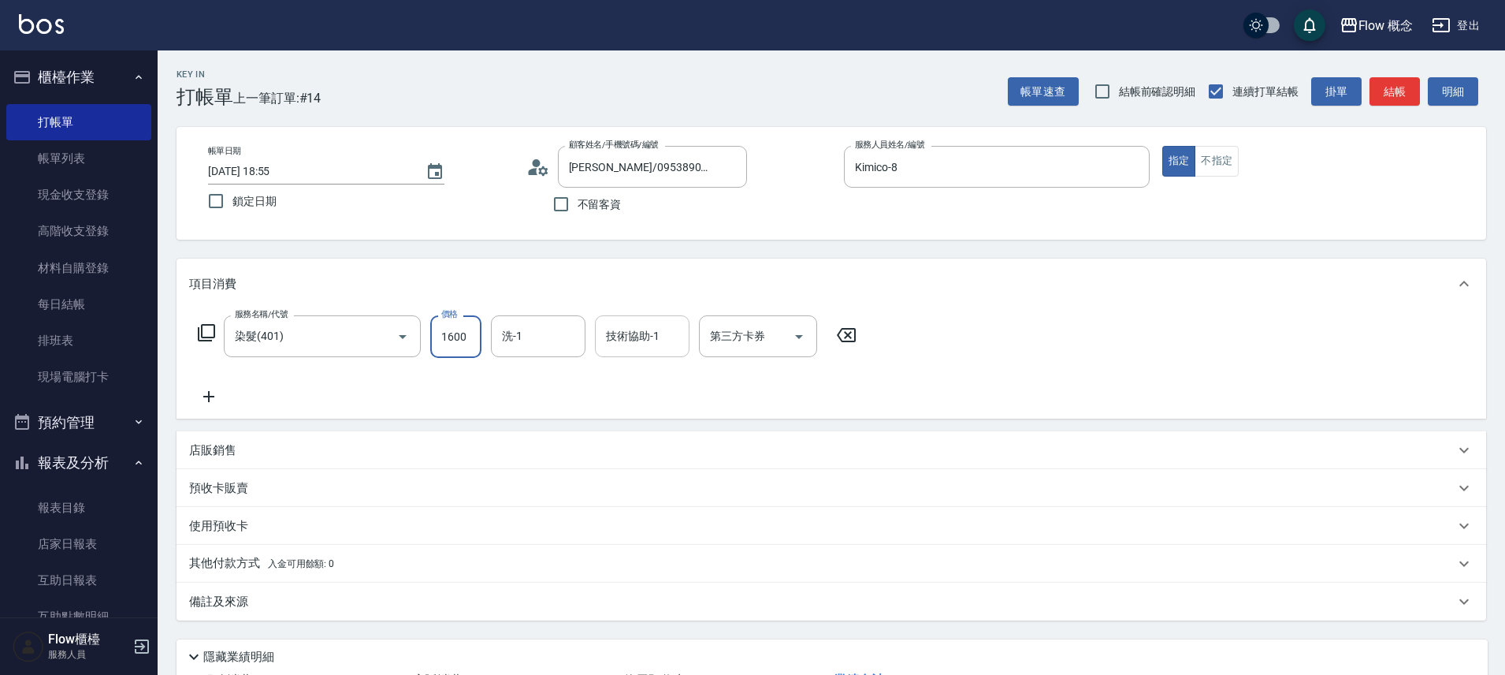
type input "1600"
click at [634, 337] on input "技術協助-1" at bounding box center [642, 336] width 80 height 28
type input "佳[PERSON_NAME]-17"
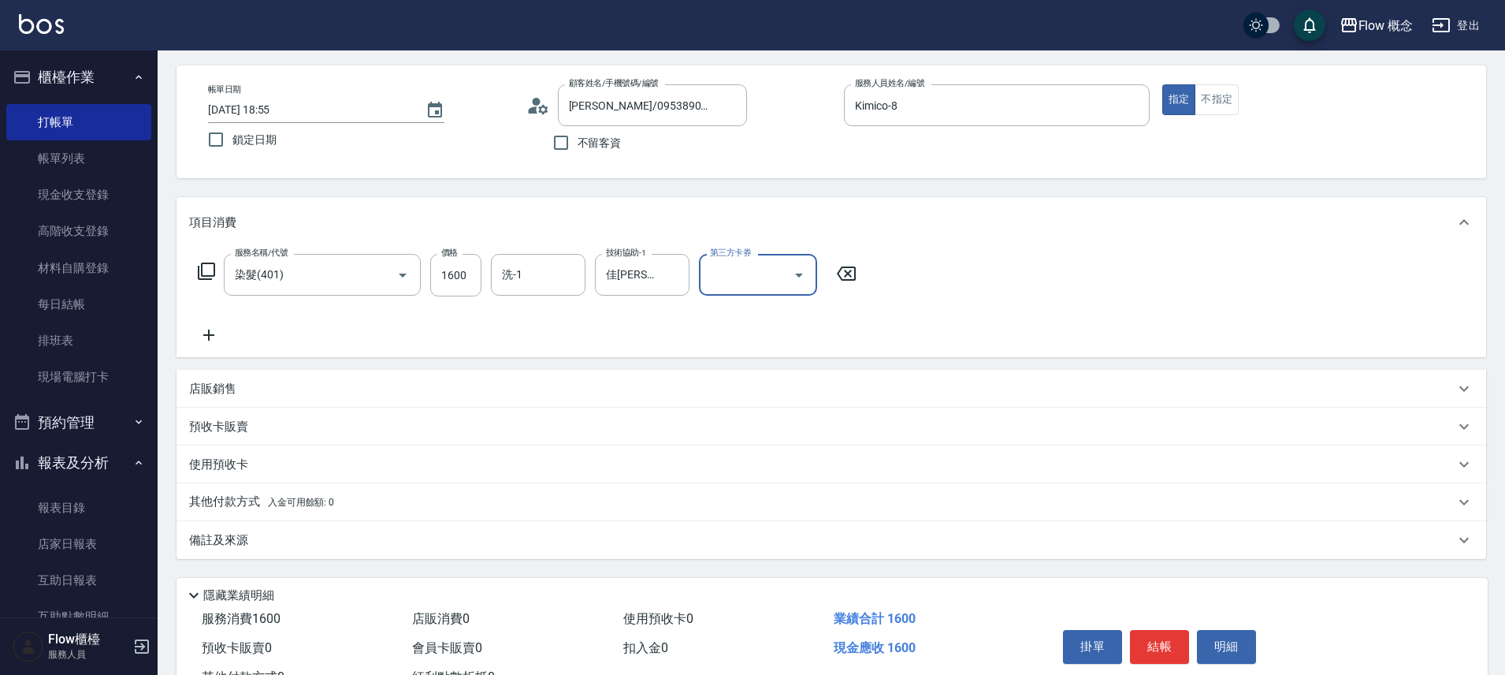
scroll to position [124, 0]
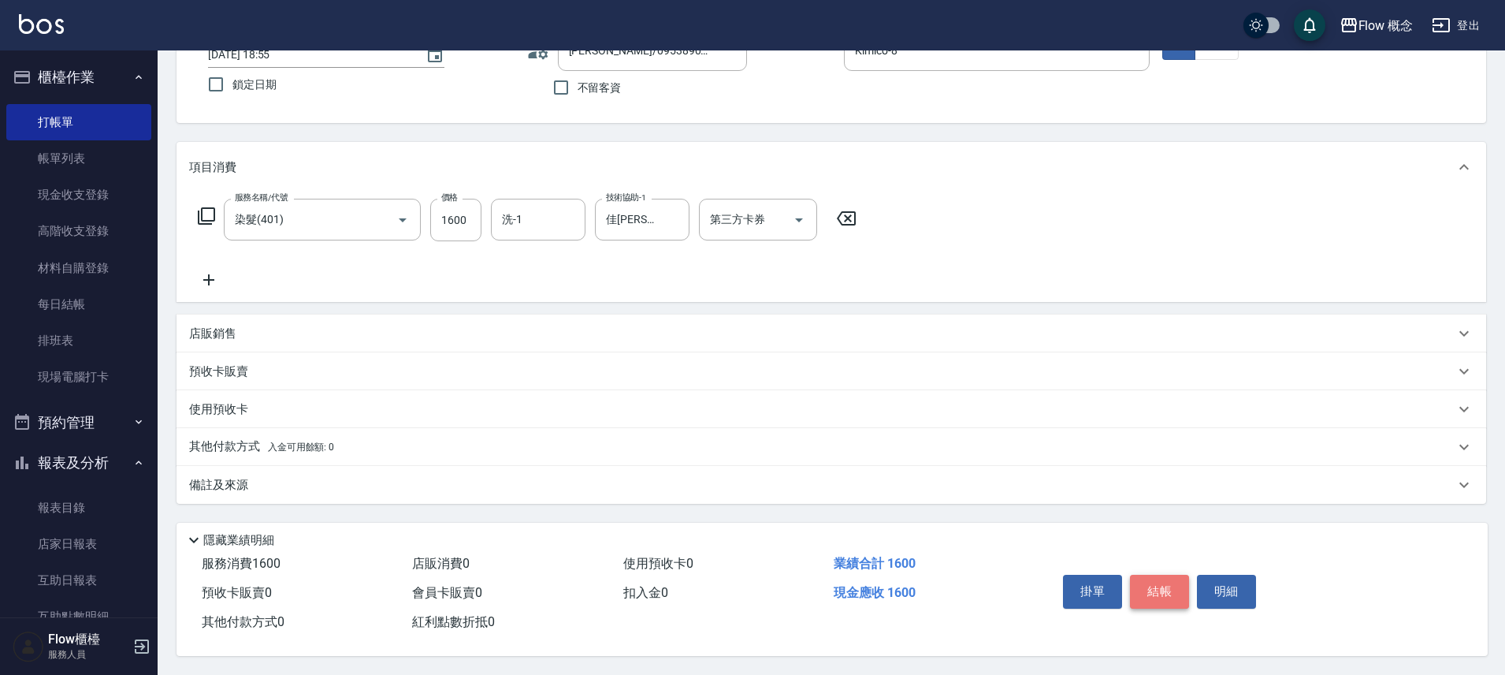
click at [1177, 574] on button "結帳" at bounding box center [1159, 590] width 59 height 33
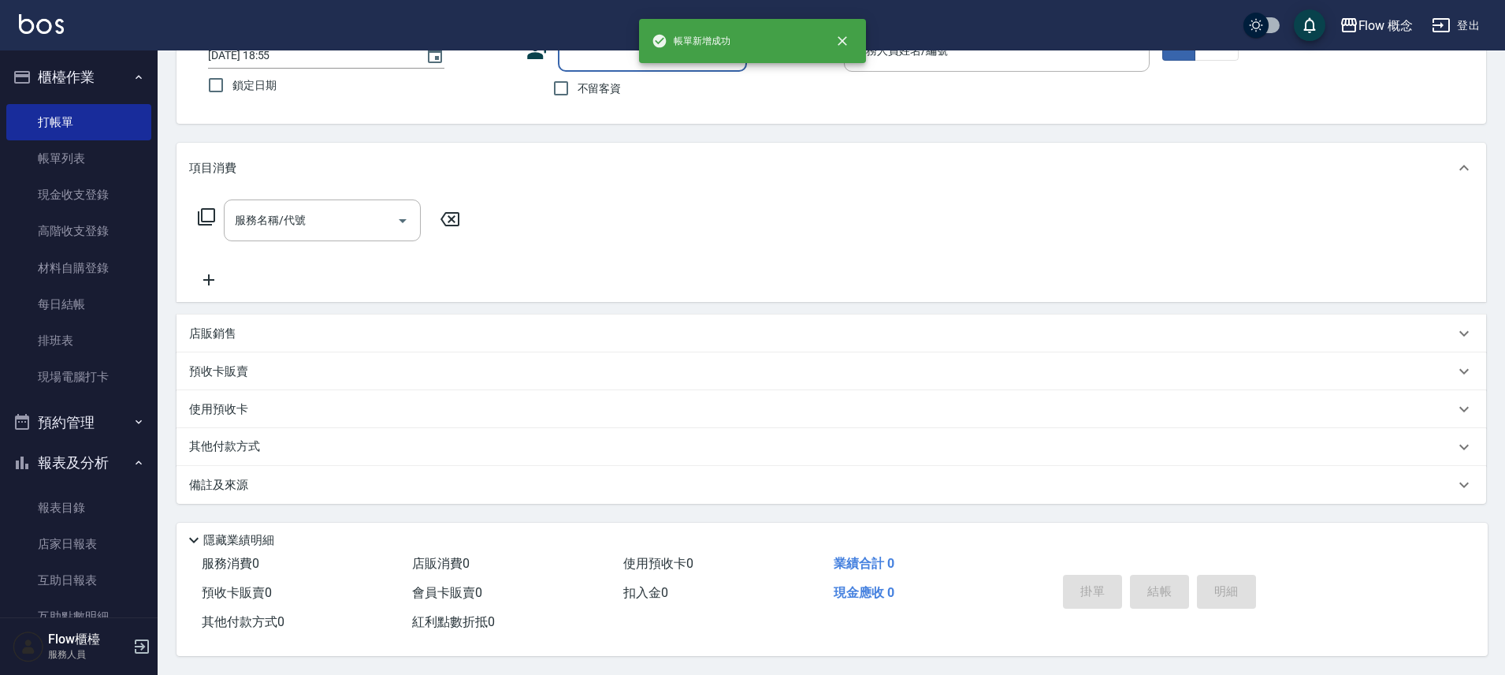
scroll to position [123, 0]
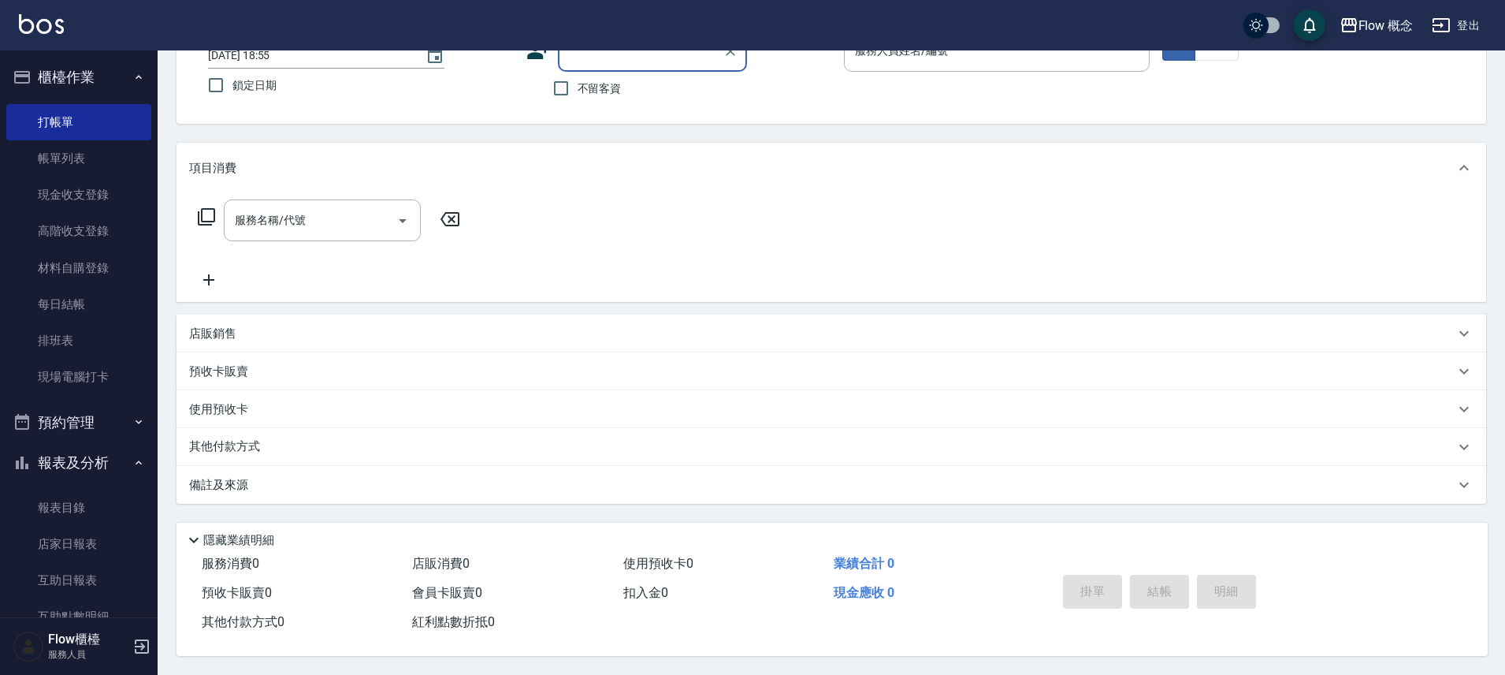
click at [623, 58] on div "顧客姓名/手機號碼/編號" at bounding box center [652, 51] width 189 height 42
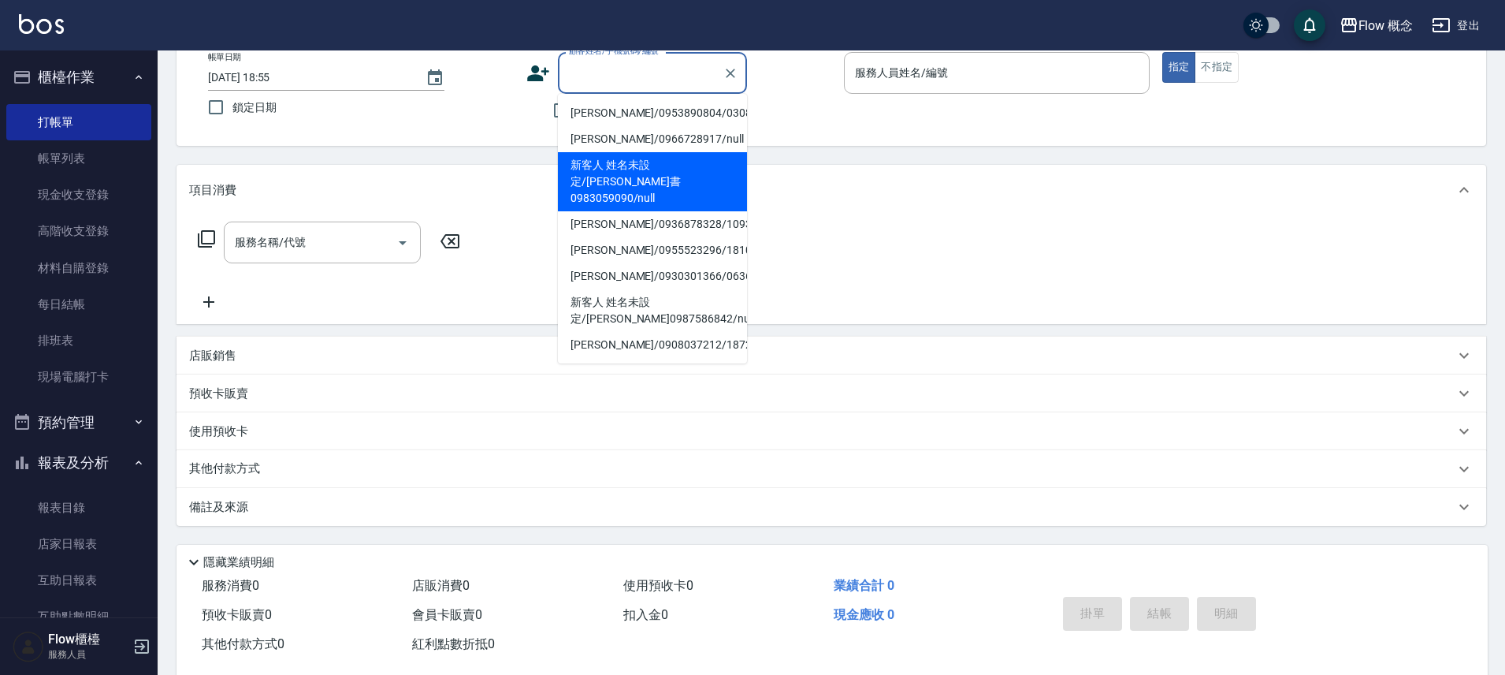
scroll to position [93, 0]
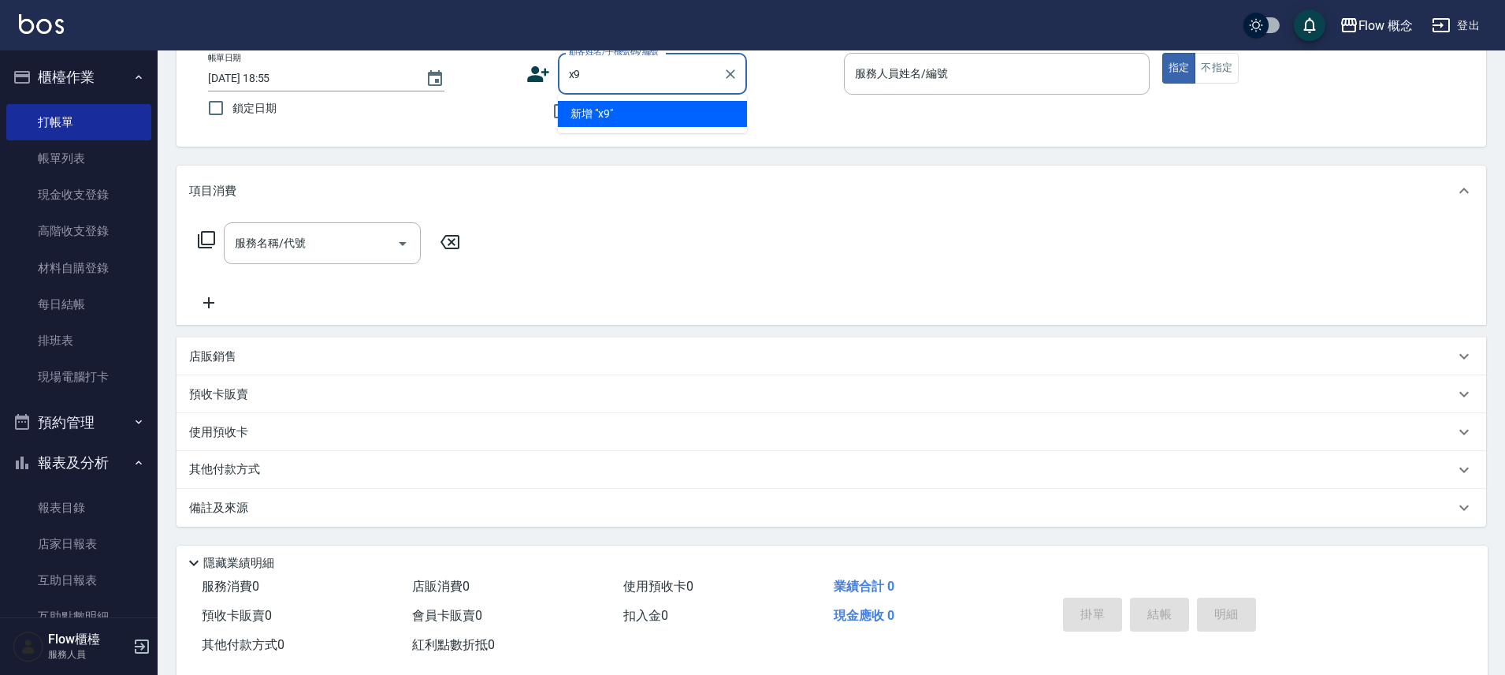
type input "x"
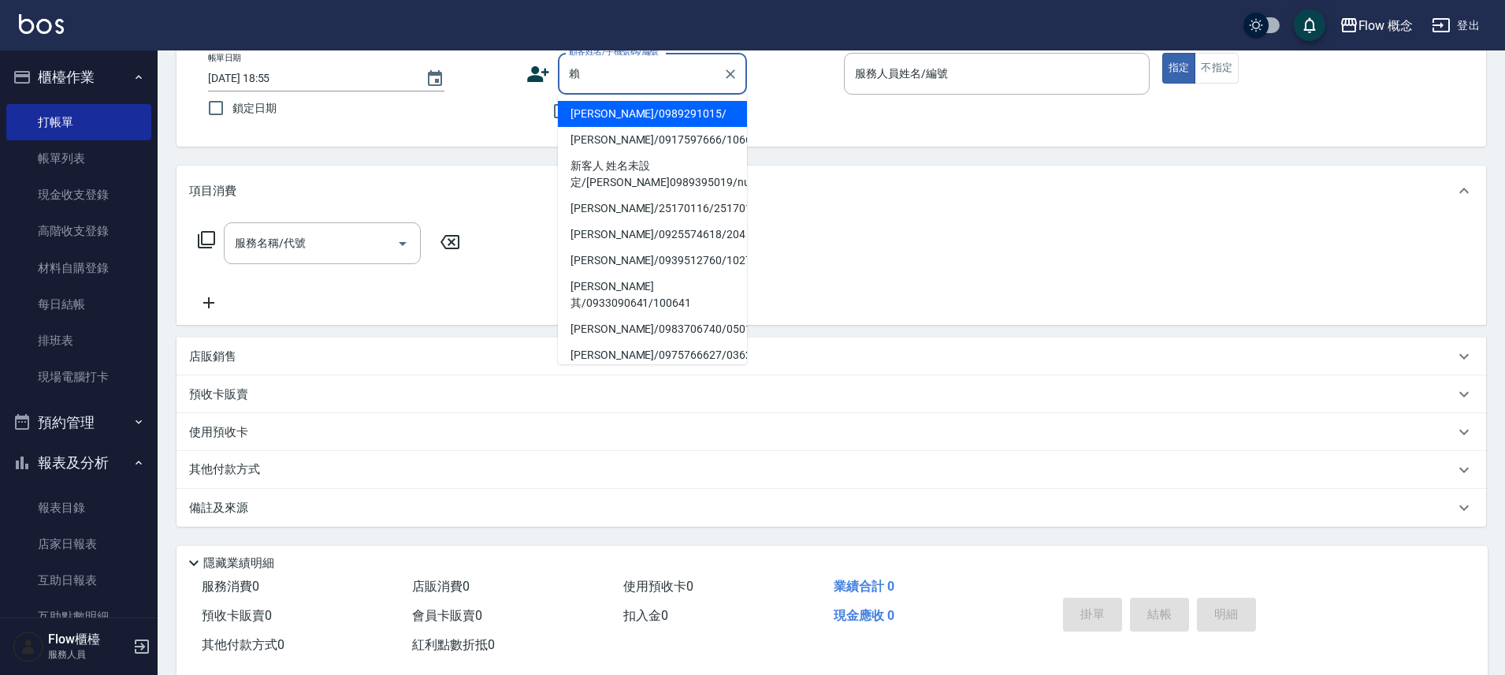
click at [645, 113] on li "賴姿蓉/0989291015/" at bounding box center [652, 114] width 189 height 26
type input "賴姿蓉/0989291015/"
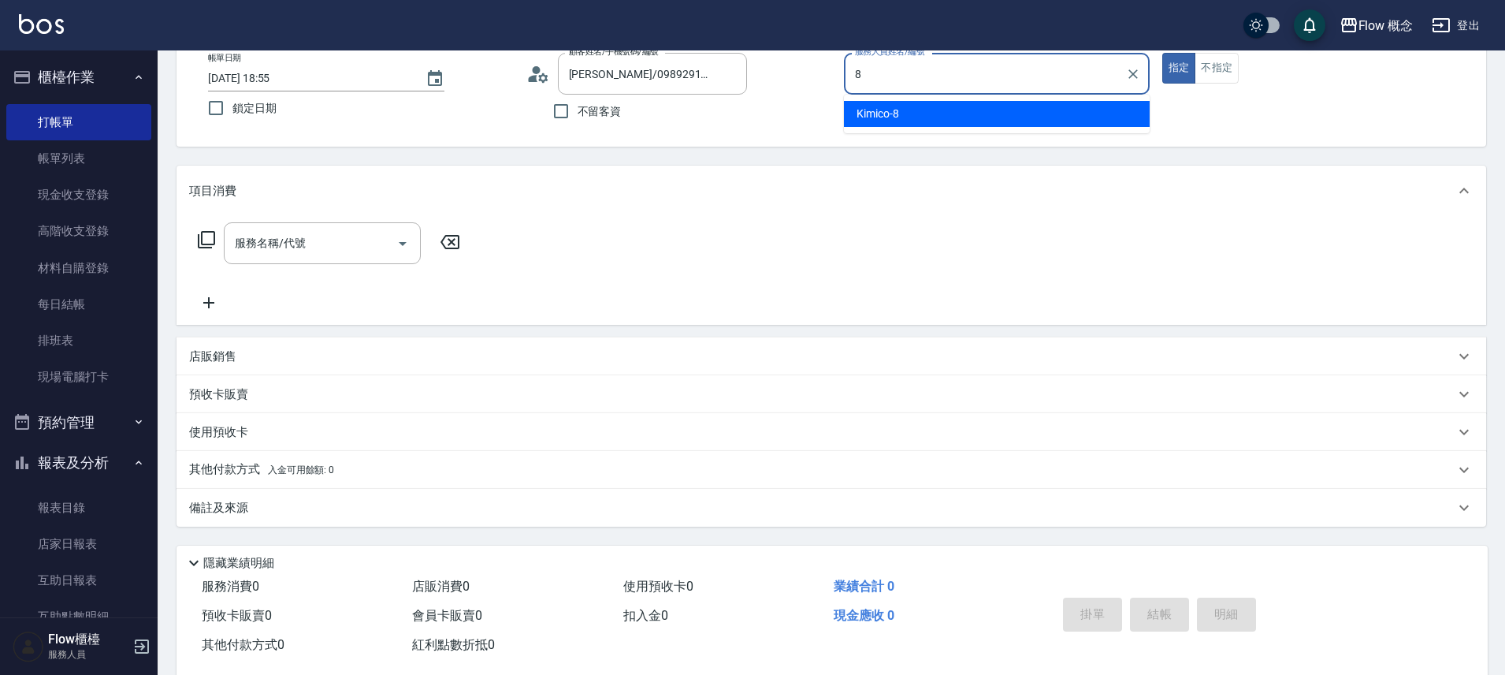
type input "Kimico-8"
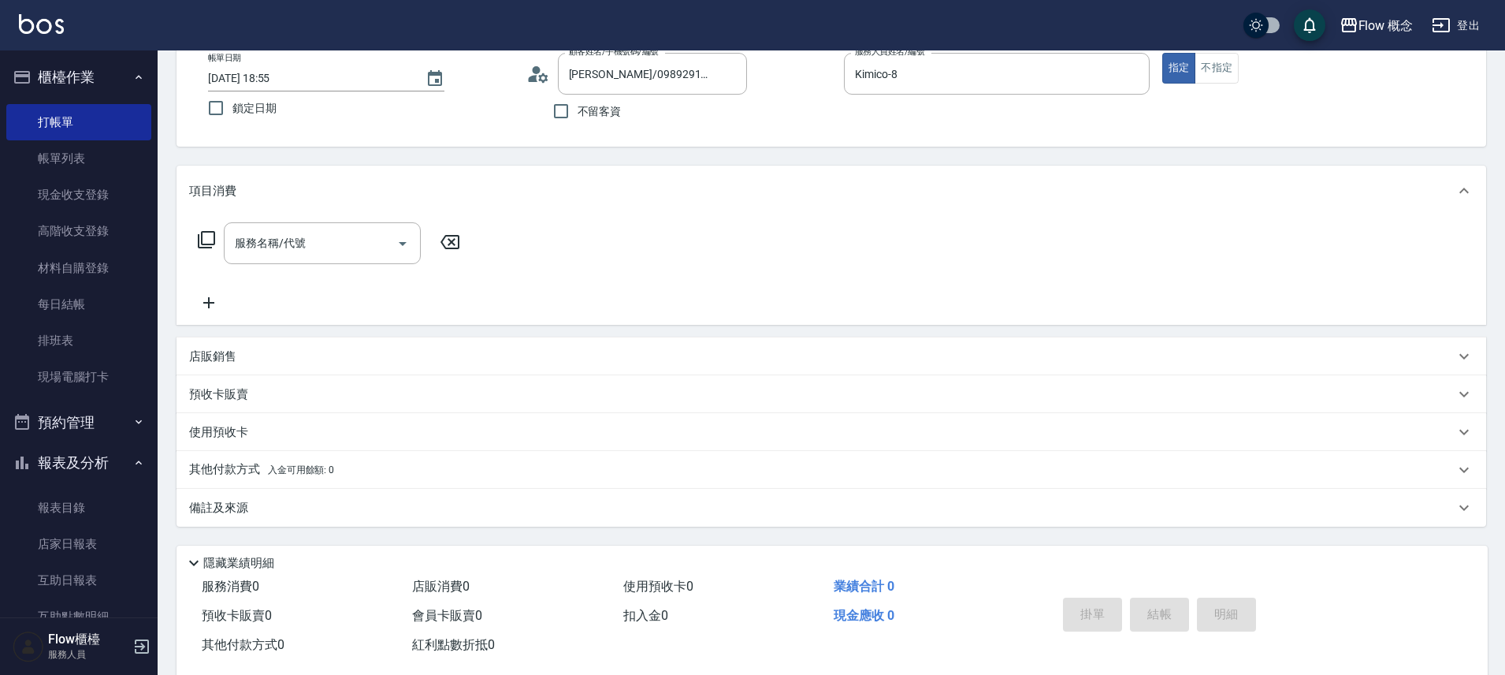
click at [332, 215] on div "項目消費" at bounding box center [832, 190] width 1310 height 50
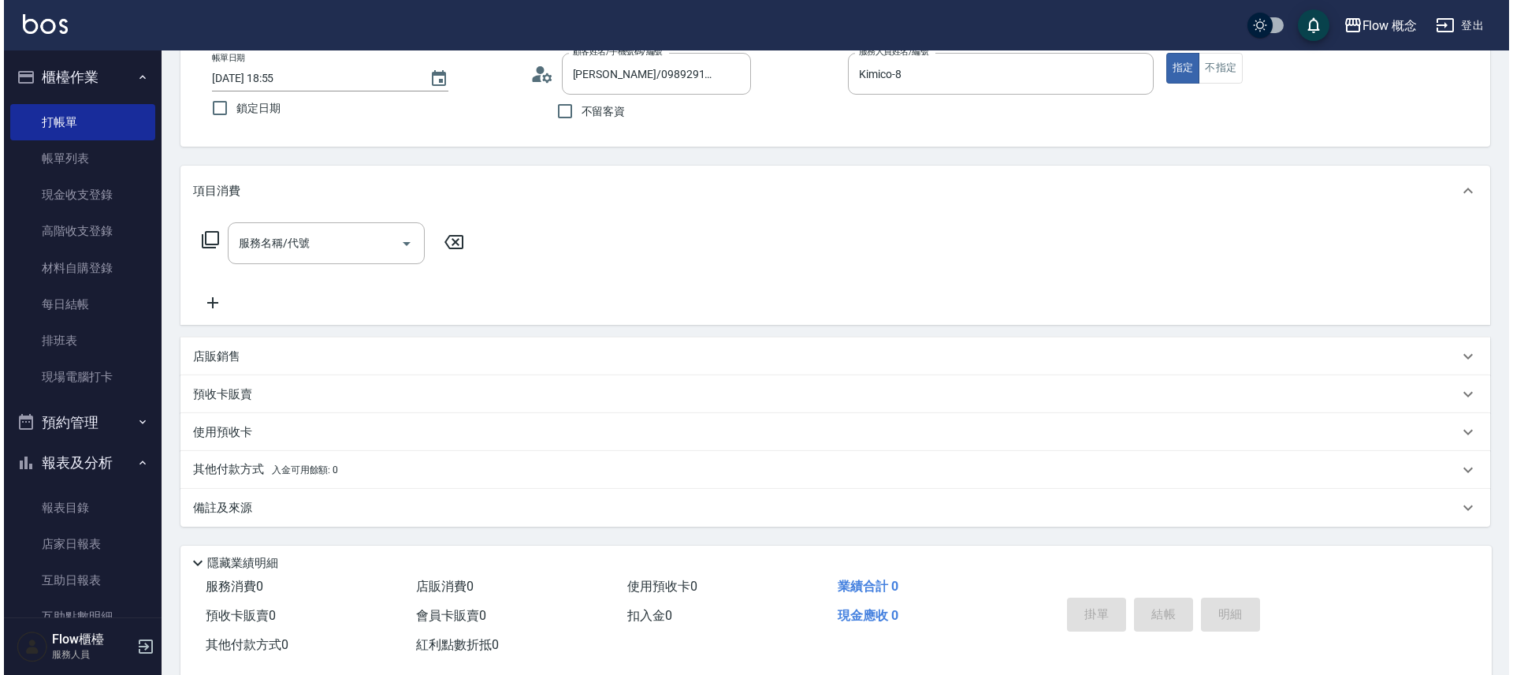
scroll to position [0, 0]
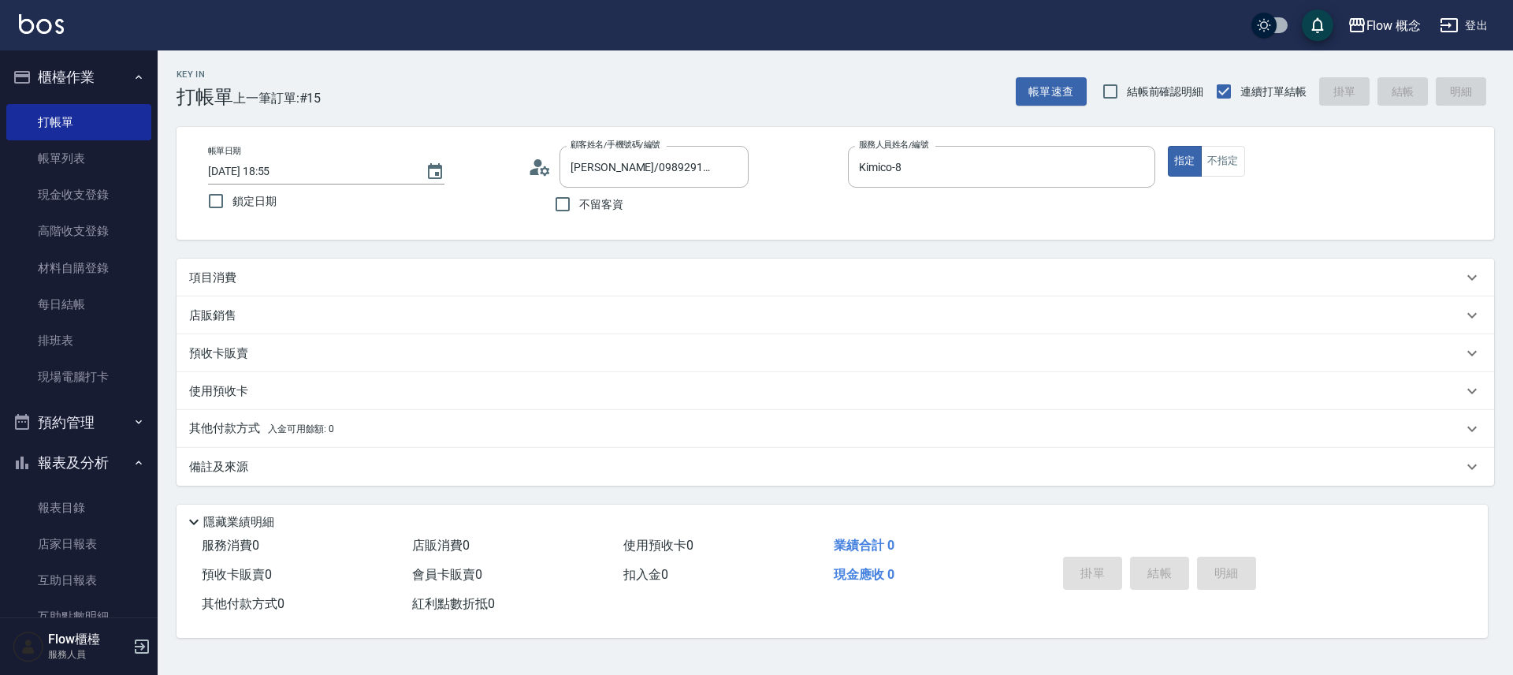
click at [314, 238] on div "帳單日期 2025/10/06 18:55 鎖定日期 顧客姓名/手機號碼/編號 賴姿蓉/0989291015/ 顧客姓名/手機號碼/編號 不留客資 服務人員姓…" at bounding box center [836, 183] width 1318 height 113
click at [296, 261] on div "項目消費" at bounding box center [836, 277] width 1318 height 38
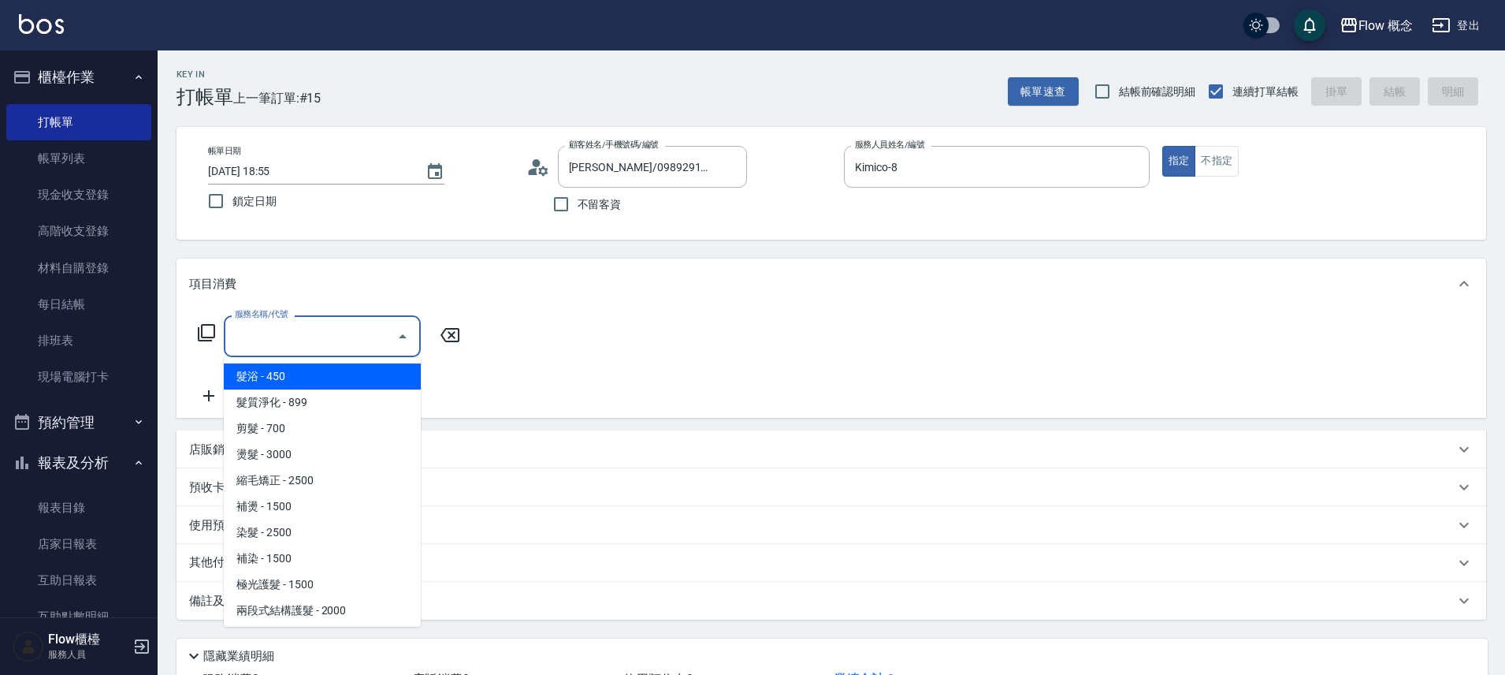
click at [276, 348] on input "服務名稱/代號" at bounding box center [310, 336] width 159 height 28
click at [288, 384] on span "髮浴 - 450" at bounding box center [322, 376] width 197 height 26
type input "髮浴 (101)"
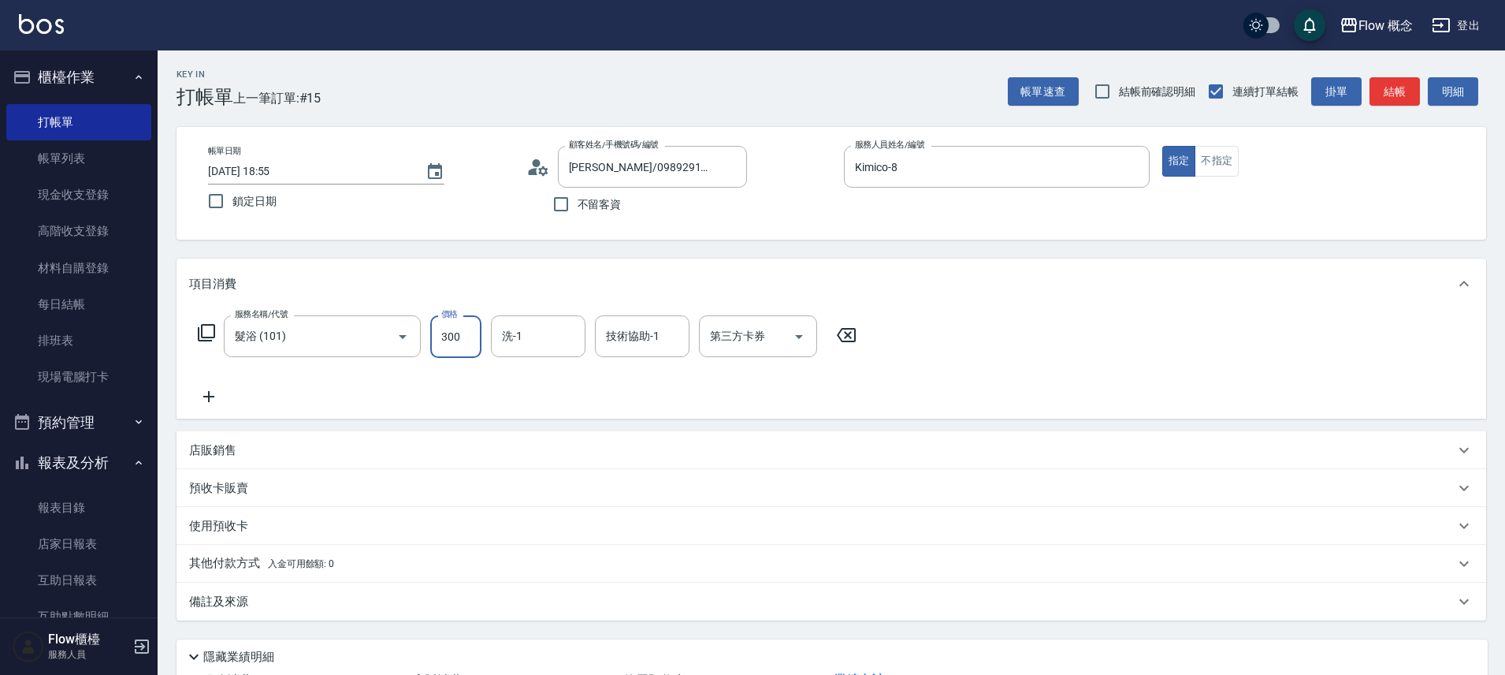
type input "300"
click at [647, 332] on input "技術協助-1" at bounding box center [642, 336] width 80 height 28
type input "佳[PERSON_NAME]-17"
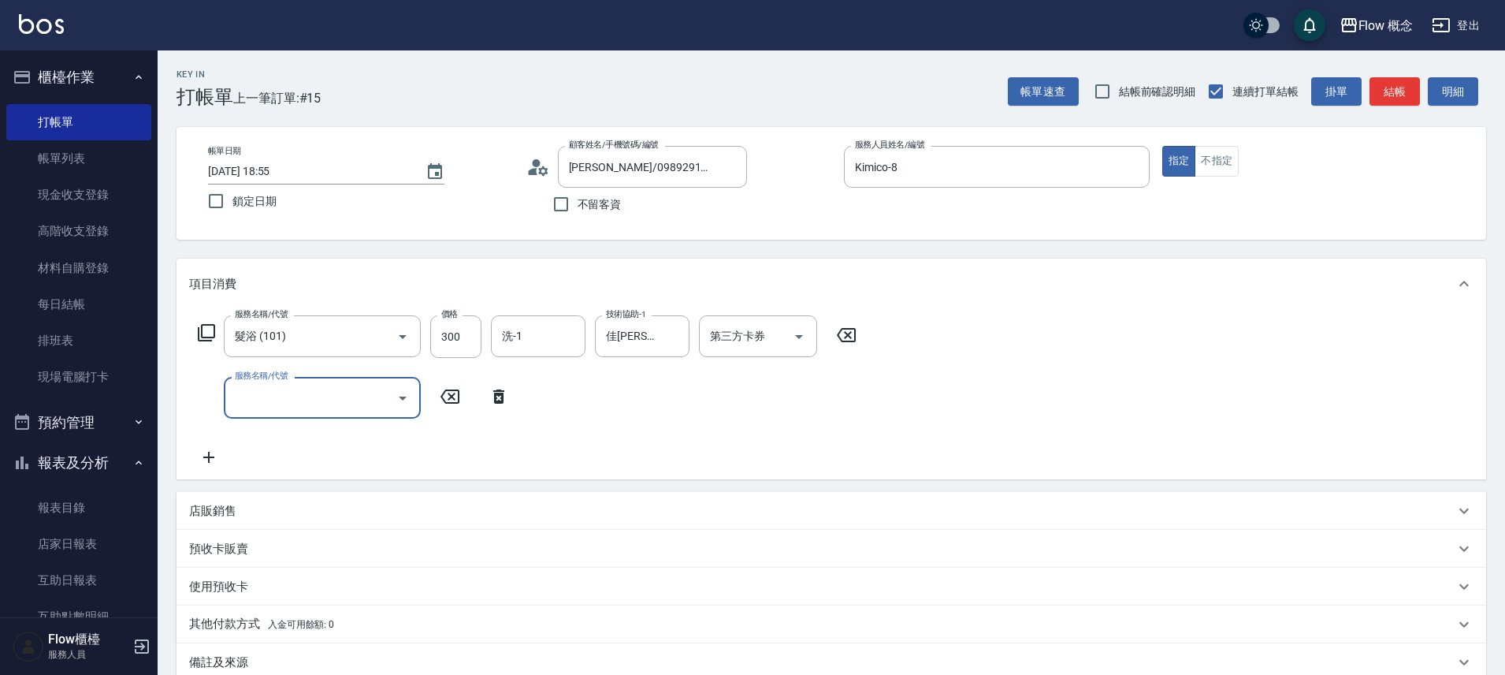
click at [501, 409] on div "服務名稱/代號 服務名稱/代號" at bounding box center [353, 398] width 329 height 42
click at [498, 403] on icon at bounding box center [498, 396] width 11 height 14
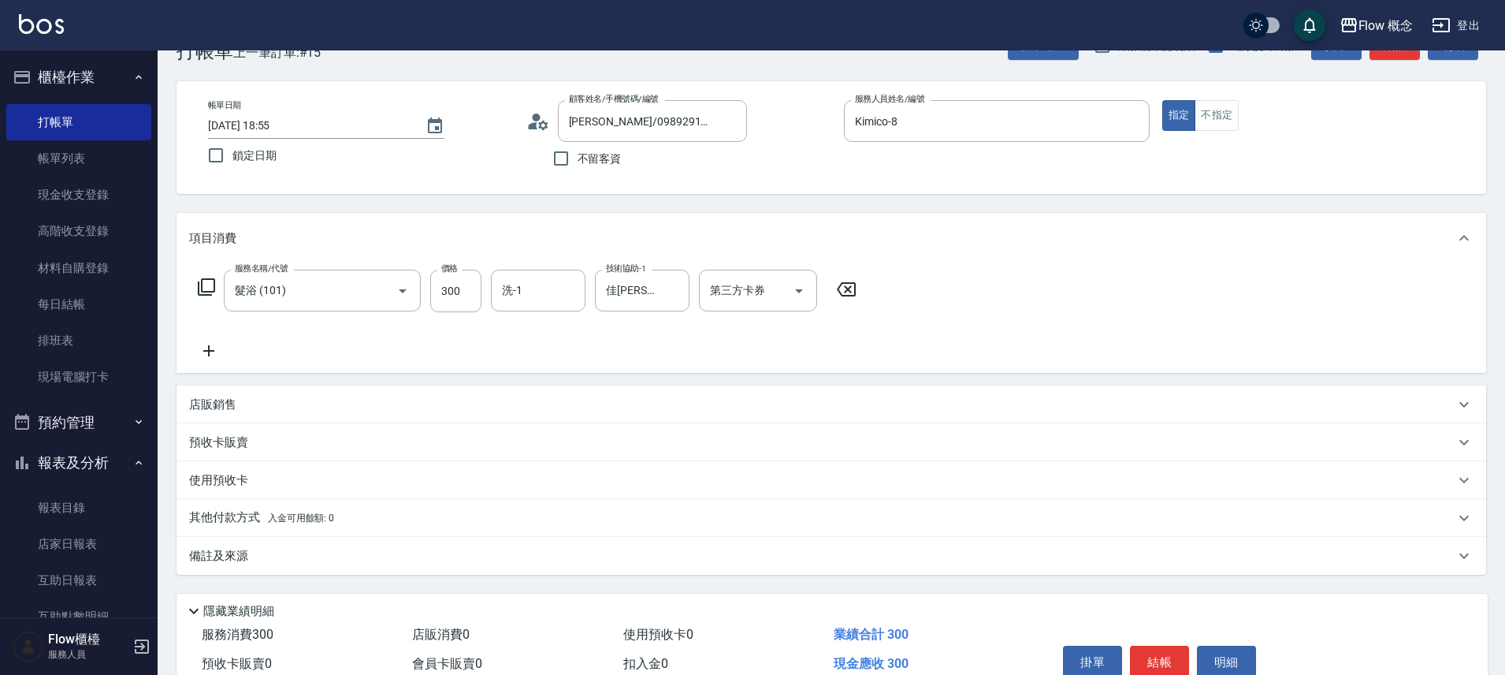
scroll to position [124, 0]
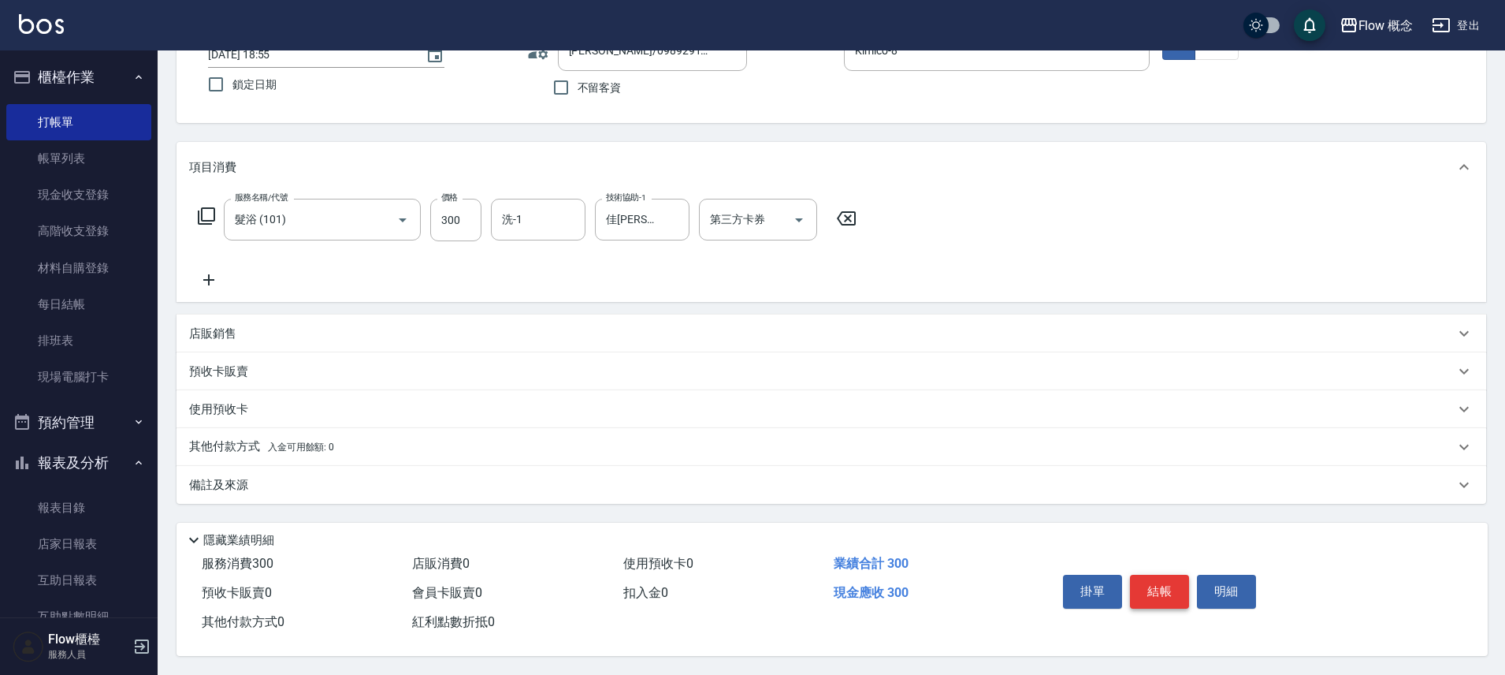
click at [1162, 578] on button "結帳" at bounding box center [1159, 590] width 59 height 33
type input "2025/10/06 18:56"
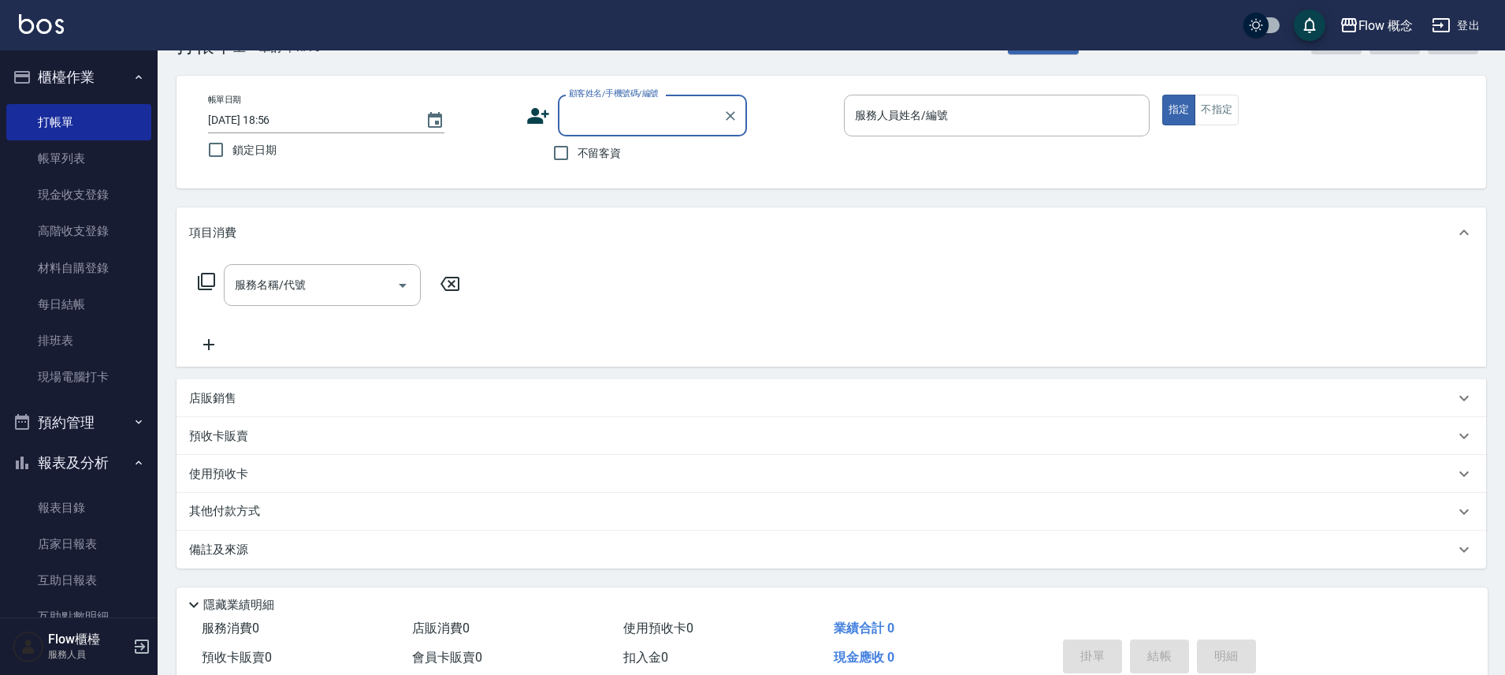
scroll to position [0, 0]
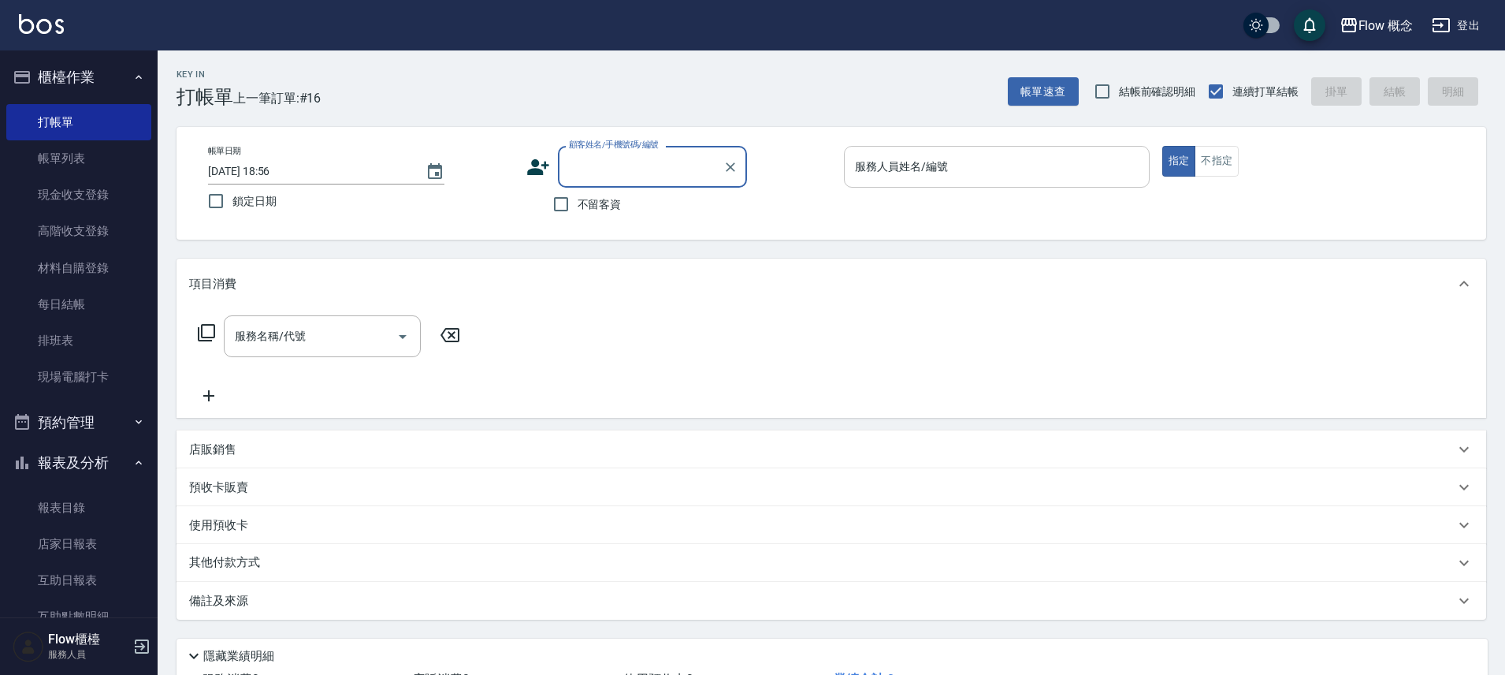
click at [909, 159] on div "服務人員姓名/編號 服務人員姓名/編號" at bounding box center [997, 167] width 306 height 42
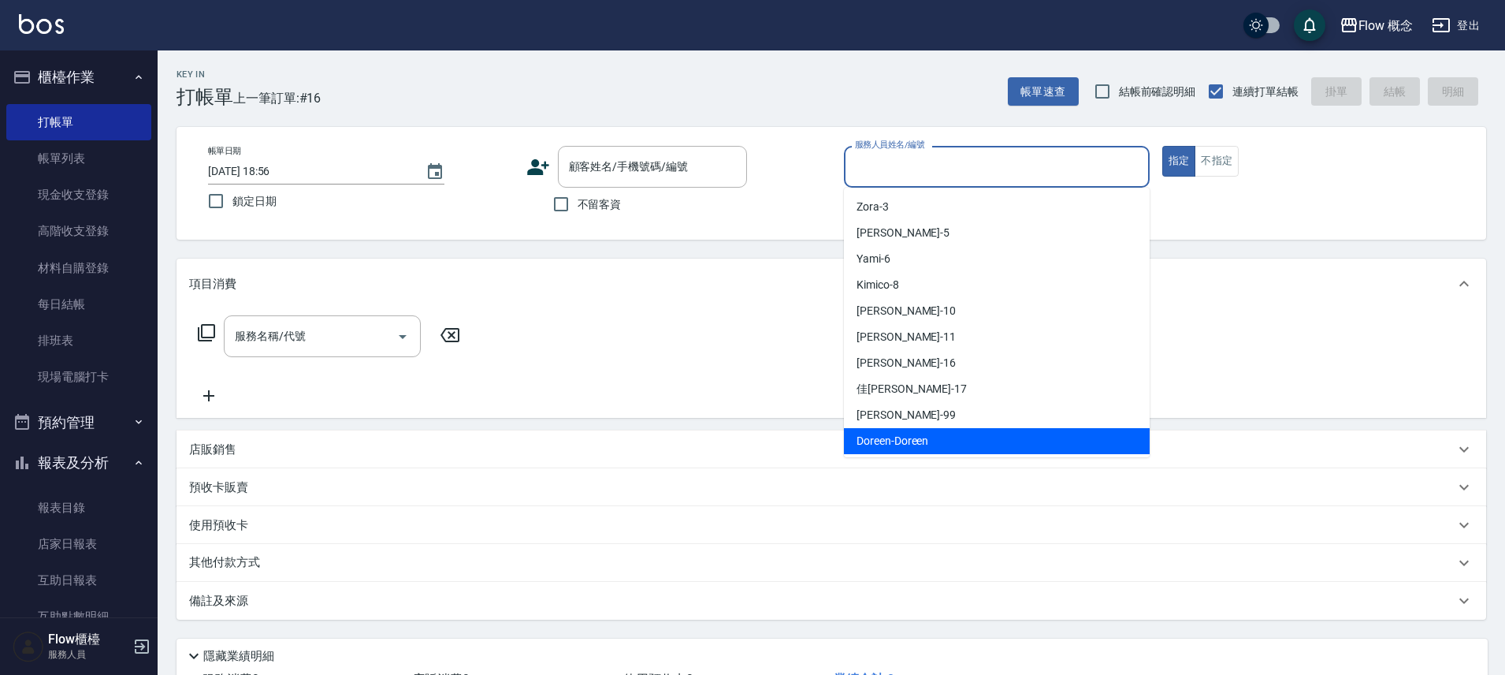
click at [945, 447] on div "Doreen -Doreen" at bounding box center [997, 441] width 306 height 26
type input "Doreen-Doreen"
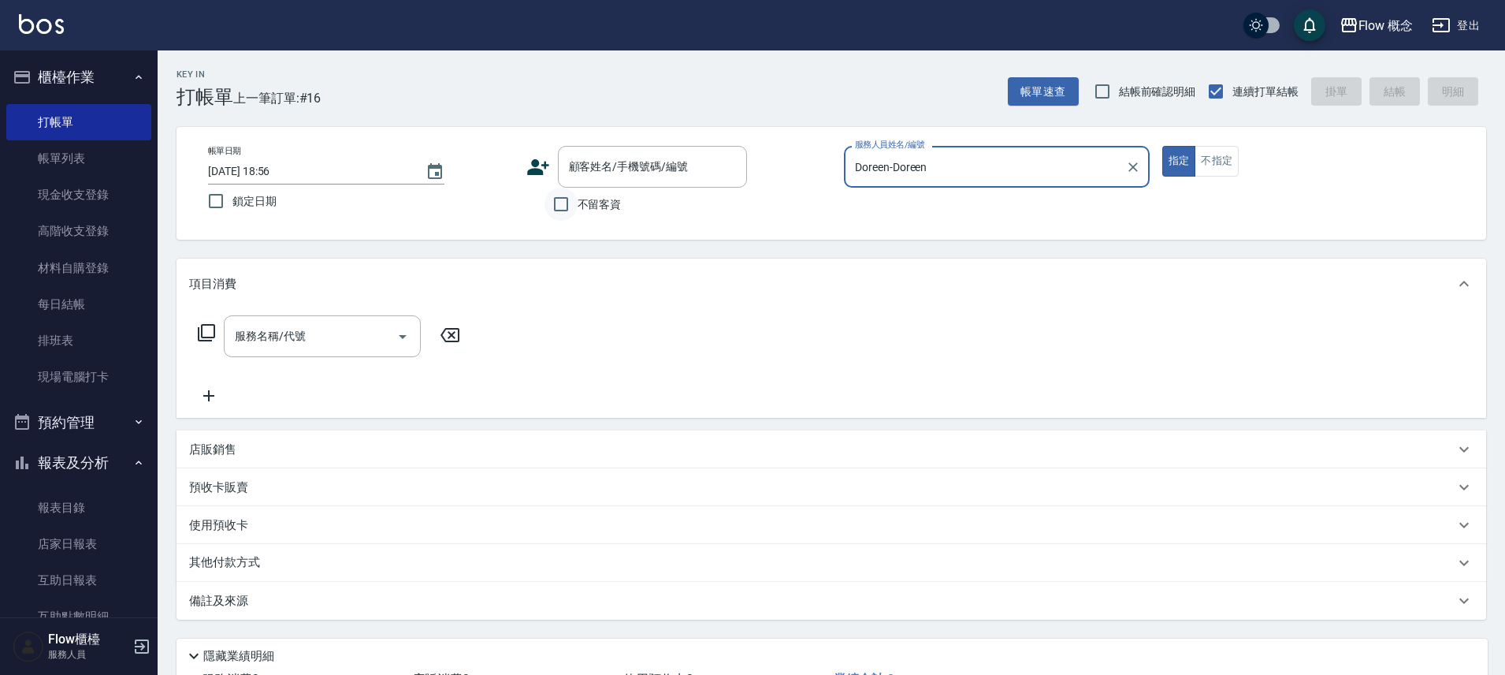
click at [576, 205] on input "不留客資" at bounding box center [561, 204] width 33 height 33
checkbox input "true"
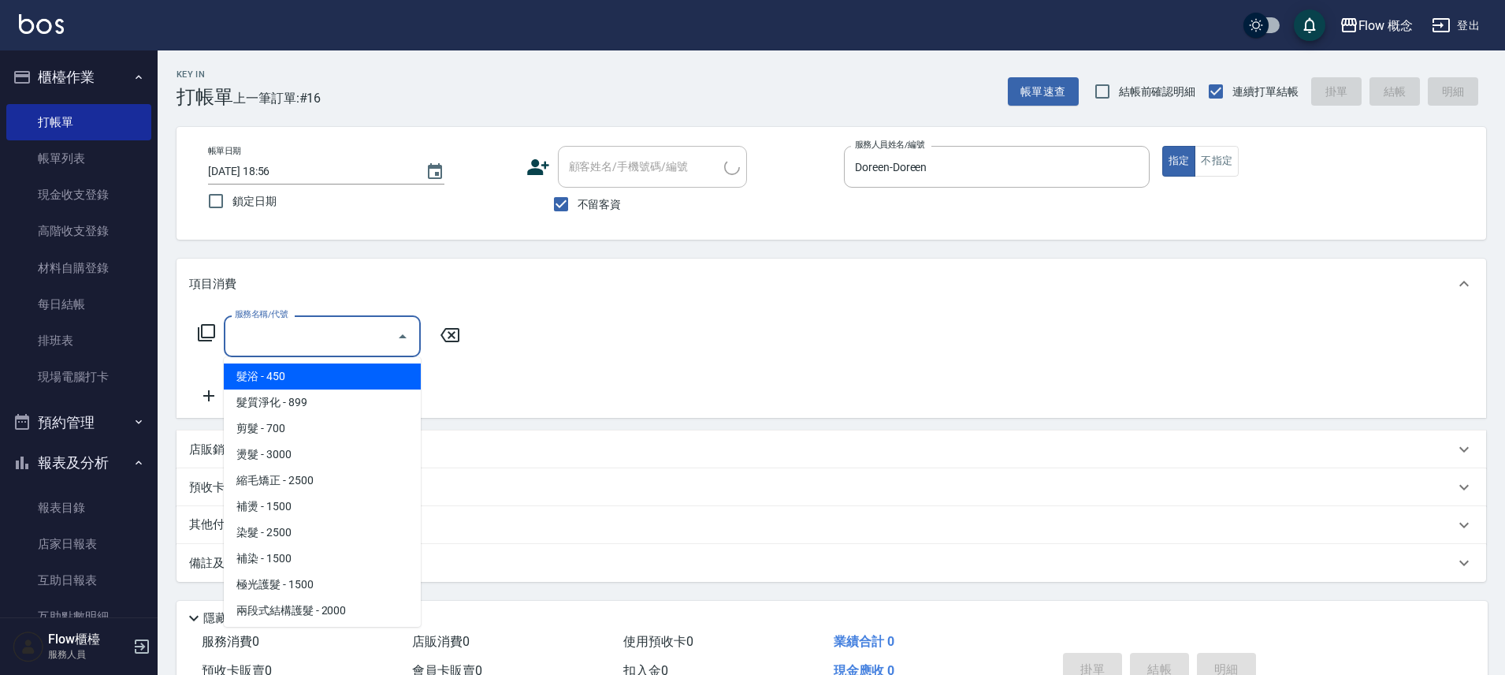
click at [313, 333] on input "服務名稱/代號" at bounding box center [310, 336] width 159 height 28
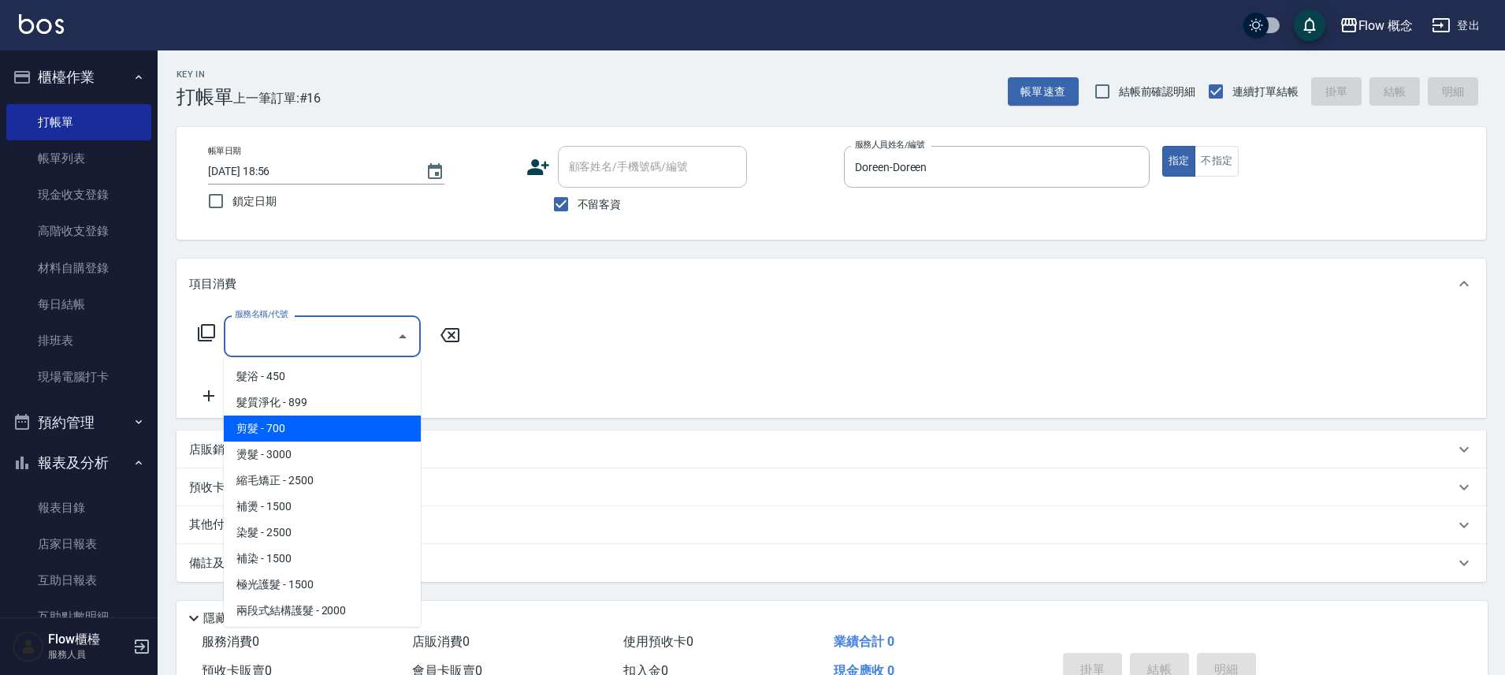
click at [282, 422] on span "剪髮 - 700" at bounding box center [322, 428] width 197 height 26
type input "剪髮(201)"
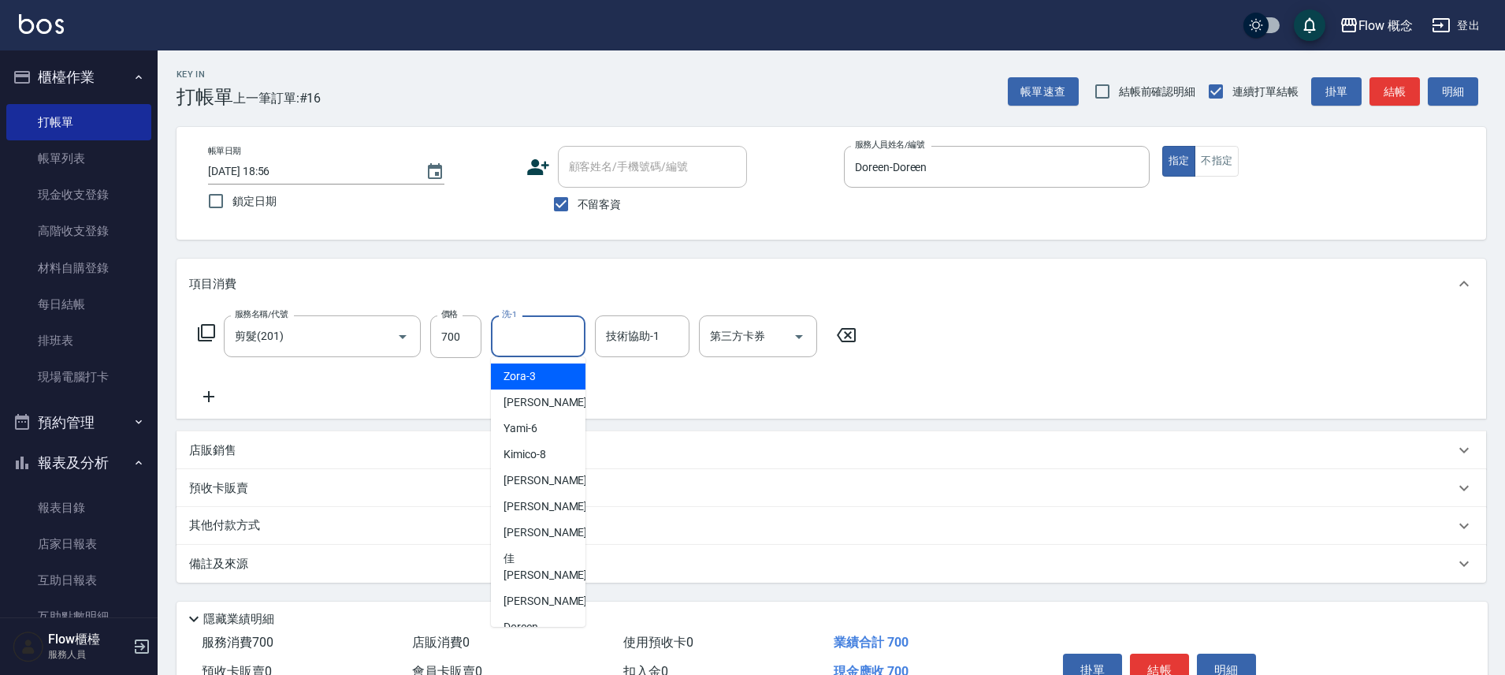
click at [537, 328] on input "洗-1" at bounding box center [538, 336] width 80 height 28
click at [91, 170] on link "帳單列表" at bounding box center [78, 158] width 145 height 36
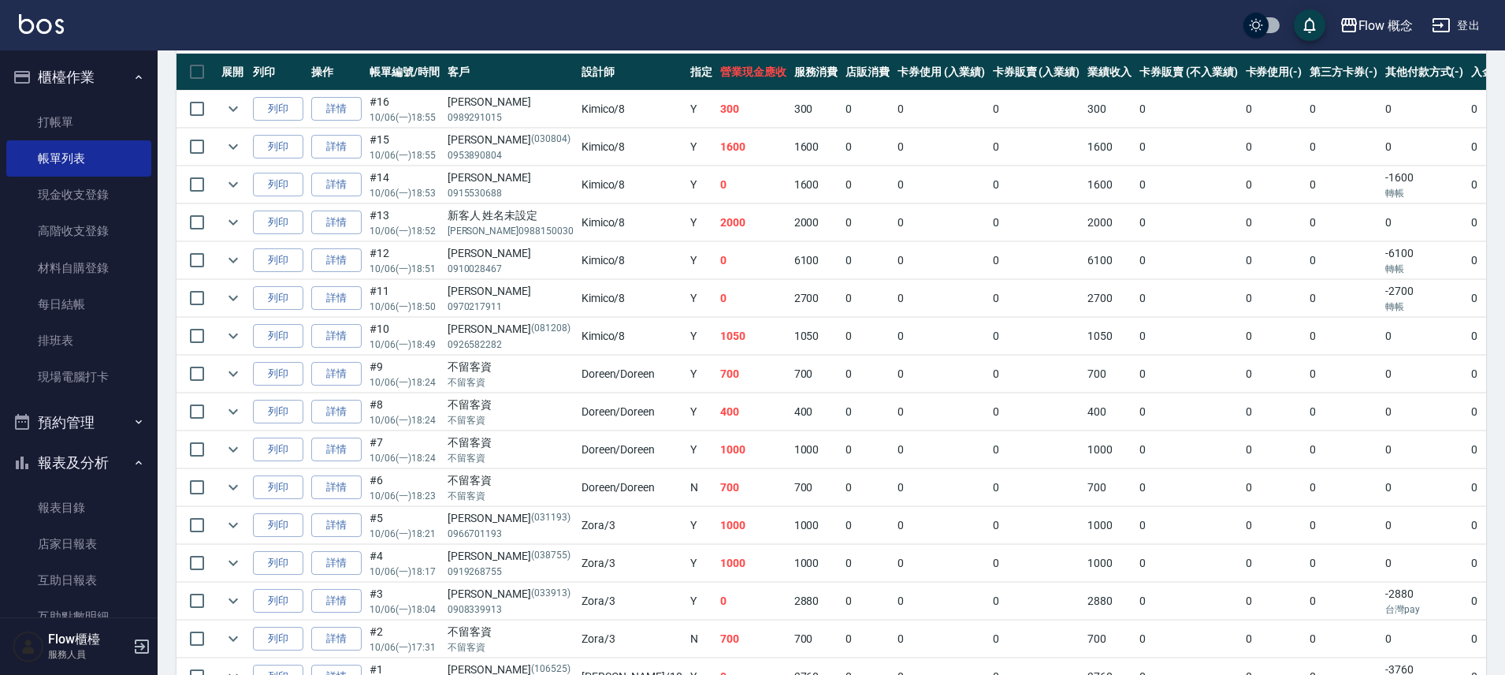
scroll to position [478, 0]
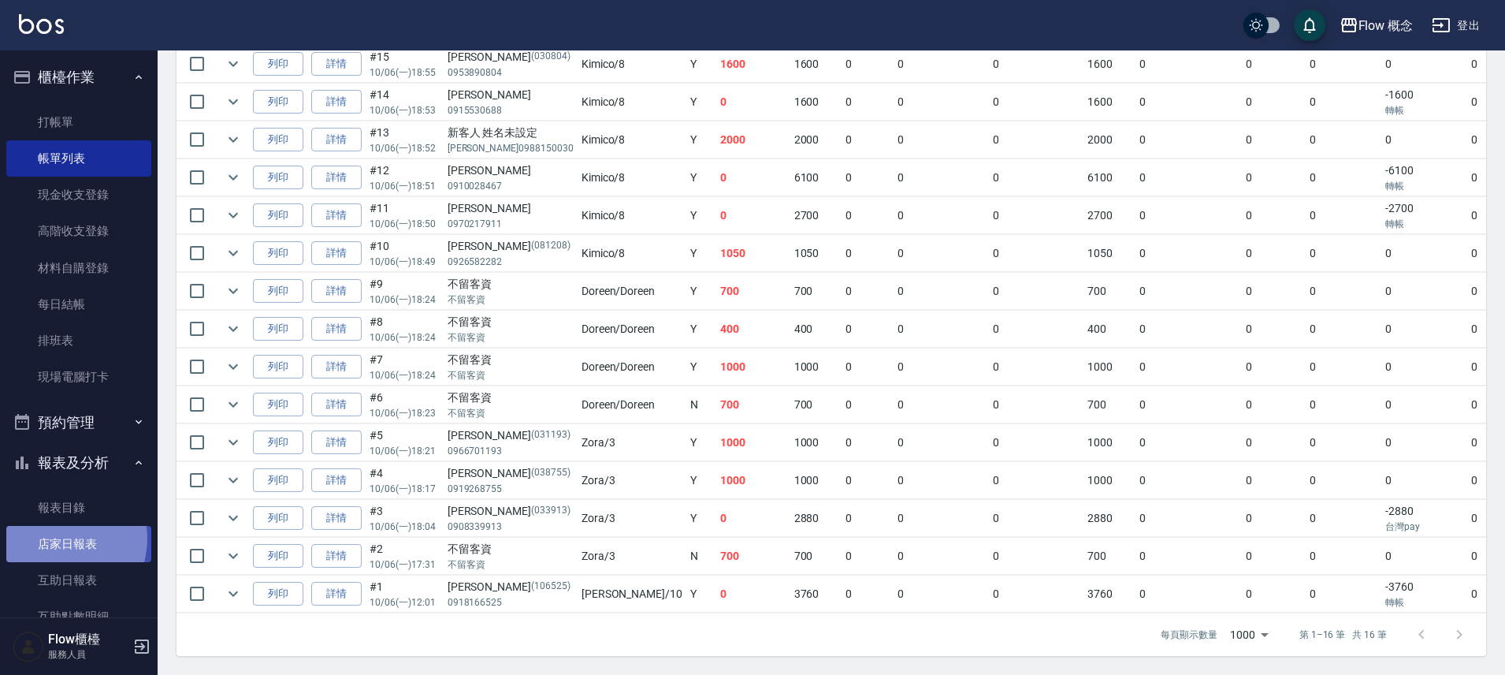
click at [55, 538] on link "店家日報表" at bounding box center [78, 544] width 145 height 36
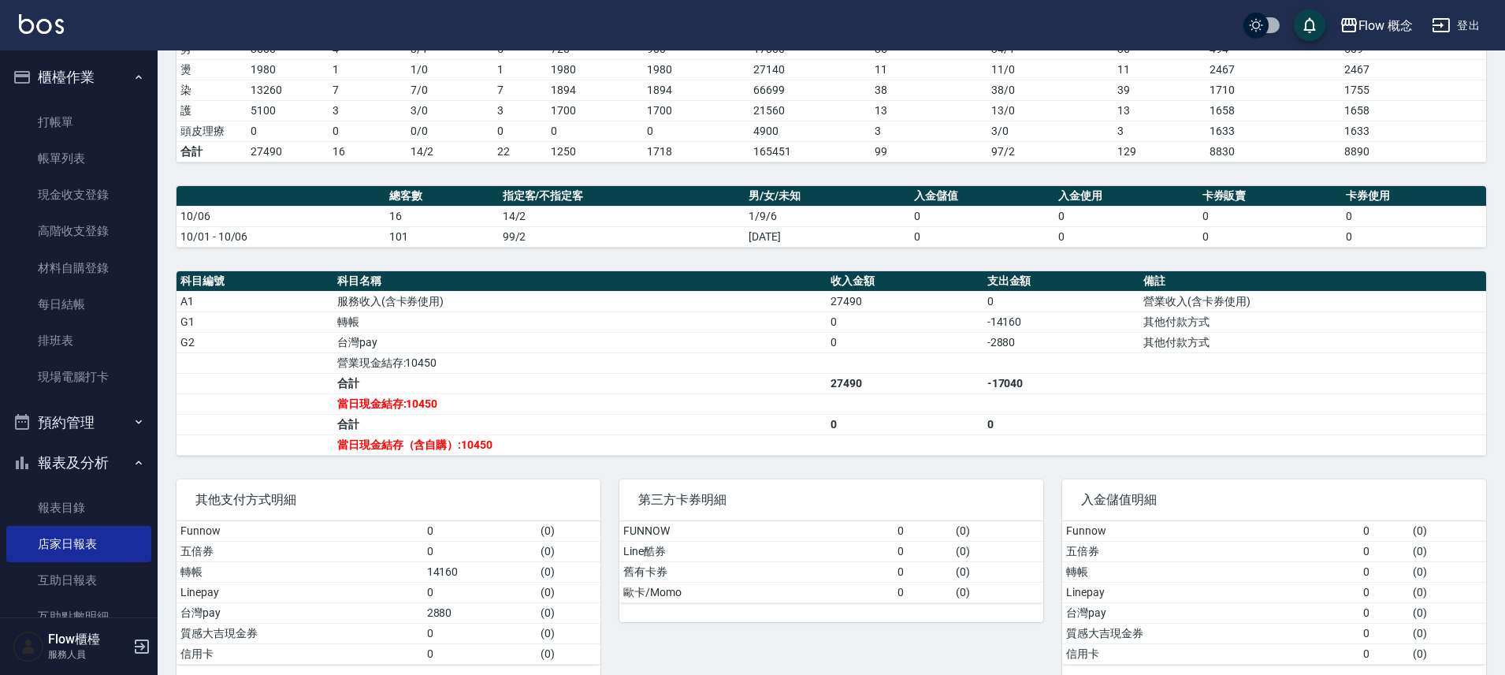
scroll to position [306, 0]
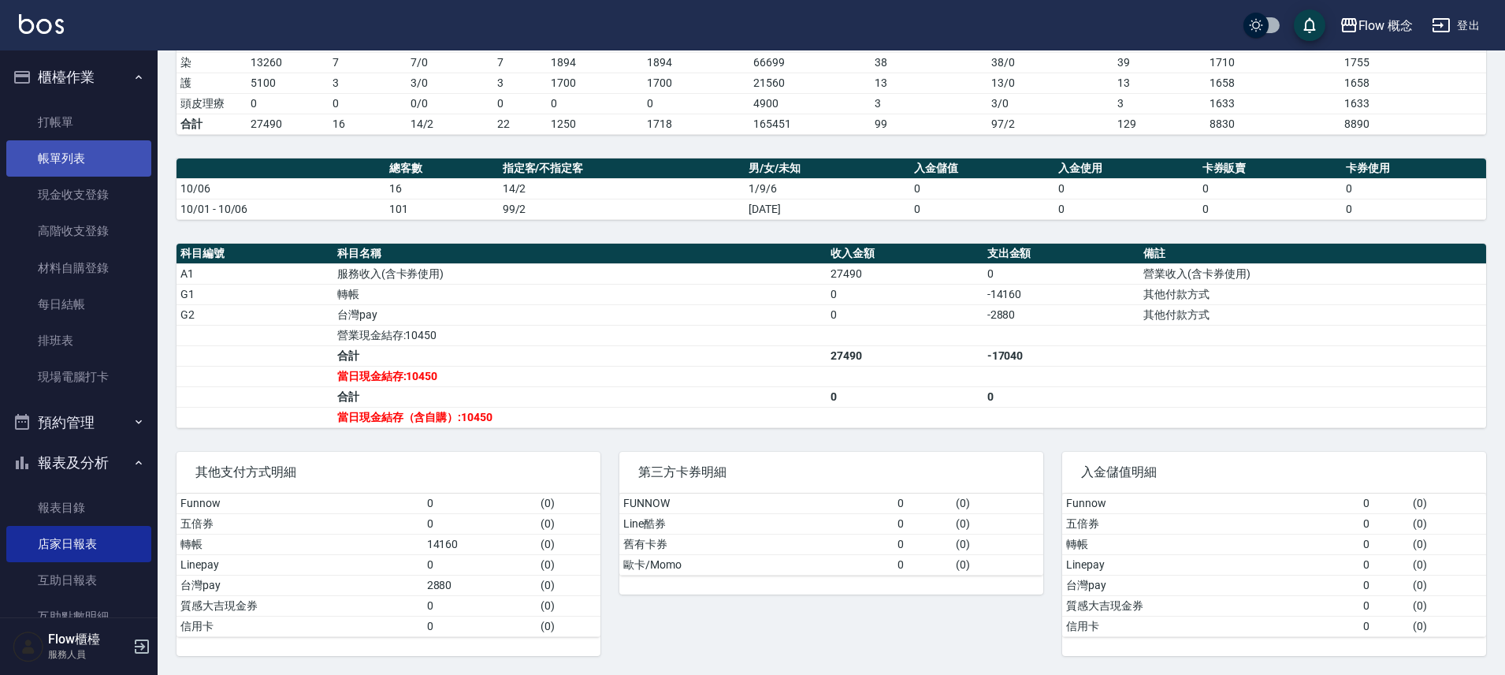
click at [99, 152] on link "帳單列表" at bounding box center [78, 158] width 145 height 36
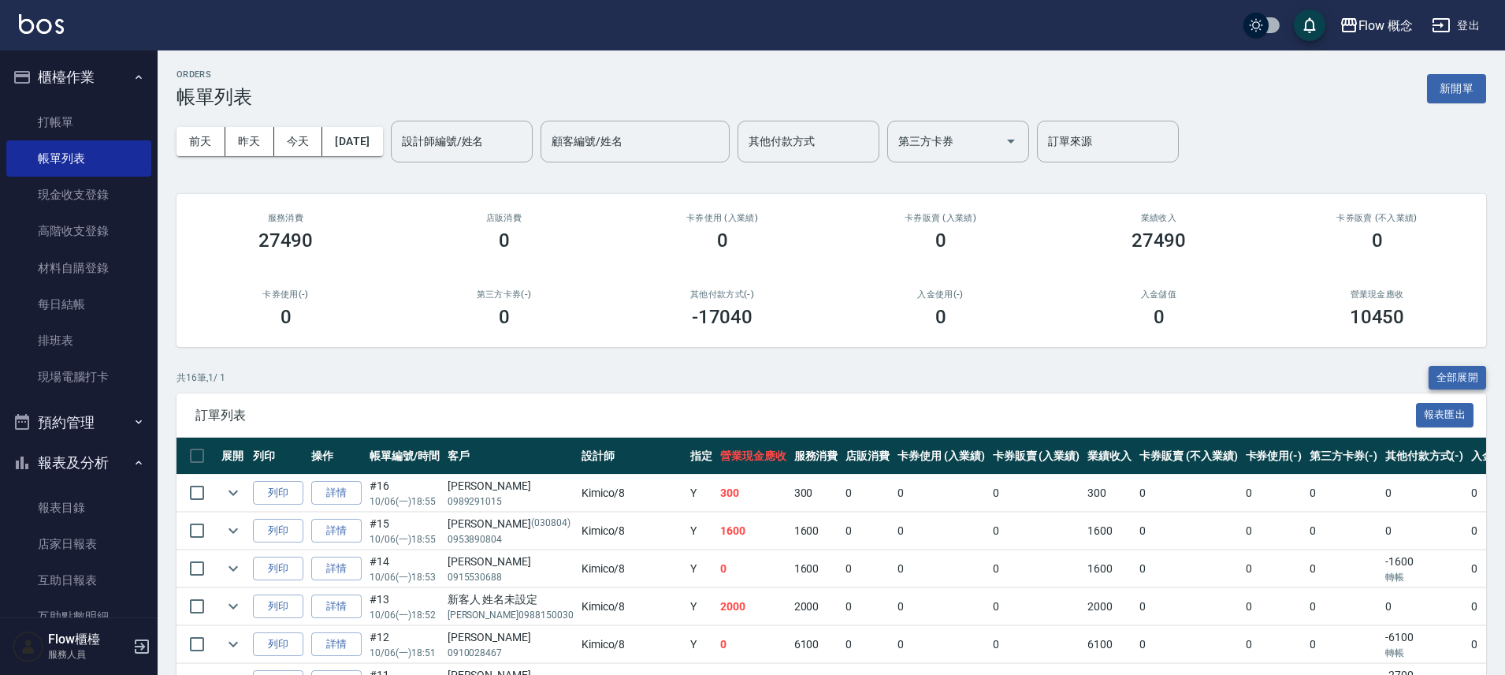
click at [1468, 376] on button "全部展開" at bounding box center [1458, 378] width 58 height 24
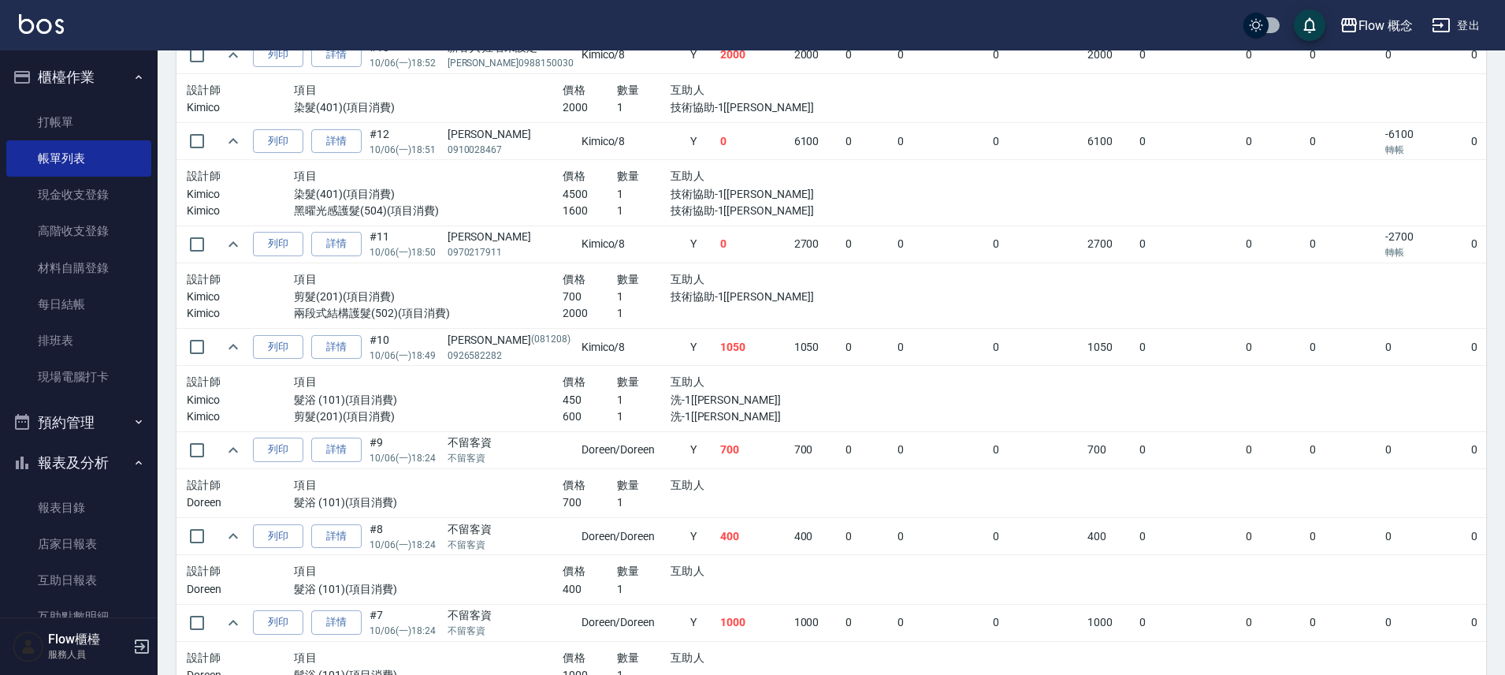
scroll to position [1386, 0]
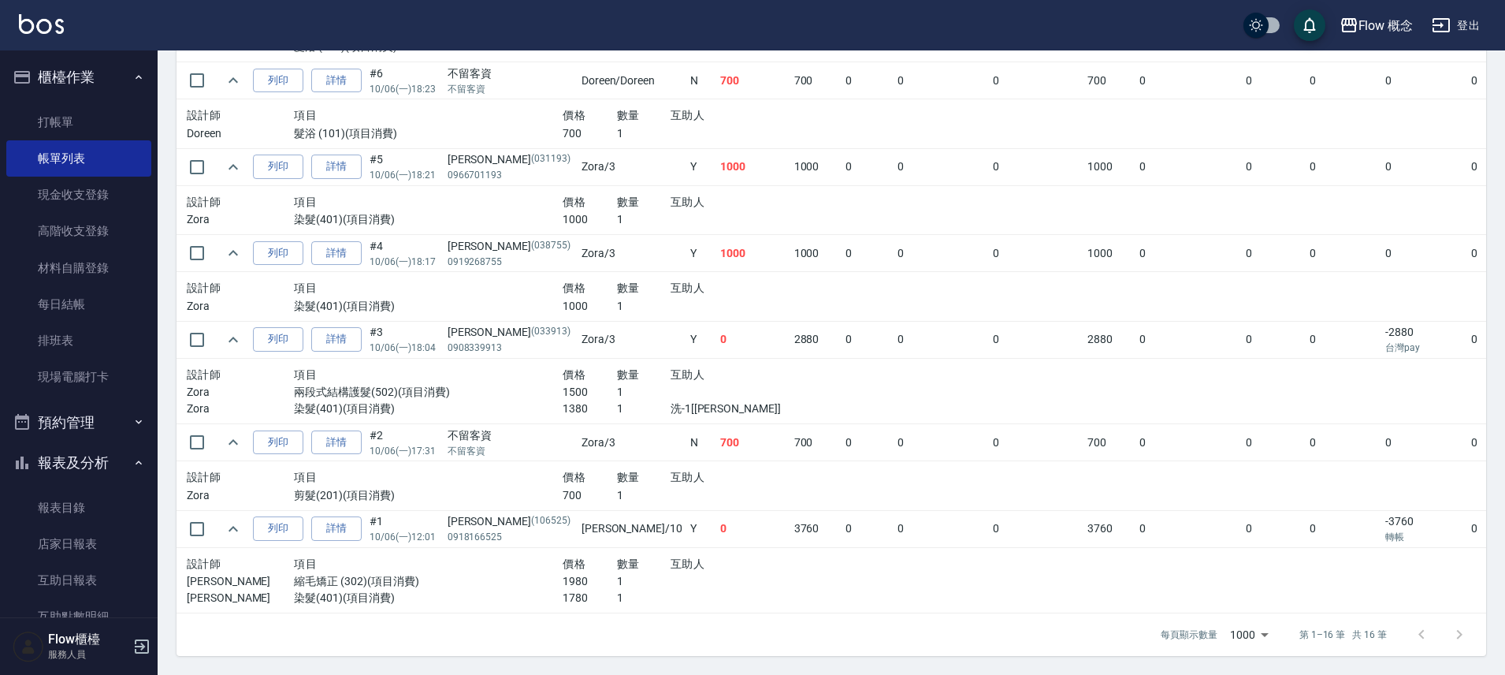
click at [563, 574] on p "1980" at bounding box center [590, 581] width 54 height 17
click at [563, 575] on p "1980" at bounding box center [590, 581] width 54 height 17
click at [563, 589] on p "1780" at bounding box center [590, 597] width 54 height 17
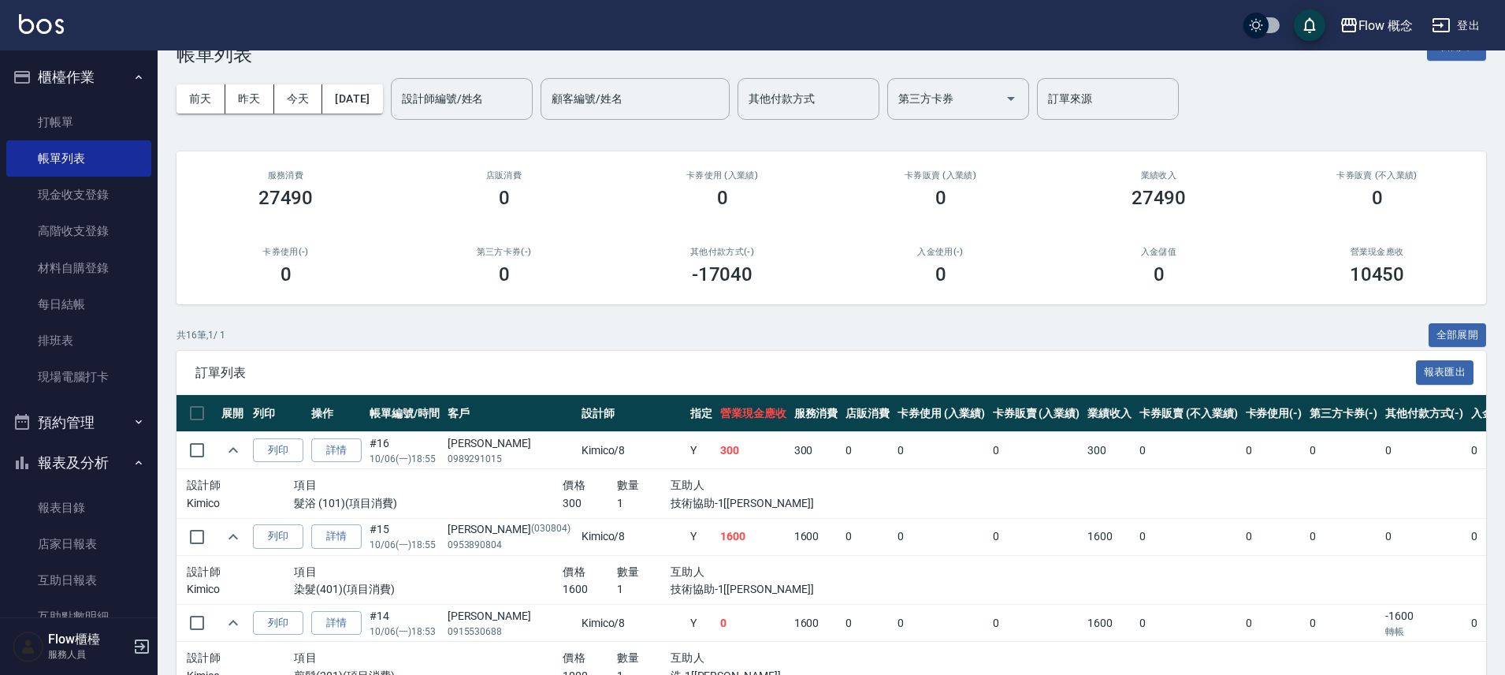
scroll to position [0, 0]
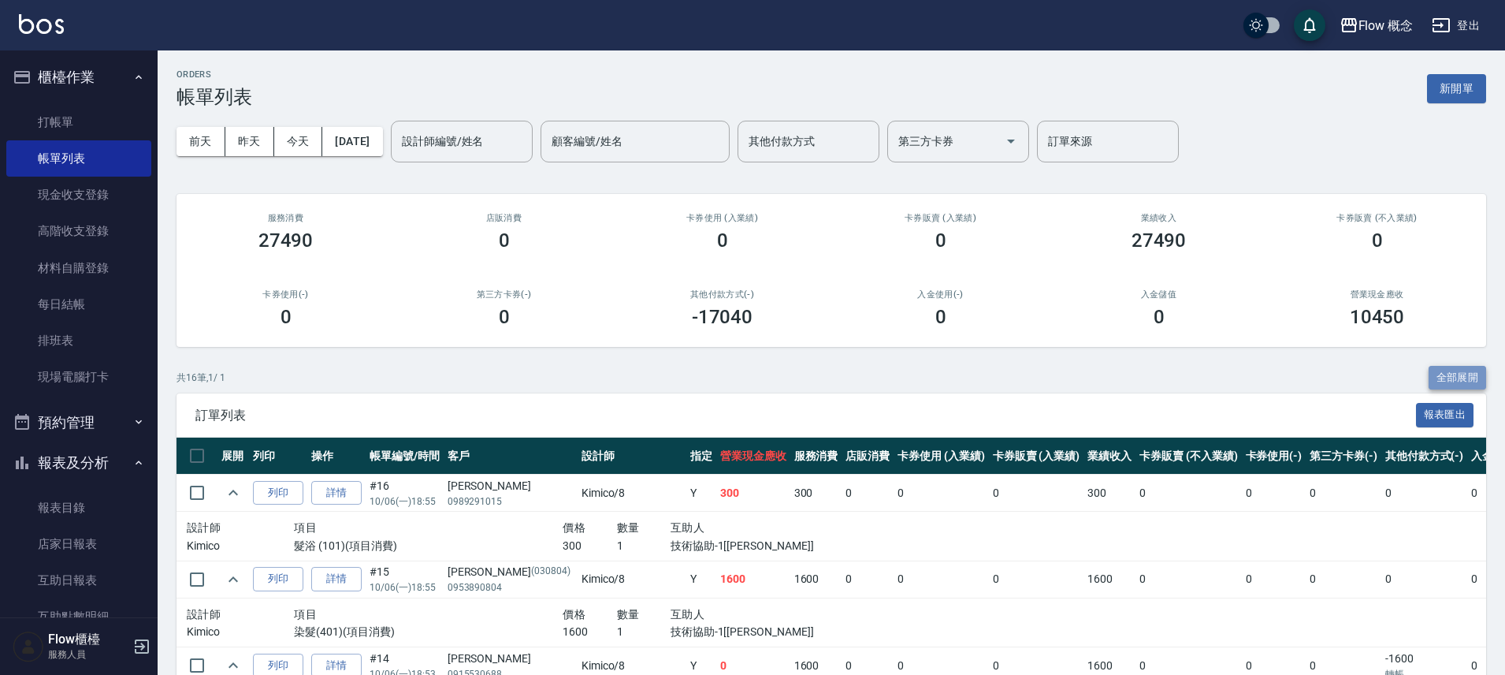
click at [1471, 376] on button "全部展開" at bounding box center [1458, 378] width 58 height 24
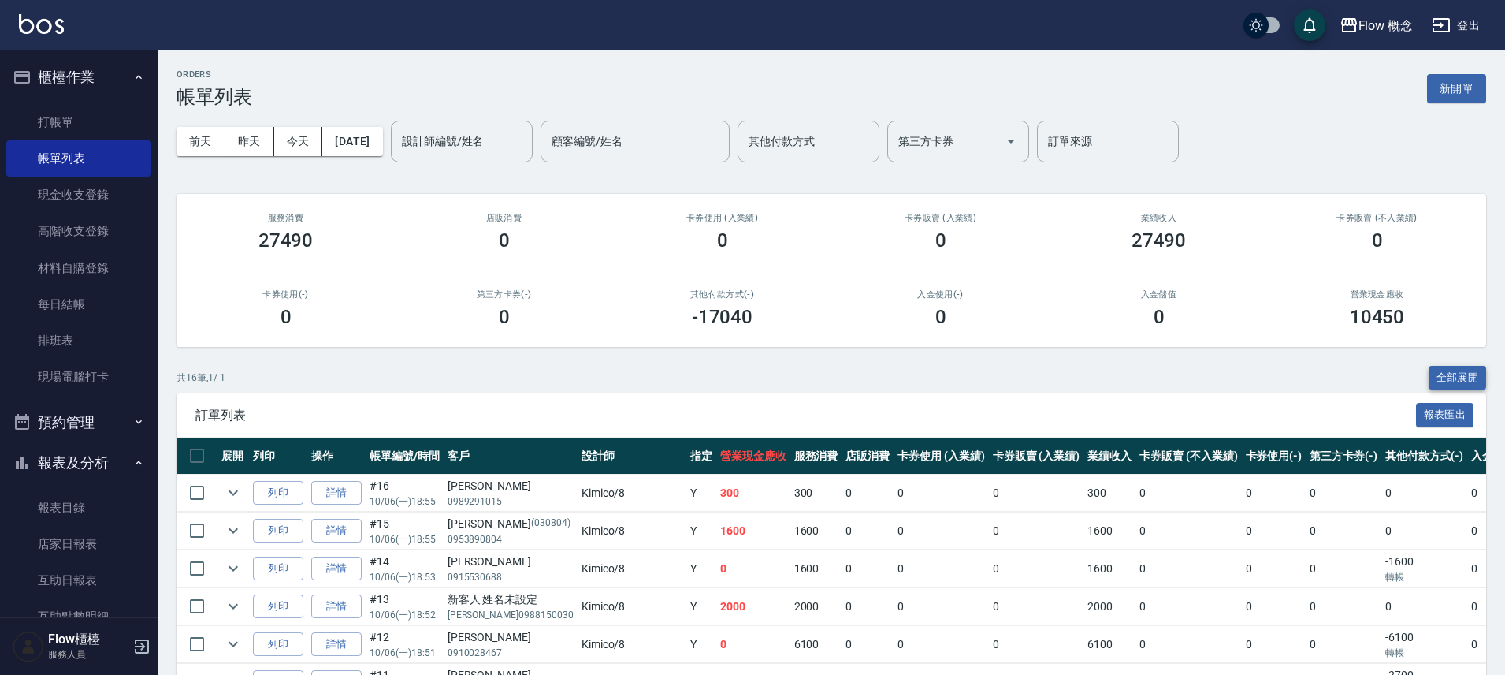
click at [1467, 374] on button "全部展開" at bounding box center [1458, 378] width 58 height 24
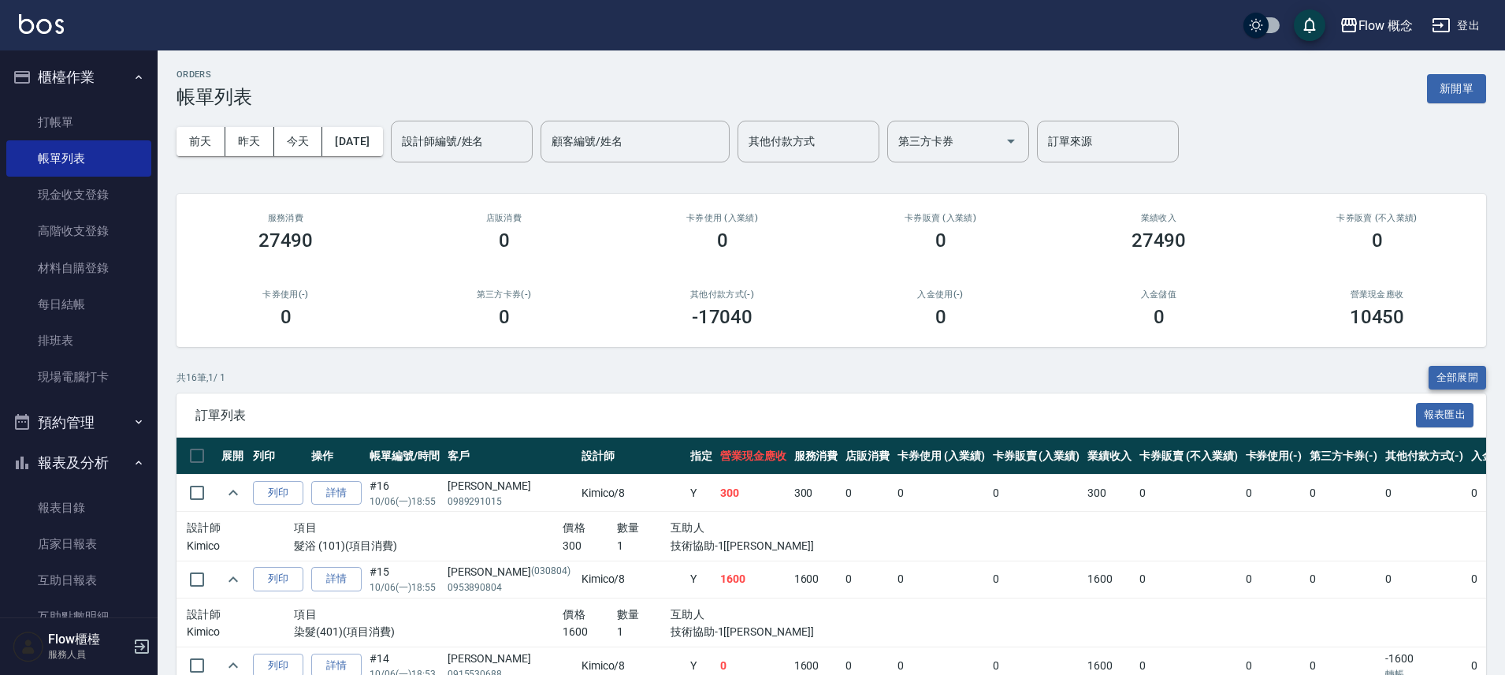
click at [1468, 374] on button "全部展開" at bounding box center [1458, 378] width 58 height 24
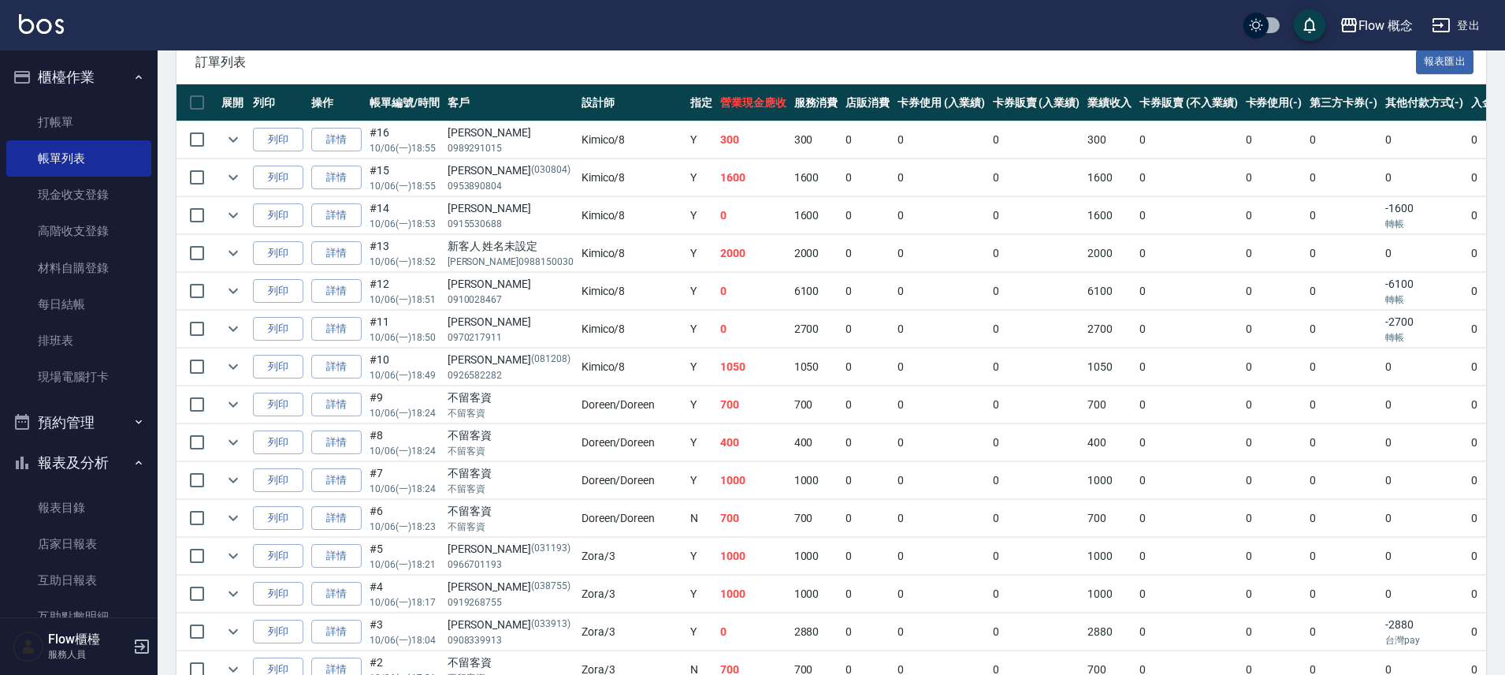
scroll to position [333, 0]
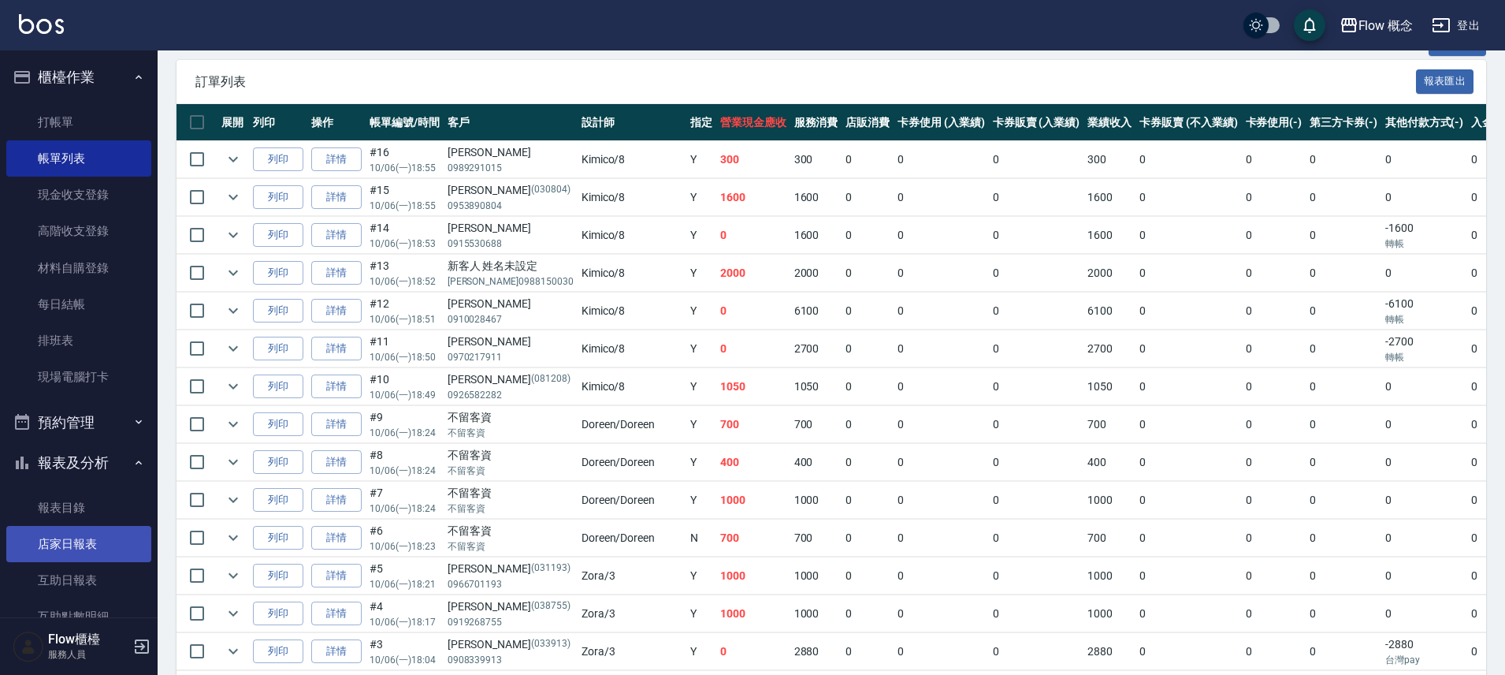
click at [69, 548] on link "店家日報表" at bounding box center [78, 544] width 145 height 36
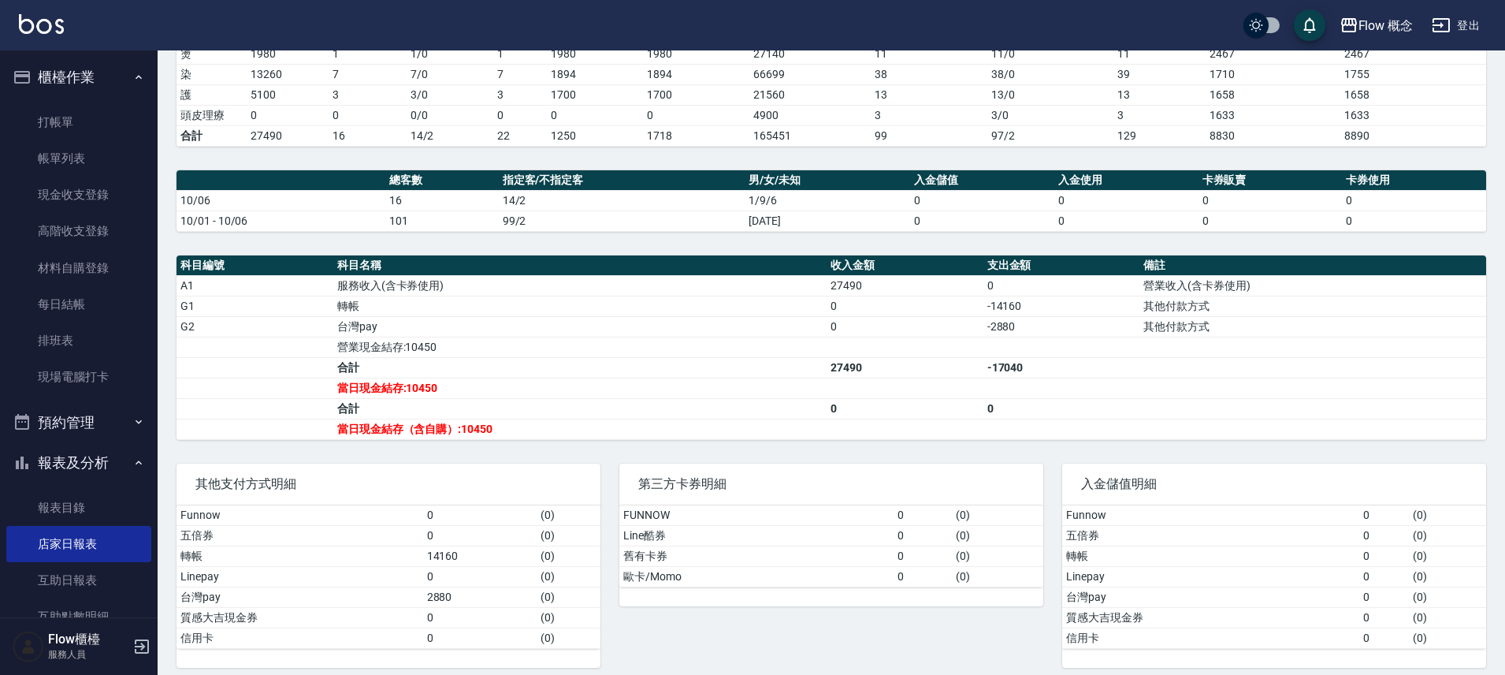
scroll to position [306, 0]
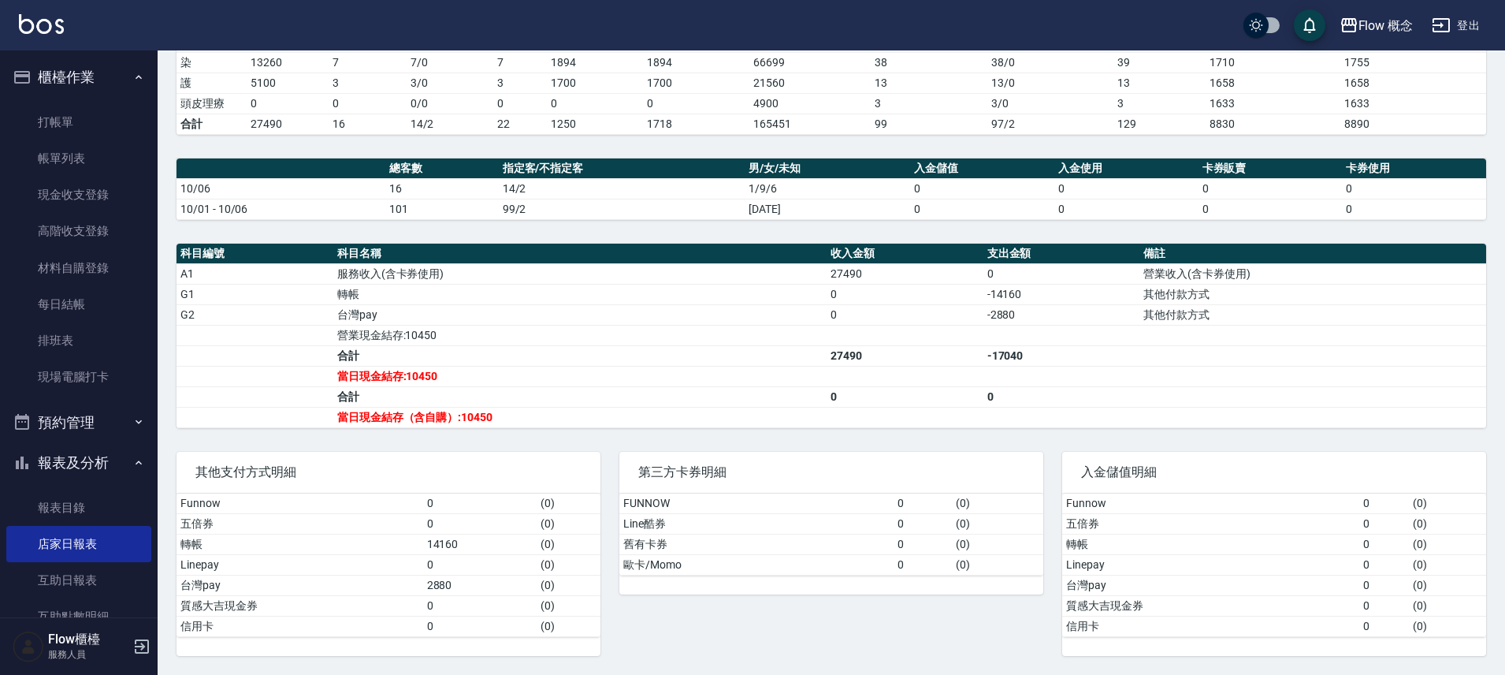
click at [76, 167] on link "帳單列表" at bounding box center [78, 158] width 145 height 36
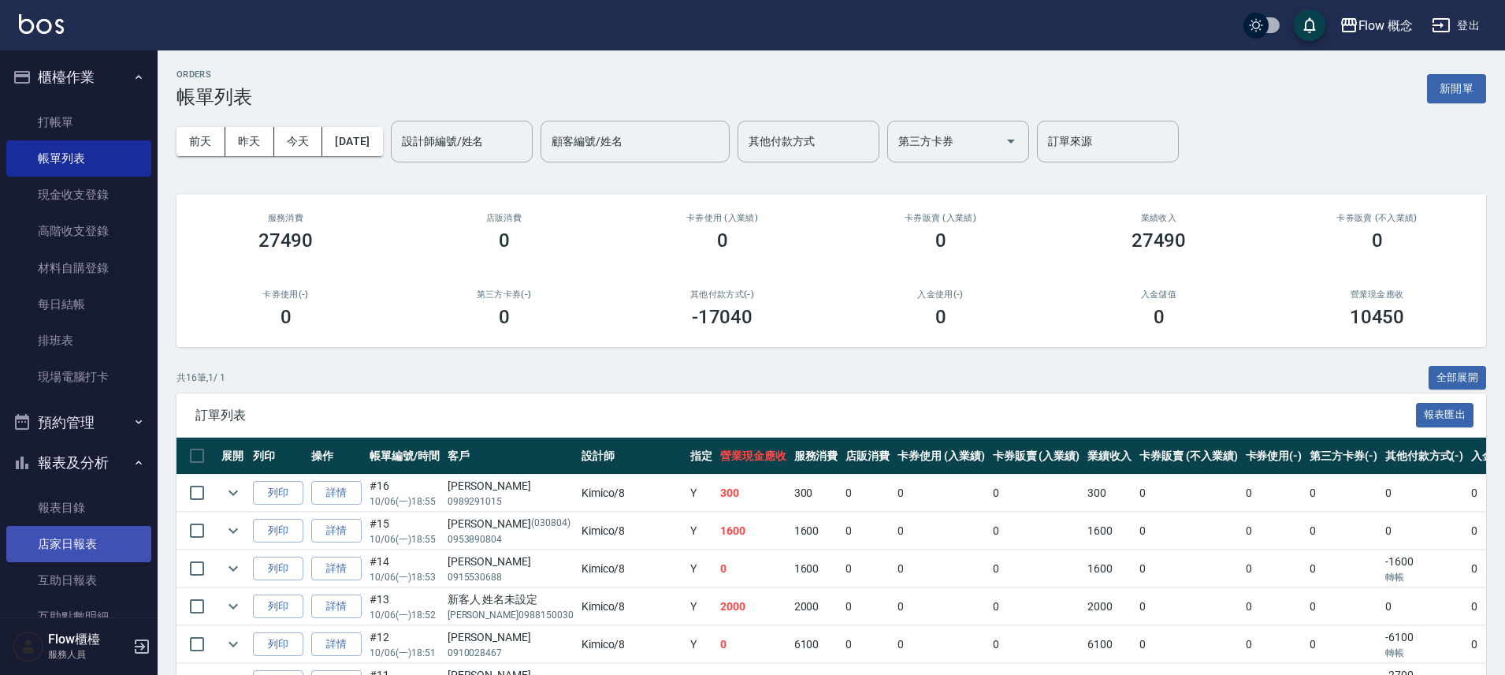
click at [106, 530] on link "店家日報表" at bounding box center [78, 544] width 145 height 36
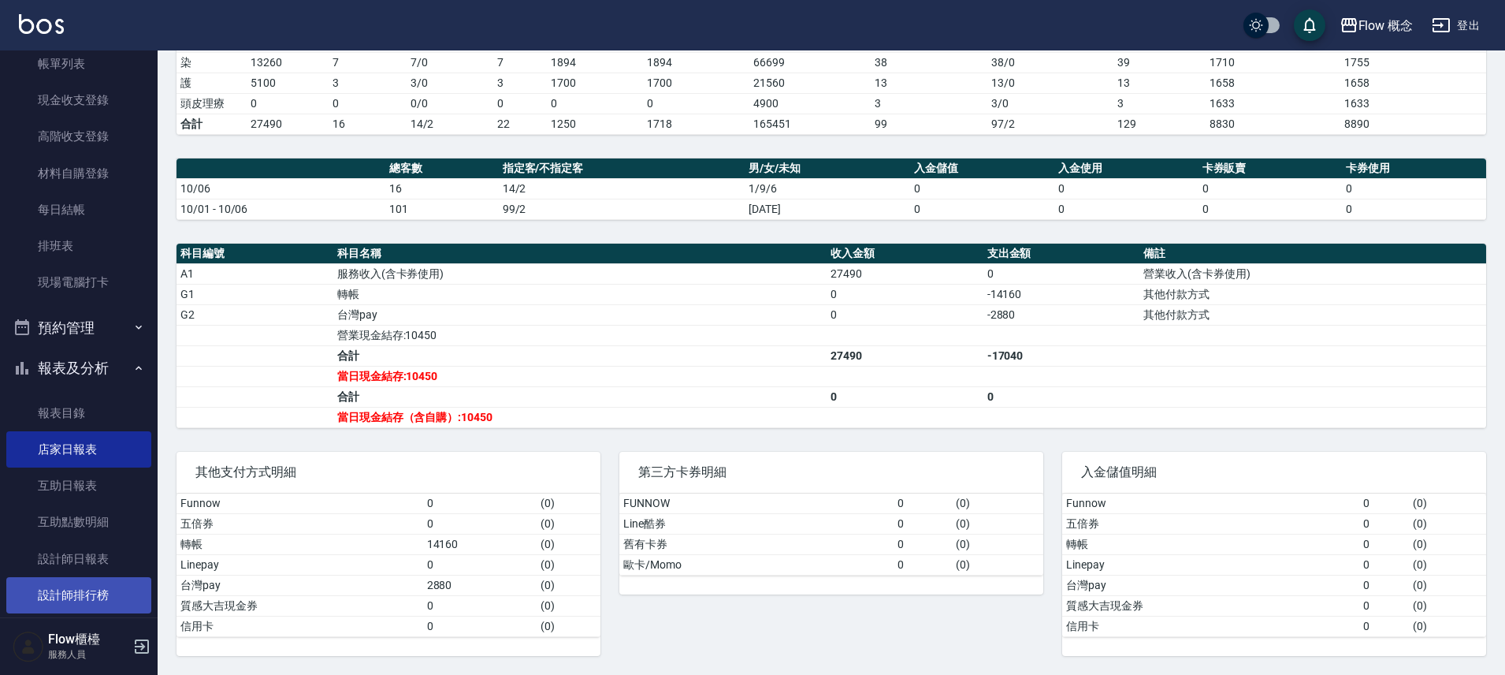
scroll to position [103, 0]
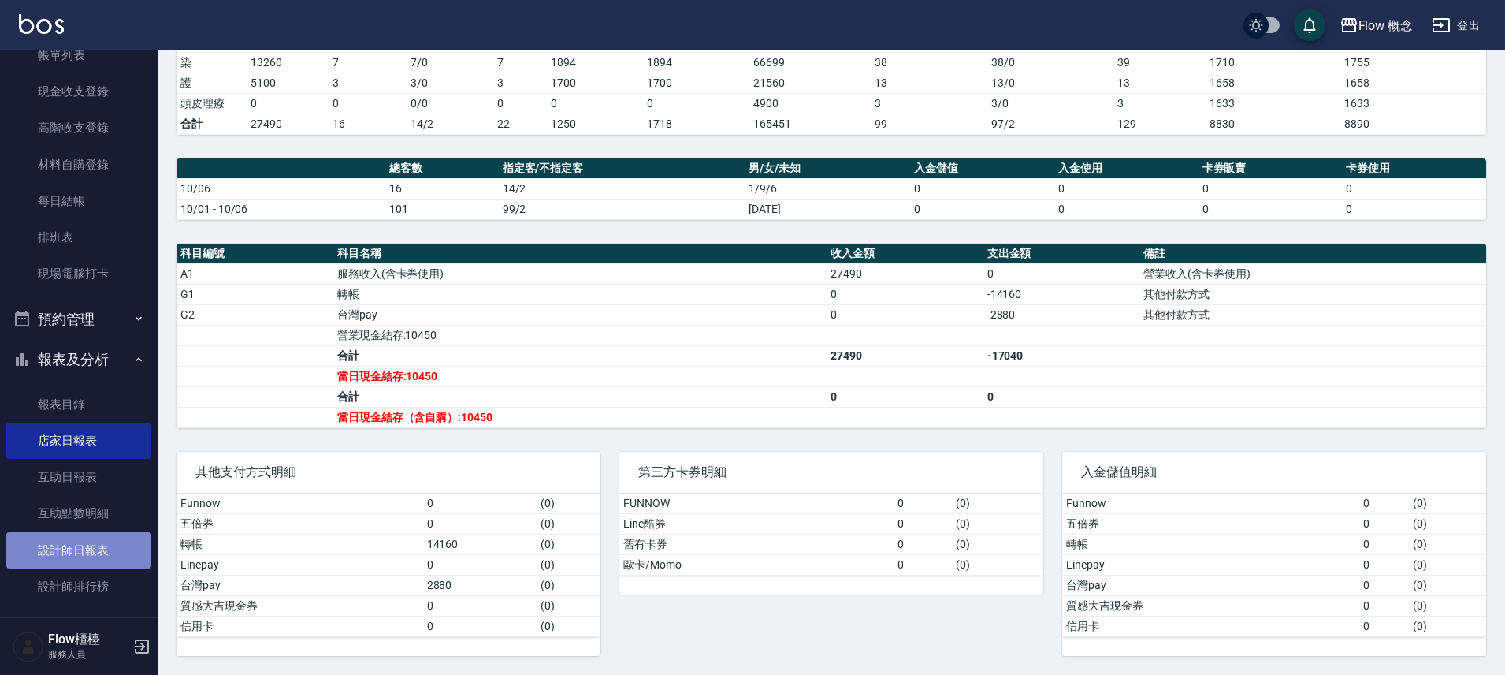
click at [95, 556] on link "設計師日報表" at bounding box center [78, 550] width 145 height 36
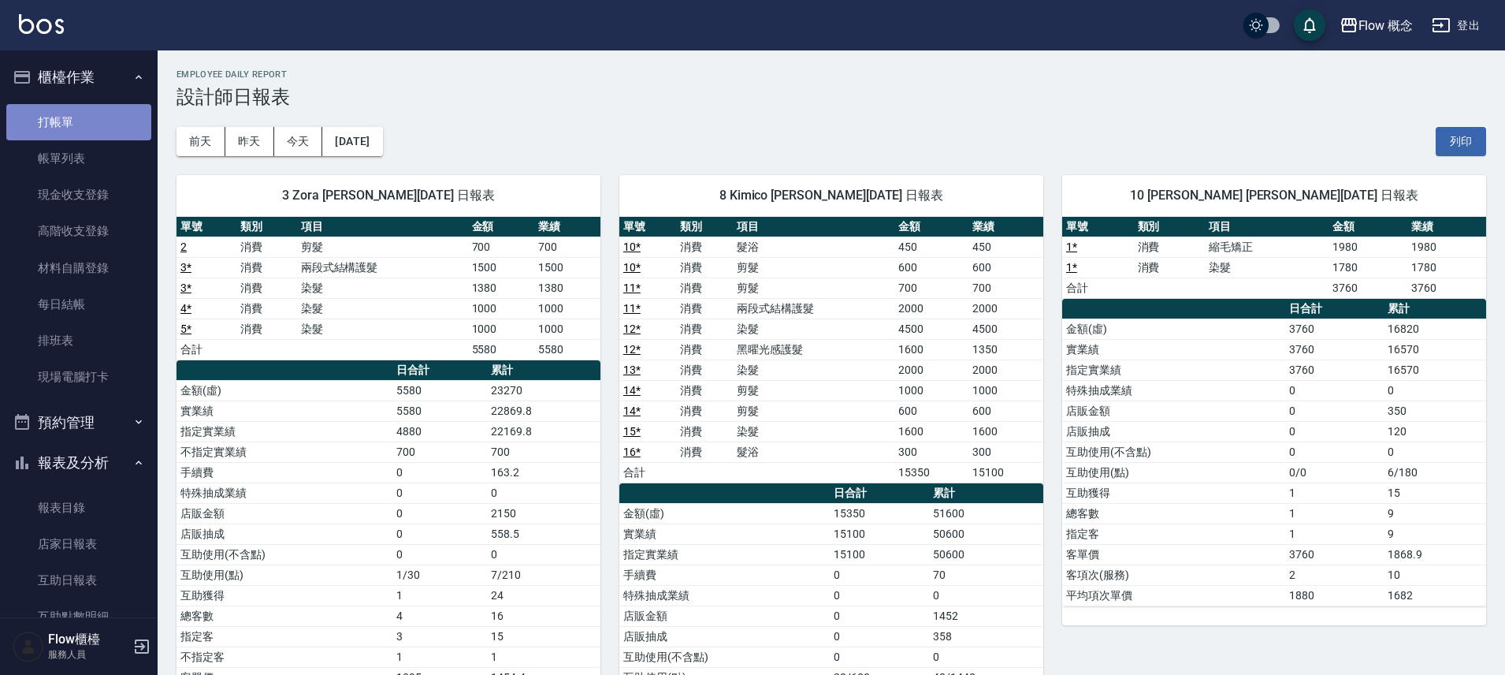
click at [84, 133] on link "打帳單" at bounding box center [78, 122] width 145 height 36
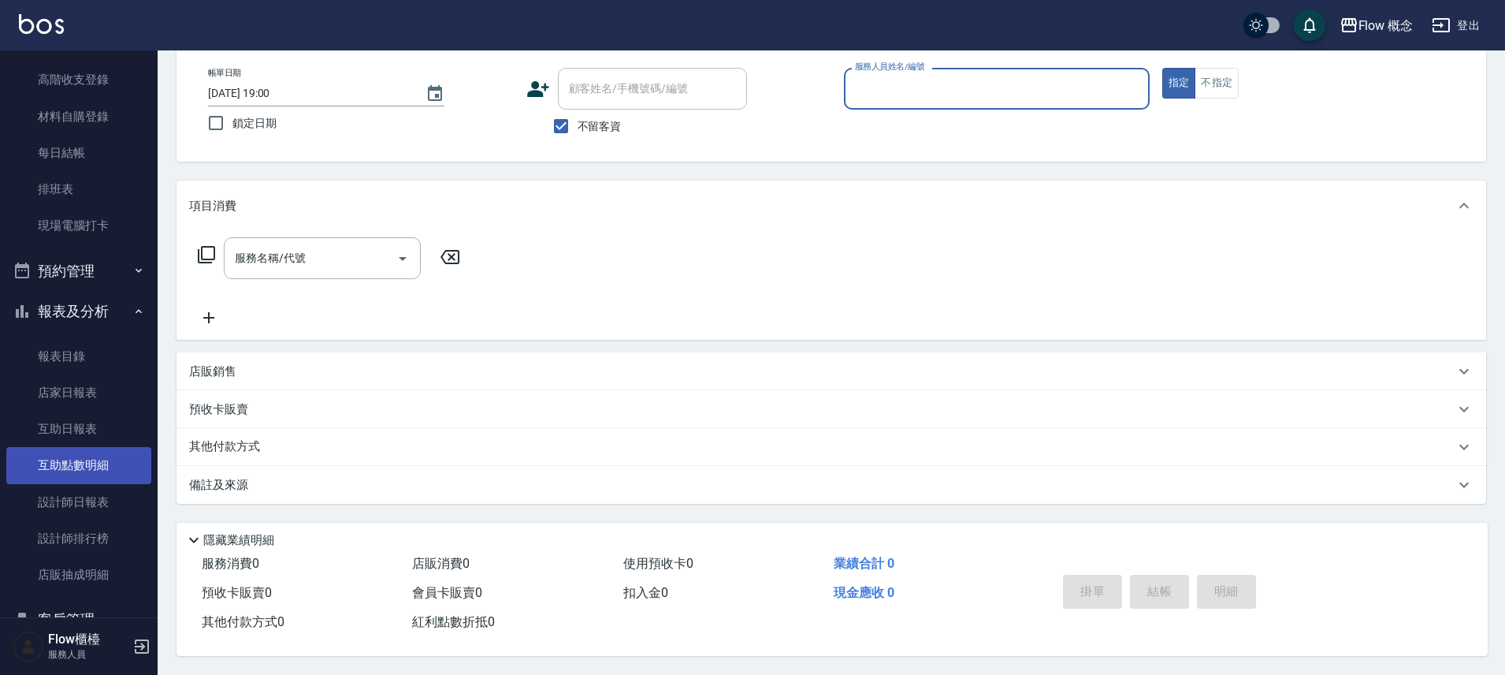
scroll to position [233, 0]
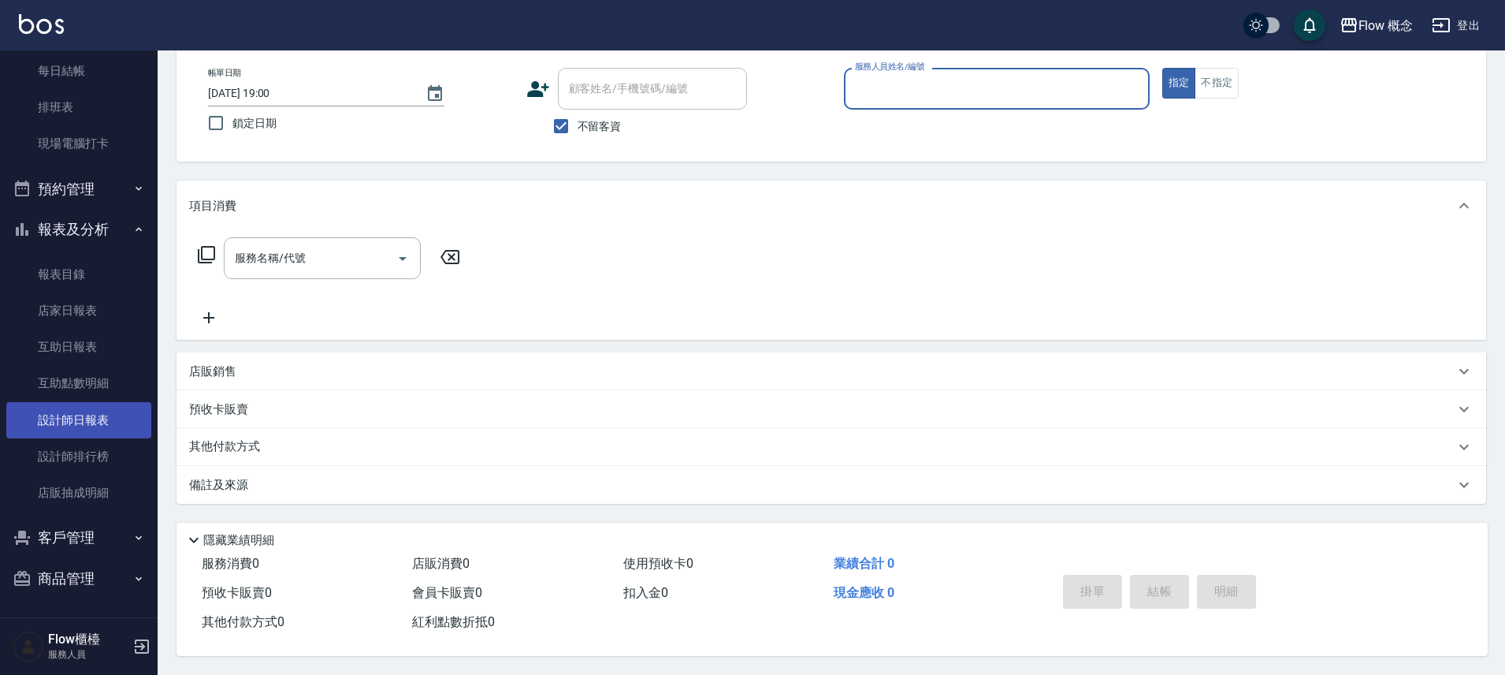
click at [97, 422] on link "設計師日報表" at bounding box center [78, 420] width 145 height 36
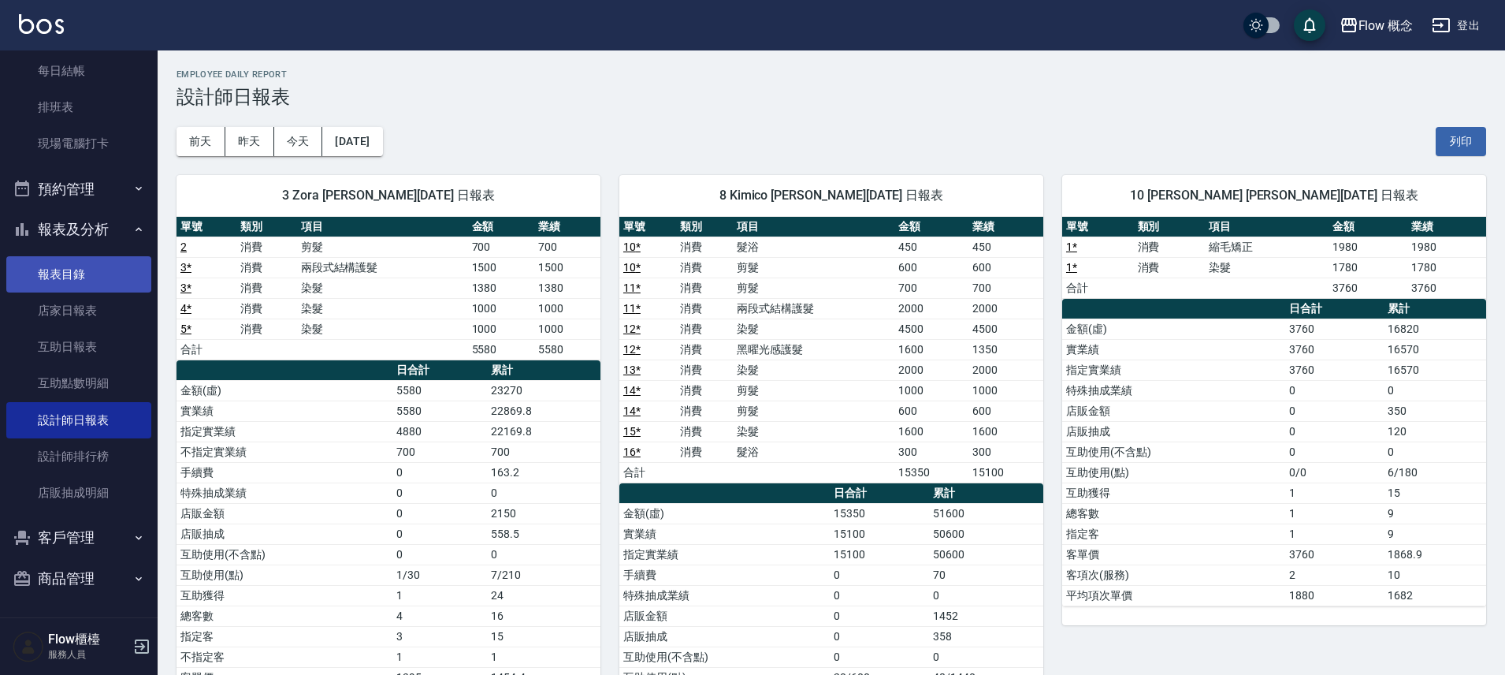
click at [93, 291] on link "報表目錄" at bounding box center [78, 274] width 145 height 36
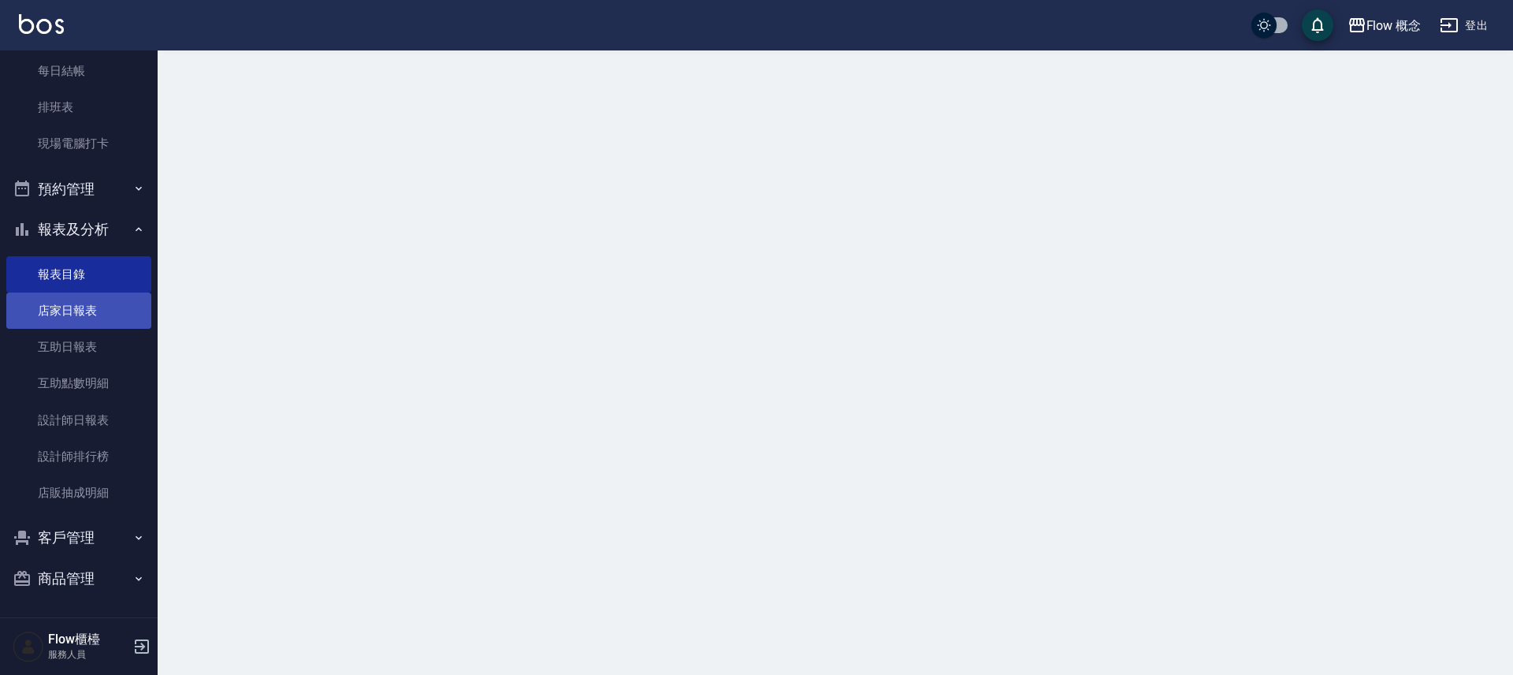
click at [91, 319] on link "店家日報表" at bounding box center [78, 310] width 145 height 36
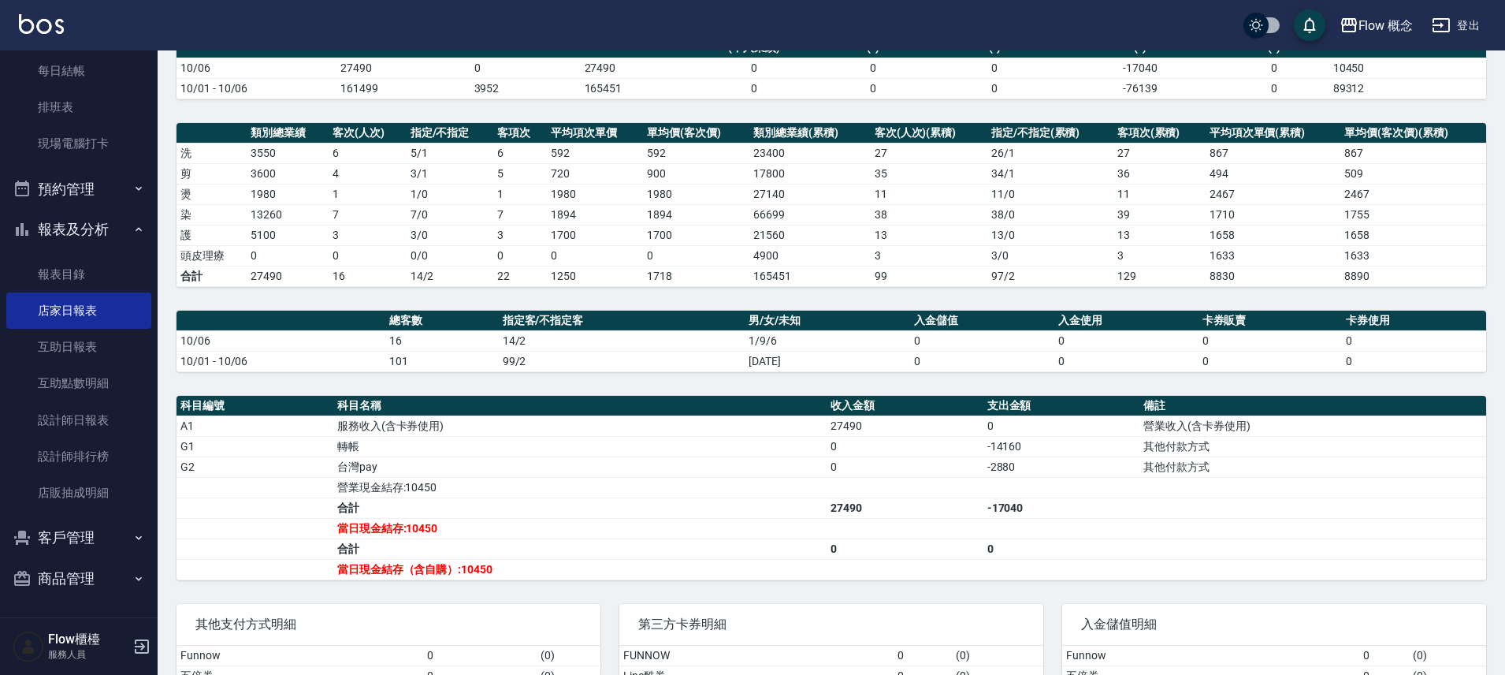
scroll to position [306, 0]
